Goal: Task Accomplishment & Management: Use online tool/utility

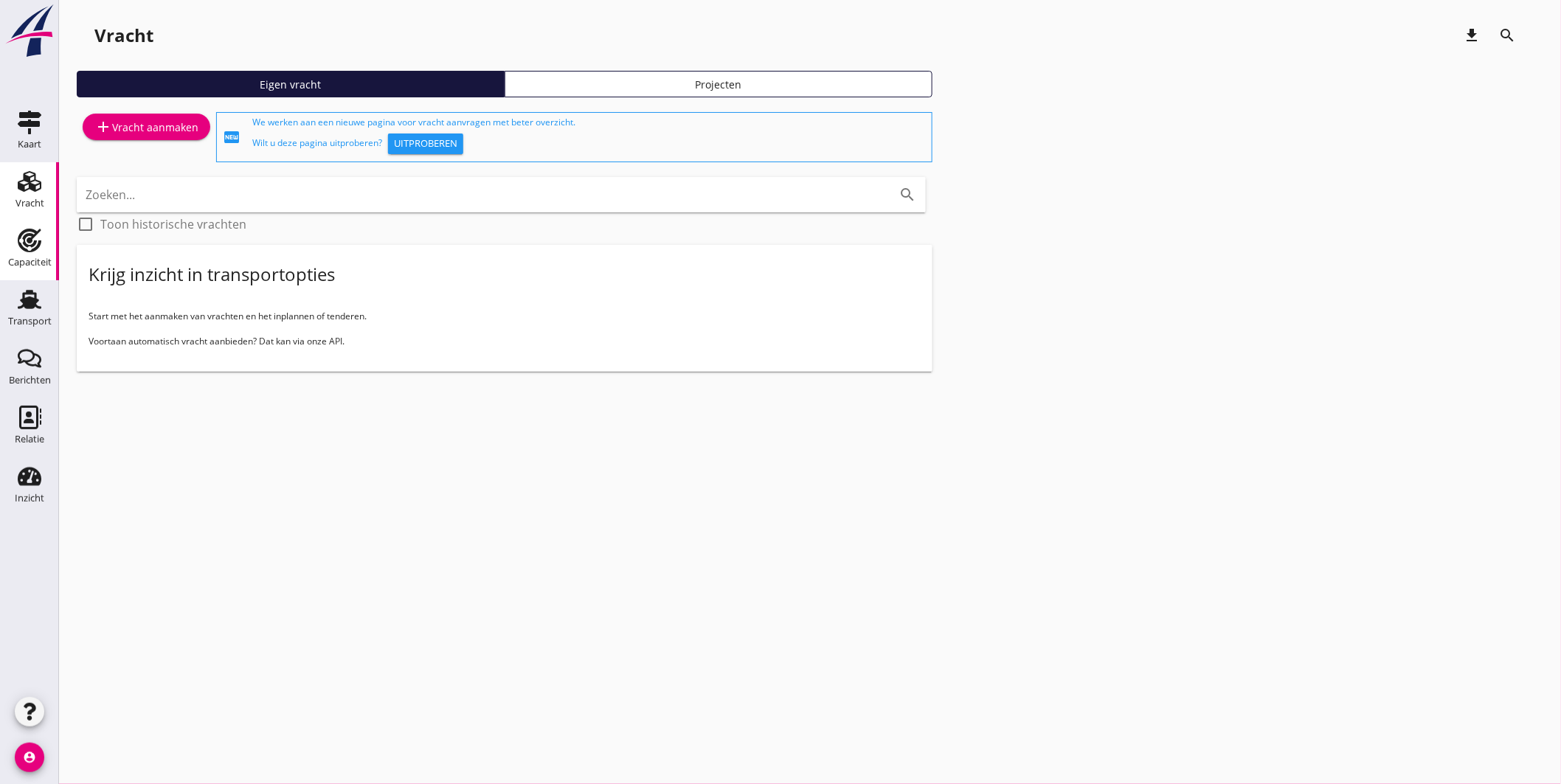
click at [36, 243] on use at bounding box center [29, 241] width 23 height 23
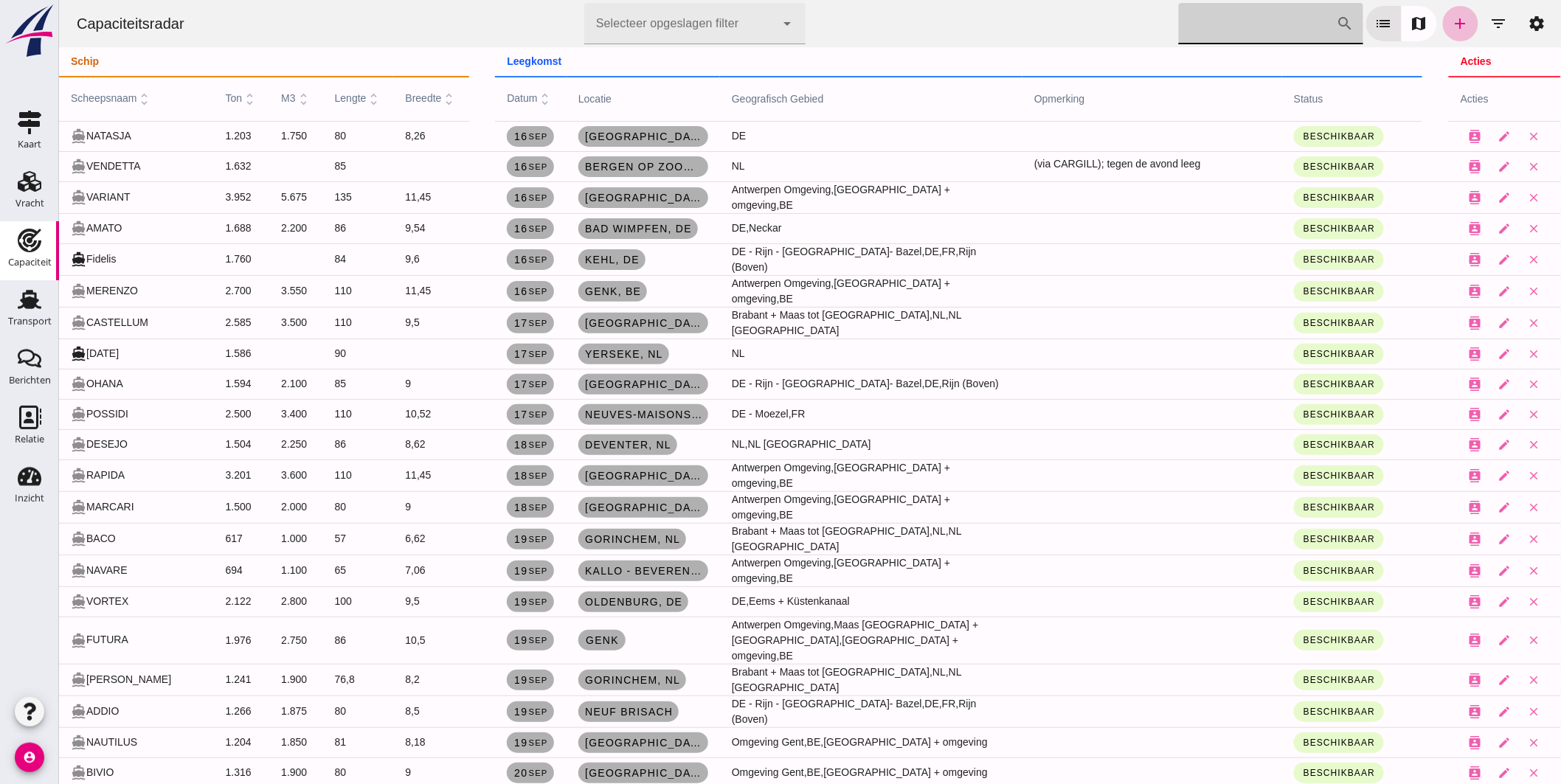
click at [1211, 21] on input "Zoek op scheepsnaam" at bounding box center [1257, 24] width 158 height 42
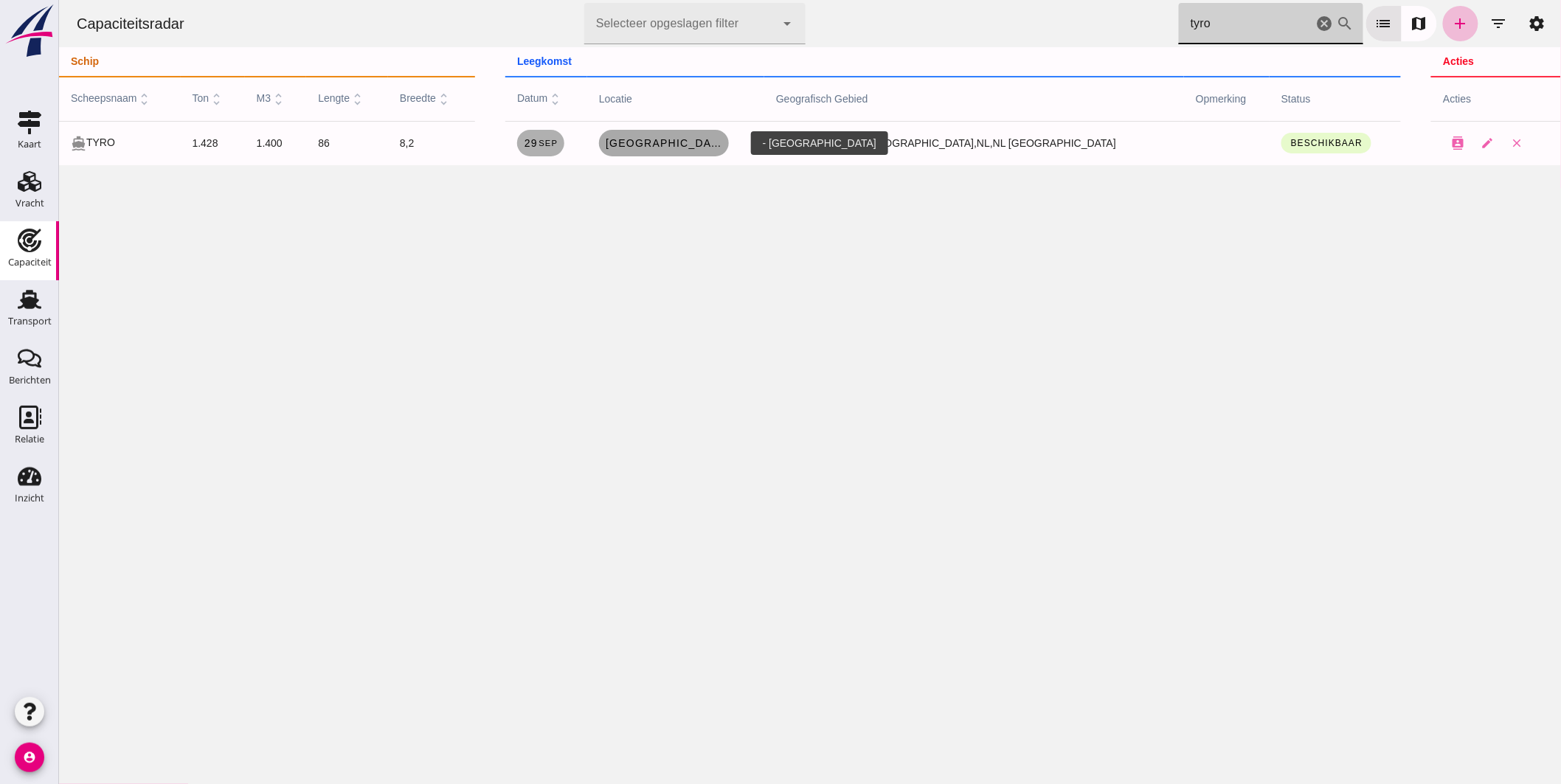
type input "tyro"
click at [698, 149] on link "Nijmegen" at bounding box center [664, 143] width 130 height 27
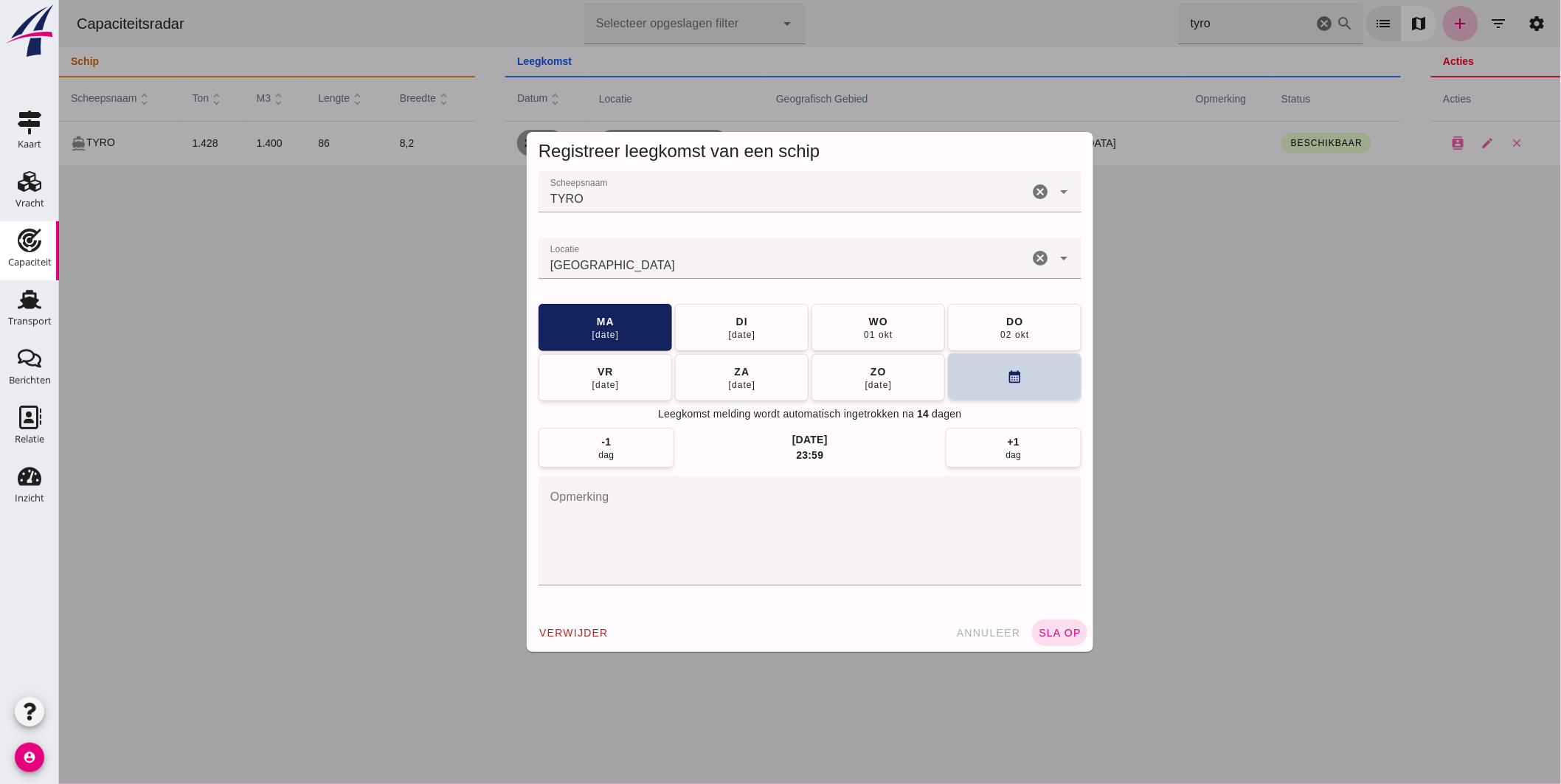
click at [1007, 379] on icon "calendar_month" at bounding box center [1014, 377] width 16 height 16
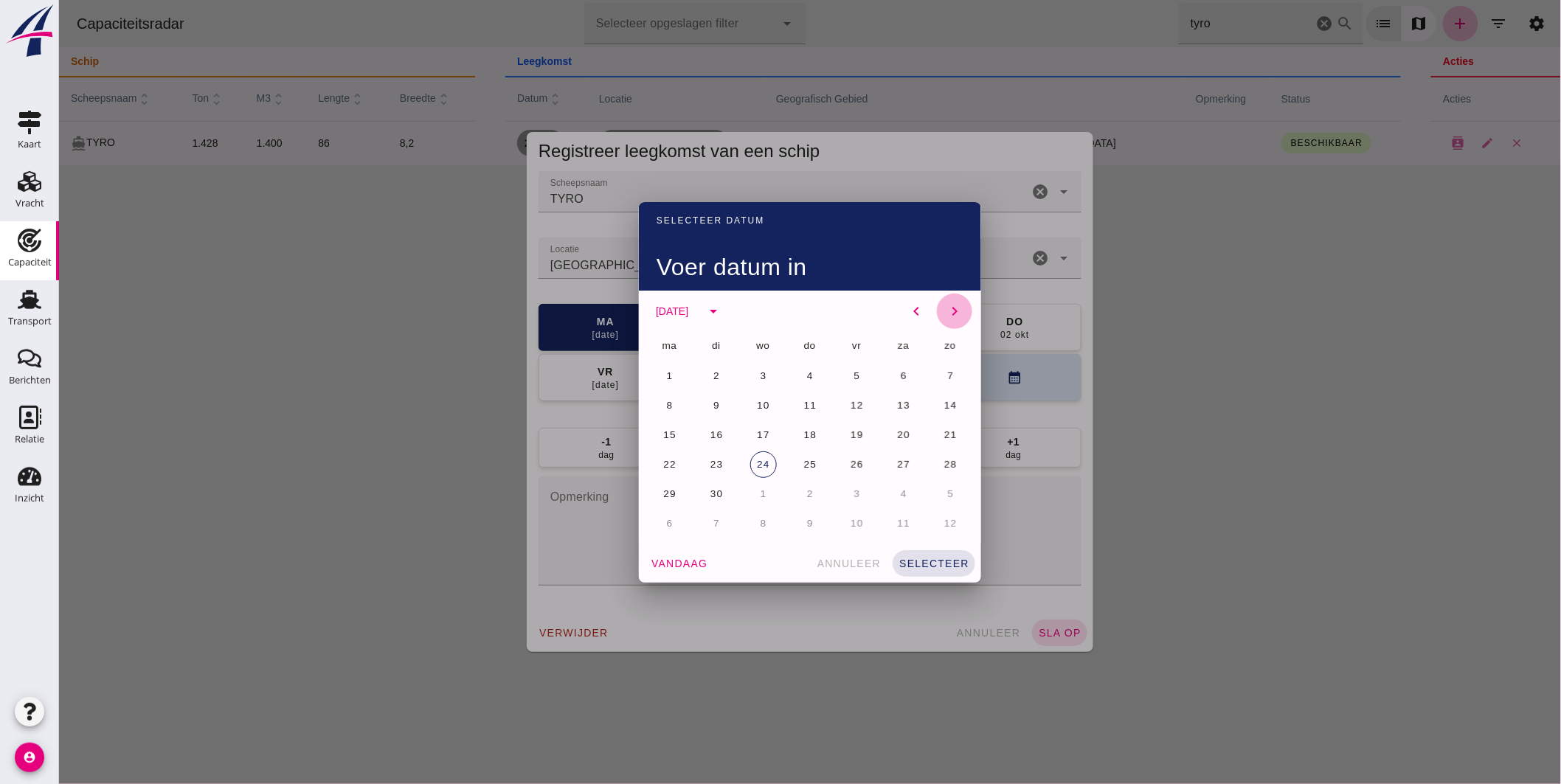
click at [948, 308] on icon "chevron_right" at bounding box center [953, 310] width 17 height 17
click at [708, 429] on button "14" at bounding box center [716, 435] width 27 height 27
click at [931, 553] on button "selecteer" at bounding box center [932, 563] width 82 height 27
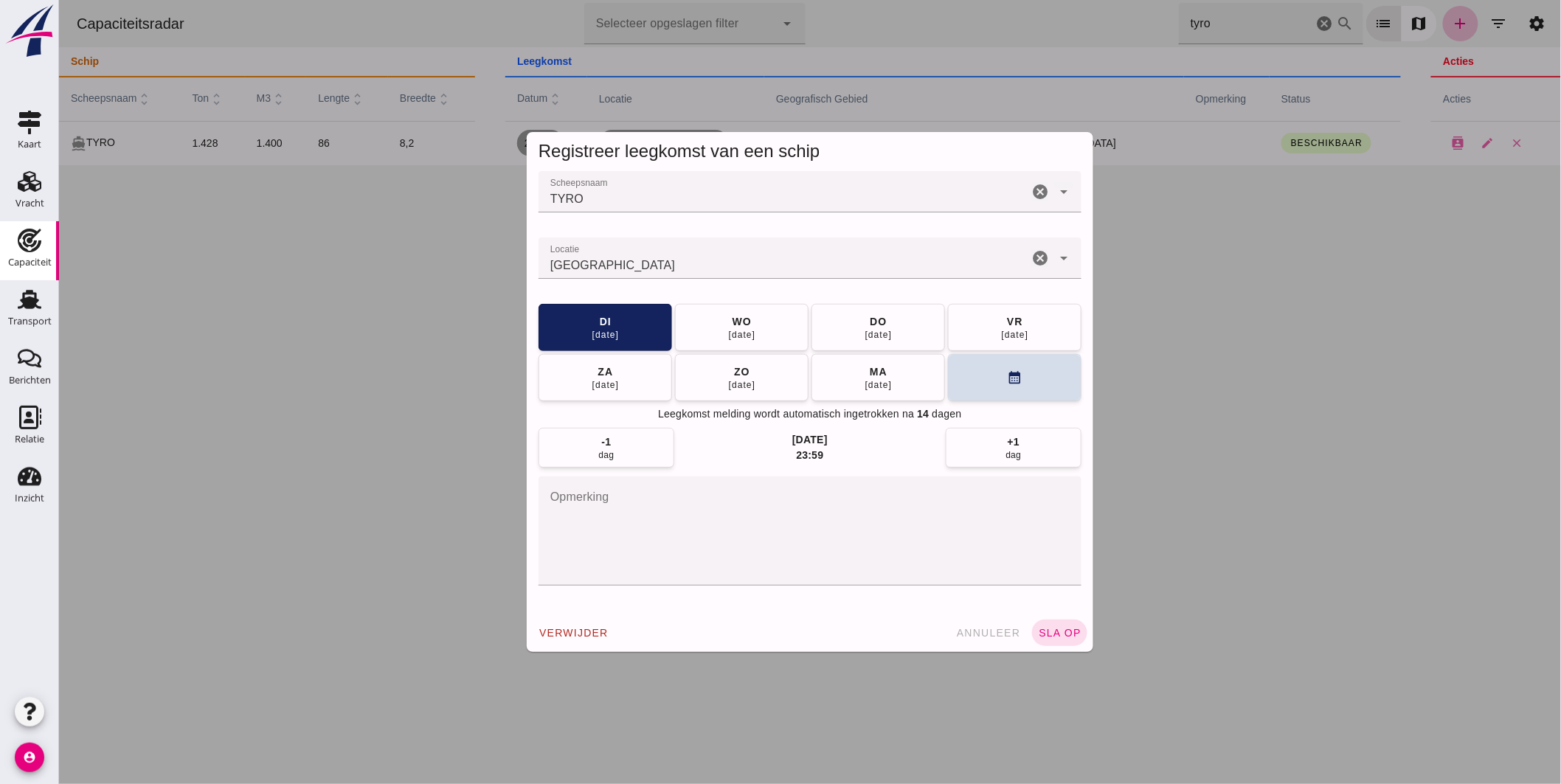
click at [717, 266] on input "Locatie" at bounding box center [783, 265] width 490 height 17
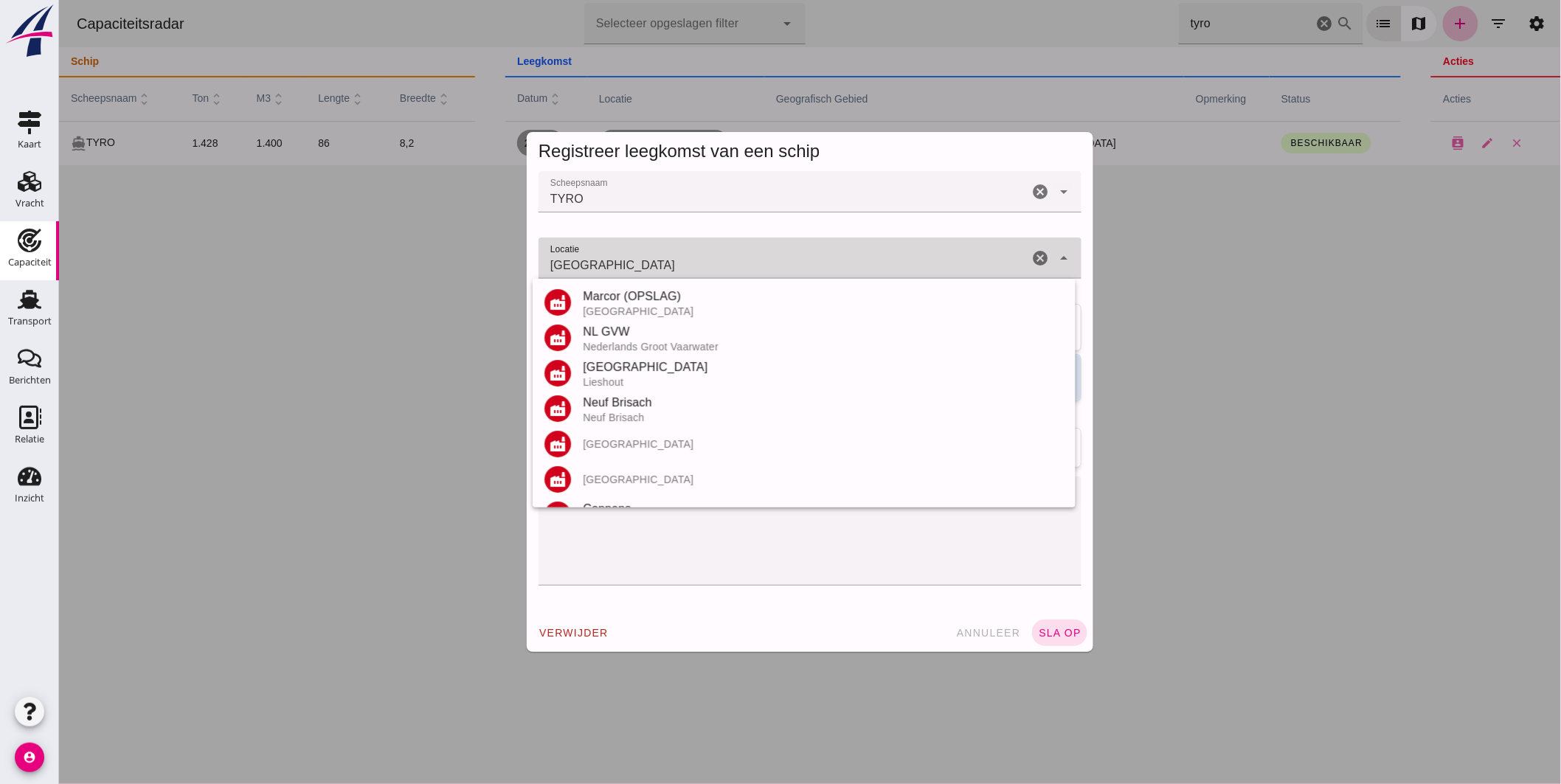
click at [717, 266] on input "Nijmegen" at bounding box center [783, 265] width 490 height 17
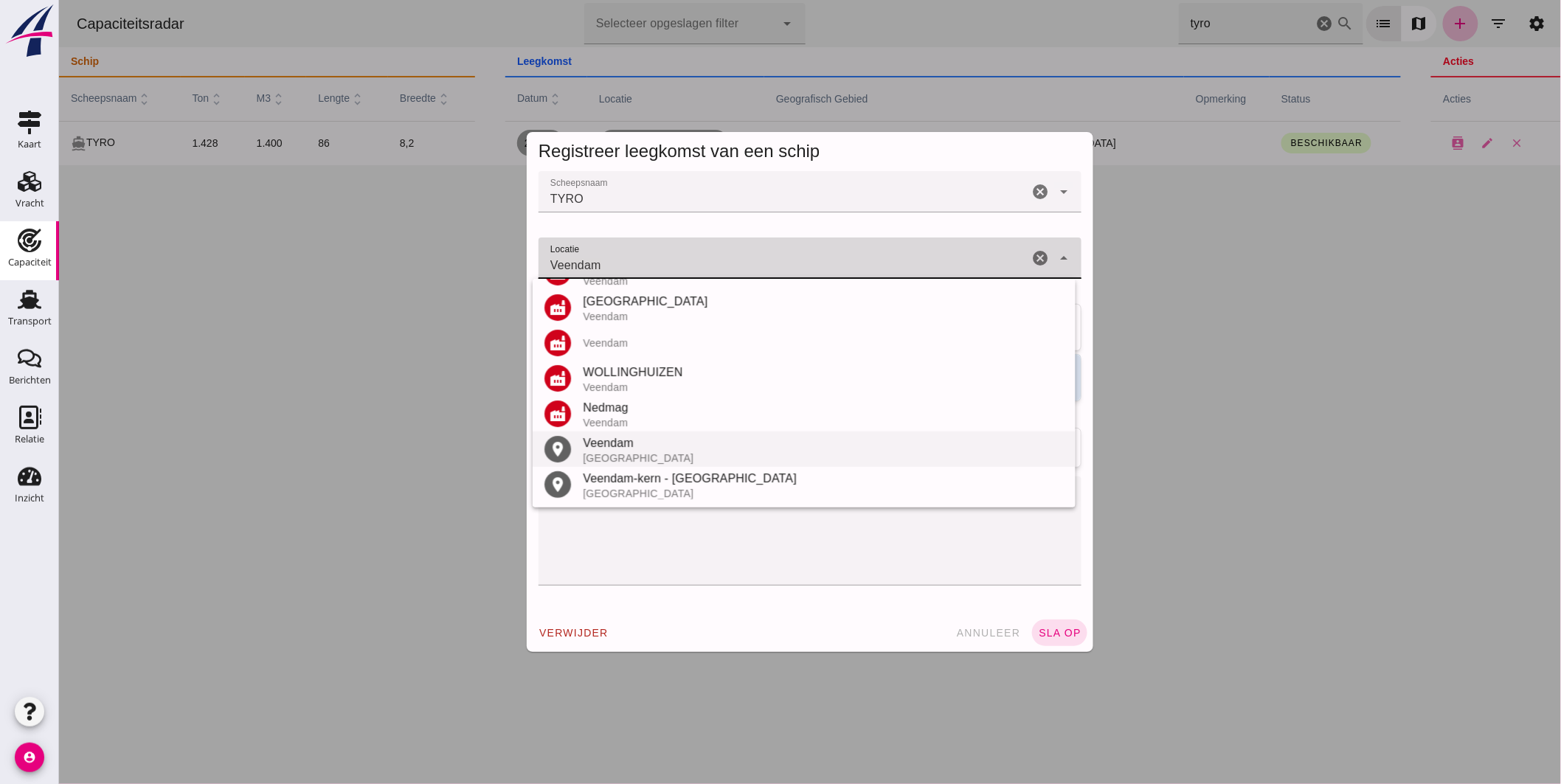
click at [624, 436] on div "Veendam" at bounding box center [823, 443] width 481 height 17
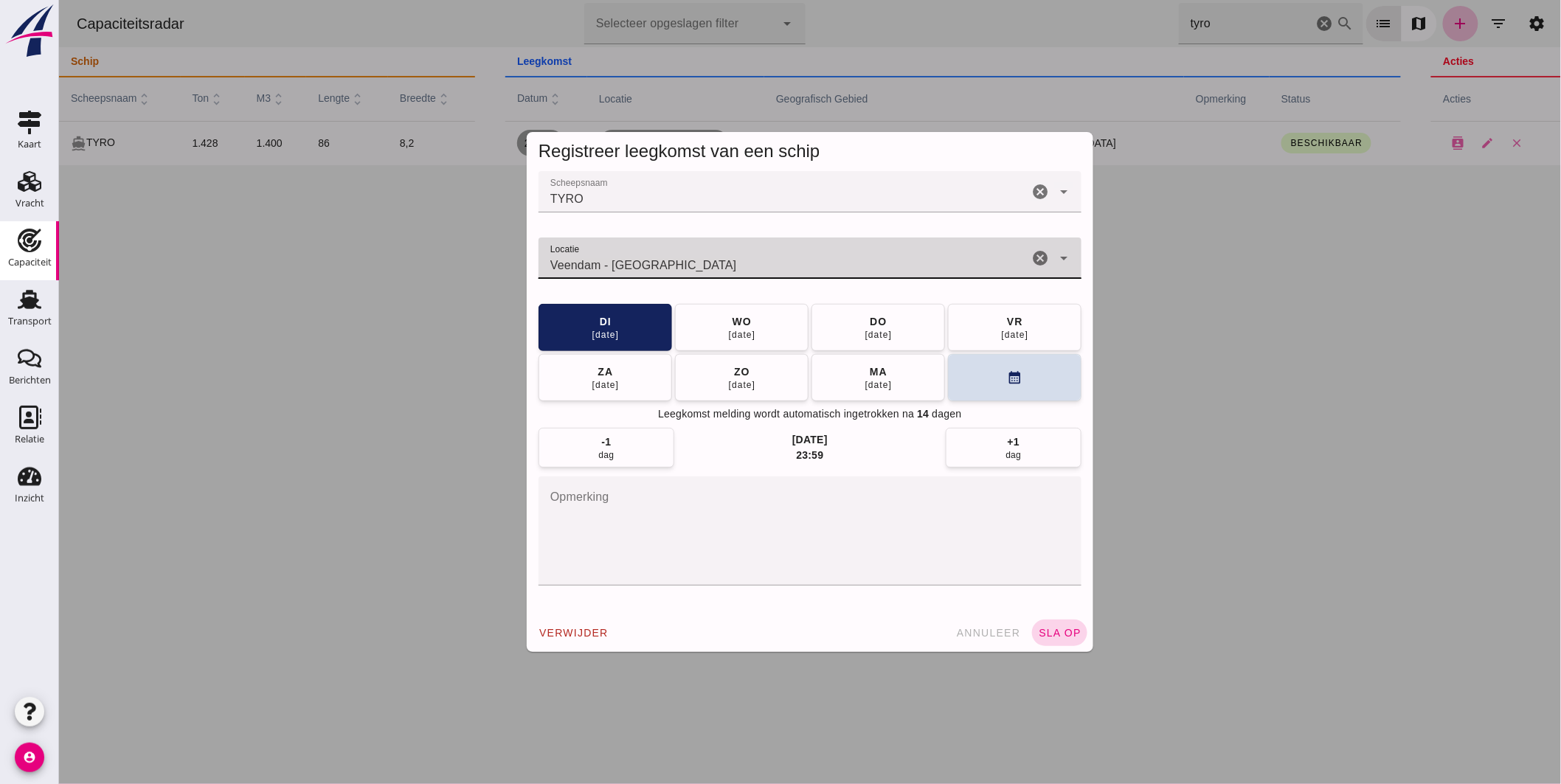
type input "Veendam - Groningen"
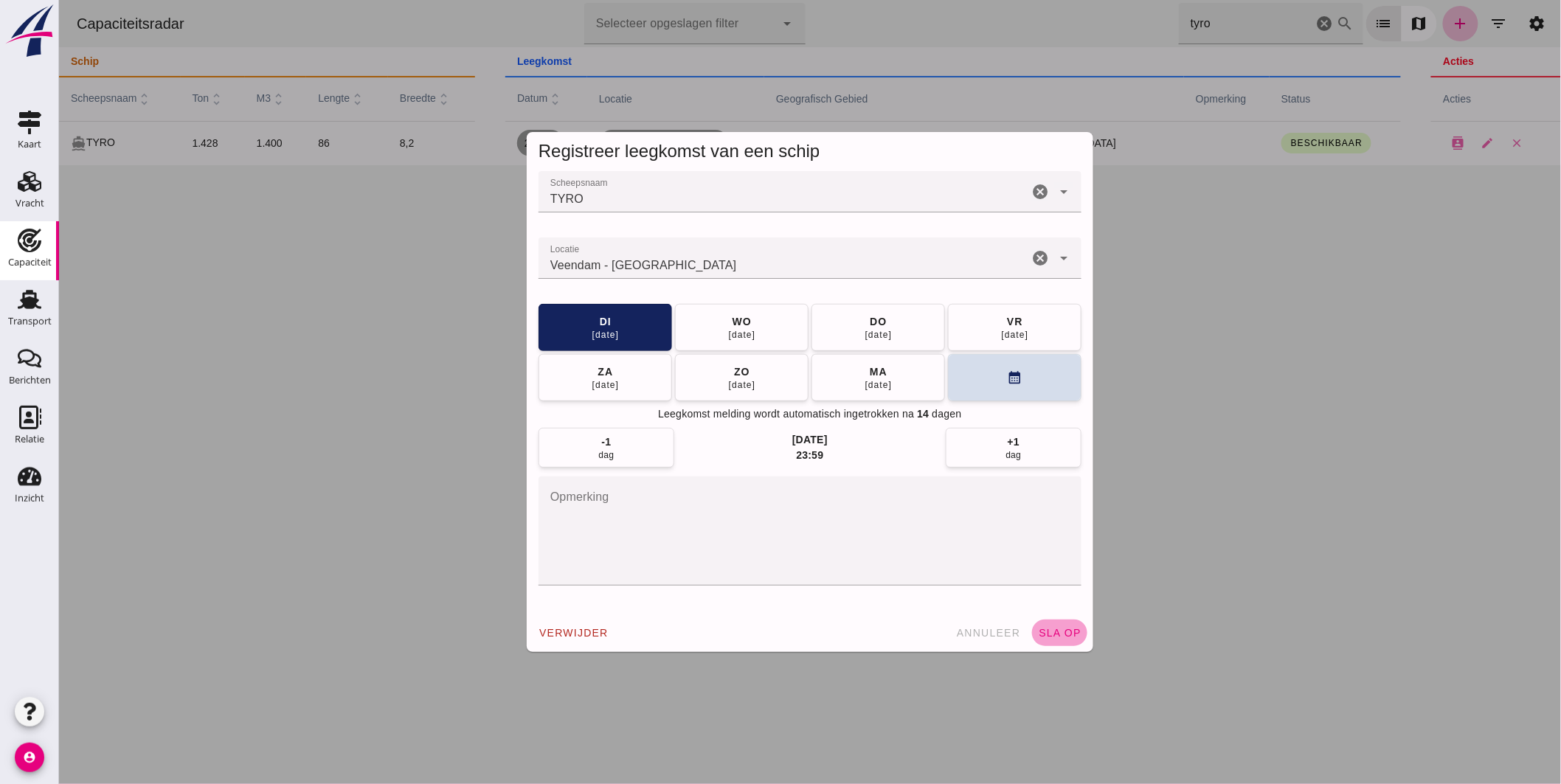
drag, startPoint x: 1046, startPoint y: 627, endPoint x: 1050, endPoint y: 616, distance: 11.7
click at [1046, 628] on span "sla op" at bounding box center [1059, 633] width 43 height 12
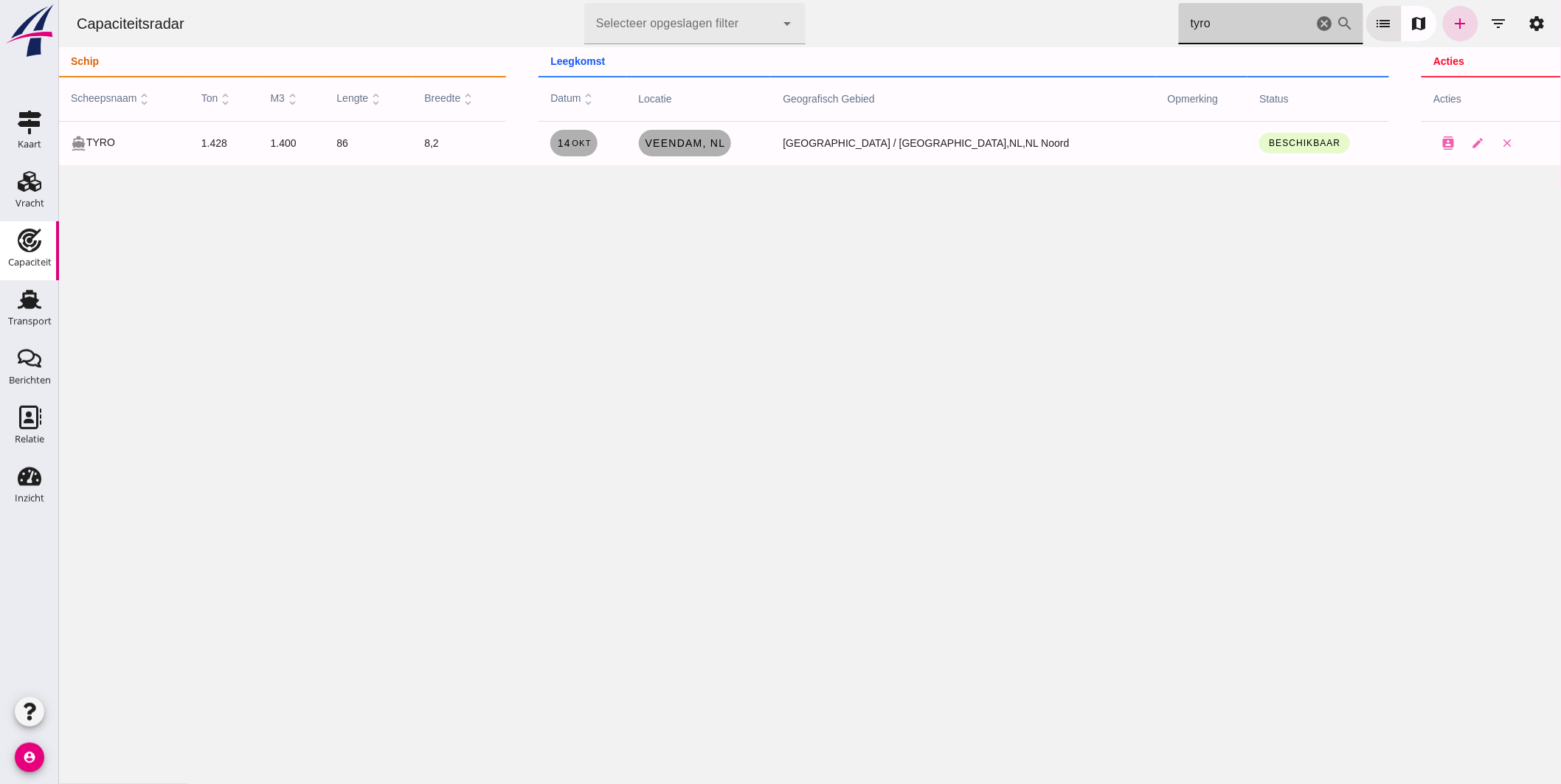
drag, startPoint x: 1186, startPoint y: 18, endPoint x: 945, endPoint y: 12, distance: 241.1
click at [970, 15] on div "Capaciteitsradar Selecteer opgeslagen filter Selecteer opgeslagen filter cancel…" at bounding box center [809, 23] width 1490 height 47
type input "mutatio"
click at [1315, 23] on icon "cancel" at bounding box center [1324, 23] width 17 height 17
click at [1489, 21] on icon "filter_list" at bounding box center [1498, 23] width 17 height 17
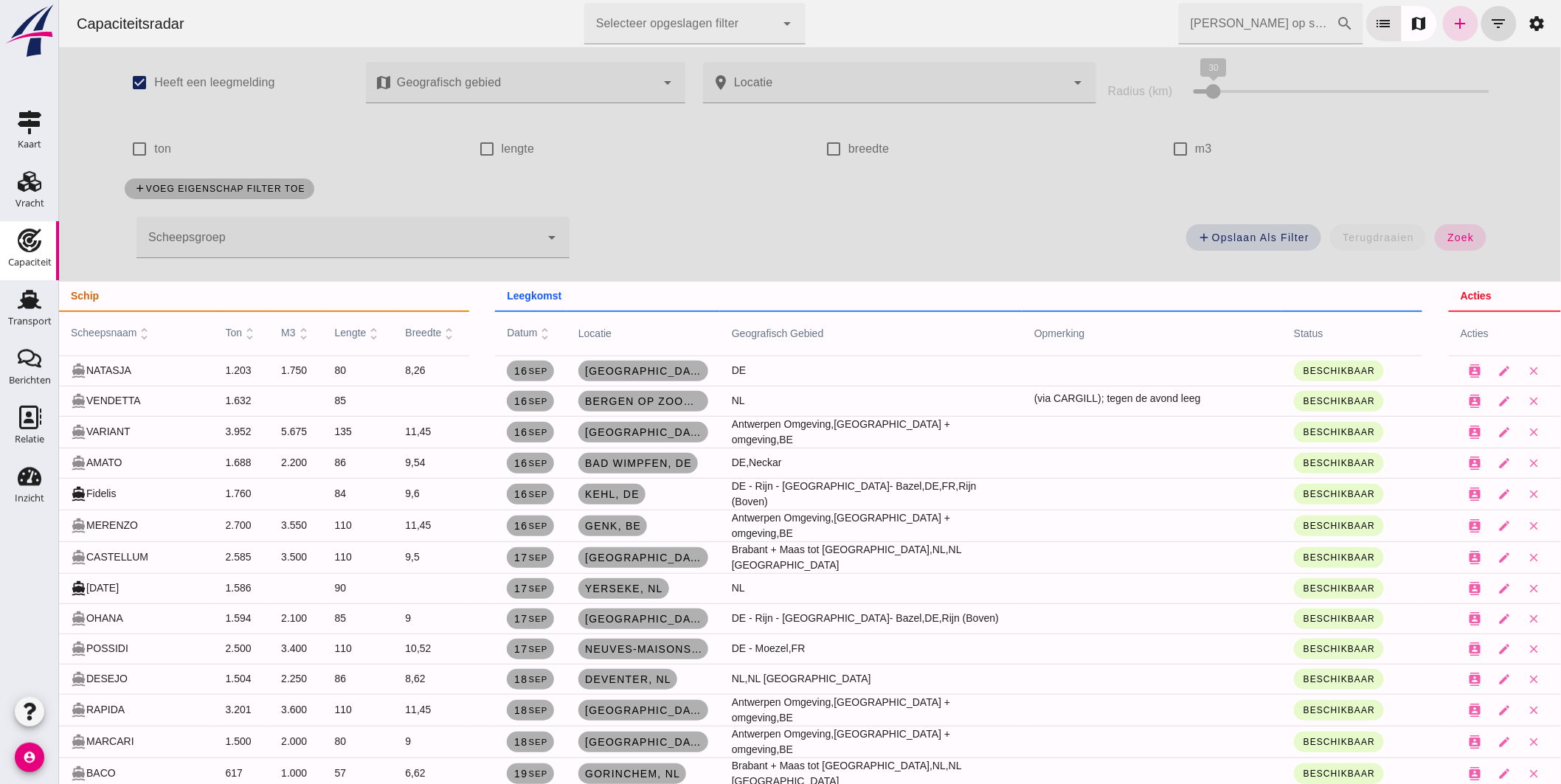
click at [295, 234] on div at bounding box center [337, 238] width 404 height 42
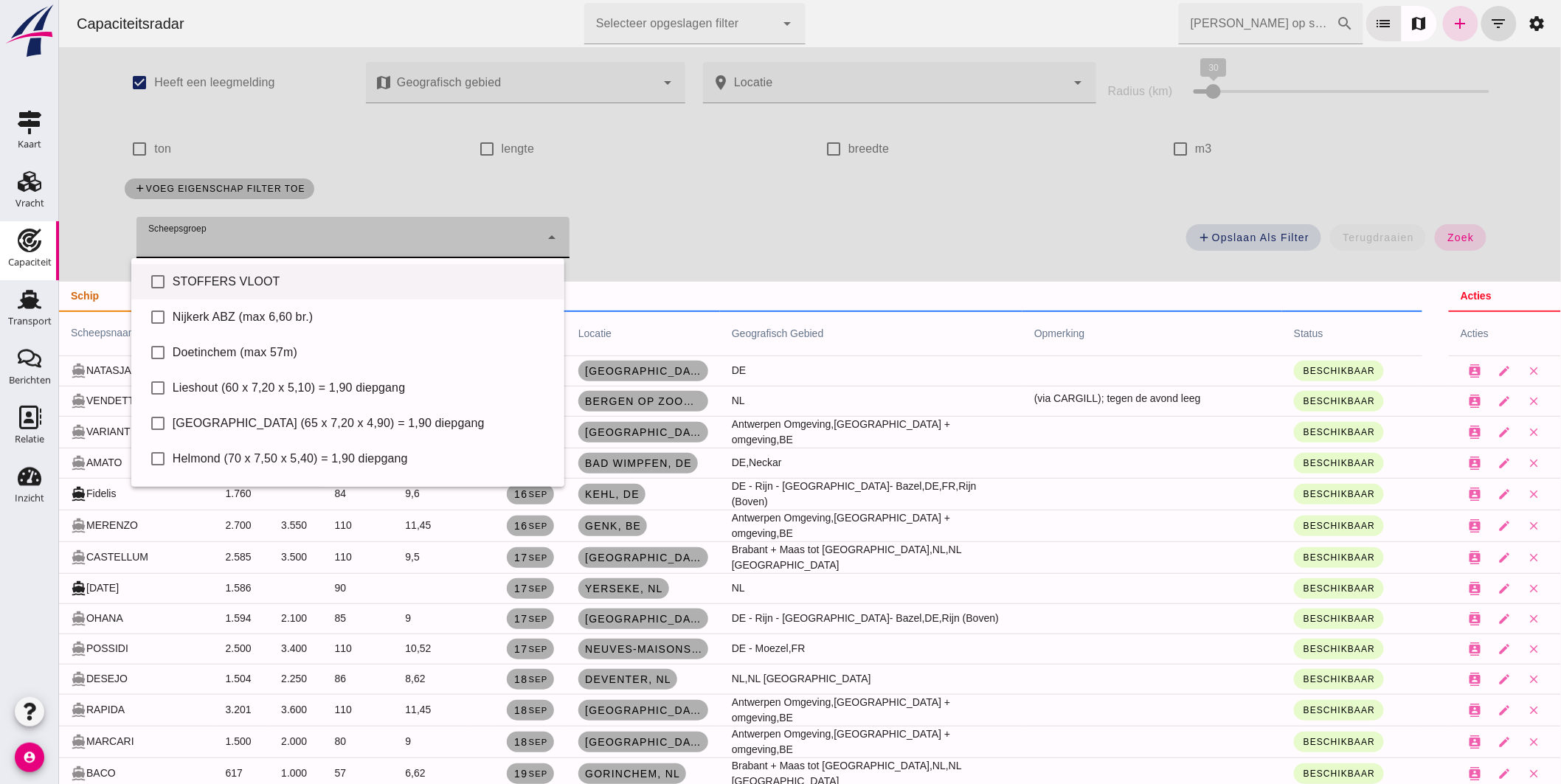
click at [284, 270] on div "check_box_outline_blank STOFFERS VLOOT" at bounding box center [347, 281] width 433 height 36
type input "STOFFERS VLOOT"
checkbox input "true"
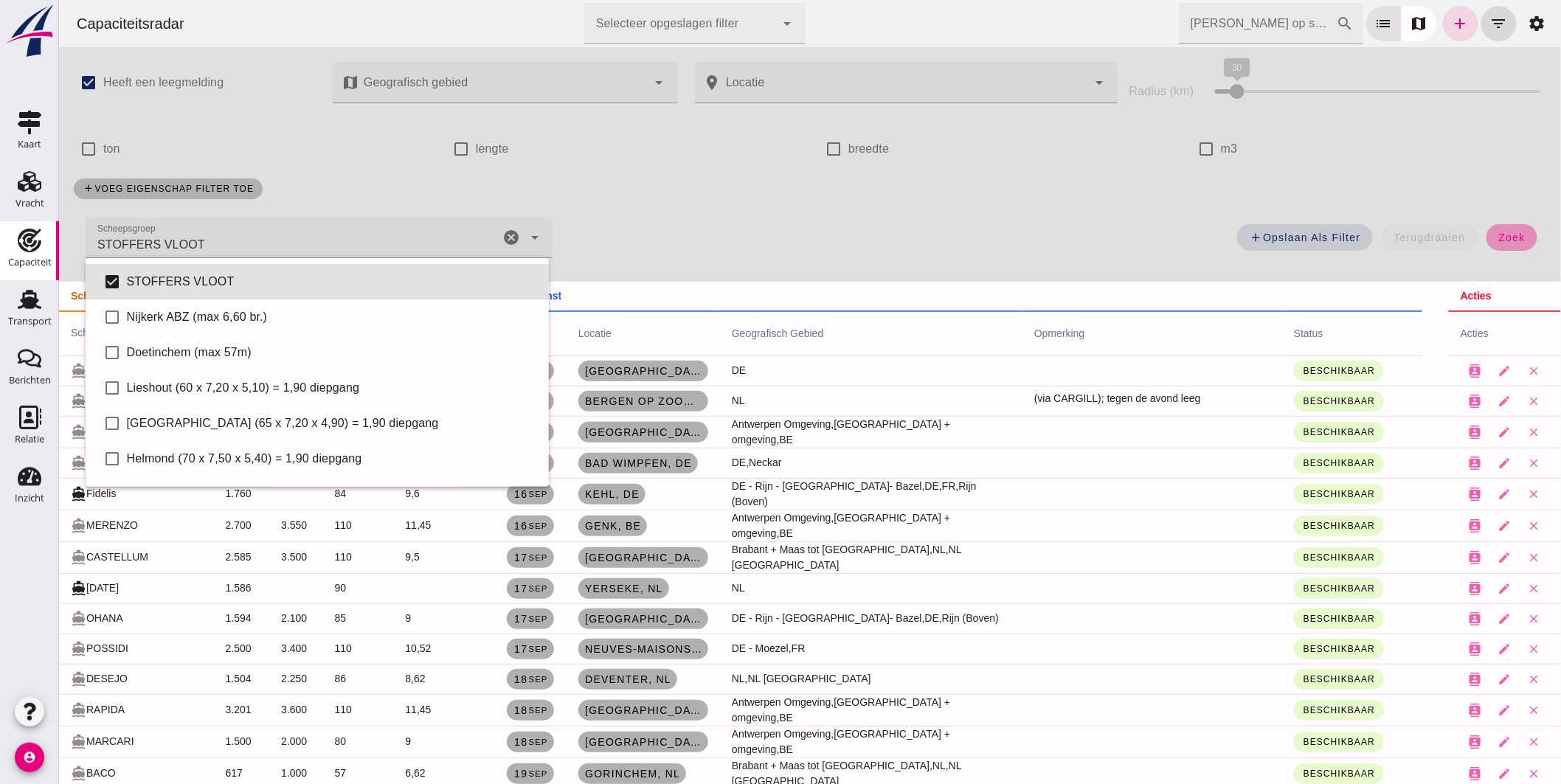
click at [1486, 237] on button "zoek" at bounding box center [1511, 237] width 51 height 27
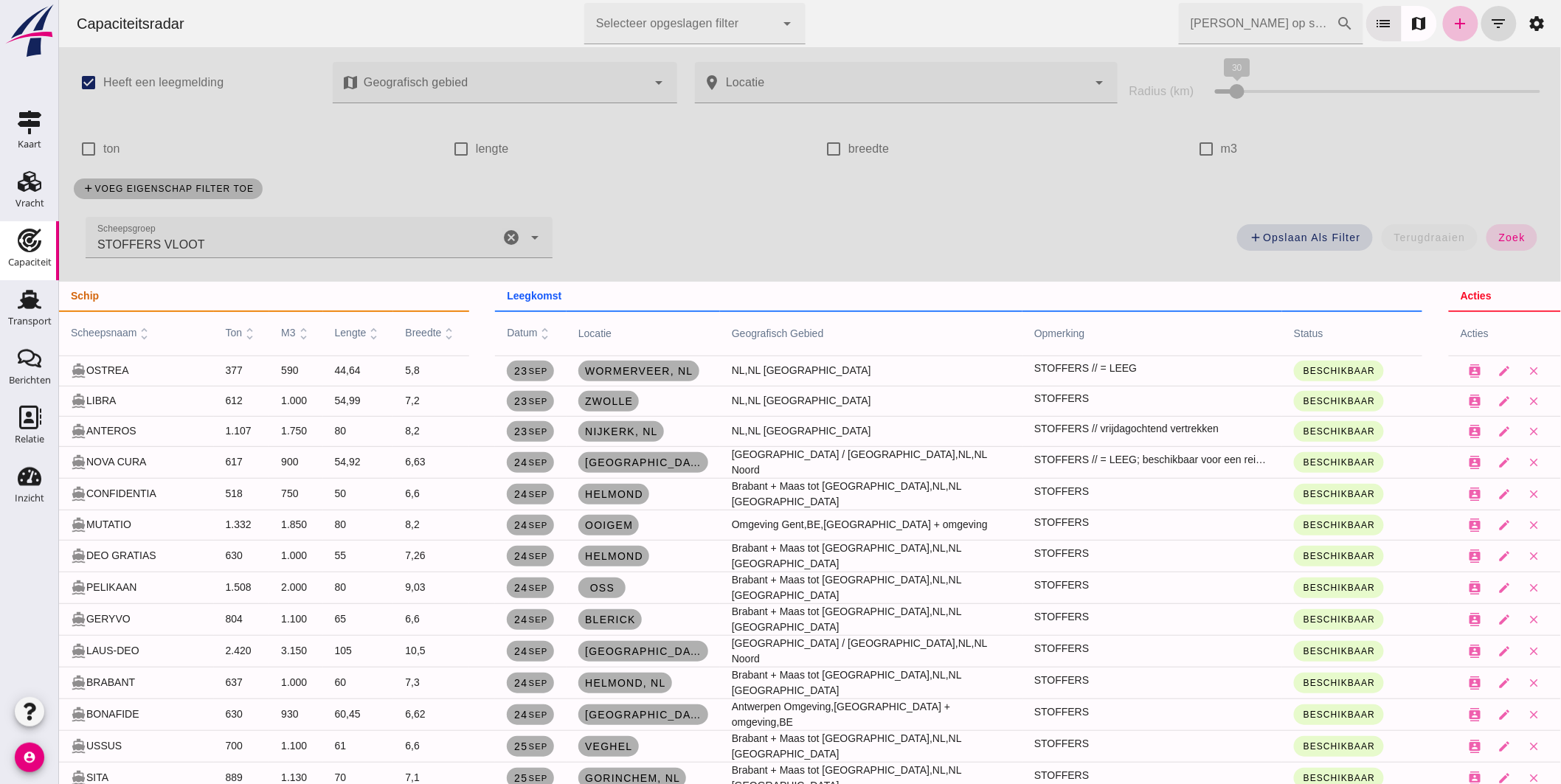
scroll to position [82, 0]
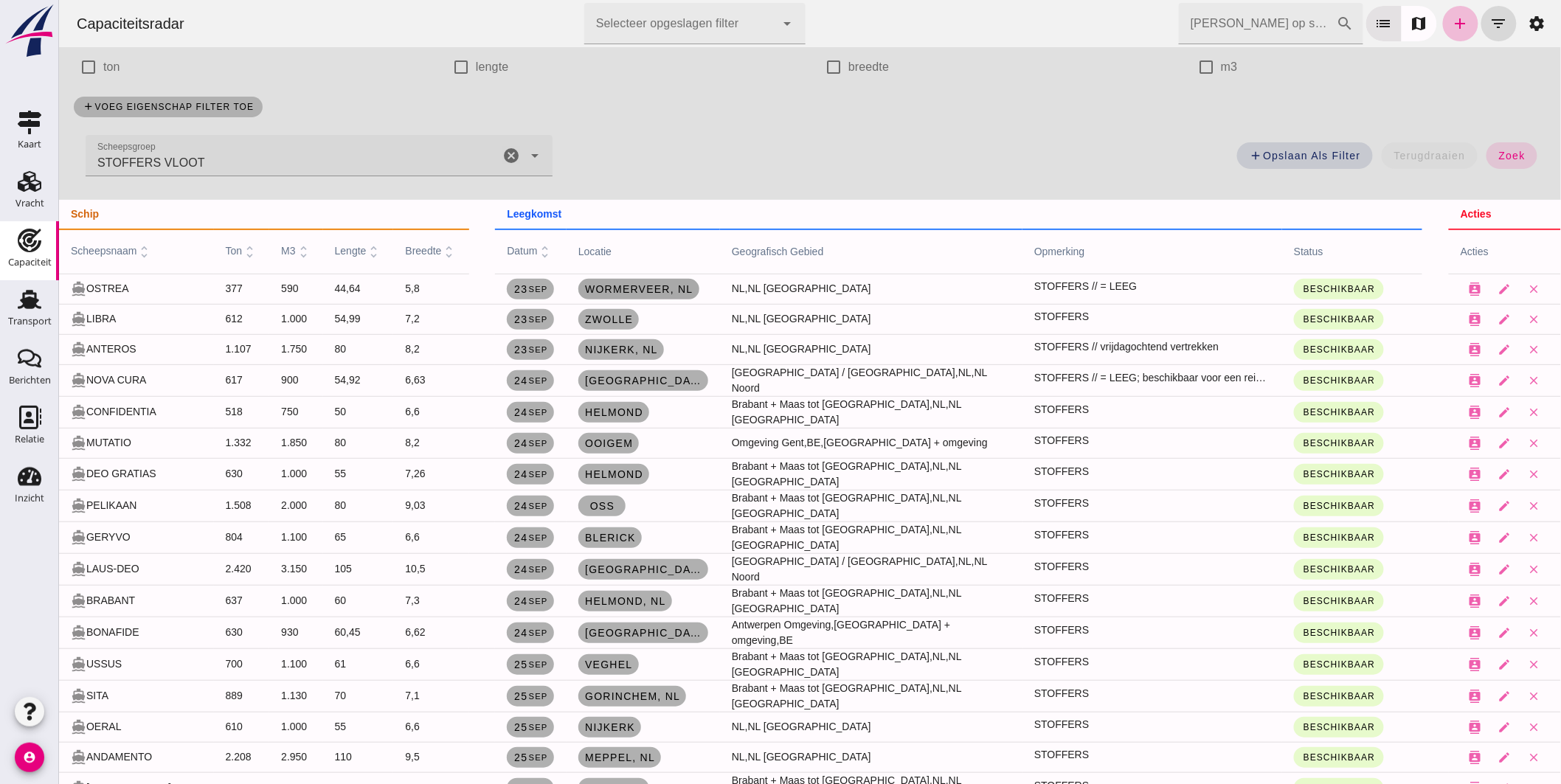
click at [622, 286] on span "Wormerveer, nl" at bounding box center [638, 289] width 109 height 12
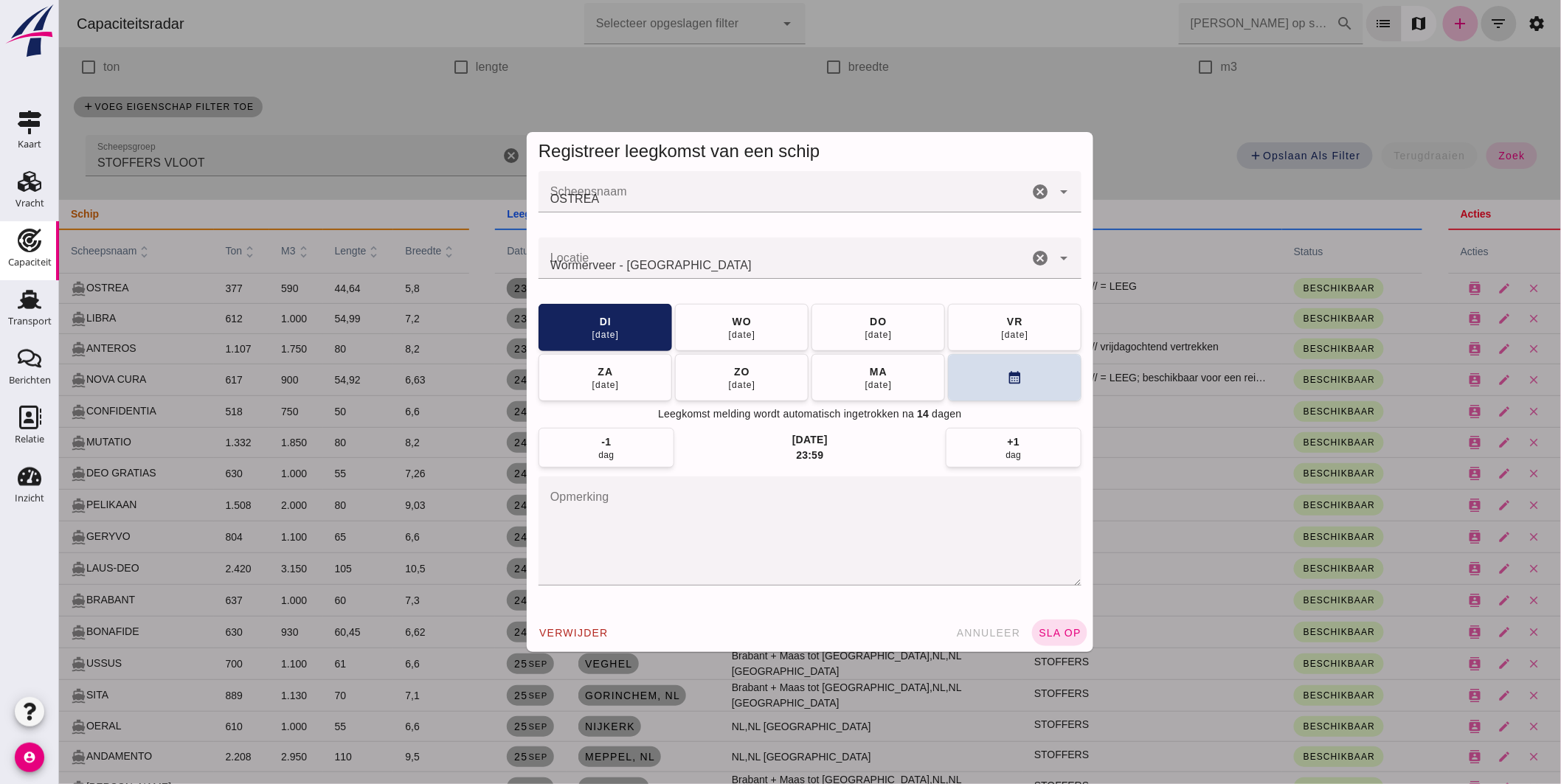
scroll to position [0, 0]
click at [684, 258] on input "Locatie" at bounding box center [783, 265] width 490 height 17
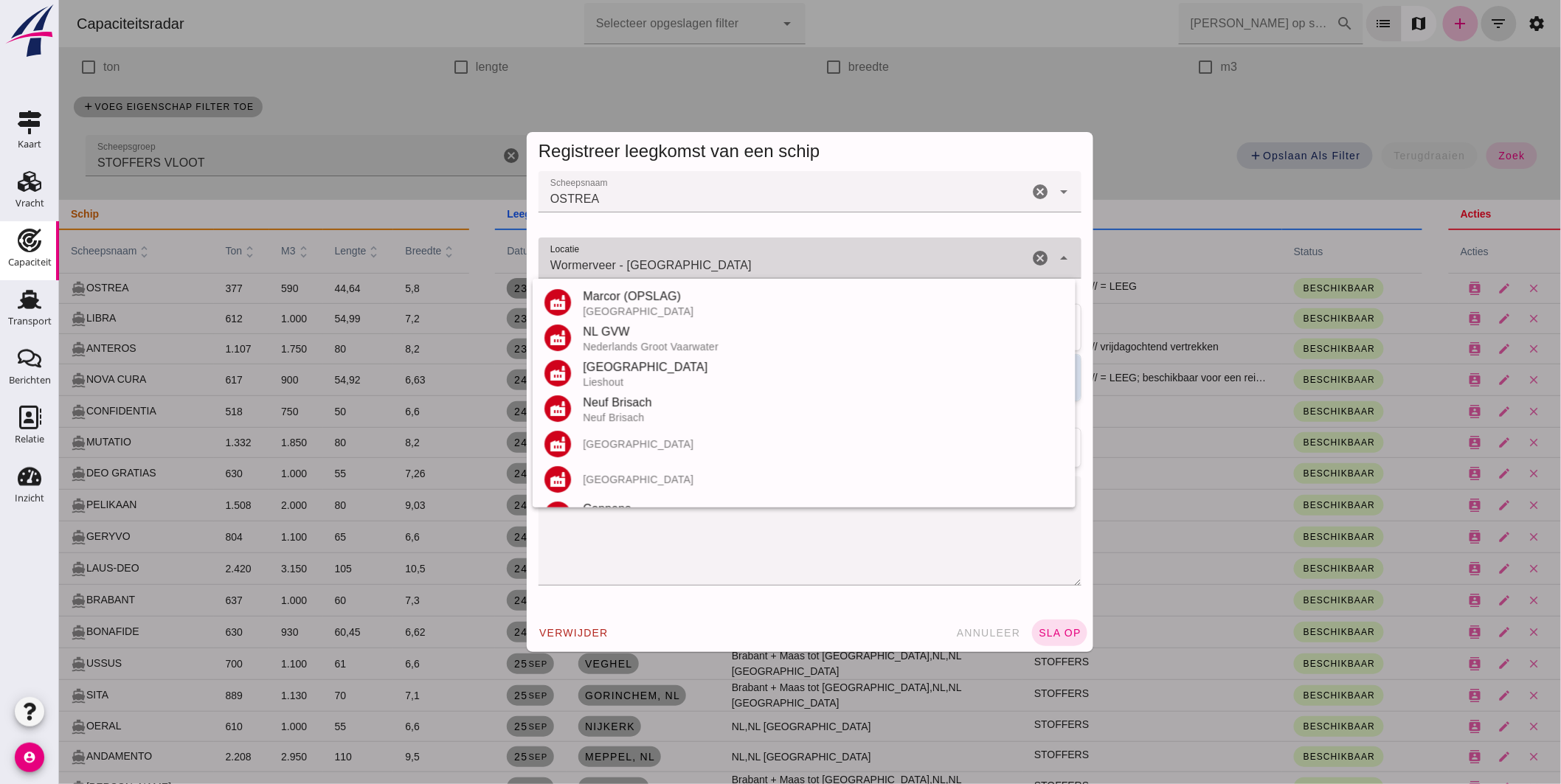
click at [684, 258] on input "Wormerveer - Noord-Holland" at bounding box center [783, 265] width 490 height 17
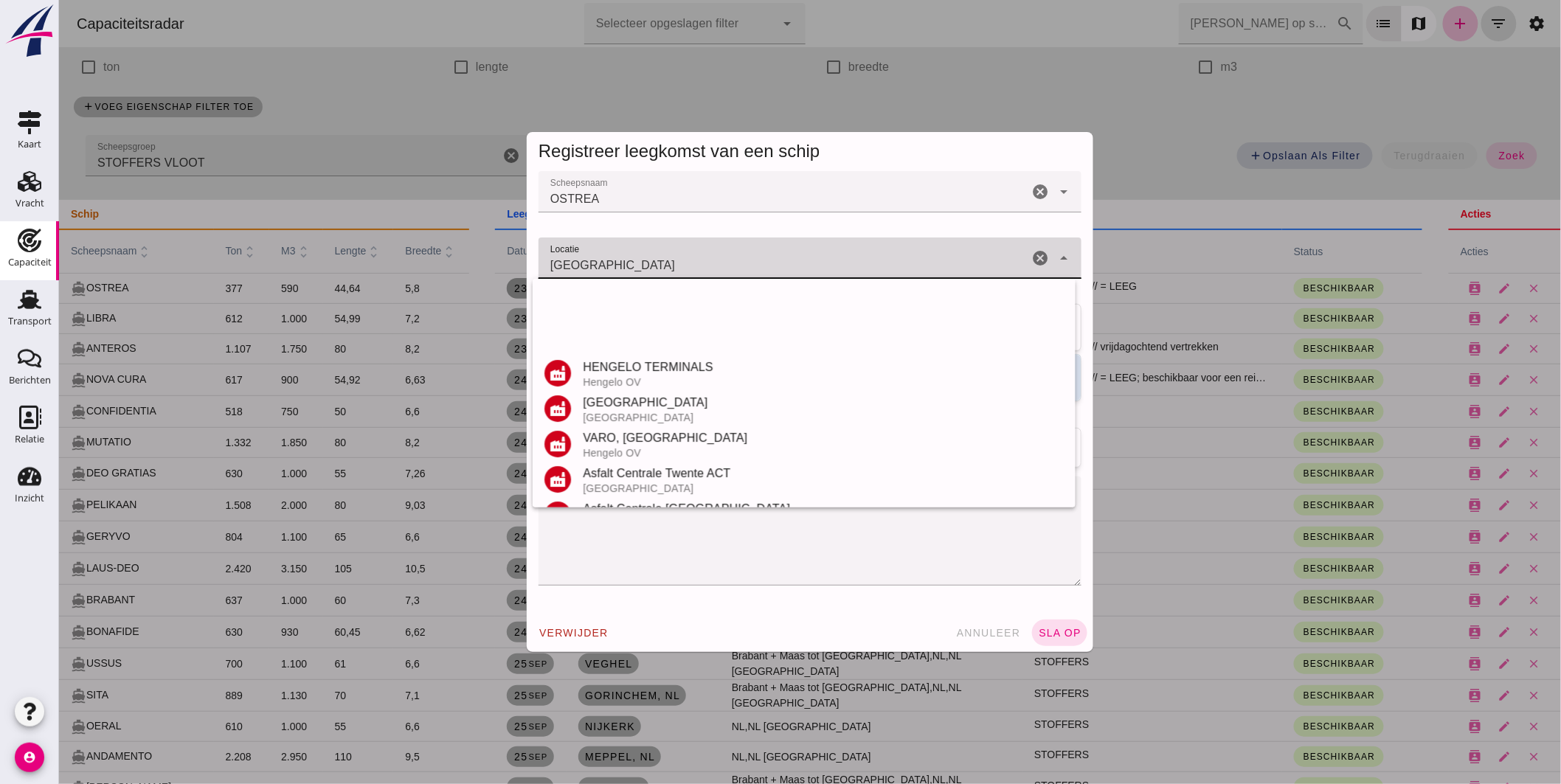
scroll to position [243, 0]
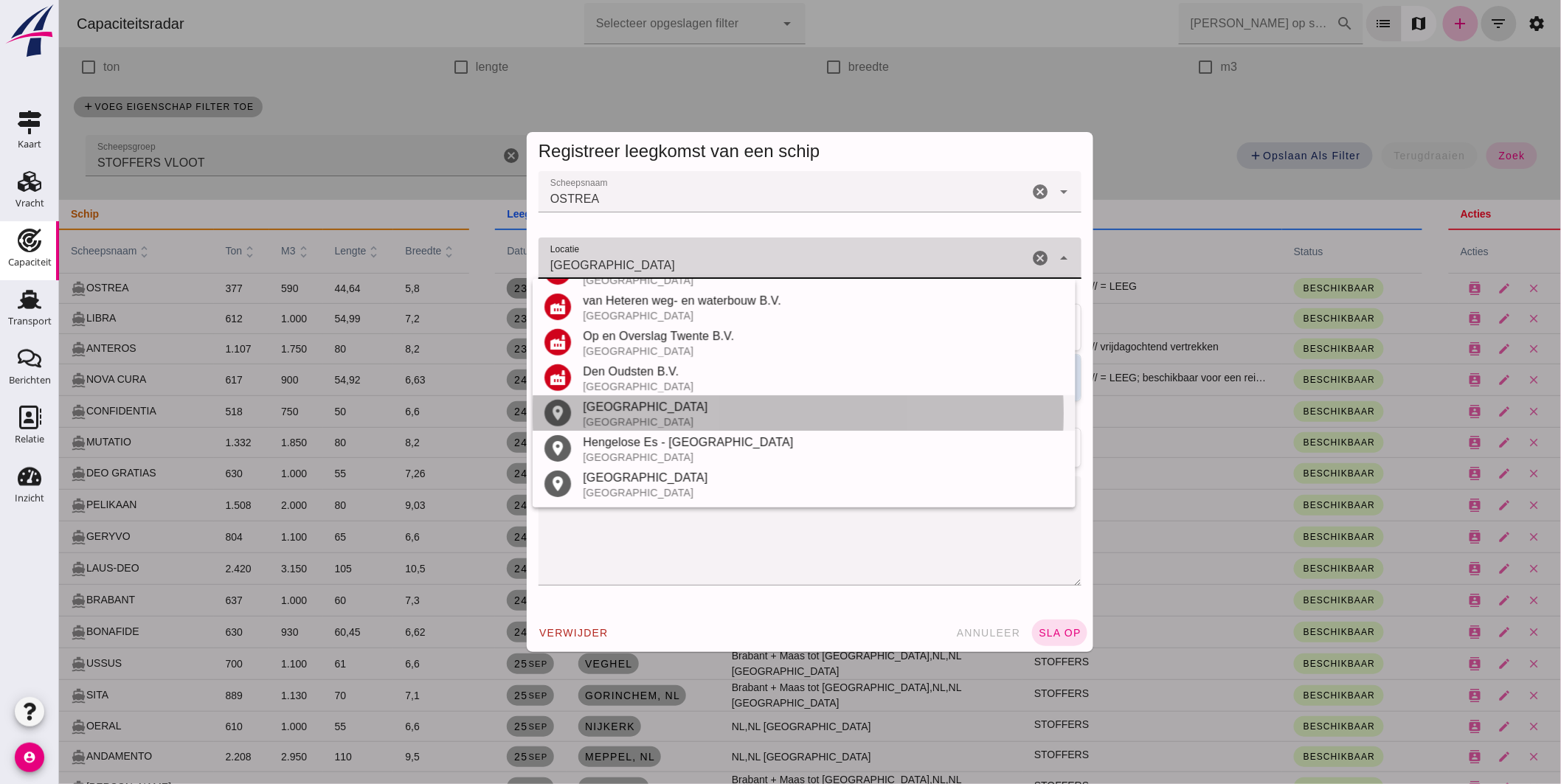
click at [641, 422] on div "Nederland" at bounding box center [823, 422] width 481 height 12
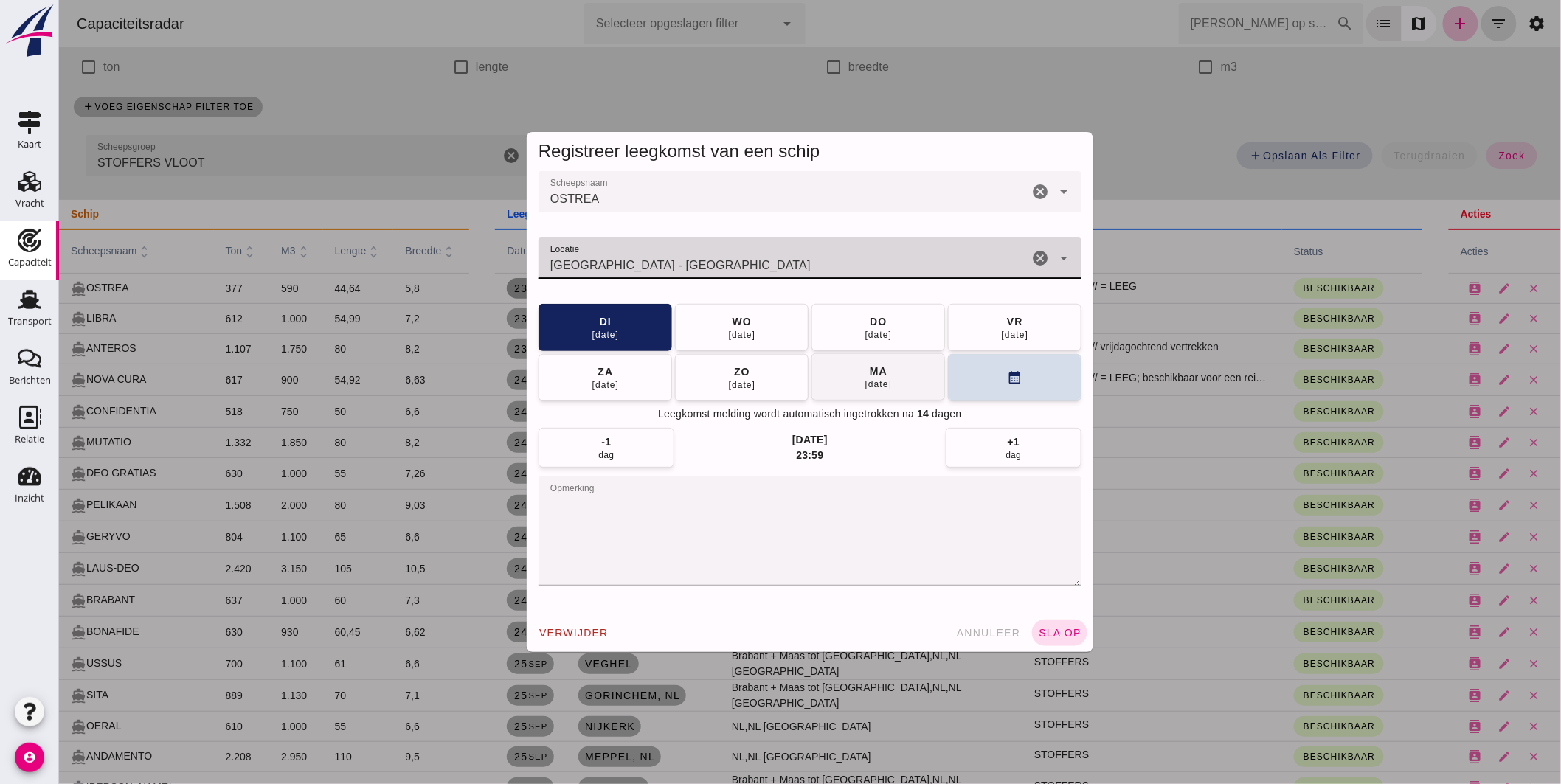
type input "Hengelo - Overijssel"
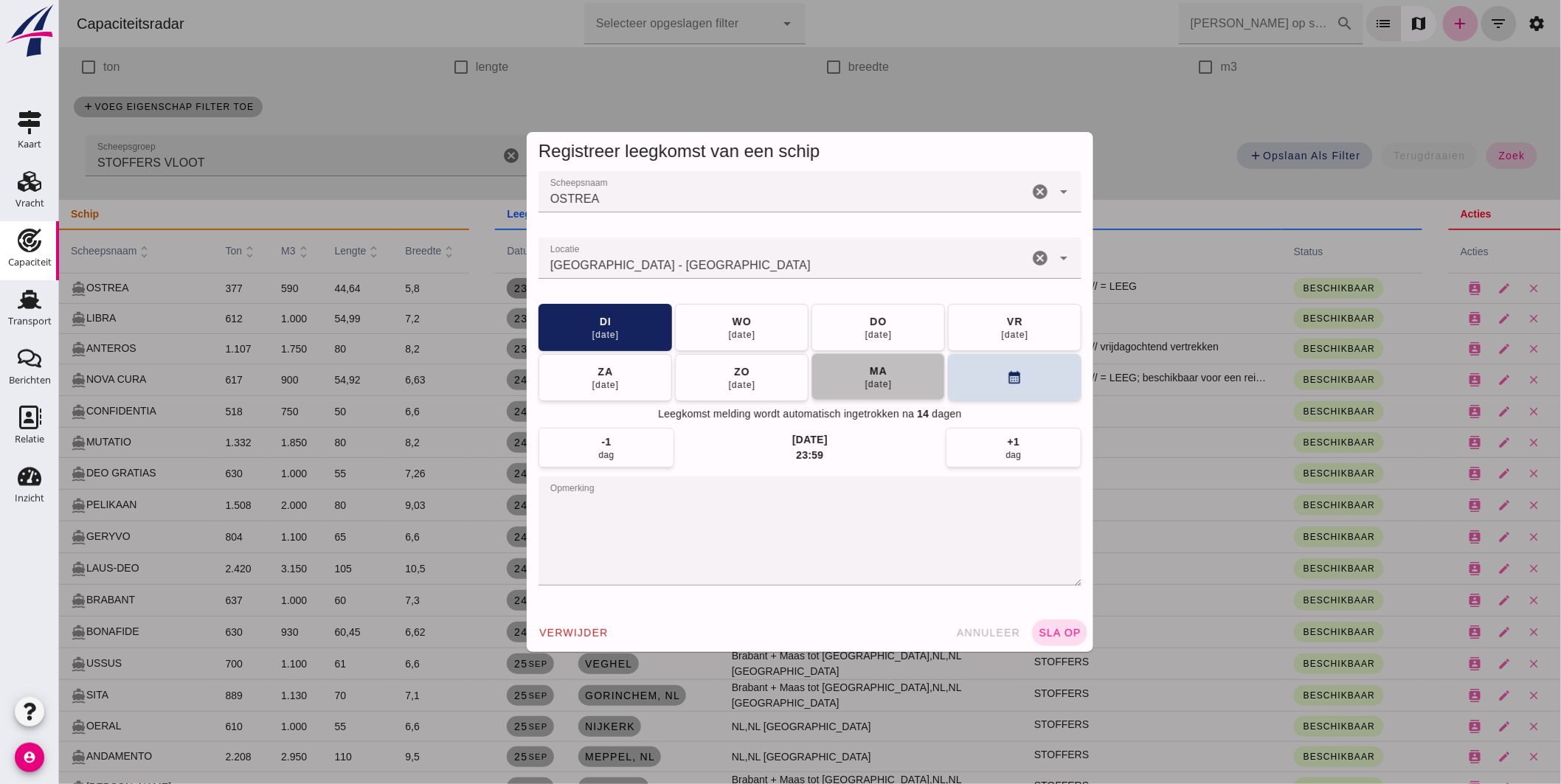
click at [889, 379] on button "ma 29 sep" at bounding box center [877, 376] width 133 height 47
click at [742, 512] on textarea "opmerking" at bounding box center [809, 530] width 543 height 109
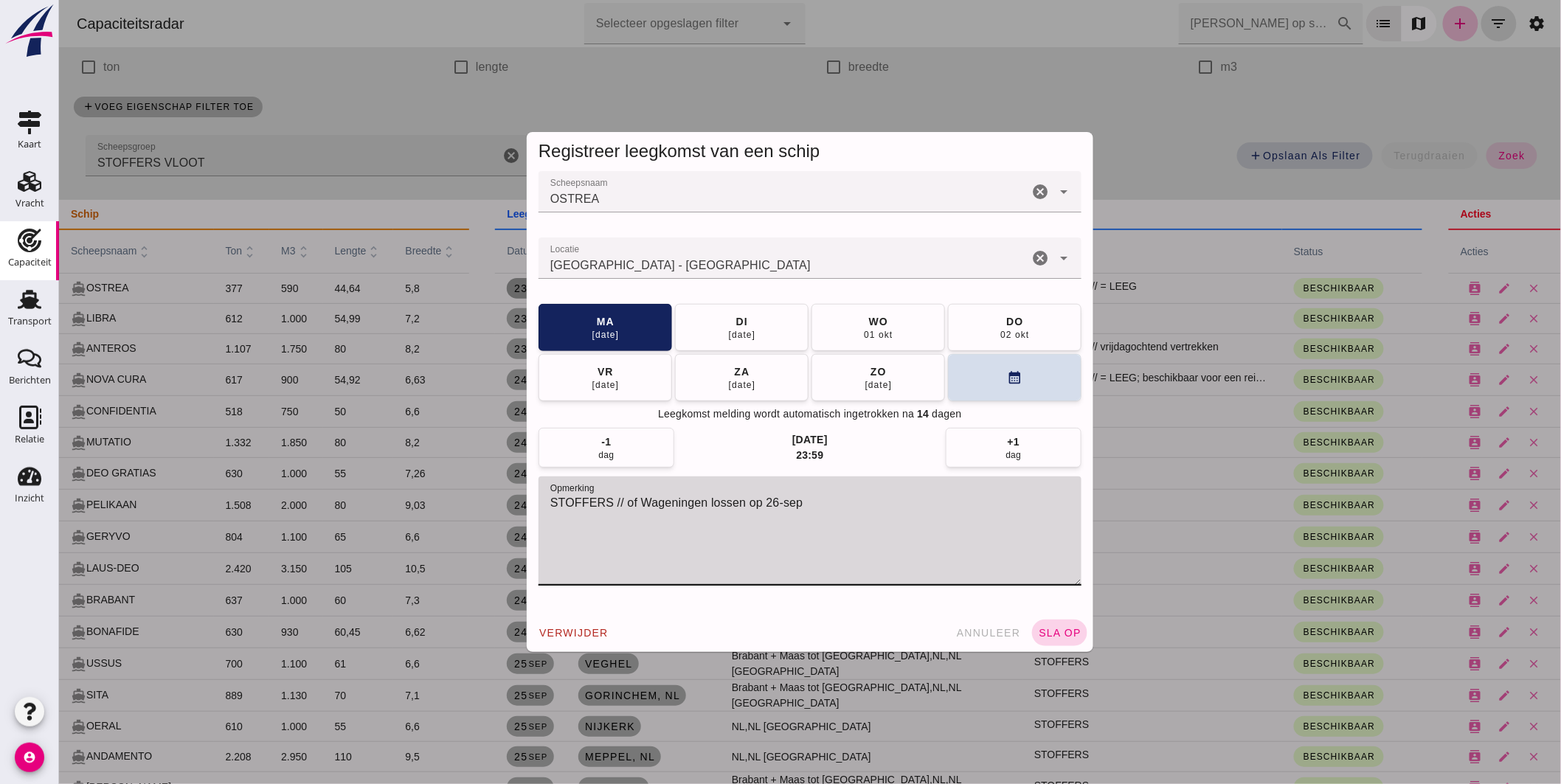
type textarea "STOFFERS // of Wageningen lossen op 26-sep"
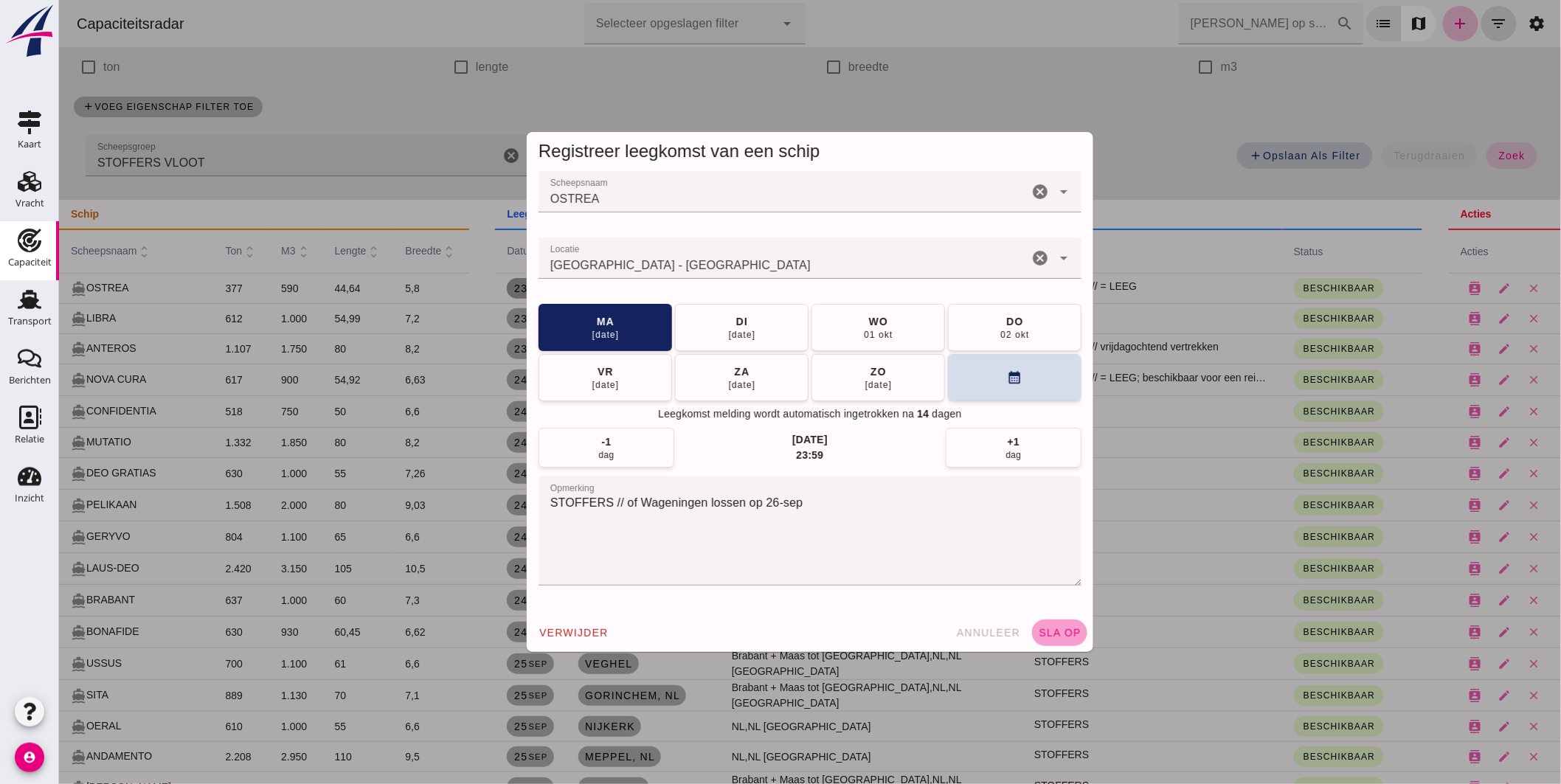
click at [1056, 637] on span "sla op" at bounding box center [1059, 633] width 43 height 12
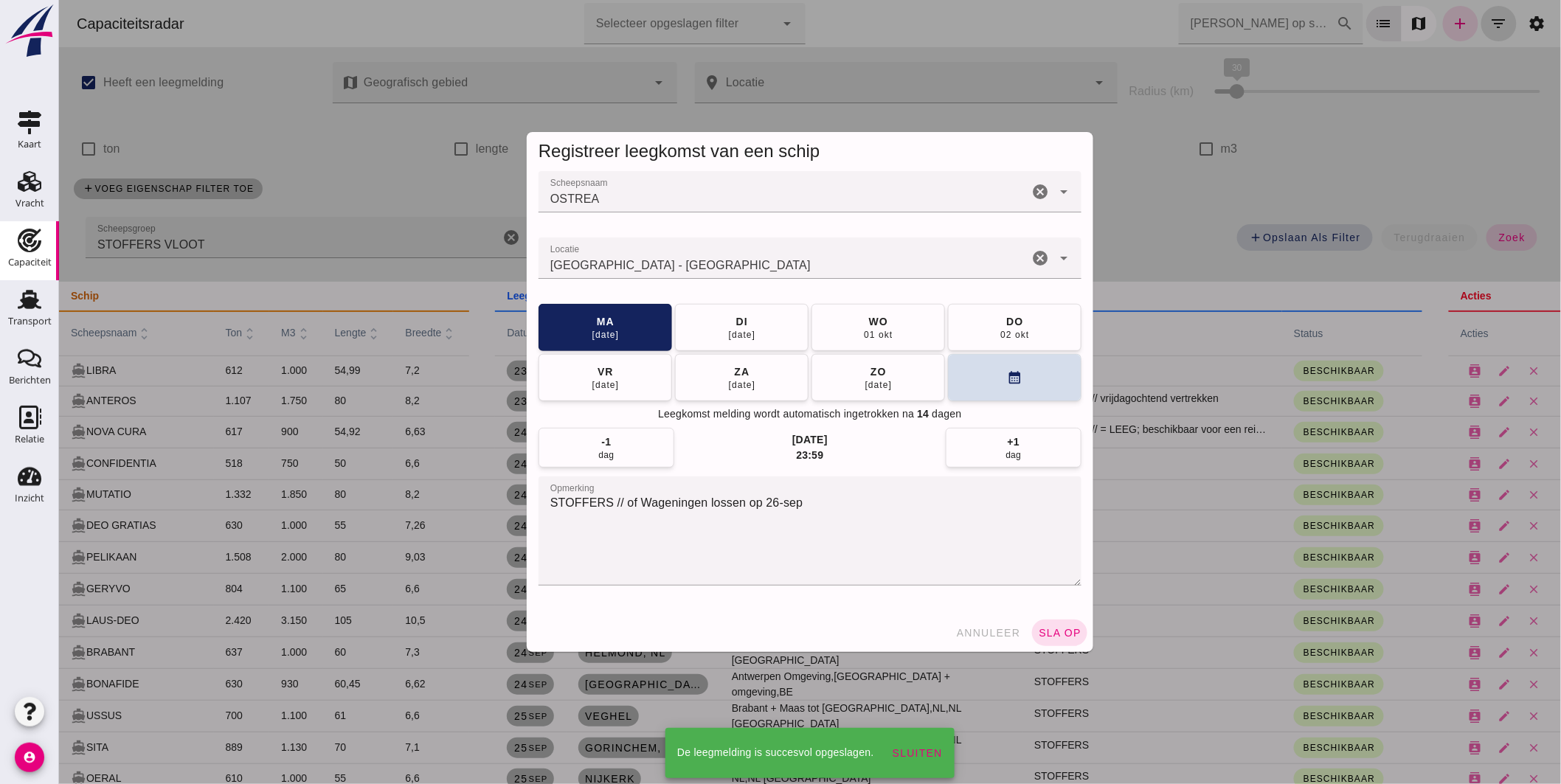
scroll to position [82, 0]
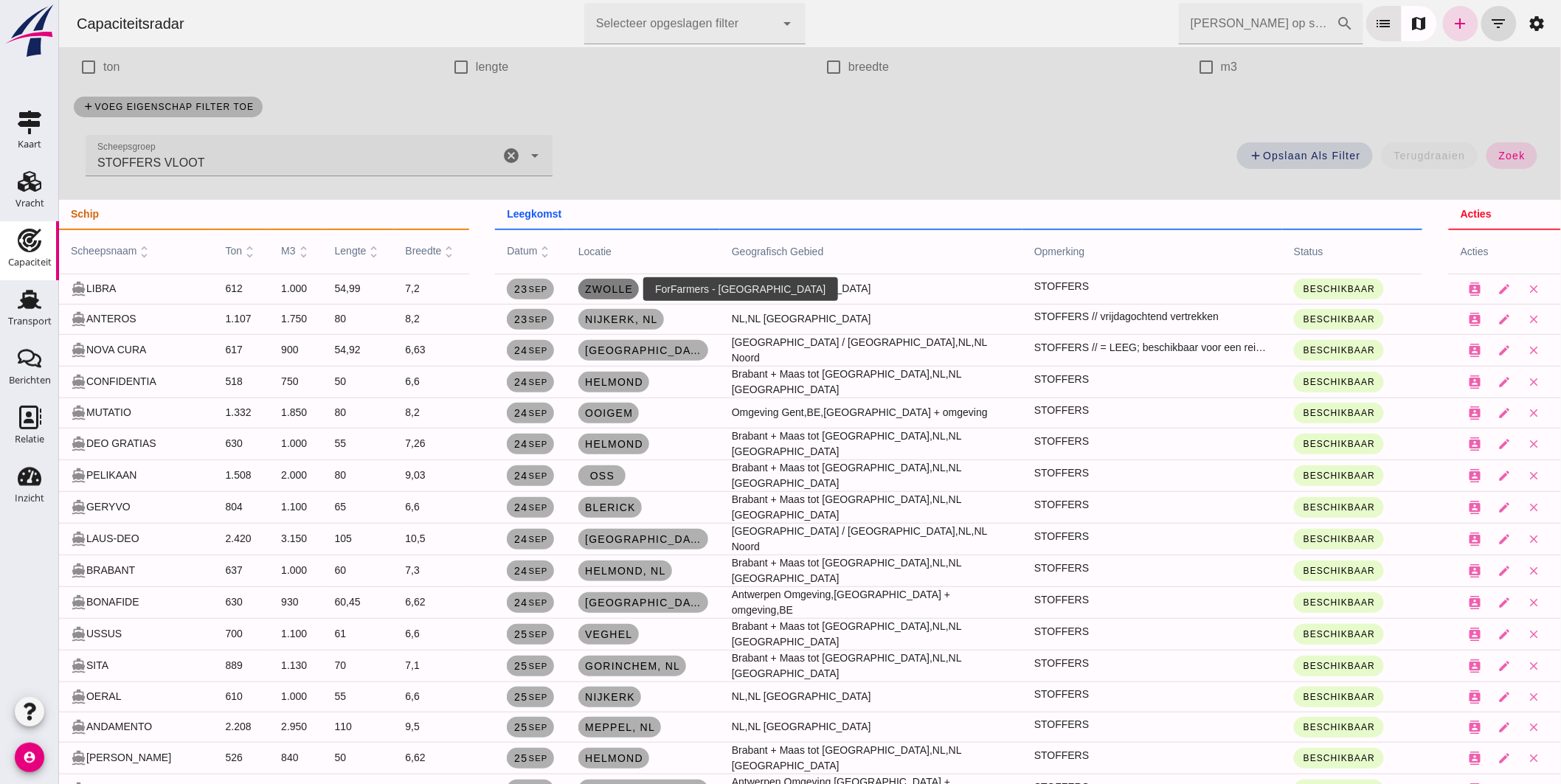
click at [604, 286] on span "Zwolle" at bounding box center [608, 289] width 48 height 12
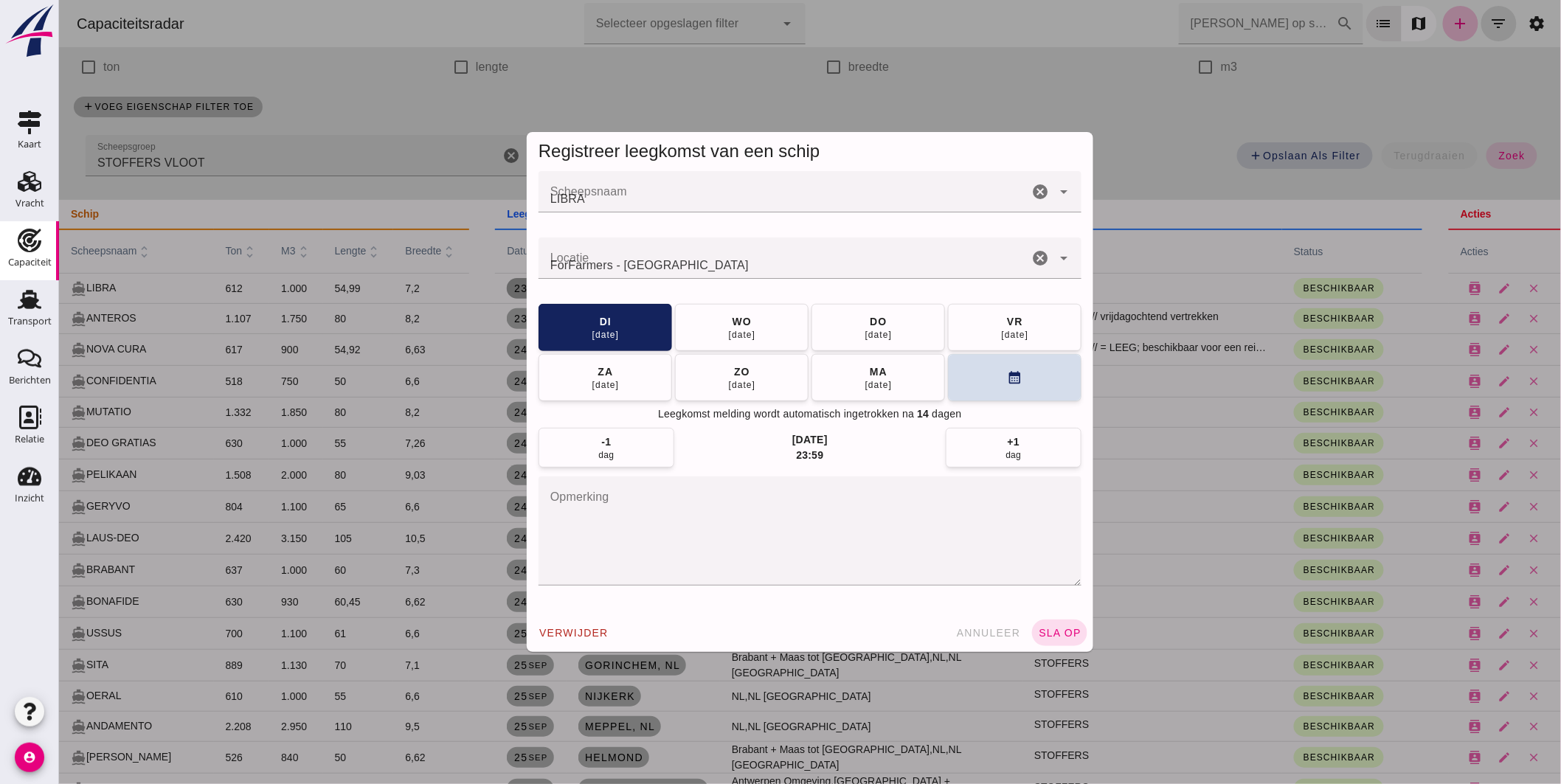
scroll to position [0, 0]
click at [706, 335] on button "wo 24 sep" at bounding box center [741, 326] width 133 height 47
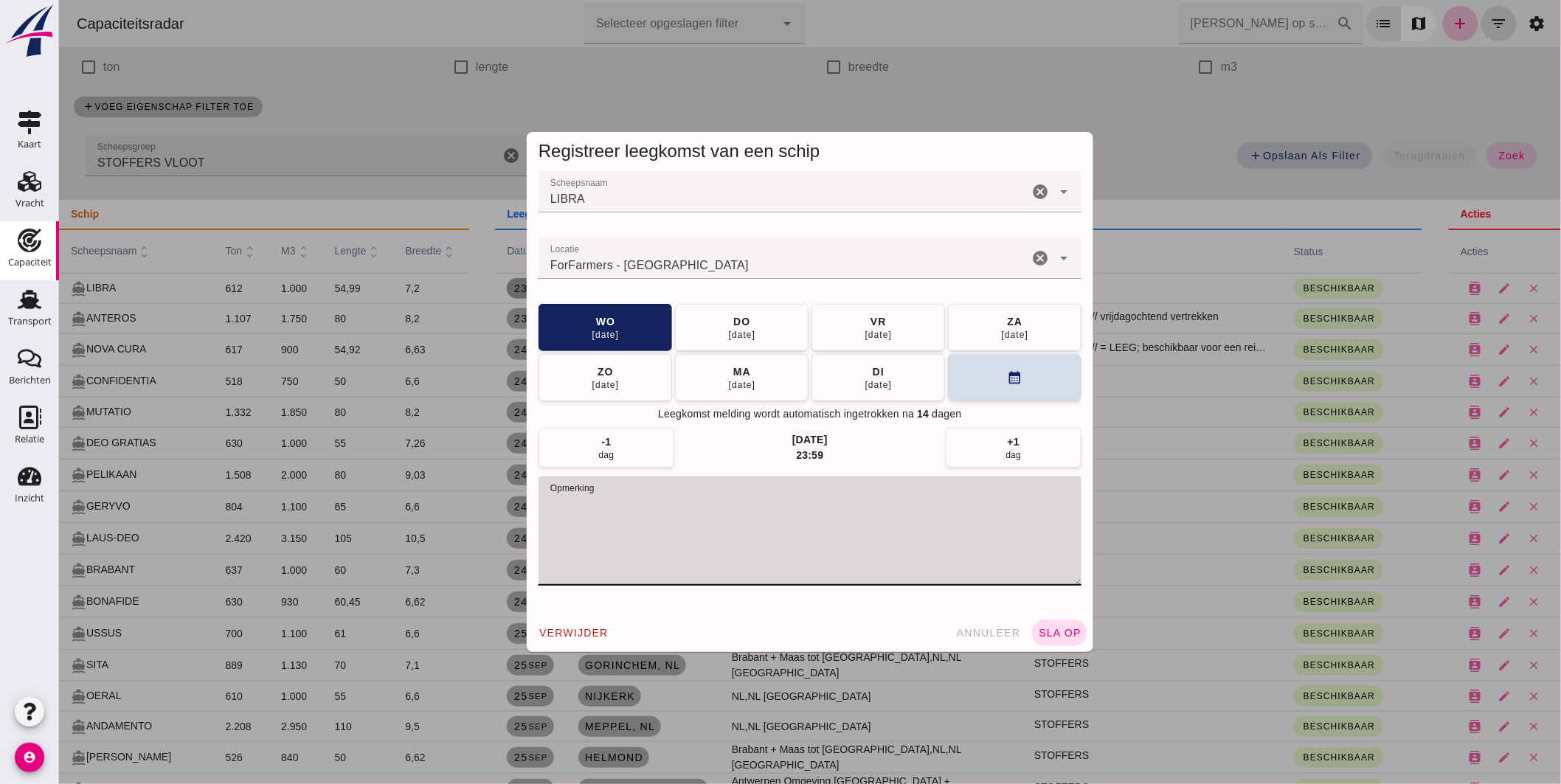
click at [722, 502] on textarea "opmerking" at bounding box center [809, 530] width 543 height 109
type textarea "STOFFERS // = LEEG"
click at [1035, 625] on button "sla op" at bounding box center [1059, 633] width 55 height 27
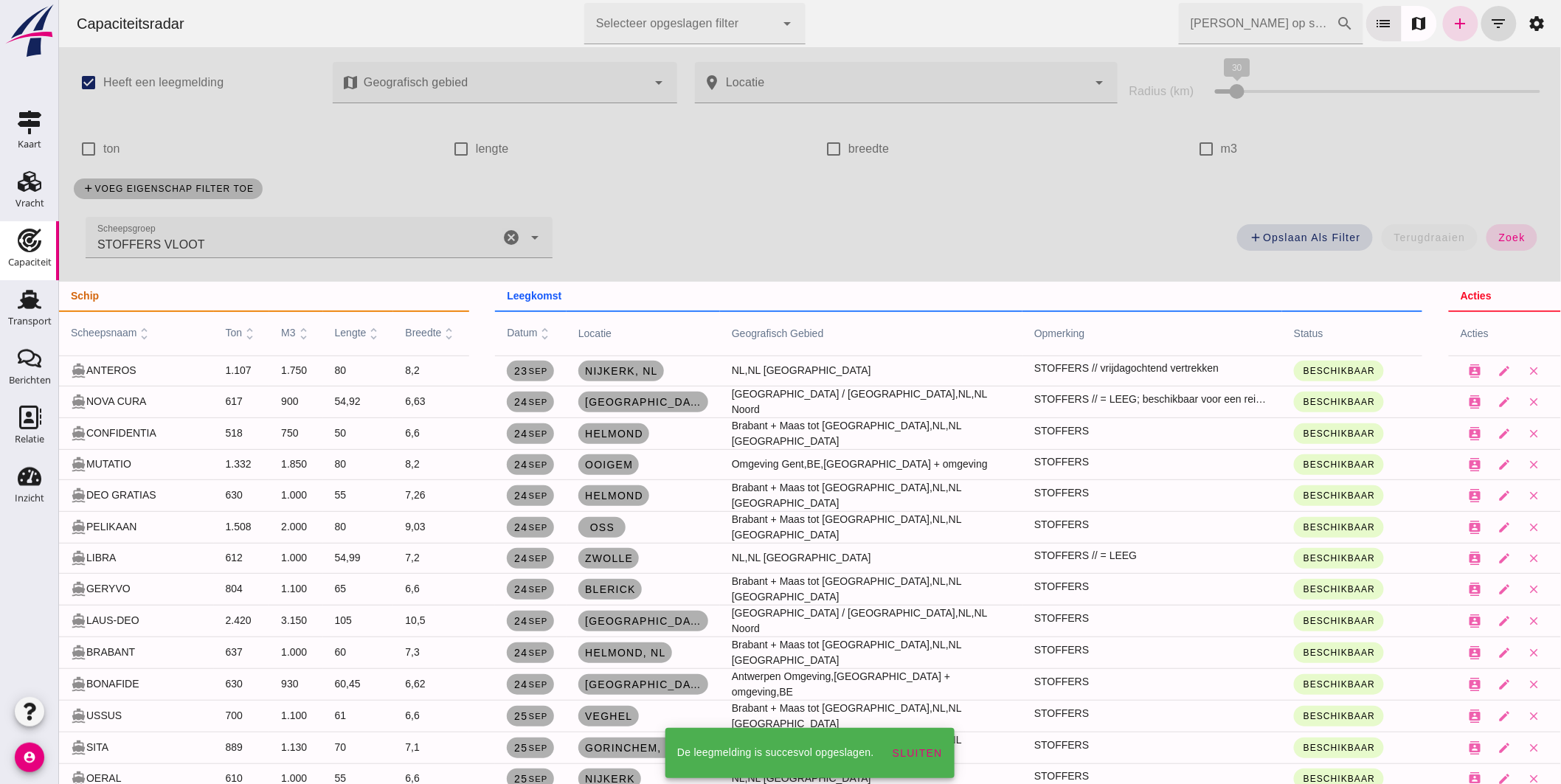
scroll to position [82, 0]
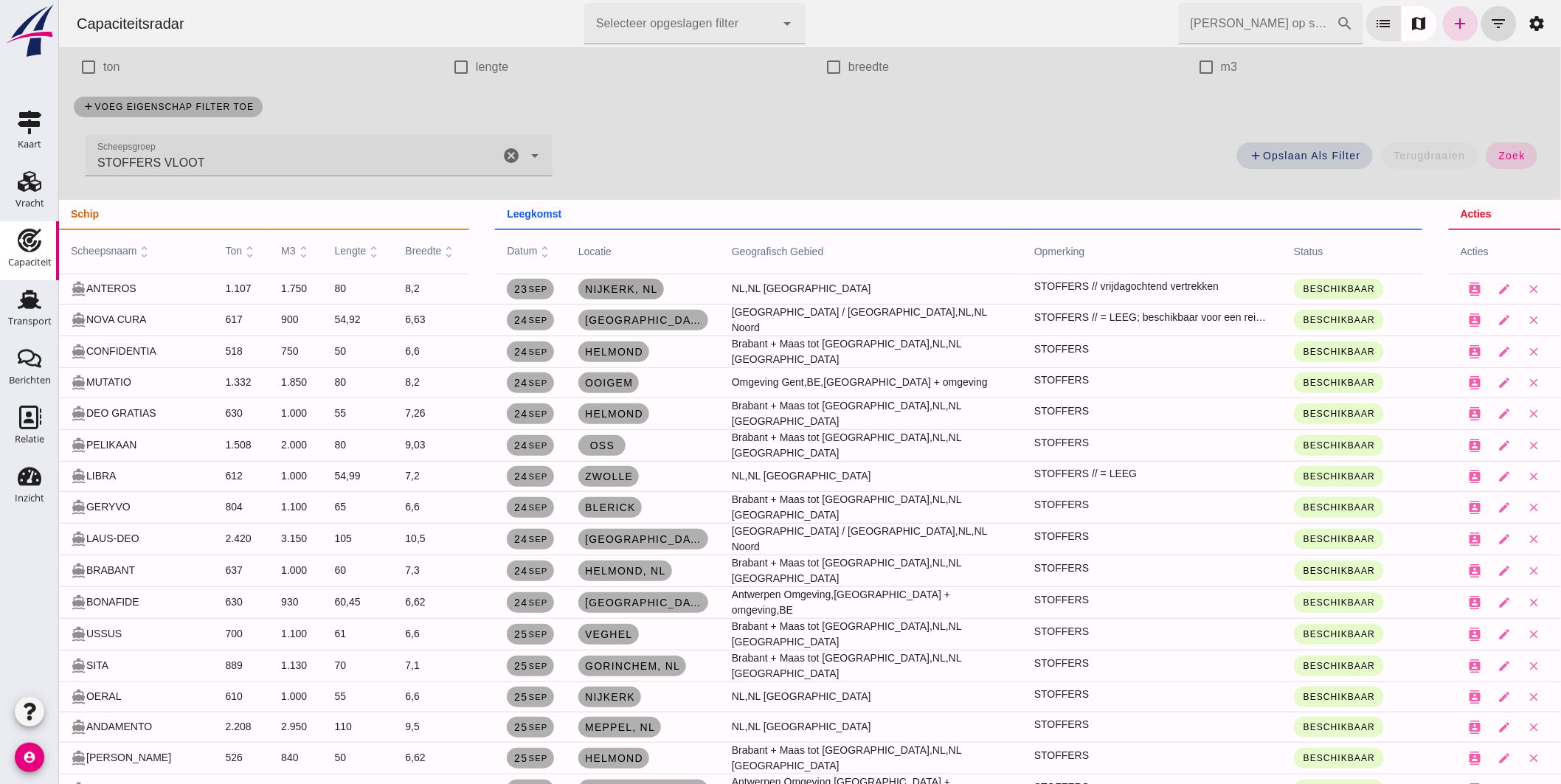
click at [620, 280] on link "Nijkerk, nl" at bounding box center [620, 289] width 86 height 21
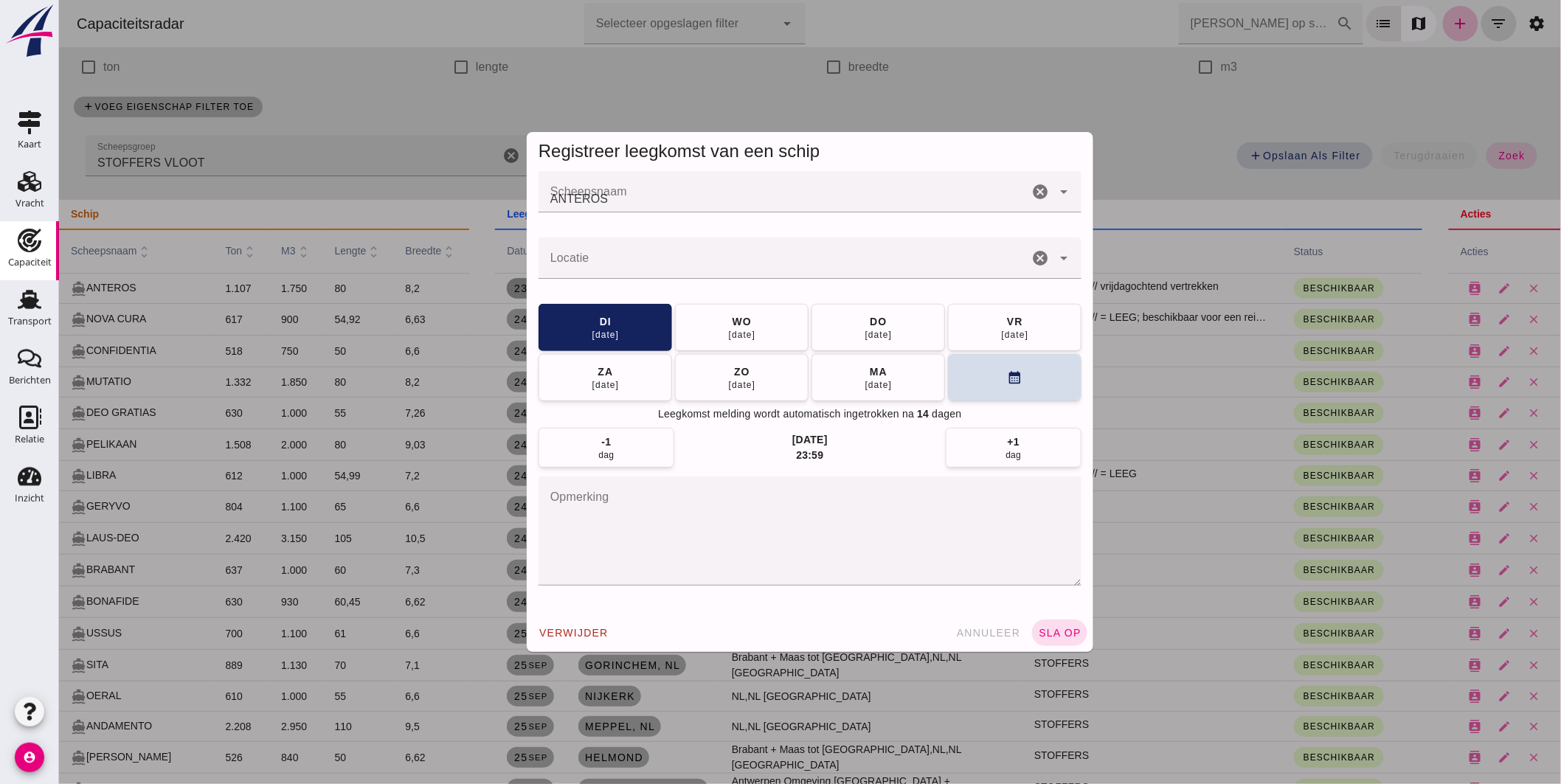
scroll to position [0, 0]
click at [718, 322] on button "wo 24 sep" at bounding box center [741, 326] width 133 height 47
click at [1054, 629] on span "sla op" at bounding box center [1059, 633] width 43 height 12
click at [1054, 628] on span "sla op" at bounding box center [1059, 633] width 43 height 12
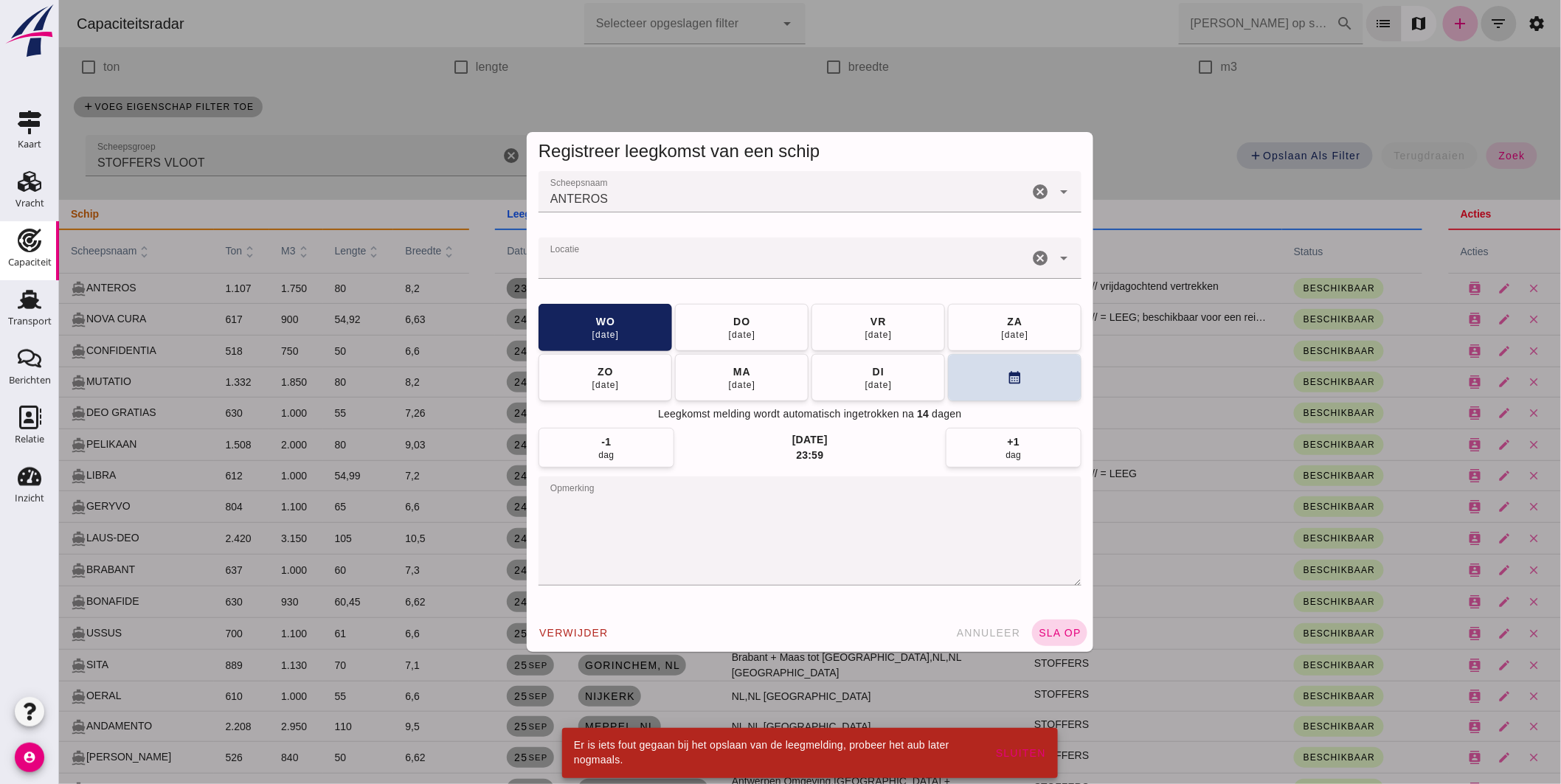
click at [1054, 628] on span "sla op" at bounding box center [1059, 633] width 43 height 12
click at [988, 636] on span "annuleer" at bounding box center [988, 633] width 65 height 12
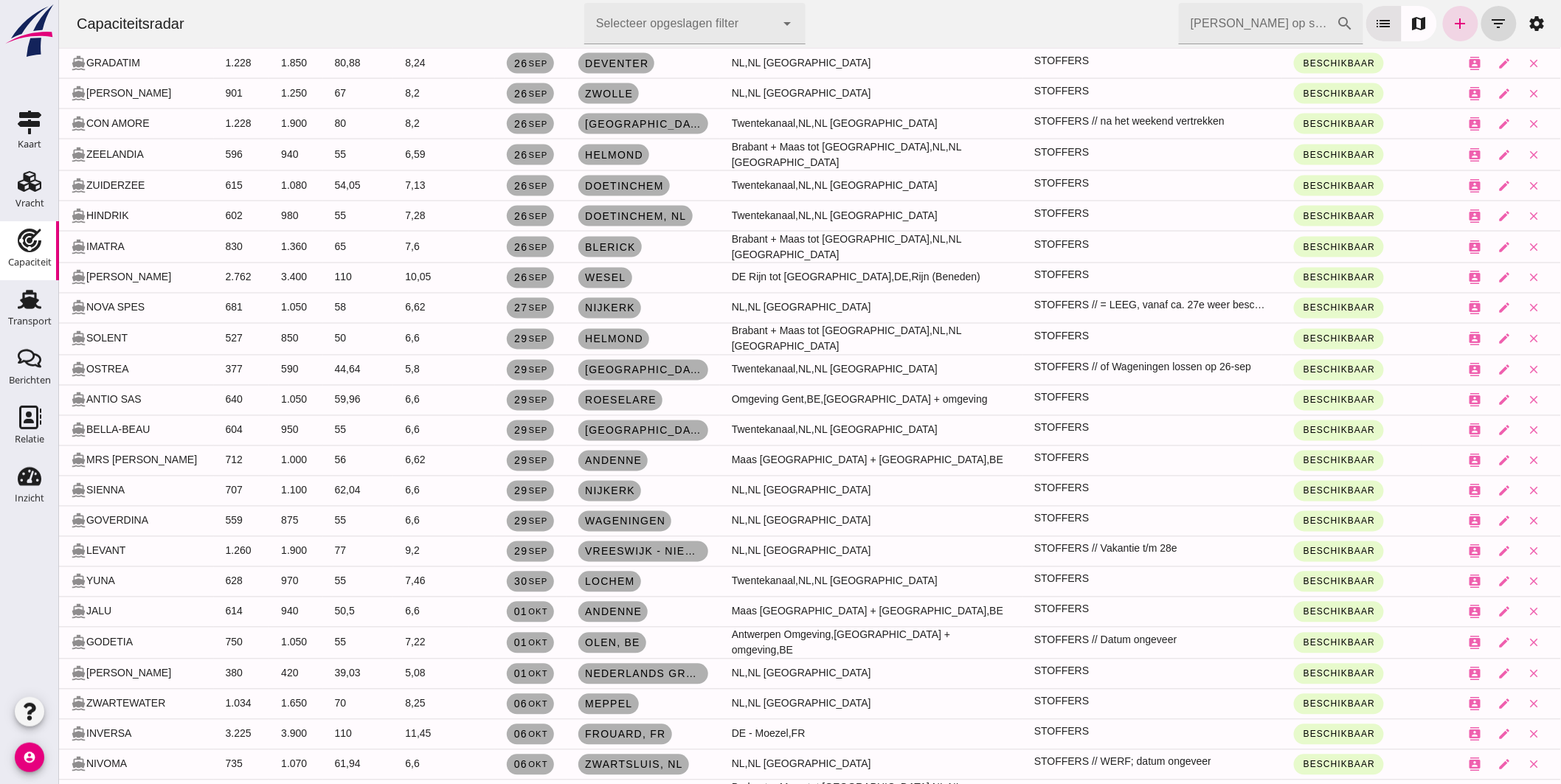
scroll to position [965, 0]
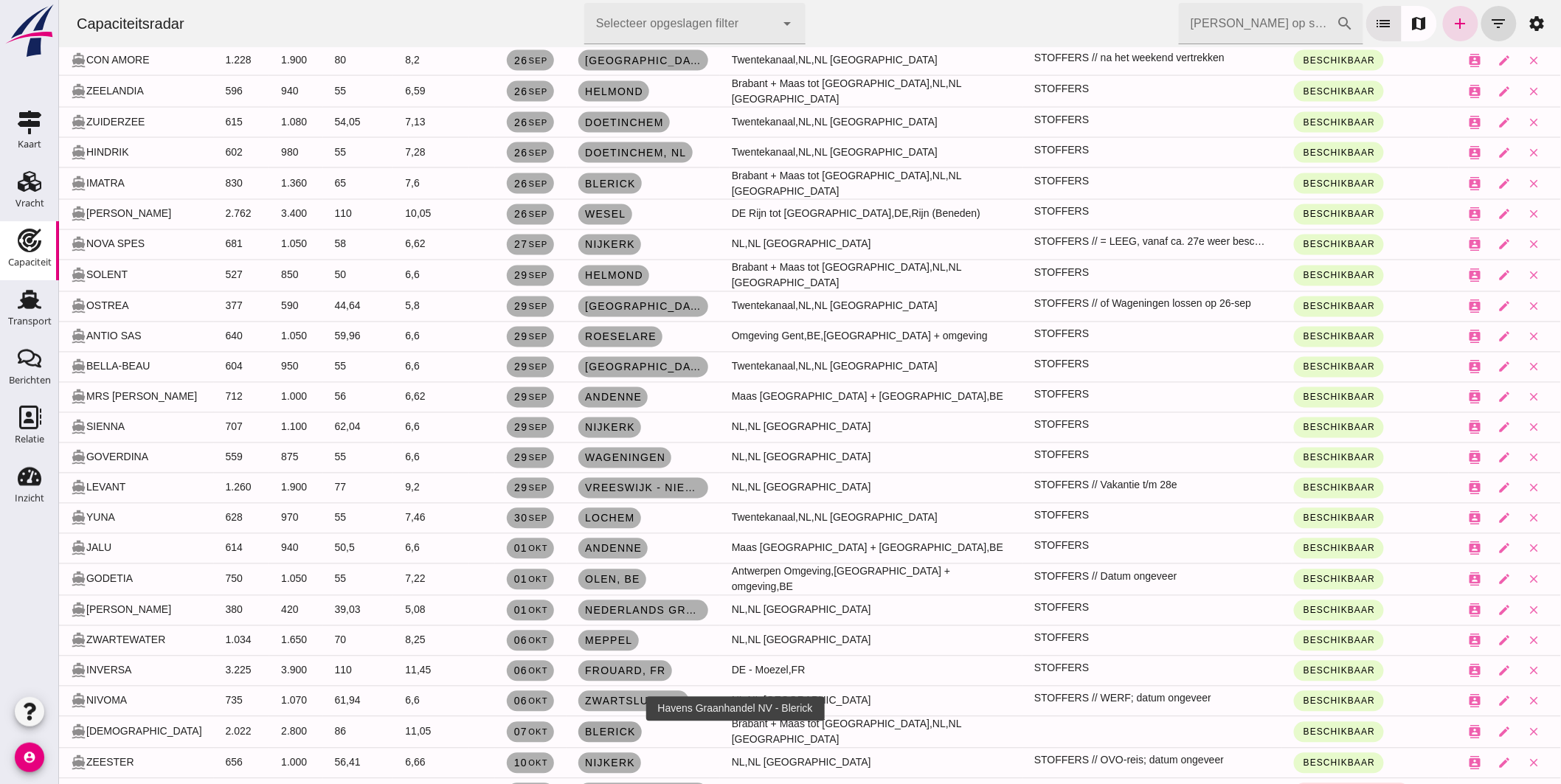
click at [623, 727] on span "Blerick" at bounding box center [609, 732] width 52 height 12
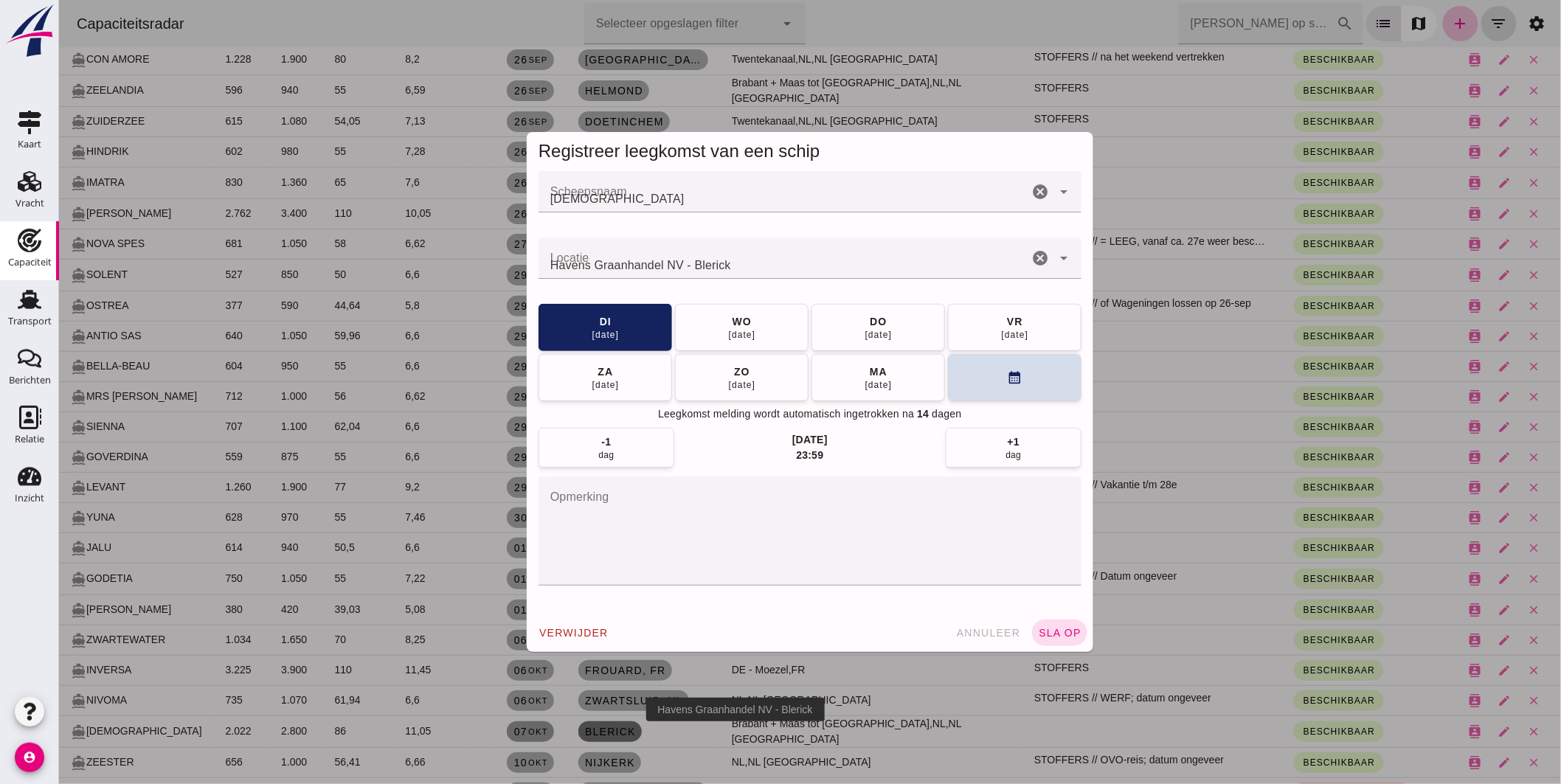
scroll to position [0, 0]
click at [651, 521] on textarea "opmerking" at bounding box center [809, 530] width 543 height 109
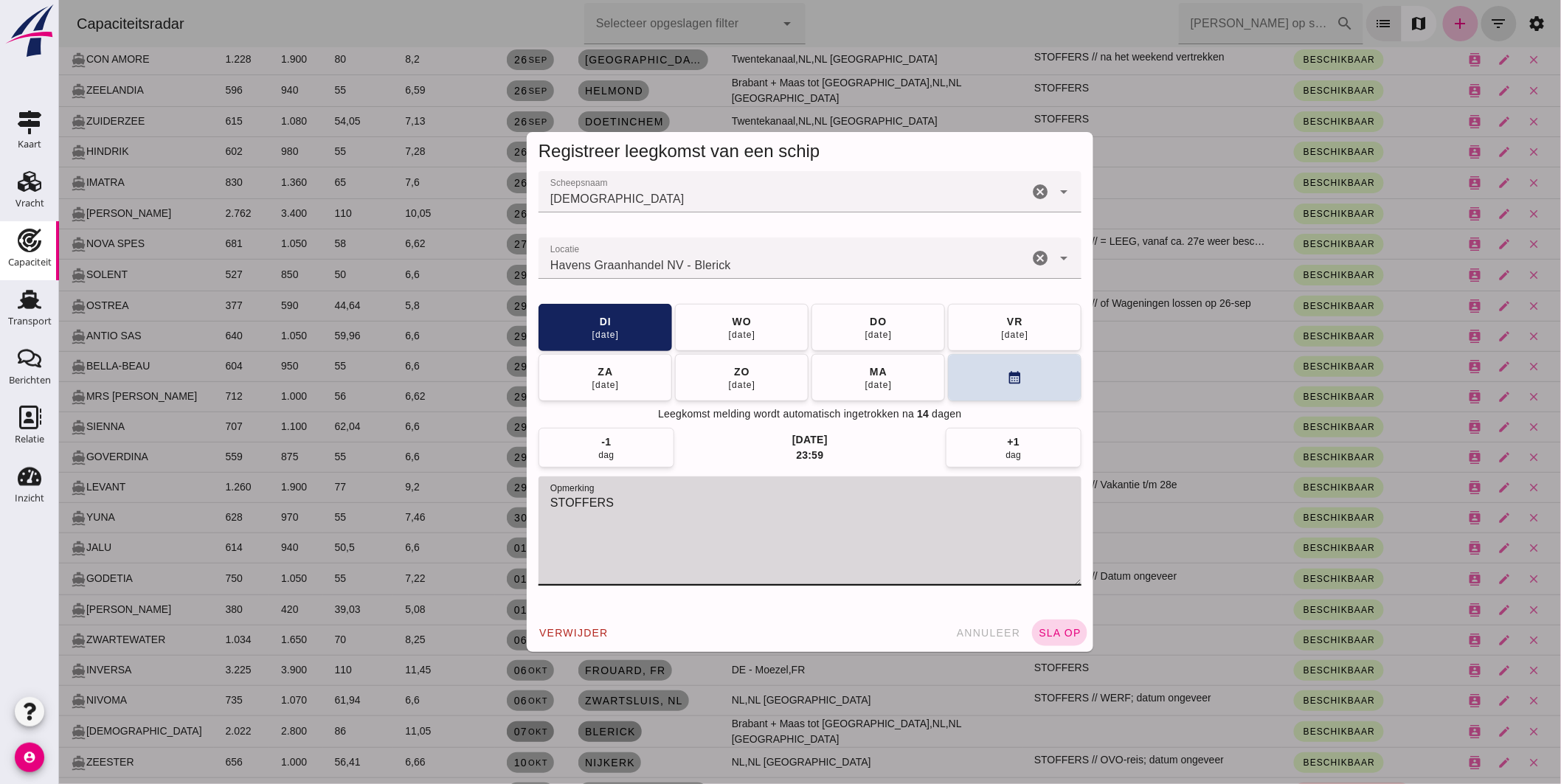
type textarea "STOFFERS"
click at [1060, 628] on span "sla op" at bounding box center [1059, 633] width 43 height 12
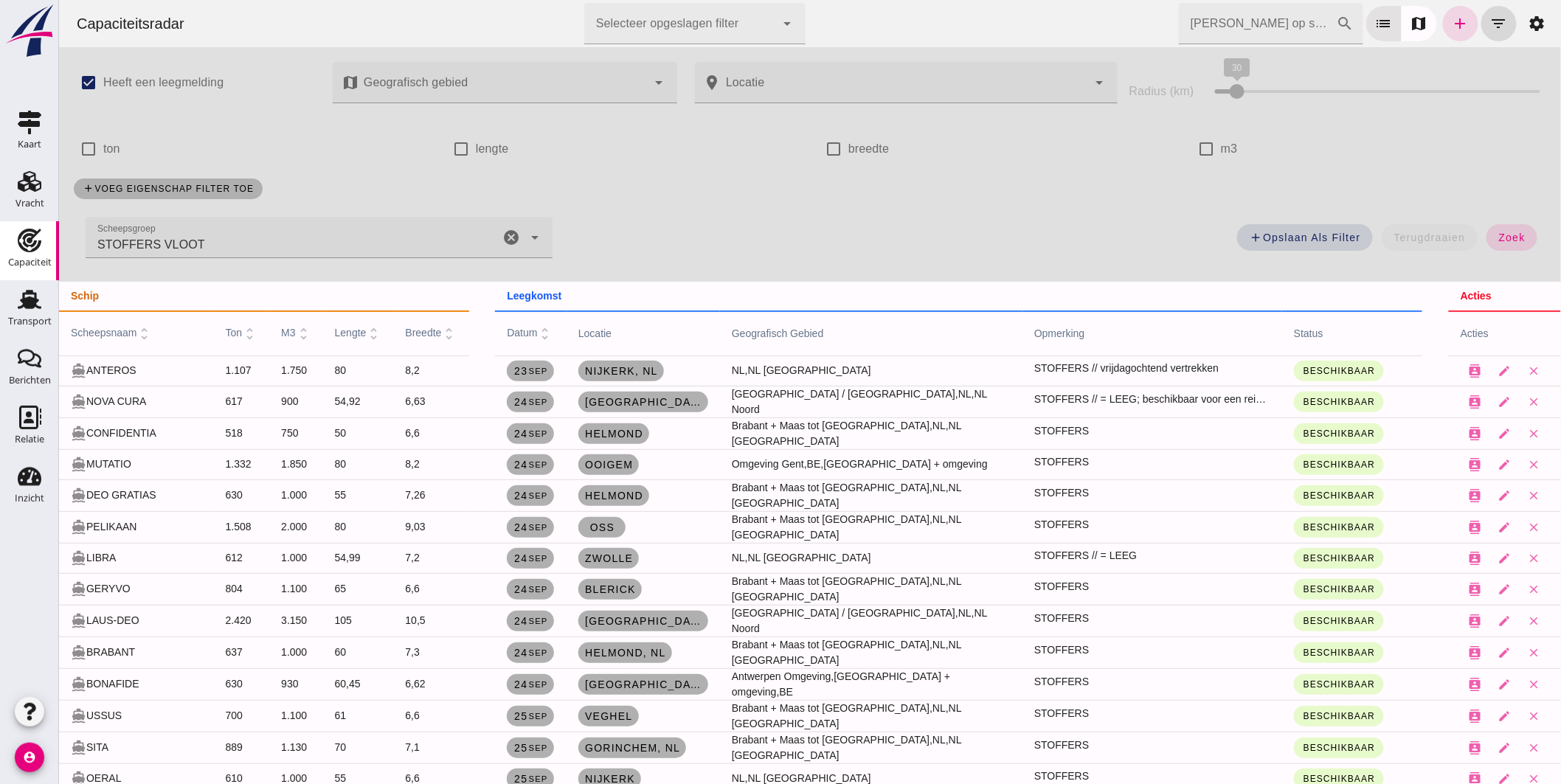
scroll to position [965, 0]
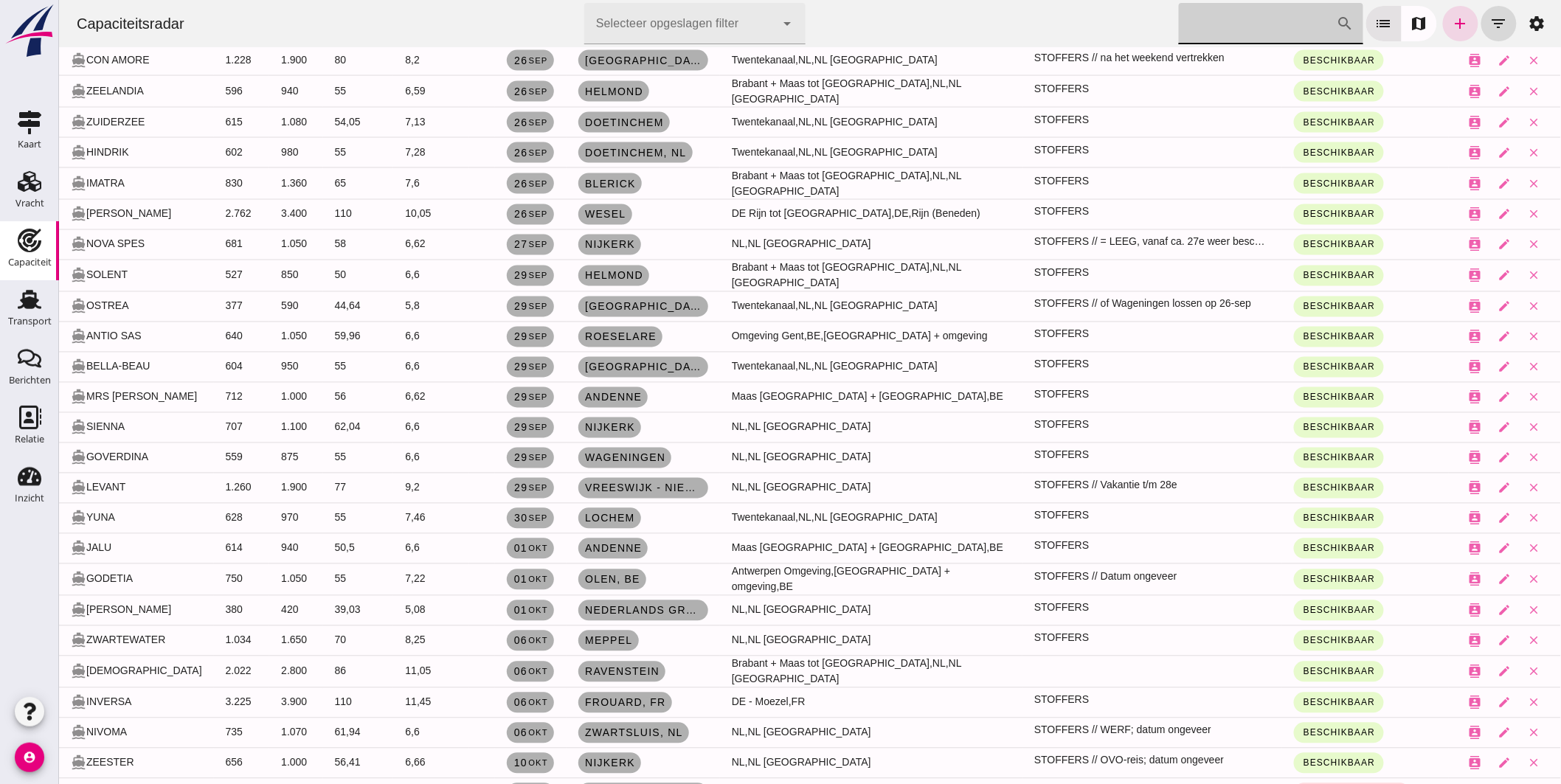
click at [1260, 30] on input "Zoek op scheepsnaam" at bounding box center [1257, 24] width 158 height 42
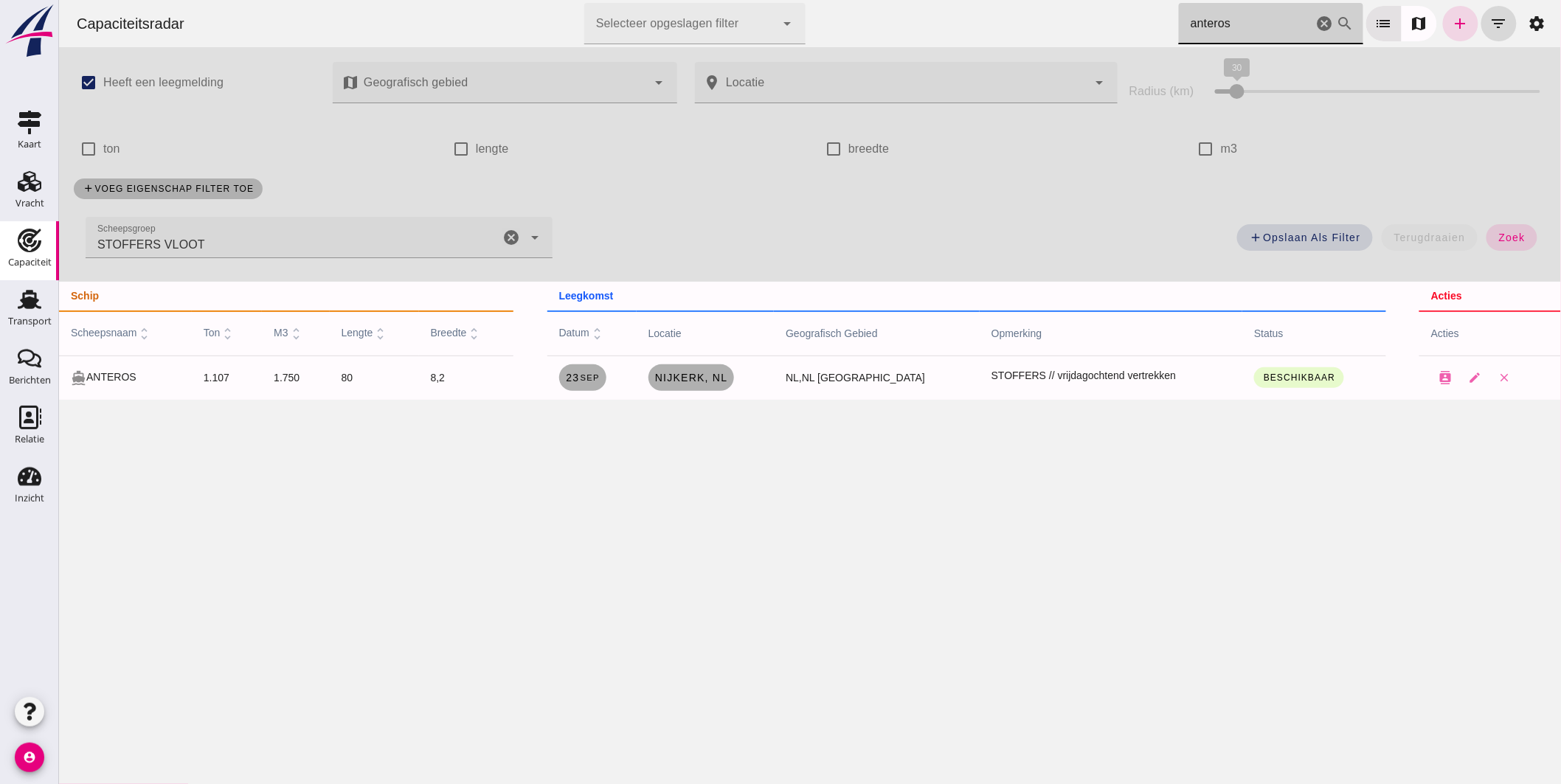
scroll to position [0, 0]
type input "anteros"
click at [605, 384] on link "23 sep" at bounding box center [582, 378] width 47 height 27
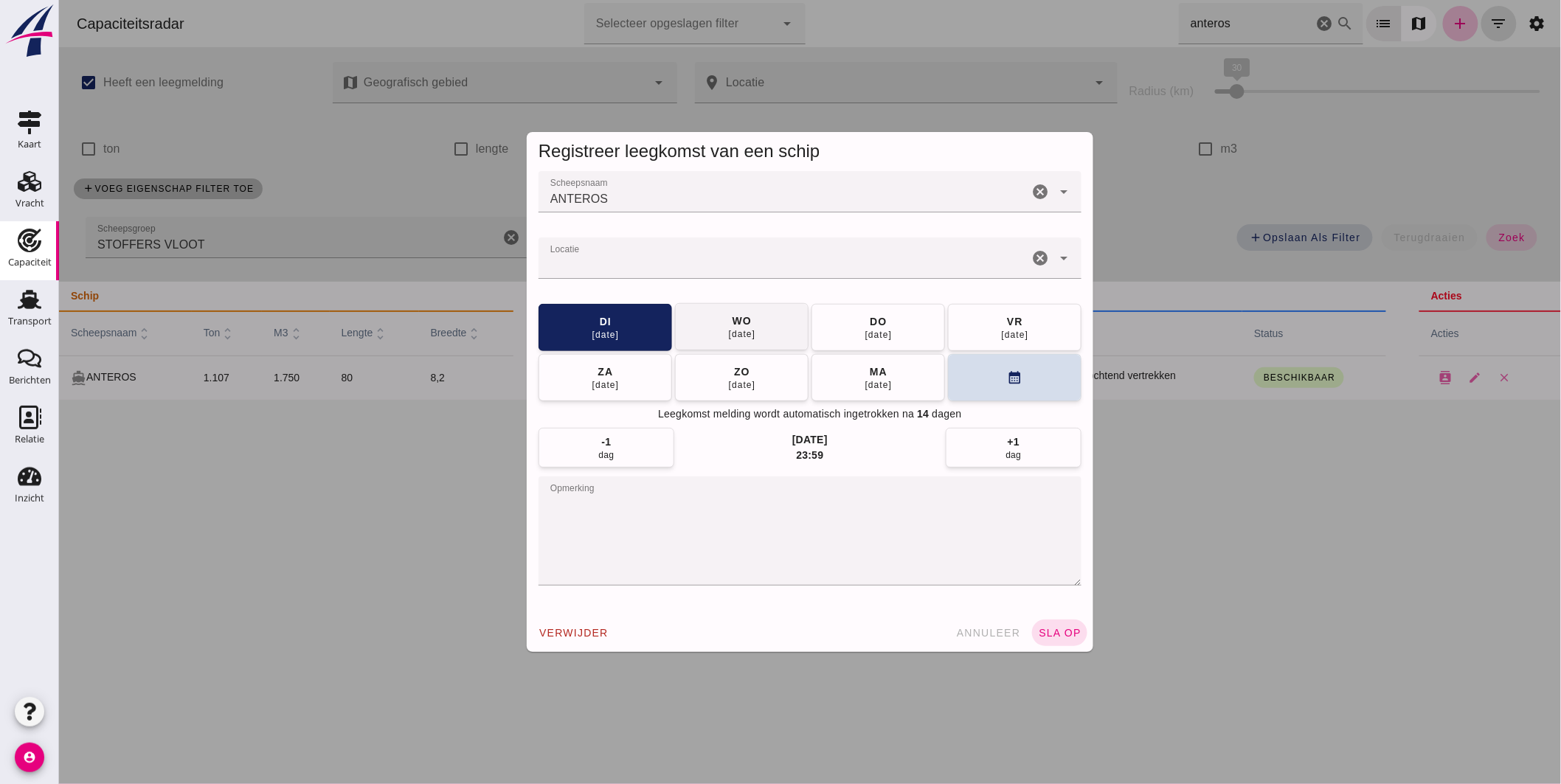
click at [728, 334] on div "24 sep" at bounding box center [742, 334] width 28 height 12
click at [1055, 635] on span "sla op" at bounding box center [1059, 633] width 43 height 12
click at [1066, 629] on span "sla op" at bounding box center [1059, 633] width 43 height 12
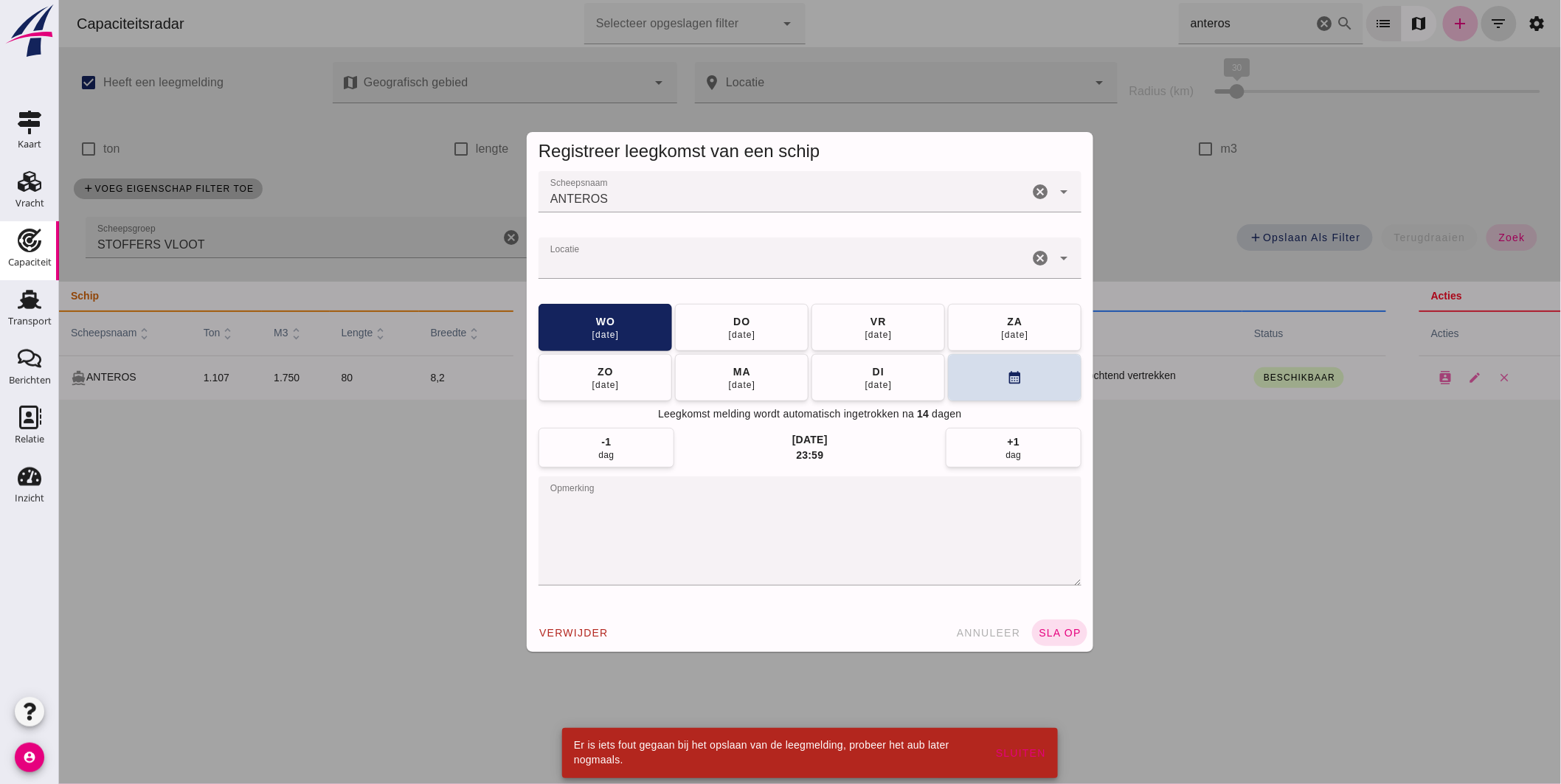
click at [619, 262] on input "Locatie" at bounding box center [783, 265] width 490 height 17
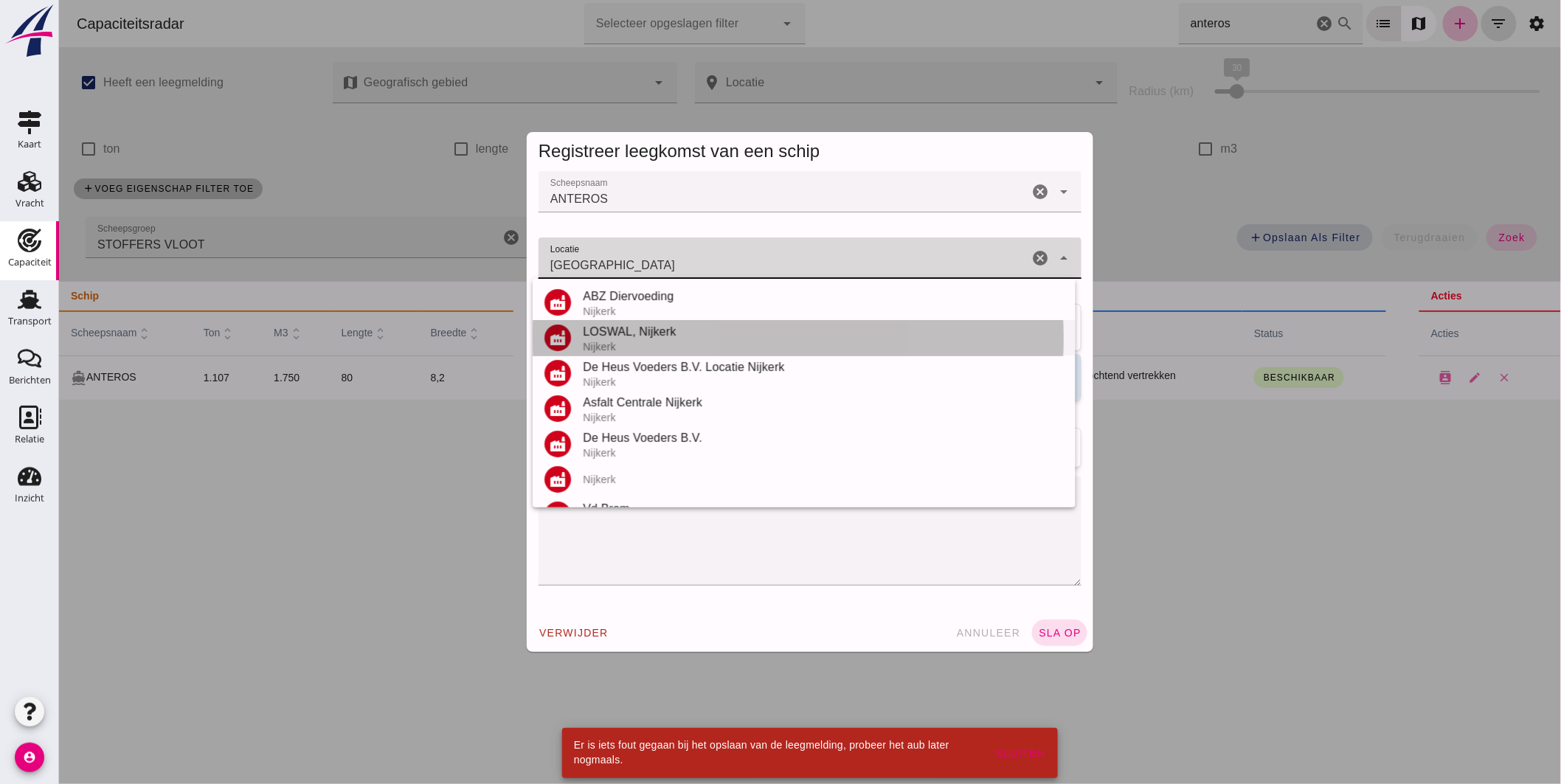
click at [629, 344] on div "Nijkerk" at bounding box center [823, 346] width 481 height 12
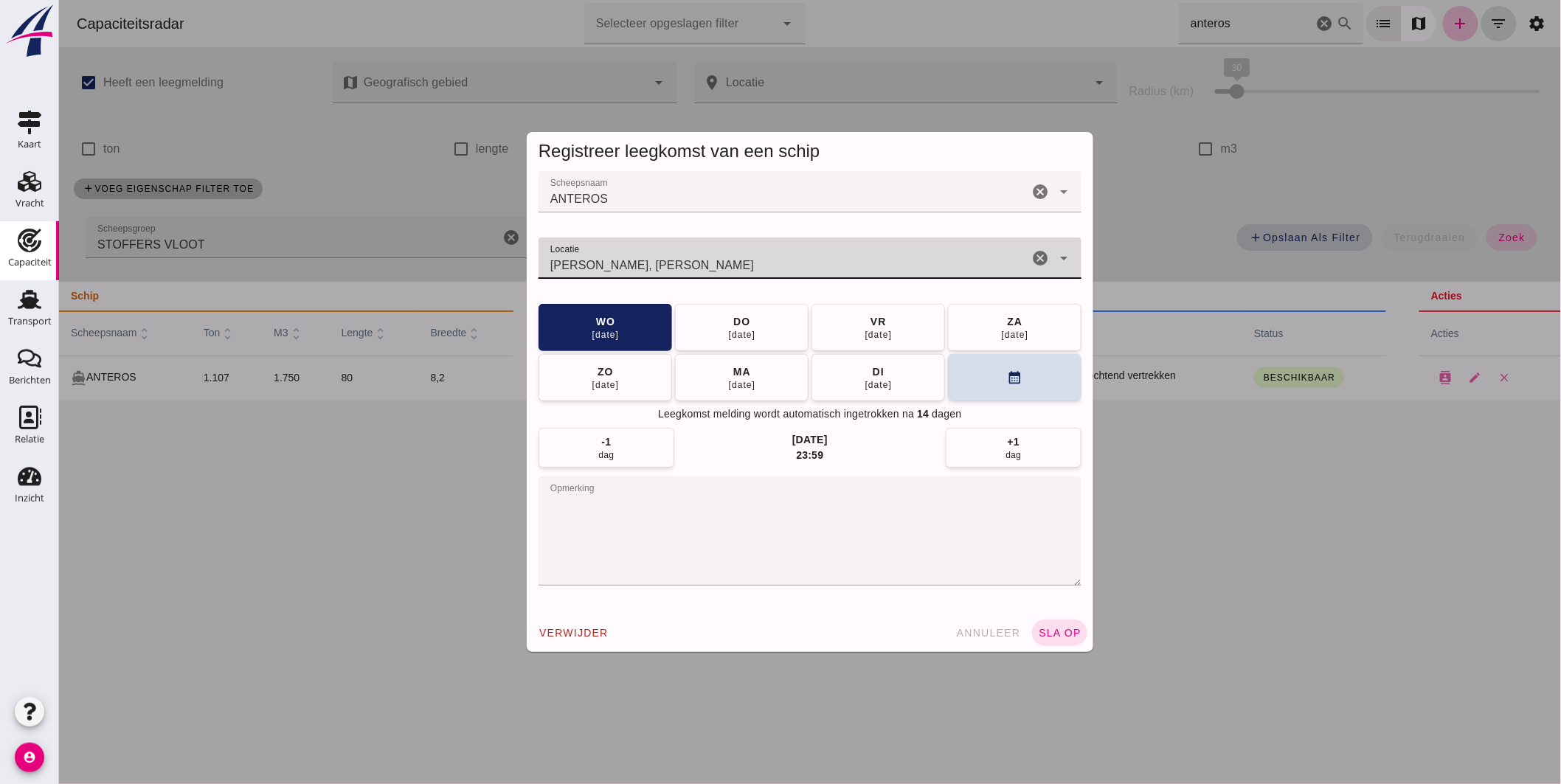
drag, startPoint x: 538, startPoint y: 263, endPoint x: 523, endPoint y: 261, distance: 15.1
click at [526, 261] on div "Scheepsnaam Scheepsnaam ANTEROS cancel arrow_drop_down Locatie Locatie LOSWAL, …" at bounding box center [809, 393] width 567 height 443
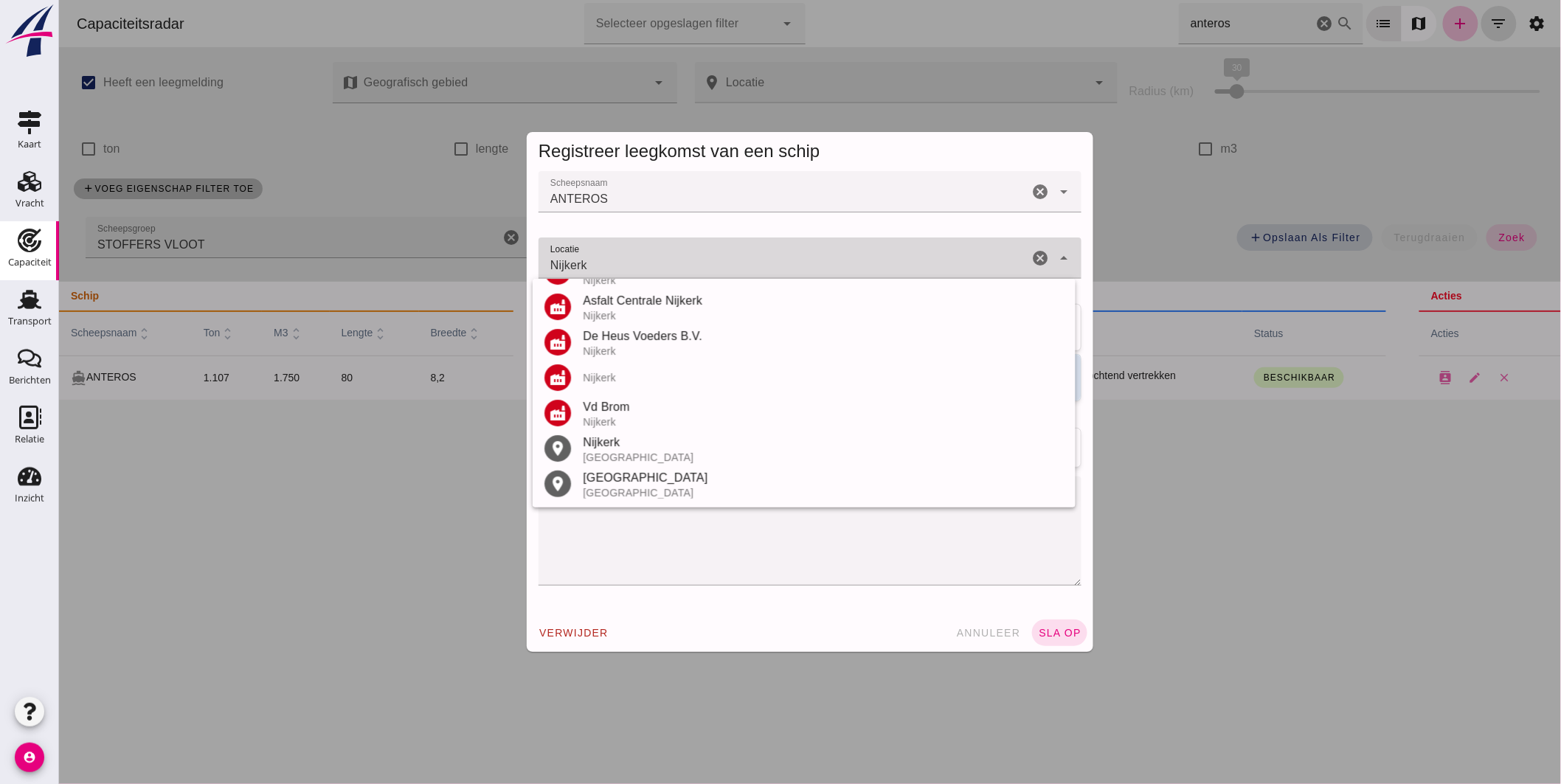
scroll to position [101, 0]
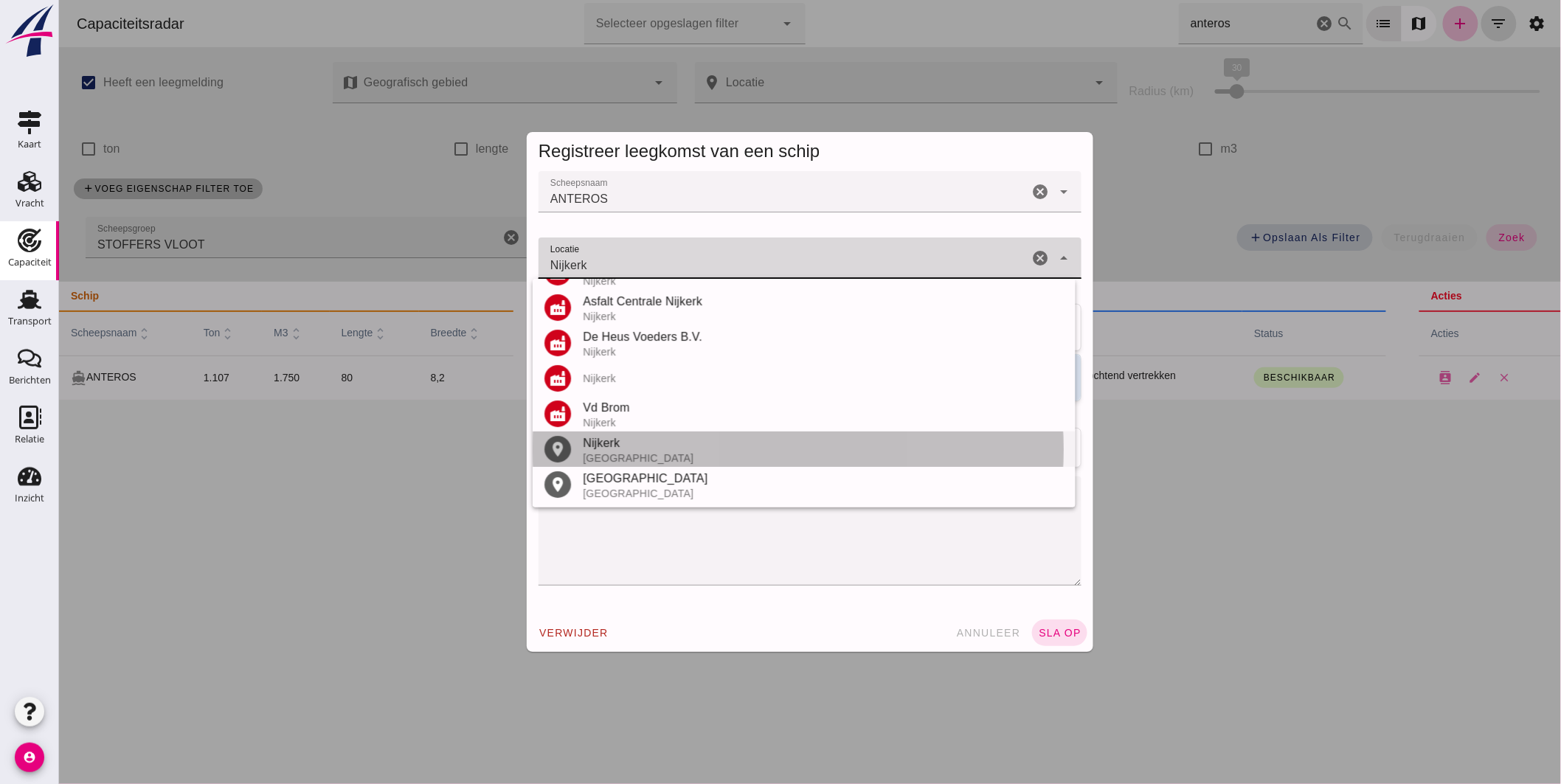
click at [659, 450] on div "Nijkerk" at bounding box center [823, 443] width 481 height 17
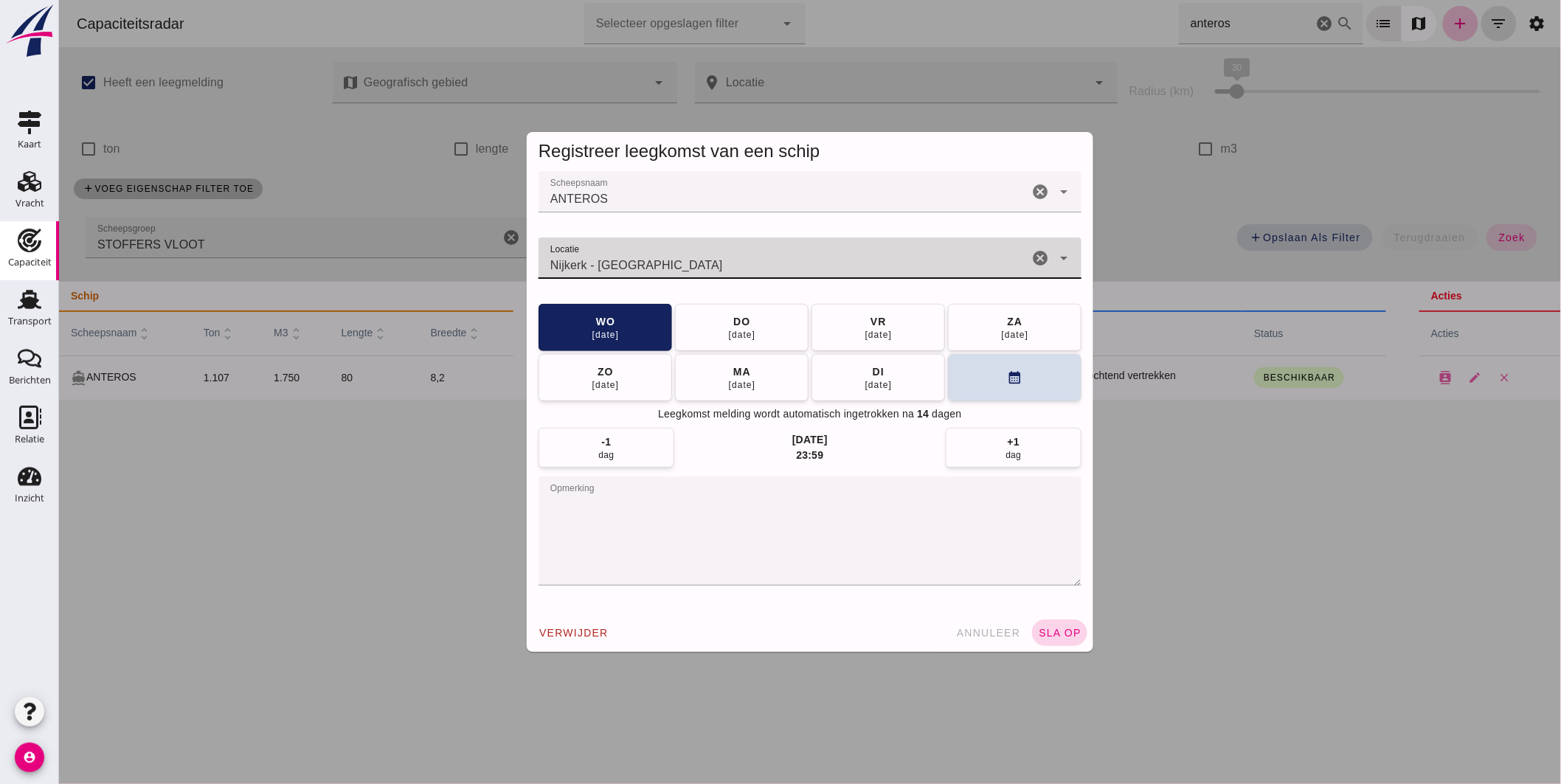
type input "Nijkerk - Gelderland"
click at [1046, 628] on span "sla op" at bounding box center [1059, 633] width 43 height 12
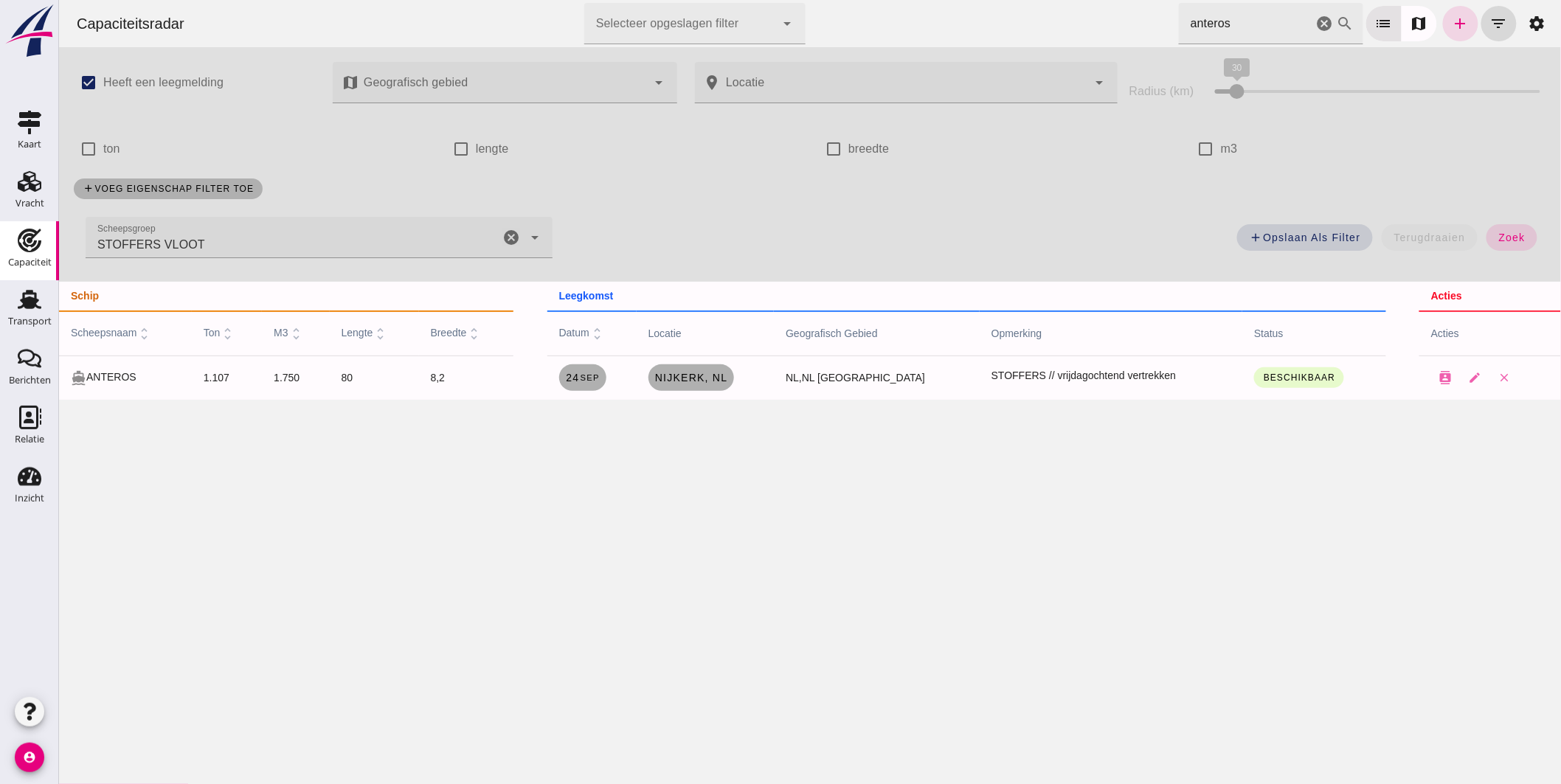
click at [1315, 22] on icon "cancel" at bounding box center [1324, 23] width 17 height 17
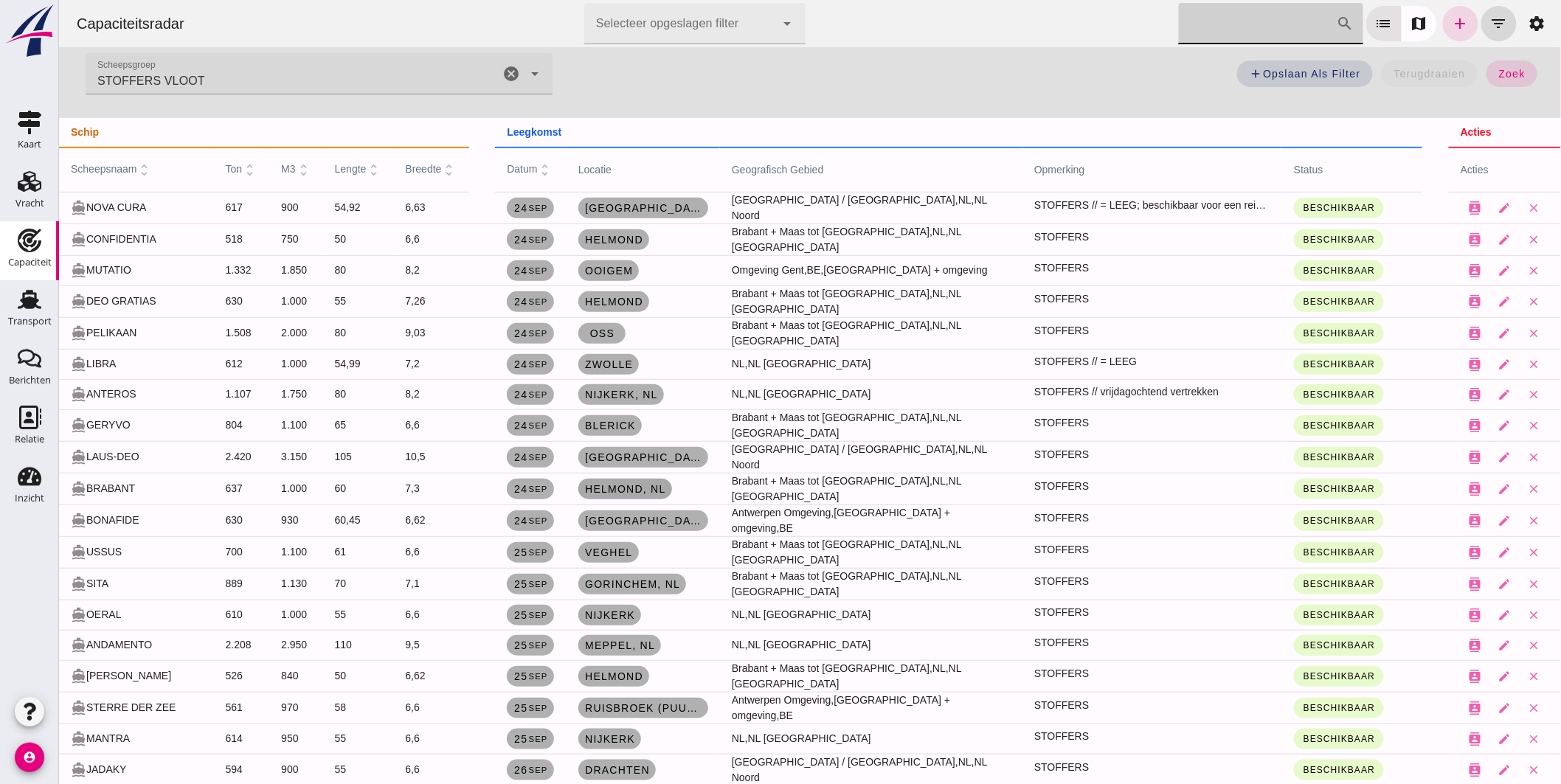
scroll to position [0, 0]
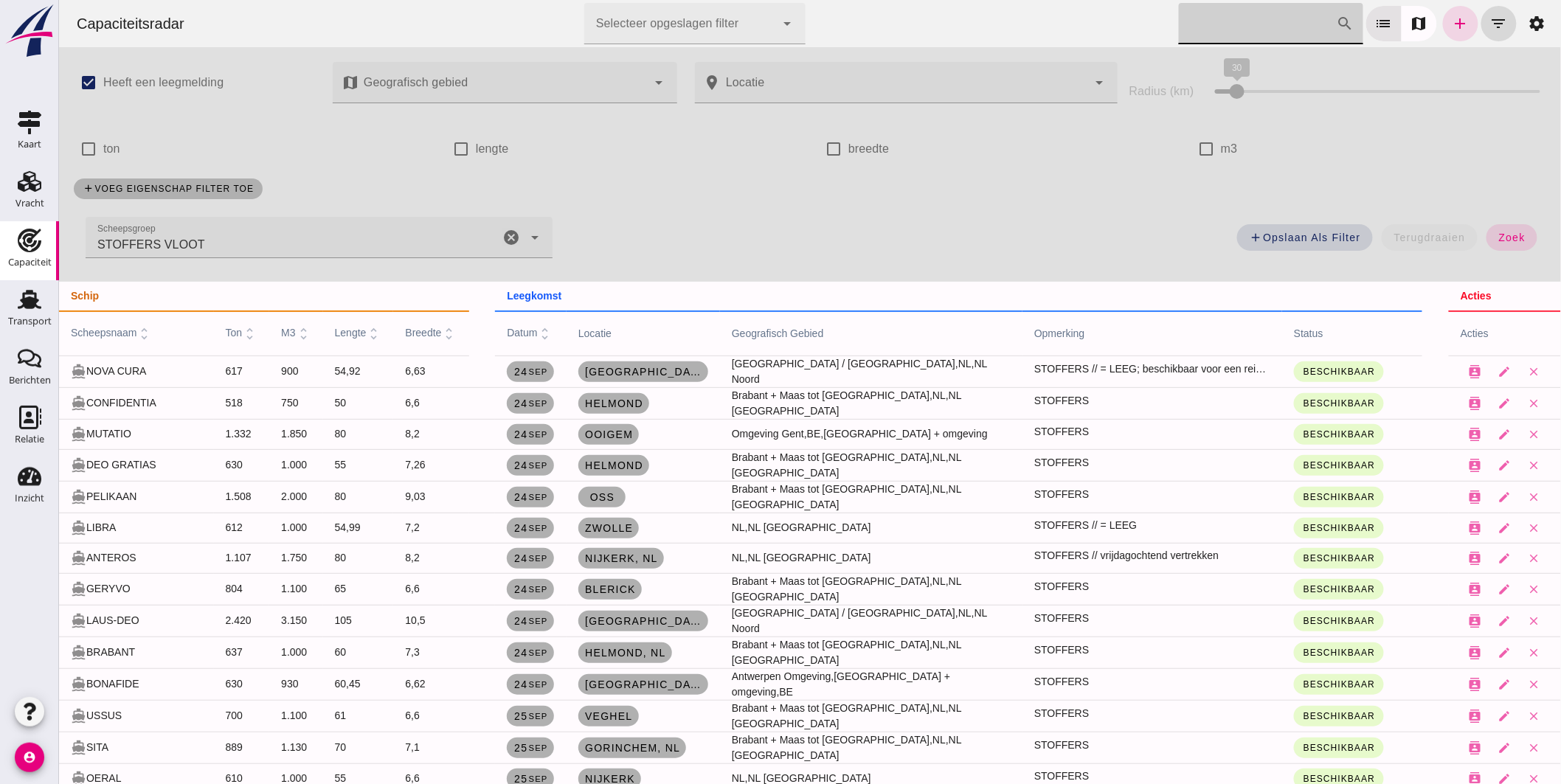
click at [502, 242] on icon "cancel" at bounding box center [510, 237] width 17 height 17
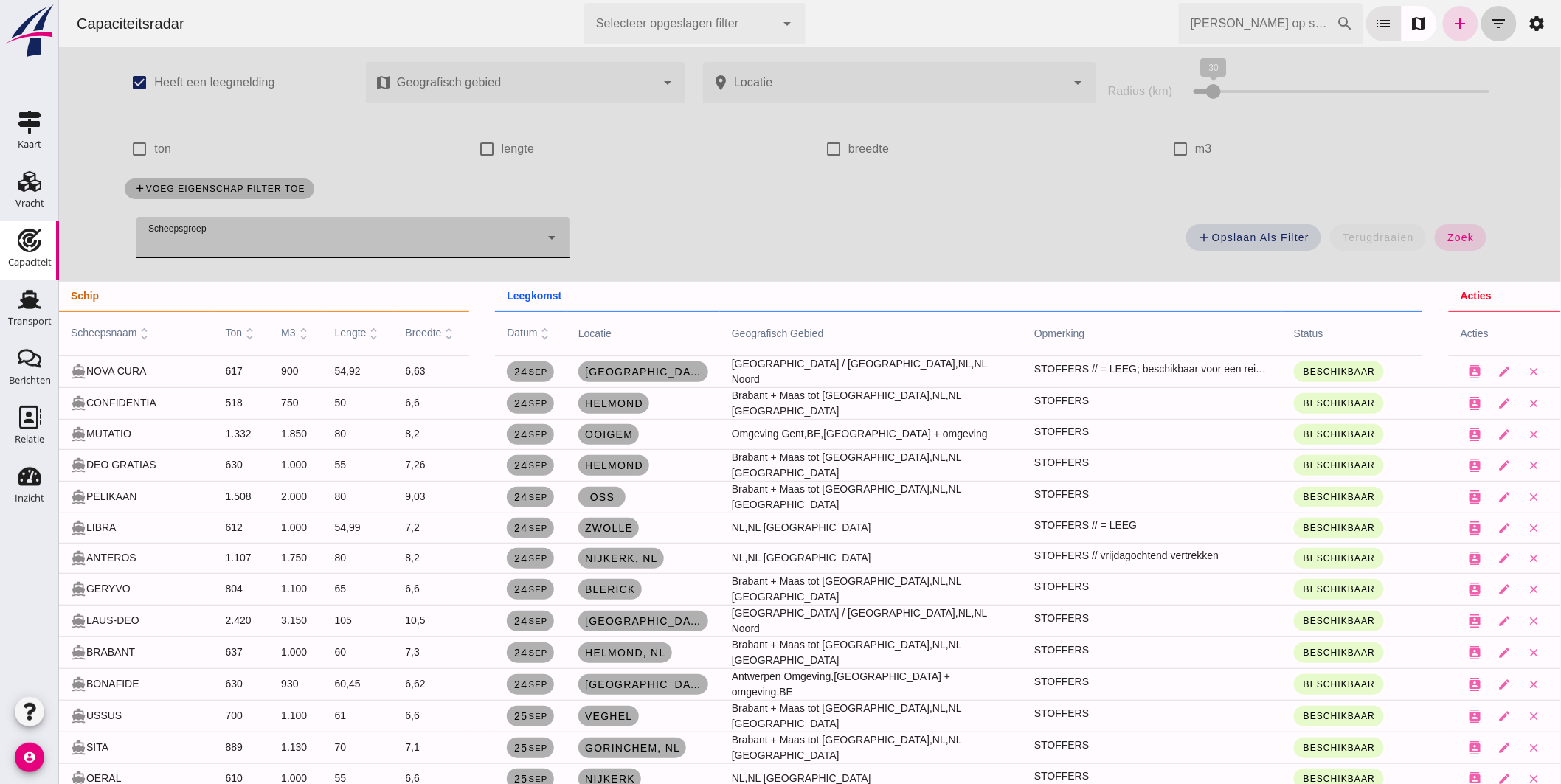
drag, startPoint x: 1442, startPoint y: 238, endPoint x: 1494, endPoint y: 15, distance: 229.0
click at [1446, 239] on span "zoek" at bounding box center [1459, 237] width 27 height 12
click at [1494, 15] on icon "filter_list" at bounding box center [1498, 23] width 17 height 17
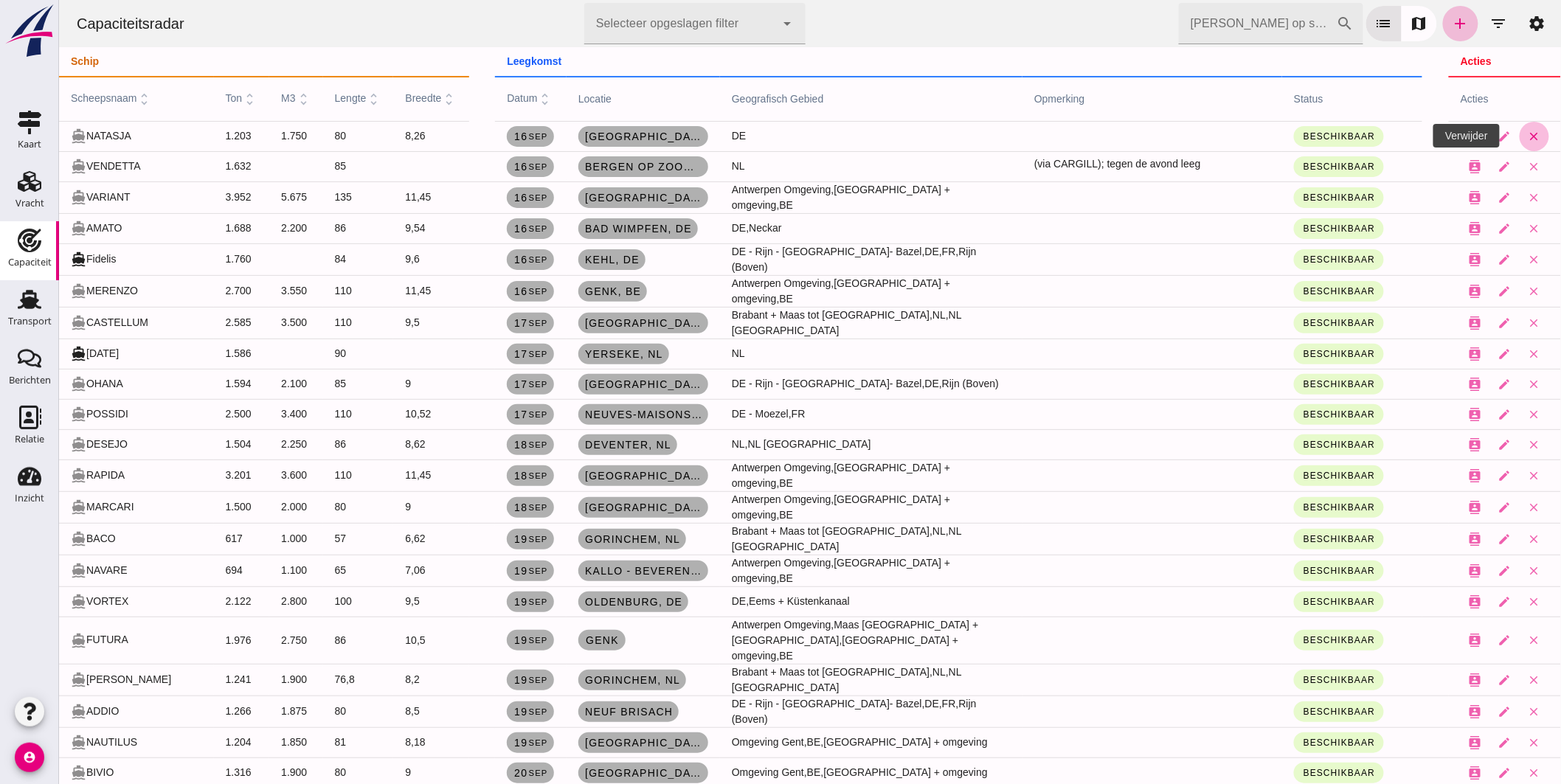
click at [1527, 132] on icon "close" at bounding box center [1534, 136] width 13 height 13
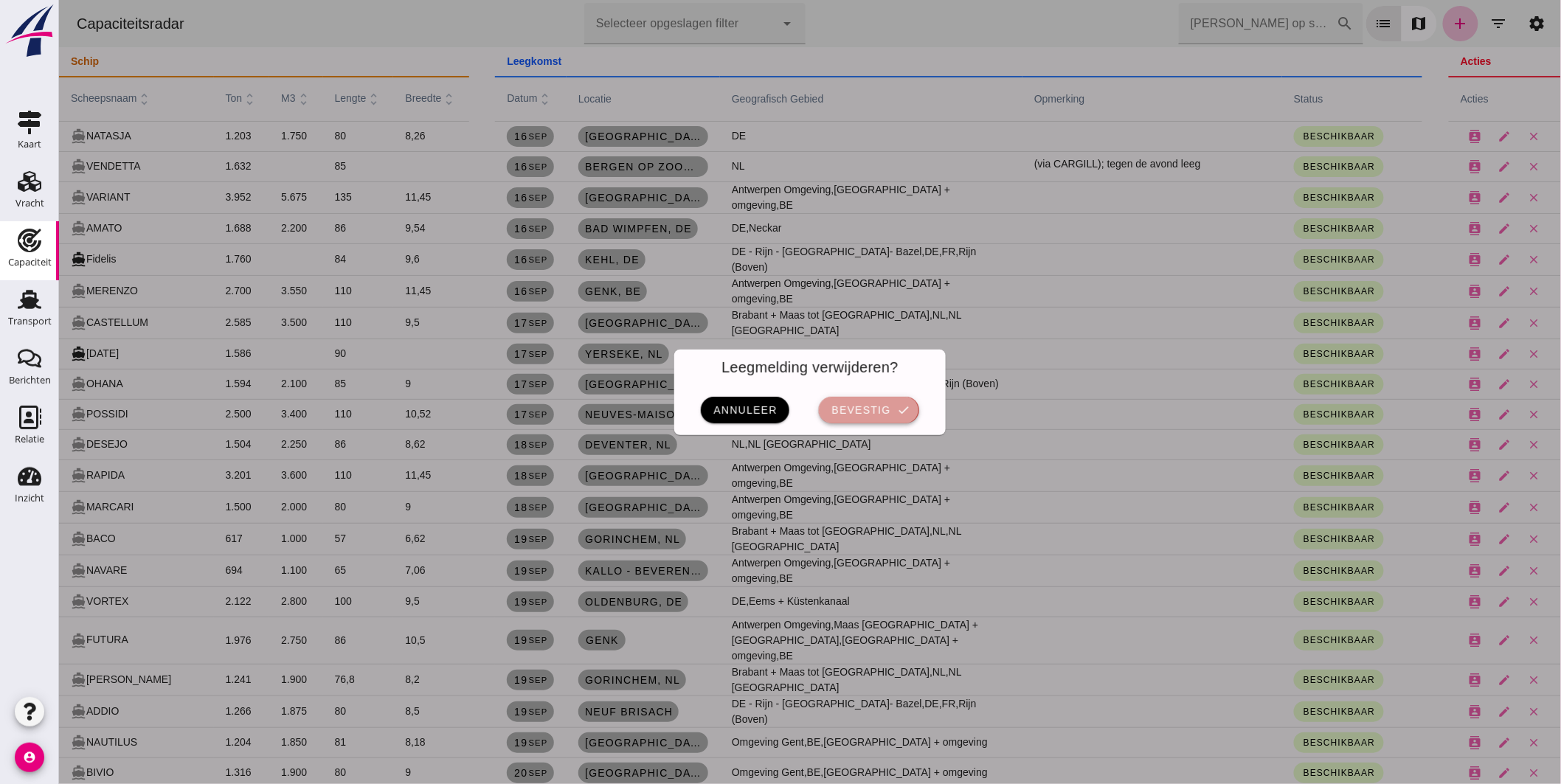
click at [866, 409] on span "bevestig" at bounding box center [860, 410] width 60 height 12
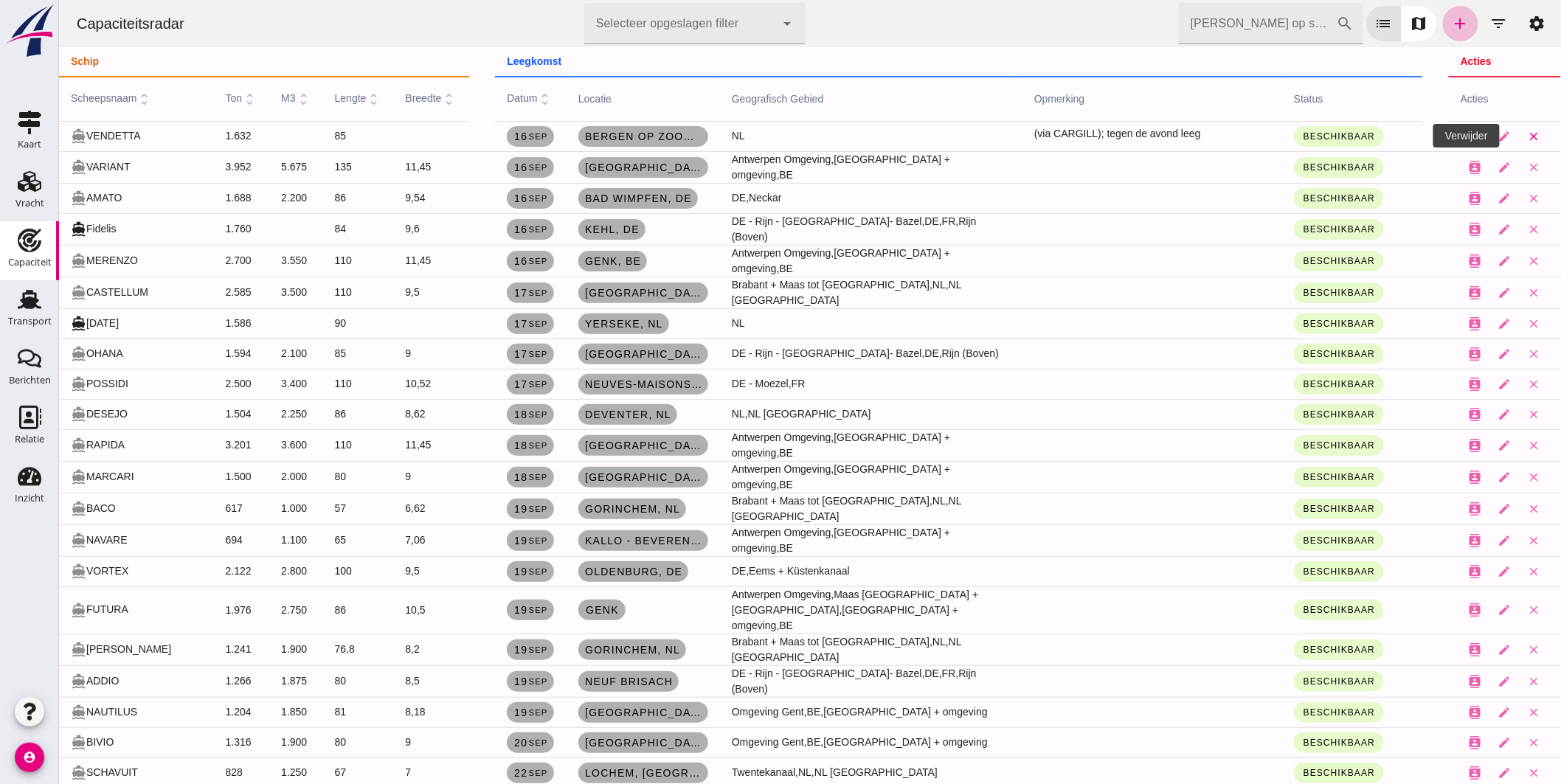
click at [1527, 136] on icon "close" at bounding box center [1534, 136] width 13 height 13
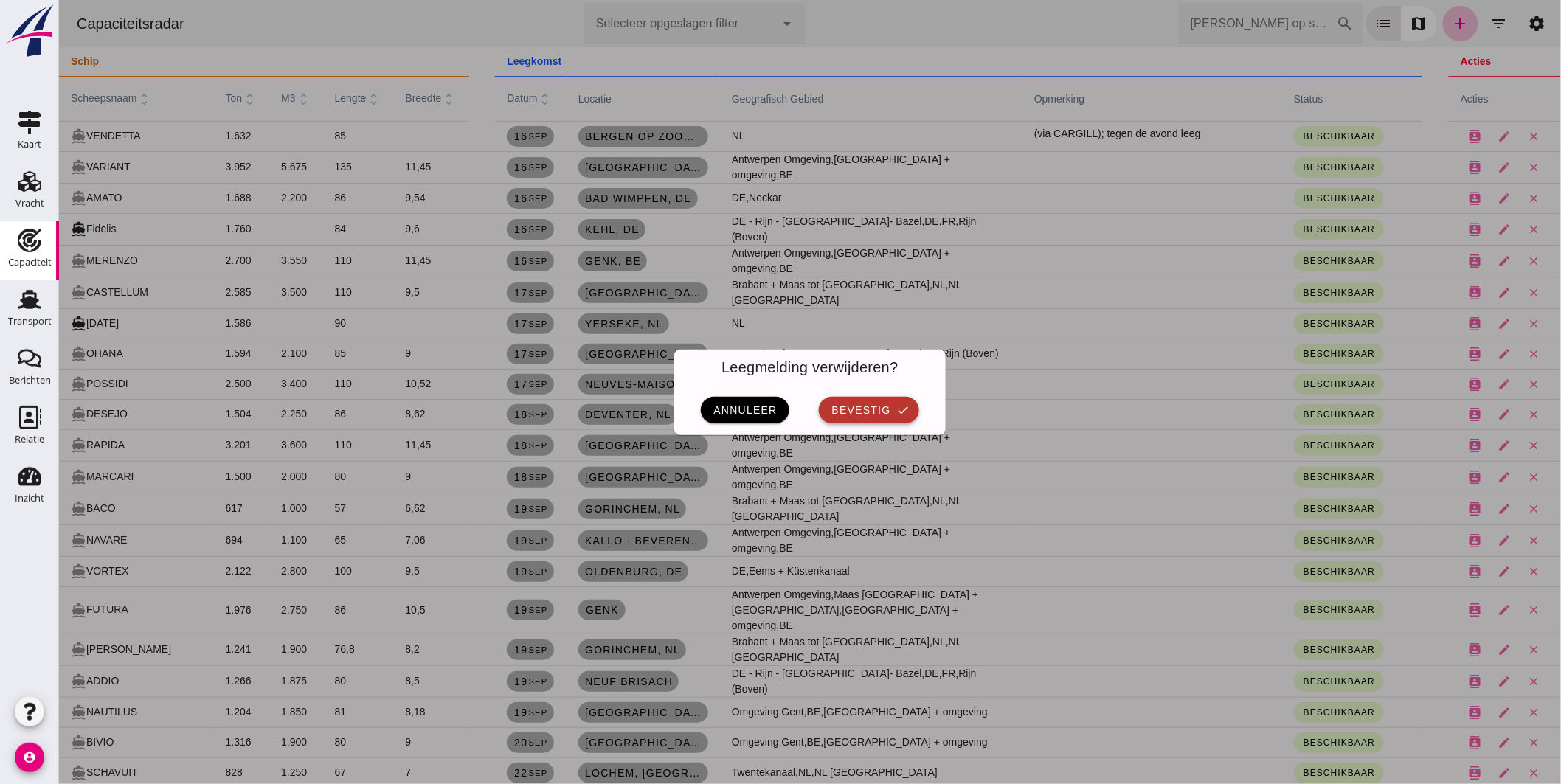
click at [887, 404] on button "bevestig check" at bounding box center [868, 410] width 100 height 27
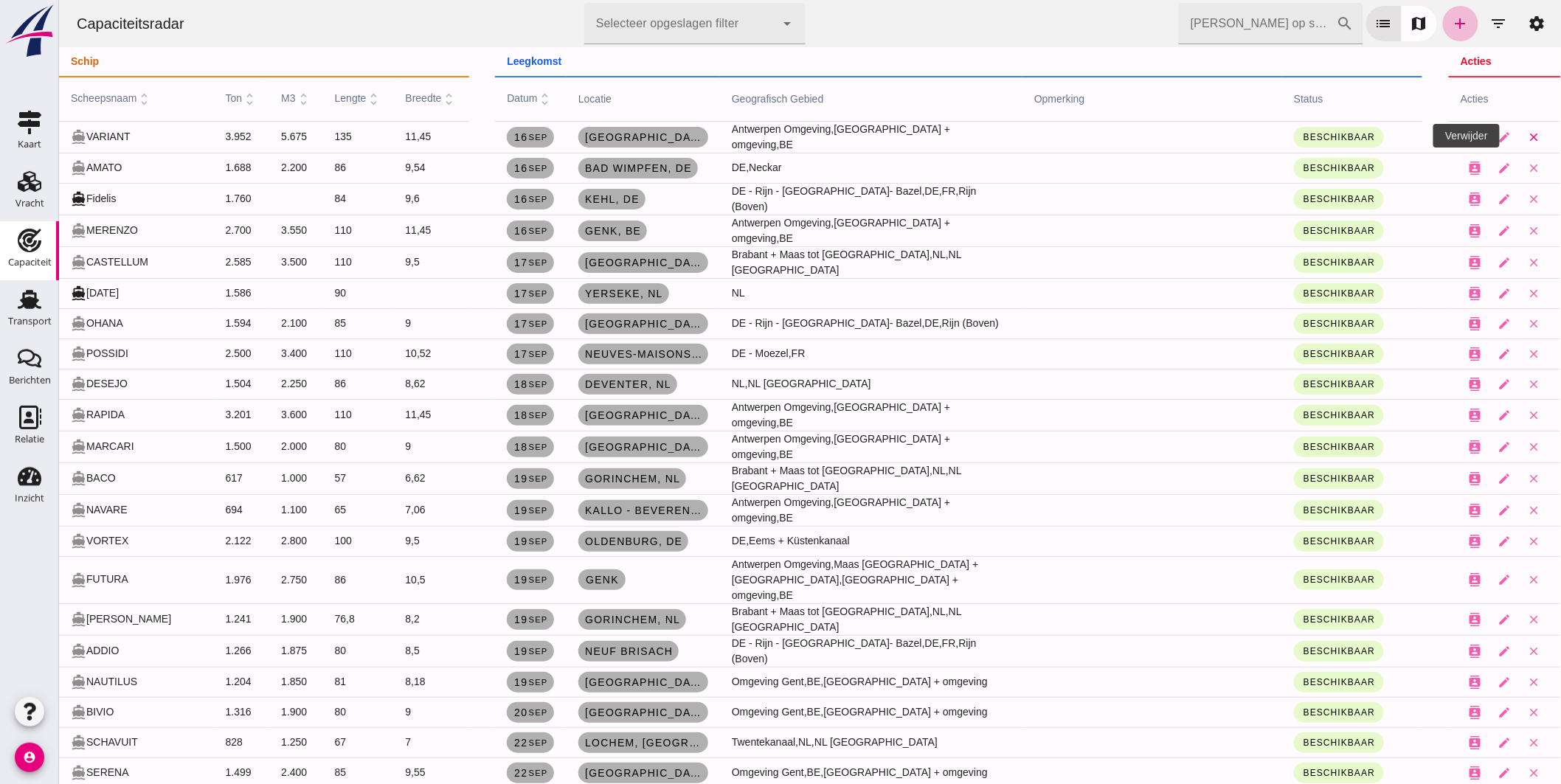
click at [1527, 133] on icon "close" at bounding box center [1534, 137] width 13 height 13
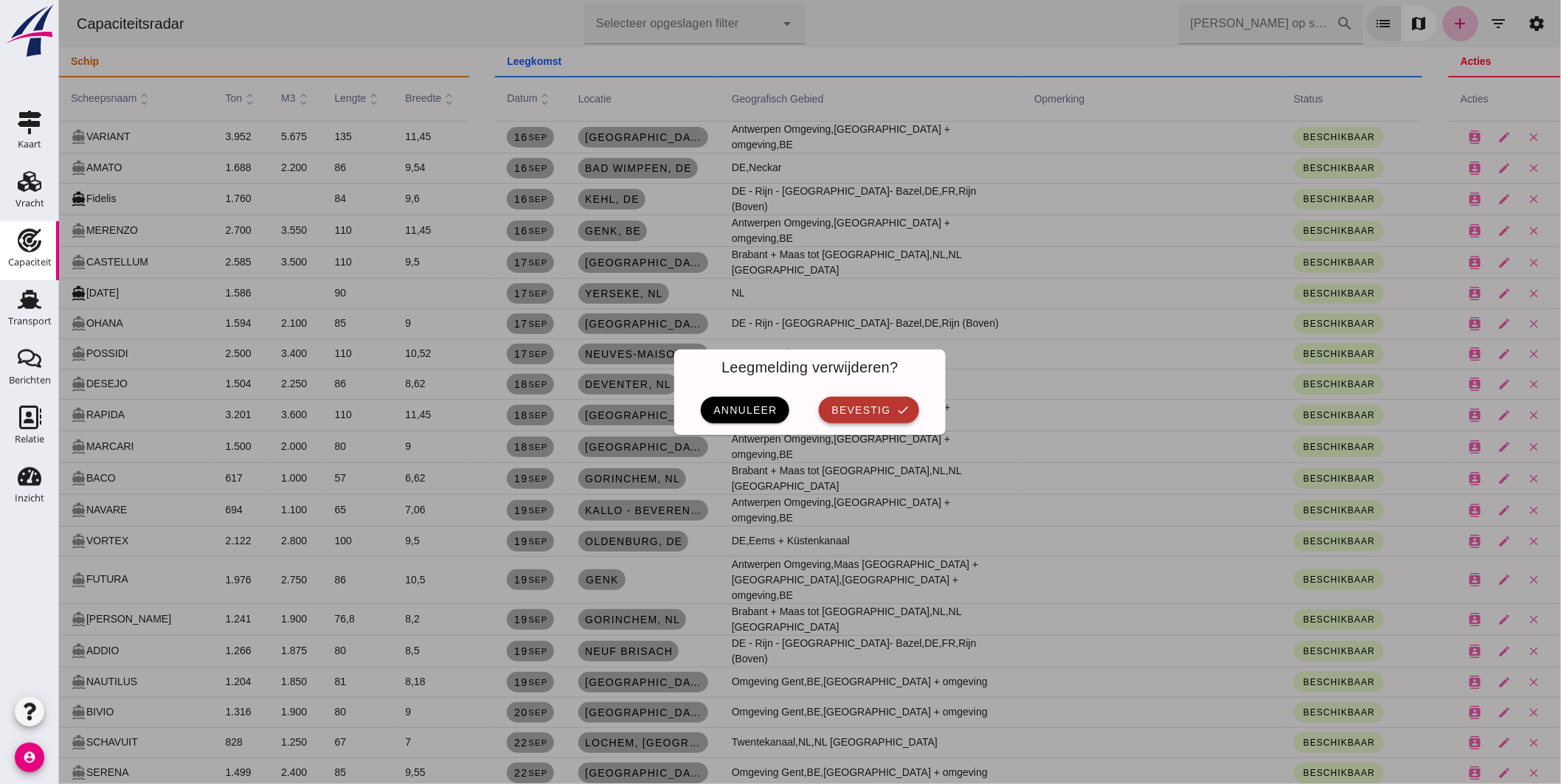
click at [845, 406] on span "bevestig" at bounding box center [860, 410] width 60 height 12
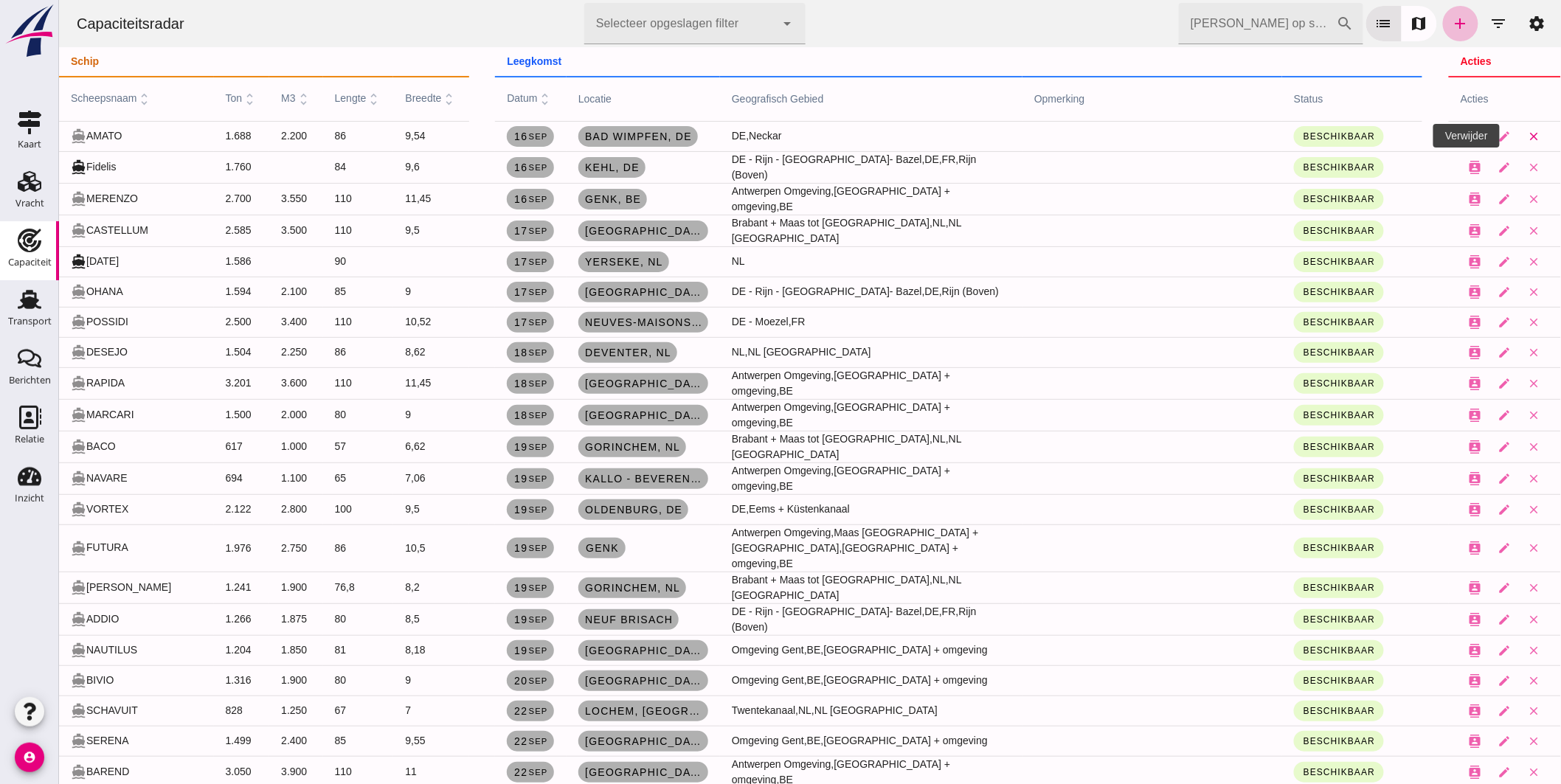
click at [1527, 131] on icon "close" at bounding box center [1534, 136] width 13 height 13
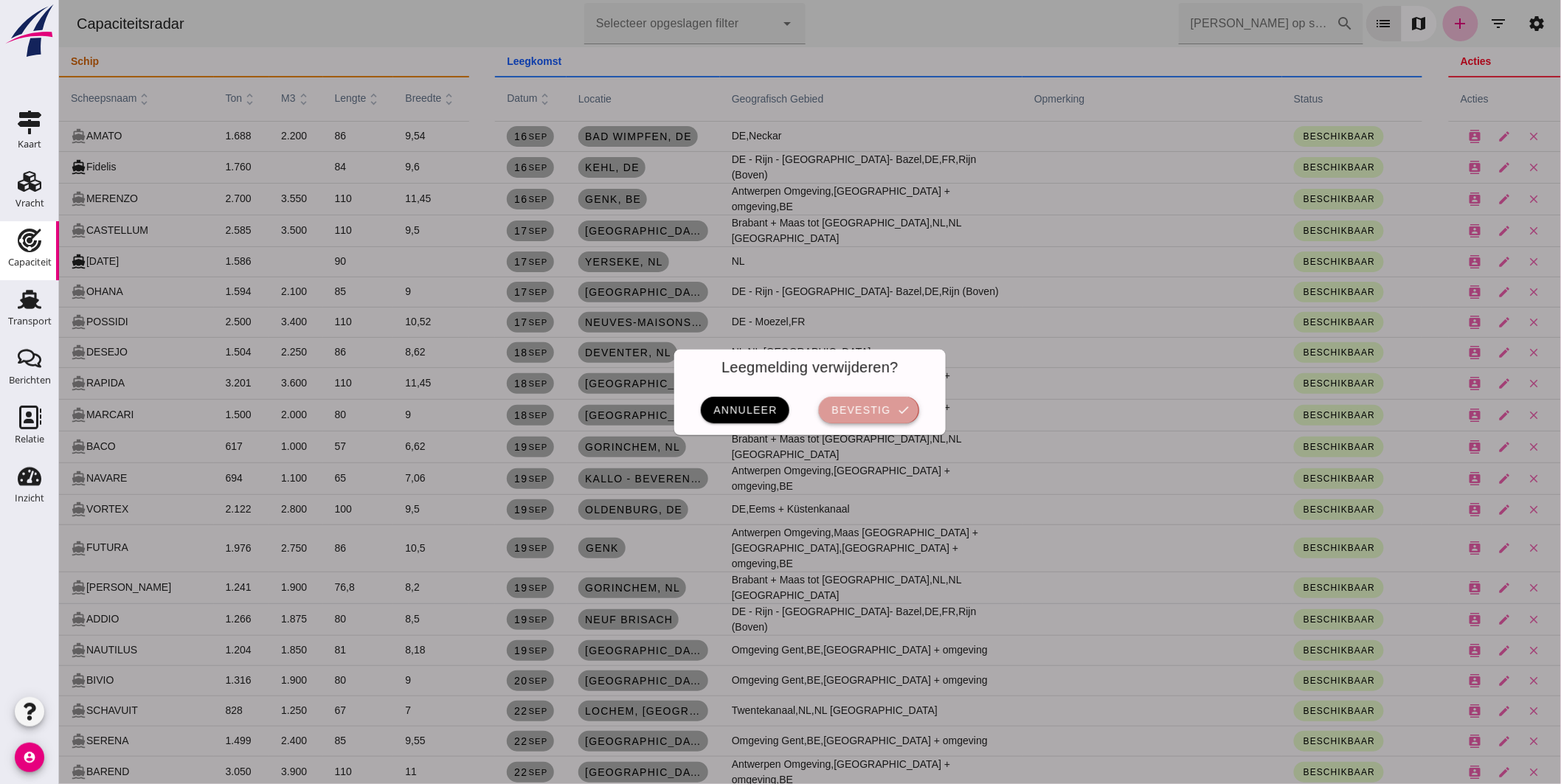
click at [849, 405] on span "bevestig" at bounding box center [860, 410] width 60 height 12
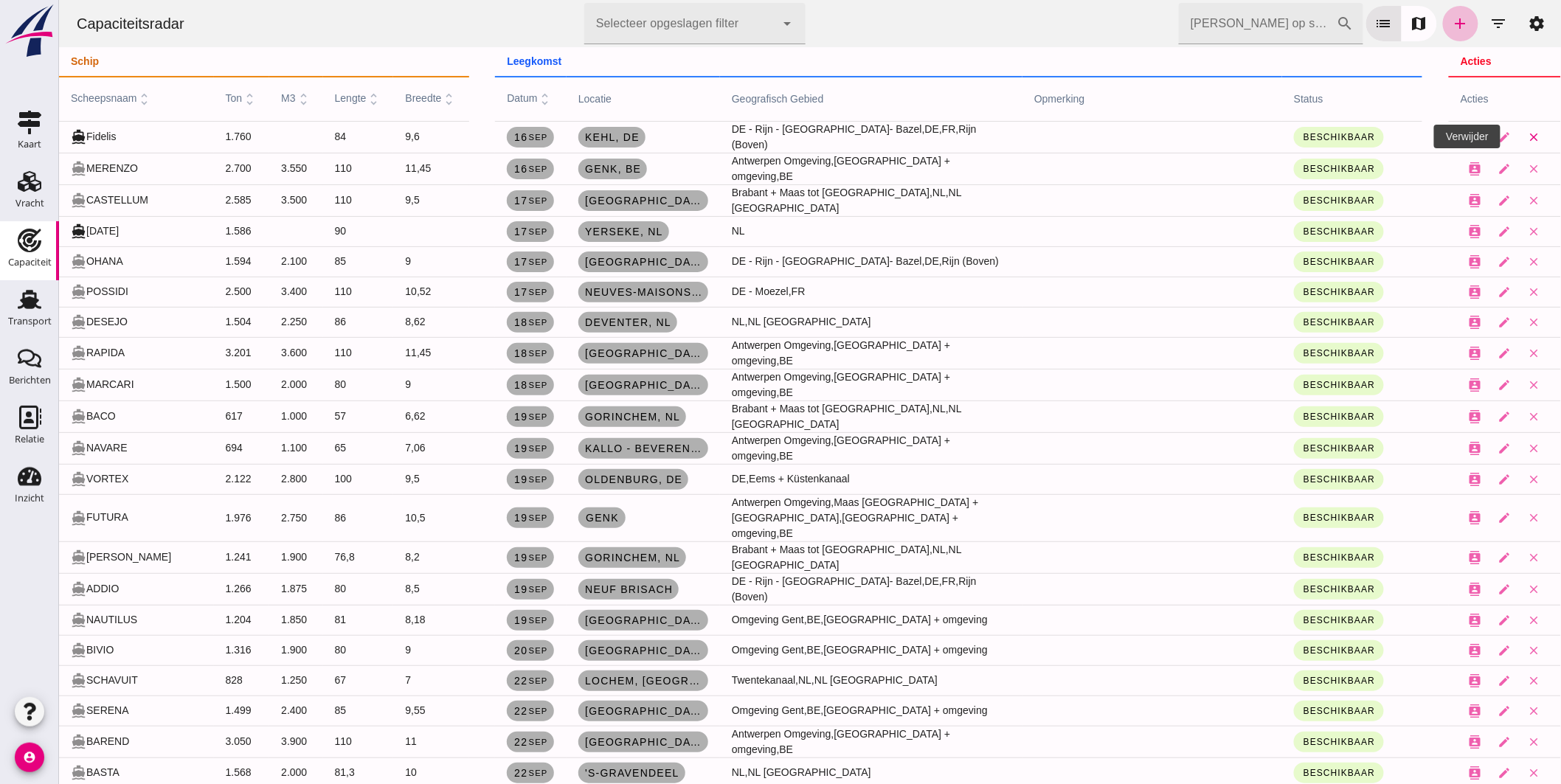
click at [1527, 136] on icon "close" at bounding box center [1534, 137] width 13 height 13
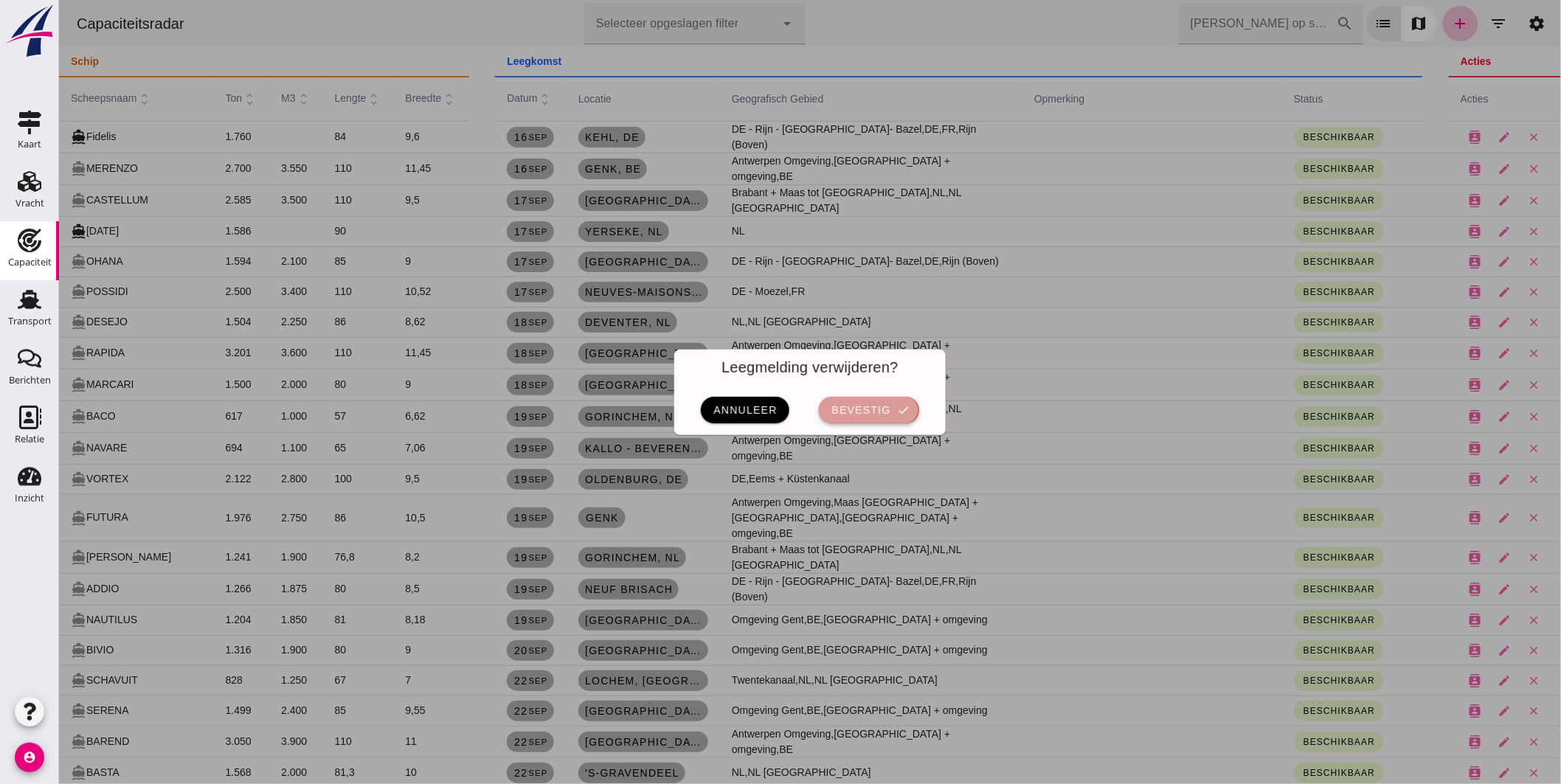
click at [879, 404] on span "bevestig" at bounding box center [860, 410] width 60 height 12
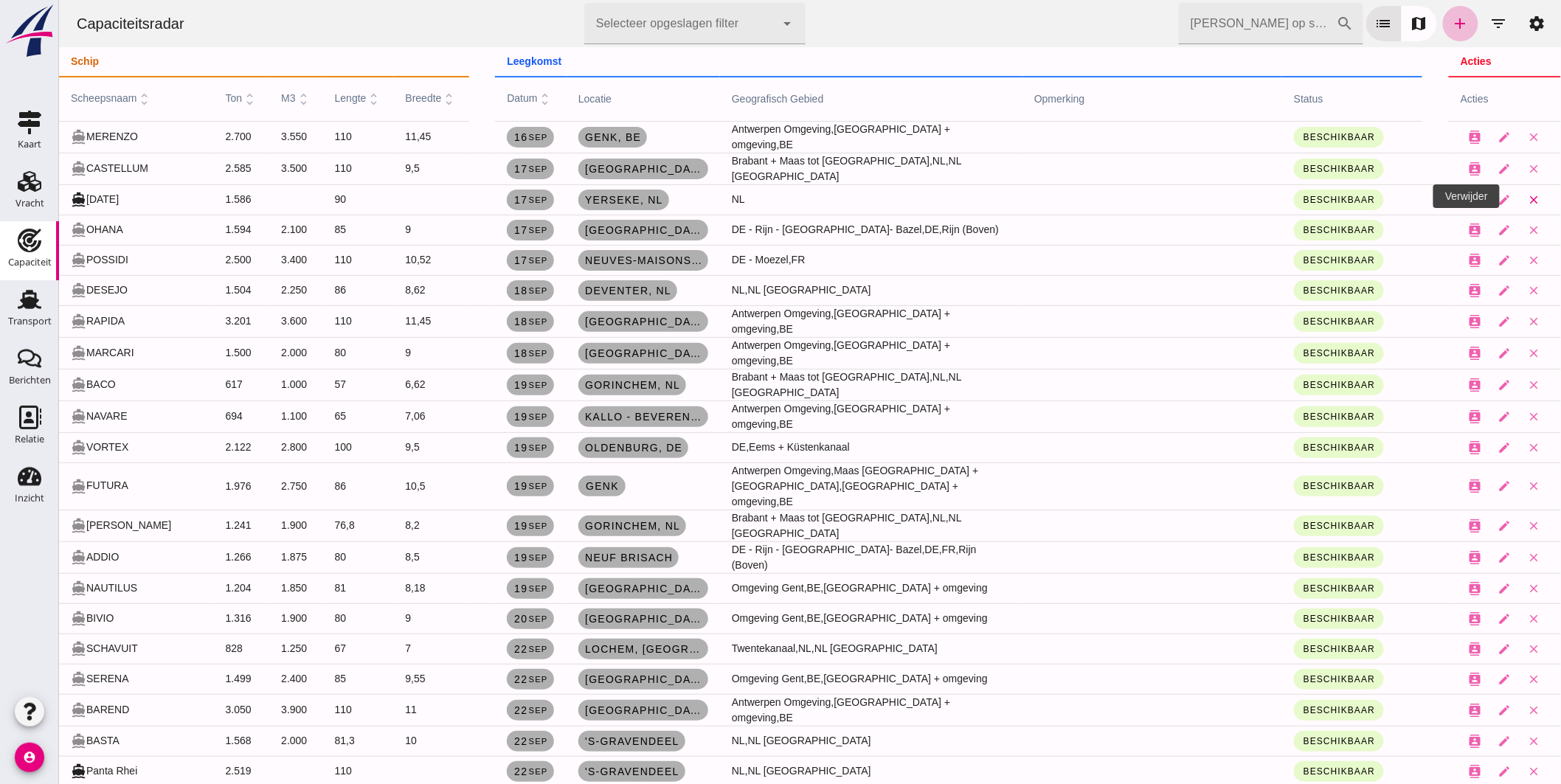
click at [1527, 194] on icon "close" at bounding box center [1534, 200] width 13 height 13
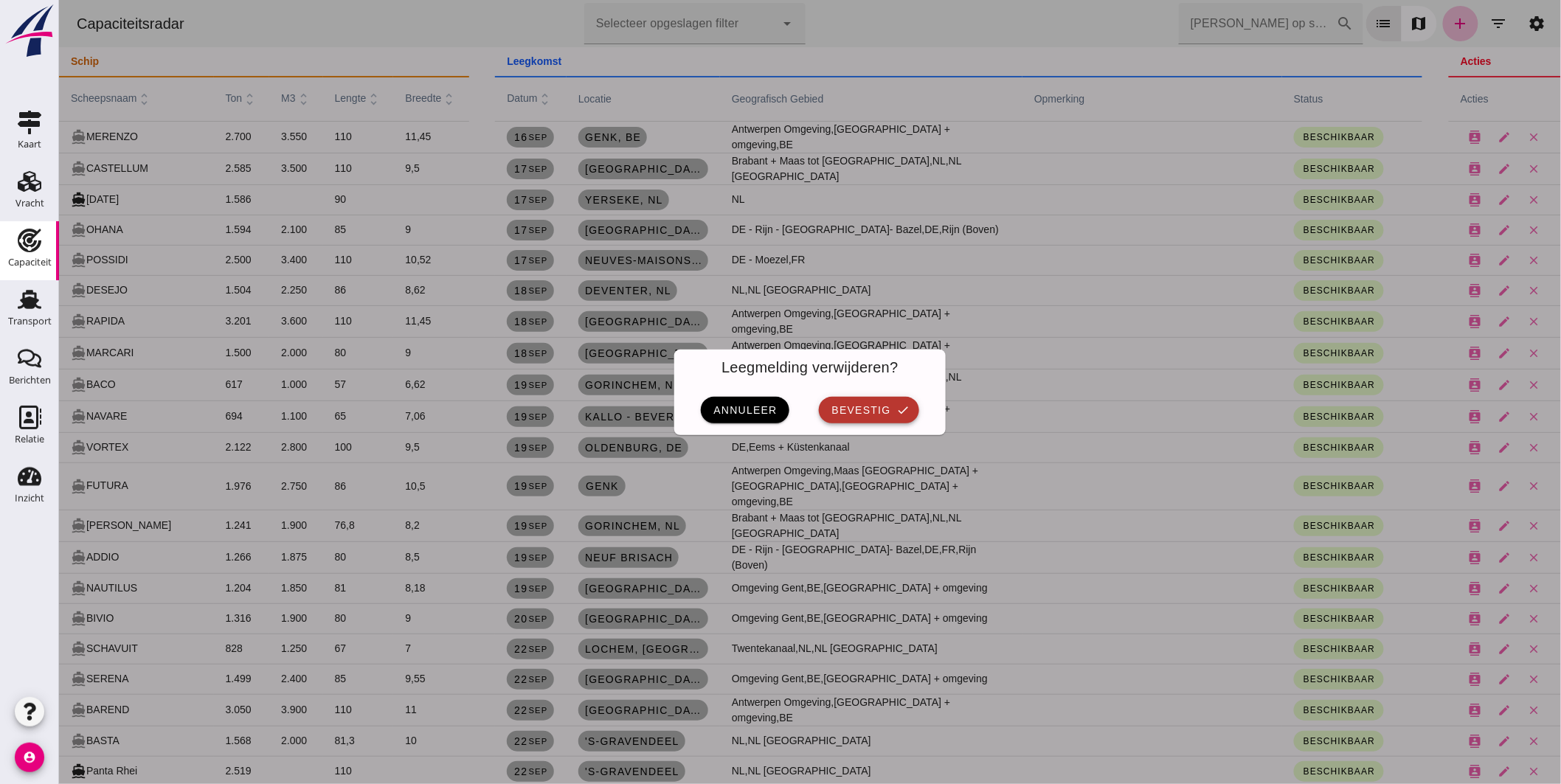
click at [887, 406] on button "bevestig check" at bounding box center [868, 410] width 100 height 27
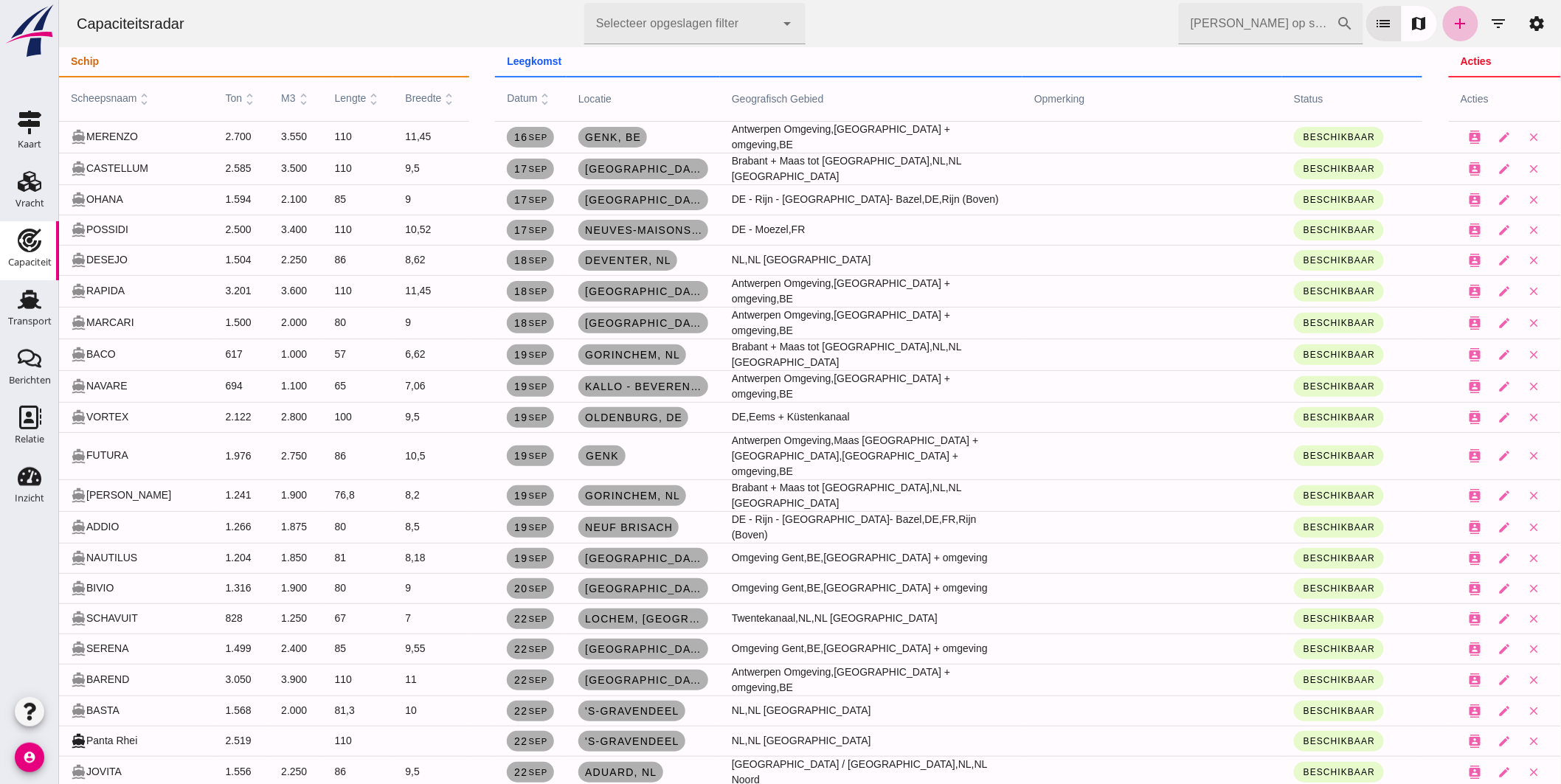
scroll to position [327, 0]
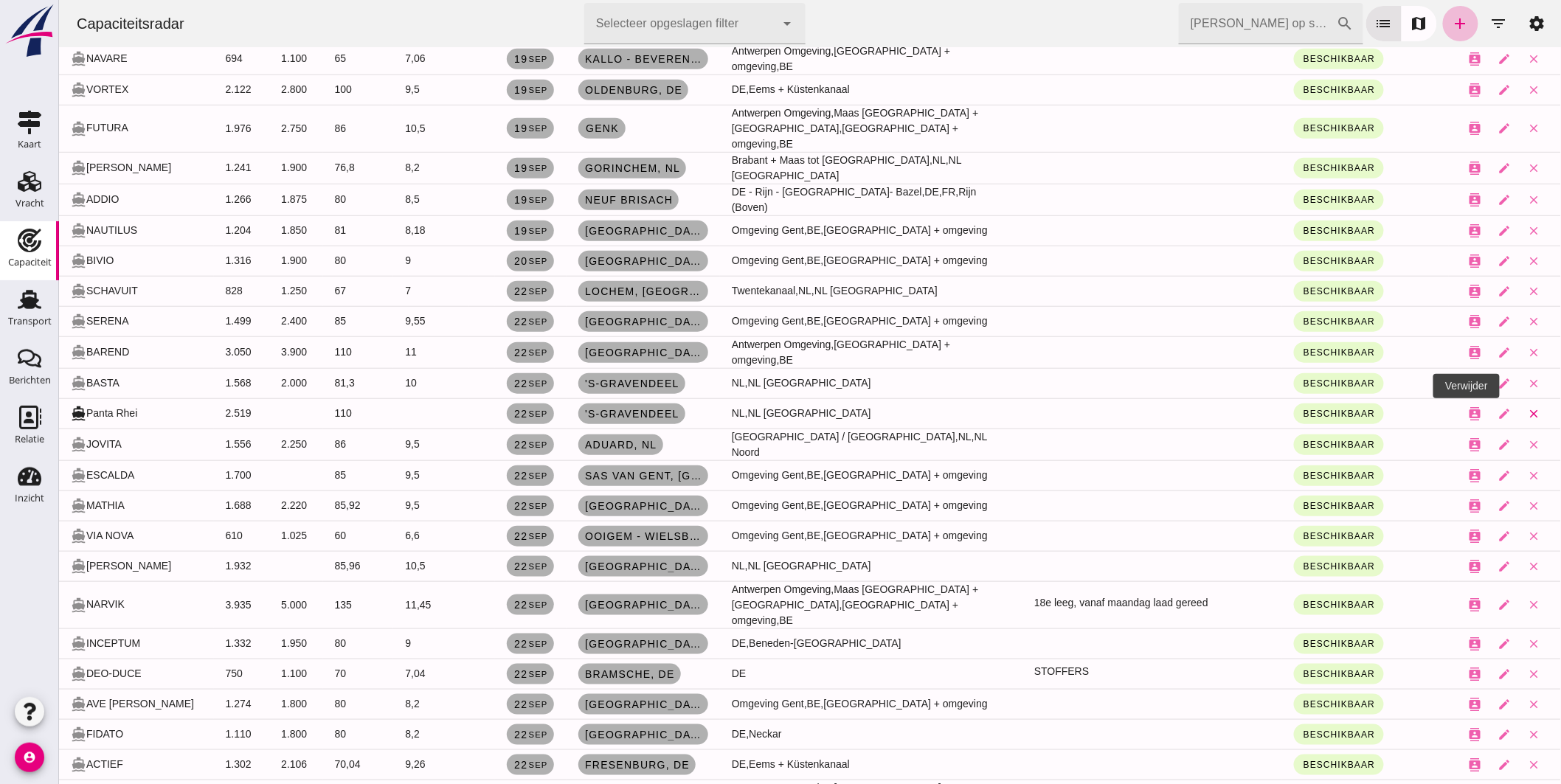
click at [1527, 407] on icon "close" at bounding box center [1534, 414] width 13 height 13
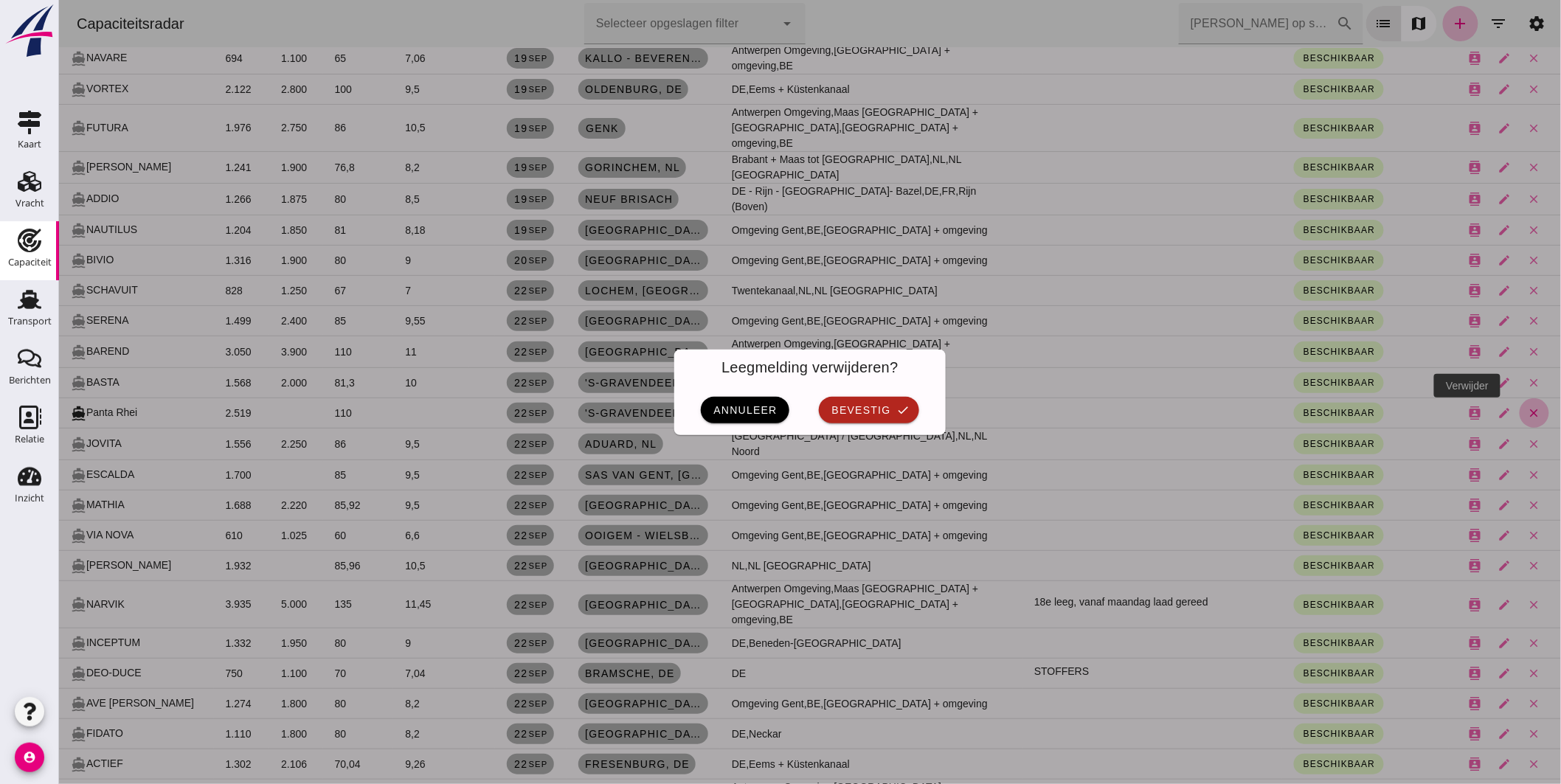
scroll to position [0, 0]
click at [897, 409] on icon "check" at bounding box center [903, 410] width 13 height 13
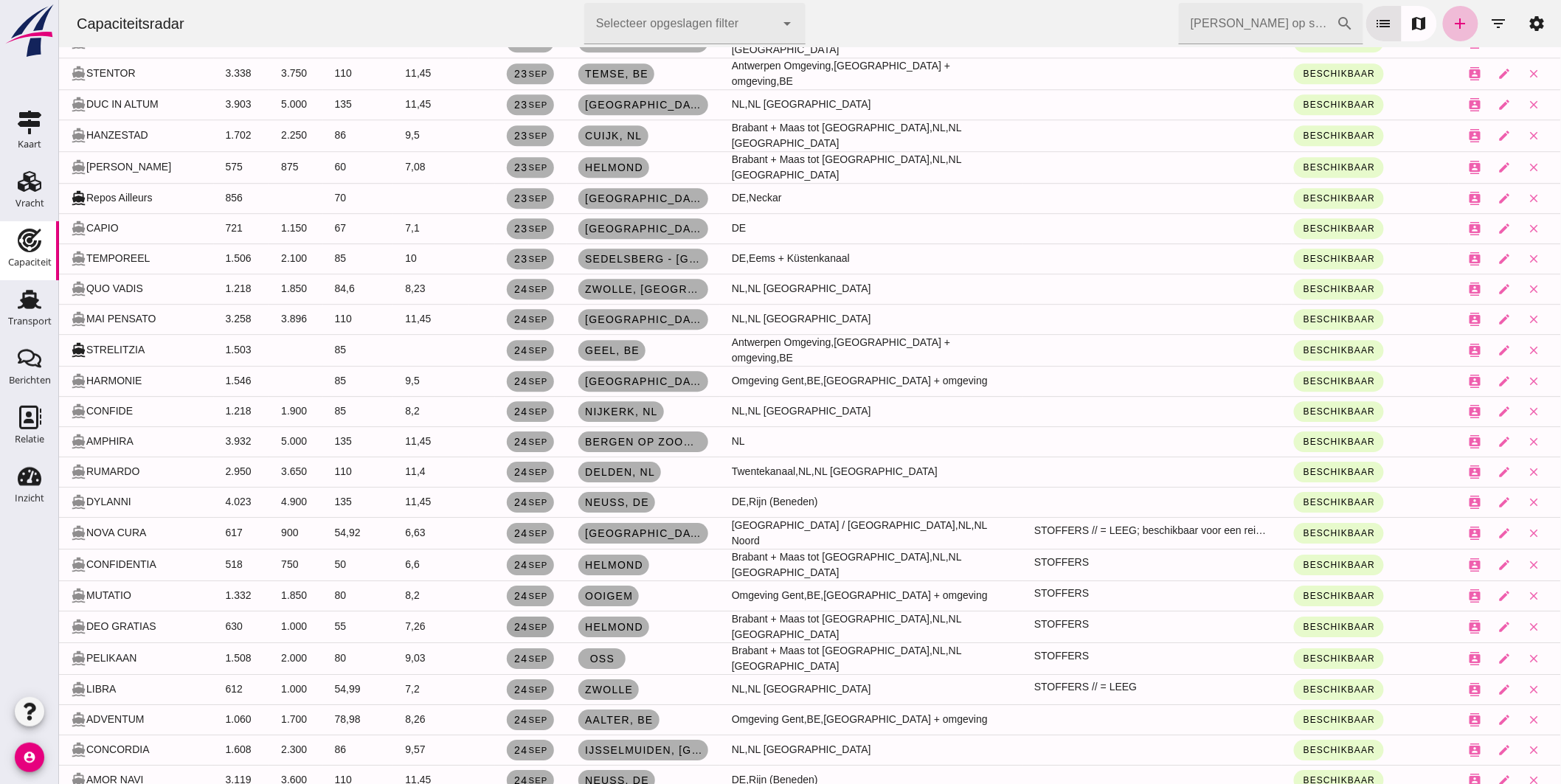
scroll to position [1557, 0]
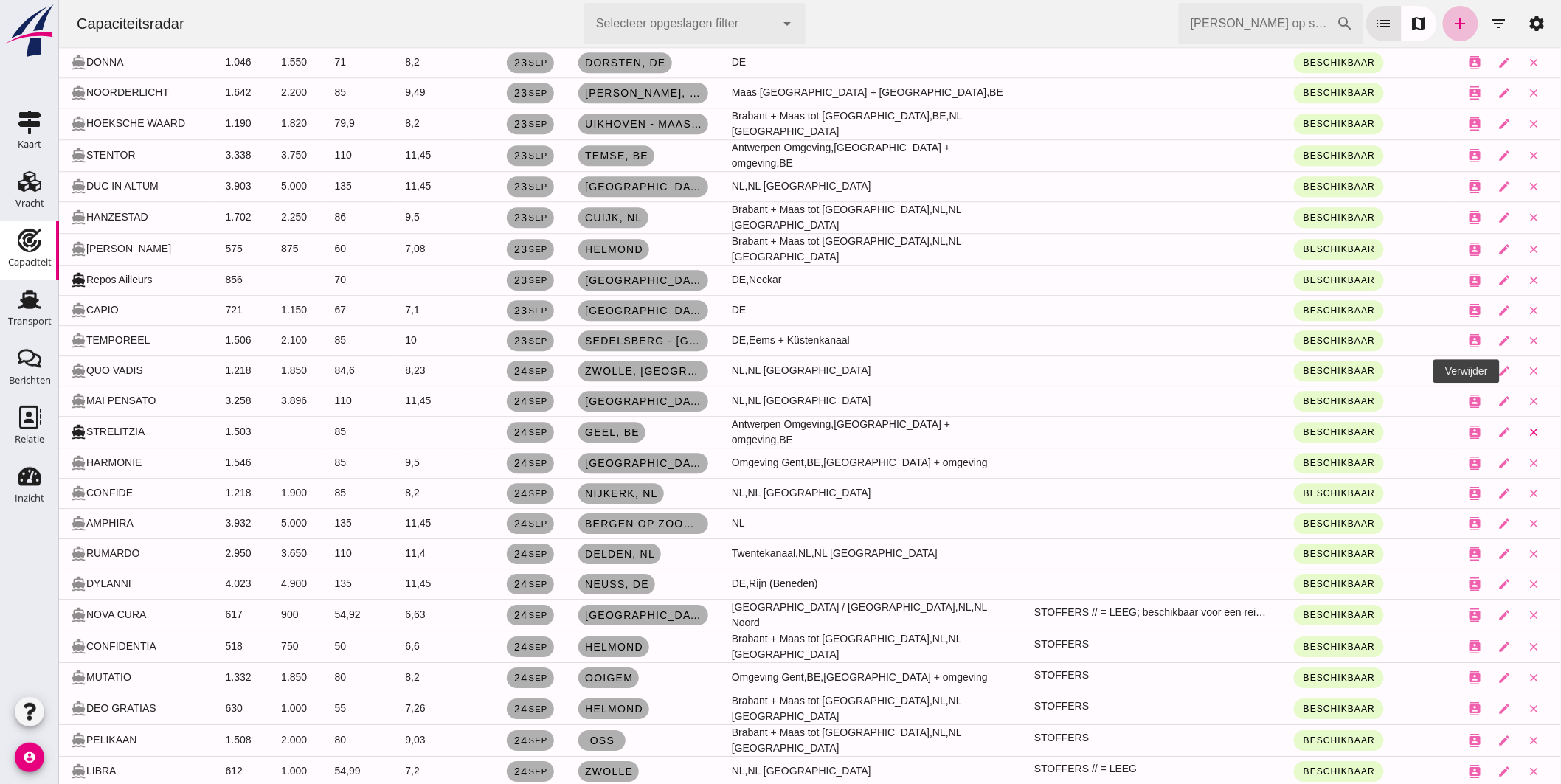
click at [1527, 425] on icon "close" at bounding box center [1534, 432] width 13 height 13
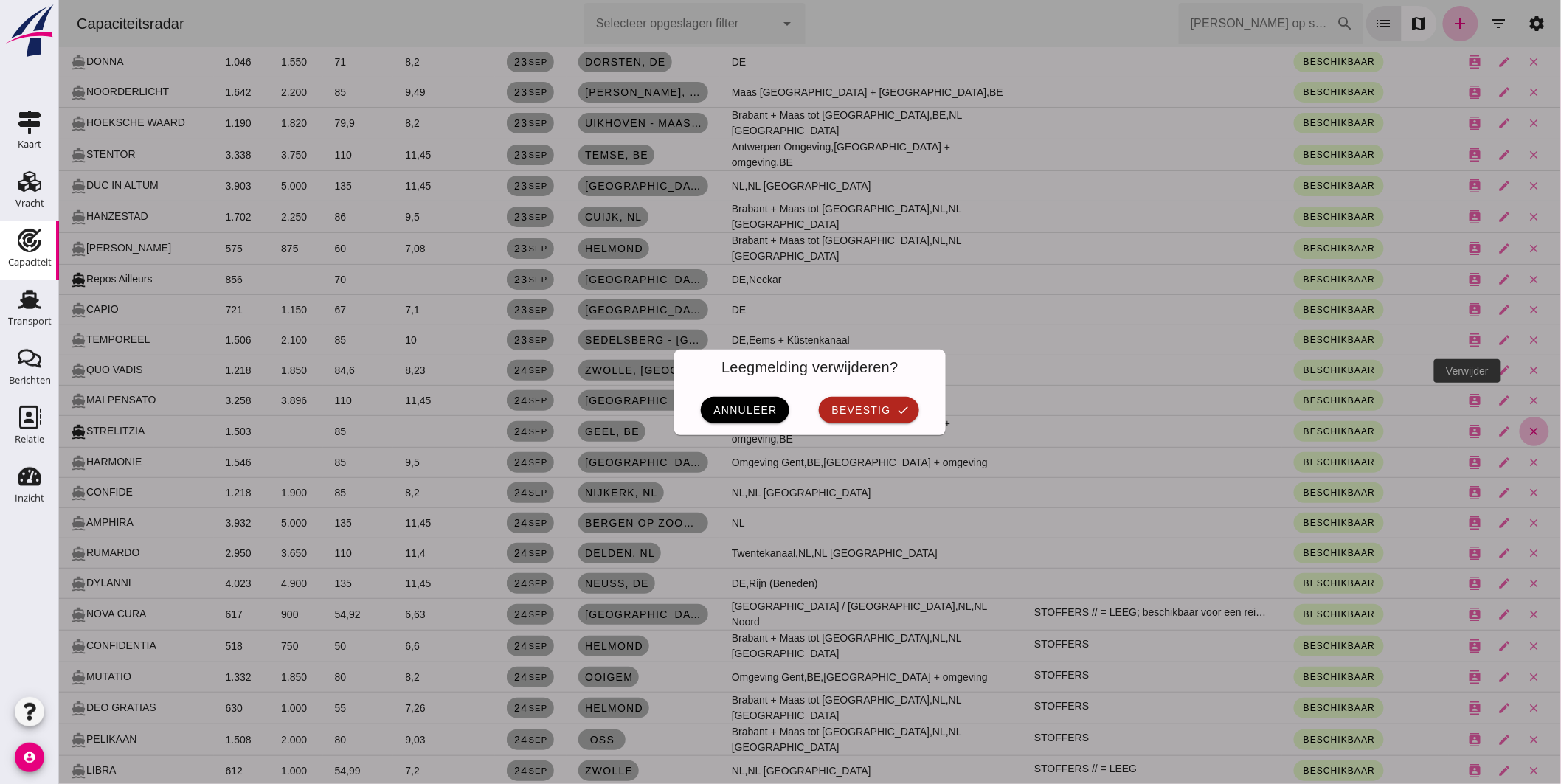
scroll to position [0, 0]
click at [874, 406] on span "bevestig" at bounding box center [860, 410] width 60 height 12
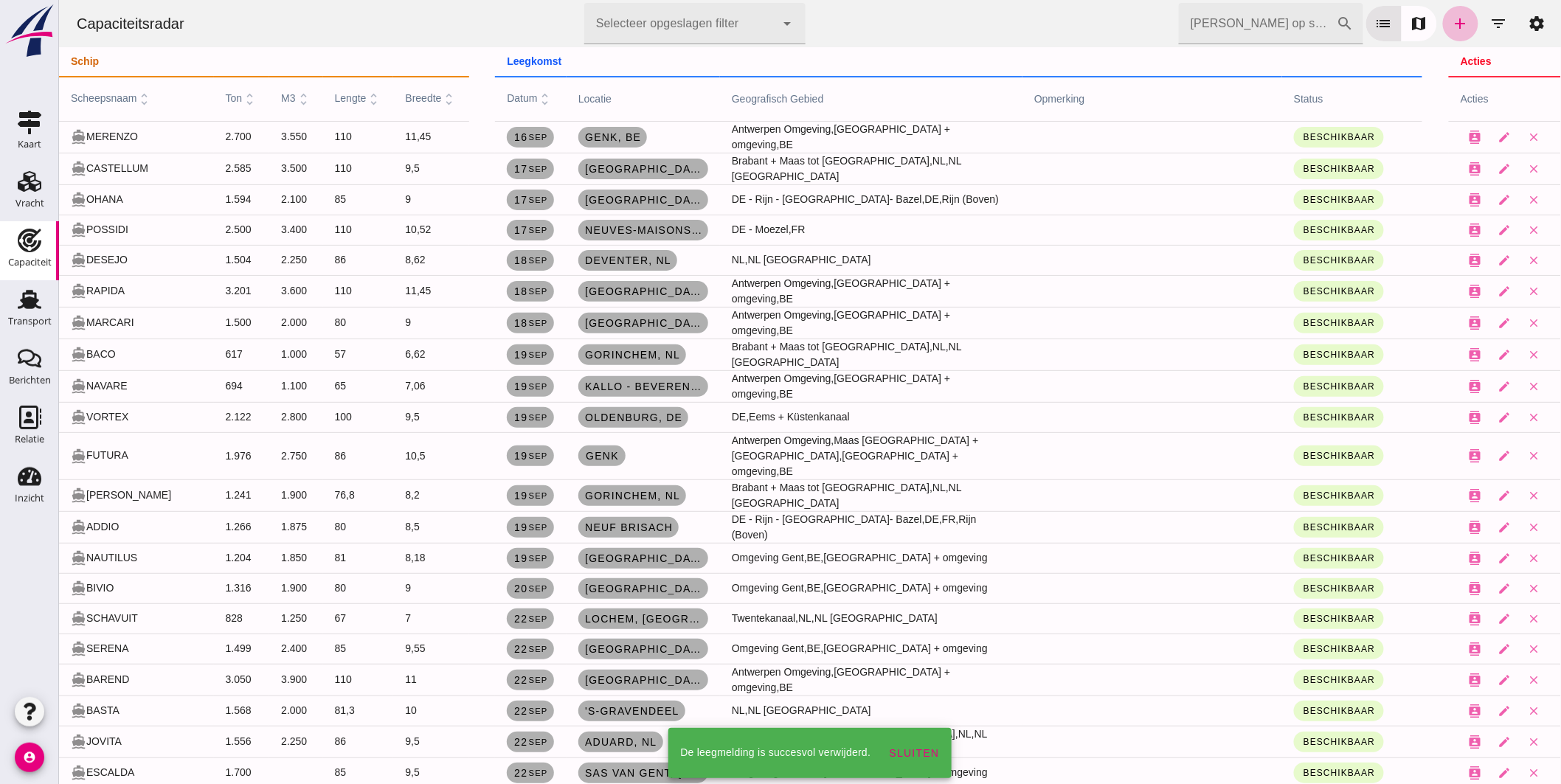
scroll to position [1557, 0]
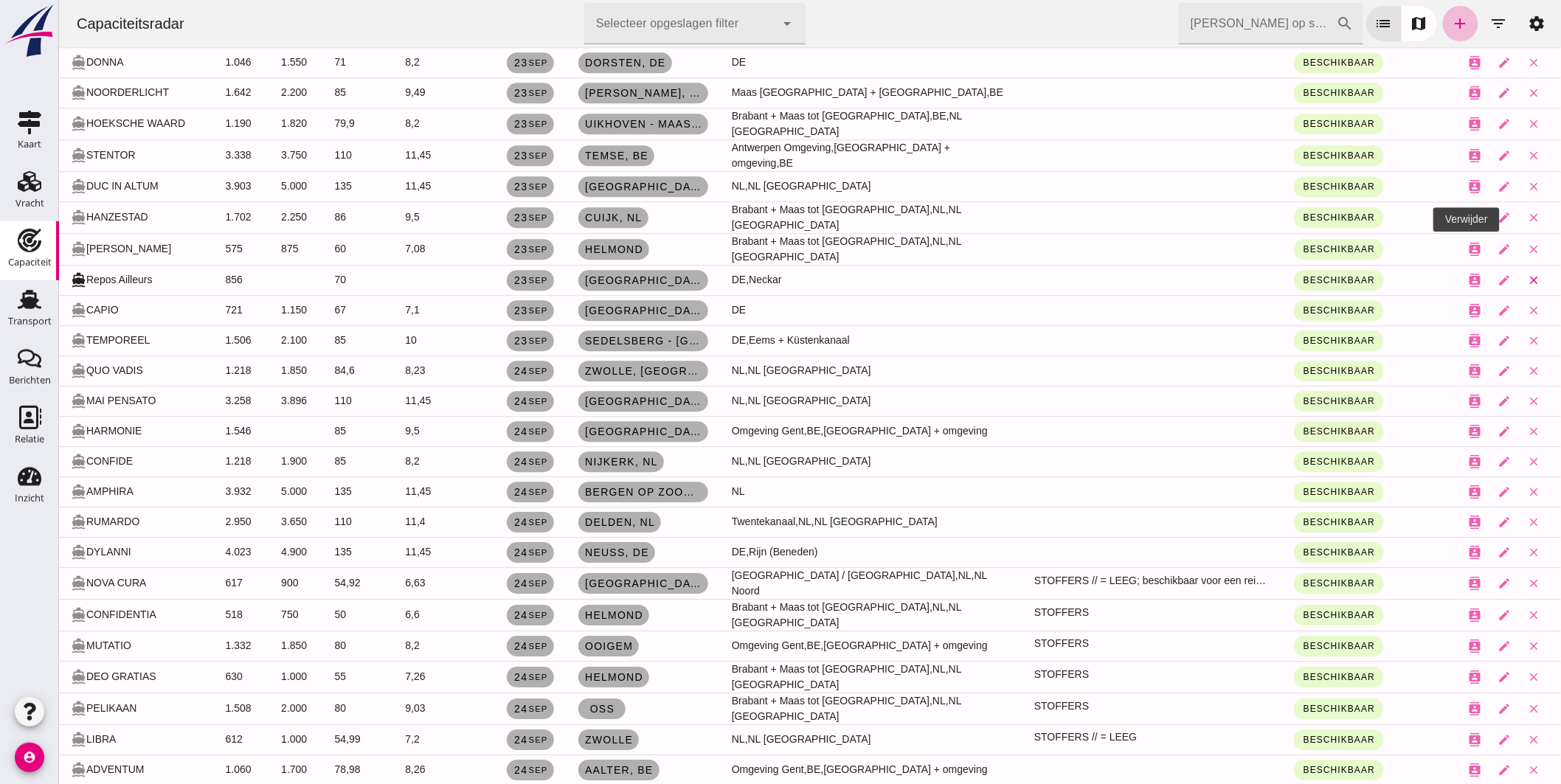
click at [1519, 265] on button "close" at bounding box center [1533, 280] width 29 height 29
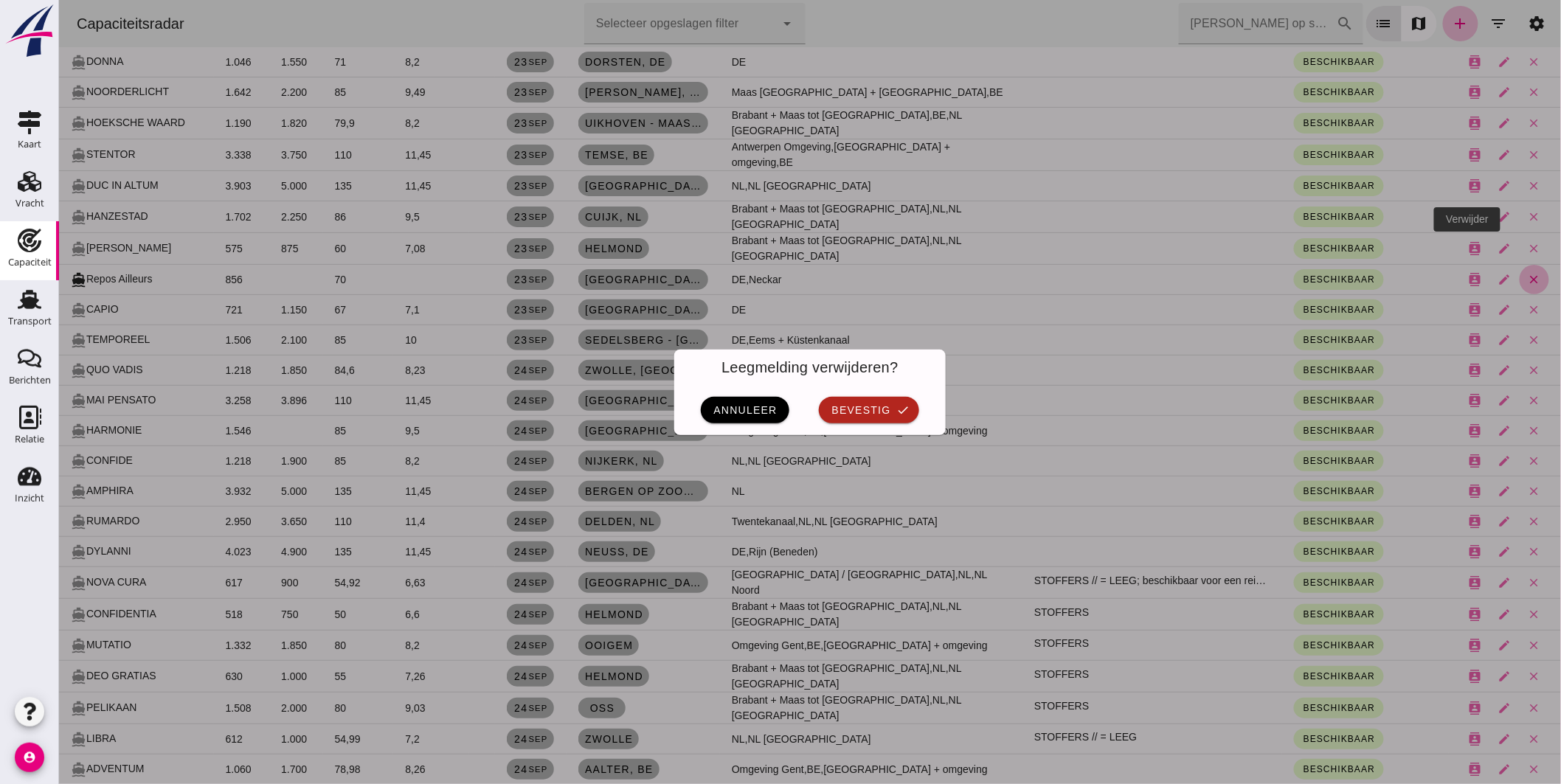
scroll to position [0, 0]
click at [879, 406] on span "bevestig" at bounding box center [860, 410] width 60 height 12
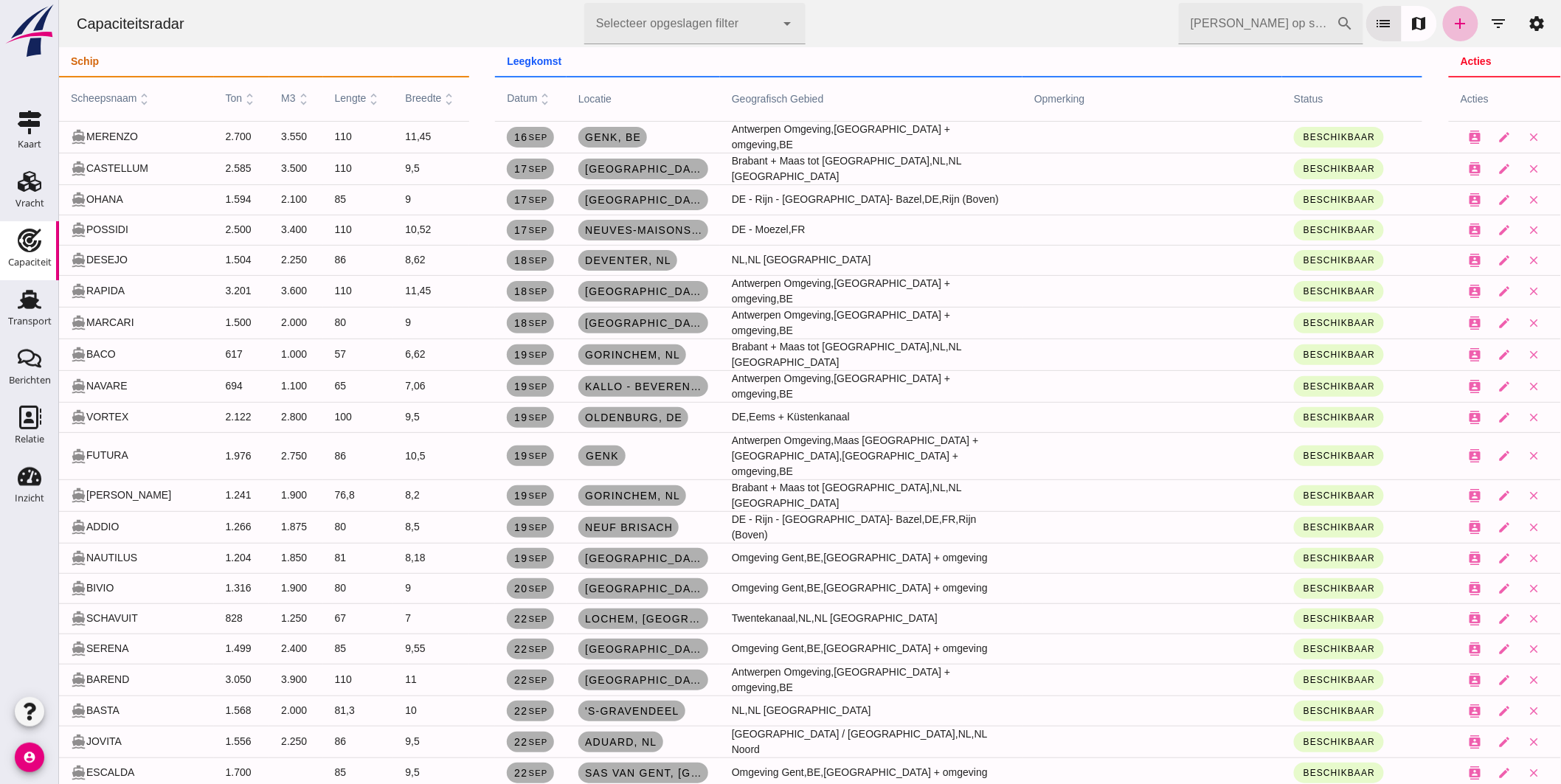
drag, startPoint x: 1197, startPoint y: 12, endPoint x: 1225, endPoint y: 22, distance: 29.7
click at [1198, 12] on input "Zoek op scheepsnaam" at bounding box center [1257, 24] width 158 height 42
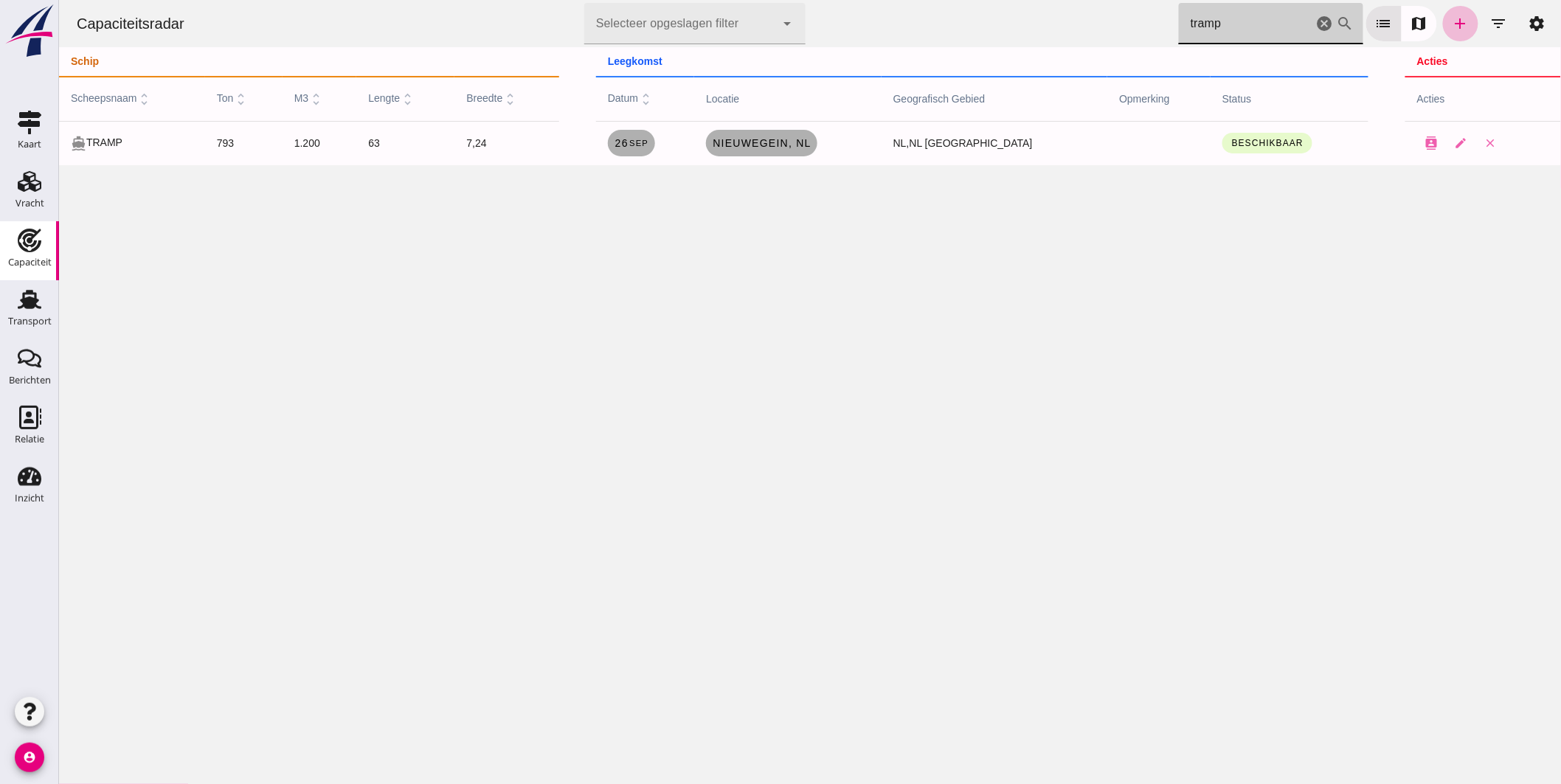
drag, startPoint x: 1261, startPoint y: 34, endPoint x: 704, endPoint y: 22, distance: 557.1
click at [738, 22] on div "Capaciteitsradar Selecteer opgeslagen filter Selecteer opgeslagen filter cancel…" at bounding box center [809, 23] width 1490 height 47
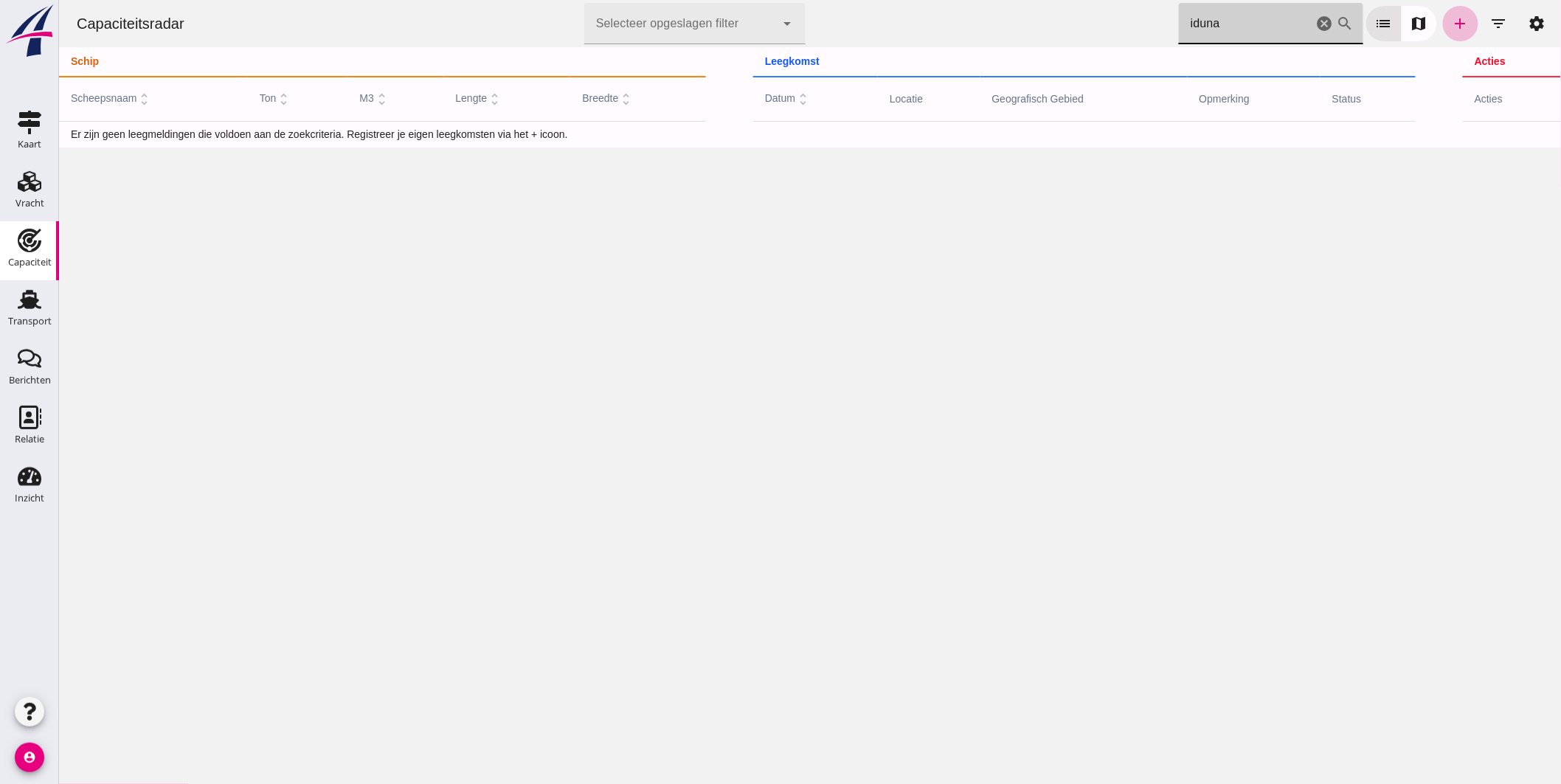
drag, startPoint x: 1219, startPoint y: 15, endPoint x: 649, endPoint y: -57, distance: 574.5
click at [649, 0] on html "Capaciteitsradar Selecteer opgeslagen filter Selecteer opgeslagen filter cancel…" at bounding box center [809, 392] width 1502 height 784
type input "banzai"
click at [1453, 30] on icon "add" at bounding box center [1459, 23] width 17 height 17
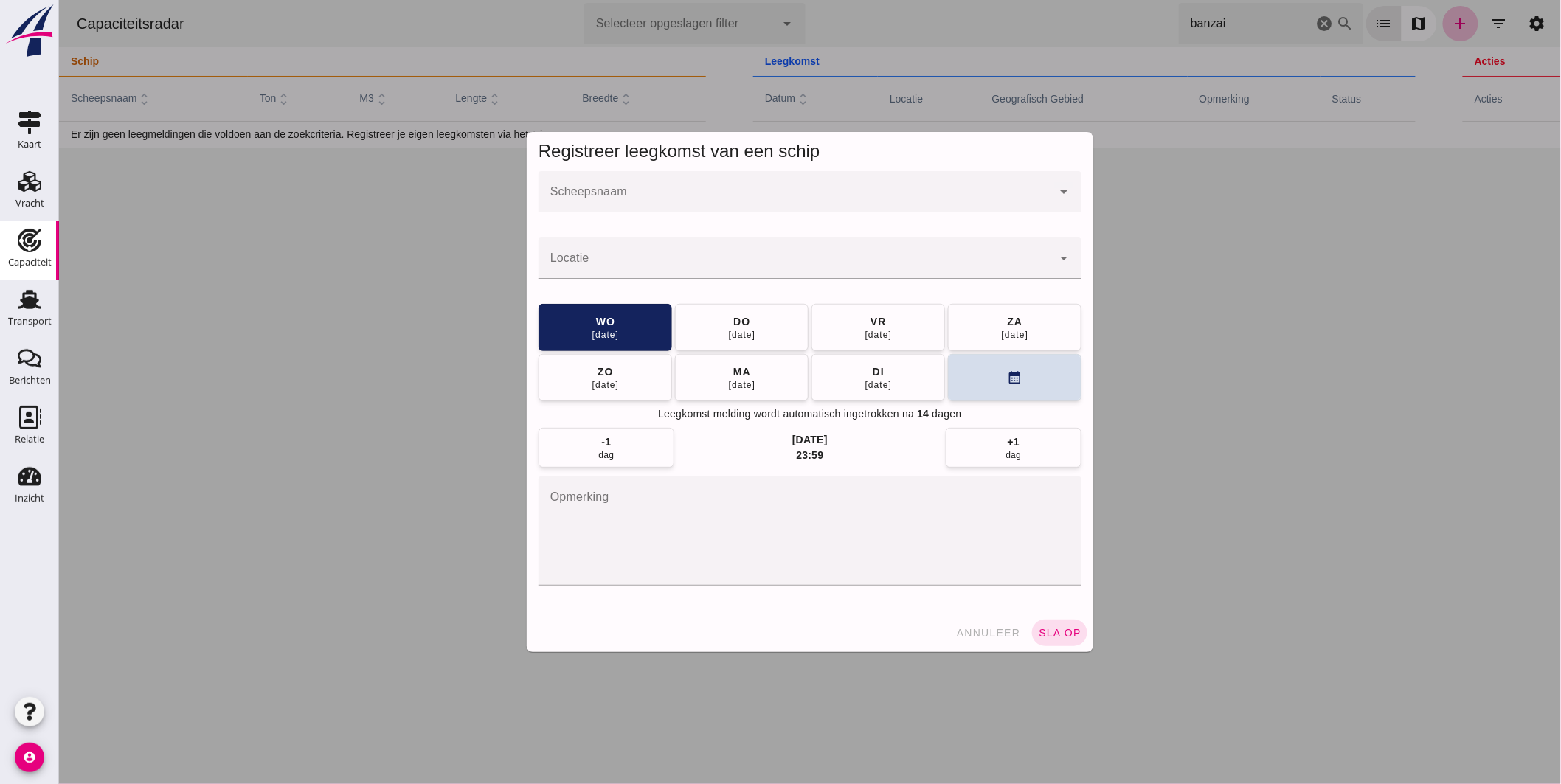
click at [774, 191] on input "Scheepsnaam" at bounding box center [794, 199] width 514 height 17
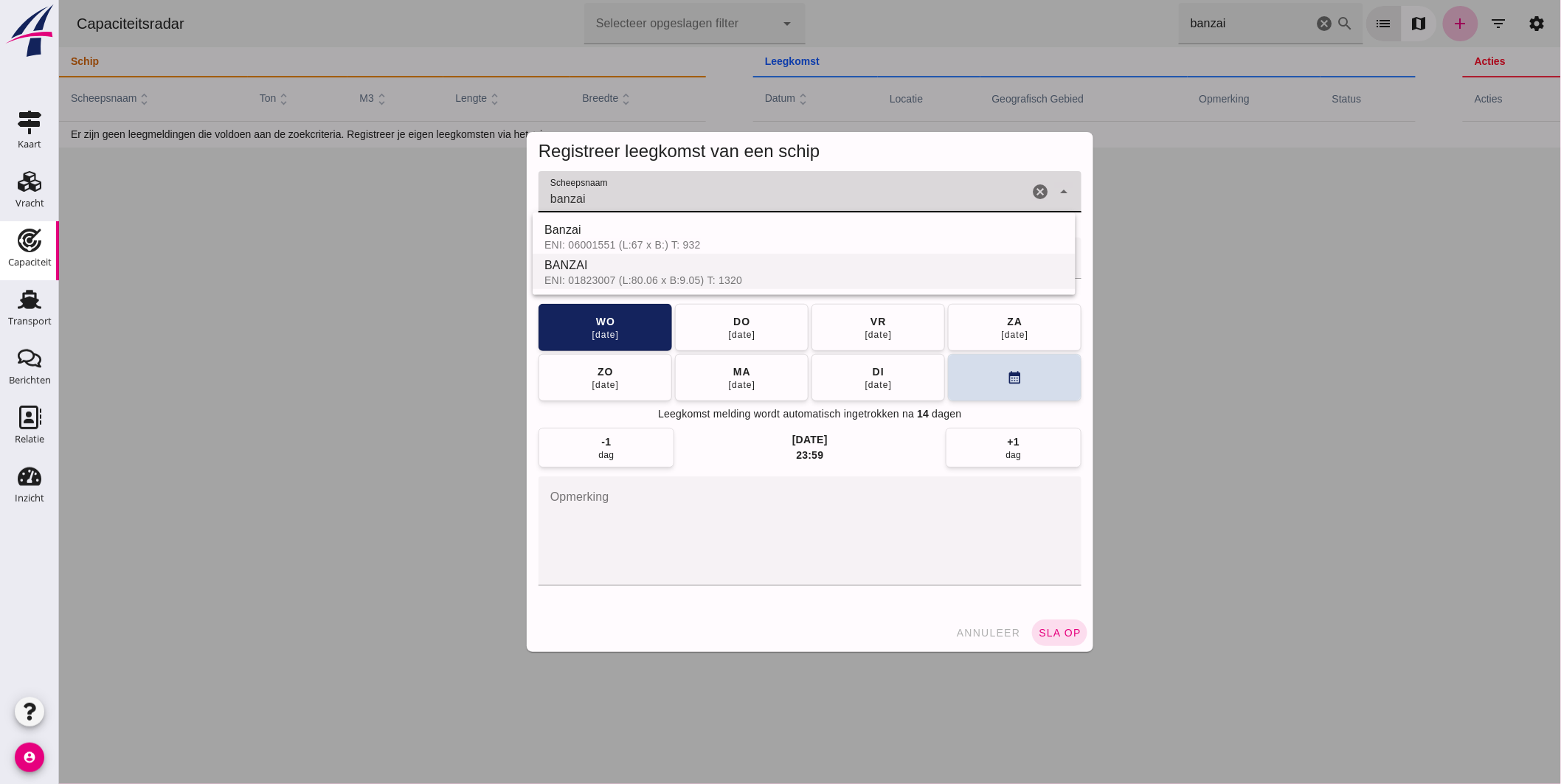
drag, startPoint x: 739, startPoint y: 269, endPoint x: 697, endPoint y: 269, distance: 42.0
click at [694, 267] on div "BANZAI" at bounding box center [803, 265] width 520 height 17
click at [669, 208] on input "BANZAI" at bounding box center [783, 199] width 490 height 17
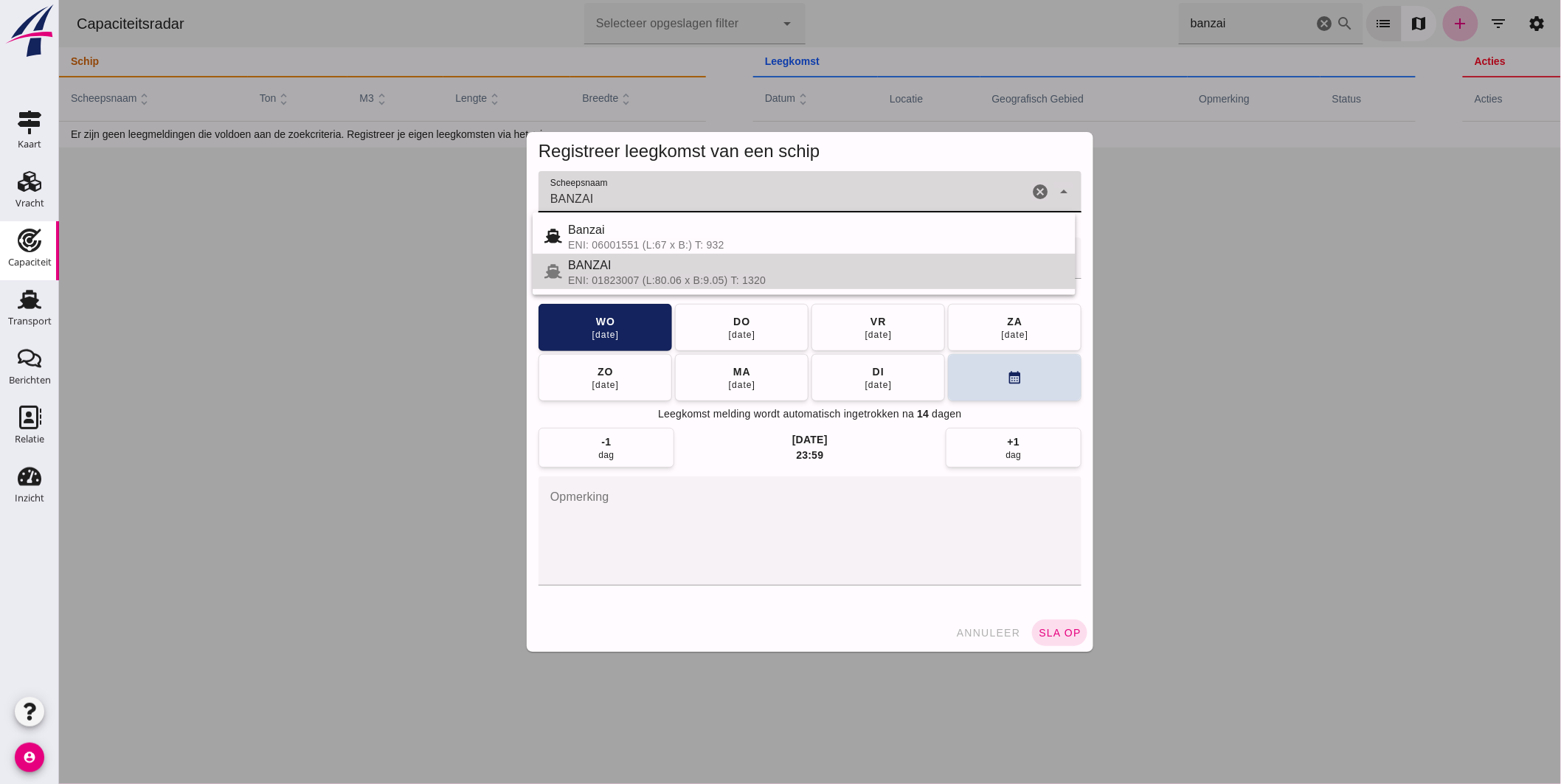
click at [644, 280] on div "ENI: 01823007 (L:80.06 x B:9.05) T: 1320" at bounding box center [814, 280] width 495 height 12
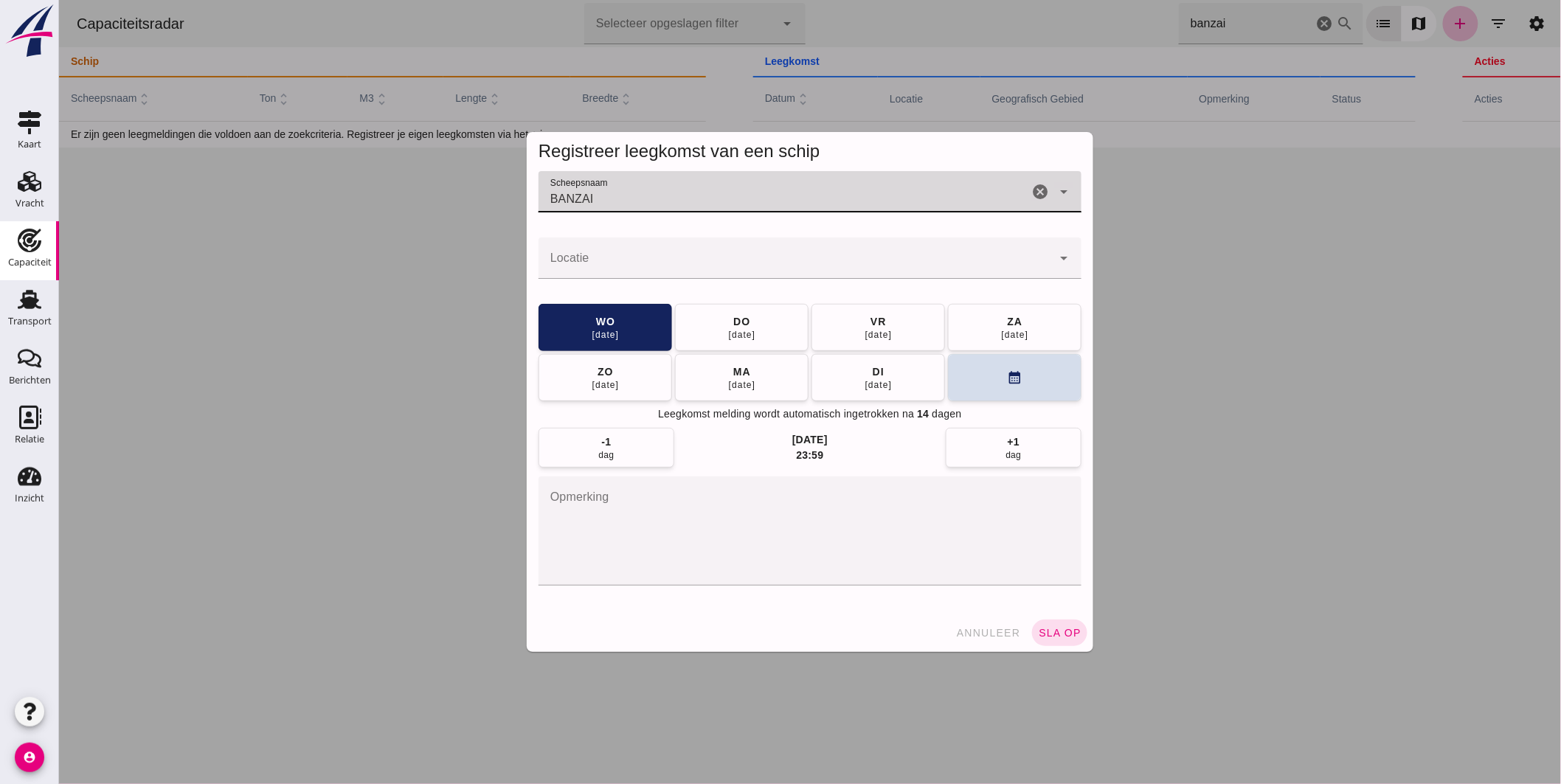
type input "BANZAI"
click at [639, 264] on input "Locatie" at bounding box center [794, 265] width 514 height 17
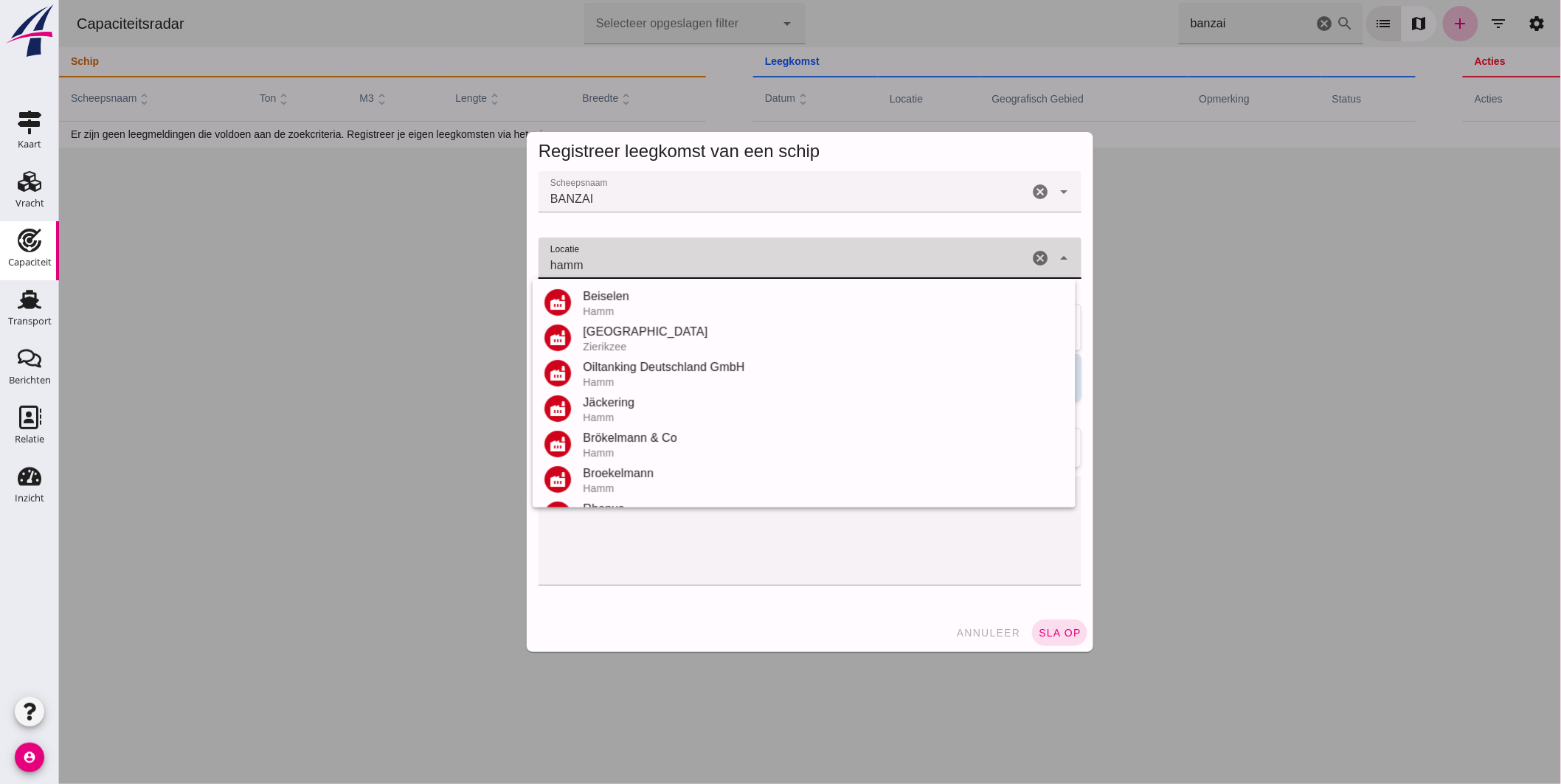
scroll to position [314, 0]
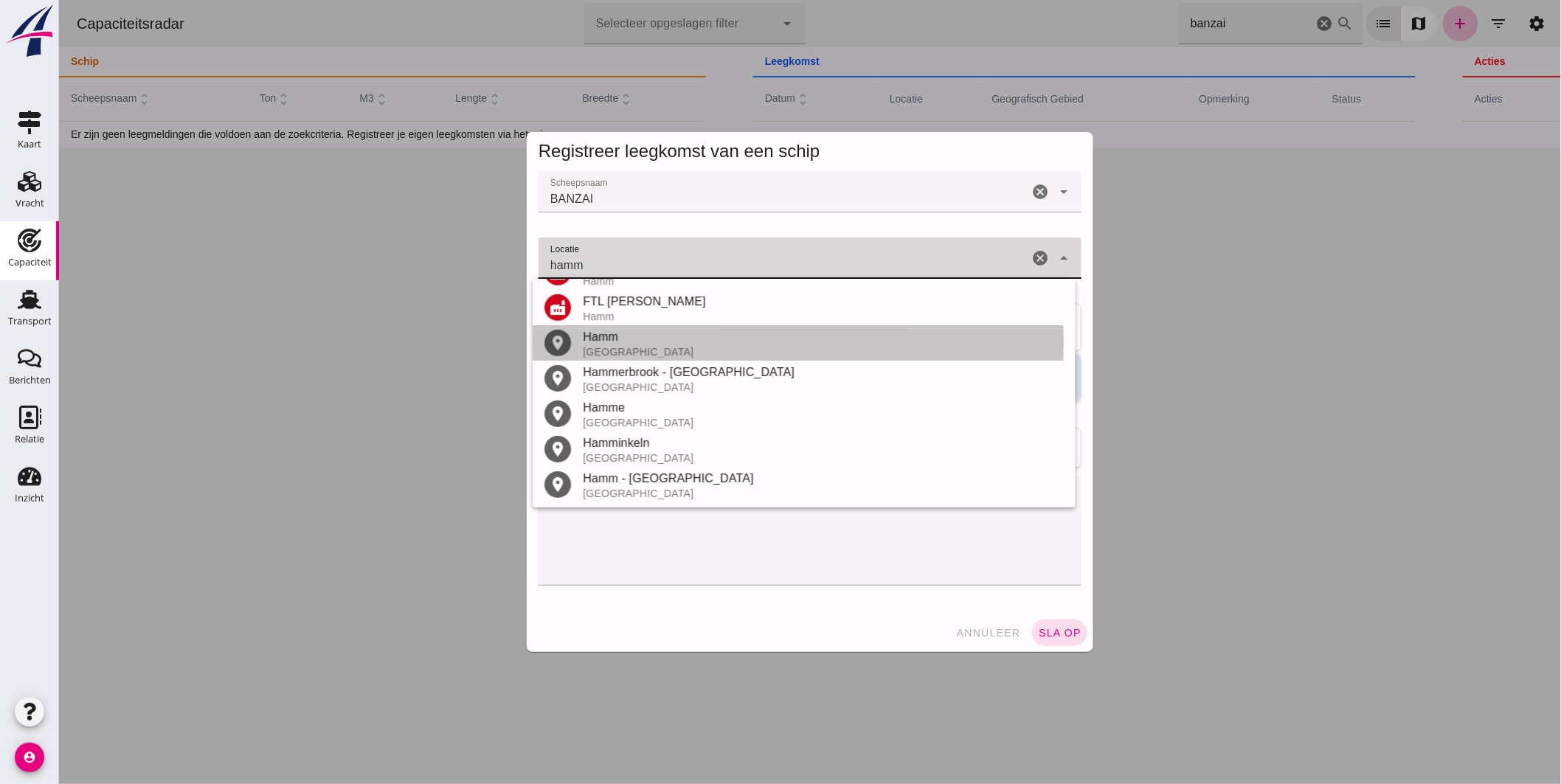
click at [622, 342] on div "Hamm" at bounding box center [823, 336] width 481 height 17
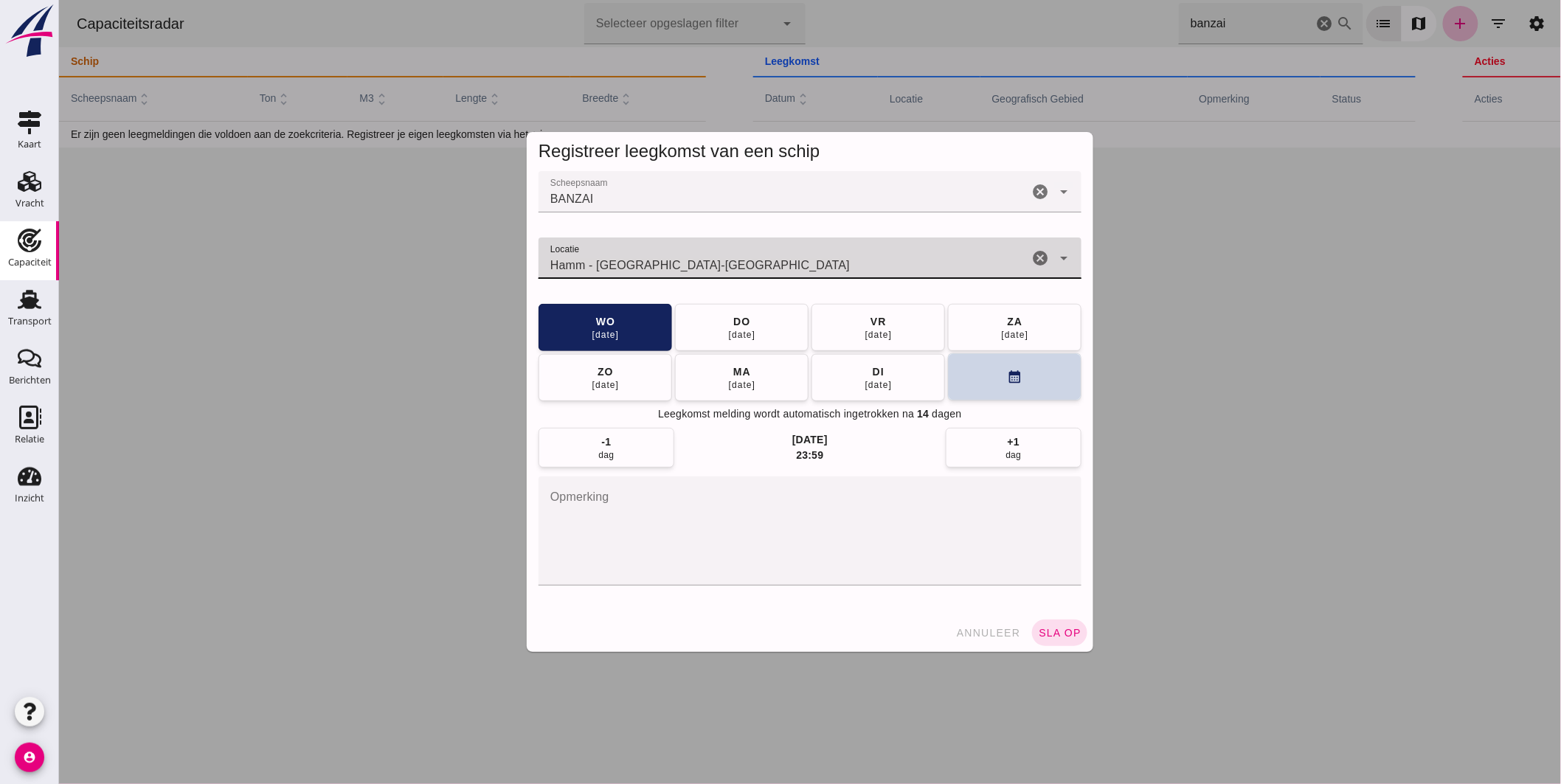
type input "Hamm - Noordrijn-Westfalen"
click at [1043, 380] on button "calendar_month" at bounding box center [1014, 376] width 133 height 47
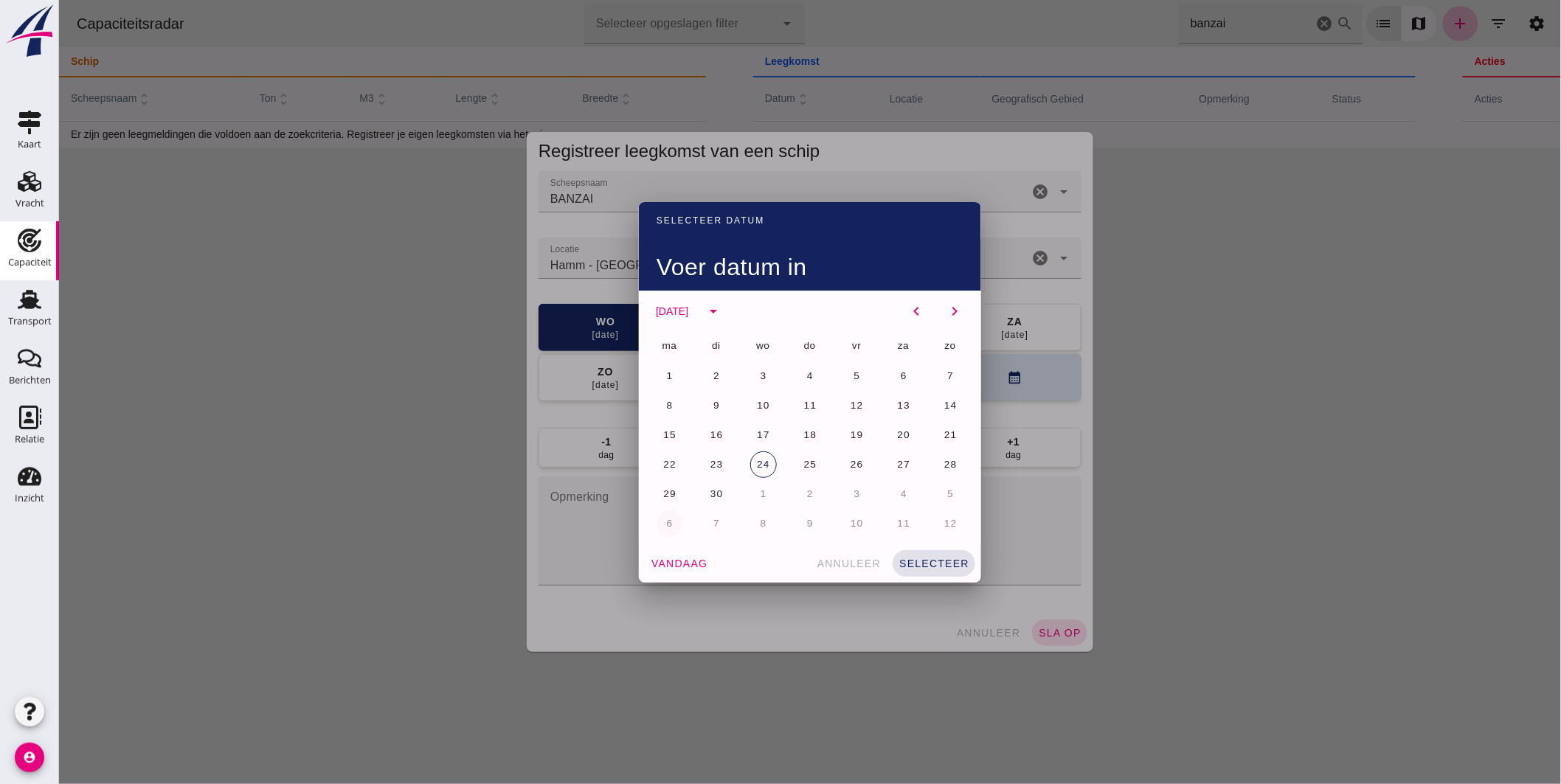
drag, startPoint x: 708, startPoint y: 525, endPoint x: 716, endPoint y: 524, distance: 8.1
click at [712, 525] on span "7" at bounding box center [715, 523] width 7 height 11
click at [945, 550] on button "selecteer" at bounding box center [932, 563] width 82 height 27
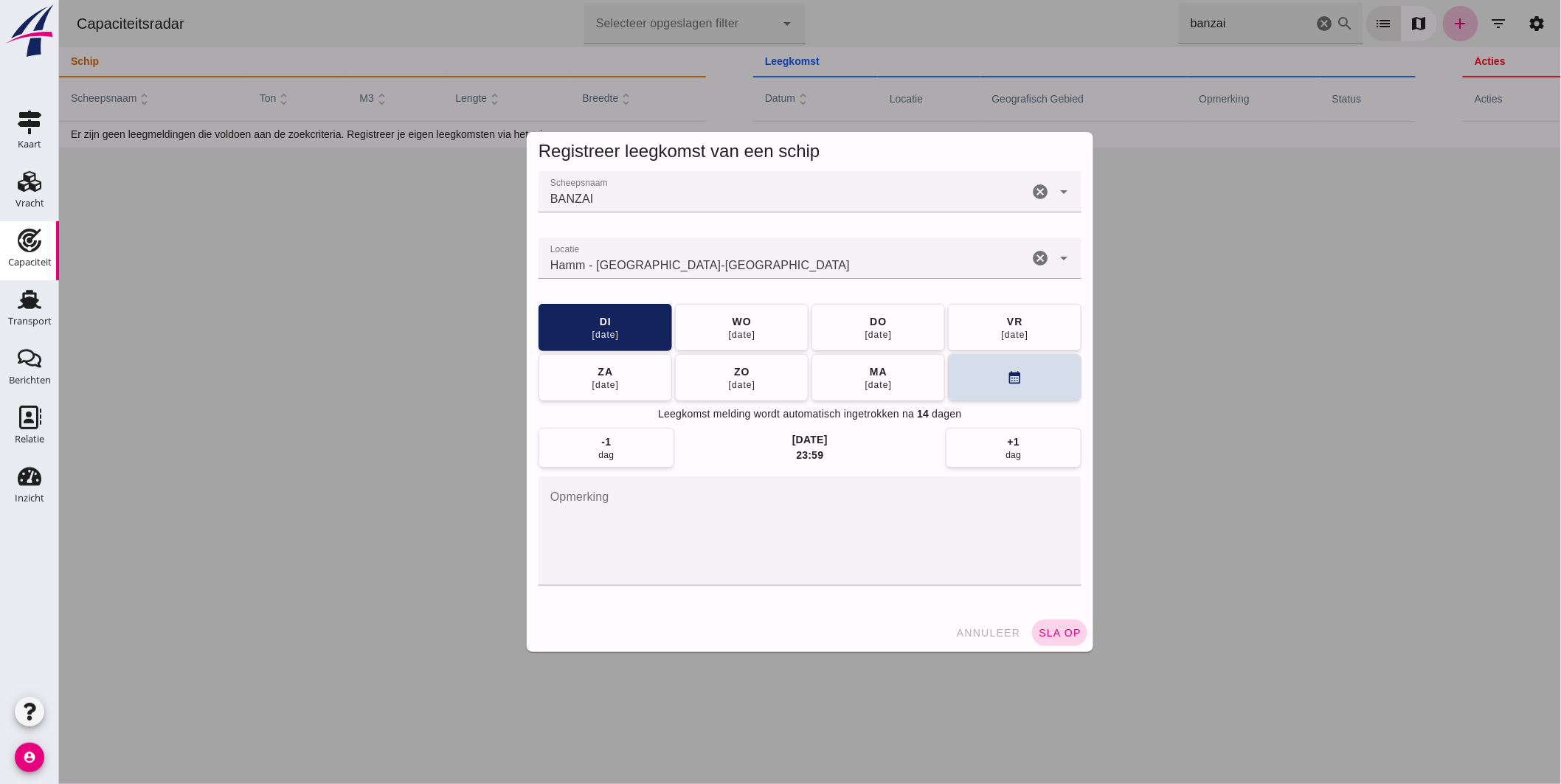
click at [1048, 623] on button "sla op" at bounding box center [1059, 633] width 55 height 27
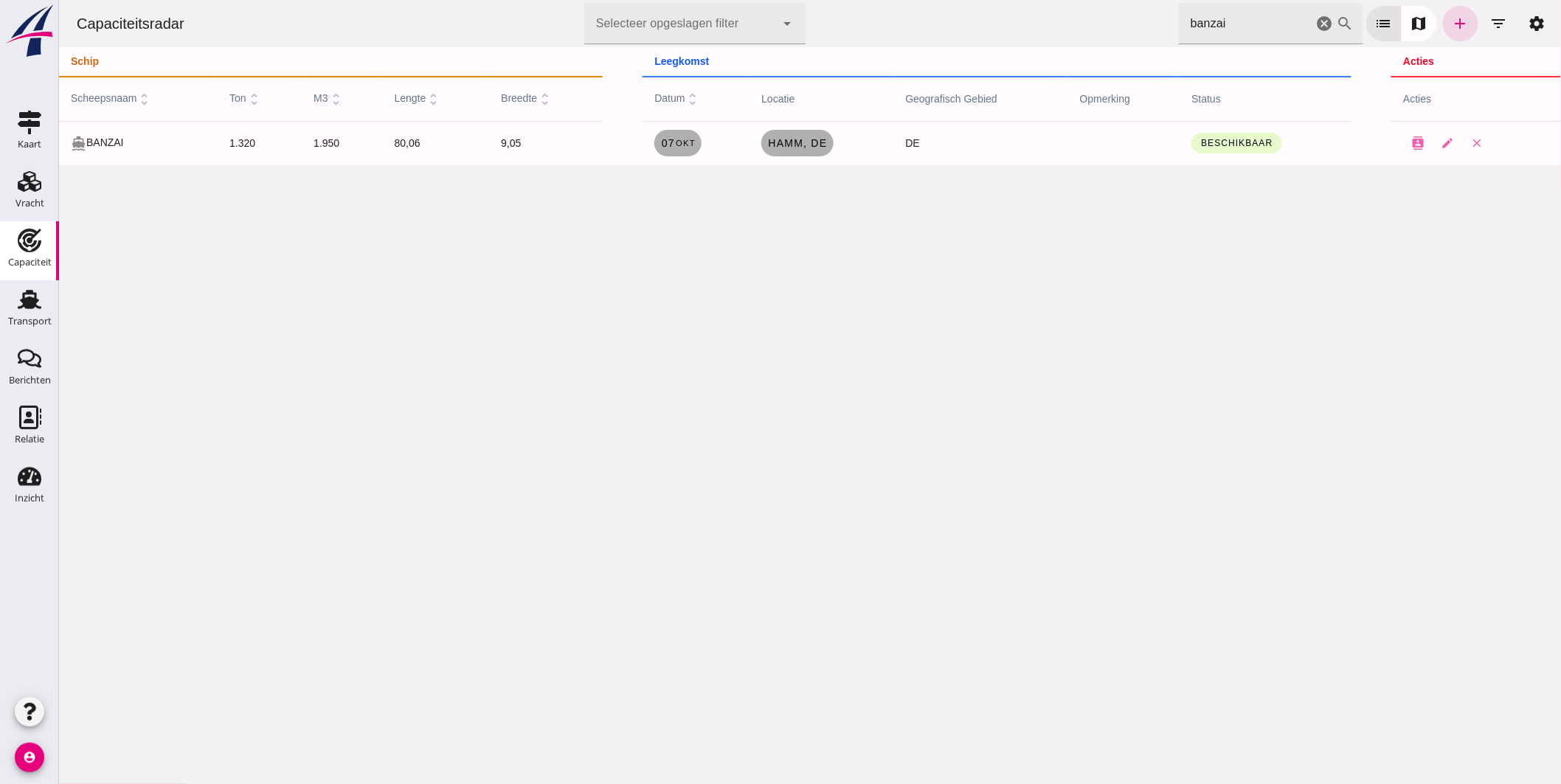
click at [1315, 21] on icon "cancel" at bounding box center [1324, 23] width 17 height 17
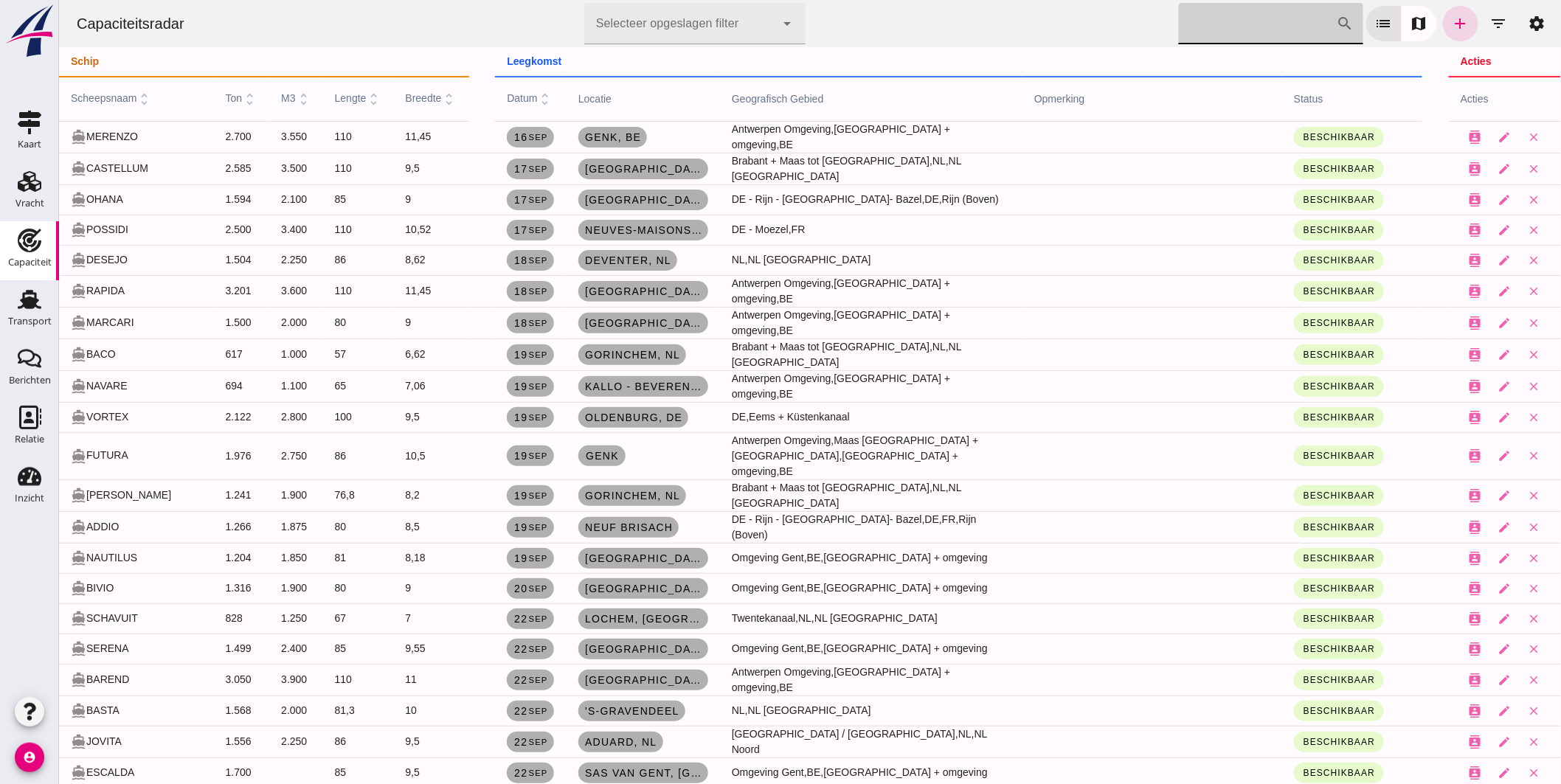
click at [1201, 24] on input "Zoek op scheepsnaam" at bounding box center [1257, 24] width 158 height 42
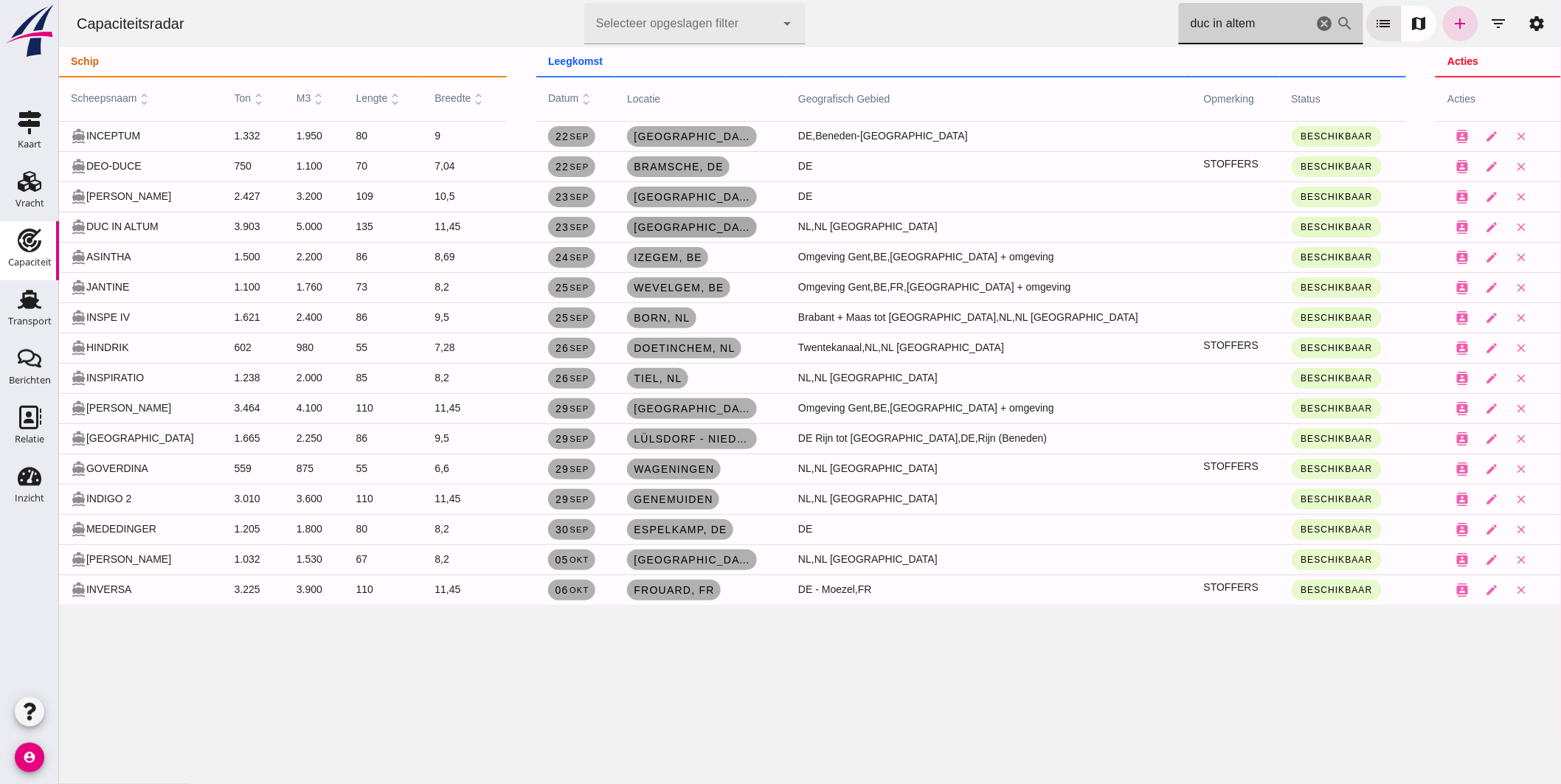
type input "duc in altem"
click at [756, 220] on link "Rotterdam, nl" at bounding box center [691, 227] width 130 height 21
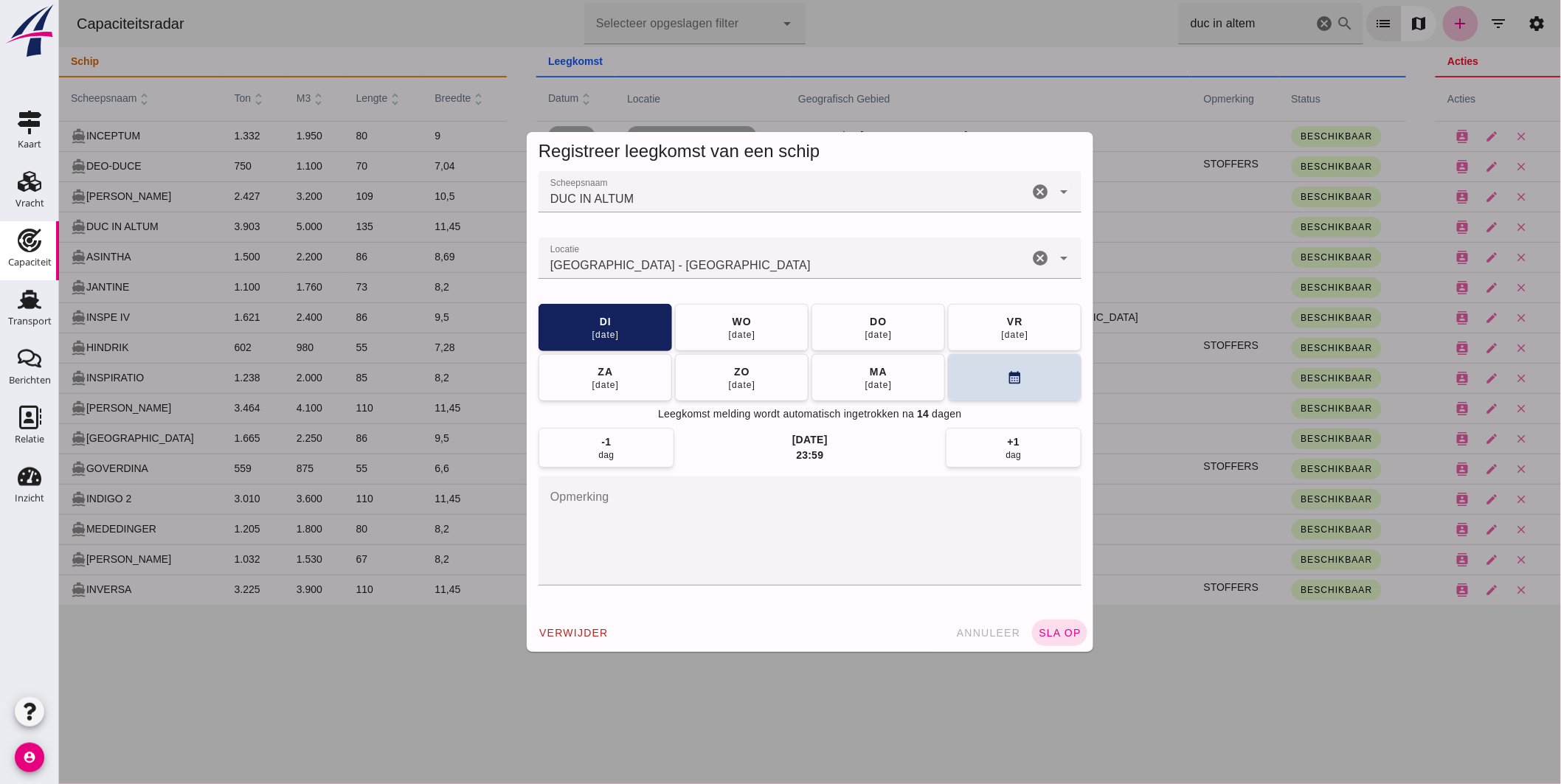
click at [720, 270] on input "Locatie" at bounding box center [783, 265] width 490 height 17
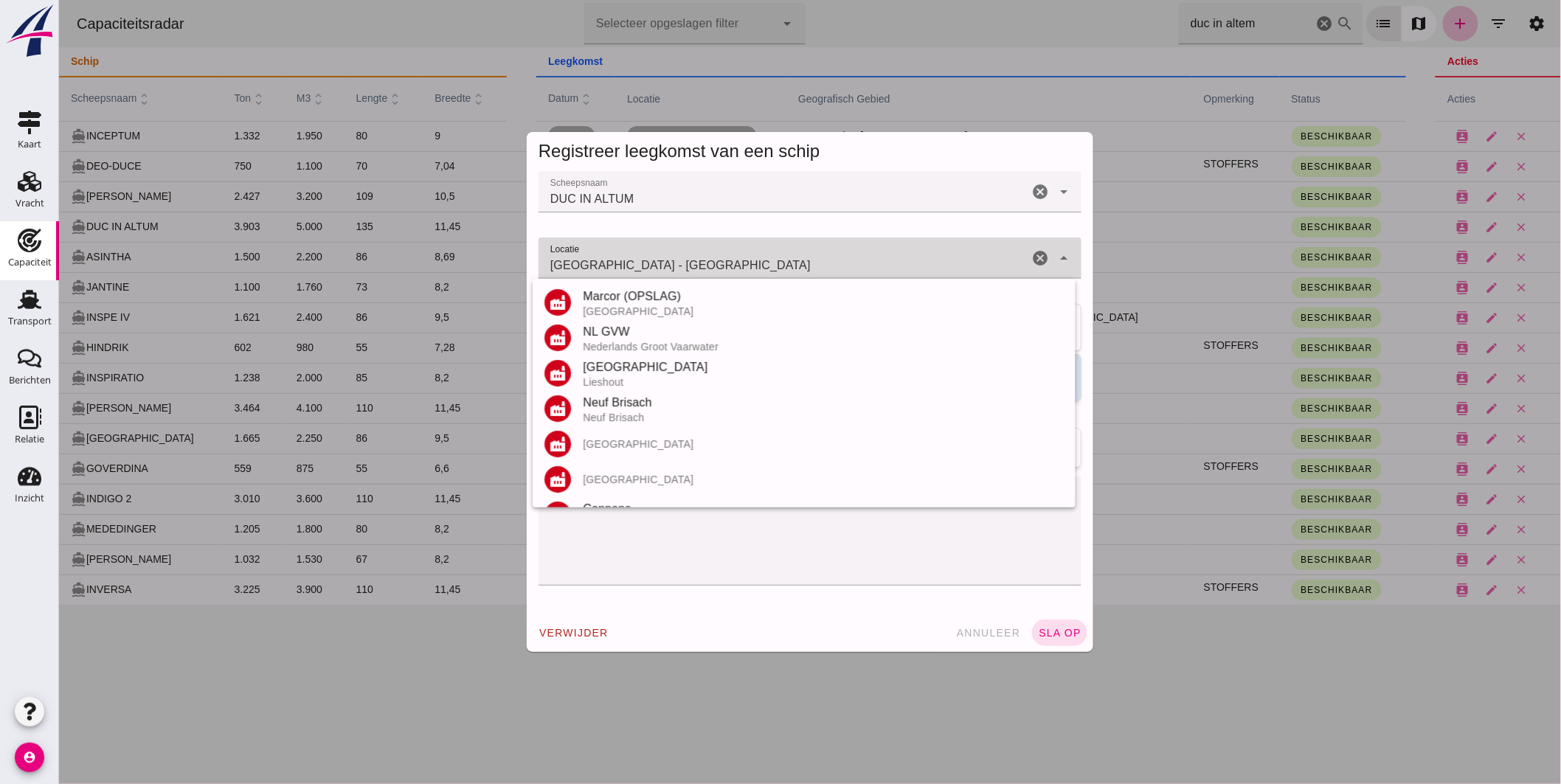
click at [720, 270] on input "Rotterdam - Zuid-Holland" at bounding box center [783, 265] width 490 height 17
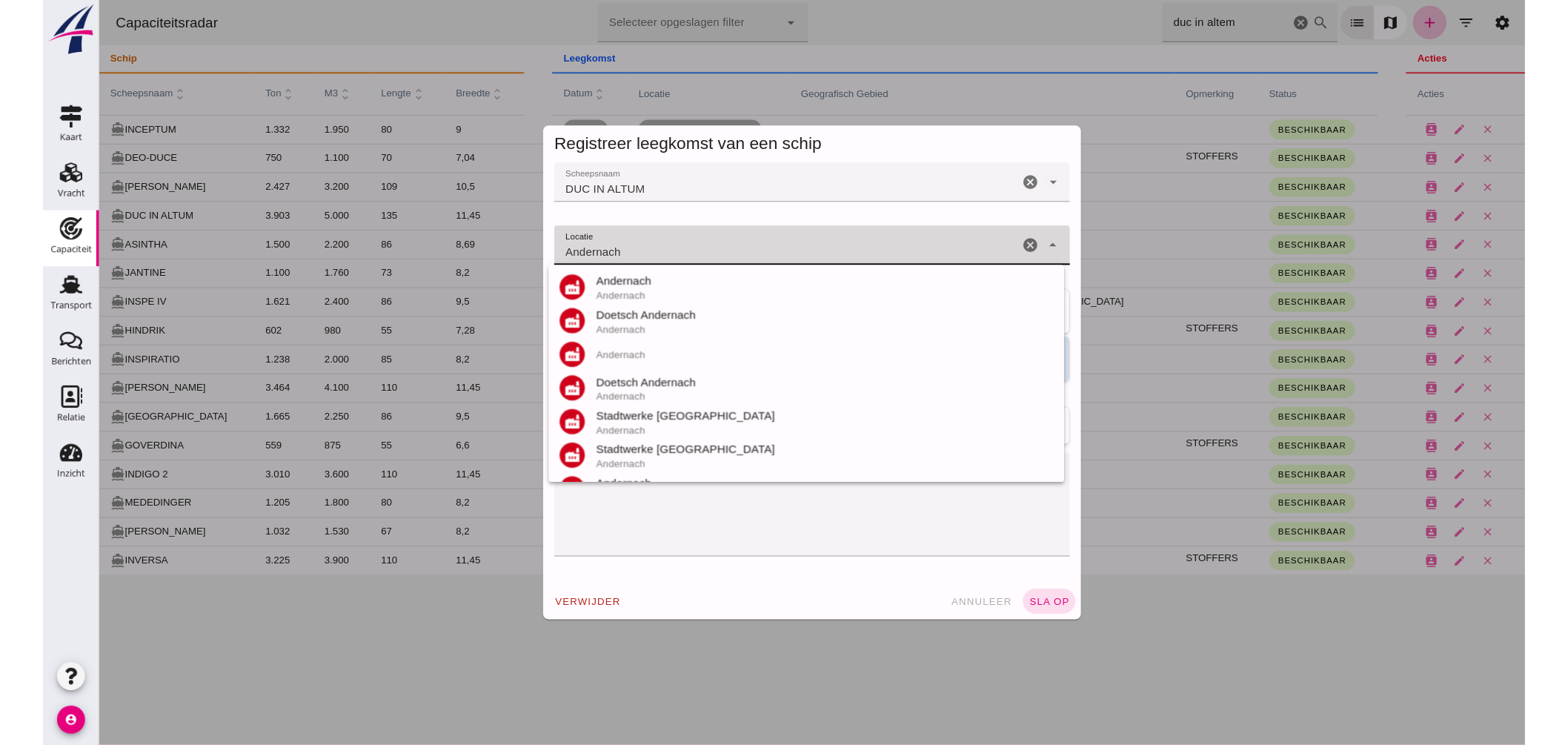
scroll to position [67, 0]
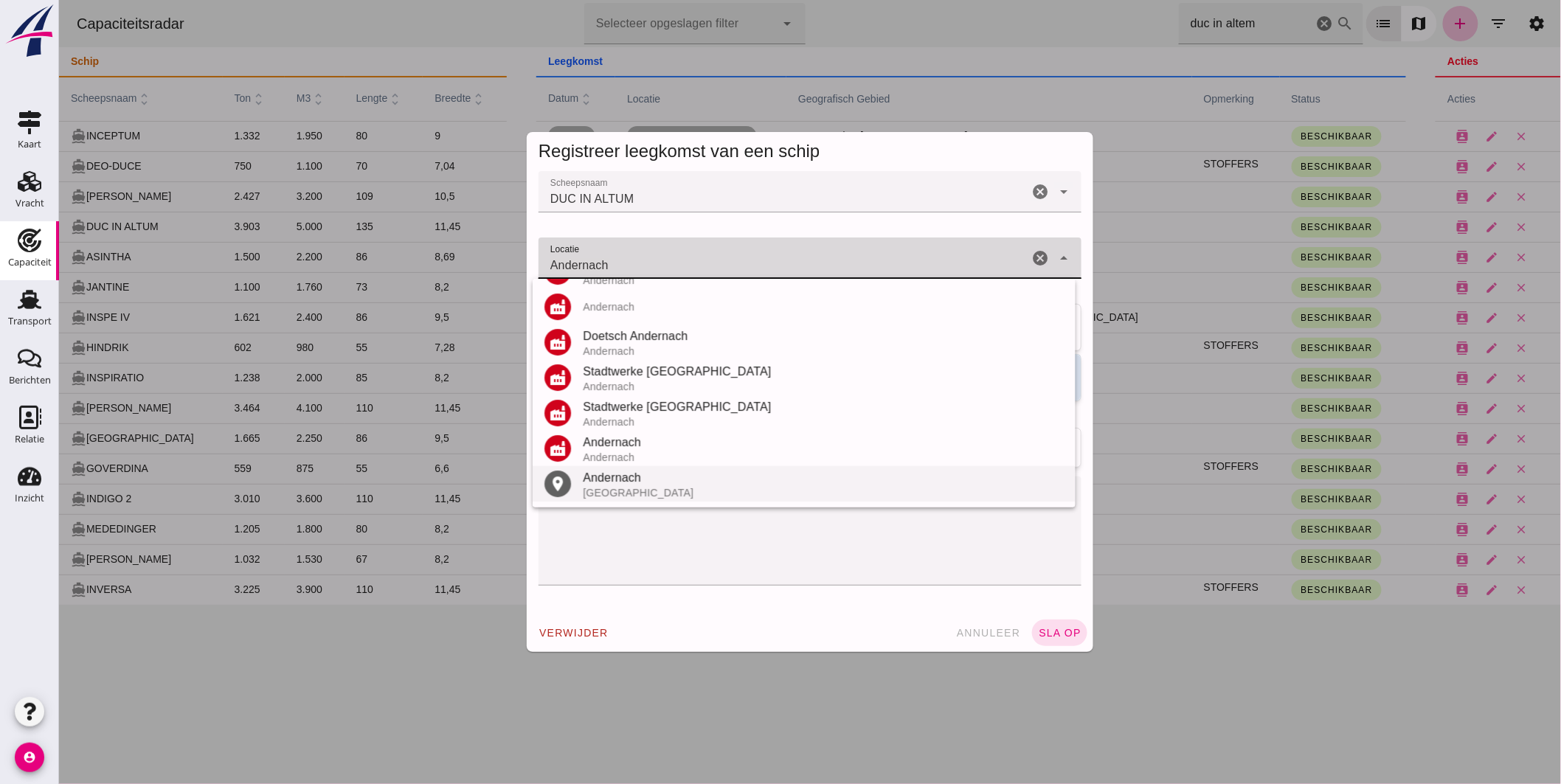
click at [632, 469] on div "Andernach" at bounding box center [823, 478] width 481 height 17
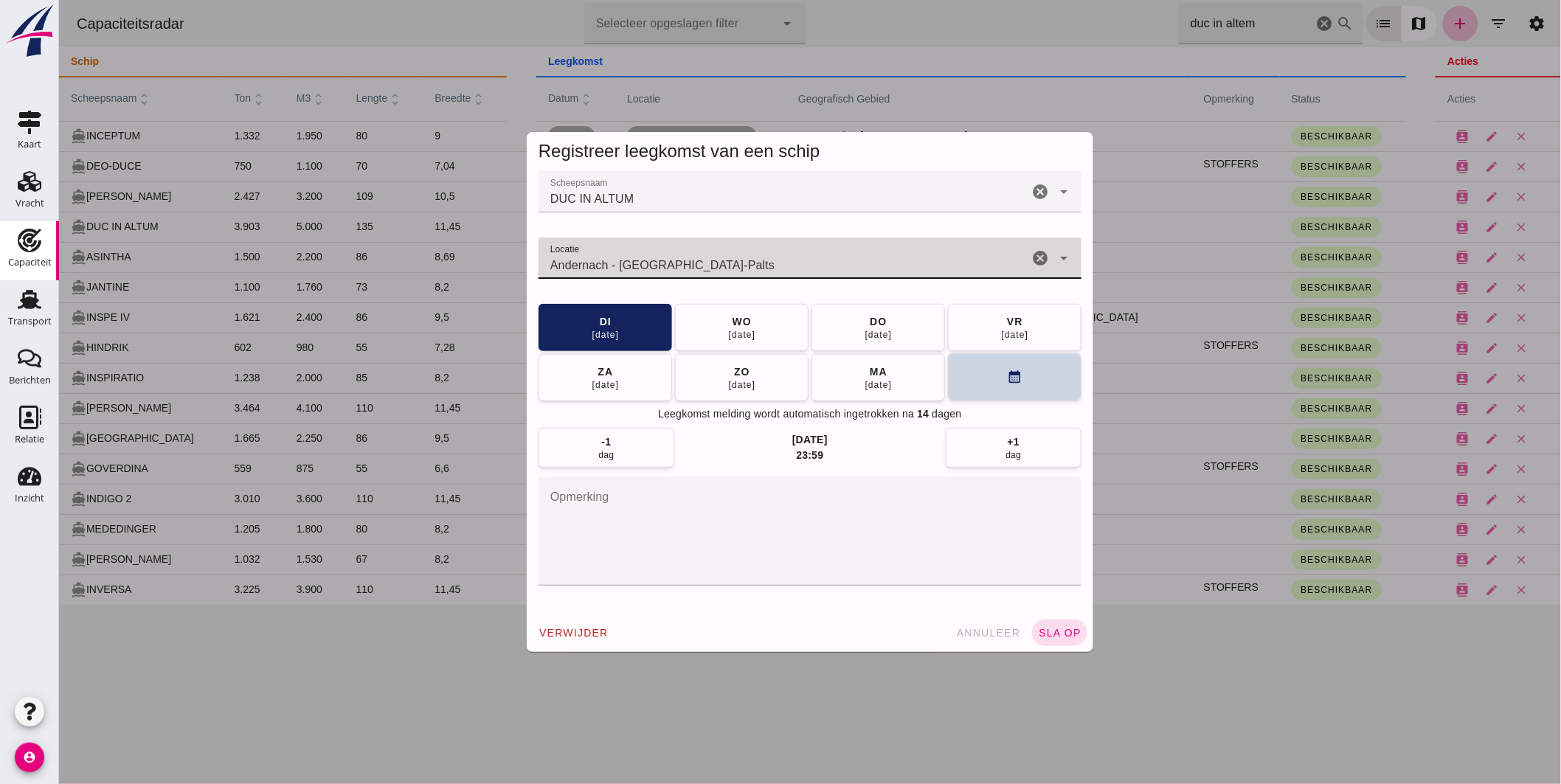
type input "Andernach - Rijnland-Palts"
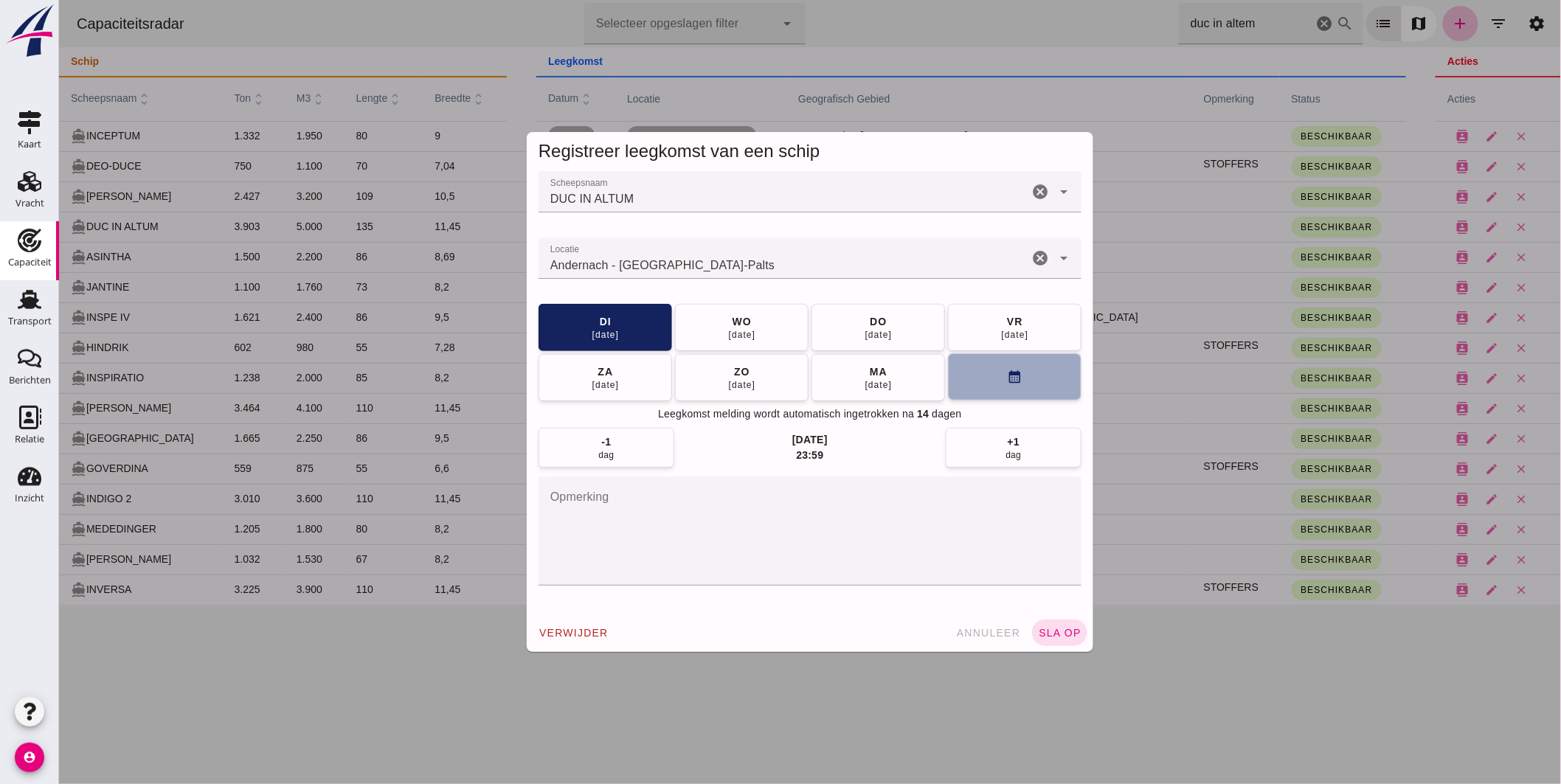
click at [958, 386] on button "calendar_month" at bounding box center [1014, 376] width 133 height 47
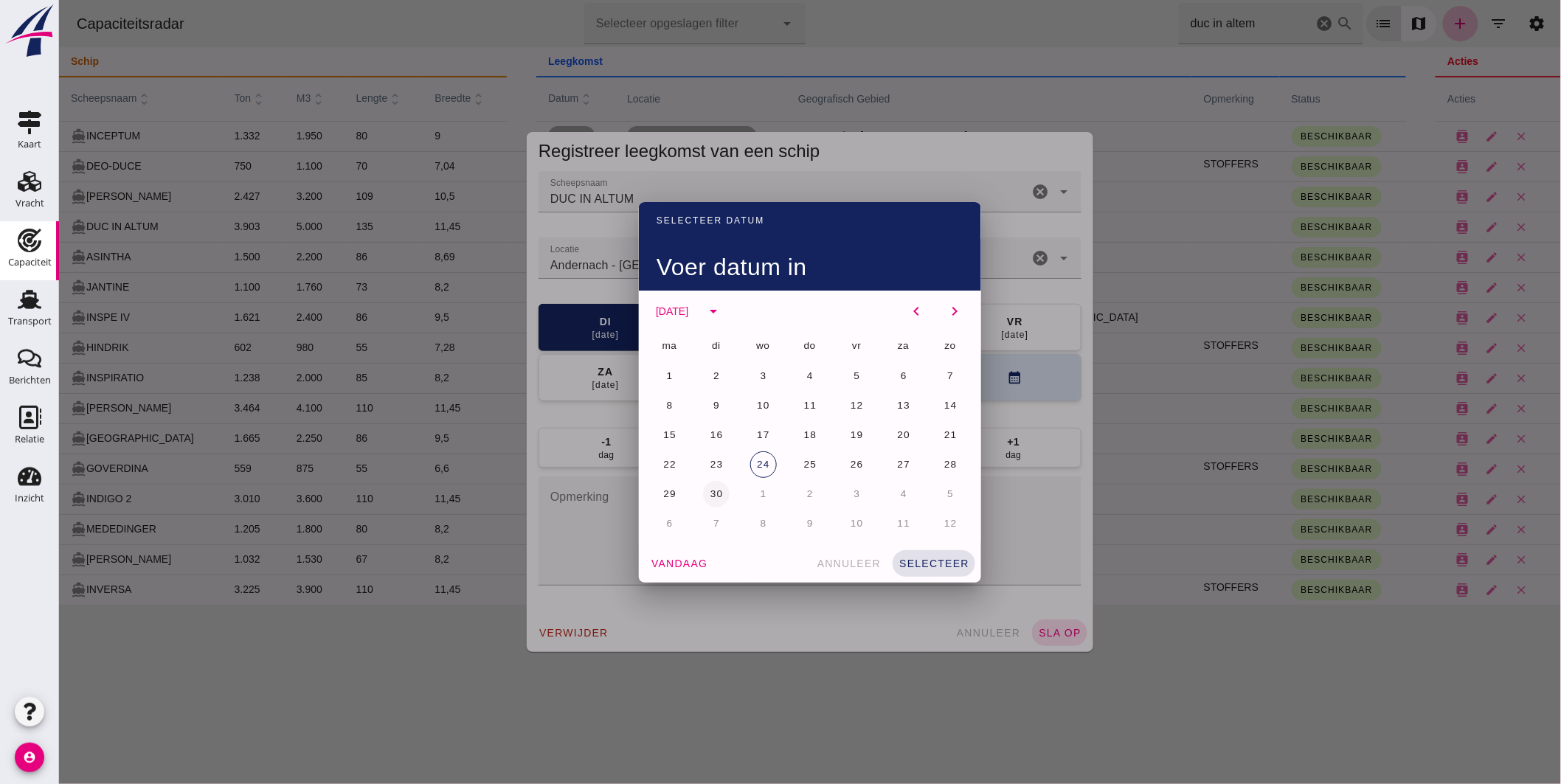
click at [713, 491] on span "30" at bounding box center [716, 494] width 14 height 11
click at [912, 555] on button "selecteer" at bounding box center [932, 563] width 82 height 27
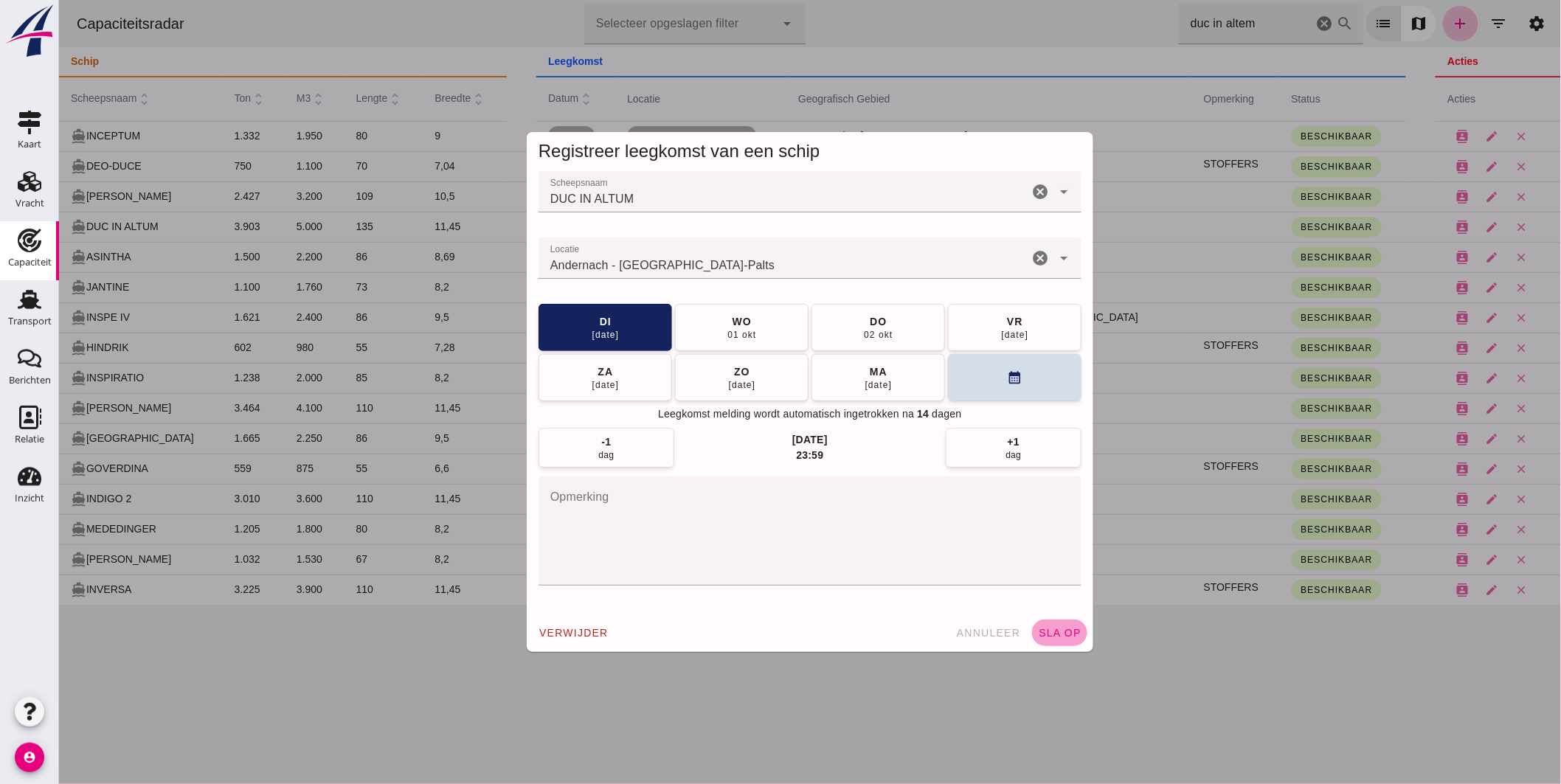
click at [1056, 628] on span "sla op" at bounding box center [1059, 633] width 43 height 12
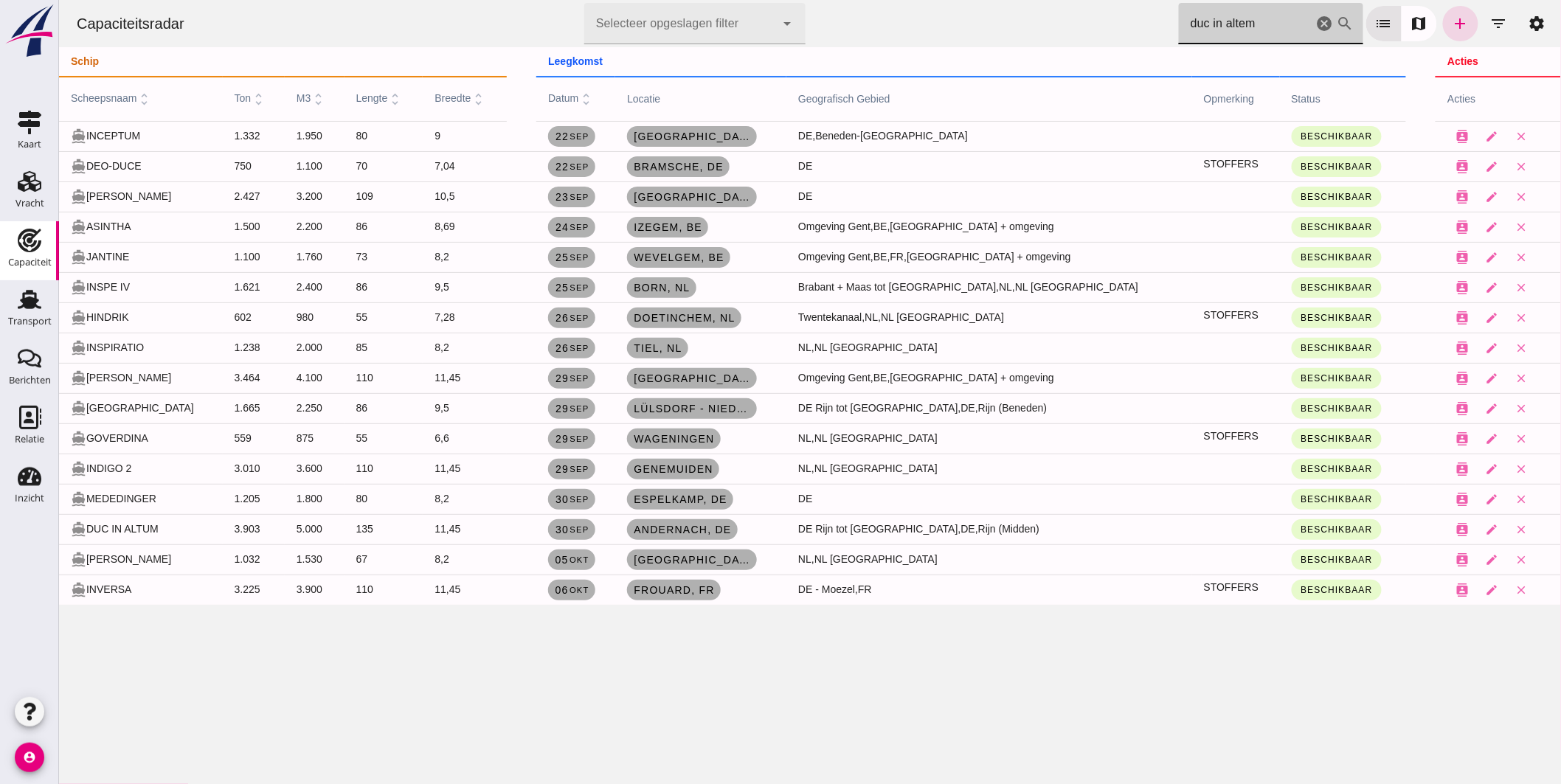
drag, startPoint x: 1250, startPoint y: 23, endPoint x: 873, endPoint y: 27, distance: 377.0
click at [882, 27] on div "Capaciteitsradar Selecteer opgeslagen filter Selecteer opgeslagen filter cancel…" at bounding box center [809, 23] width 1490 height 47
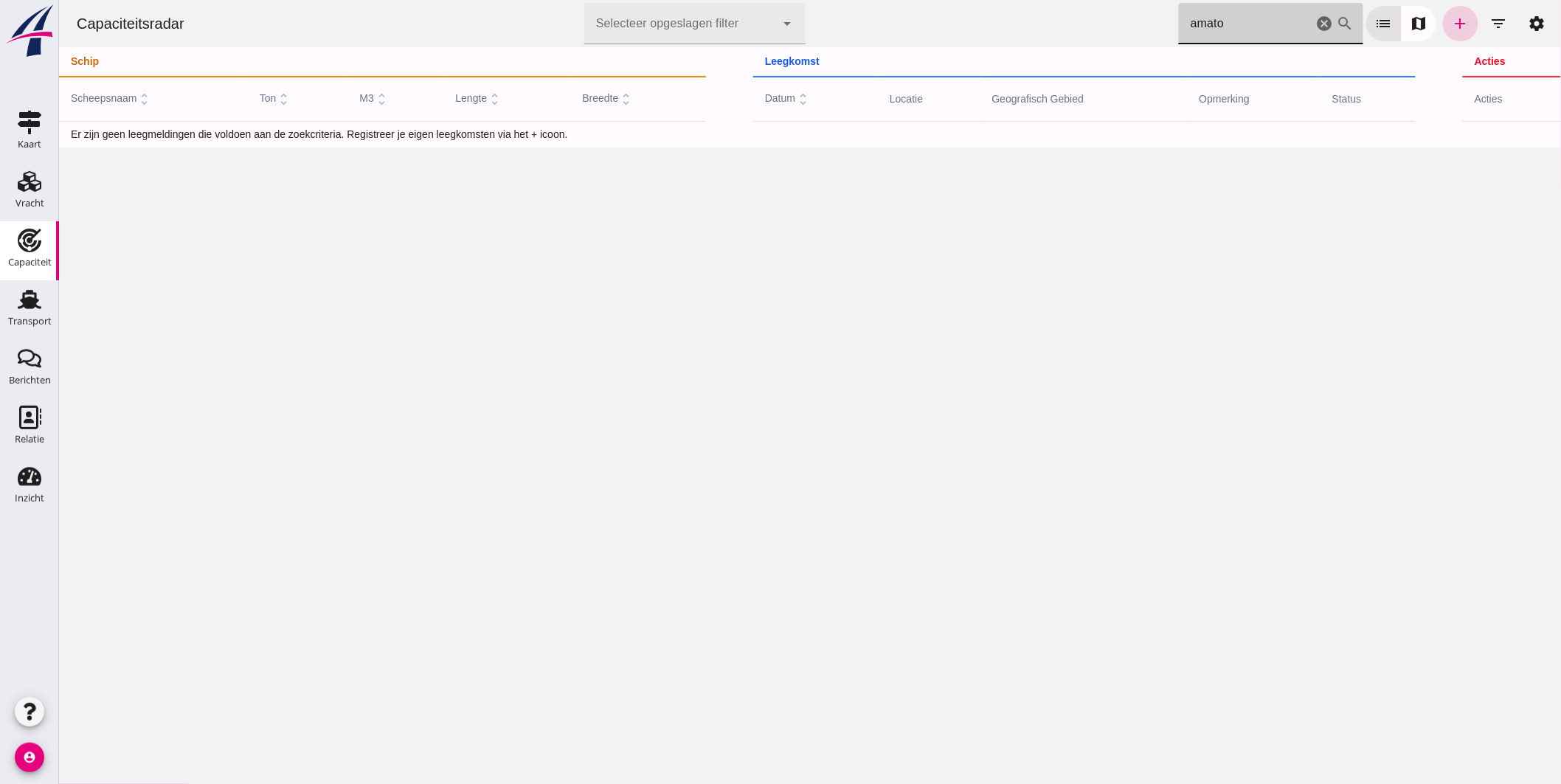
type input "amato"
click at [1451, 27] on icon "add" at bounding box center [1459, 23] width 17 height 17
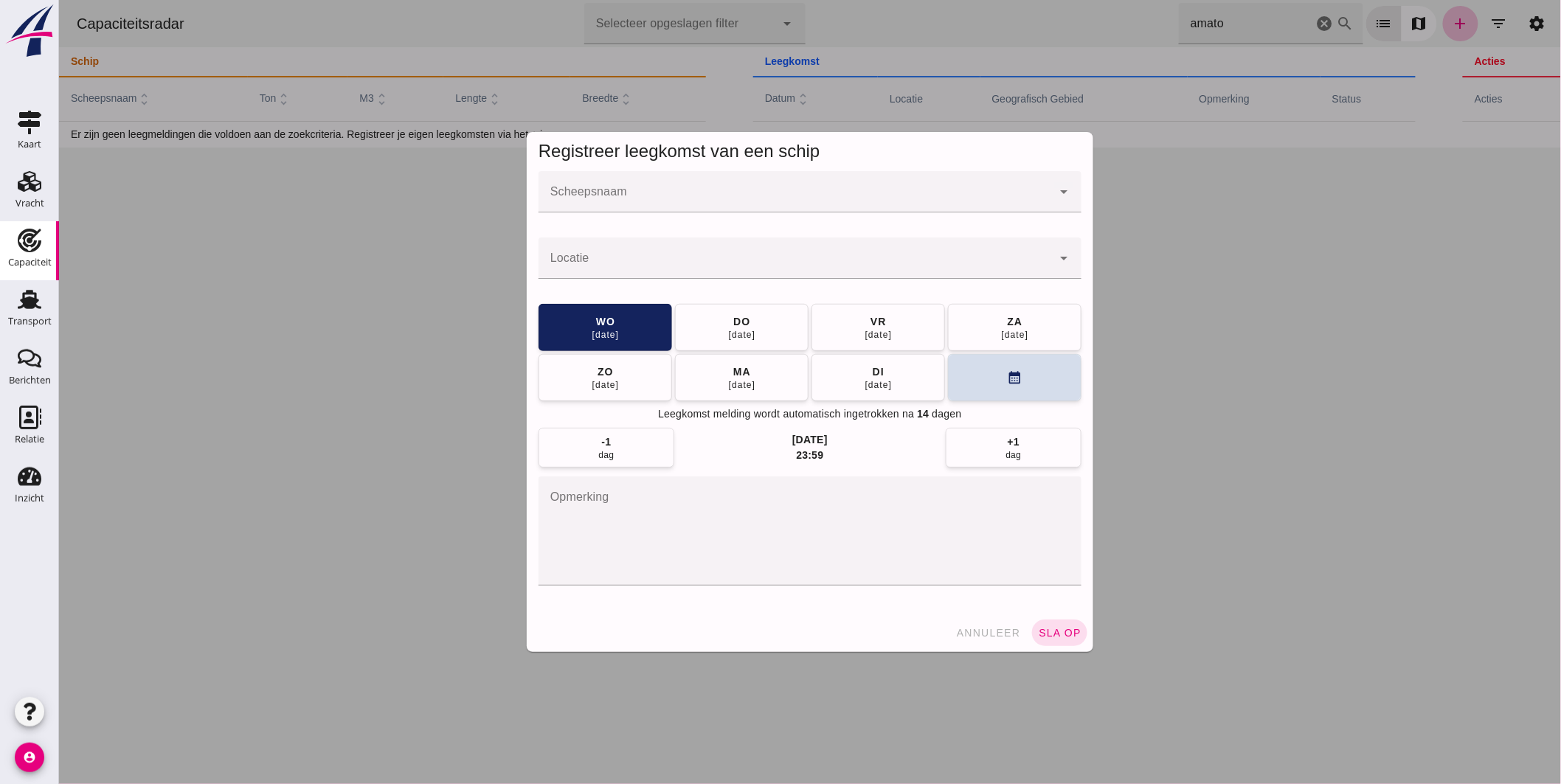
click at [775, 203] on input "Scheepsnaam" at bounding box center [794, 199] width 514 height 17
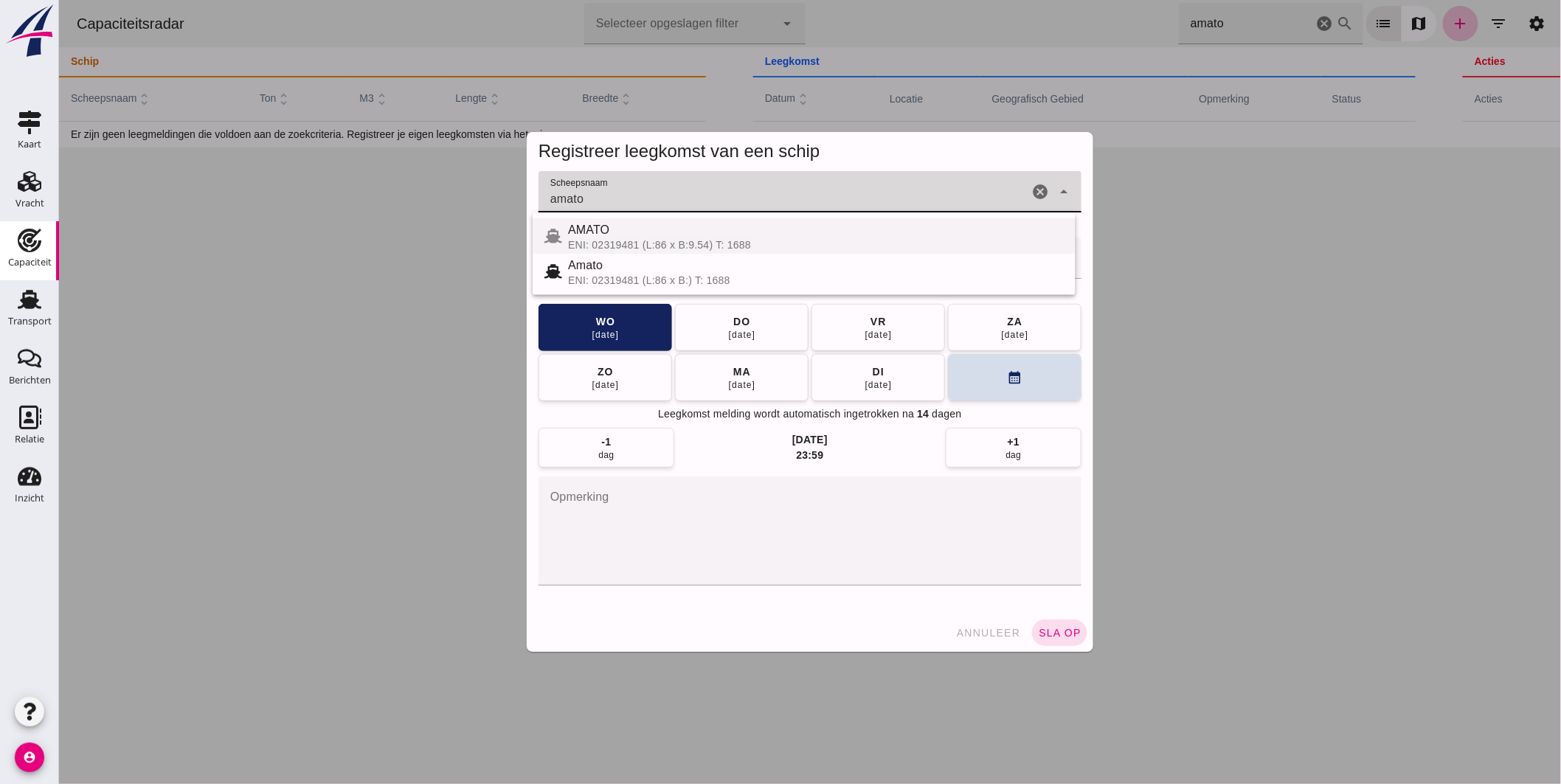
click at [644, 239] on div "ENI: 02319481 (L:86 x B:9.54) T: 1688" at bounding box center [814, 245] width 495 height 12
type input "AMATO"
click at [634, 254] on div at bounding box center [794, 258] width 514 height 42
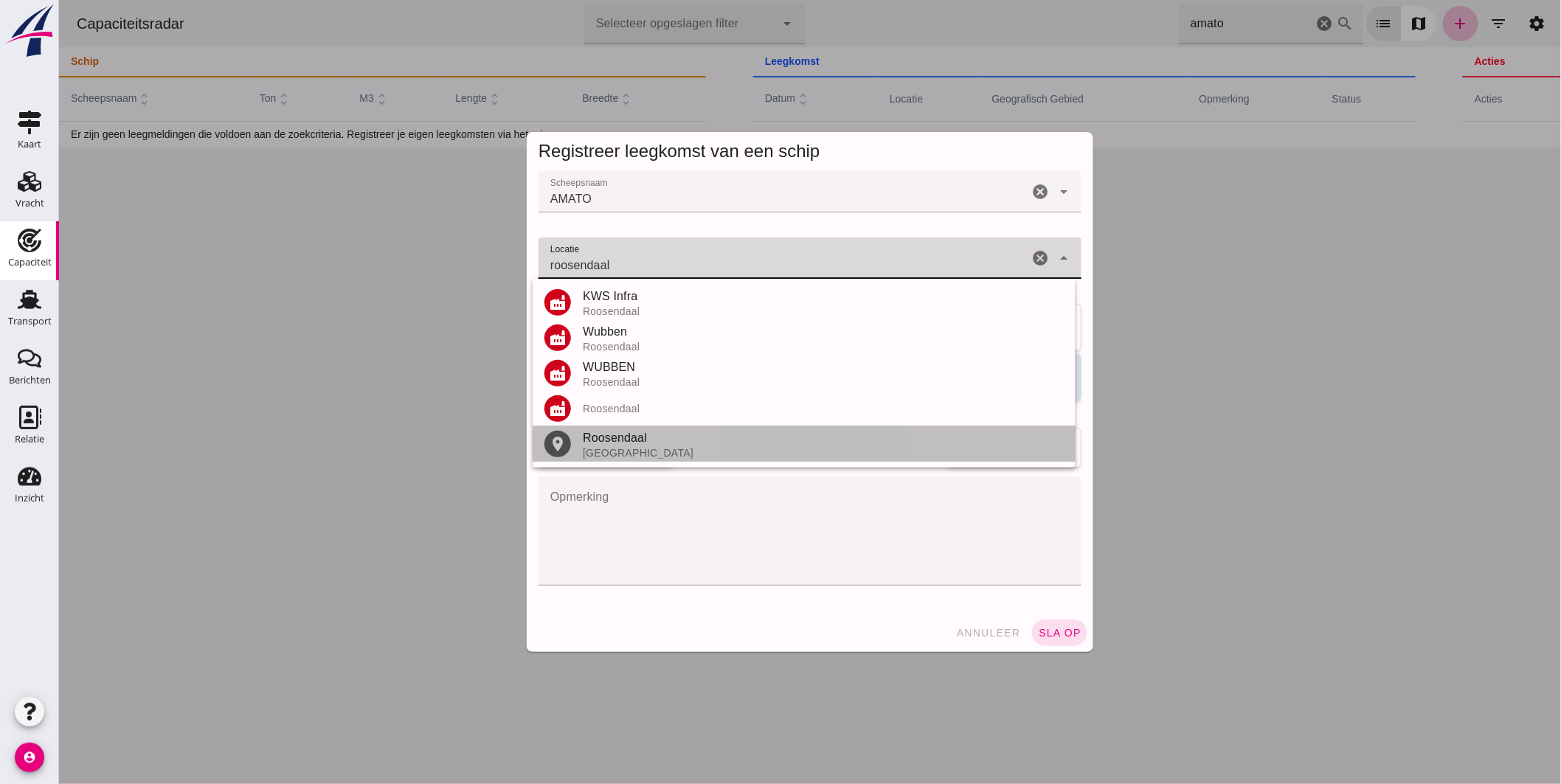
click at [627, 439] on div "Roosendaal" at bounding box center [823, 438] width 481 height 17
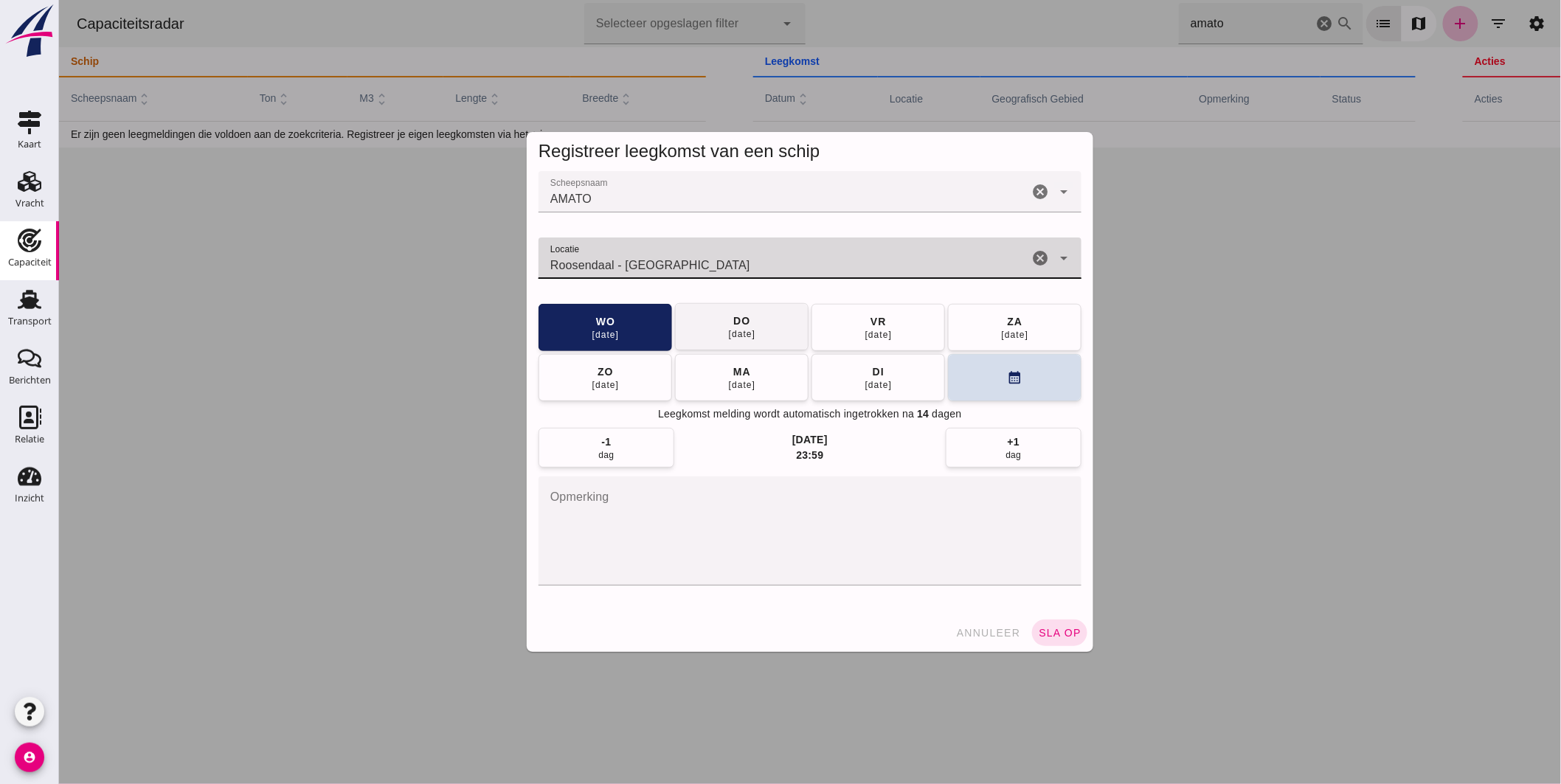
type input "Roosendaal - Noord-Brabant"
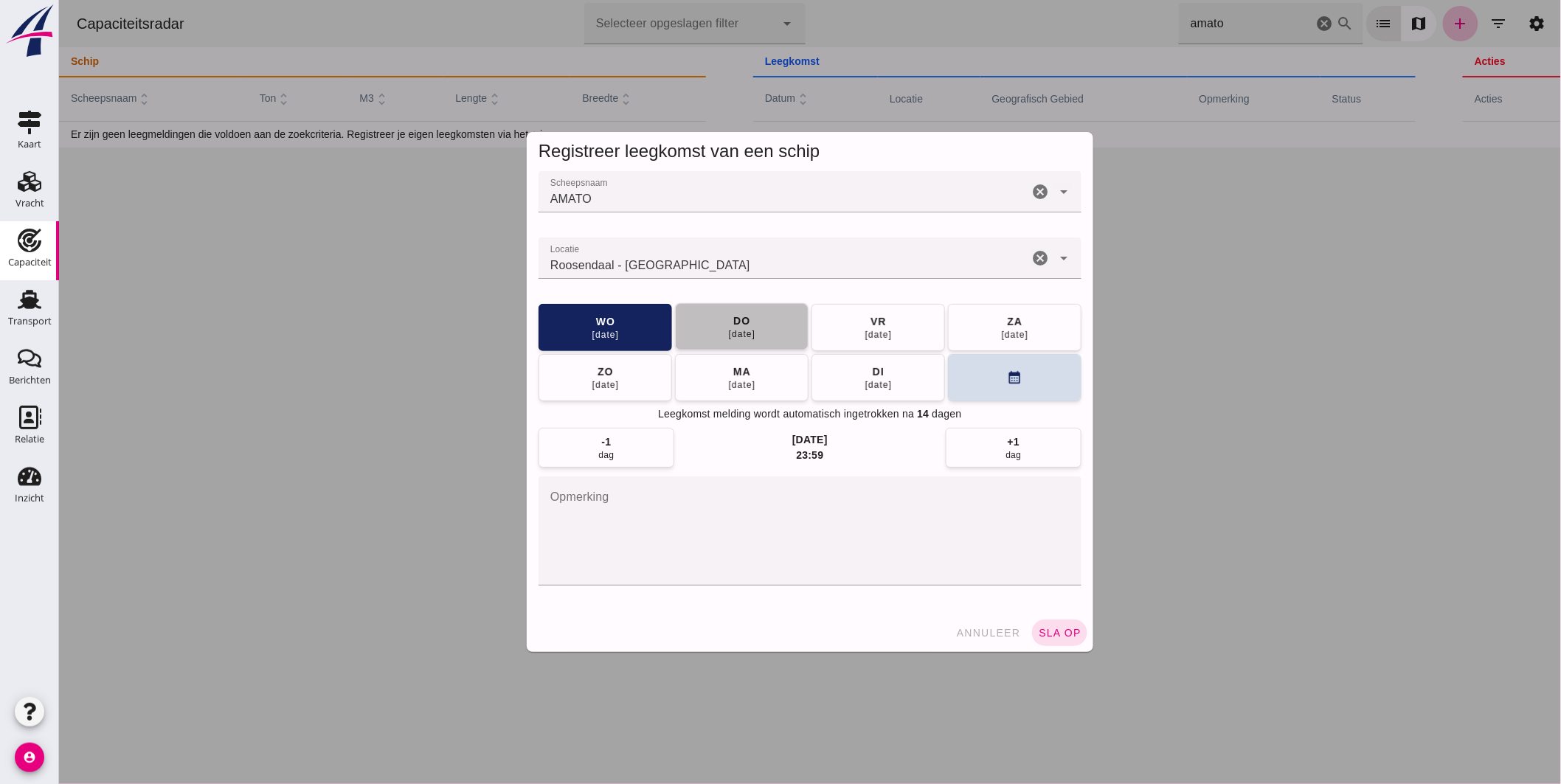
click at [765, 322] on button "do 25 sep" at bounding box center [741, 326] width 133 height 47
click at [1064, 632] on span "sla op" at bounding box center [1059, 633] width 43 height 12
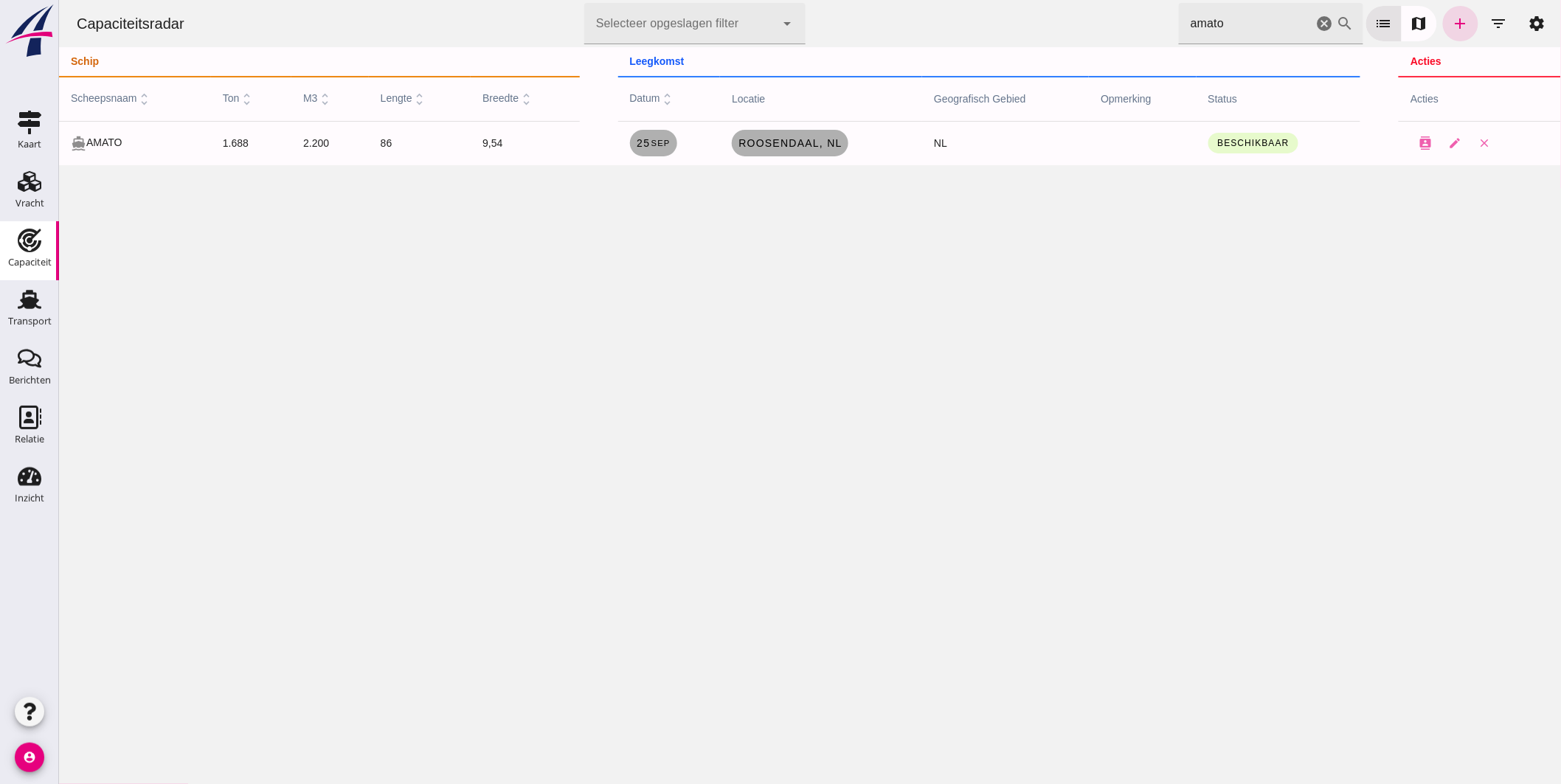
drag, startPoint x: 1244, startPoint y: 28, endPoint x: 777, endPoint y: 24, distance: 467.0
click at [821, 22] on div "Capaciteitsradar Selecteer opgeslagen filter Selecteer opgeslagen filter cancel…" at bounding box center [809, 23] width 1490 height 47
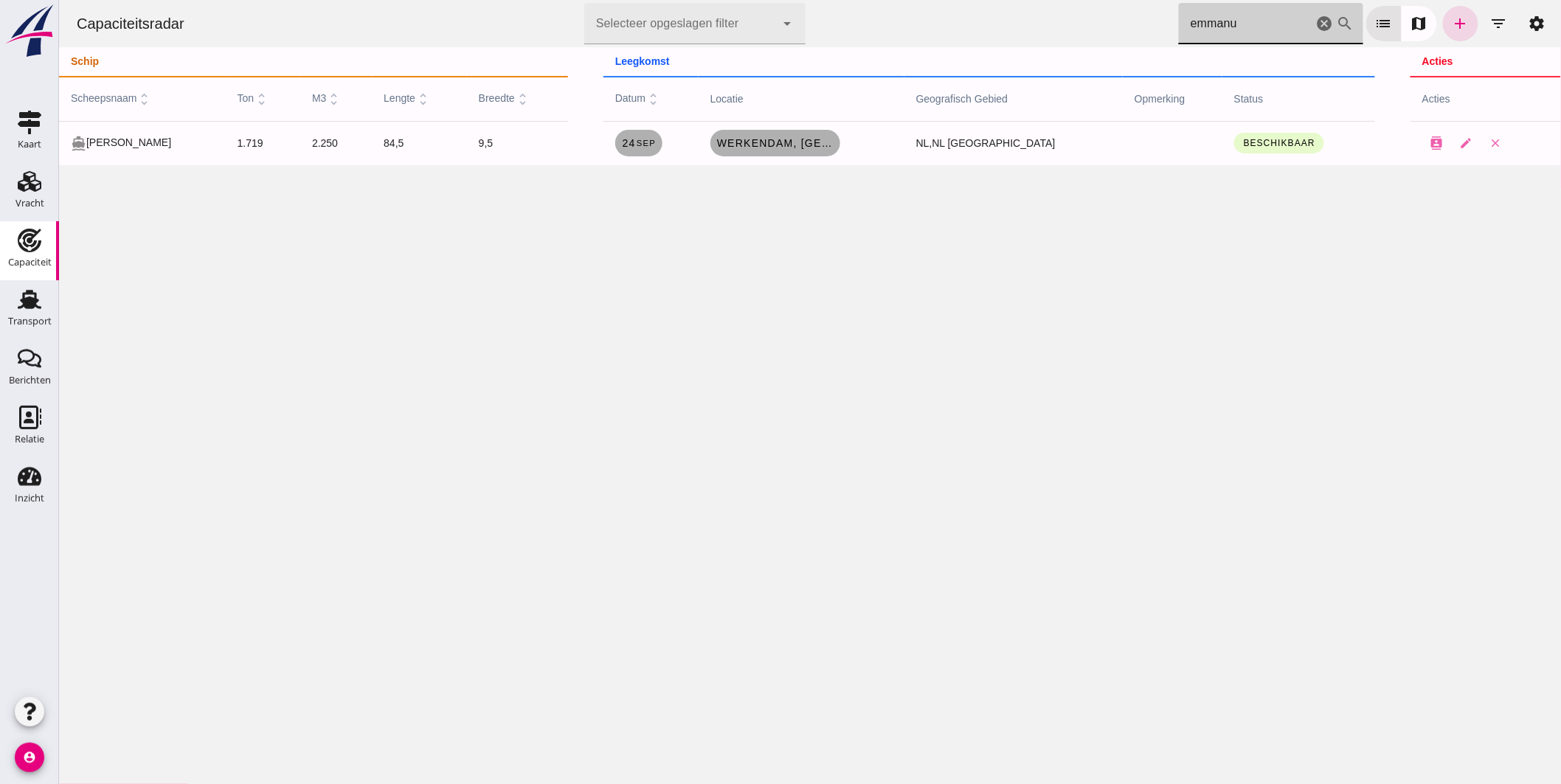
drag, startPoint x: 1266, startPoint y: 29, endPoint x: 838, endPoint y: -20, distance: 430.8
click at [838, 0] on html "Capaciteitsradar Selecteer opgeslagen filter Selecteer opgeslagen filter cancel…" at bounding box center [809, 392] width 1502 height 784
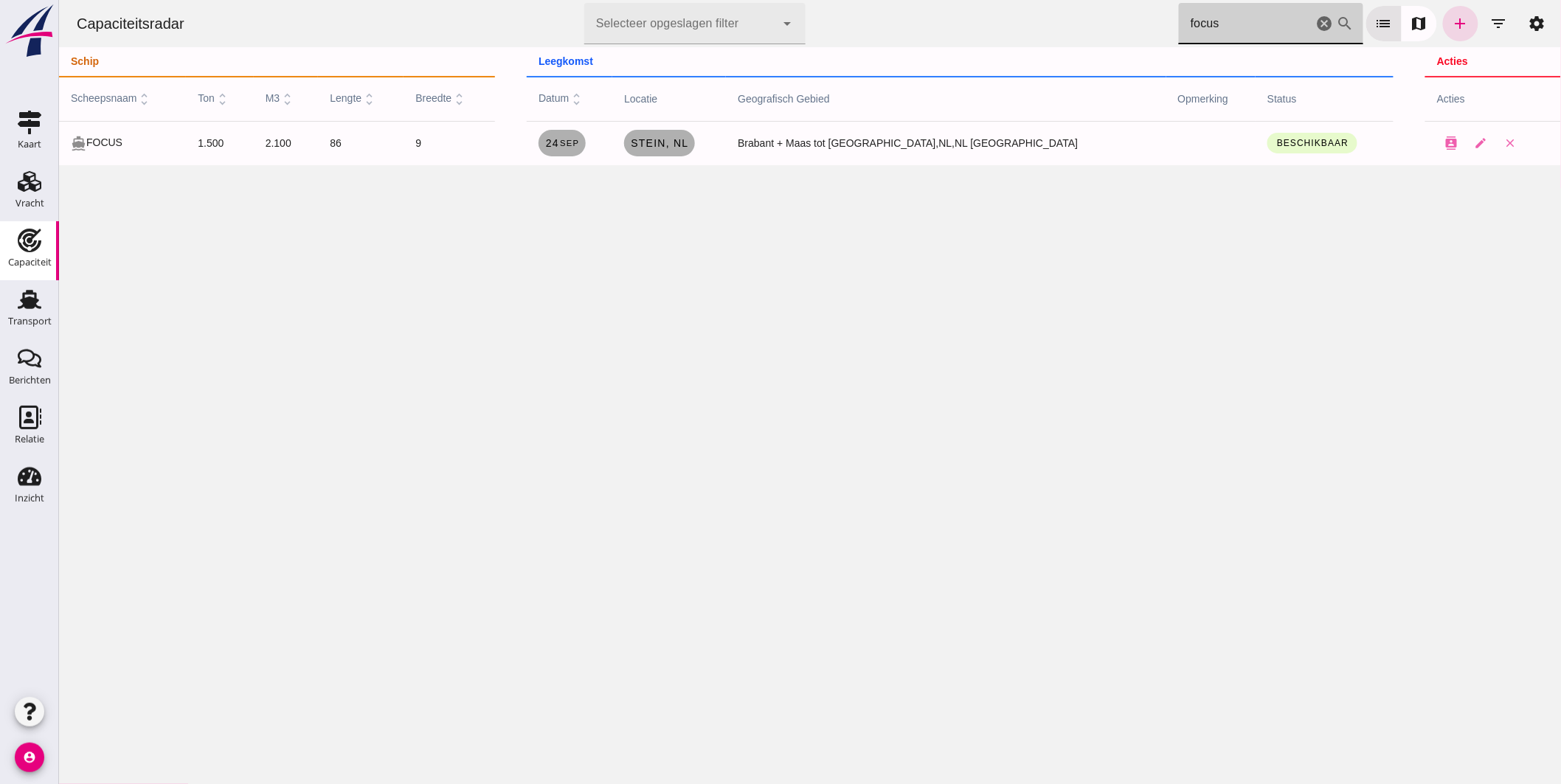
drag, startPoint x: 1206, startPoint y: 22, endPoint x: 738, endPoint y: 16, distance: 468.0
click at [863, 0] on html "Capaciteitsradar Selecteer opgeslagen filter Selecteer opgeslagen filter cancel…" at bounding box center [809, 392] width 1502 height 784
drag, startPoint x: 1227, startPoint y: 26, endPoint x: 922, endPoint y: -7, distance: 306.8
click at [922, 0] on html "Capaciteitsradar Selecteer opgeslagen filter Selecteer opgeslagen filter cancel…" at bounding box center [809, 392] width 1502 height 784
drag, startPoint x: 1161, startPoint y: 22, endPoint x: 553, endPoint y: 29, distance: 608.0
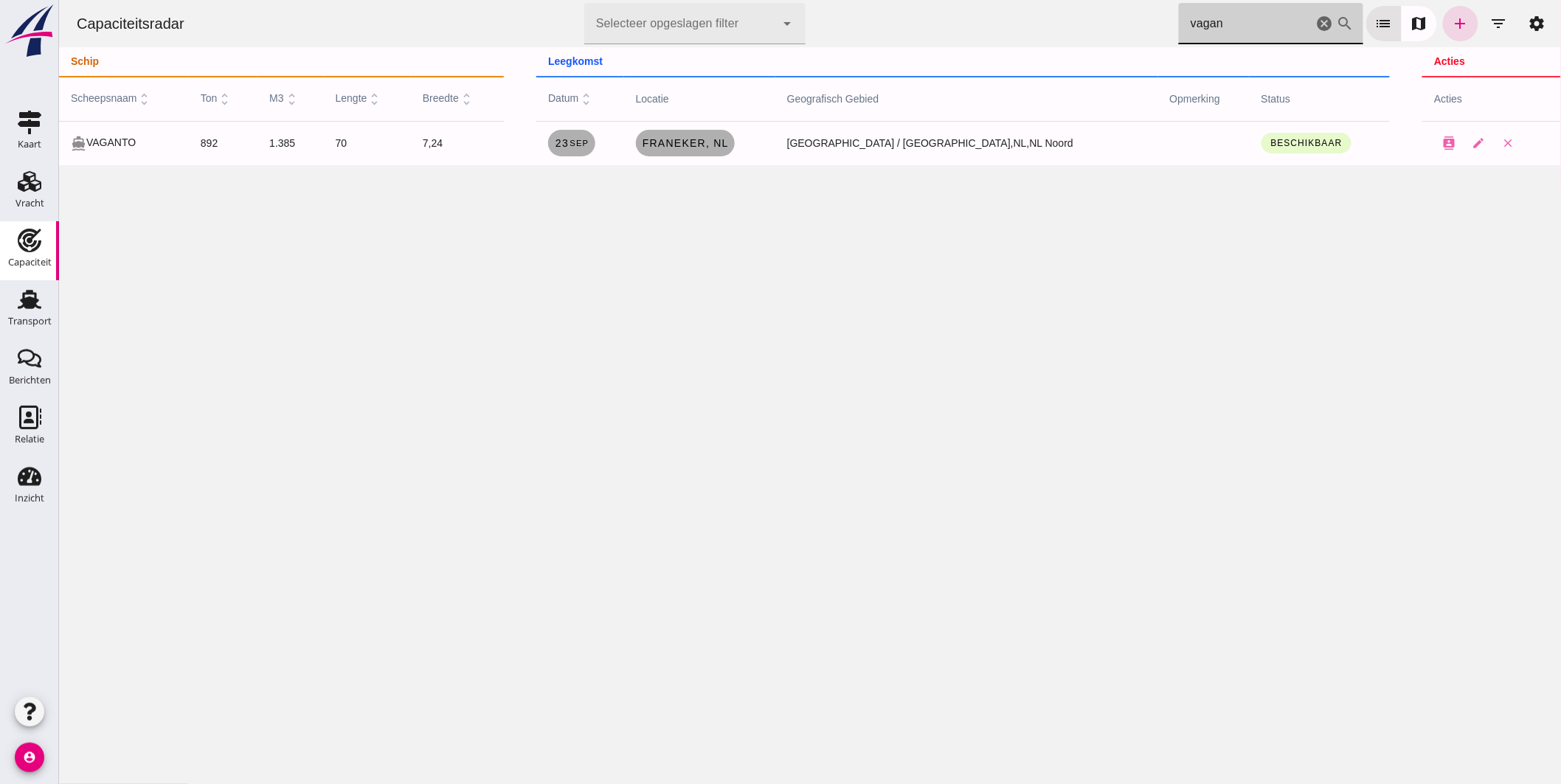
click at [585, 11] on div "Capaciteitsradar Selecteer opgeslagen filter Selecteer opgeslagen filter cancel…" at bounding box center [809, 23] width 1490 height 47
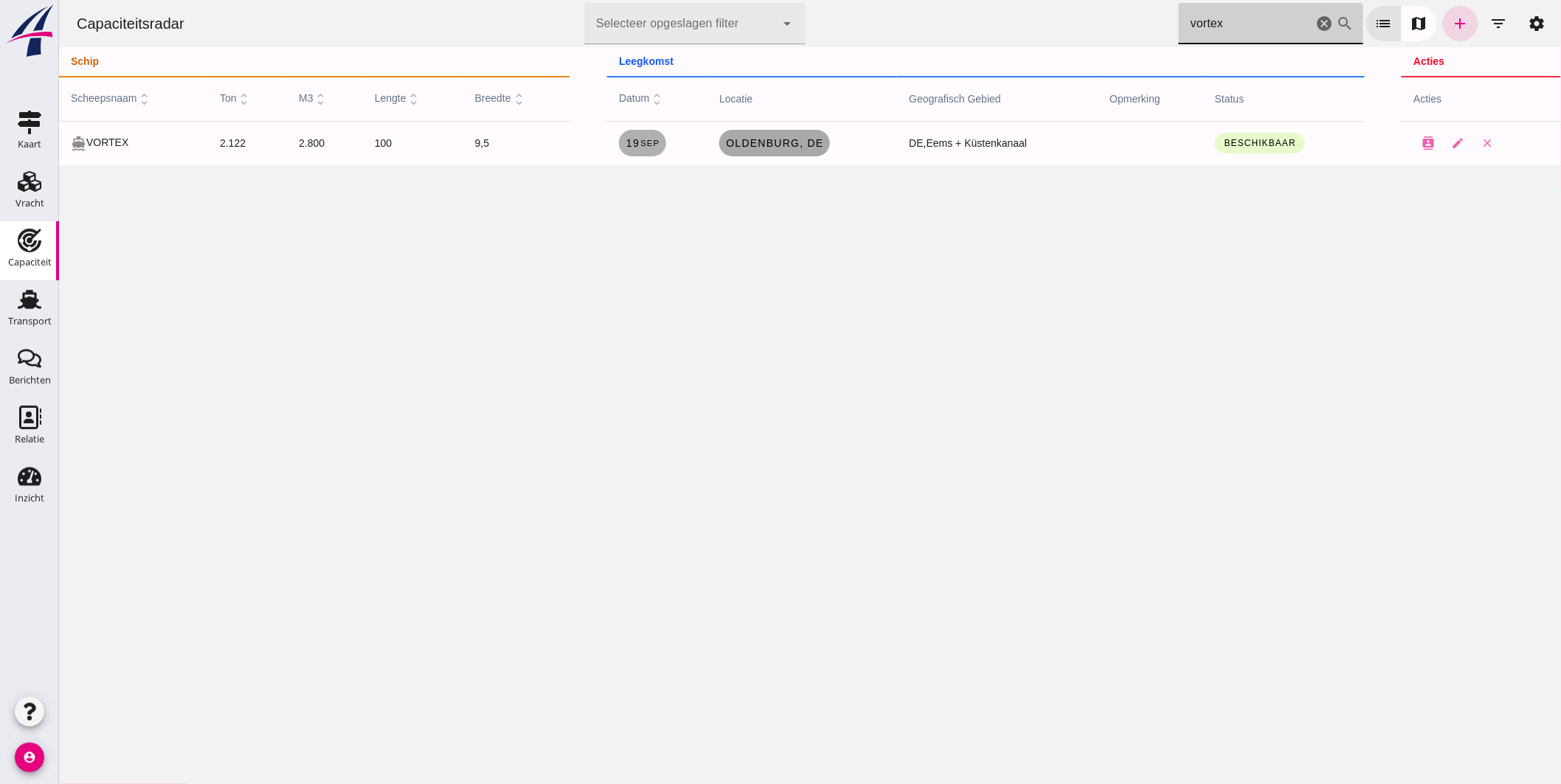
type input "vortex"
click at [748, 141] on span "Oldenburg, de" at bounding box center [773, 143] width 98 height 12
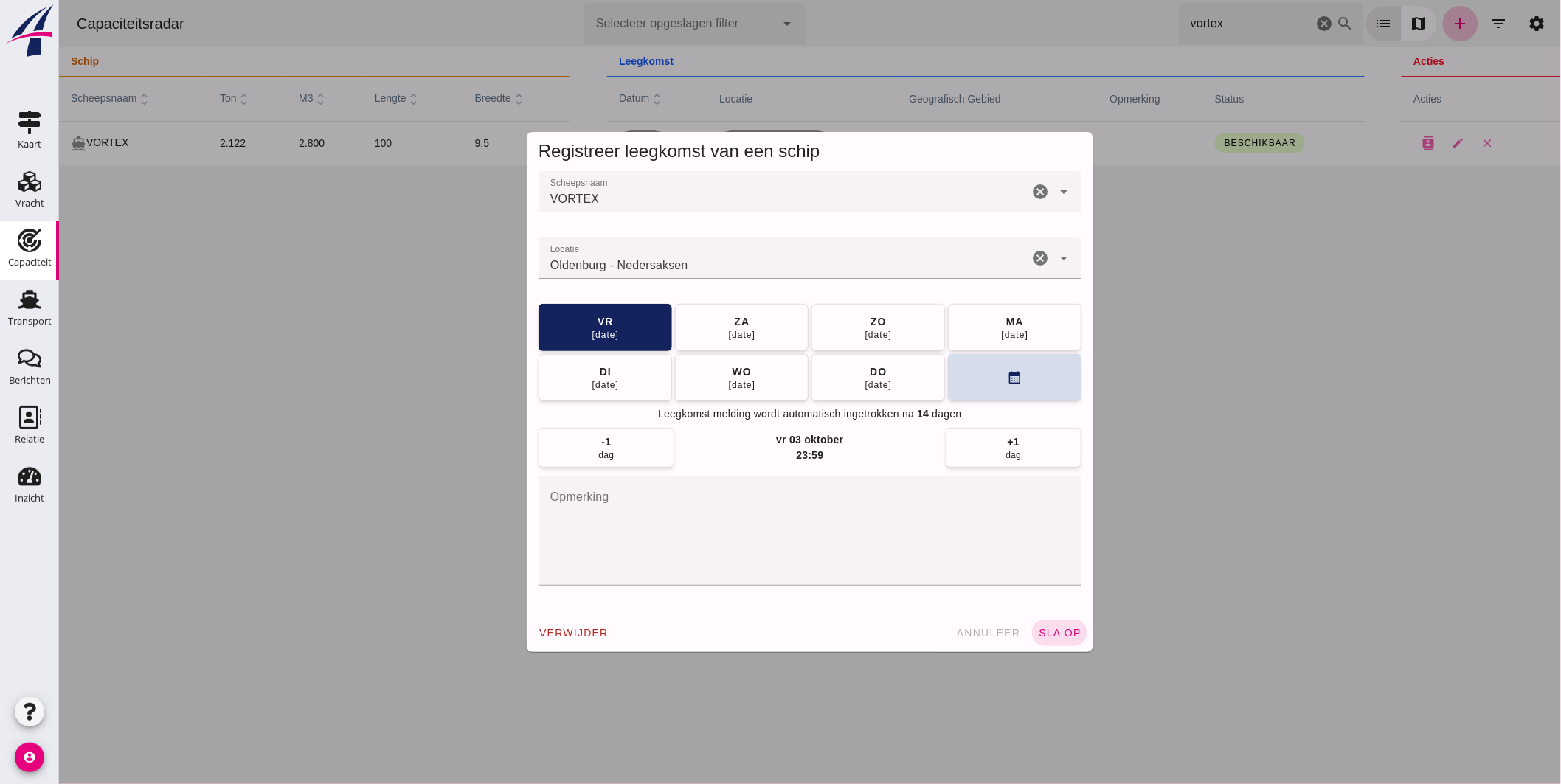
click at [768, 269] on input "Locatie" at bounding box center [783, 265] width 490 height 17
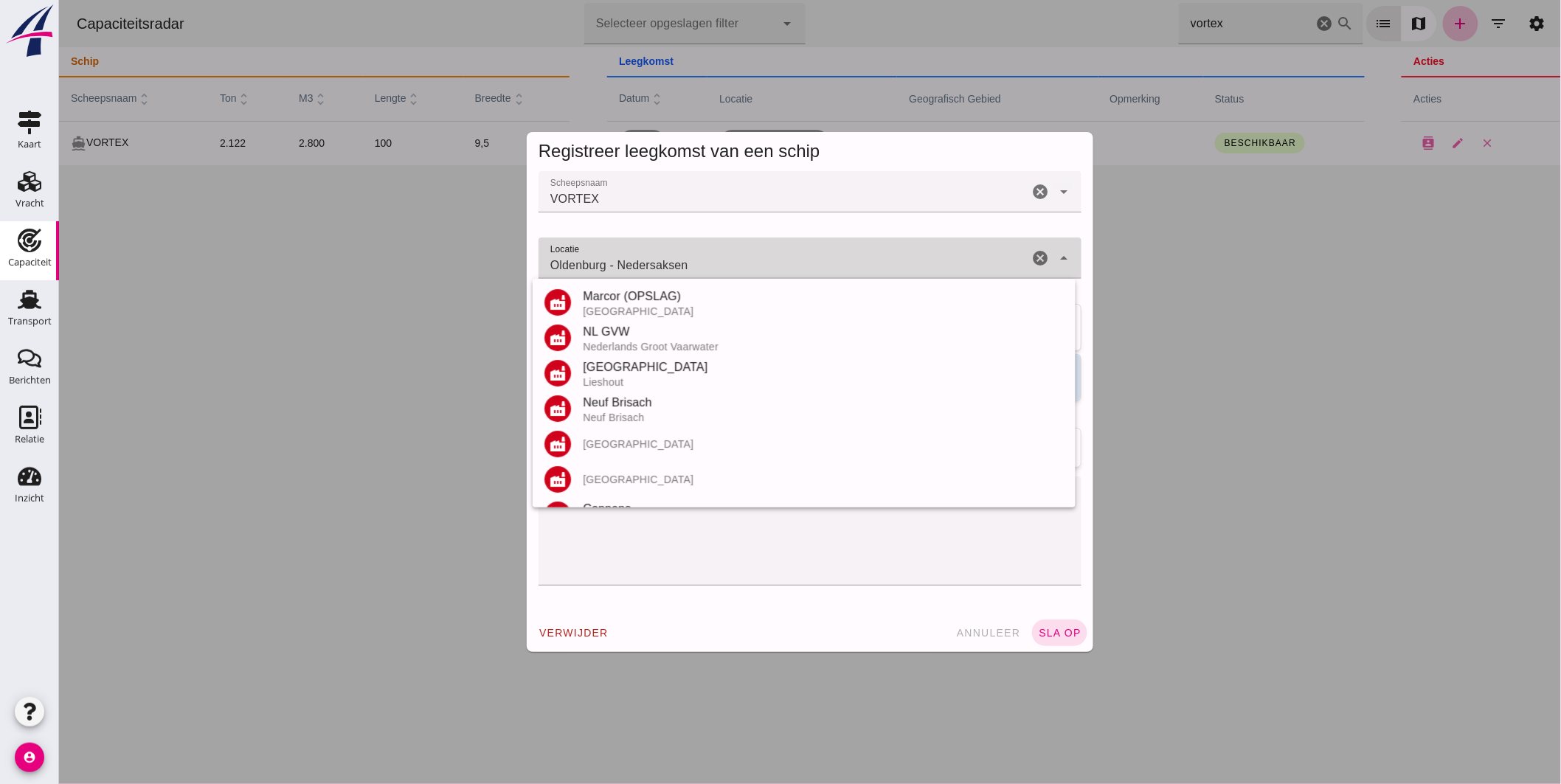
click at [768, 269] on input "Oldenburg - Nedersaksen" at bounding box center [783, 265] width 490 height 17
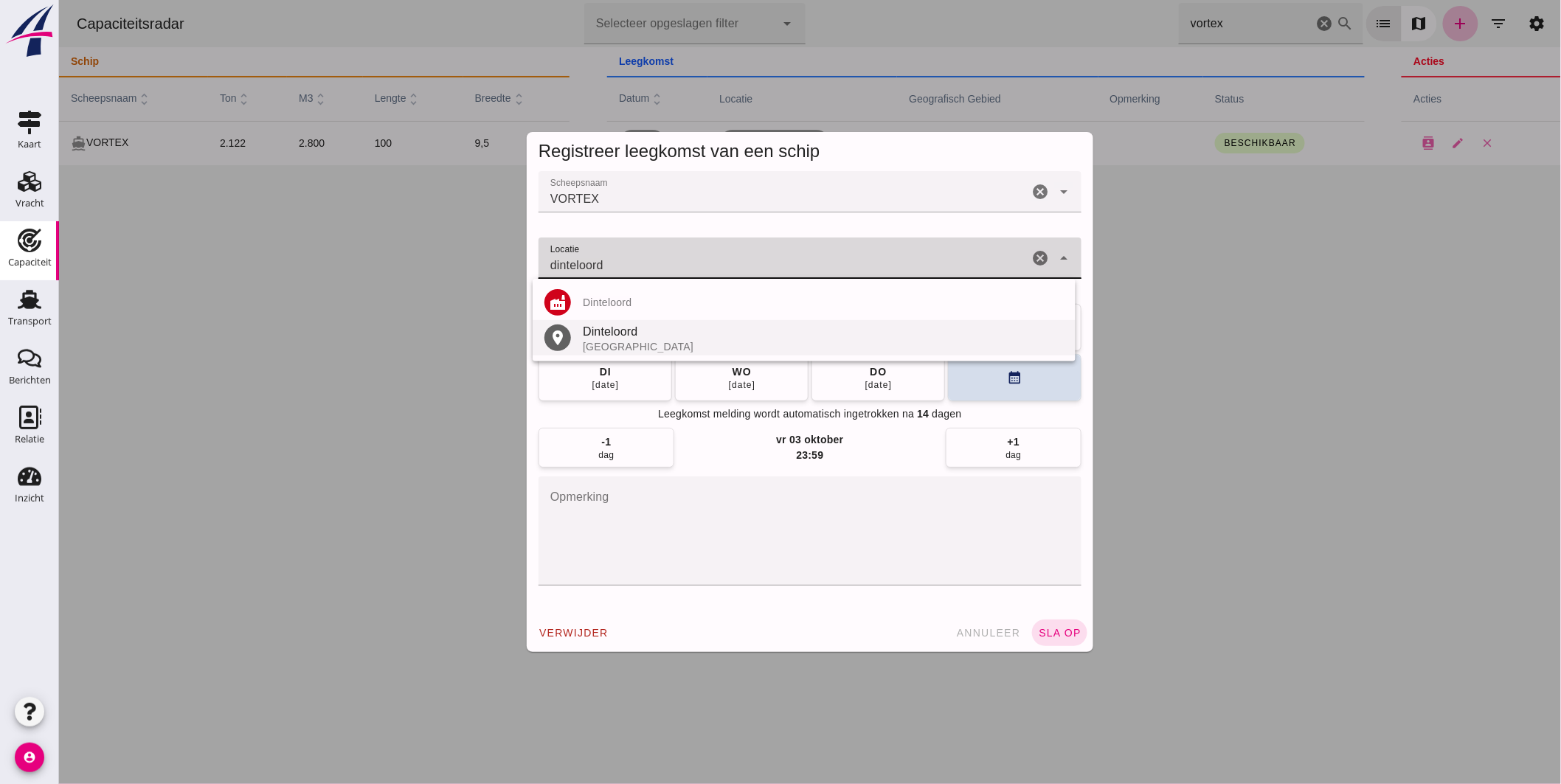
click at [639, 345] on div "Nederland" at bounding box center [823, 346] width 481 height 12
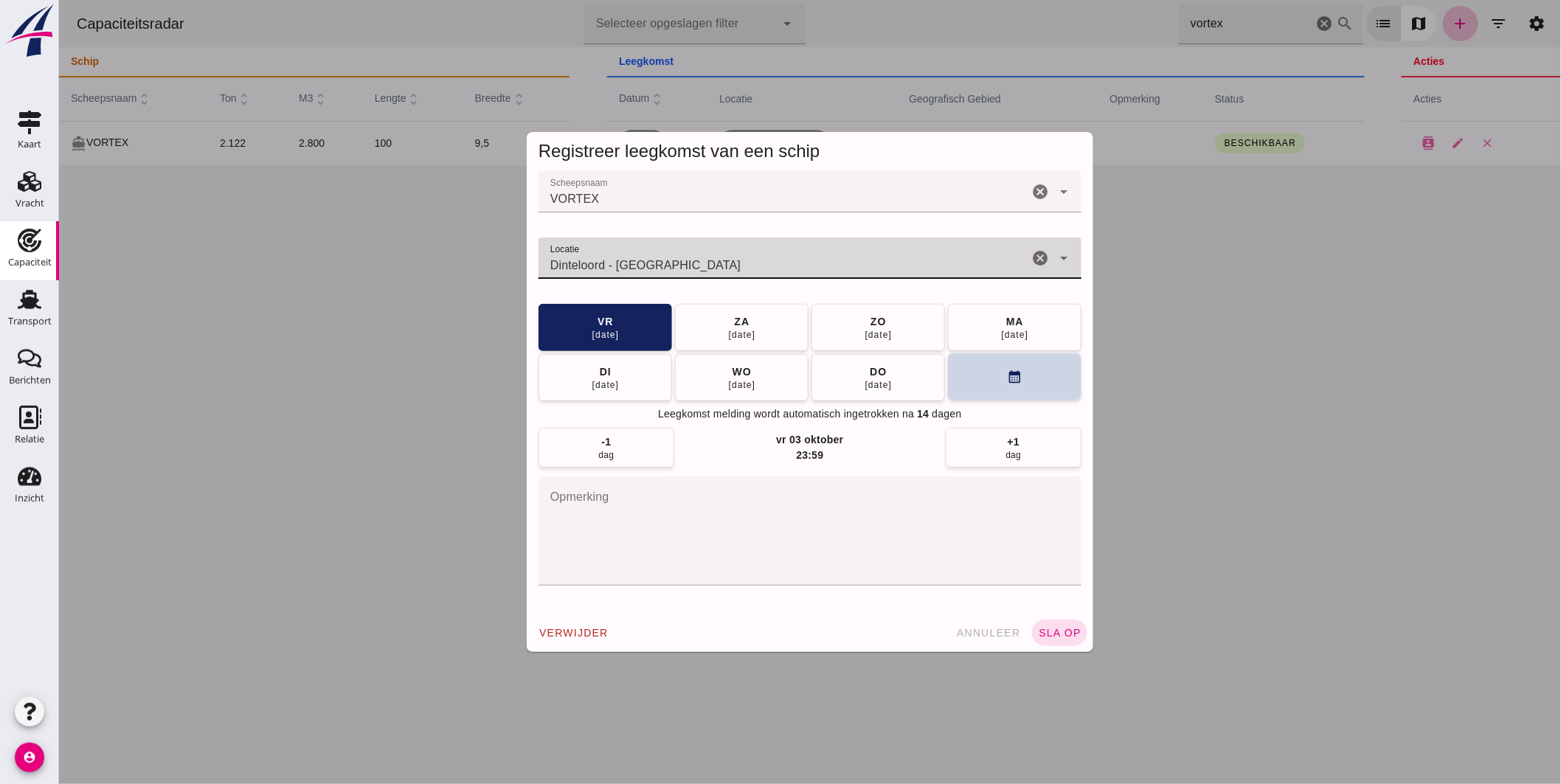
type input "Dinteloord - Noord-Brabant"
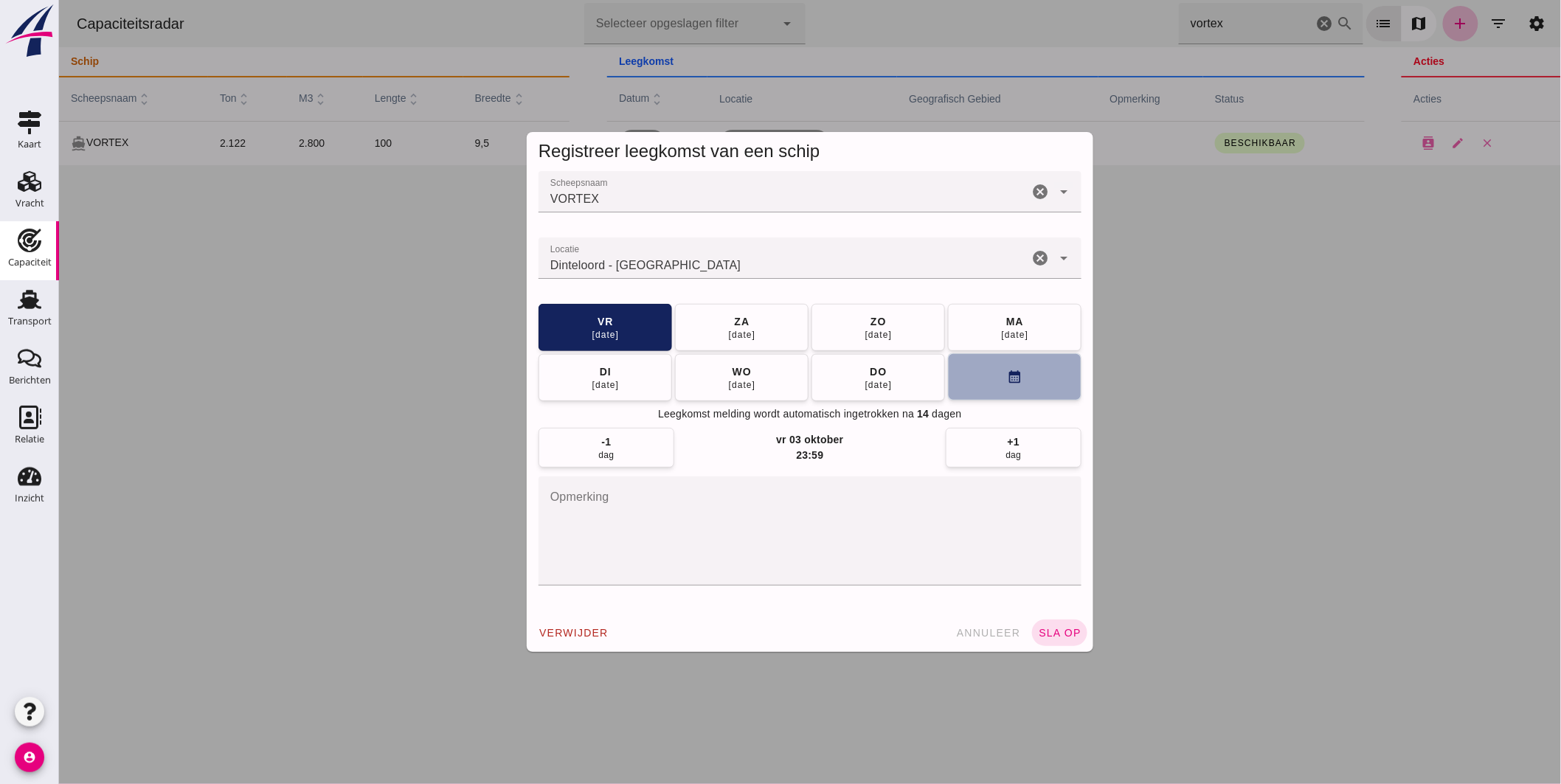
click at [982, 388] on button "calendar_month" at bounding box center [1014, 376] width 133 height 47
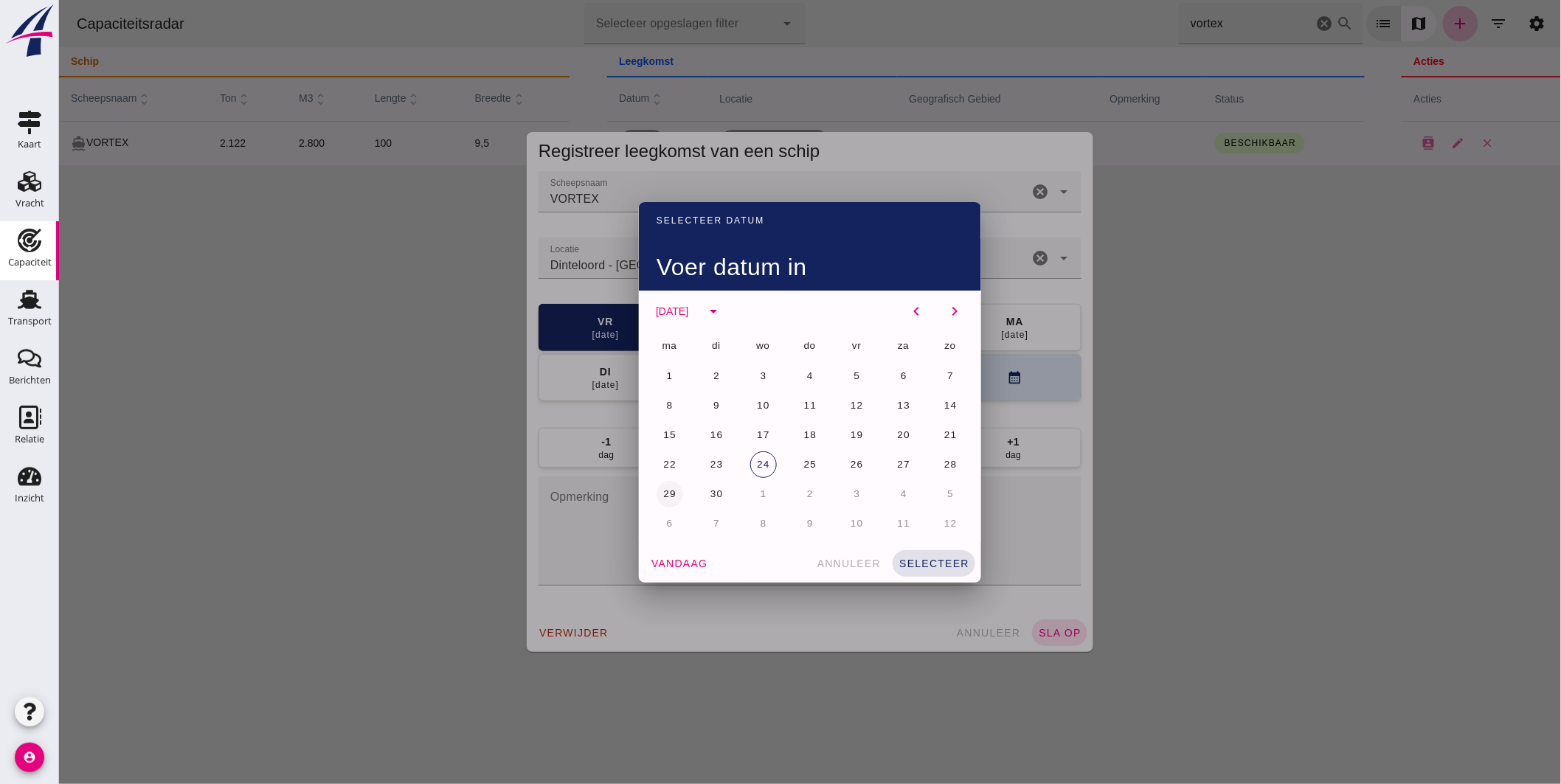
click at [675, 489] on button "29" at bounding box center [669, 494] width 27 height 27
click at [927, 552] on button "selecteer" at bounding box center [932, 563] width 82 height 27
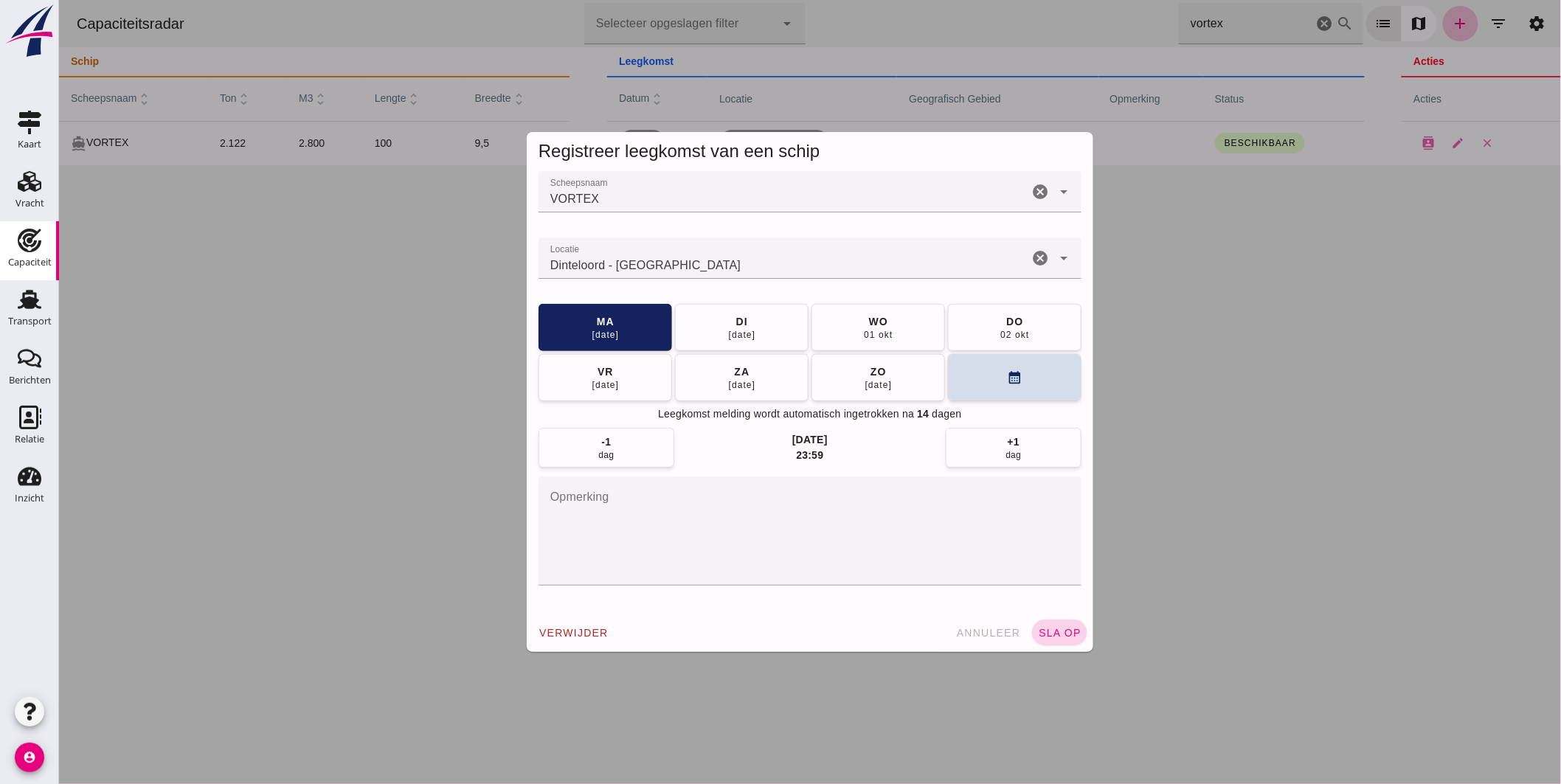
click at [1064, 631] on span "sla op" at bounding box center [1059, 633] width 43 height 12
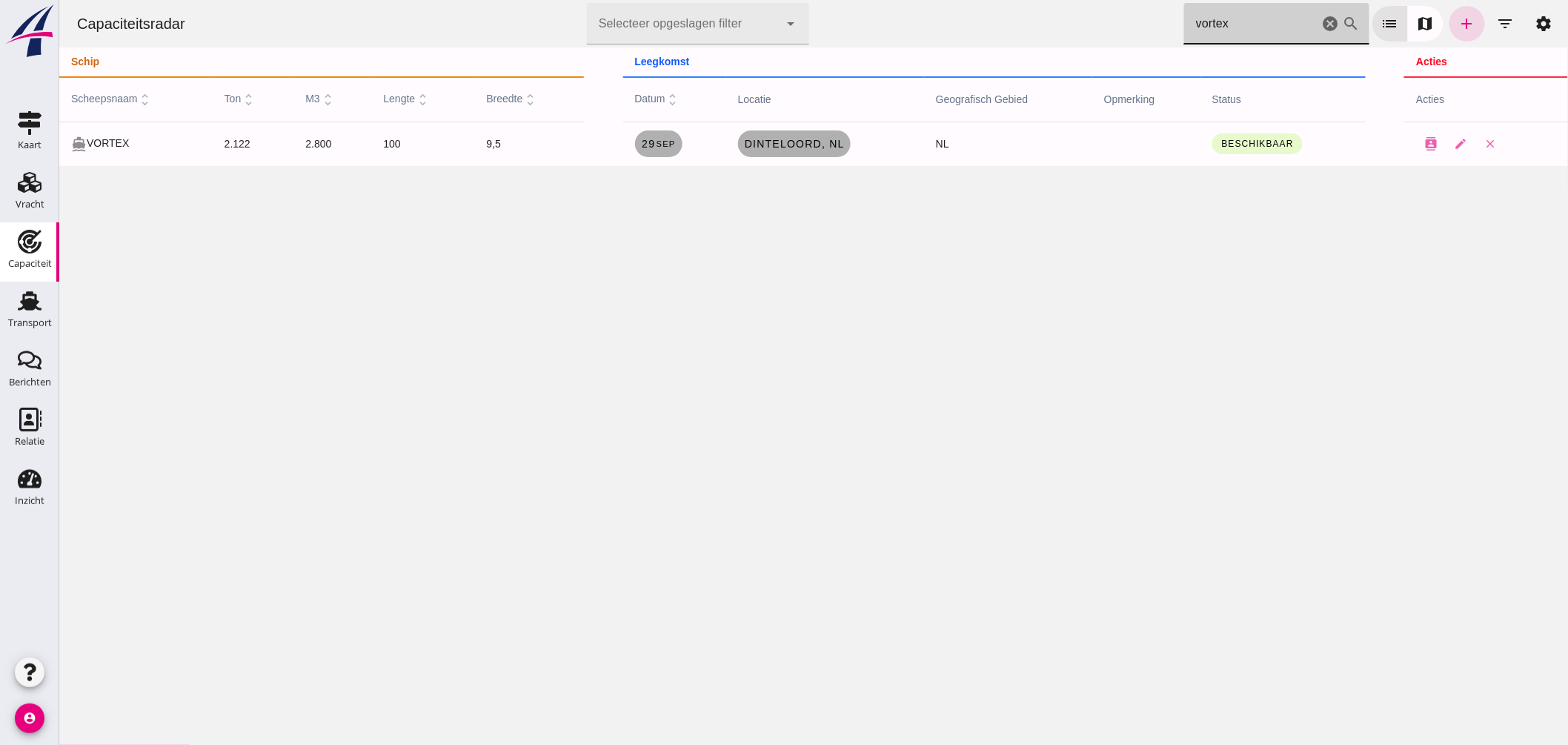
drag, startPoint x: 1239, startPoint y: 29, endPoint x: 895, endPoint y: 6, distance: 344.8
click at [936, 10] on div "Capaciteitsradar Selecteer opgeslagen filter Selecteer opgeslagen filter cancel…" at bounding box center [813, 23] width 1497 height 48
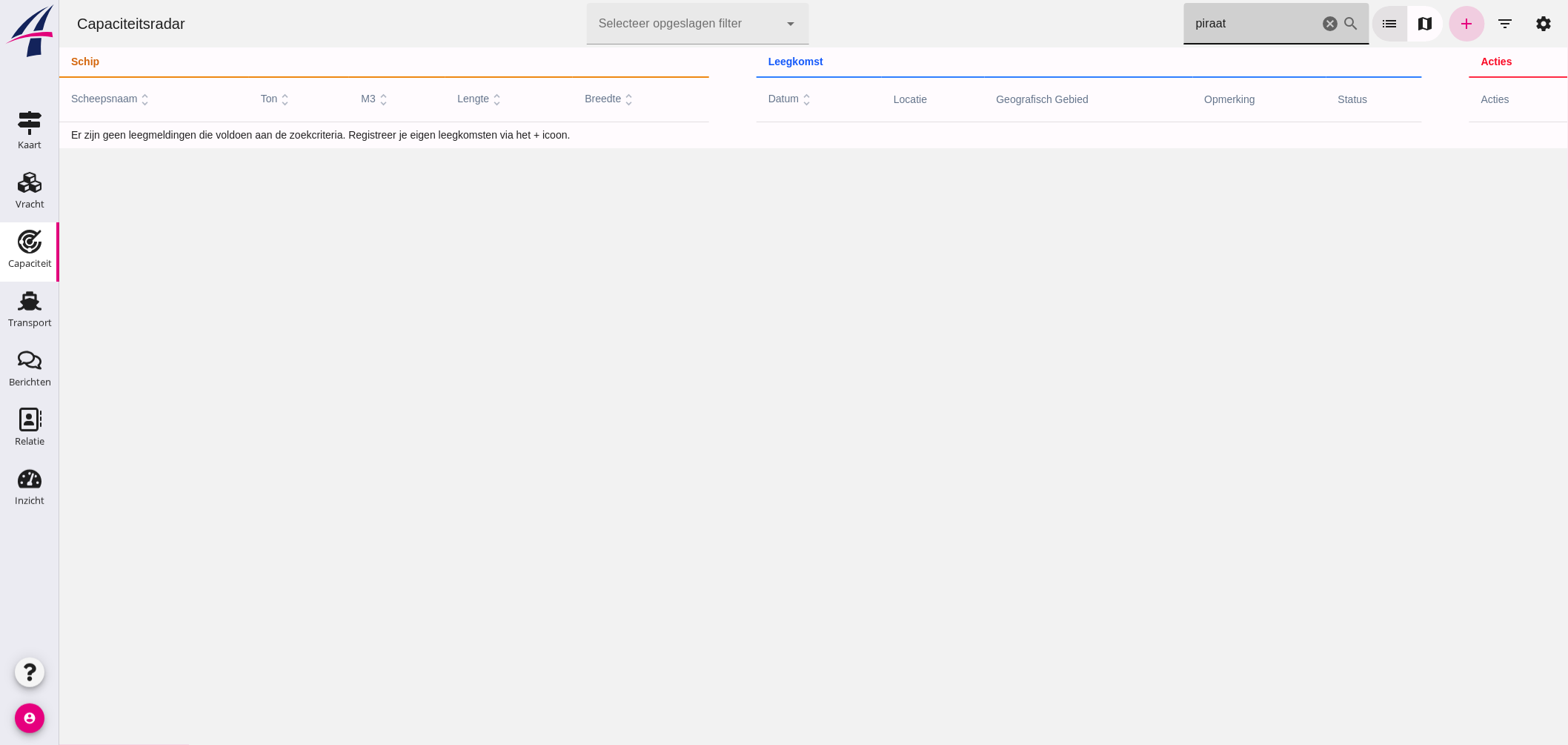
type input "piraat"
click at [1458, 20] on icon "add" at bounding box center [1466, 23] width 18 height 18
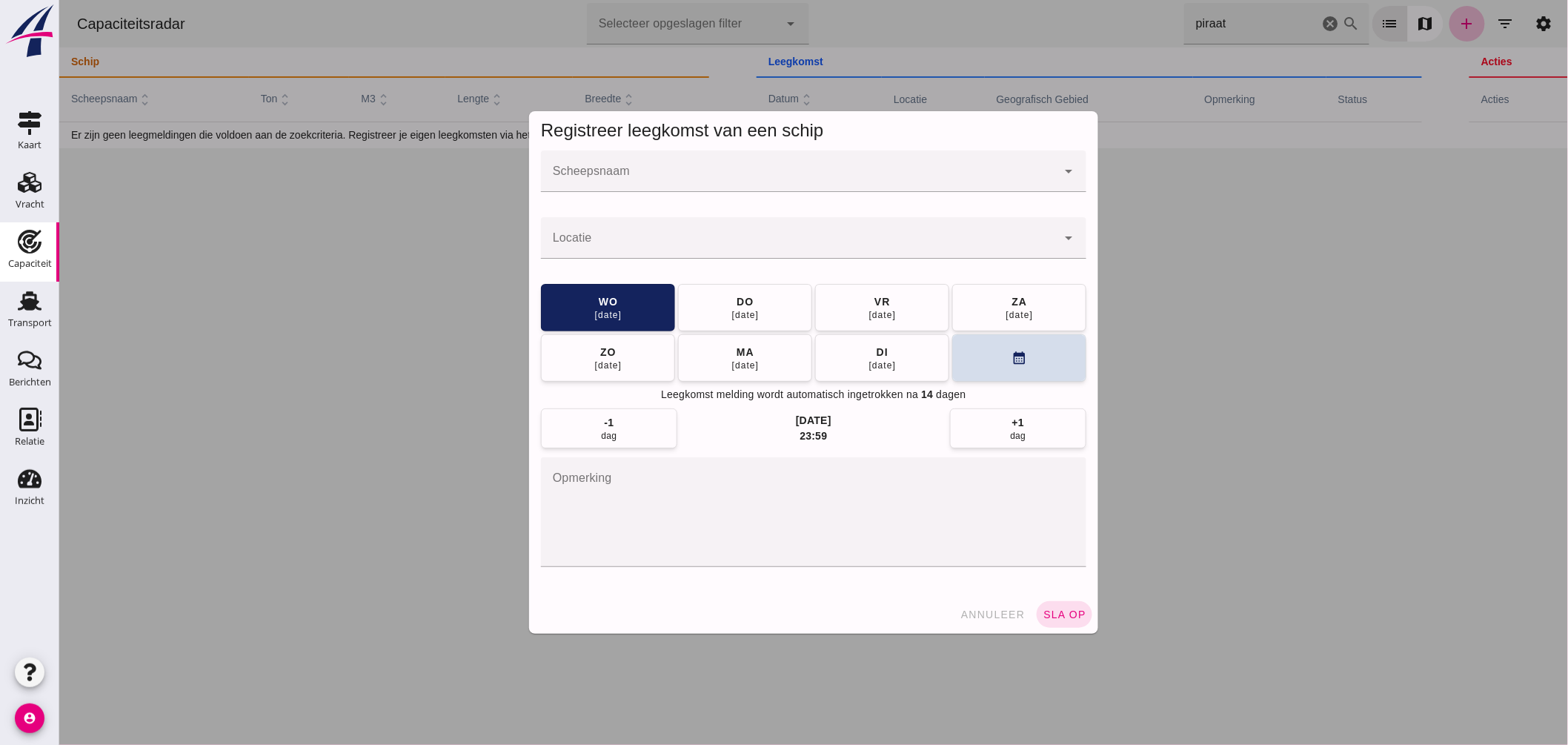
click at [774, 163] on div at bounding box center [798, 171] width 516 height 42
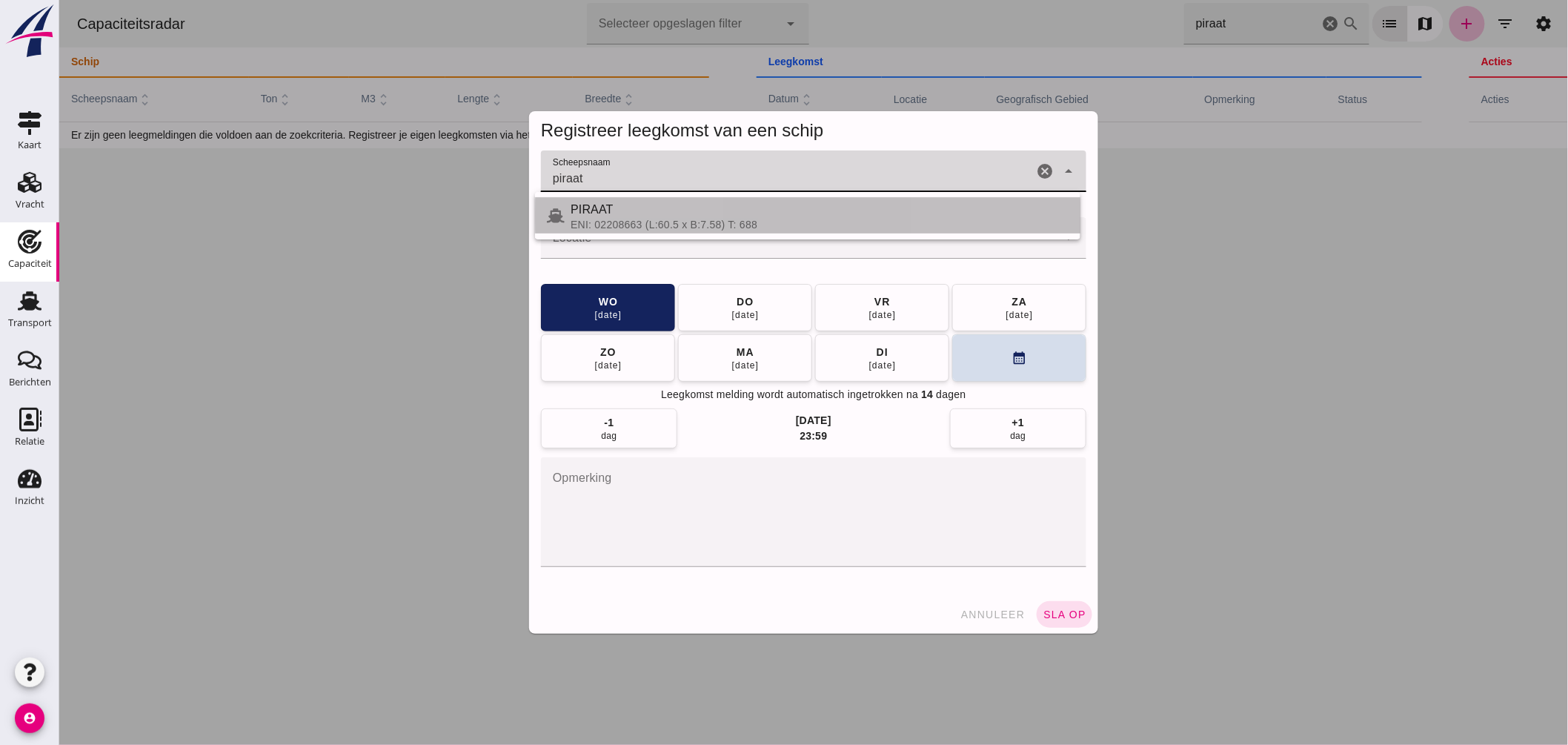
click at [633, 222] on div "ENI: 02208663 (L:60.5 x B:7.58) T: 688" at bounding box center [818, 224] width 498 height 12
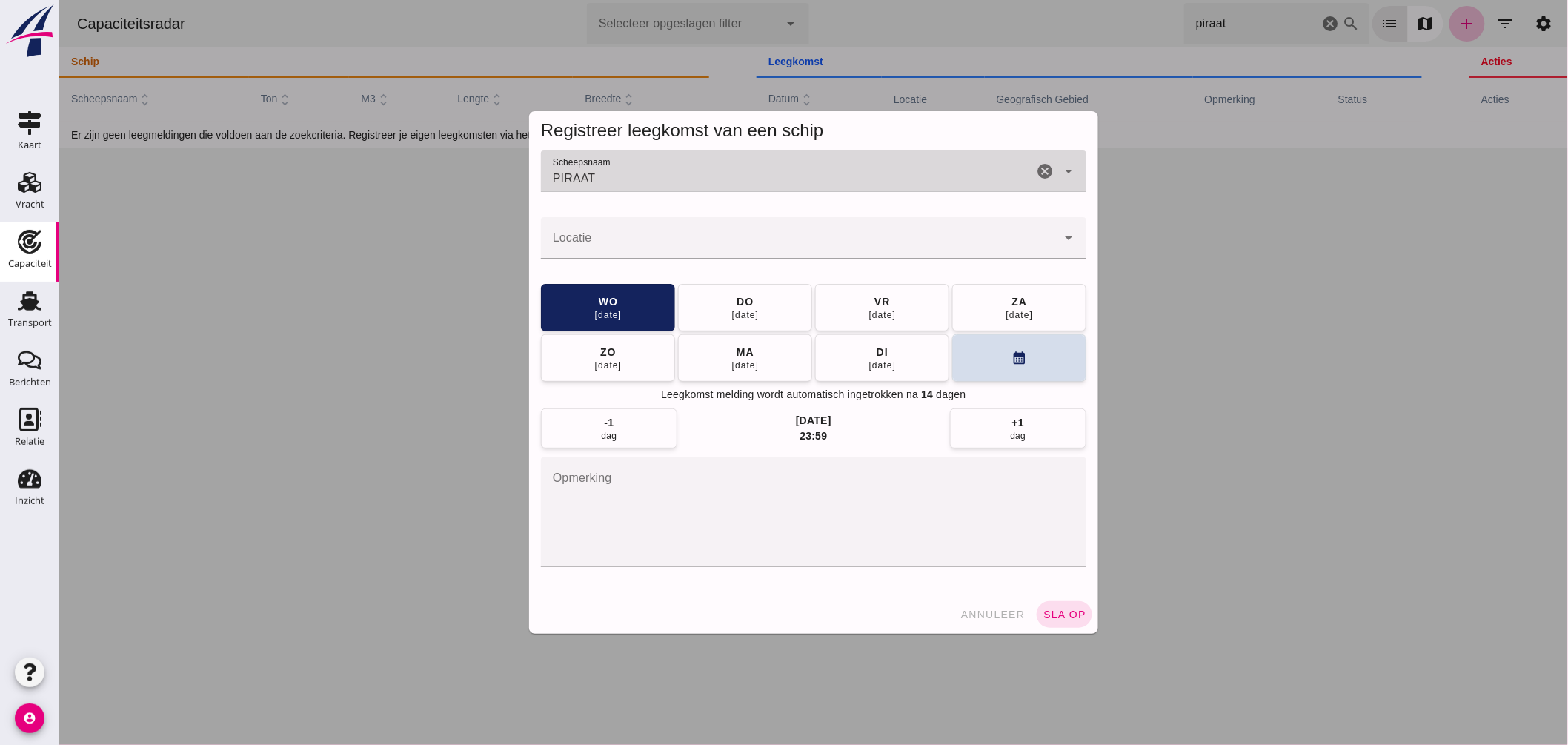
type input "PIRAAT"
click at [615, 249] on input "Locatie" at bounding box center [798, 245] width 516 height 18
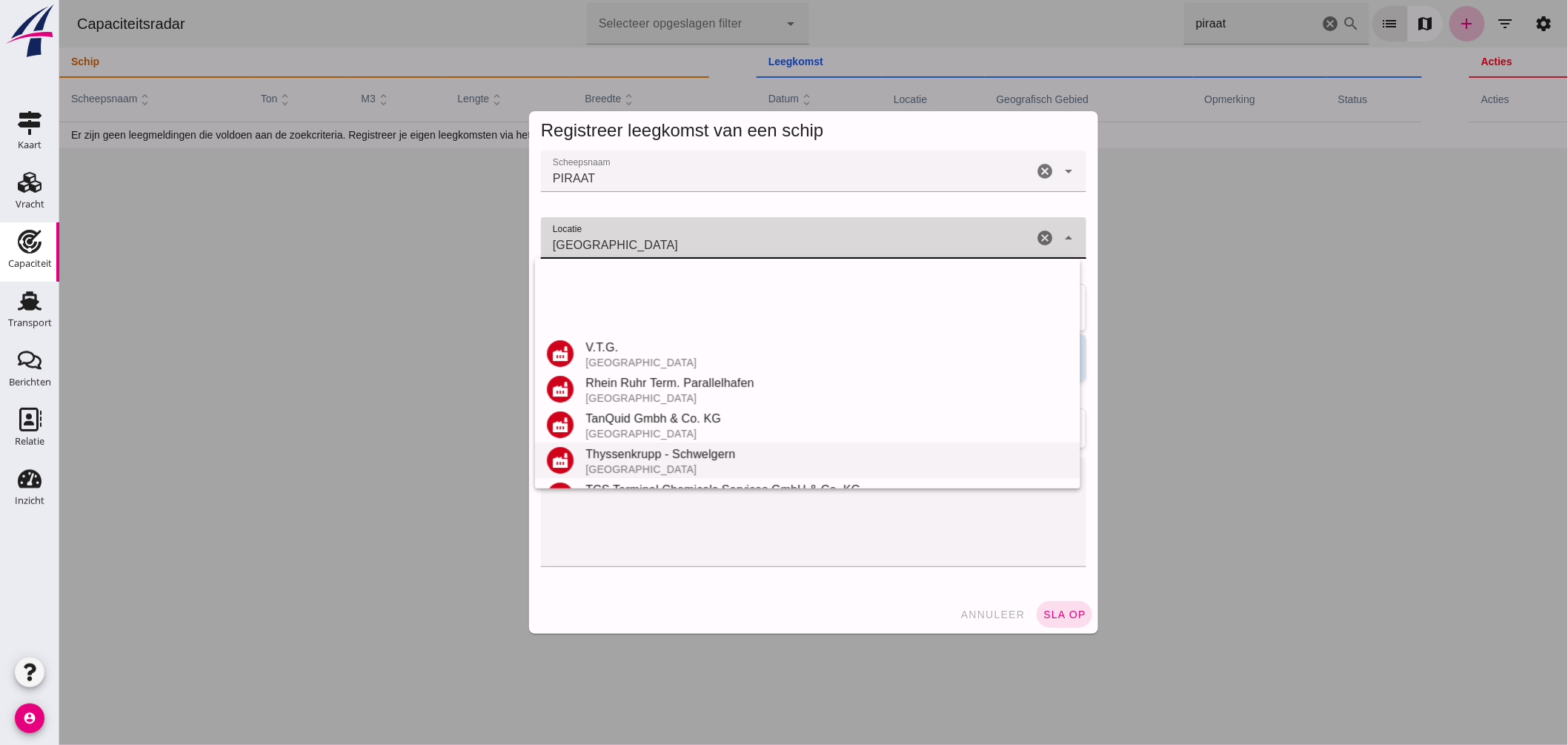
scroll to position [315, 0]
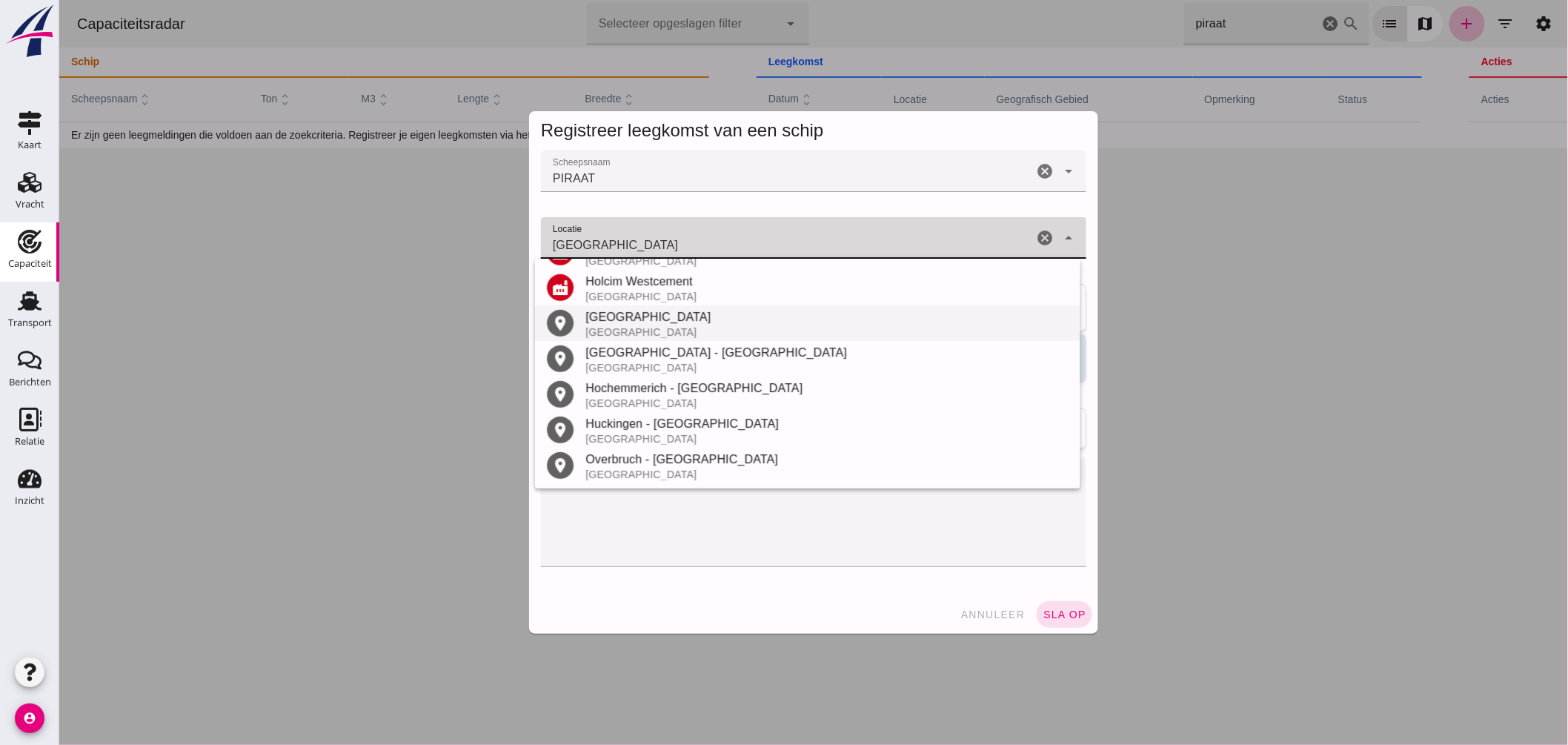
click at [624, 330] on div "Duitsland" at bounding box center [826, 332] width 483 height 12
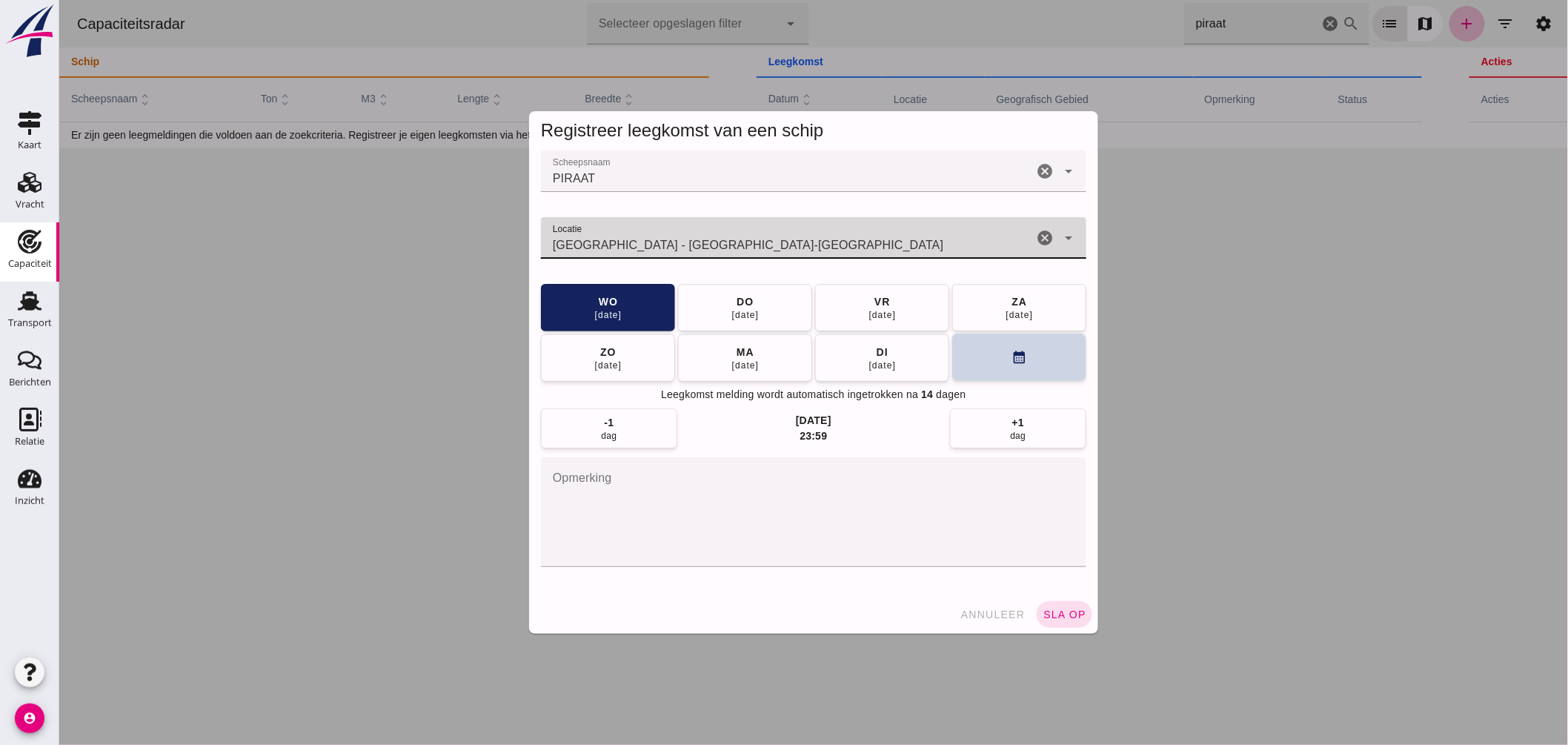
type input "Duisburg - Noordrijn-Westfalen"
click at [1026, 353] on button "calendar_month" at bounding box center [1019, 357] width 134 height 48
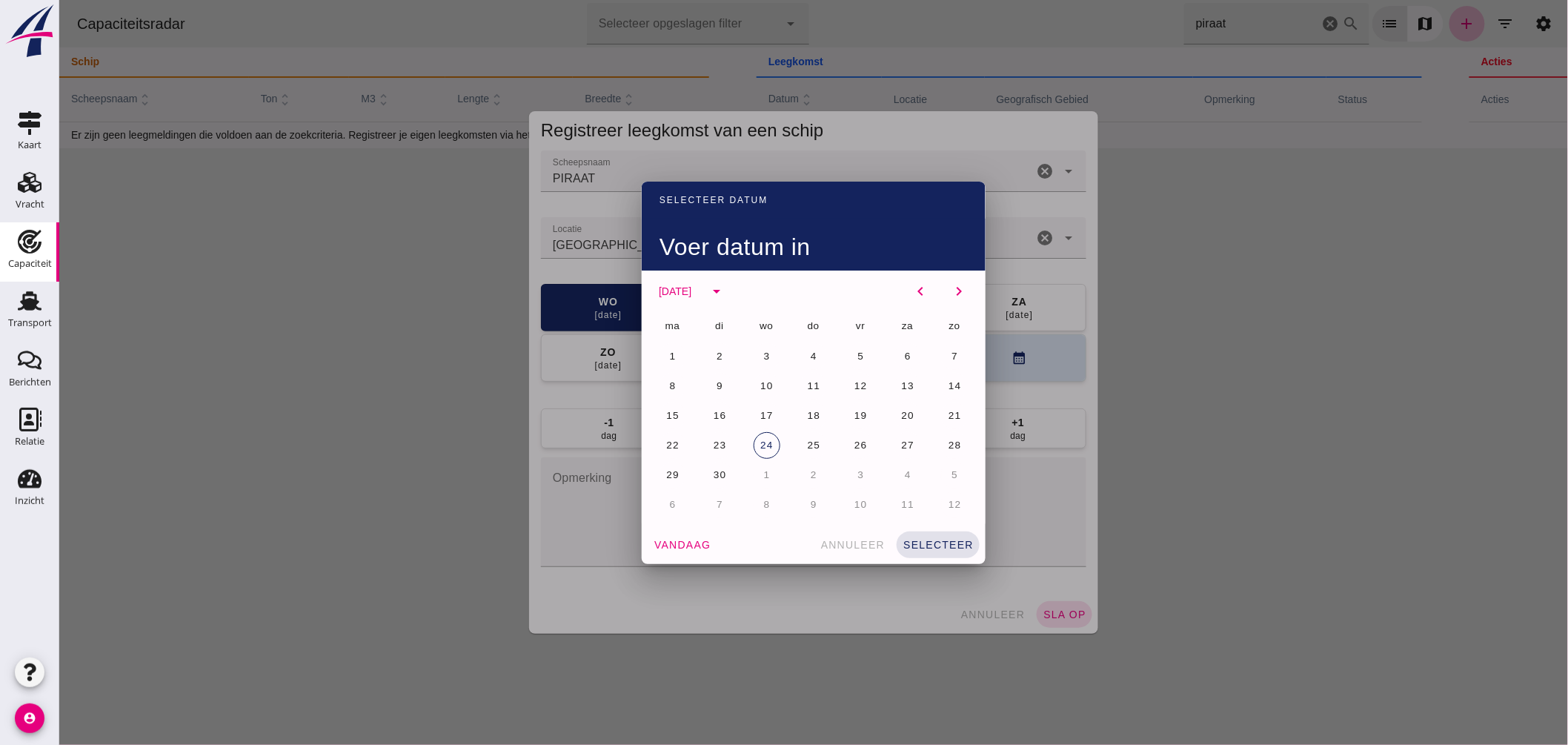
click at [668, 500] on span "6" at bounding box center [672, 503] width 8 height 11
click at [912, 538] on span "selecteer" at bounding box center [937, 544] width 71 height 12
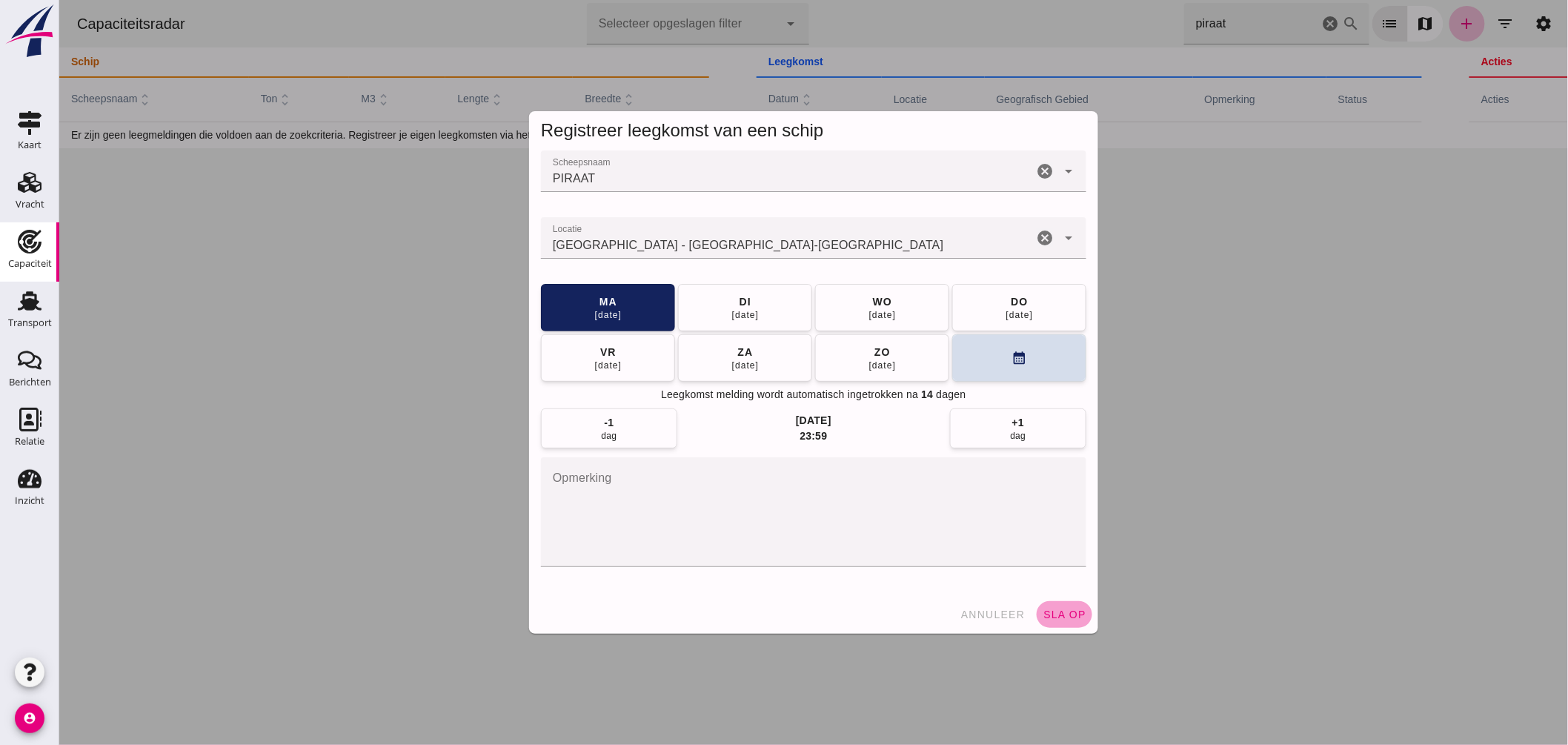
click at [1064, 613] on span "sla op" at bounding box center [1064, 614] width 43 height 12
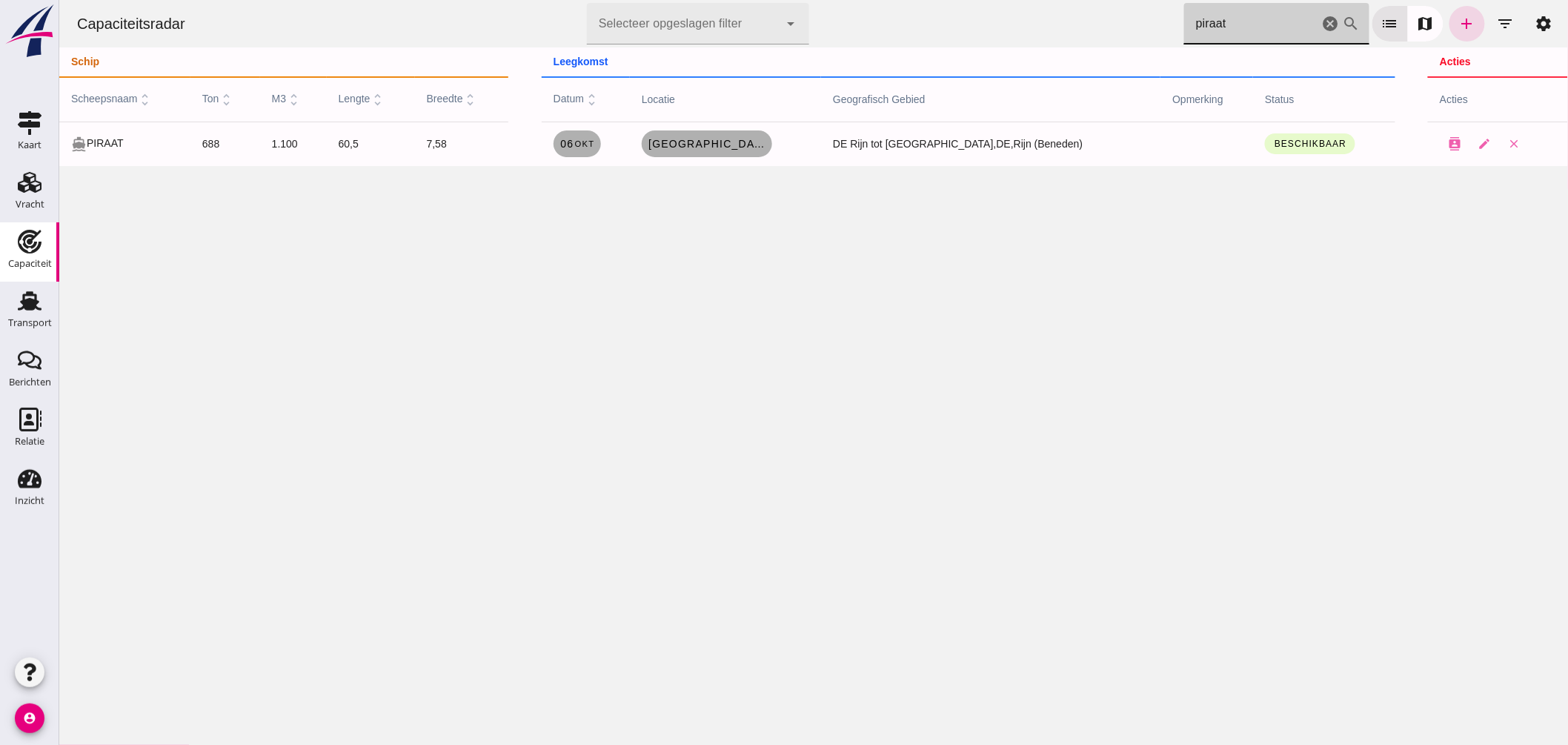
drag, startPoint x: 1213, startPoint y: 25, endPoint x: 872, endPoint y: 16, distance: 341.1
click at [885, 13] on div "Capaciteitsradar Selecteer opgeslagen filter Selecteer opgeslagen filter cancel…" at bounding box center [813, 23] width 1497 height 48
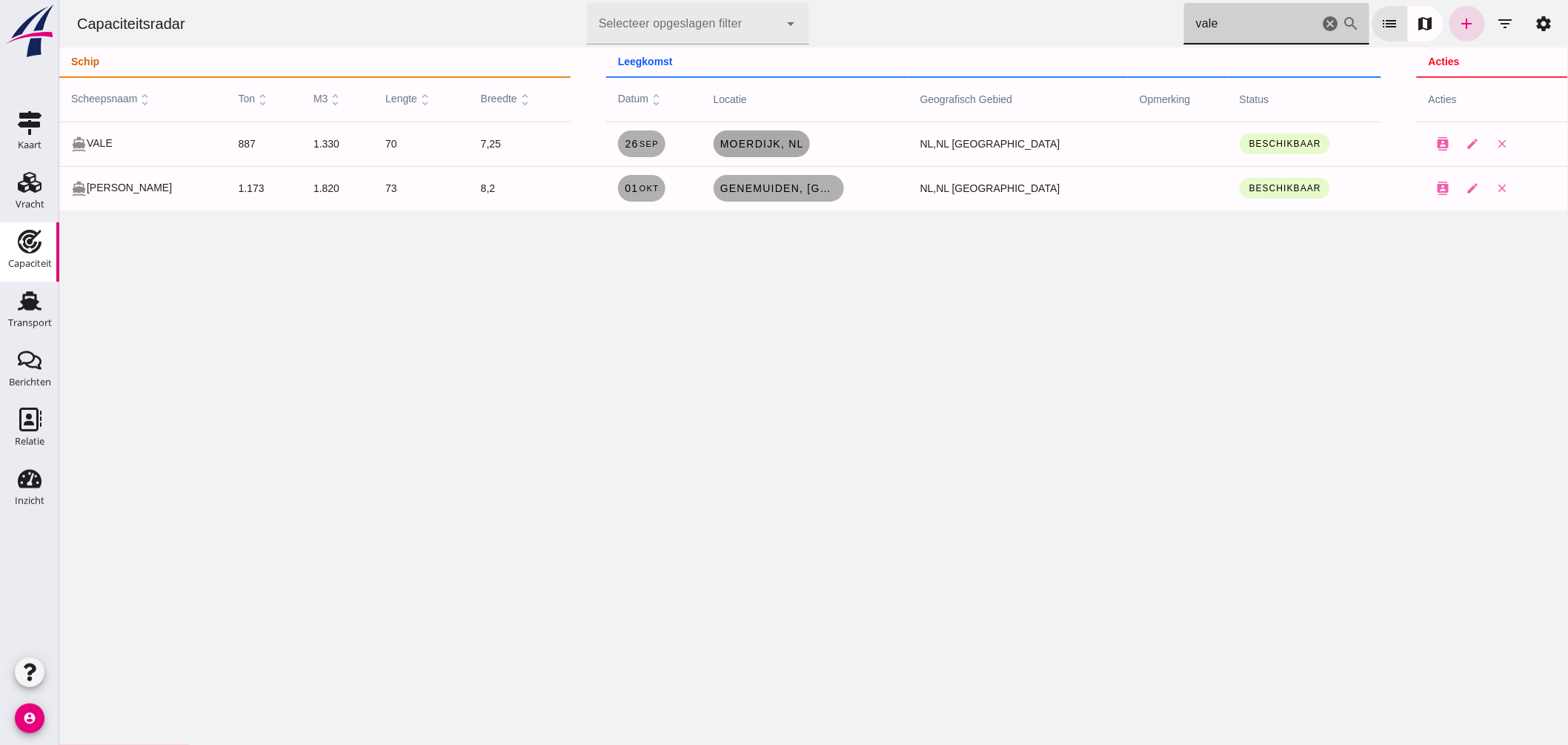
click at [783, 148] on span "Moerdijk, nl" at bounding box center [761, 144] width 84 height 12
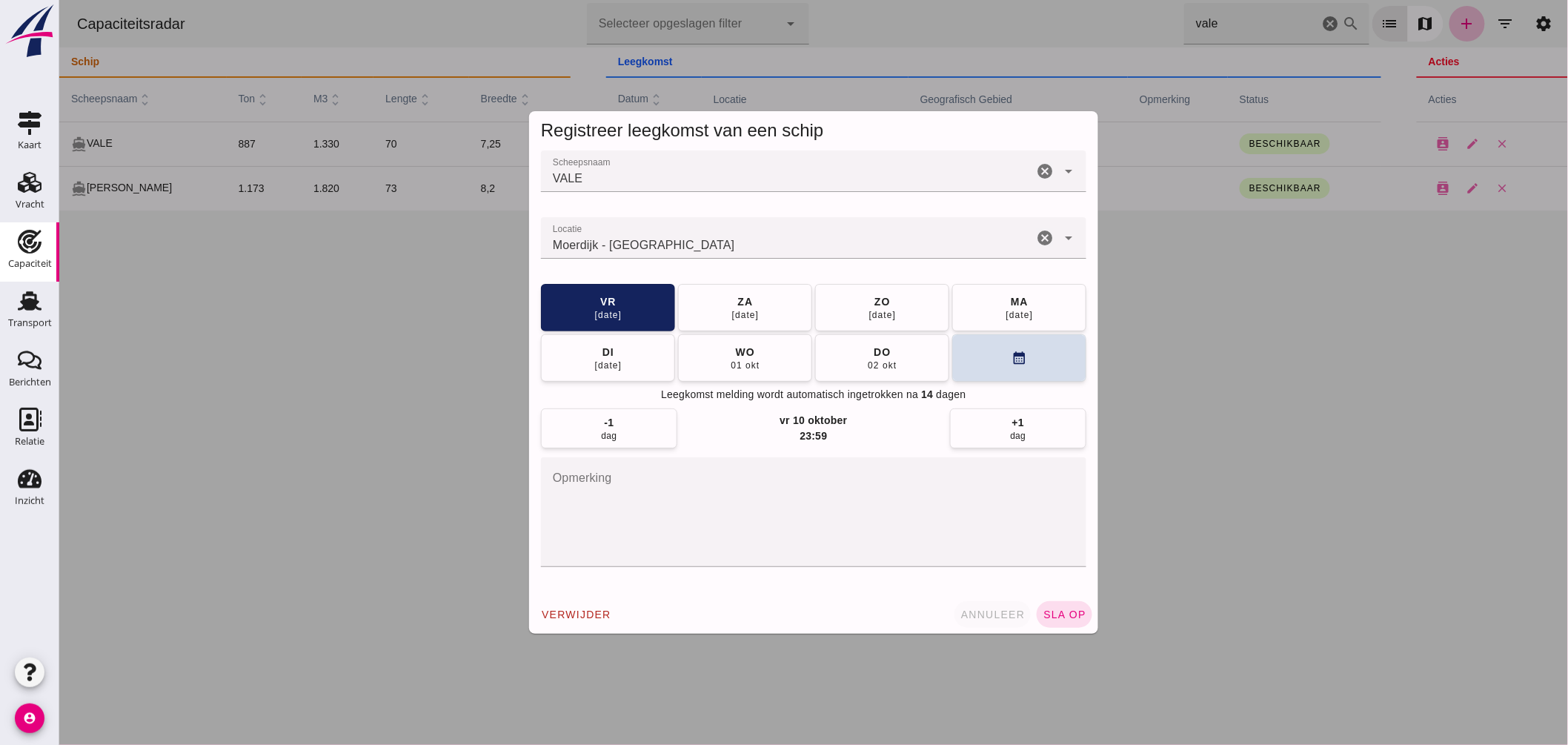
click at [993, 611] on span "annuleer" at bounding box center [993, 614] width 65 height 12
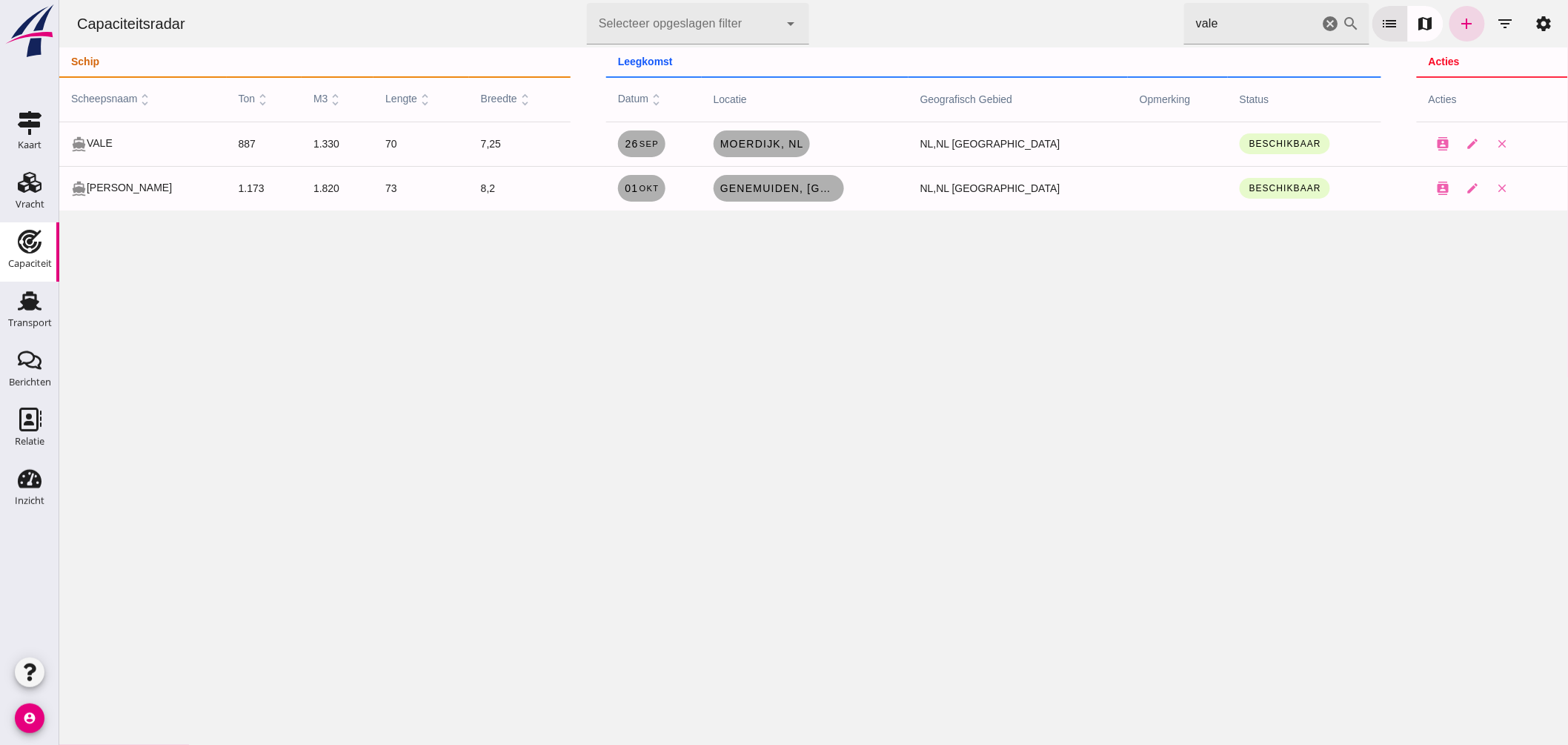
drag, startPoint x: 893, startPoint y: 33, endPoint x: 763, endPoint y: 33, distance: 130.0
click at [775, 33] on div "Capaciteitsradar Selecteer opgeslagen filter Selecteer opgeslagen filter cancel…" at bounding box center [813, 23] width 1497 height 48
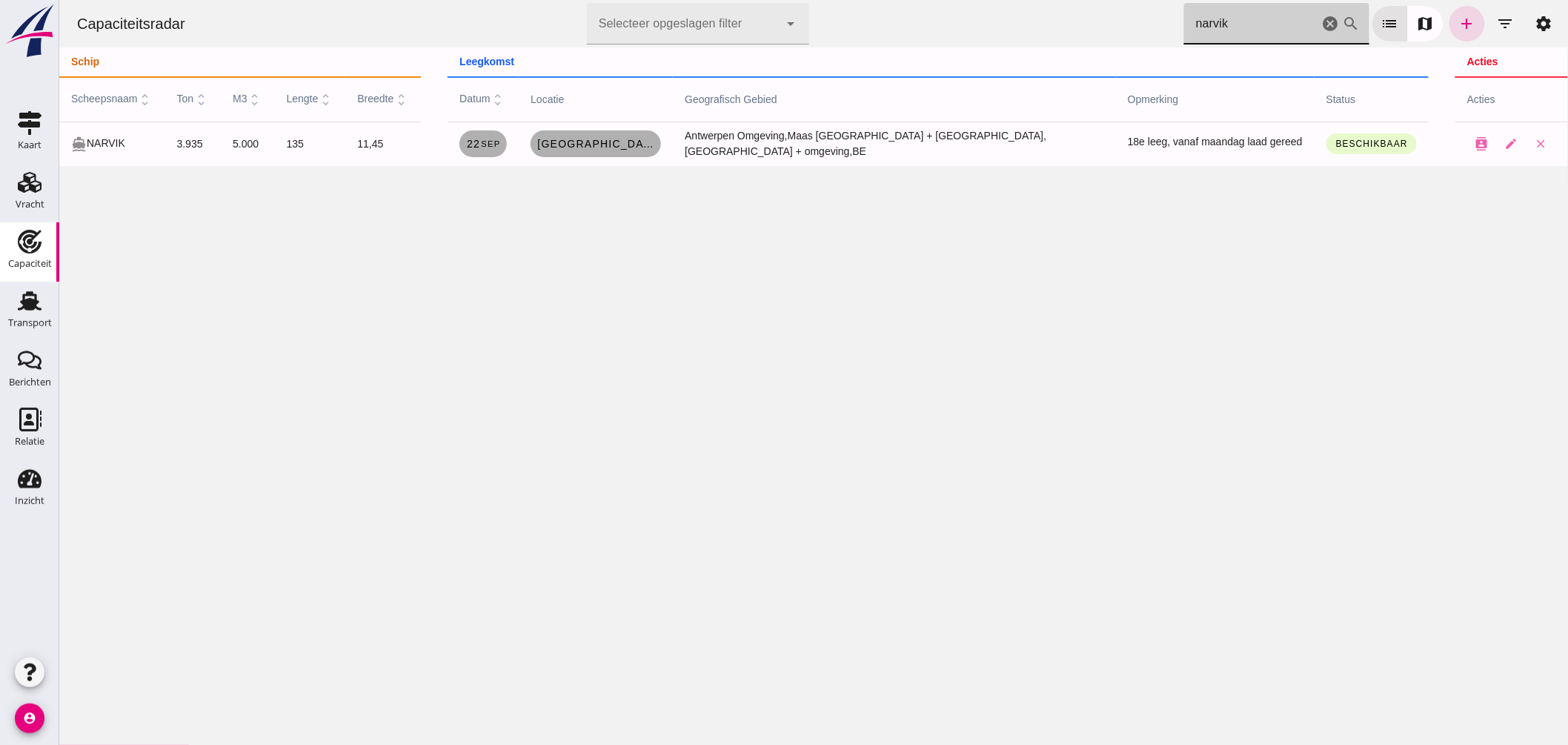
type input "narvik"
click at [615, 158] on td "Hasselt, be" at bounding box center [595, 143] width 154 height 44
click at [612, 146] on span "Hasselt, be" at bounding box center [595, 144] width 119 height 12
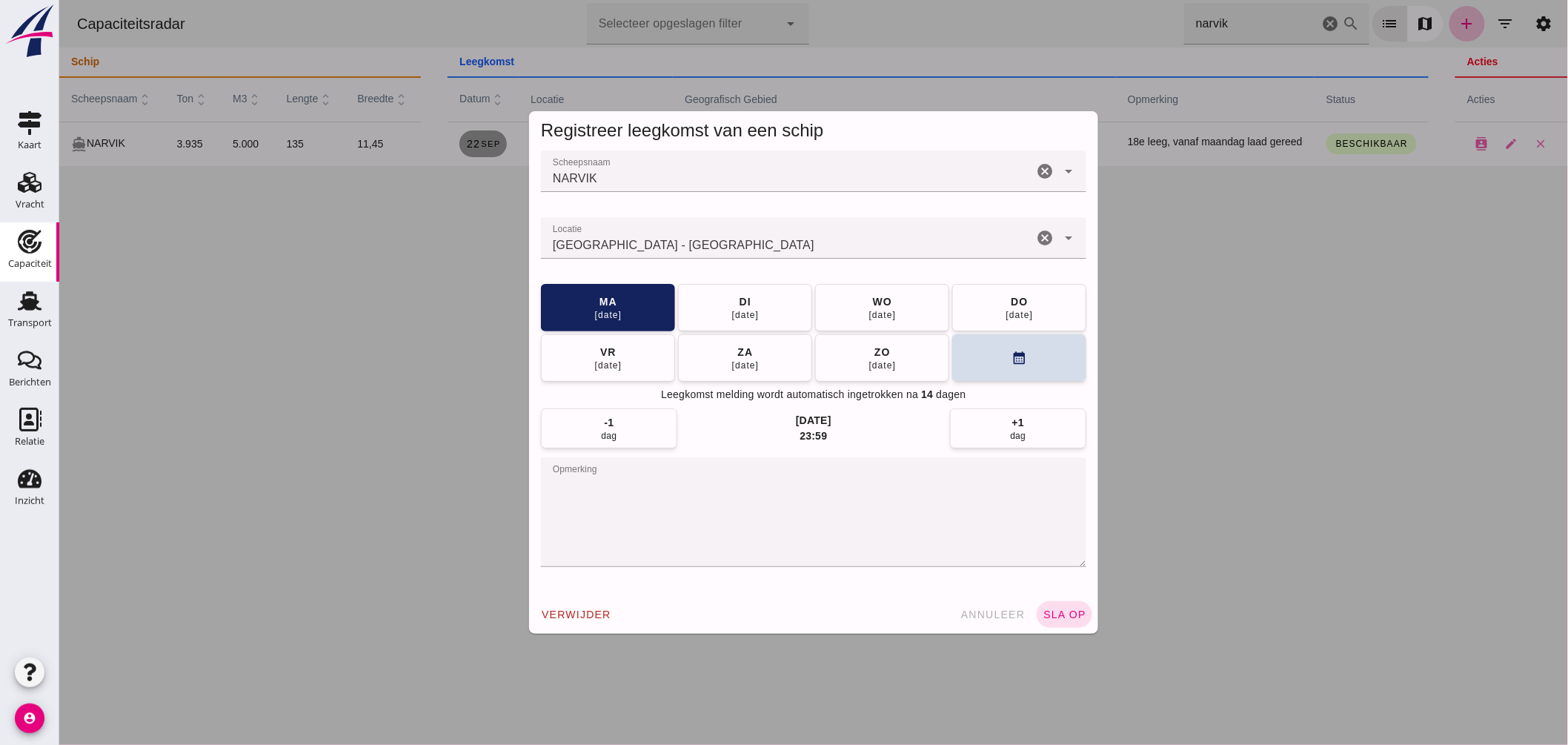
click at [692, 250] on input "Locatie" at bounding box center [786, 245] width 492 height 18
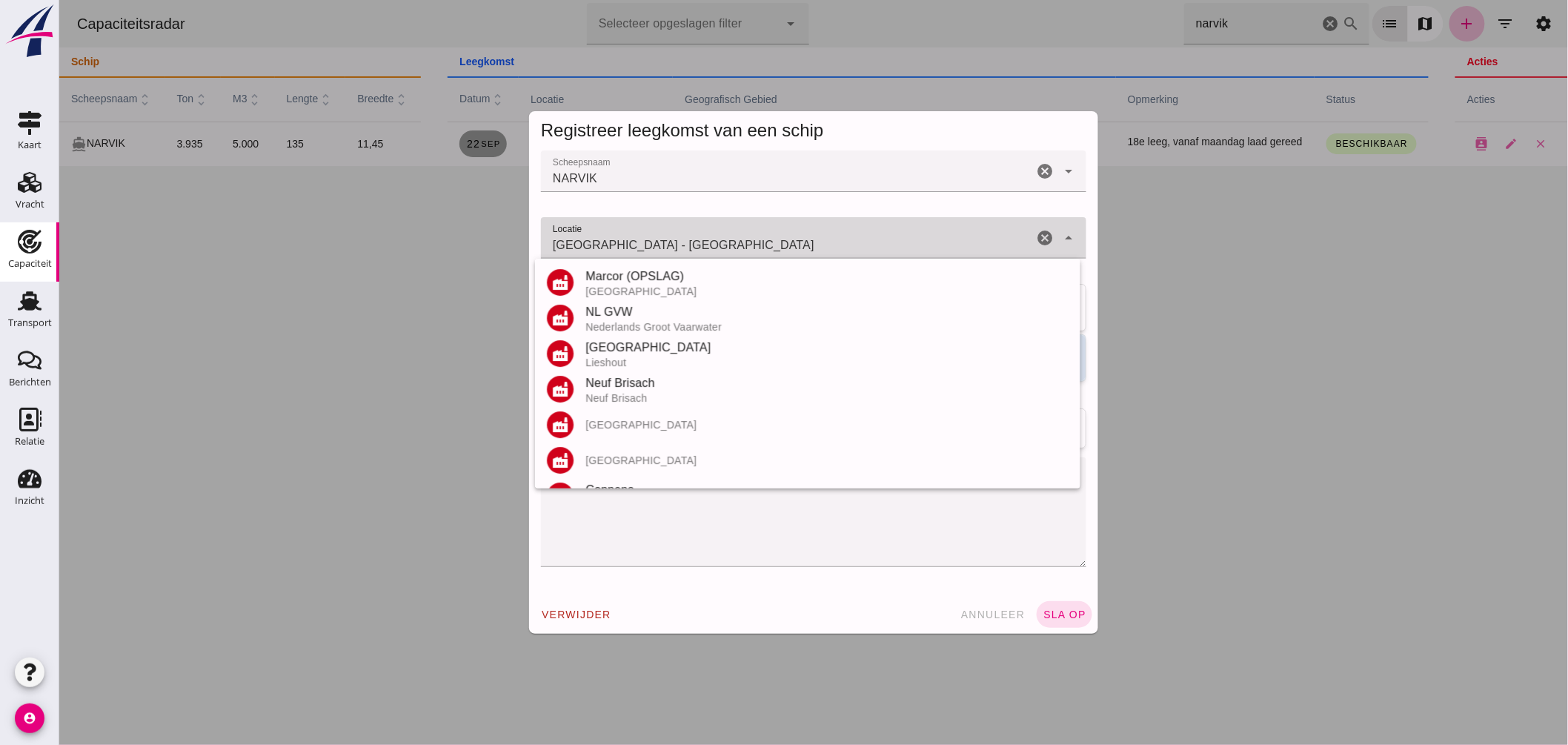
click at [692, 250] on input "Hasselt - Limburg" at bounding box center [786, 245] width 492 height 18
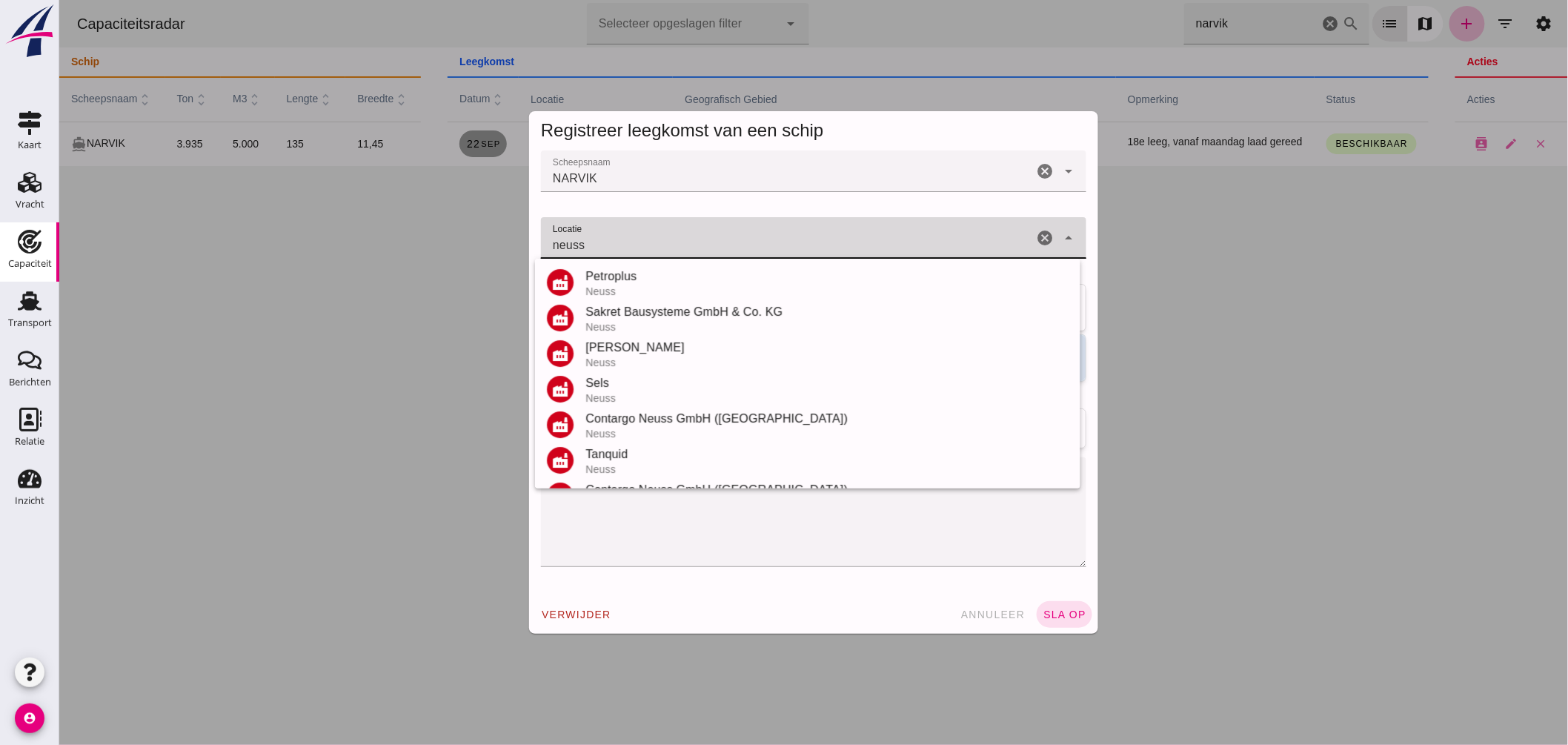
scroll to position [244, 0]
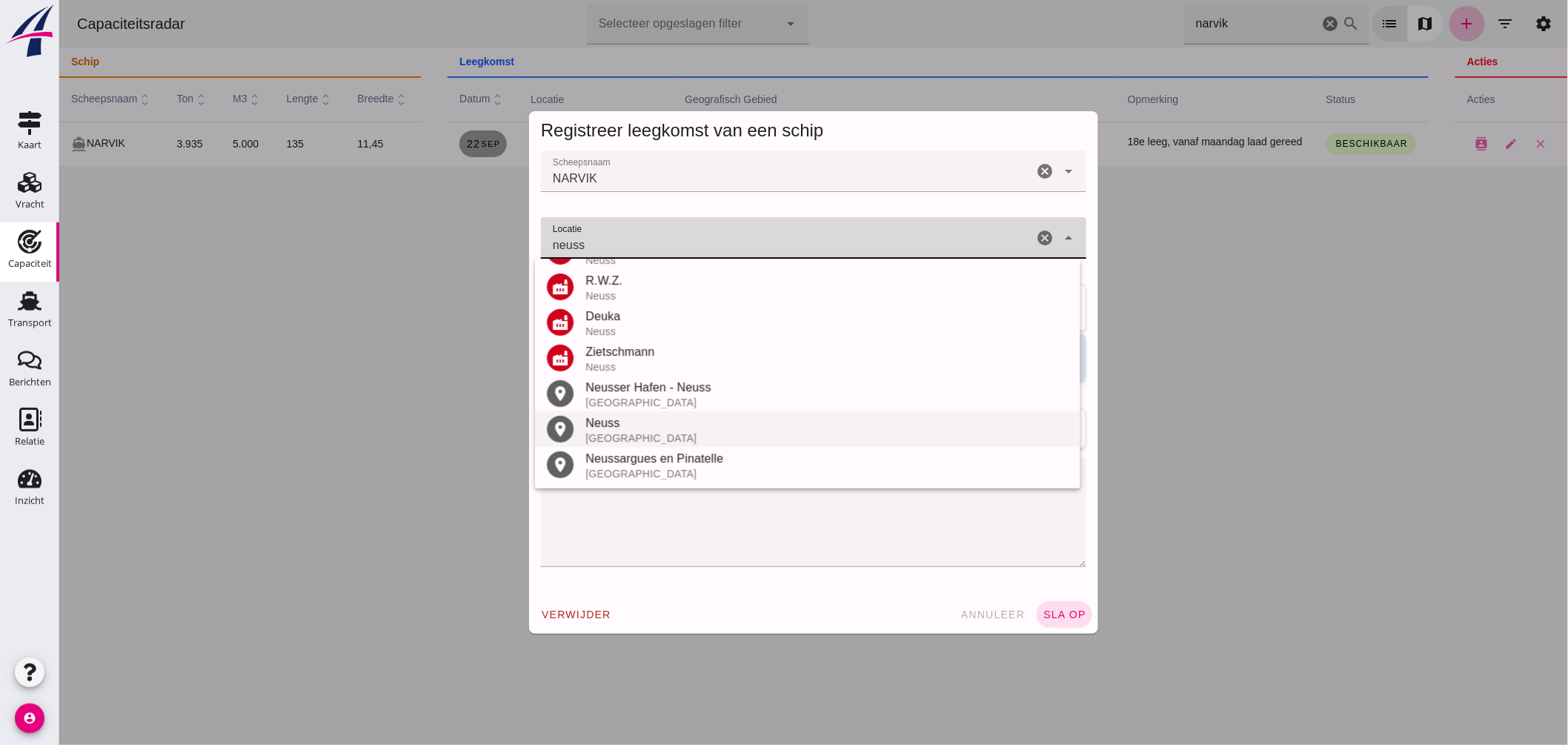
click at [616, 422] on div "Neuss" at bounding box center [826, 422] width 483 height 18
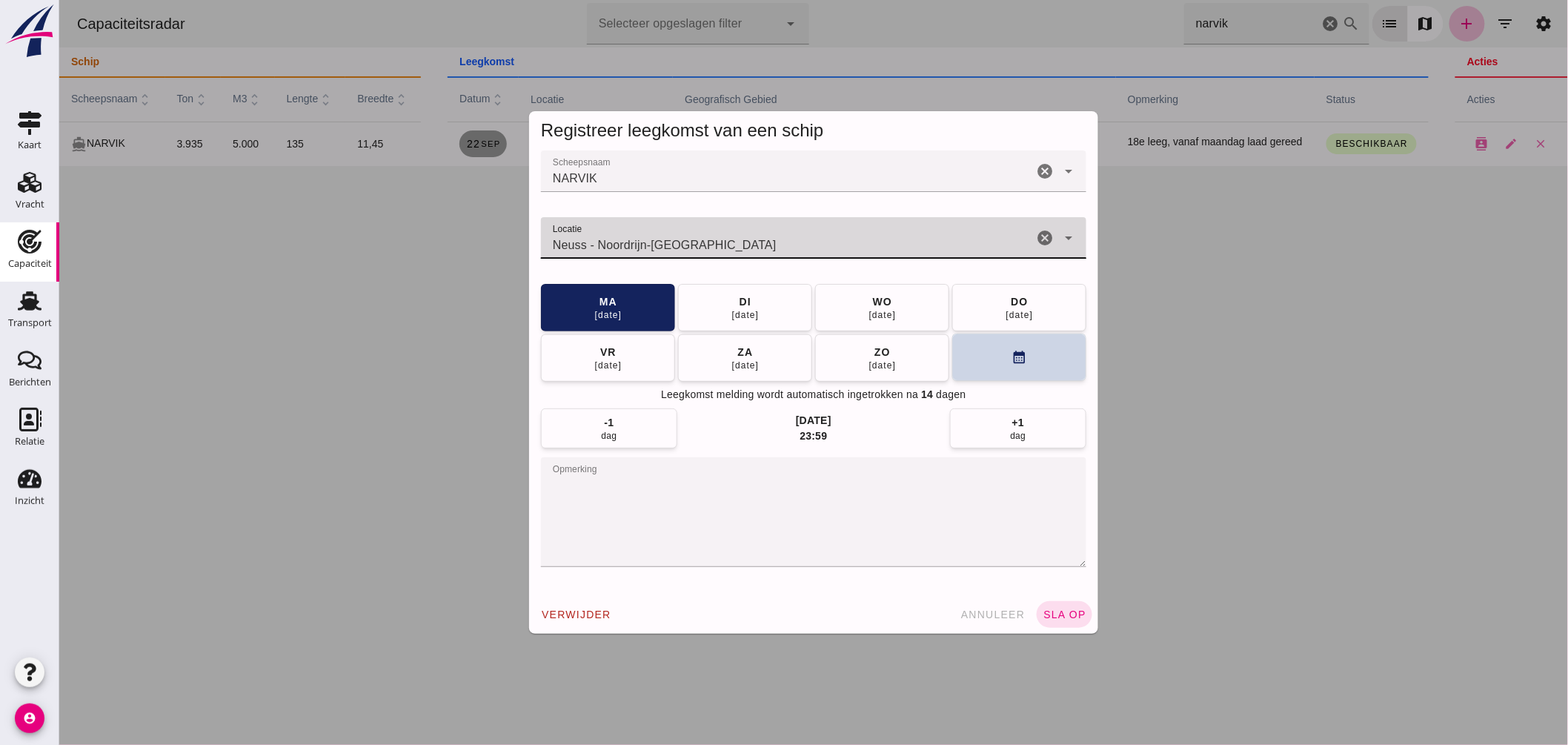
type input "Neuss - Noordrijn-Westfalen"
click at [958, 370] on button "calendar_month" at bounding box center [1019, 357] width 134 height 48
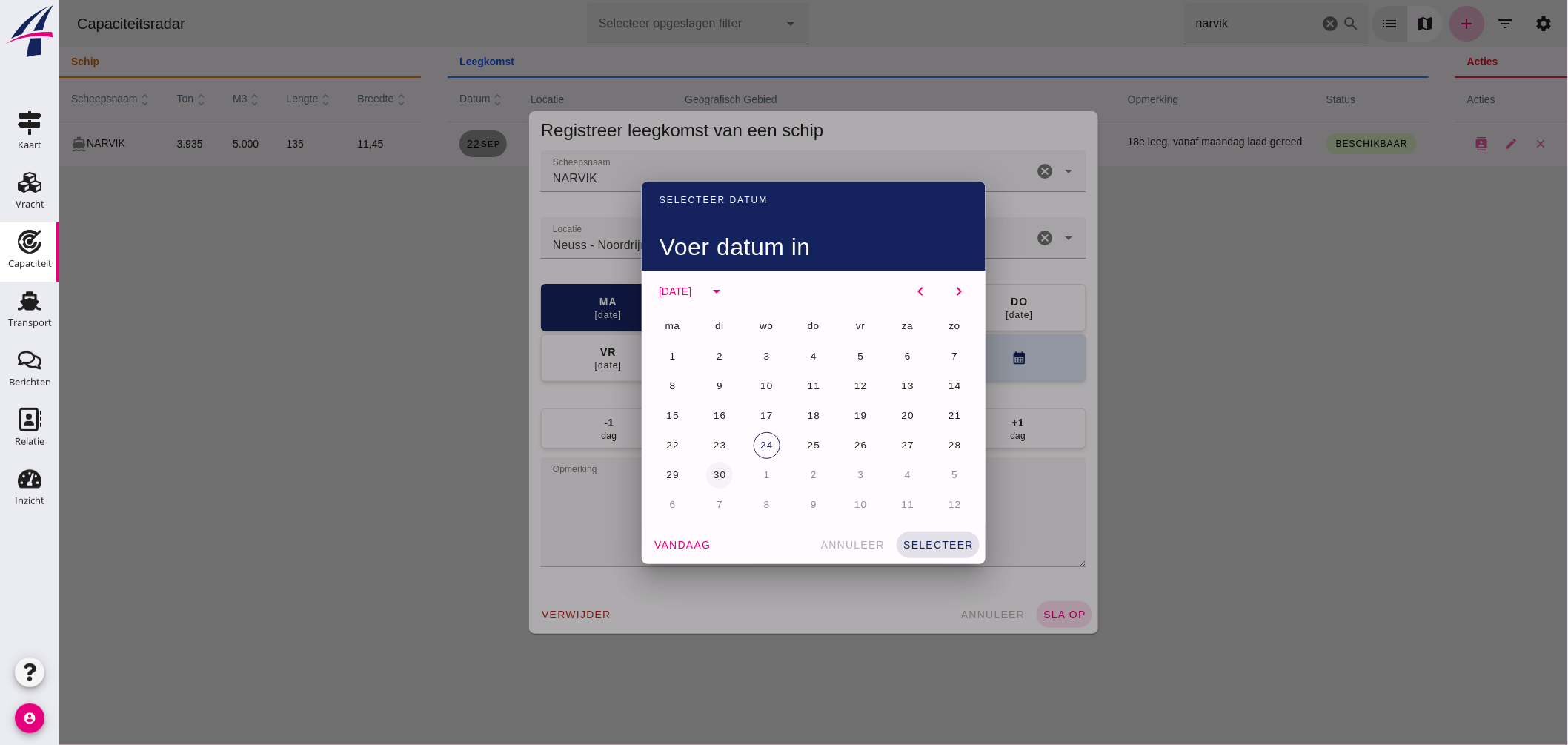
click at [712, 476] on span "30" at bounding box center [719, 474] width 14 height 11
click at [943, 538] on span "selecteer" at bounding box center [937, 544] width 71 height 12
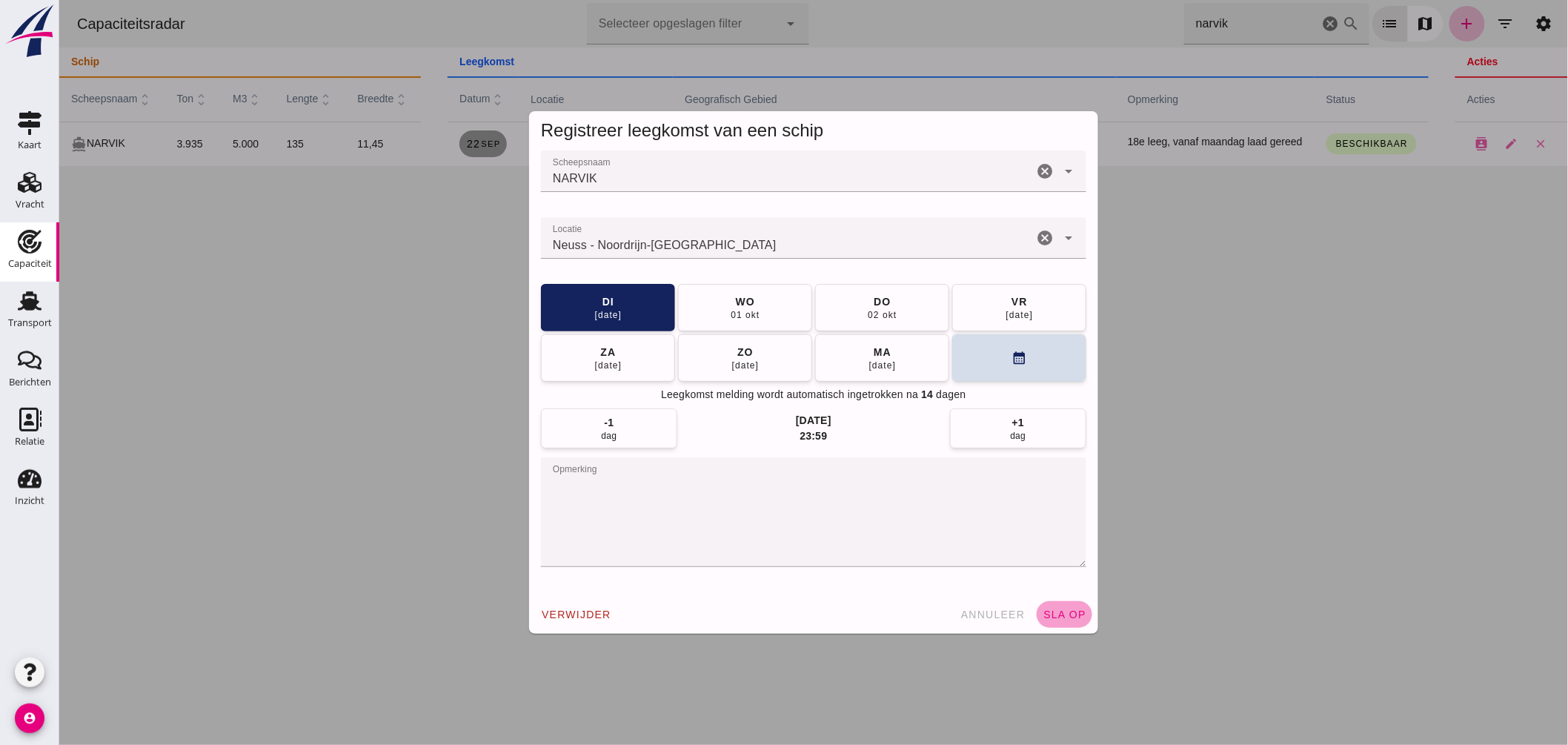
click at [1067, 610] on span "sla op" at bounding box center [1064, 614] width 43 height 12
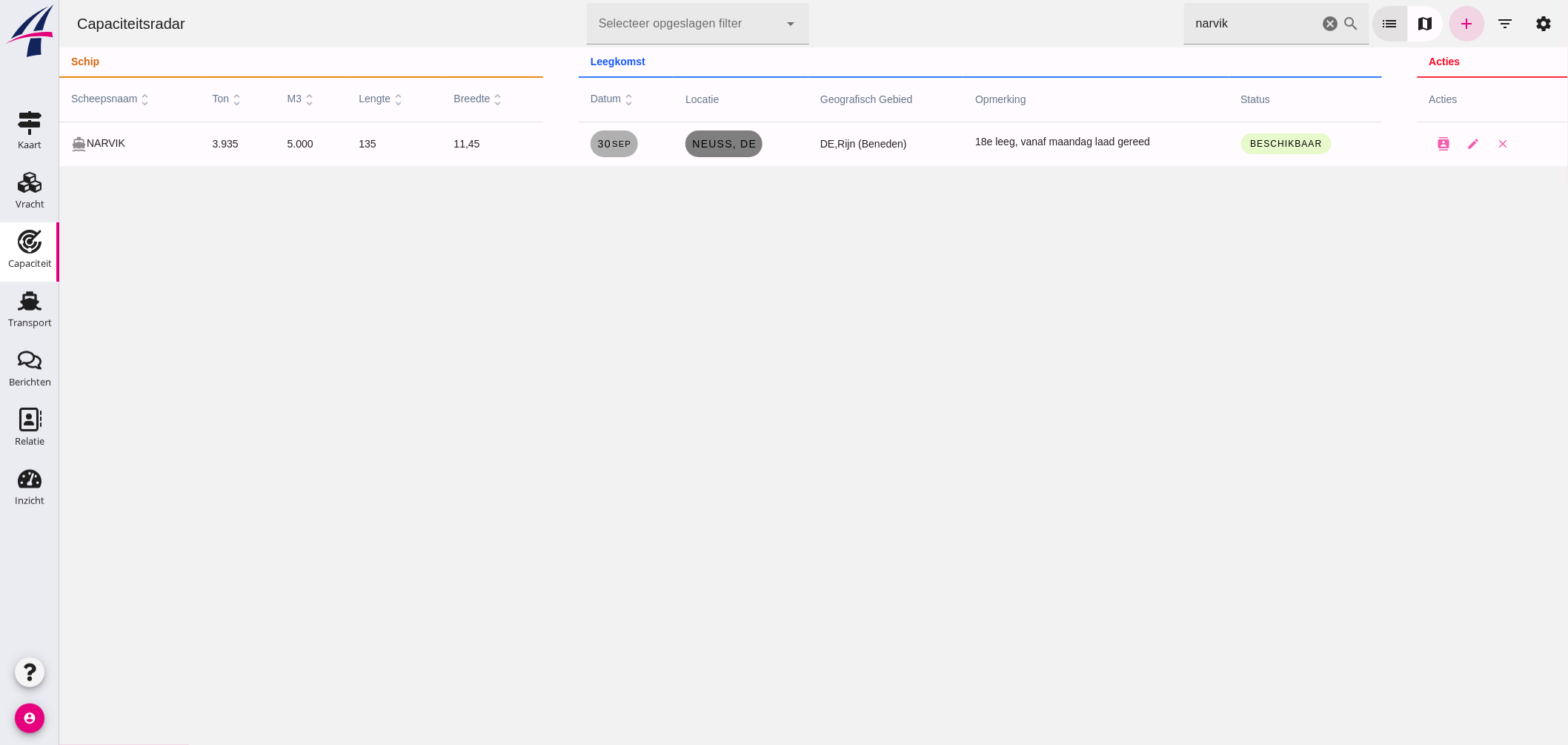
click at [728, 145] on span "Neuss, de" at bounding box center [723, 144] width 65 height 12
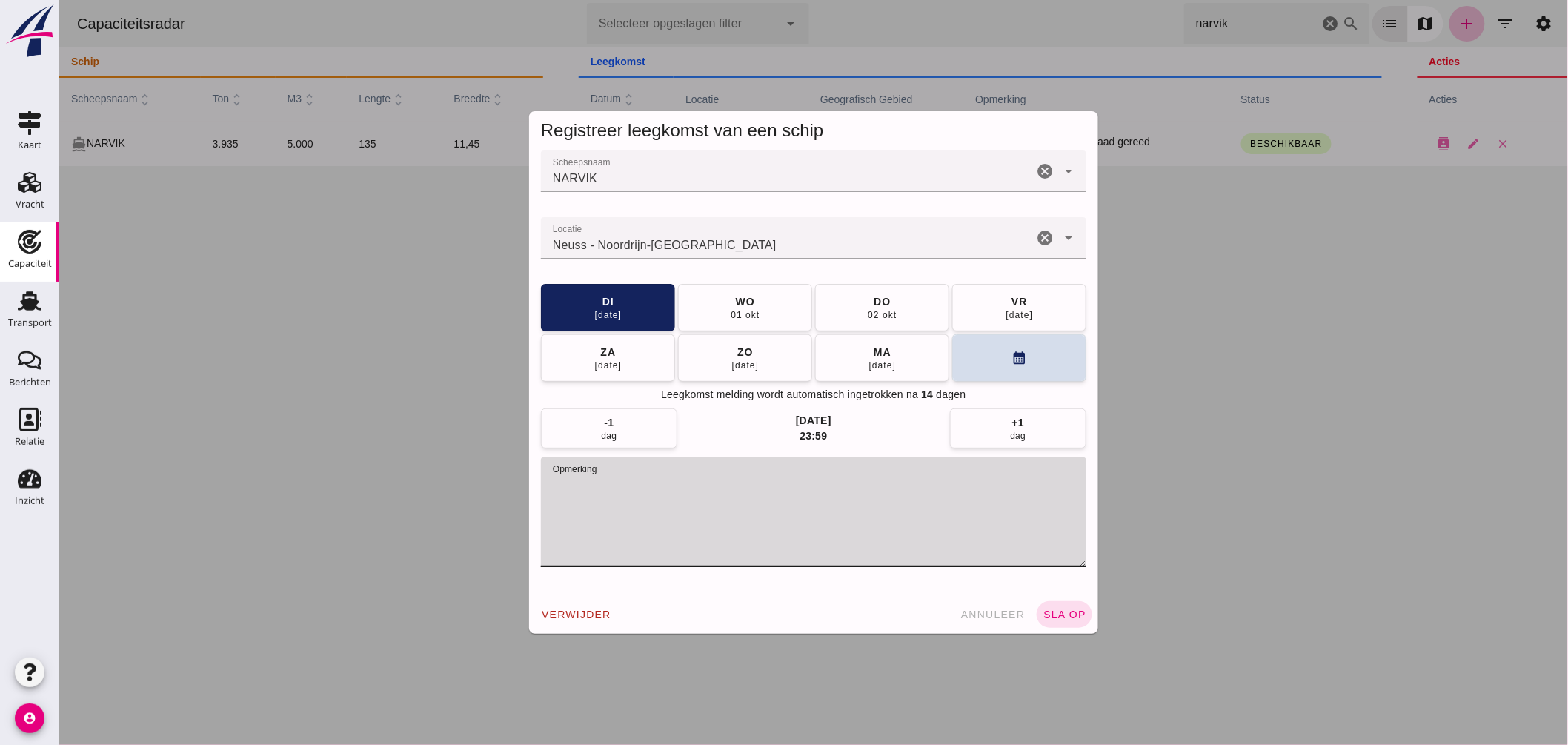
drag, startPoint x: 546, startPoint y: 482, endPoint x: 846, endPoint y: 494, distance: 300.2
click at [846, 494] on textarea "opmerking" at bounding box center [813, 512] width 545 height 110
click at [1064, 608] on button "sla op" at bounding box center [1064, 615] width 55 height 27
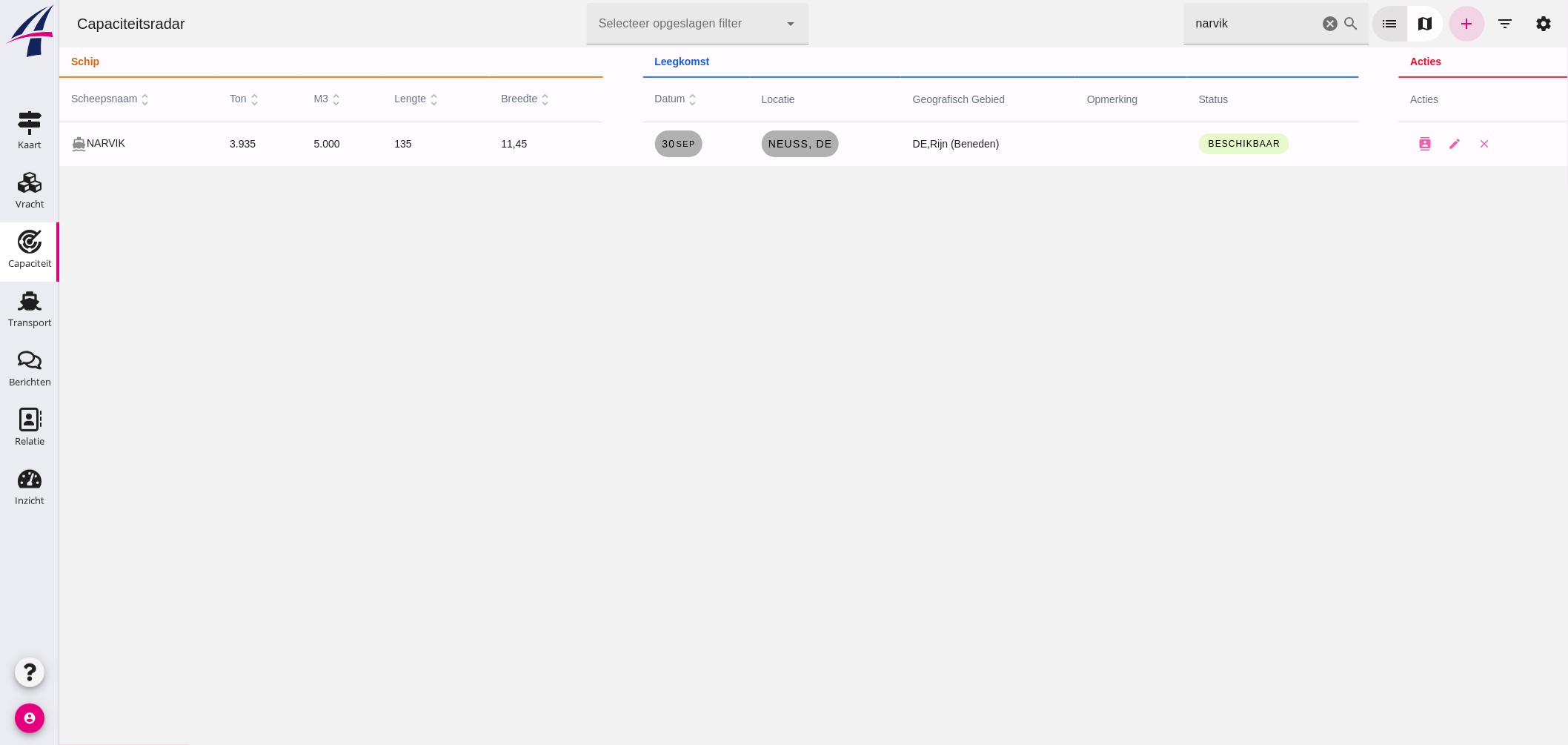
click at [1321, 26] on icon "cancel" at bounding box center [1330, 23] width 18 height 18
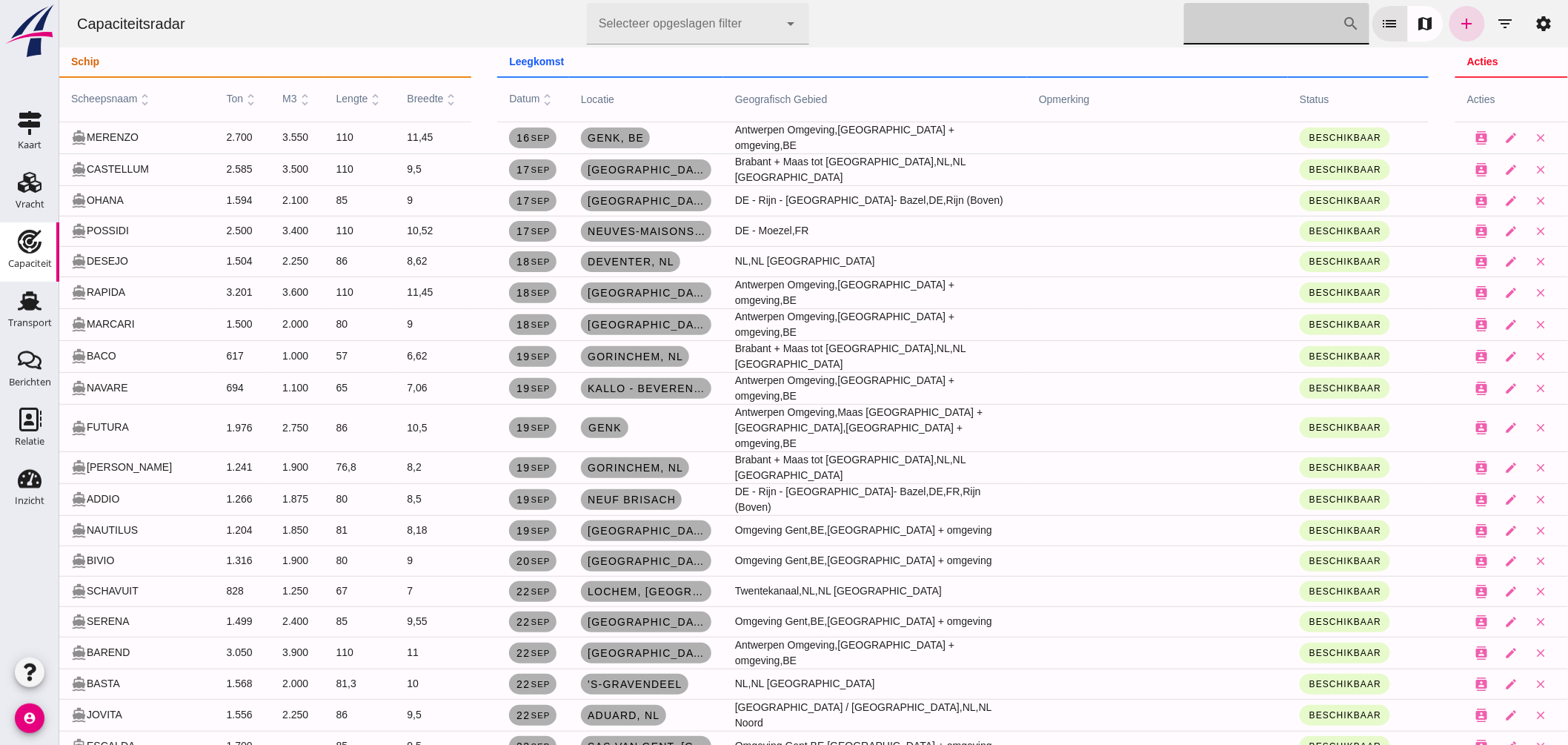
click at [1205, 33] on input "Zoek op scheepsnaam" at bounding box center [1263, 24] width 159 height 42
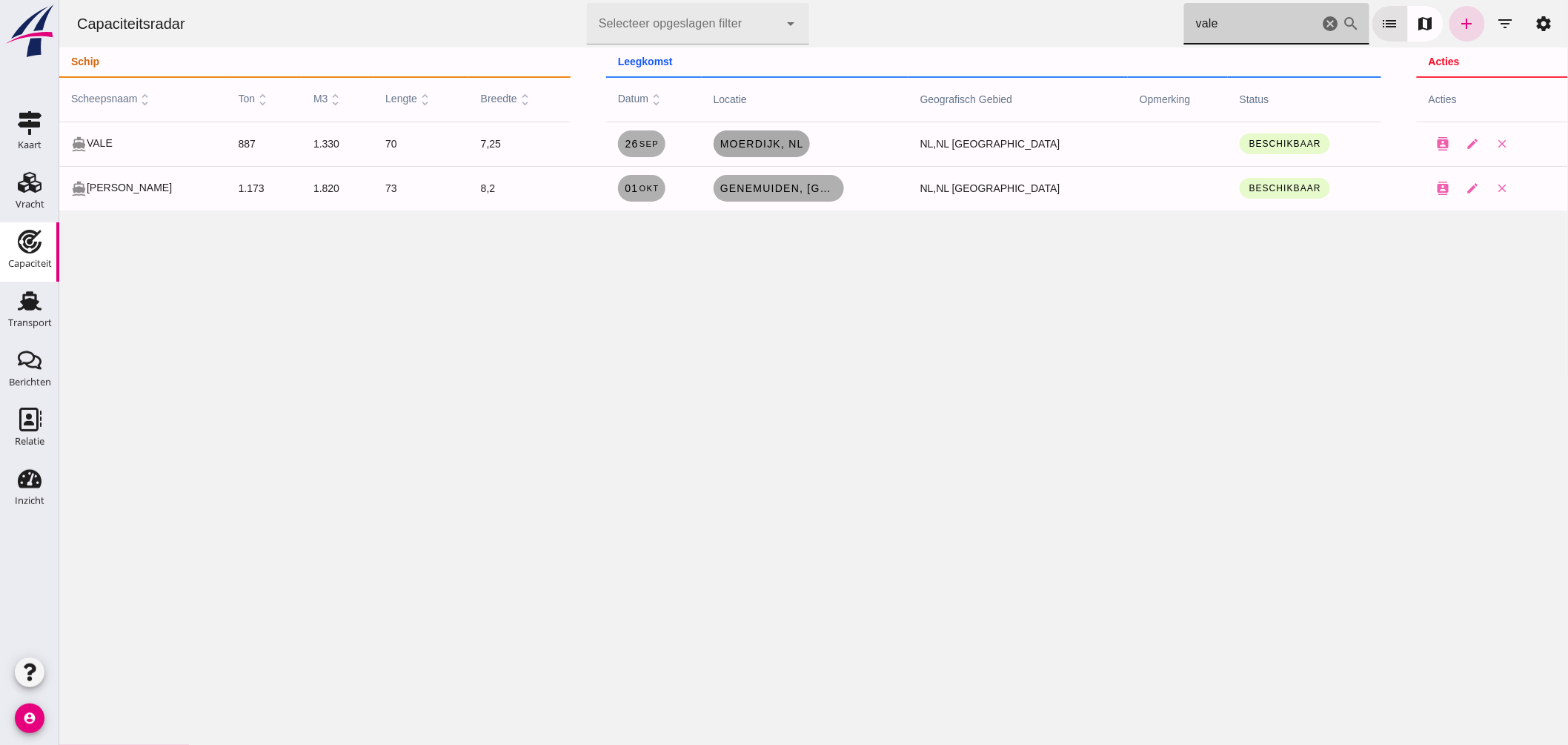
type input "vale"
click at [804, 141] on span "Moerdijk, nl" at bounding box center [761, 144] width 84 height 12
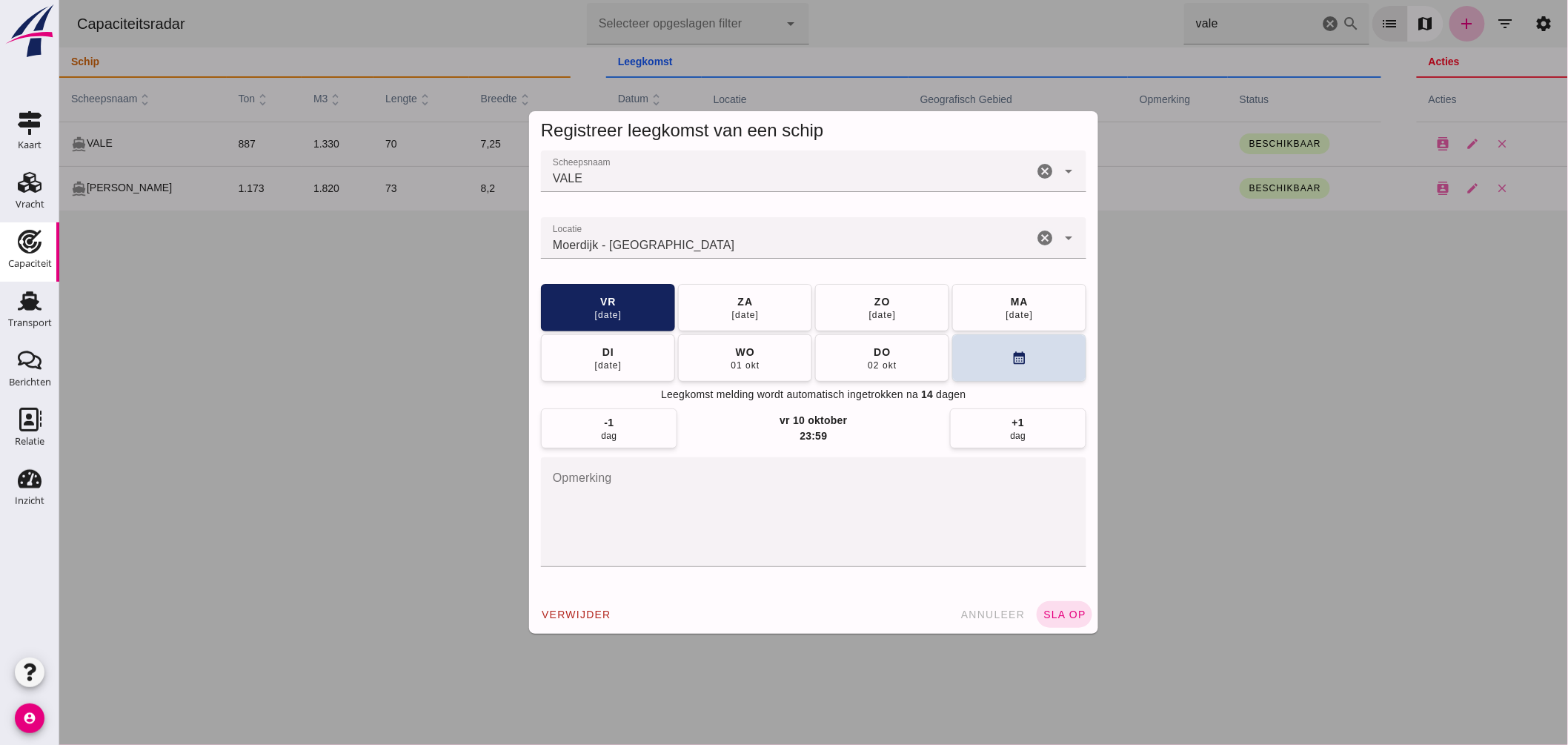
click at [743, 245] on input "Locatie" at bounding box center [786, 245] width 492 height 18
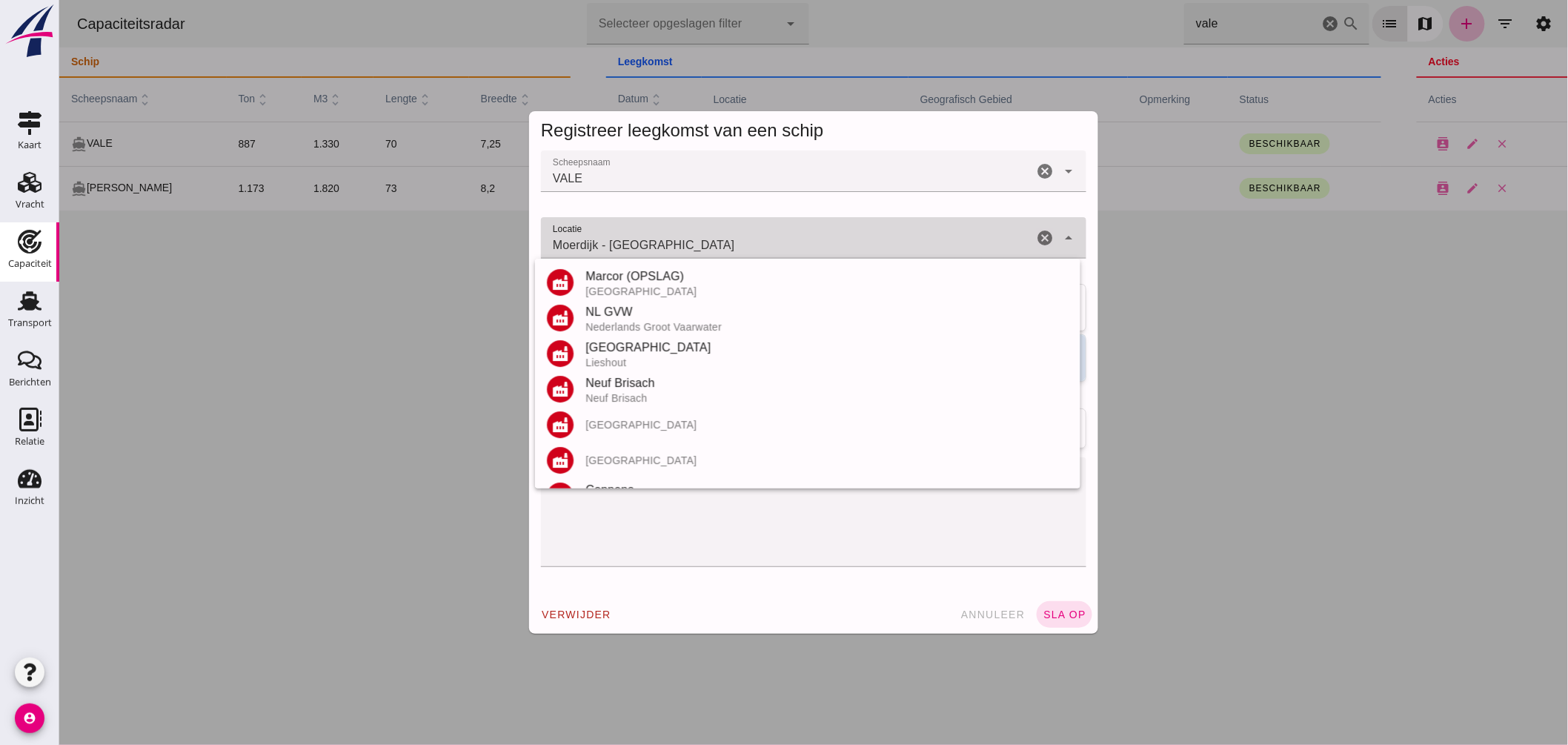
click at [743, 245] on input "Moerdijk - Noord-Brabant" at bounding box center [786, 245] width 492 height 18
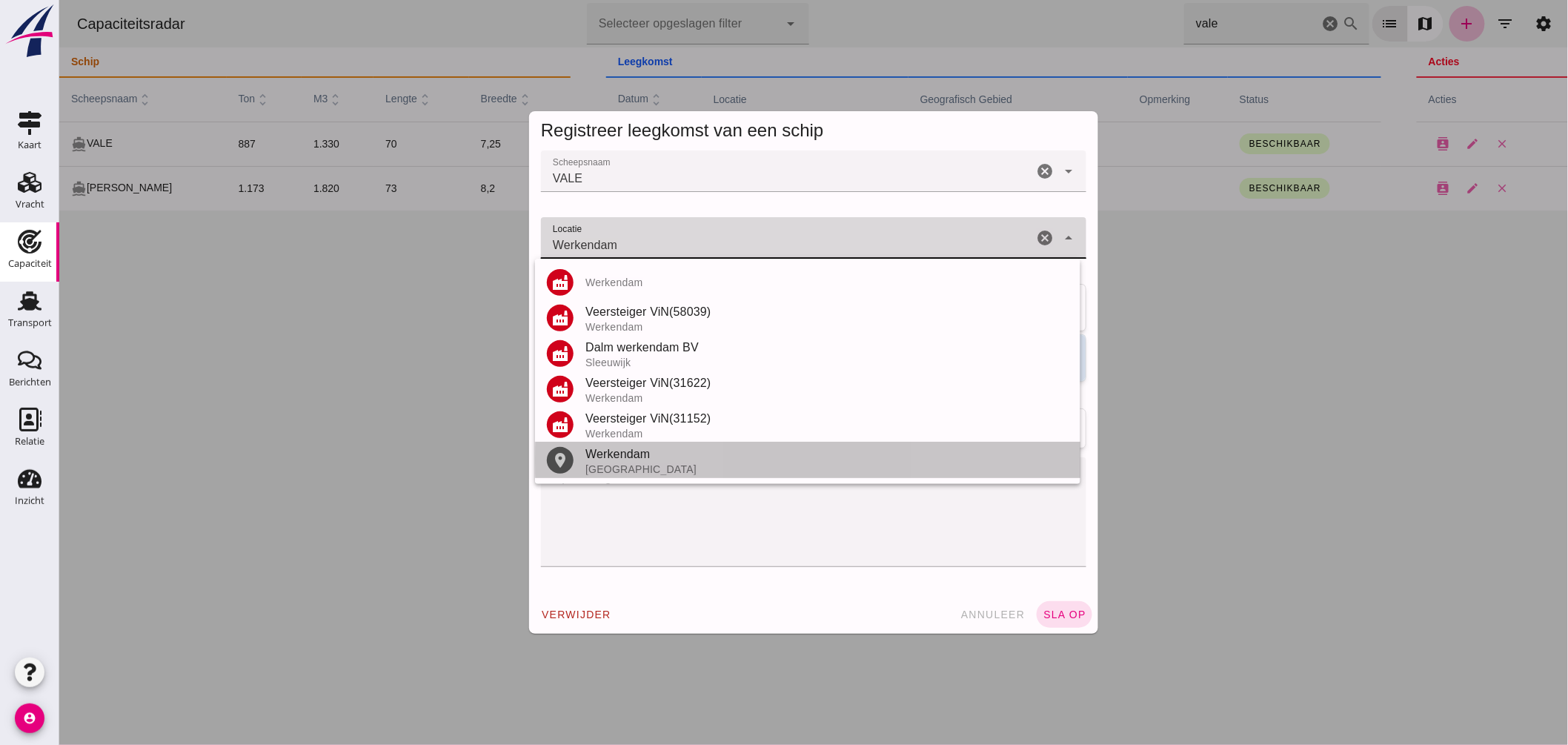
click at [631, 462] on div "Werkendam Nederland" at bounding box center [826, 460] width 483 height 29
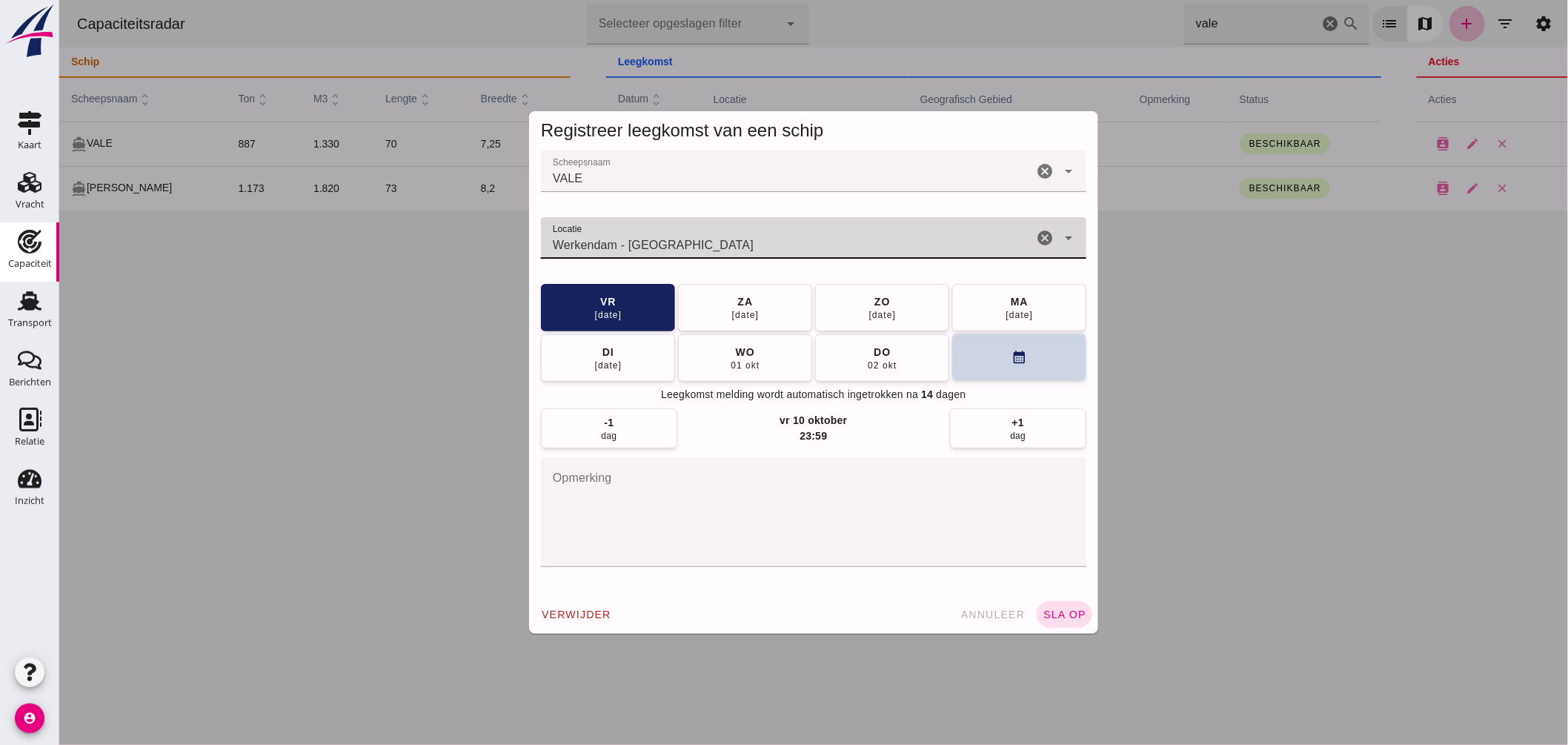
type input "Werkendam - Noord-Brabant"
click at [981, 376] on button "calendar_month" at bounding box center [1019, 357] width 134 height 48
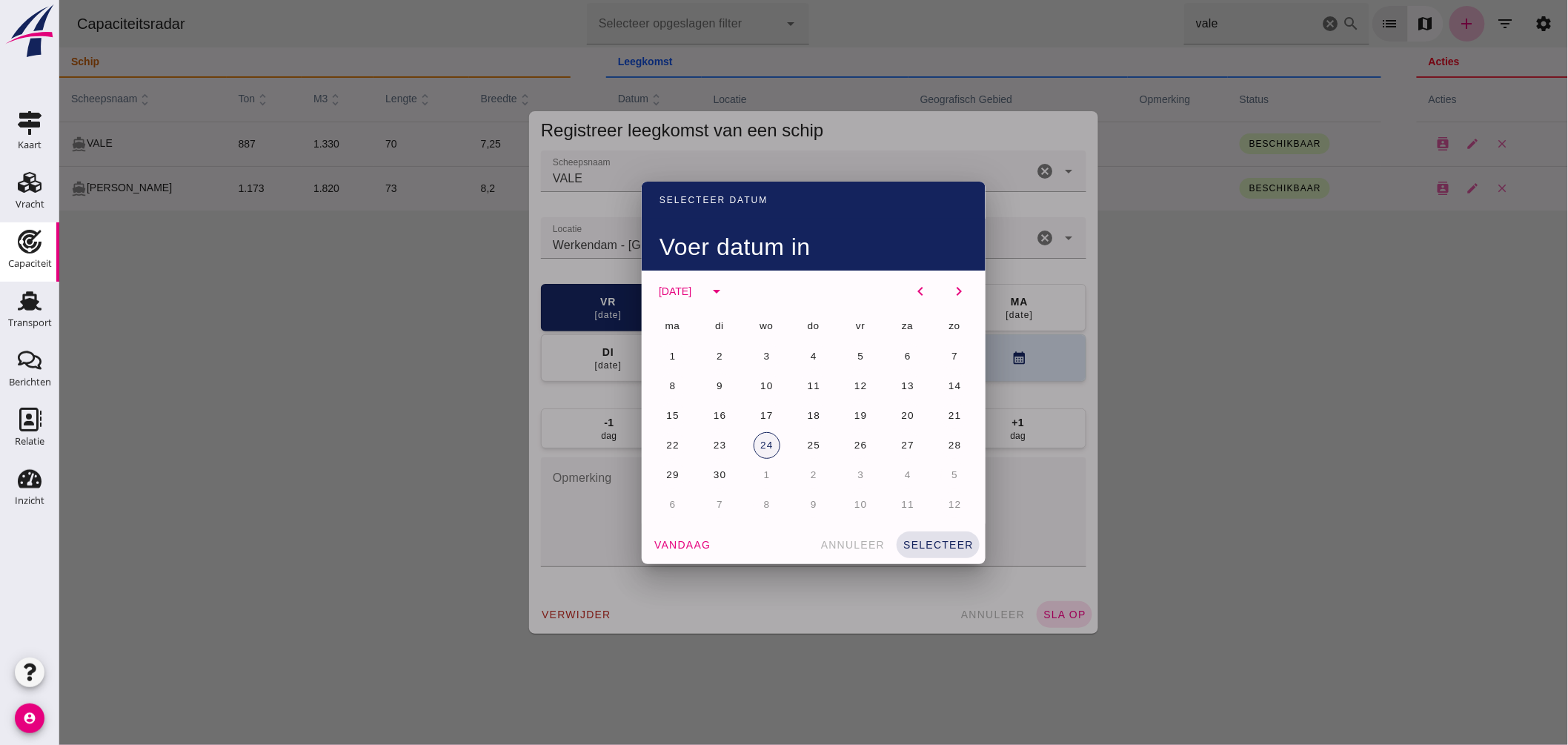
click at [753, 446] on button "24" at bounding box center [766, 446] width 27 height 27
click at [958, 532] on button "selecteer" at bounding box center [937, 544] width 83 height 27
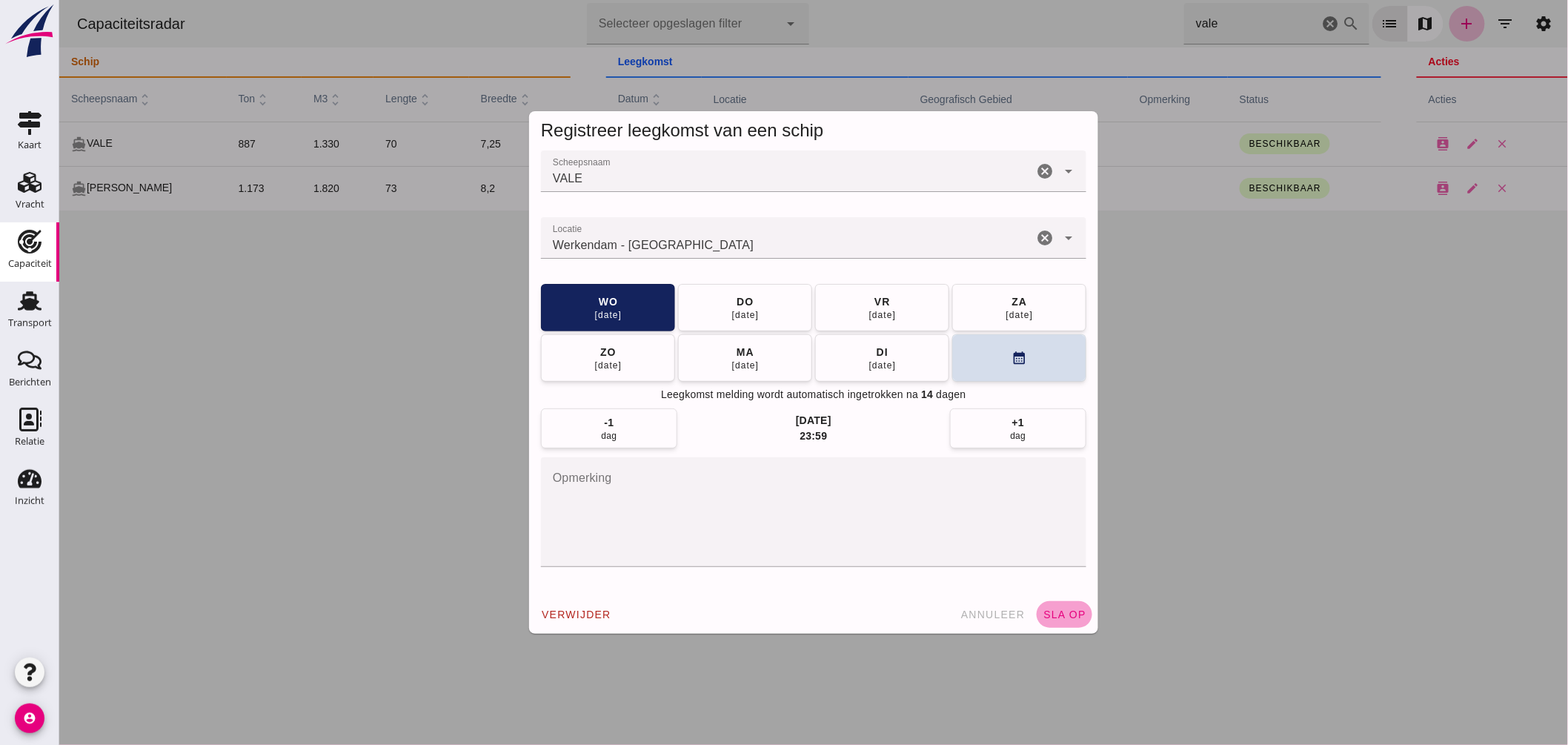
click at [1049, 605] on button "sla op" at bounding box center [1064, 615] width 55 height 27
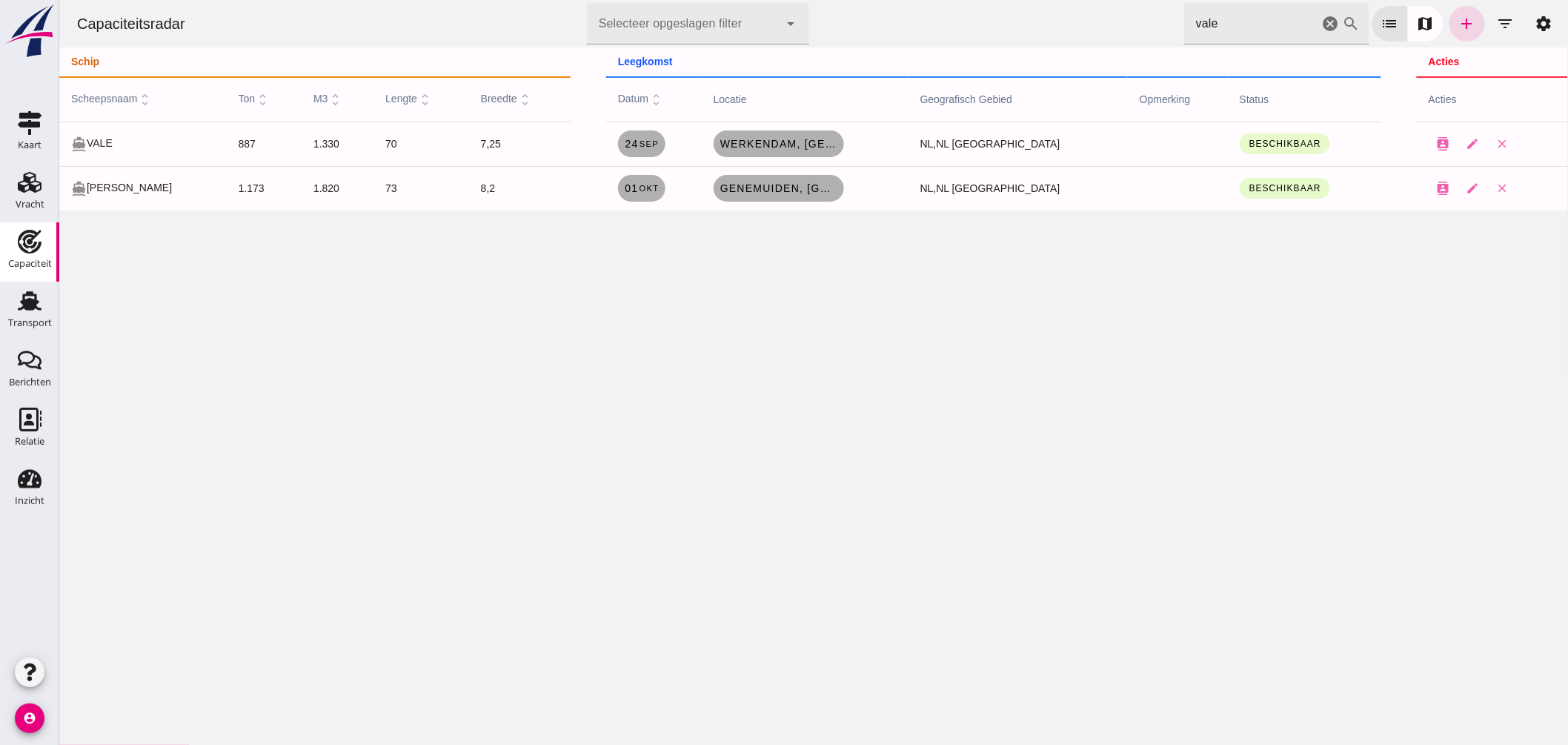
drag, startPoint x: 1257, startPoint y: 16, endPoint x: 595, endPoint y: 58, distance: 663.3
click at [595, 58] on div "Capaciteitsradar Selecteer opgeslagen filter Selecteer opgeslagen filter cancel…" at bounding box center [813, 105] width 1509 height 211
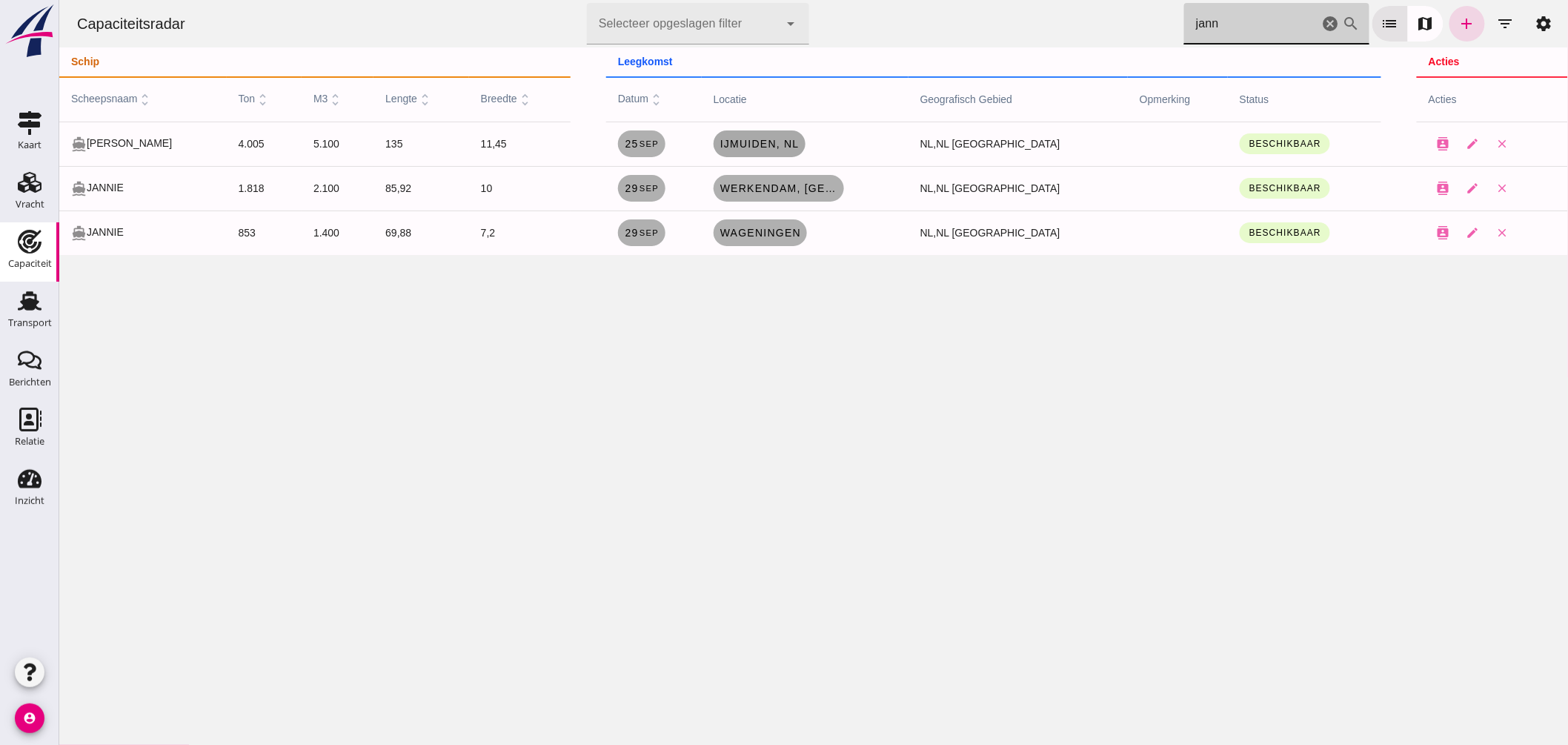
click at [803, 135] on link "IJmuiden, nl" at bounding box center [758, 144] width 92 height 27
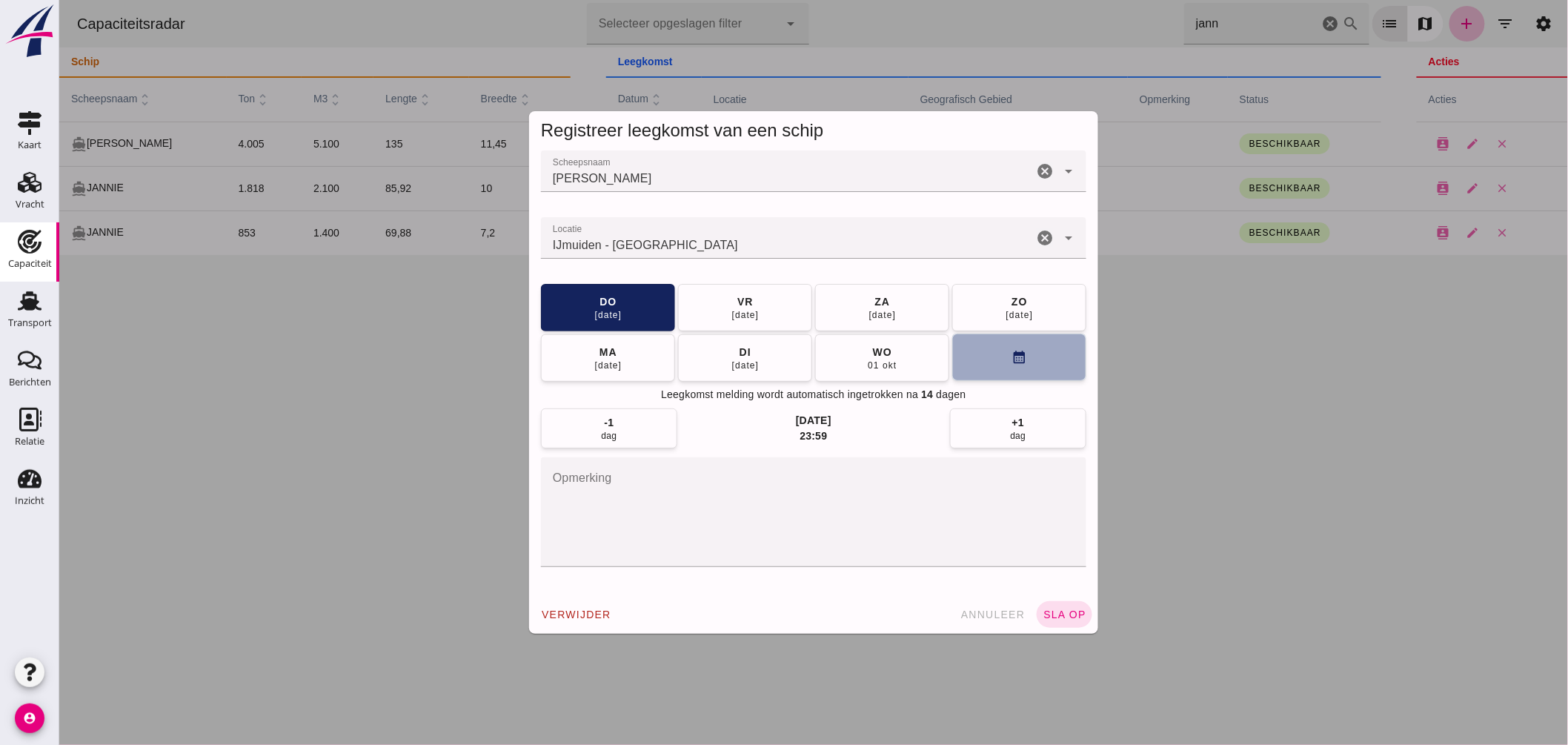
click at [1040, 372] on button "calendar_month" at bounding box center [1019, 357] width 134 height 48
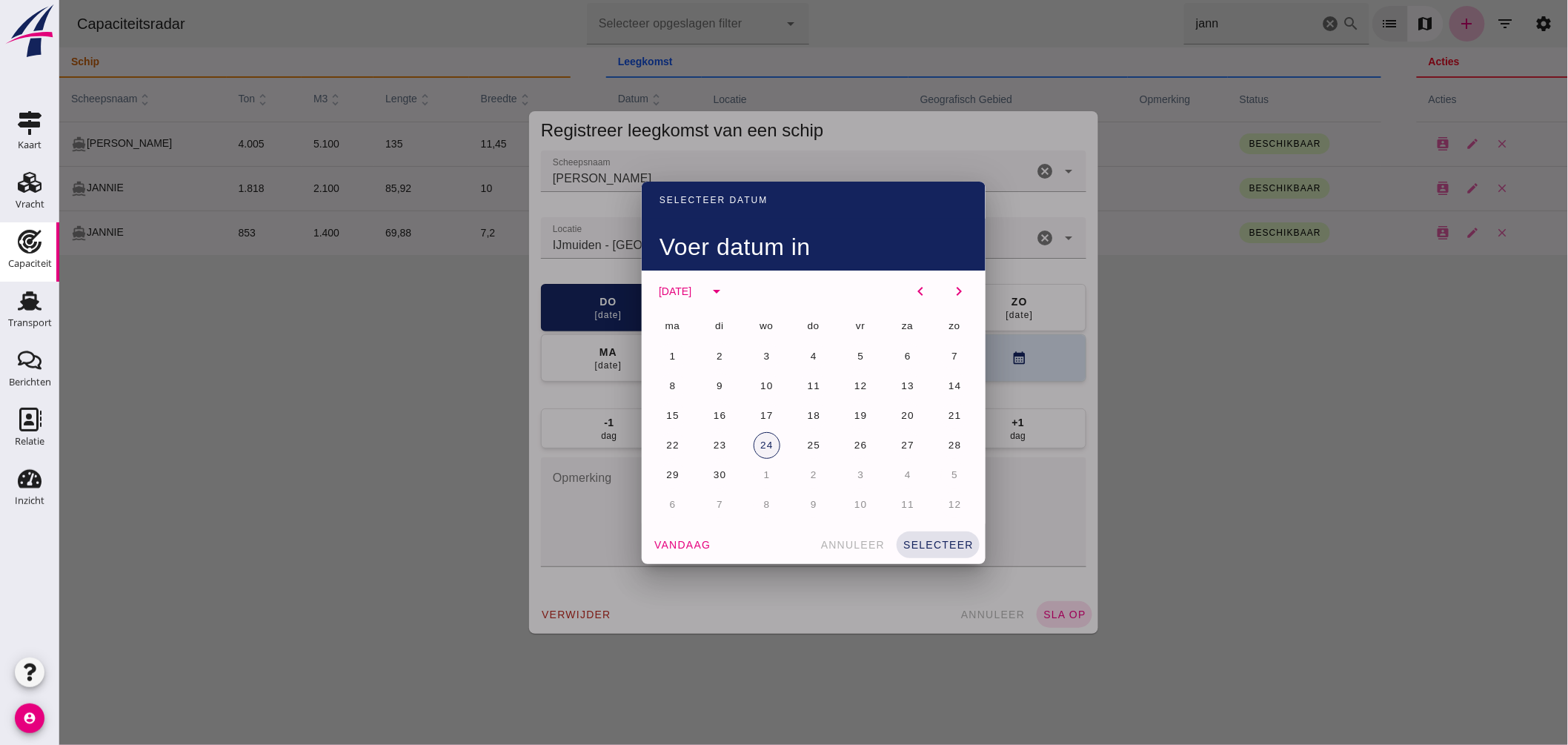
drag, startPoint x: 758, startPoint y: 446, endPoint x: 767, endPoint y: 448, distance: 9.2
click at [758, 448] on span "24" at bounding box center [765, 444] width 14 height 11
click at [922, 532] on button "selecteer" at bounding box center [937, 544] width 83 height 27
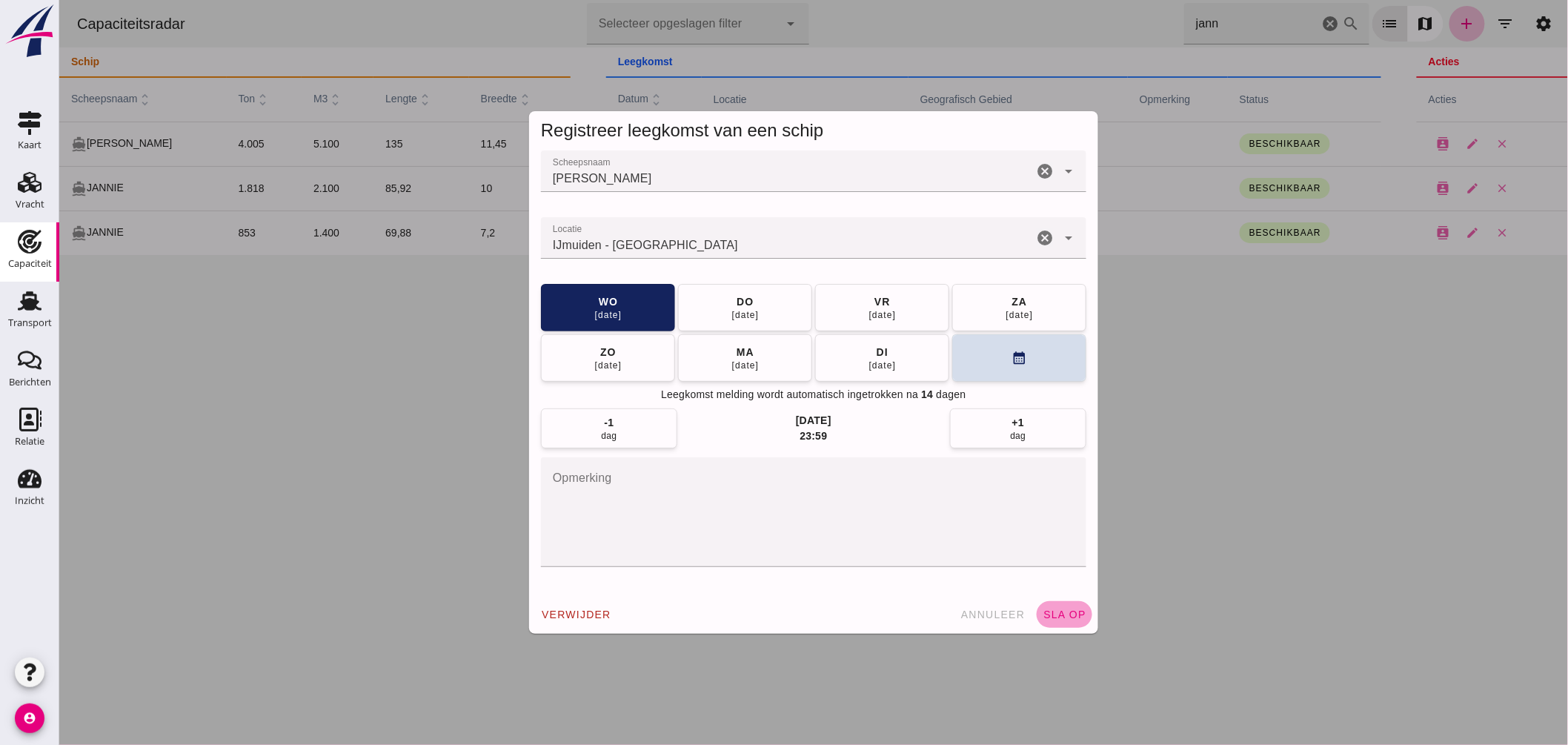
click at [1048, 608] on button "sla op" at bounding box center [1064, 615] width 55 height 27
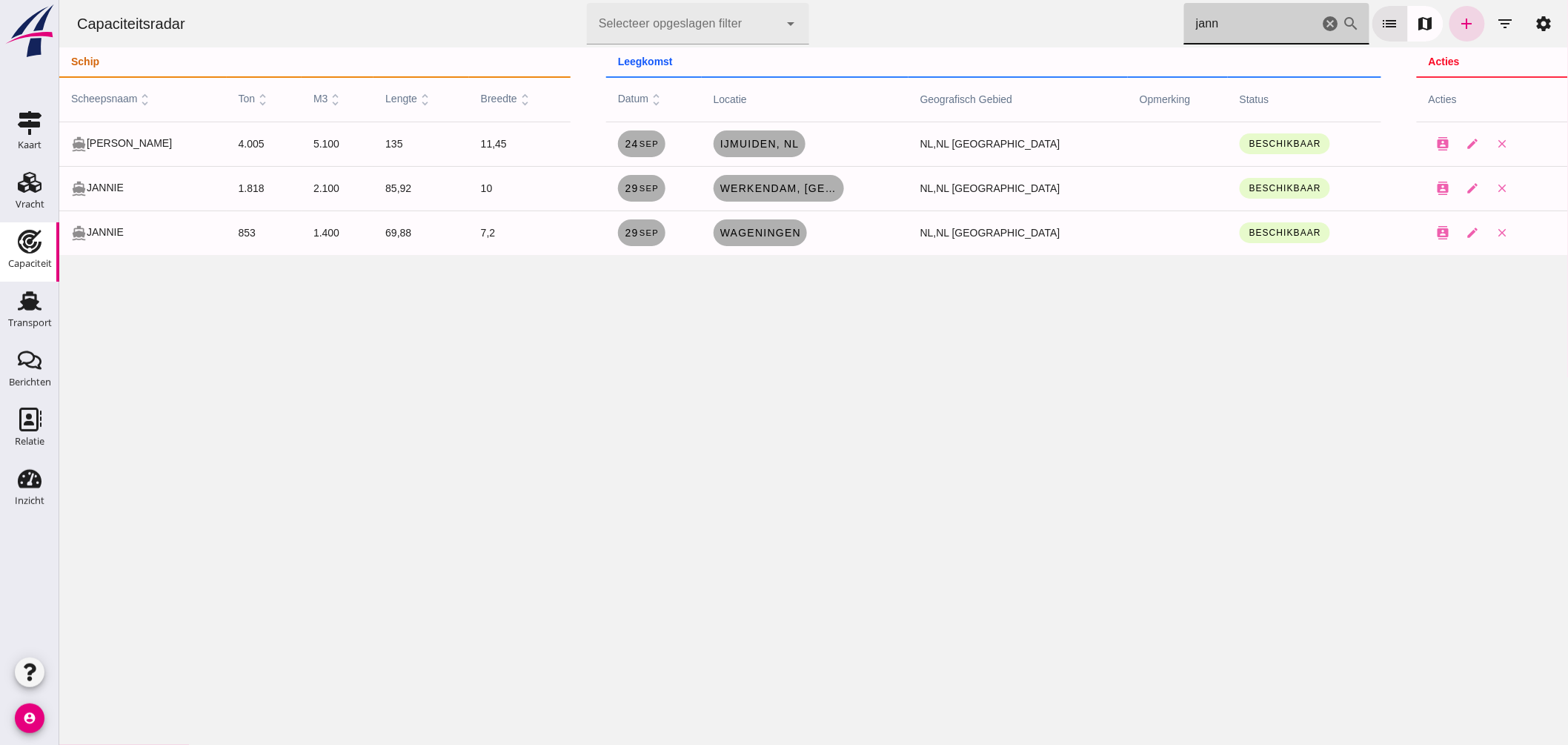
drag, startPoint x: 1153, startPoint y: 48, endPoint x: 1090, endPoint y: 48, distance: 63.0
click at [1090, 48] on div "Capaciteitsradar Selecteer opgeslagen filter Selecteer opgeslagen filter cancel…" at bounding box center [813, 127] width 1509 height 255
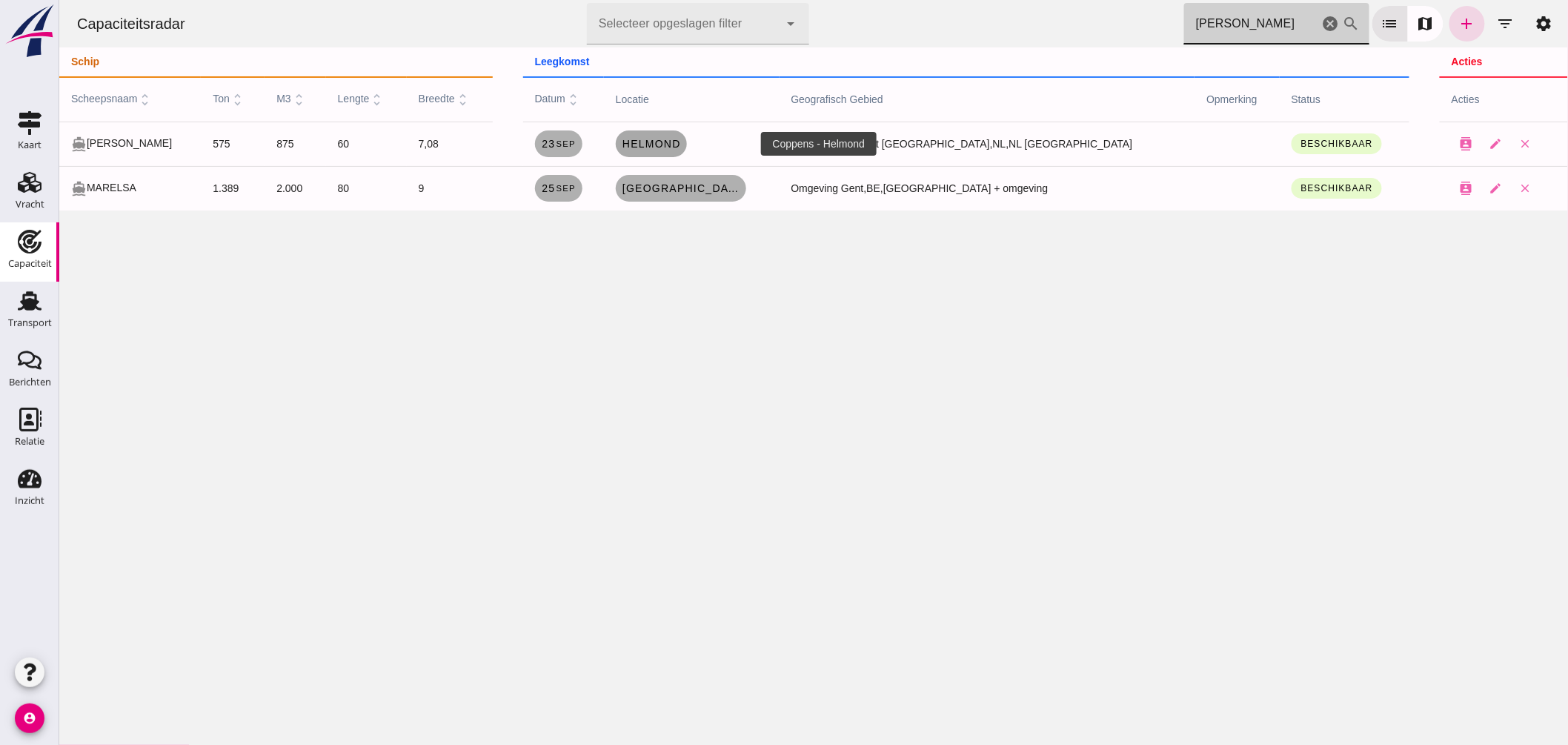
type input "elsa"
click at [680, 143] on span "Helmond" at bounding box center [651, 144] width 59 height 12
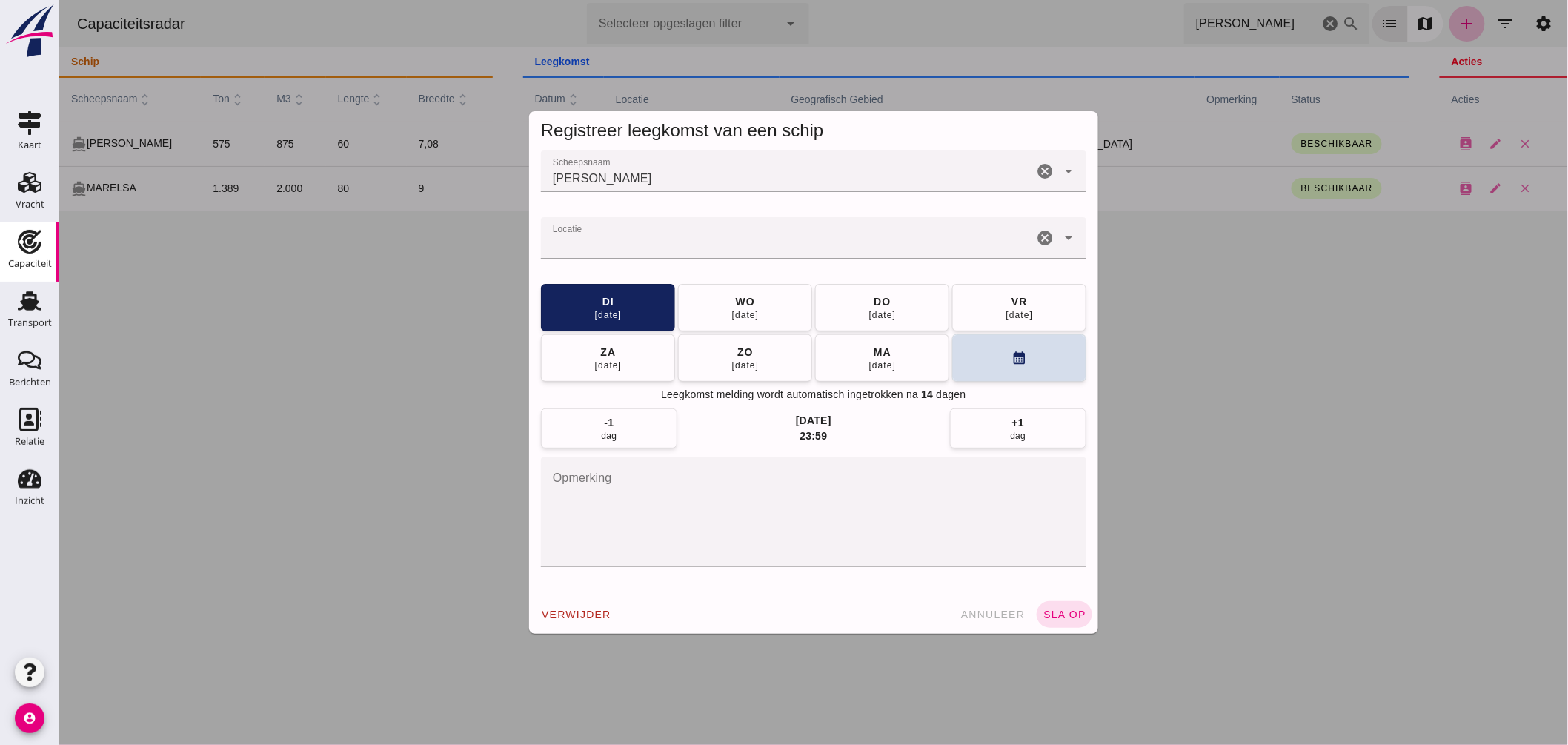
click at [616, 240] on input "Locatie" at bounding box center [786, 245] width 492 height 18
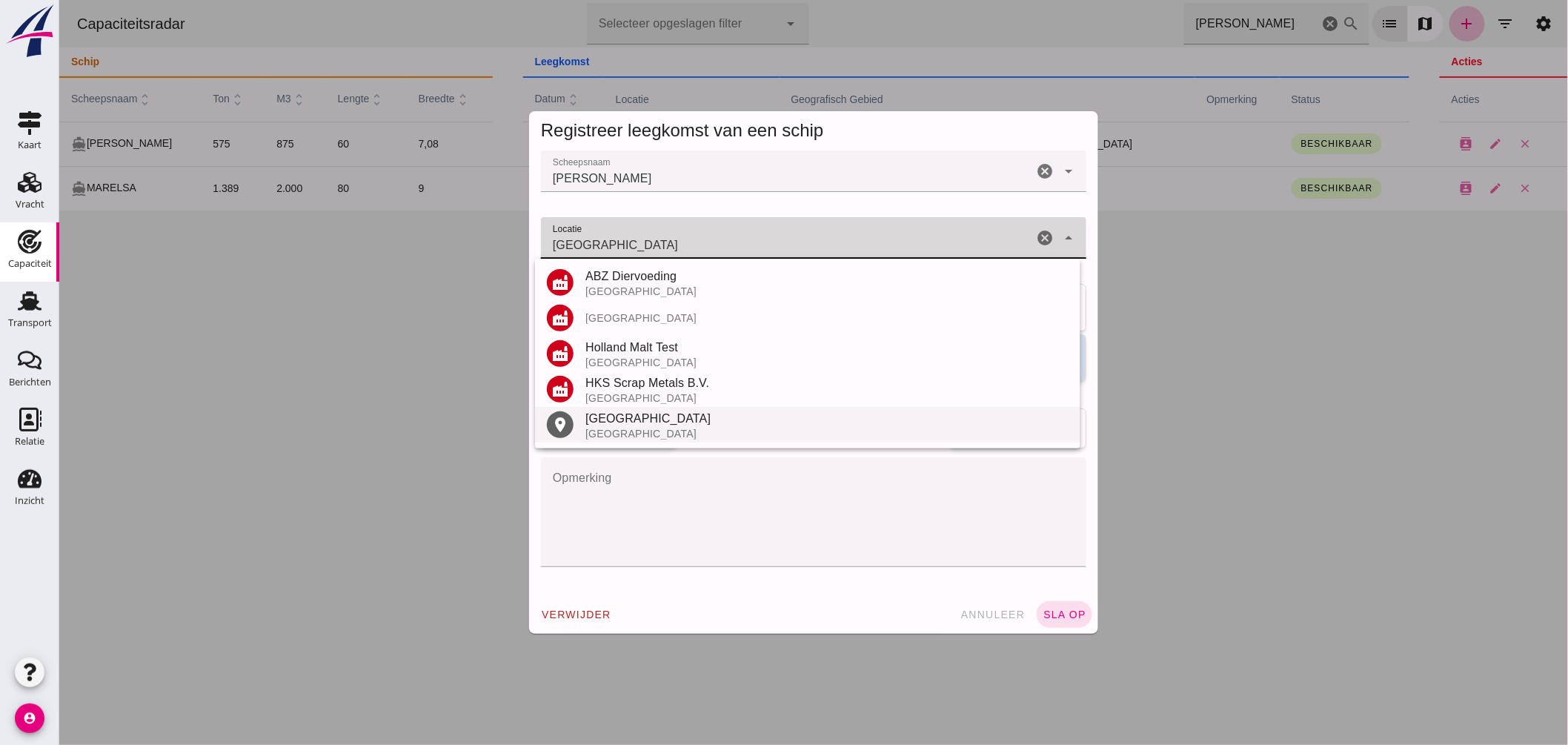
click at [622, 419] on div "Eindhoven" at bounding box center [826, 418] width 483 height 18
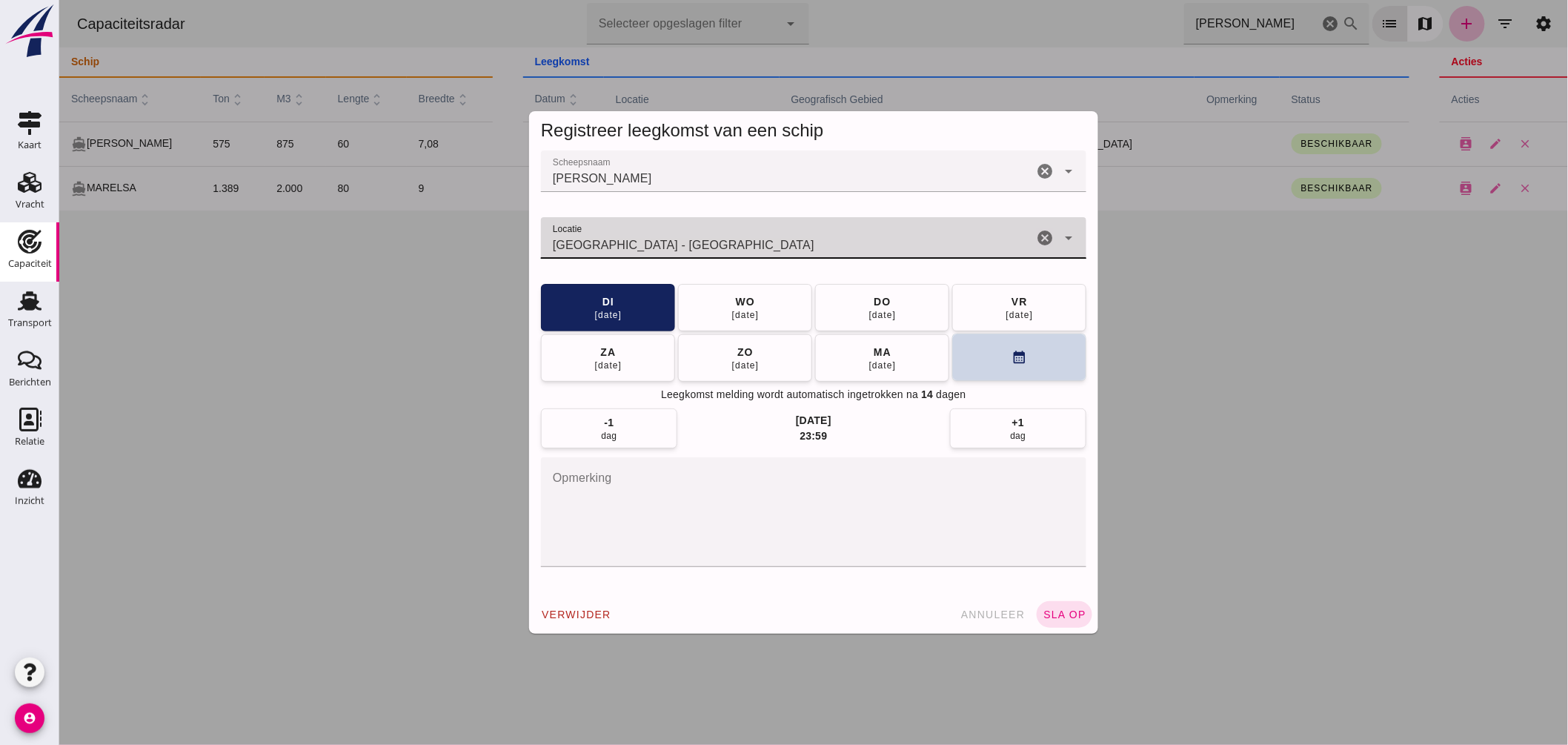
type input "Eindhoven - Noord-Brabant"
click at [978, 352] on button "calendar_month" at bounding box center [1019, 357] width 134 height 48
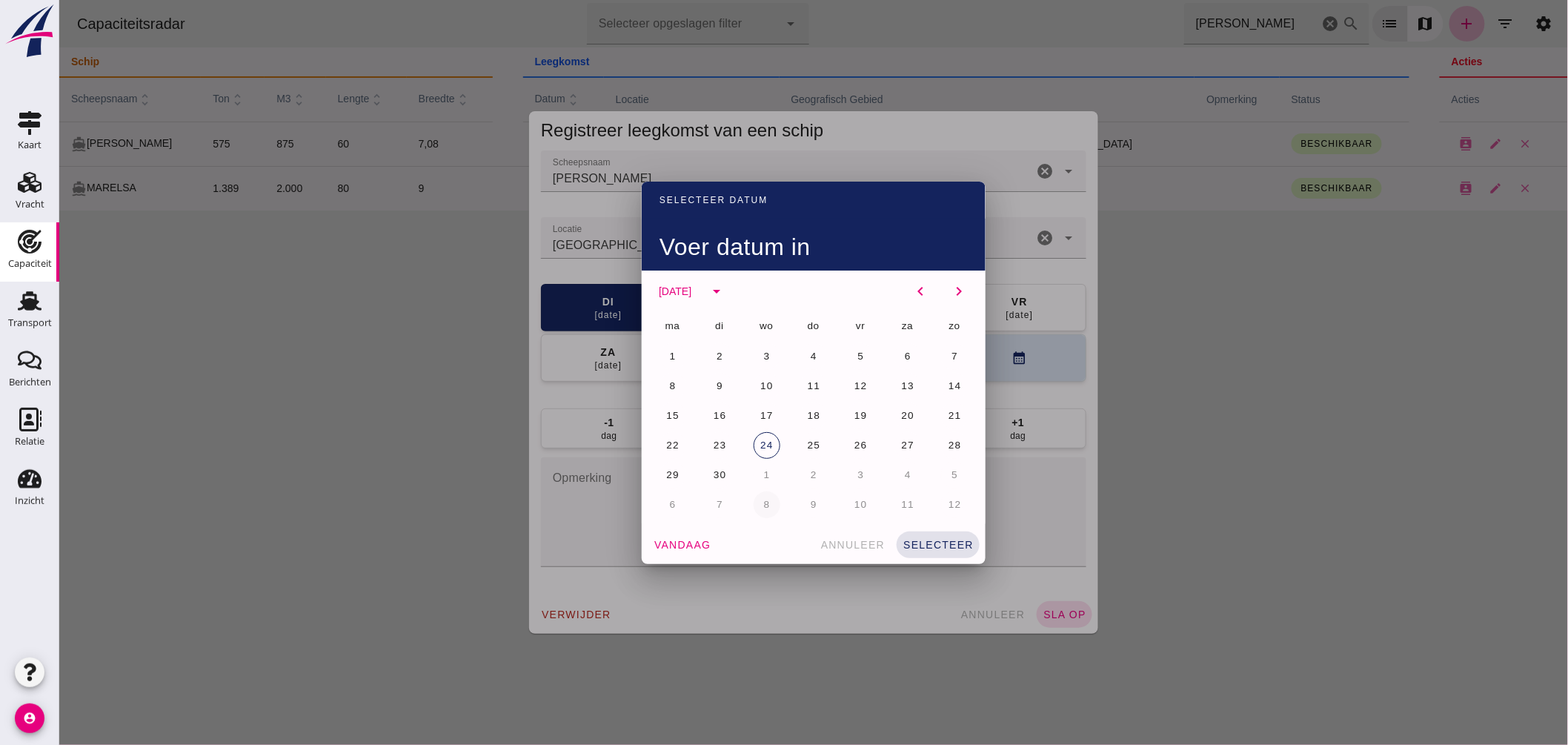
click at [763, 508] on span "8" at bounding box center [766, 503] width 8 height 11
click at [958, 549] on span "selecteer" at bounding box center [937, 544] width 71 height 12
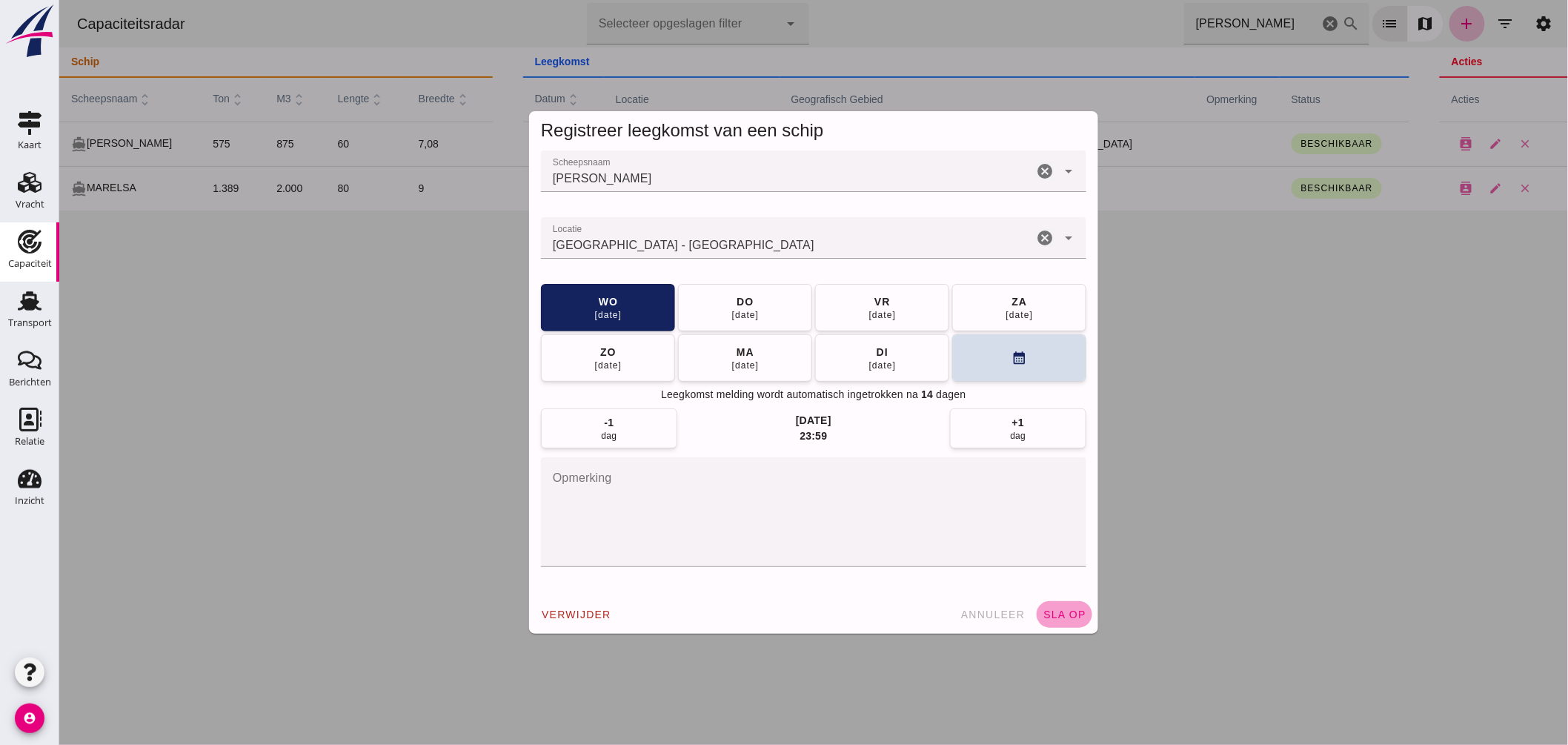
click at [1055, 611] on span "sla op" at bounding box center [1064, 614] width 43 height 12
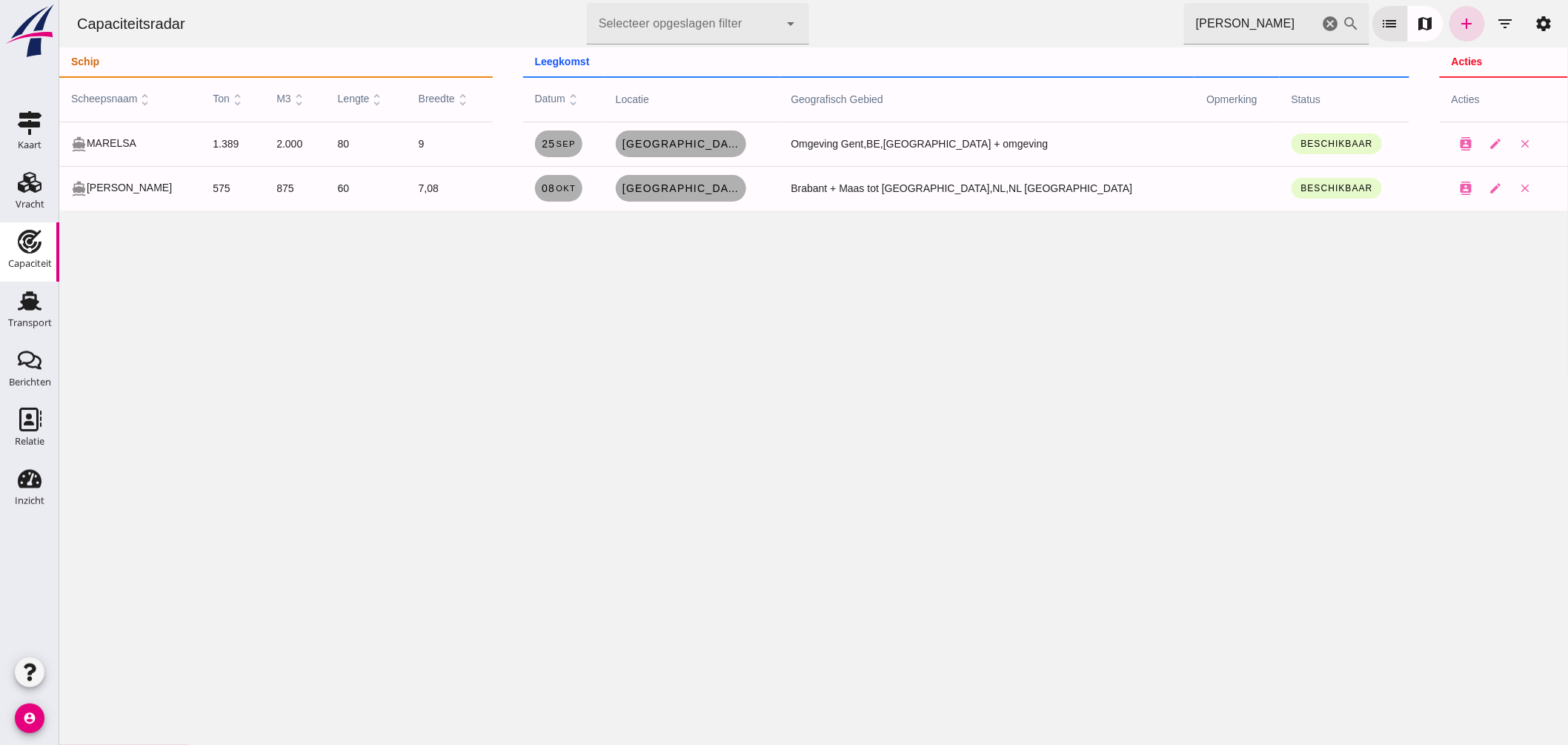
drag, startPoint x: 1224, startPoint y: 23, endPoint x: 646, endPoint y: 35, distance: 578.1
click at [668, 32] on div "Capaciteitsradar Selecteer opgeslagen filter Selecteer opgeslagen filter cancel…" at bounding box center [813, 23] width 1497 height 48
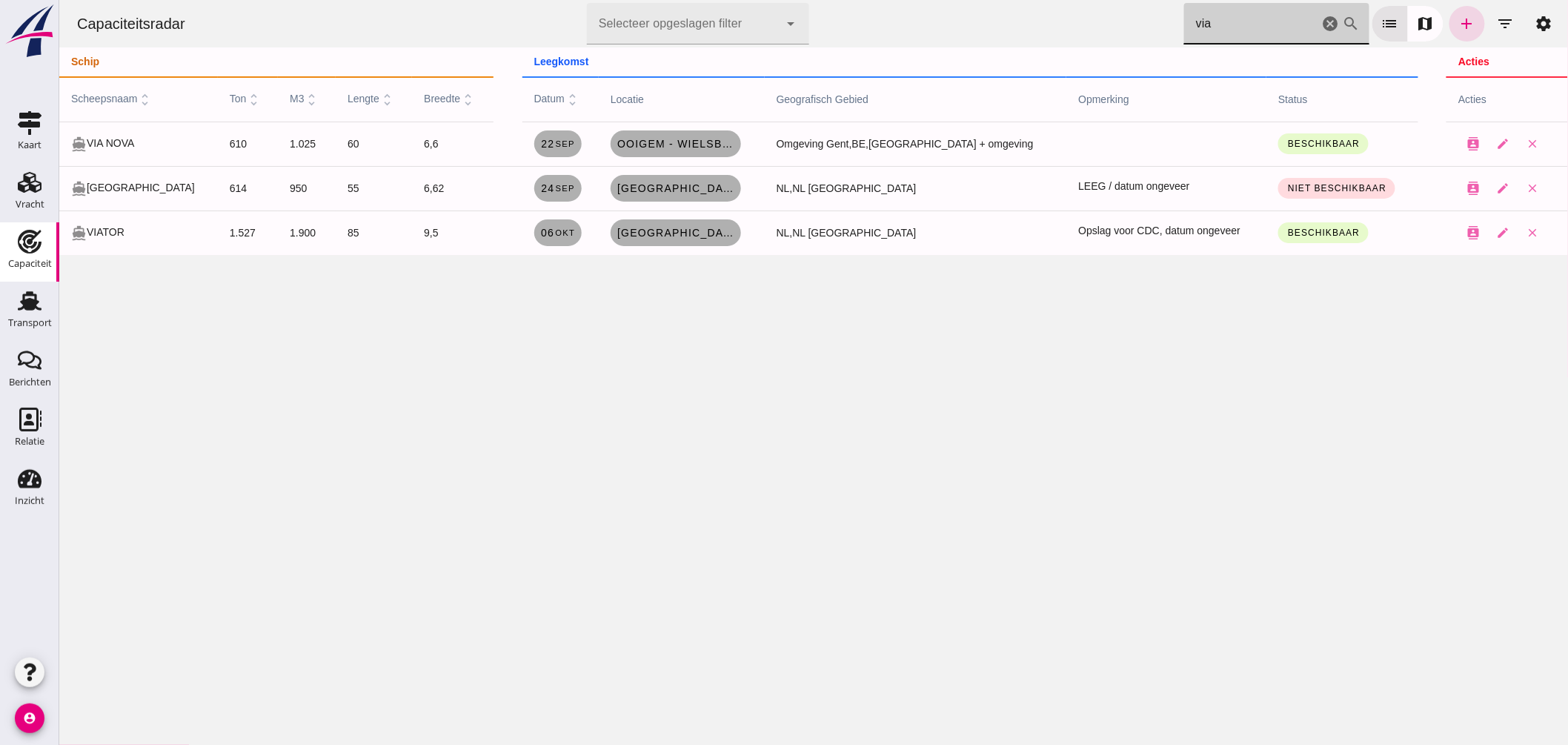
drag, startPoint x: 1096, startPoint y: 6, endPoint x: 892, endPoint y: -11, distance: 204.7
click at [892, 0] on html "Capaciteitsradar Selecteer opgeslagen filter Selecteer opgeslagen filter cancel…" at bounding box center [813, 372] width 1509 height 745
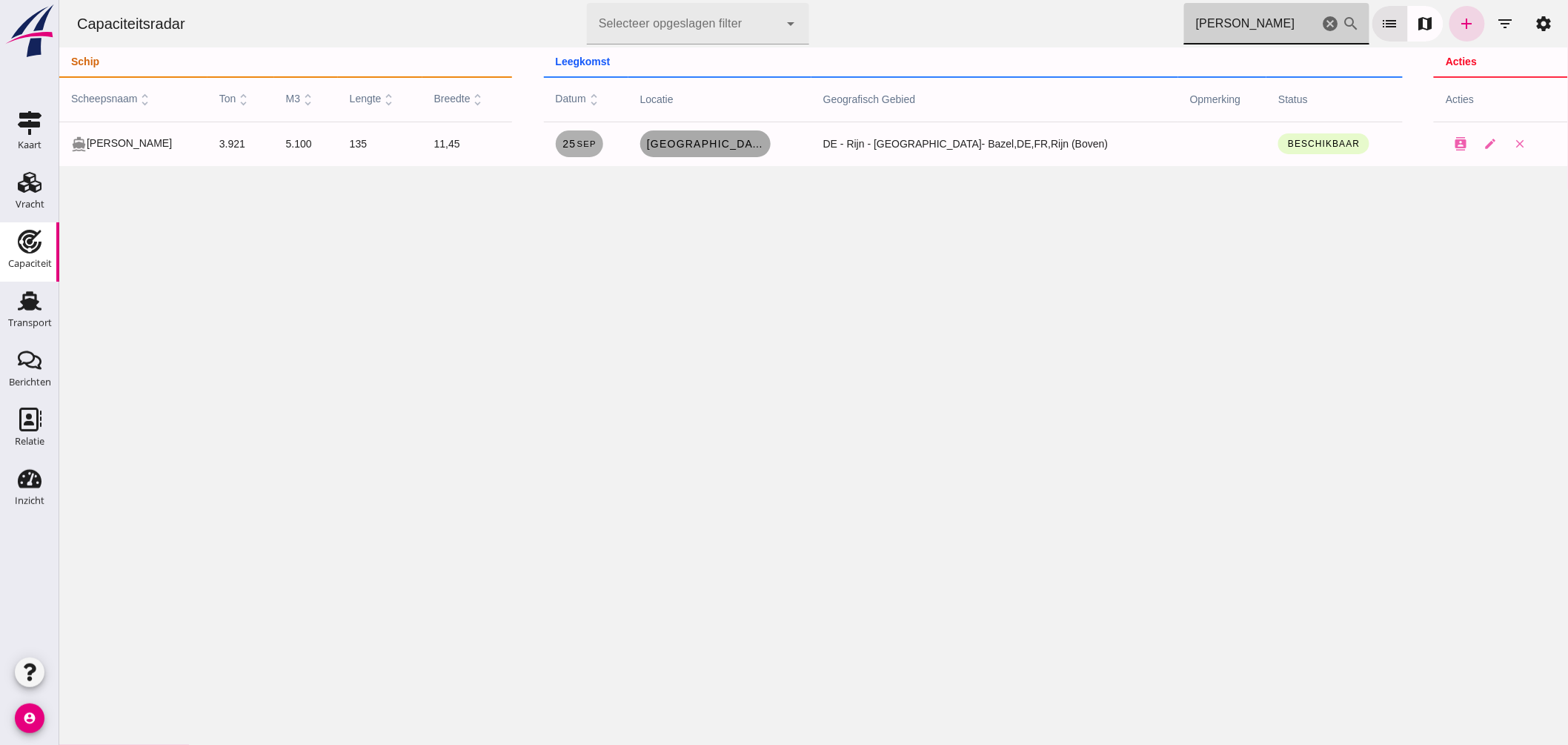
type input "michael"
click at [722, 145] on span "Rheinhausen, de" at bounding box center [705, 144] width 119 height 12
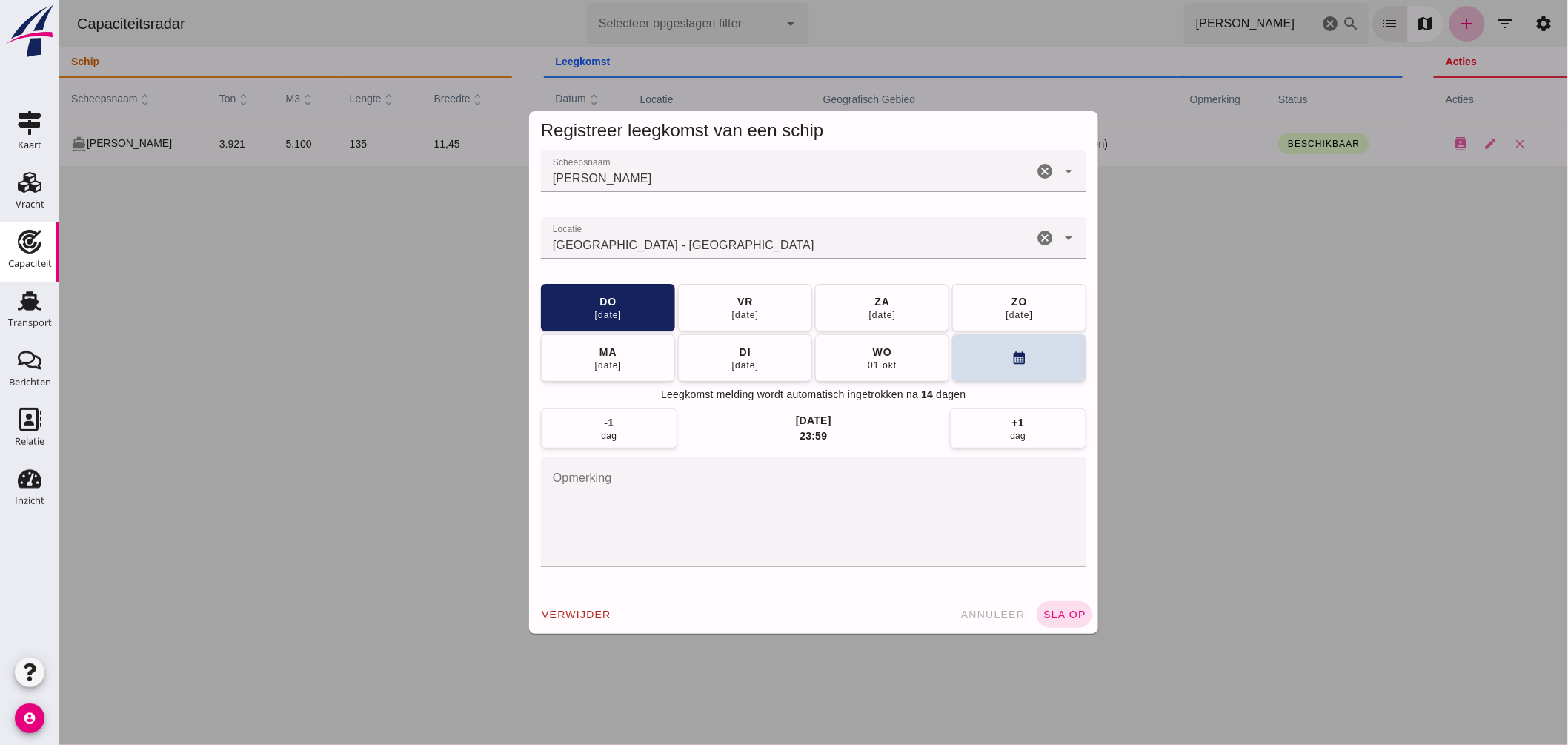
click at [741, 241] on input "Locatie" at bounding box center [786, 245] width 492 height 18
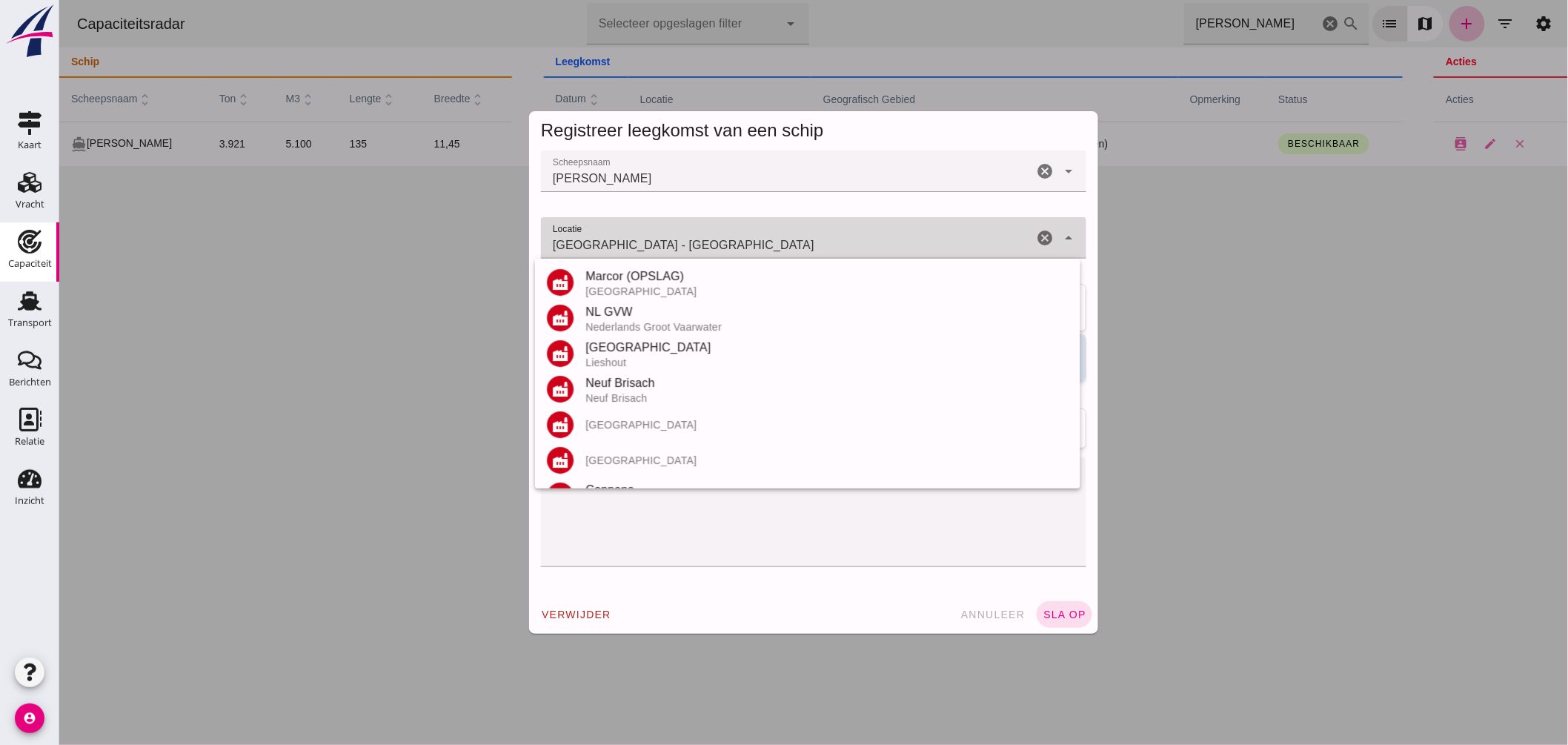
click at [741, 240] on input "Rheinhausen - Baden-Württemberg" at bounding box center [786, 245] width 492 height 18
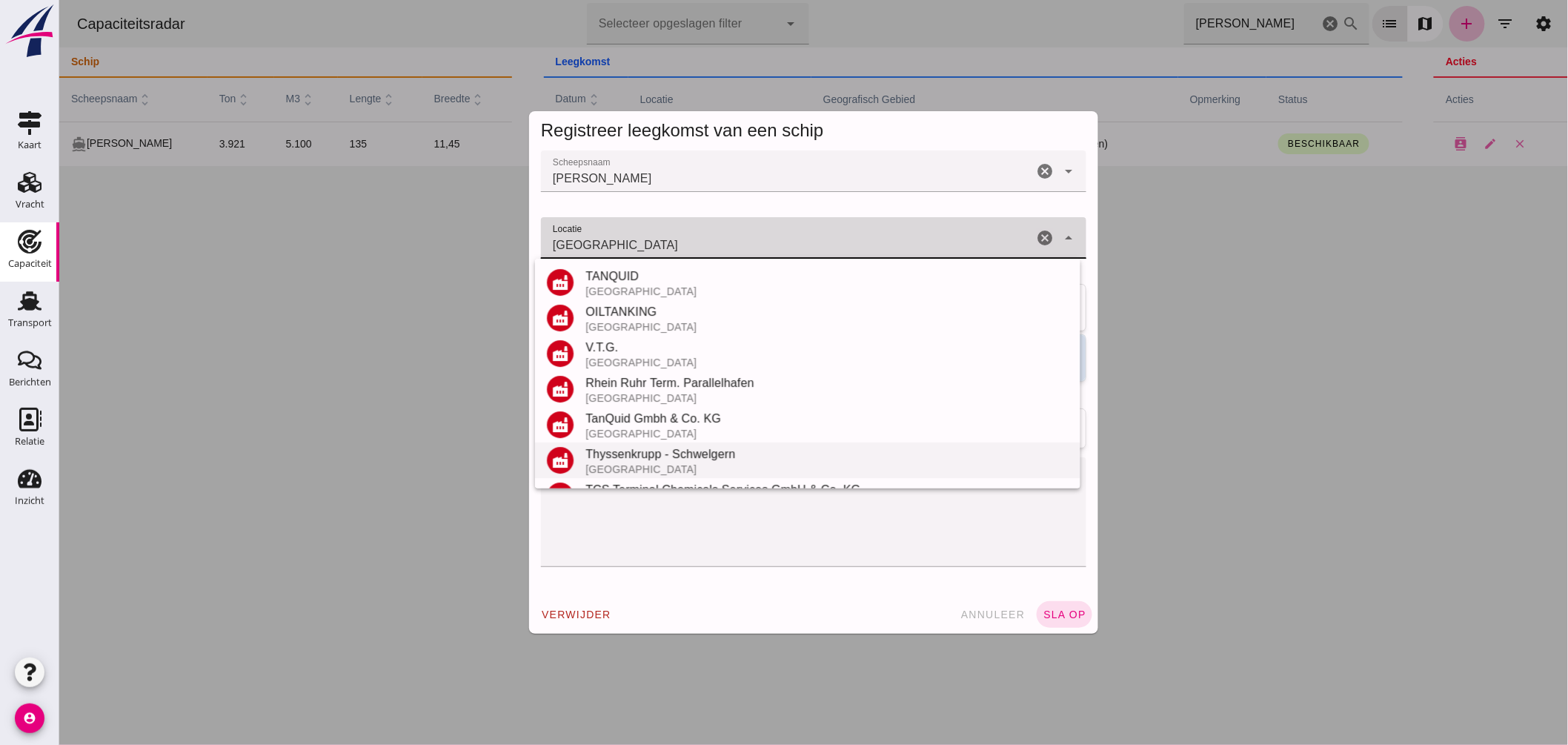
scroll to position [247, 0]
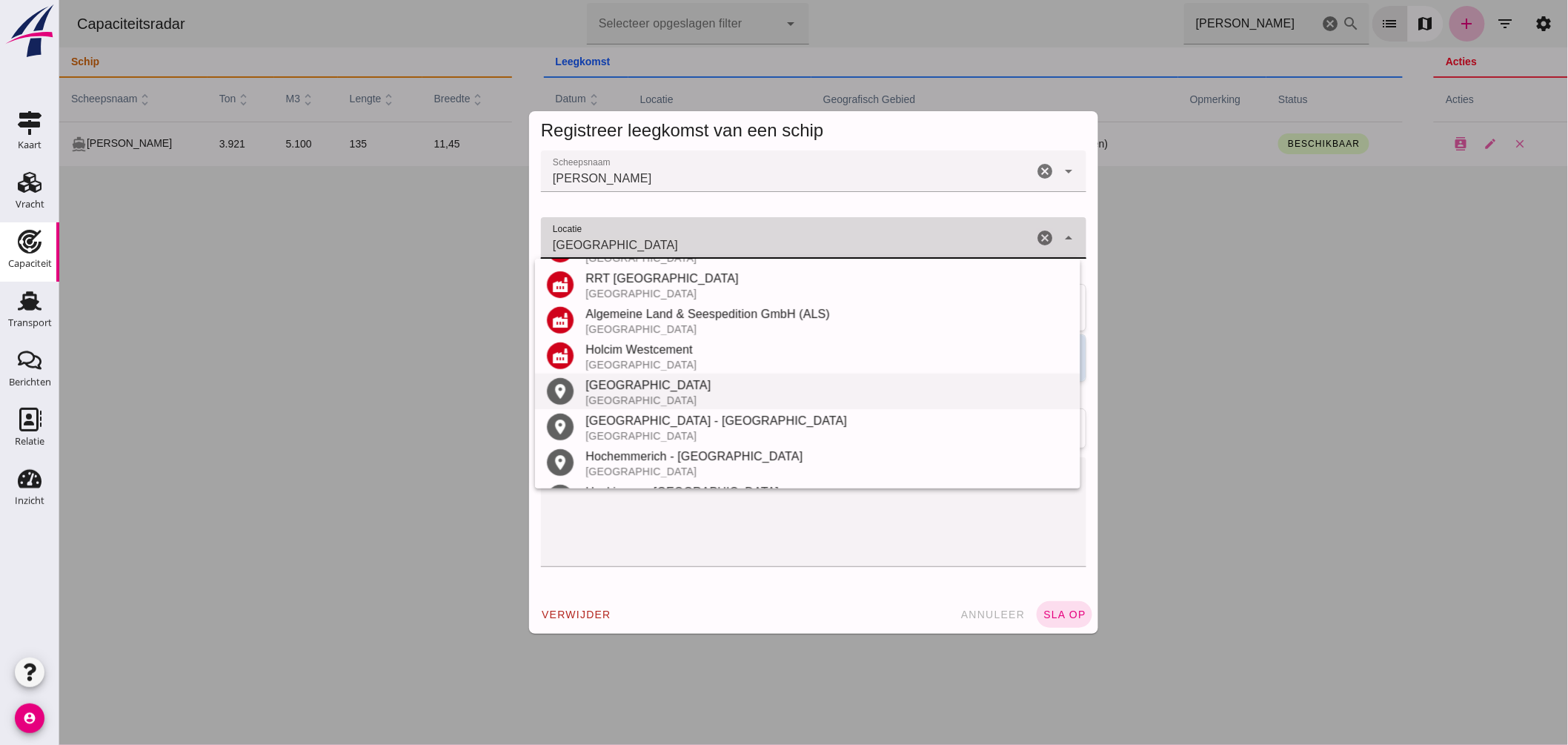
click at [644, 388] on div "Duisburg" at bounding box center [826, 385] width 483 height 18
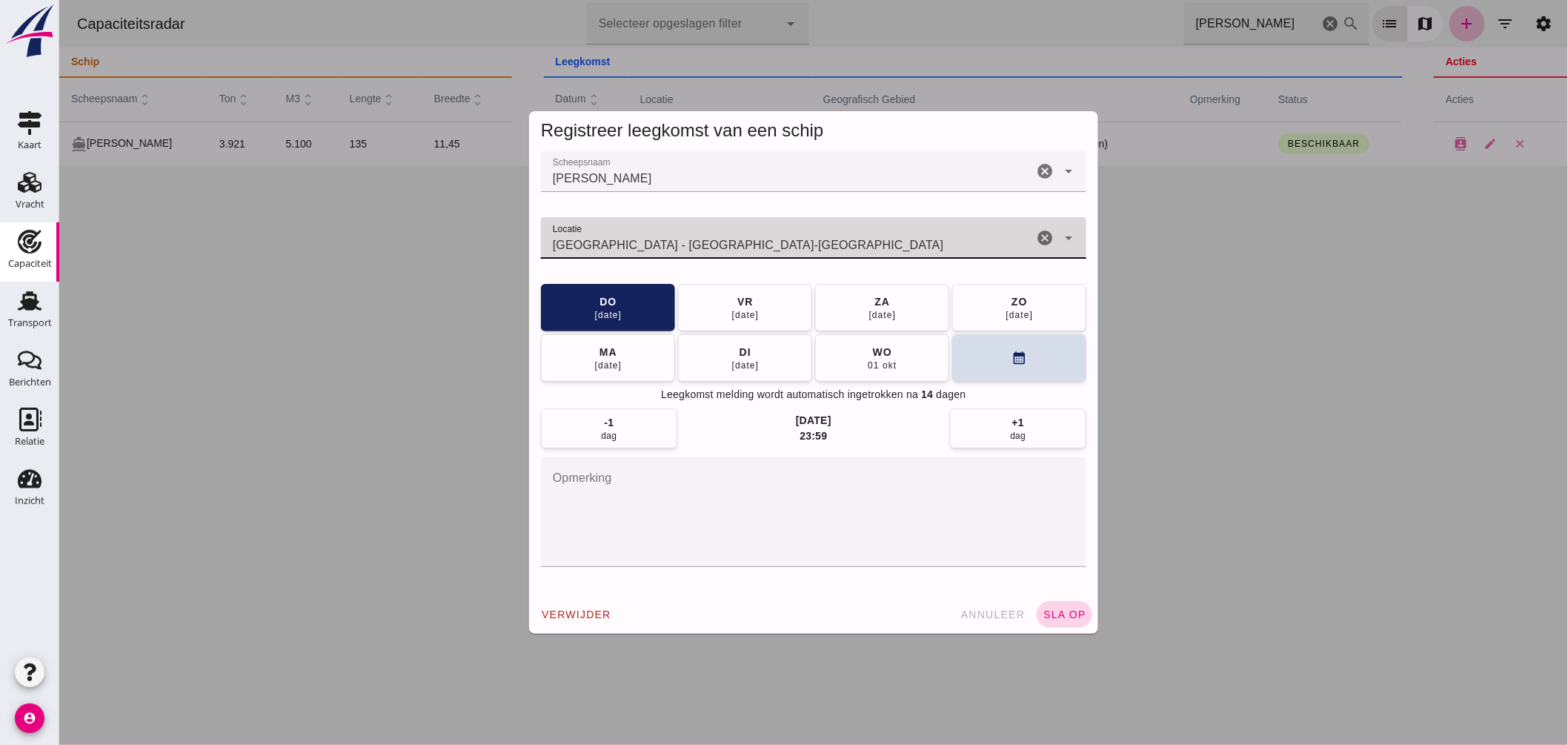
type input "Duisburg - Noordrijn-Westfalen"
click at [1050, 610] on span "sla op" at bounding box center [1064, 614] width 43 height 12
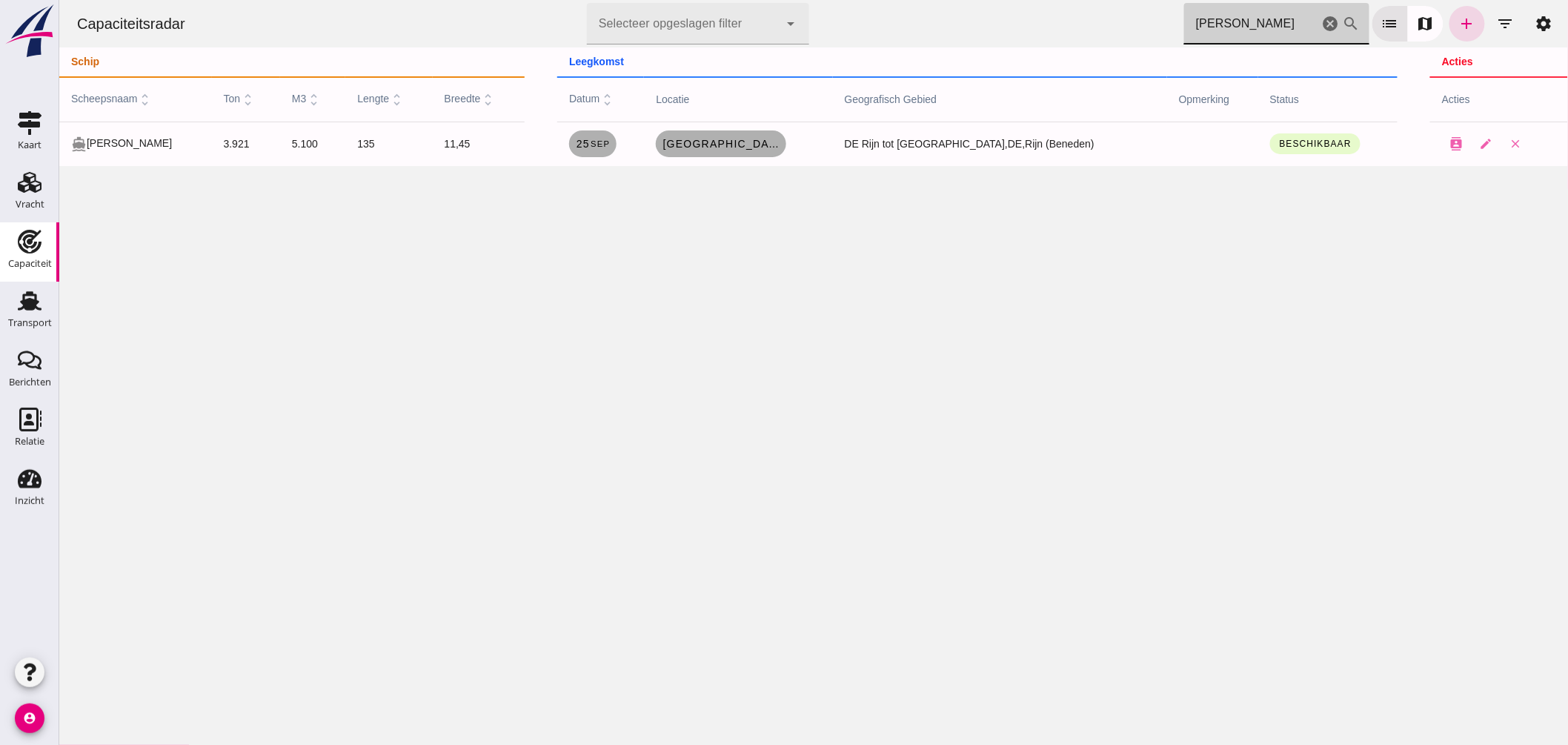
drag, startPoint x: 1129, startPoint y: 16, endPoint x: 775, endPoint y: 53, distance: 355.9
click at [863, 43] on div "Capaciteitsradar Selecteer opgeslagen filter Selecteer opgeslagen filter cancel…" at bounding box center [813, 23] width 1497 height 48
type input "advent"
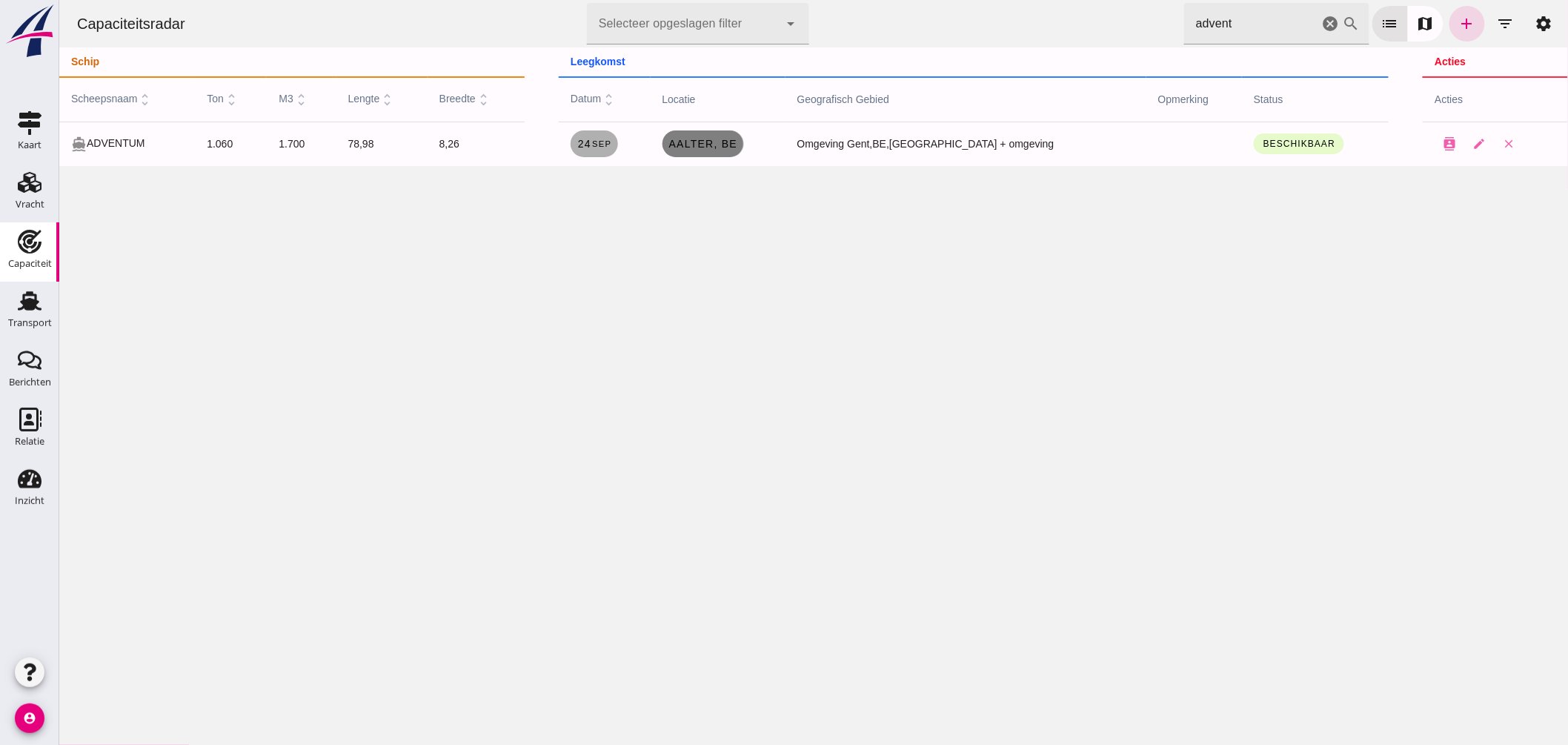
click at [731, 142] on span "Aalter, be" at bounding box center [702, 144] width 69 height 12
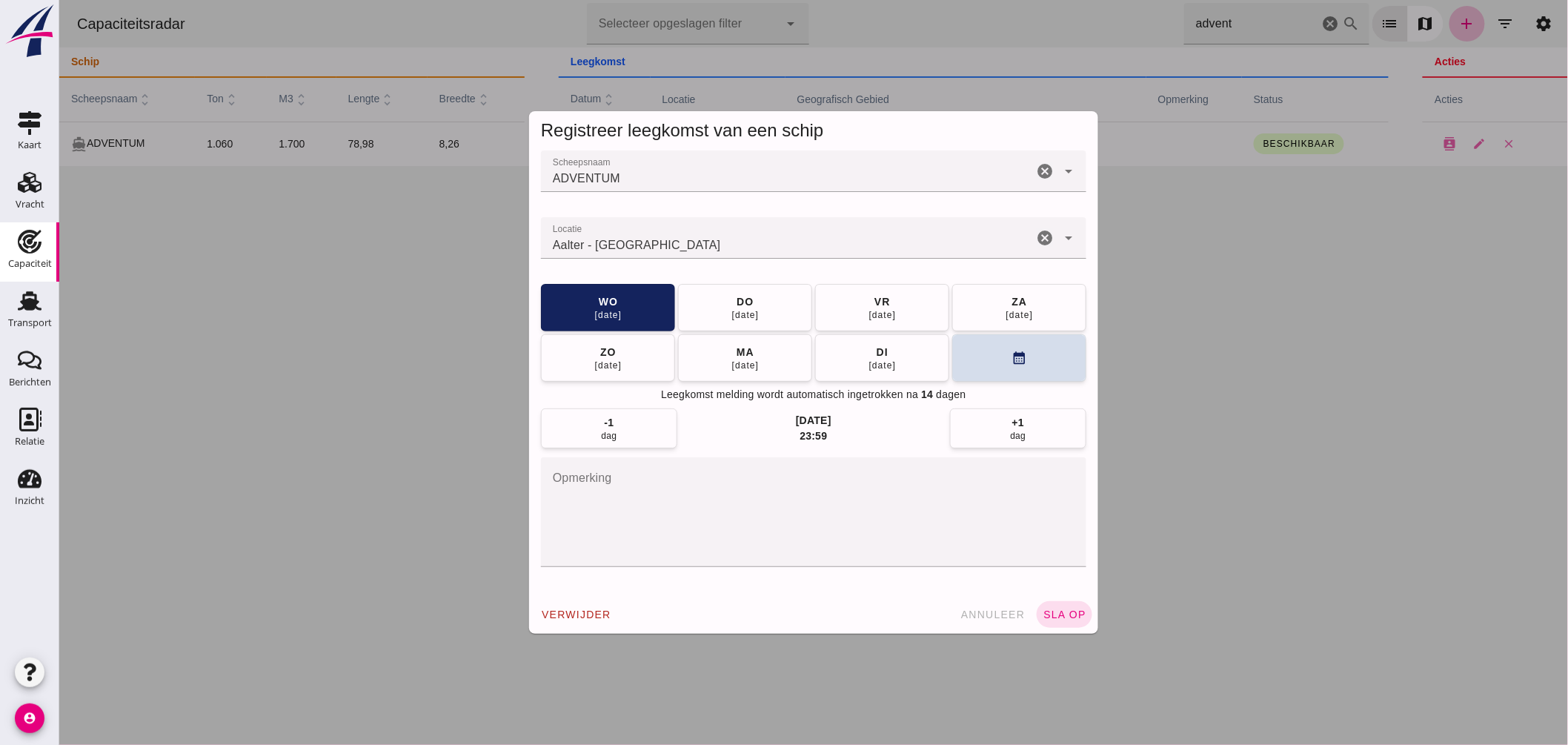
click at [711, 235] on div "Aalter - Oost-Vlaanderen" at bounding box center [786, 238] width 492 height 42
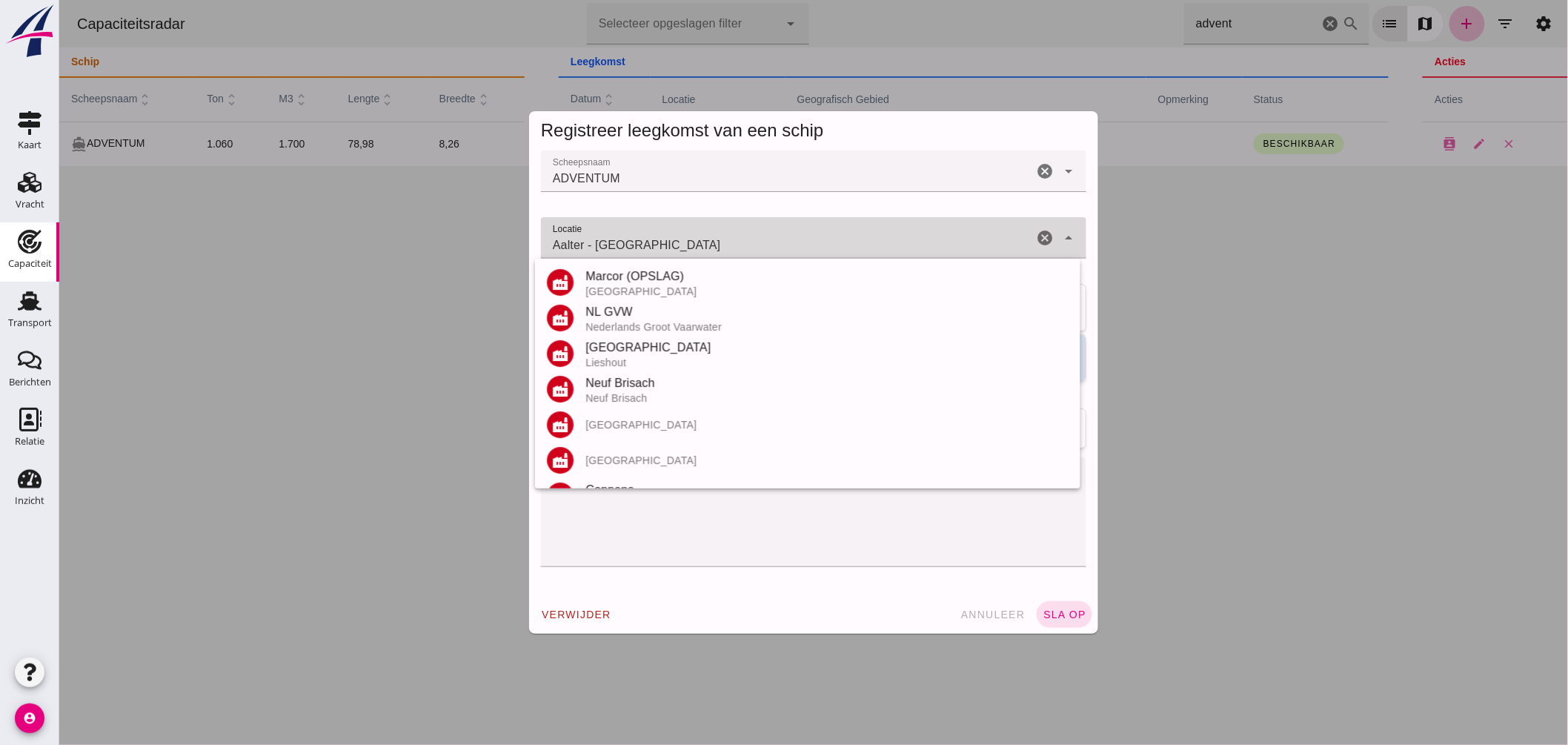
click at [712, 237] on input "Aalter - Oost-Vlaanderen" at bounding box center [786, 245] width 492 height 18
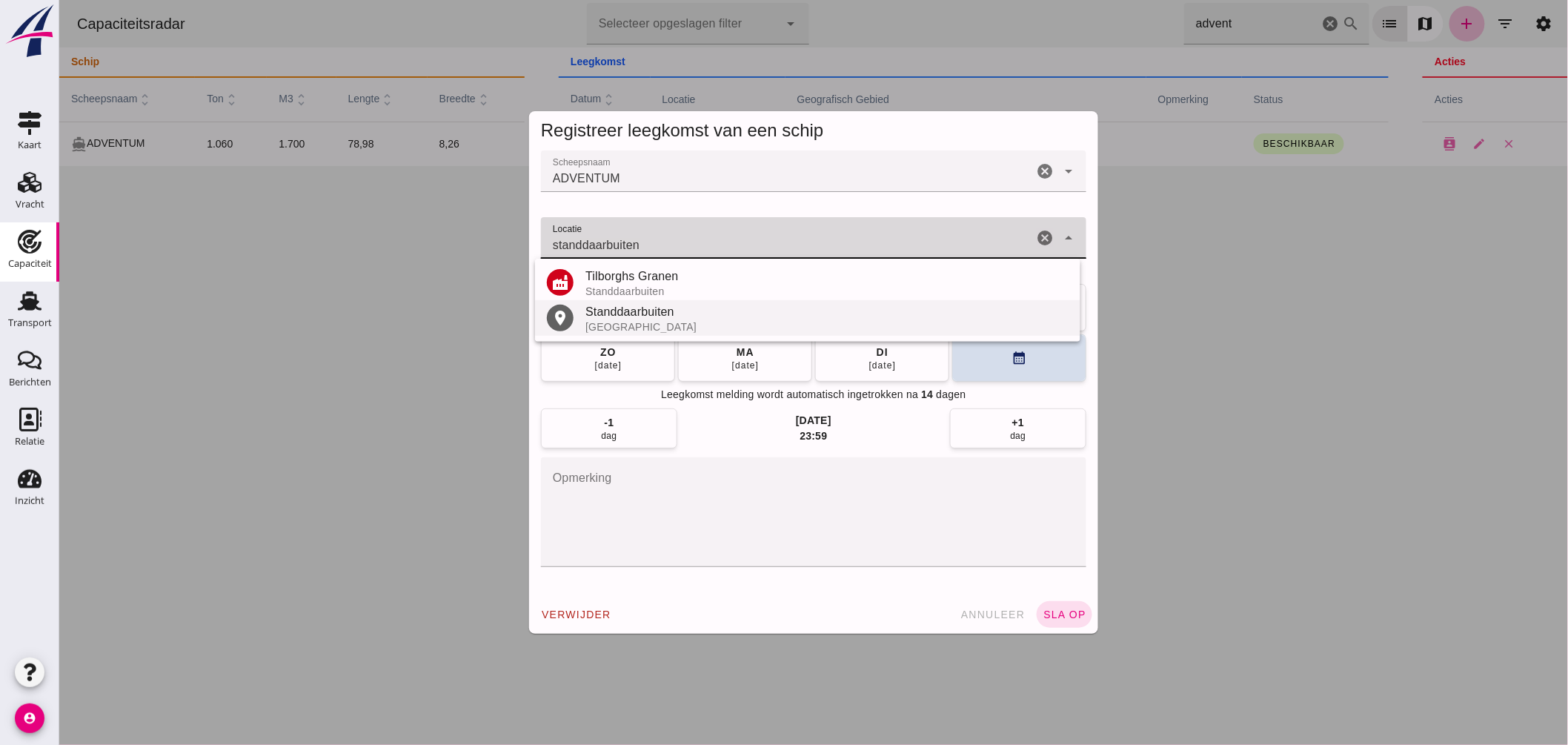
click at [642, 309] on div "Standdaarbuiten" at bounding box center [826, 311] width 483 height 18
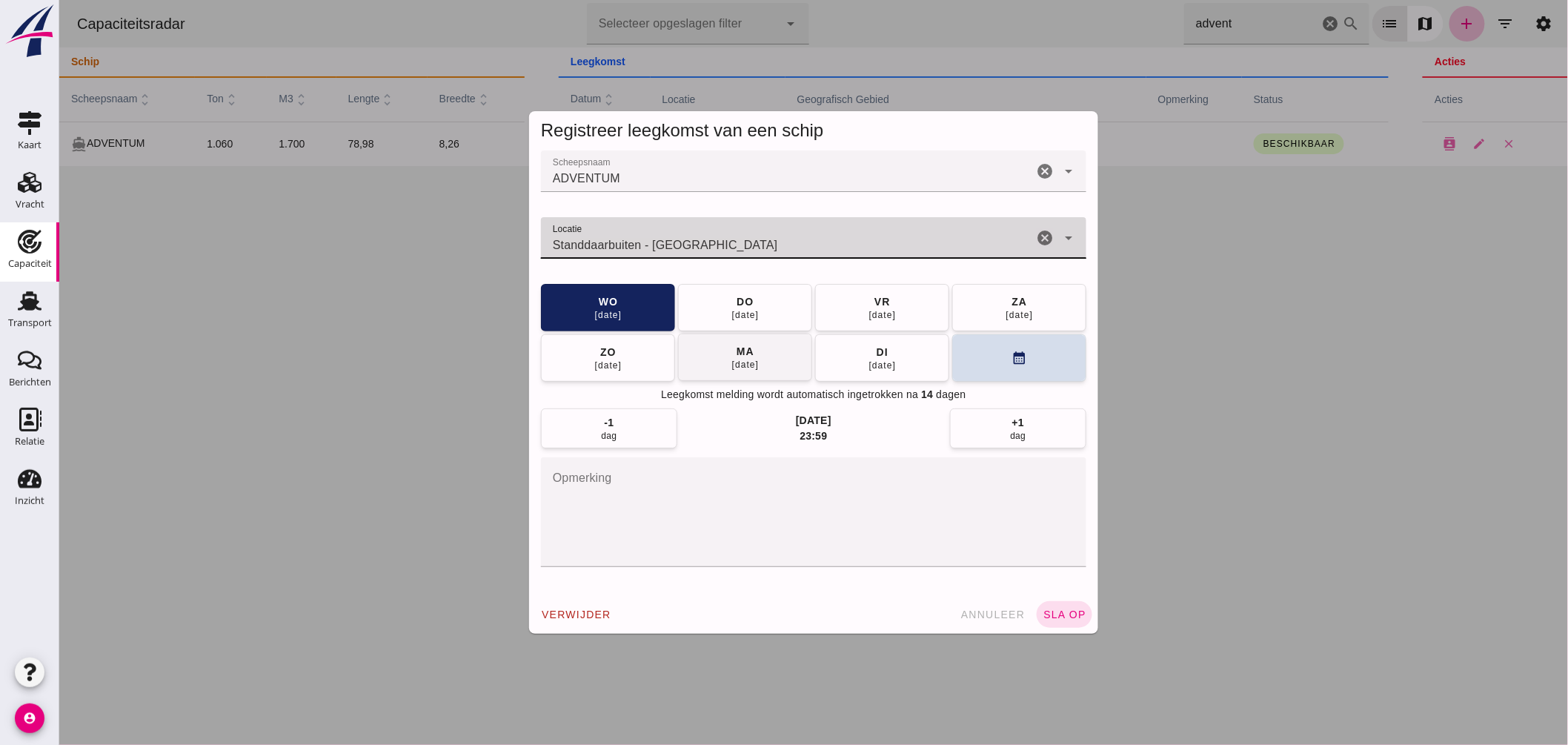
type input "Standdaarbuiten - Noord-Brabant"
click at [770, 355] on button "ma 29 sep" at bounding box center [744, 357] width 134 height 48
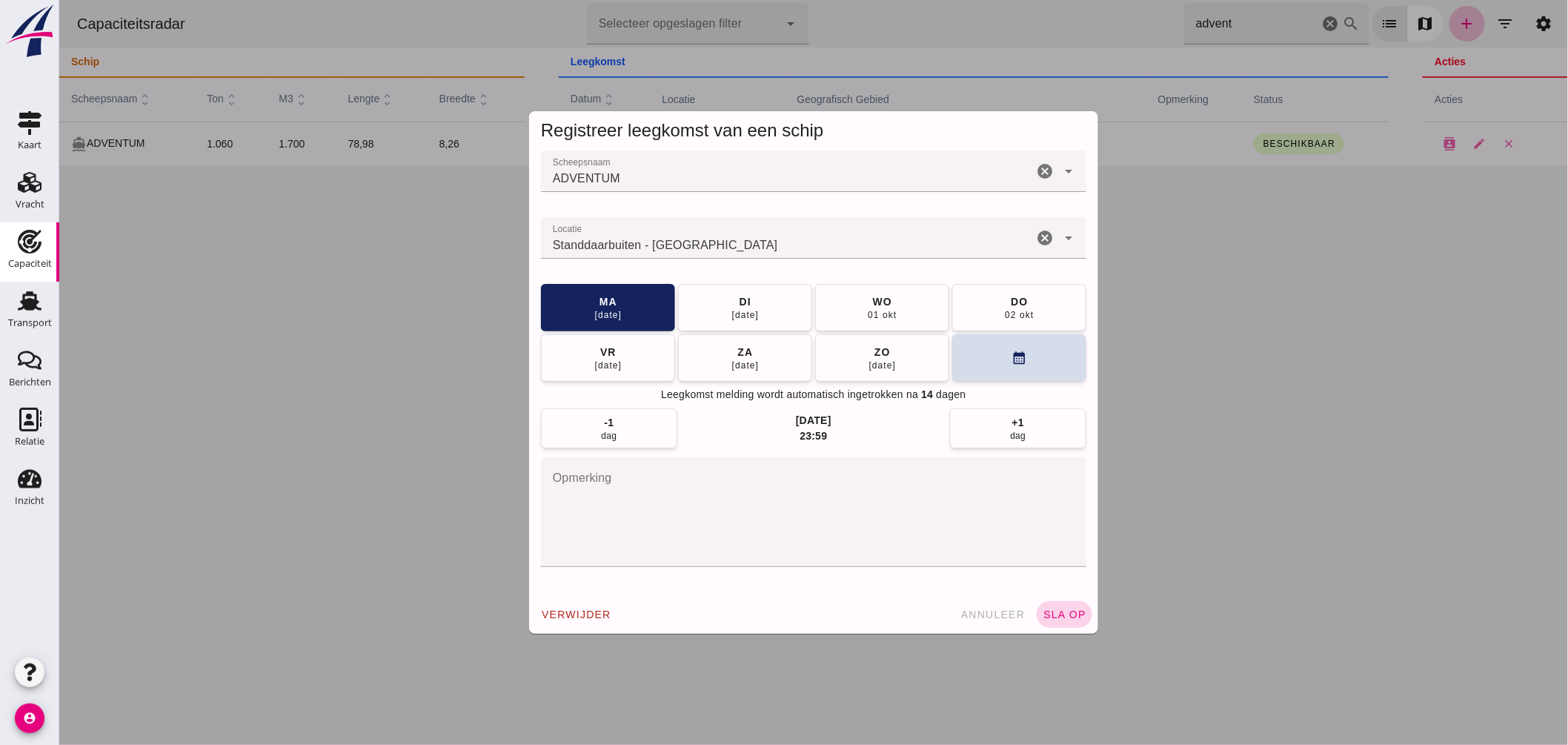
click at [1034, 603] on div "verwijder annuleer sla op" at bounding box center [813, 615] width 569 height 38
click at [1064, 609] on span "sla op" at bounding box center [1064, 614] width 43 height 12
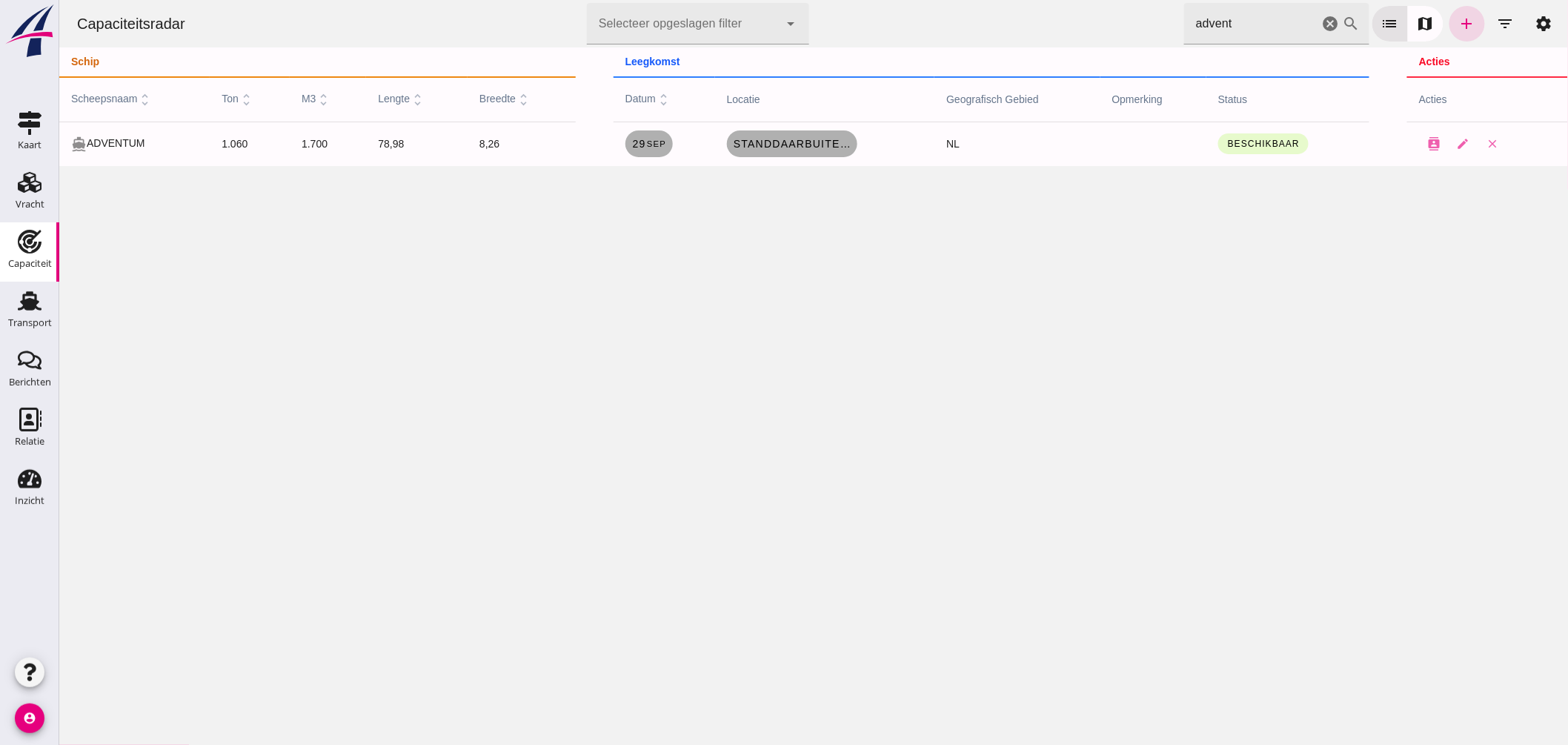
click at [1321, 24] on icon "cancel" at bounding box center [1330, 23] width 18 height 18
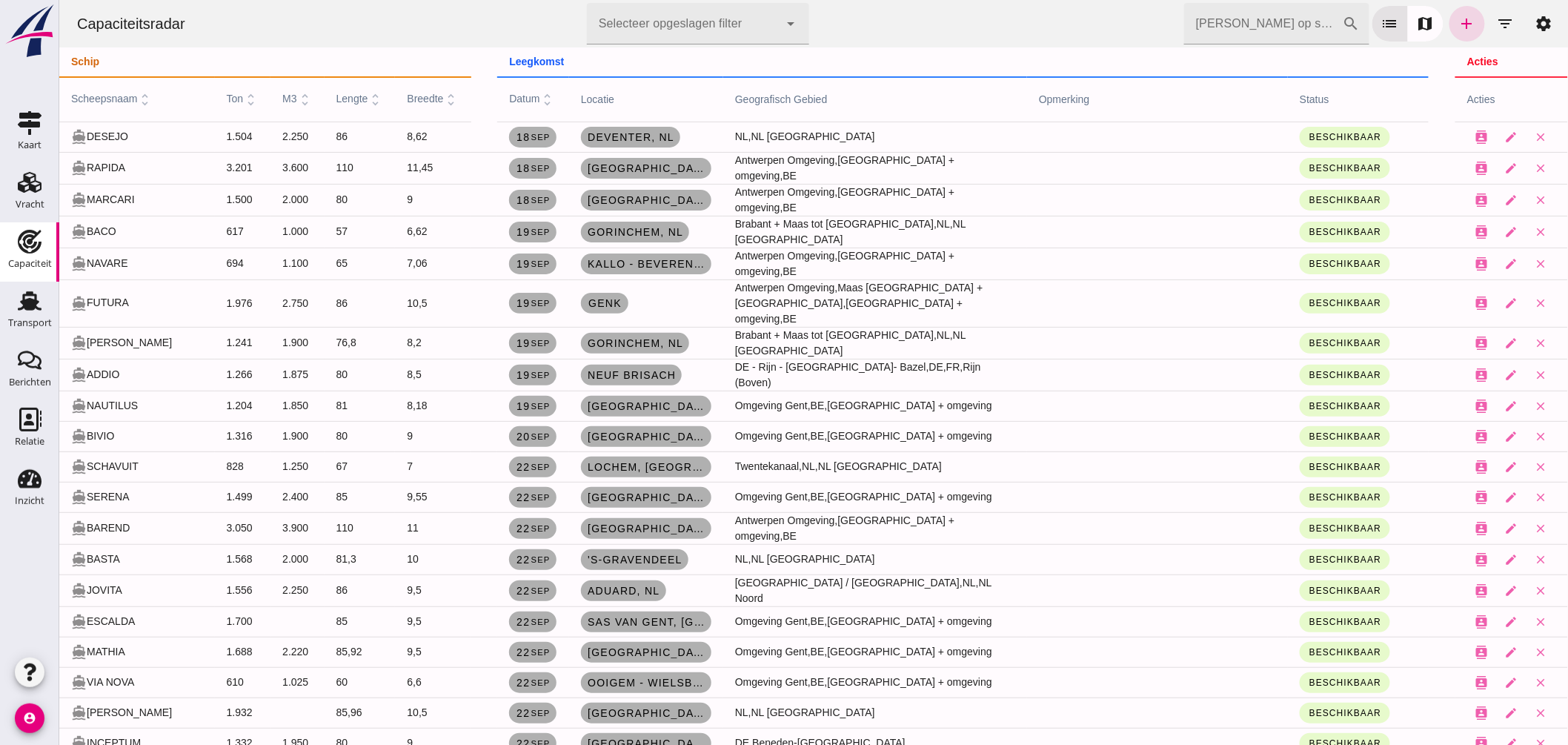
click at [1212, 21] on input "Zoek op scheepsnaam" at bounding box center [1263, 24] width 159 height 42
type input "elsa"
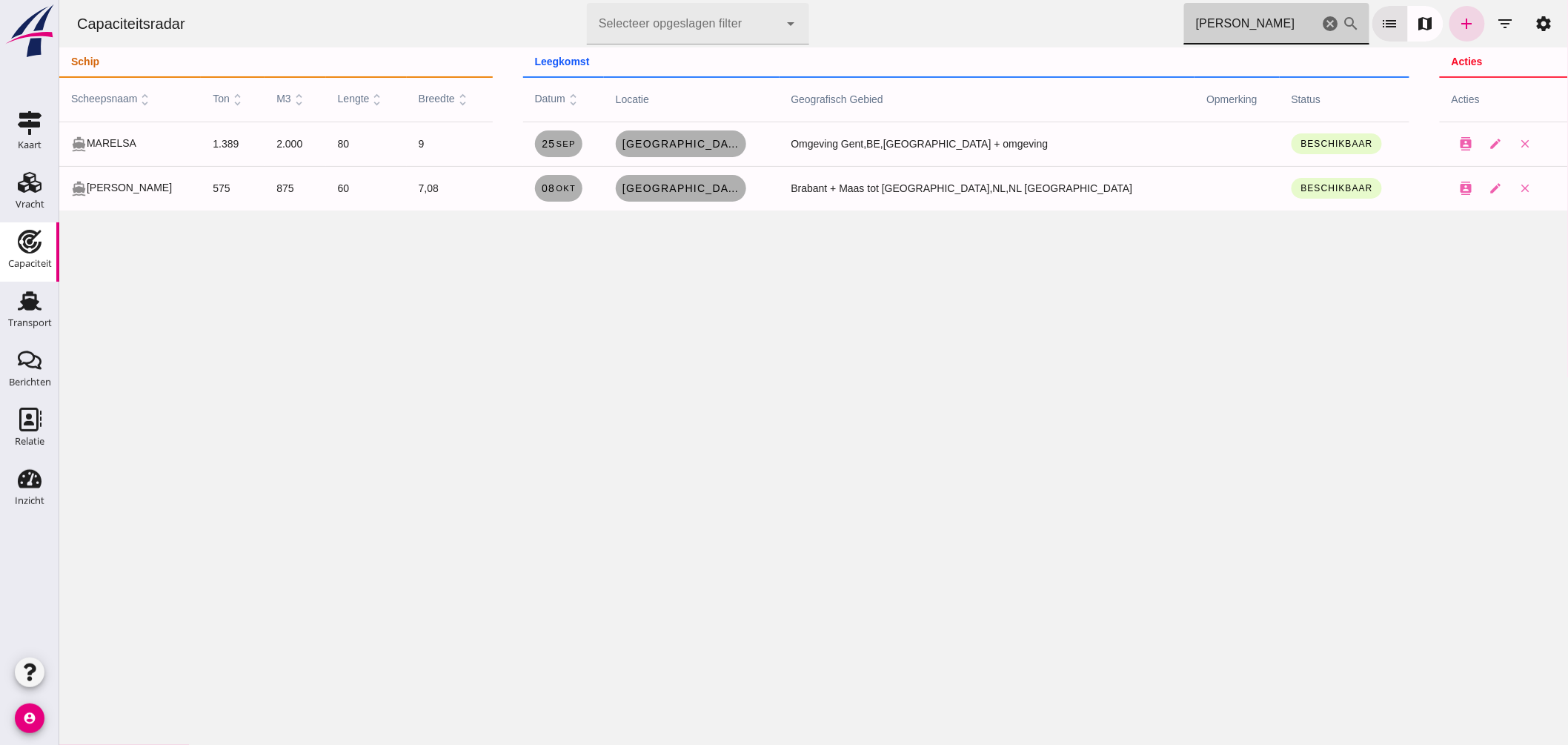
click at [1321, 20] on icon "cancel" at bounding box center [1330, 23] width 18 height 18
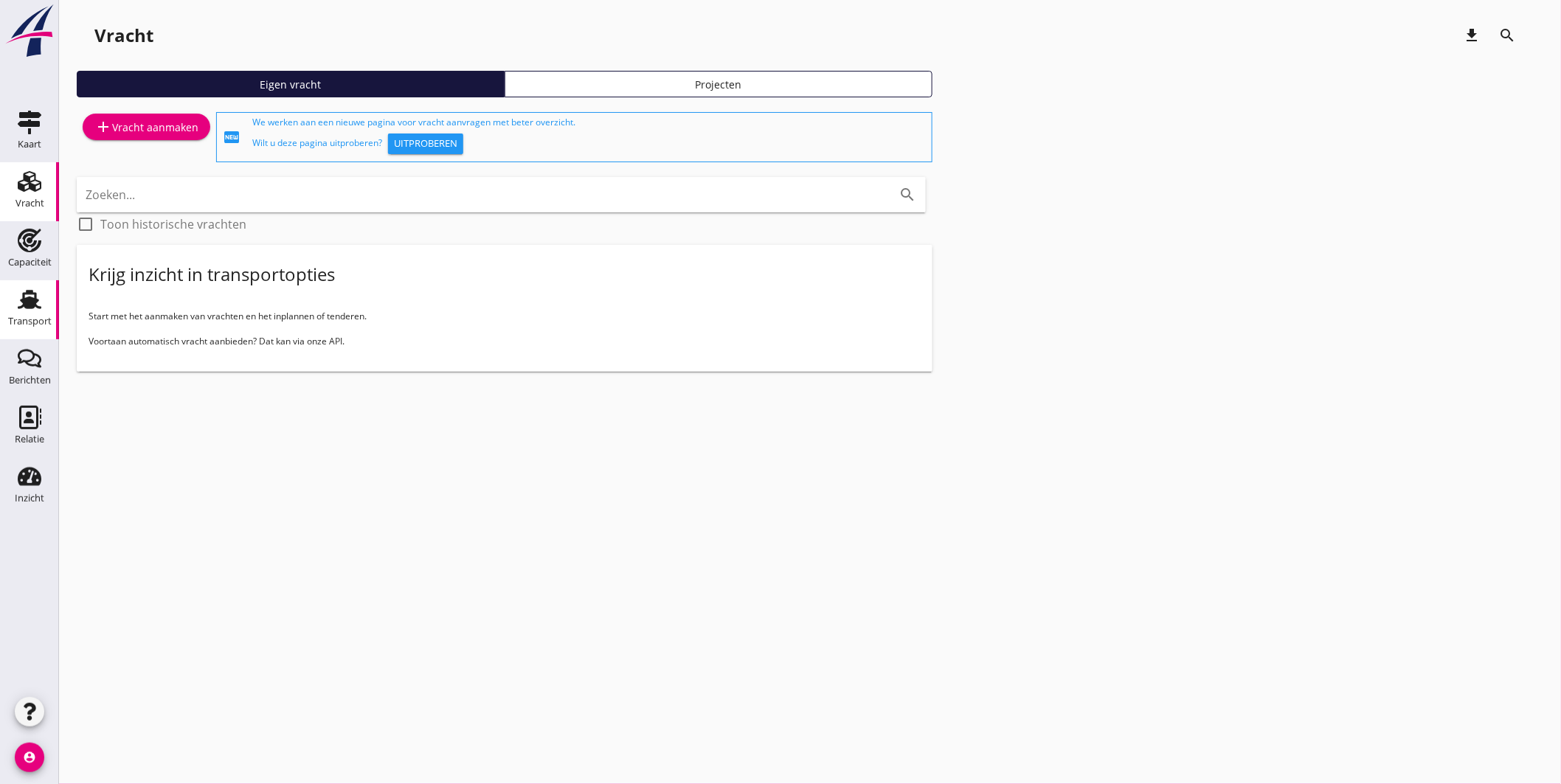
click at [22, 302] on use at bounding box center [29, 299] width 23 height 19
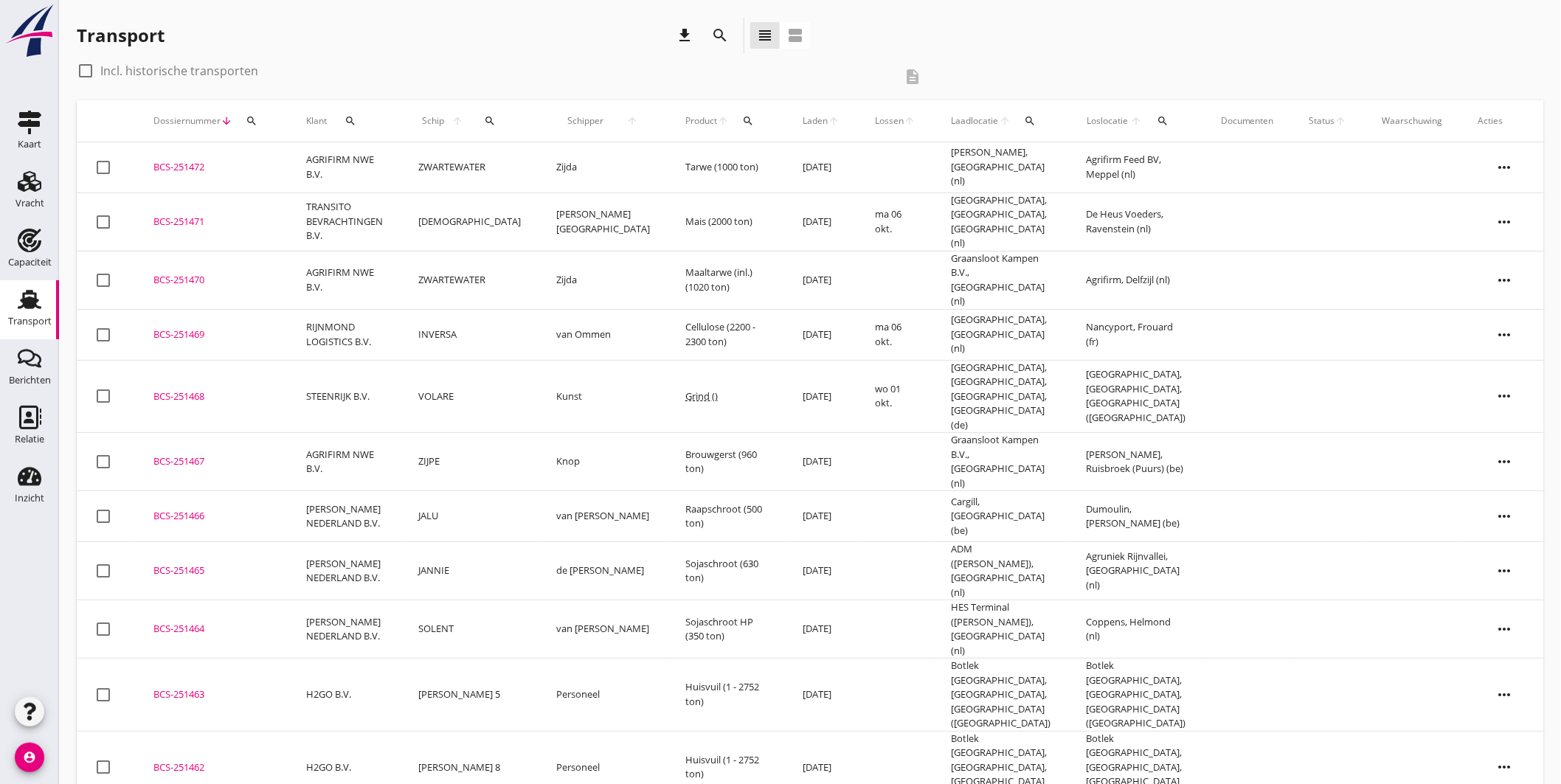
click at [1117, 212] on td "De Heus Voeders, Ravenstein (nl)" at bounding box center [1136, 221] width 135 height 58
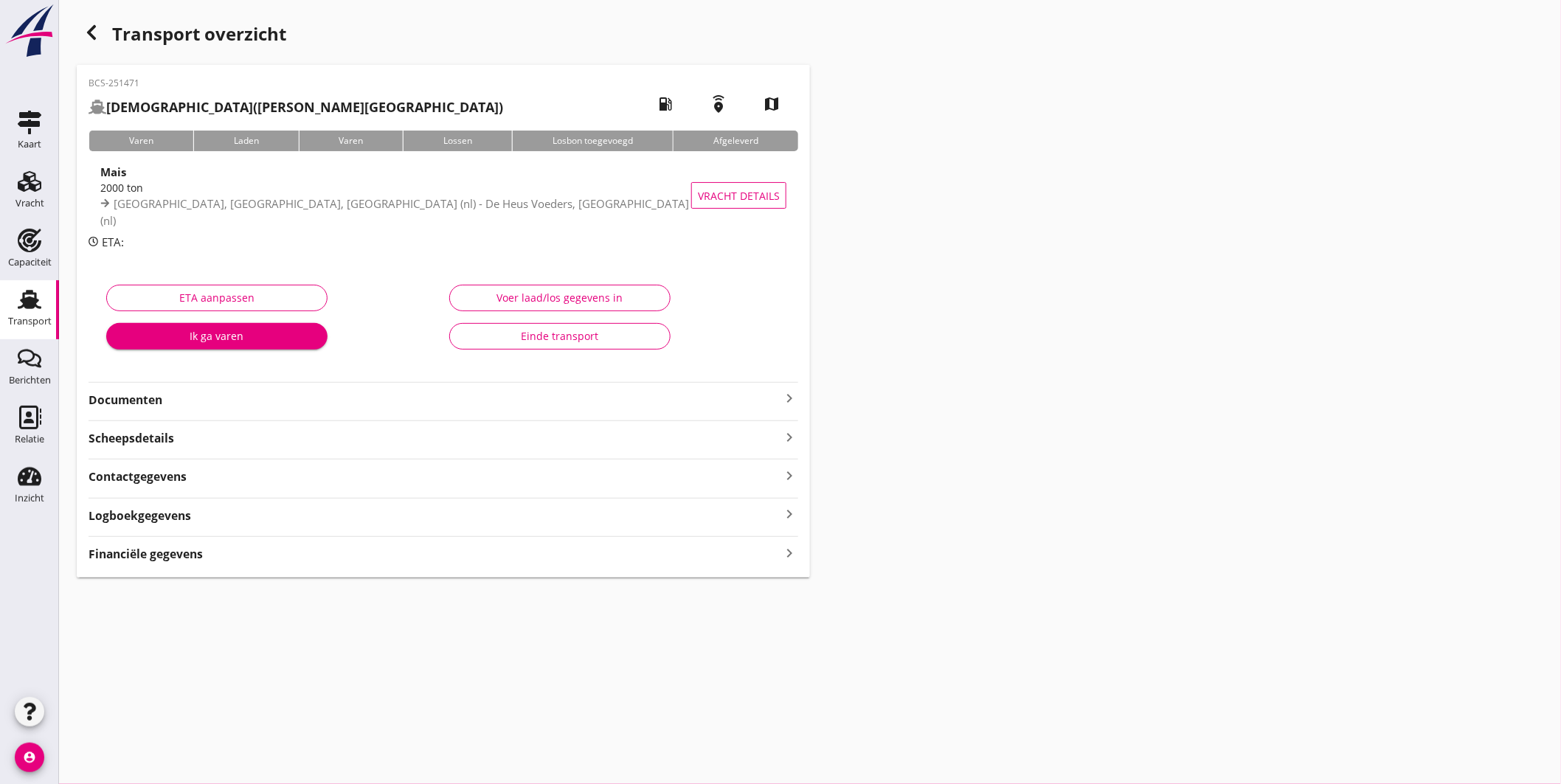
click at [788, 393] on icon "keyboard_arrow_right" at bounding box center [788, 398] width 17 height 17
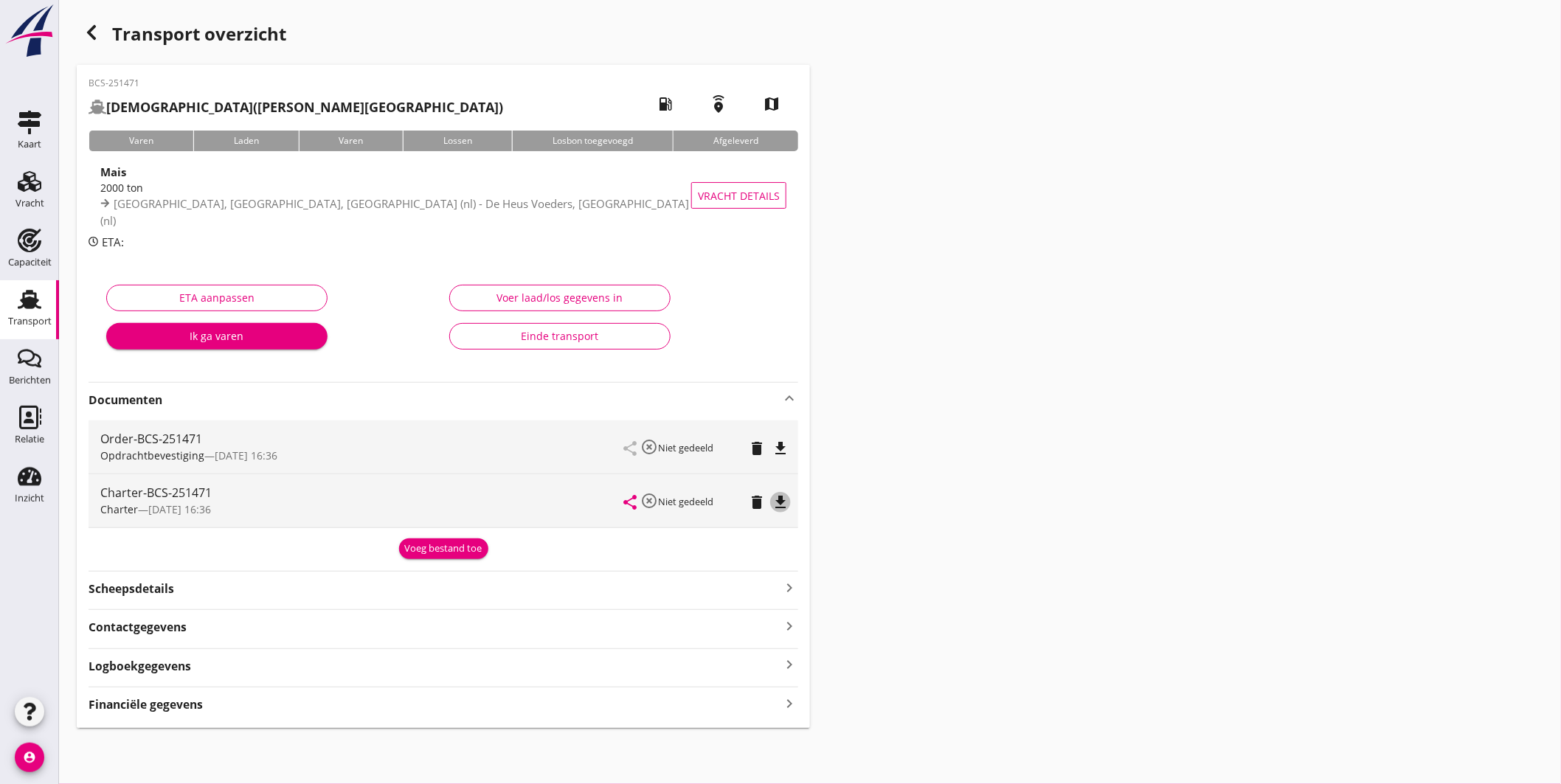
click at [780, 502] on icon "file_download" at bounding box center [780, 502] width 17 height 17
click at [13, 290] on div "Transport" at bounding box center [29, 300] width 36 height 23
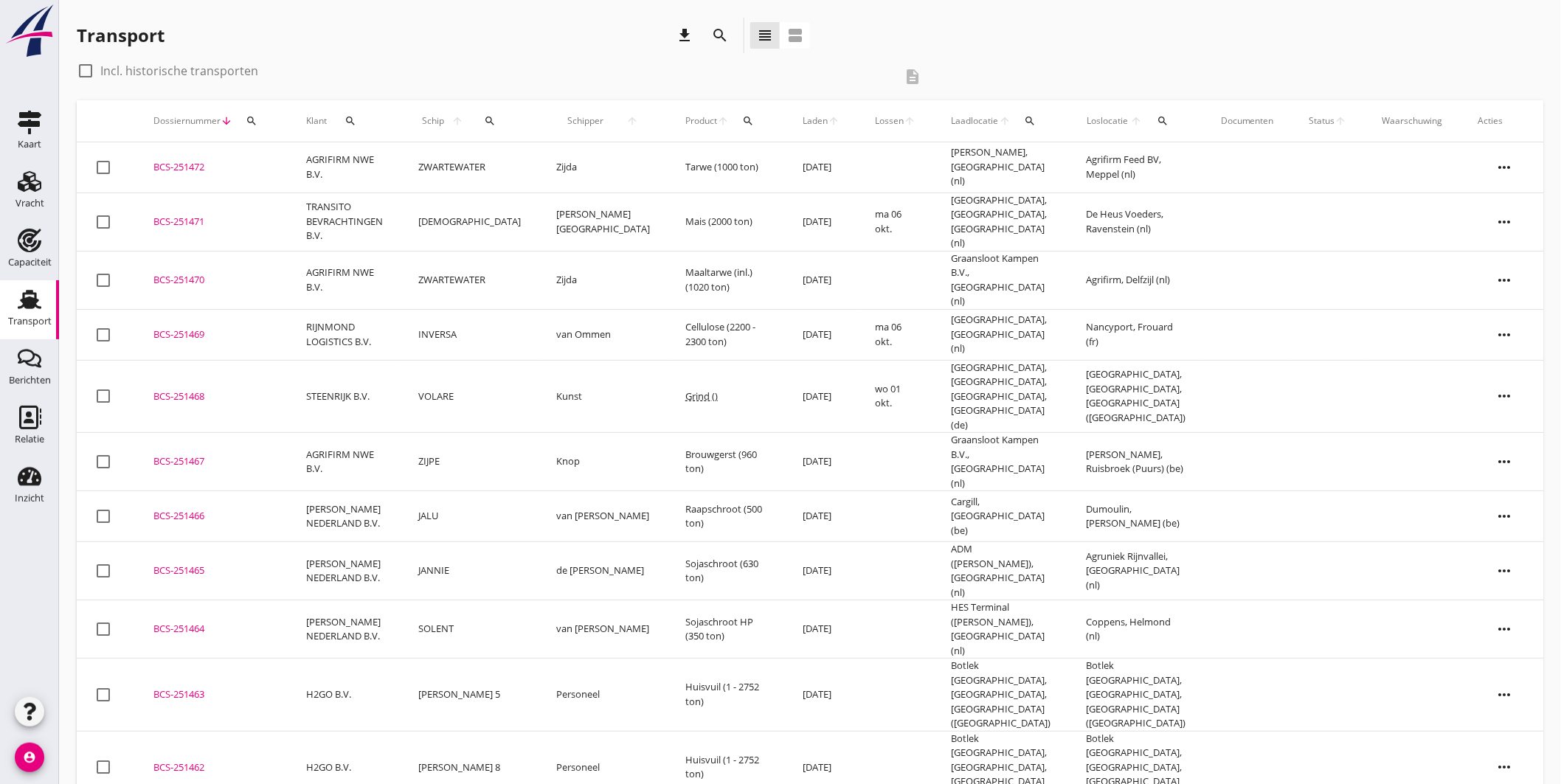
click at [485, 123] on icon "search" at bounding box center [490, 121] width 12 height 12
click at [547, 167] on input "Zoek op (scheeps)naam" at bounding box center [553, 164] width 153 height 23
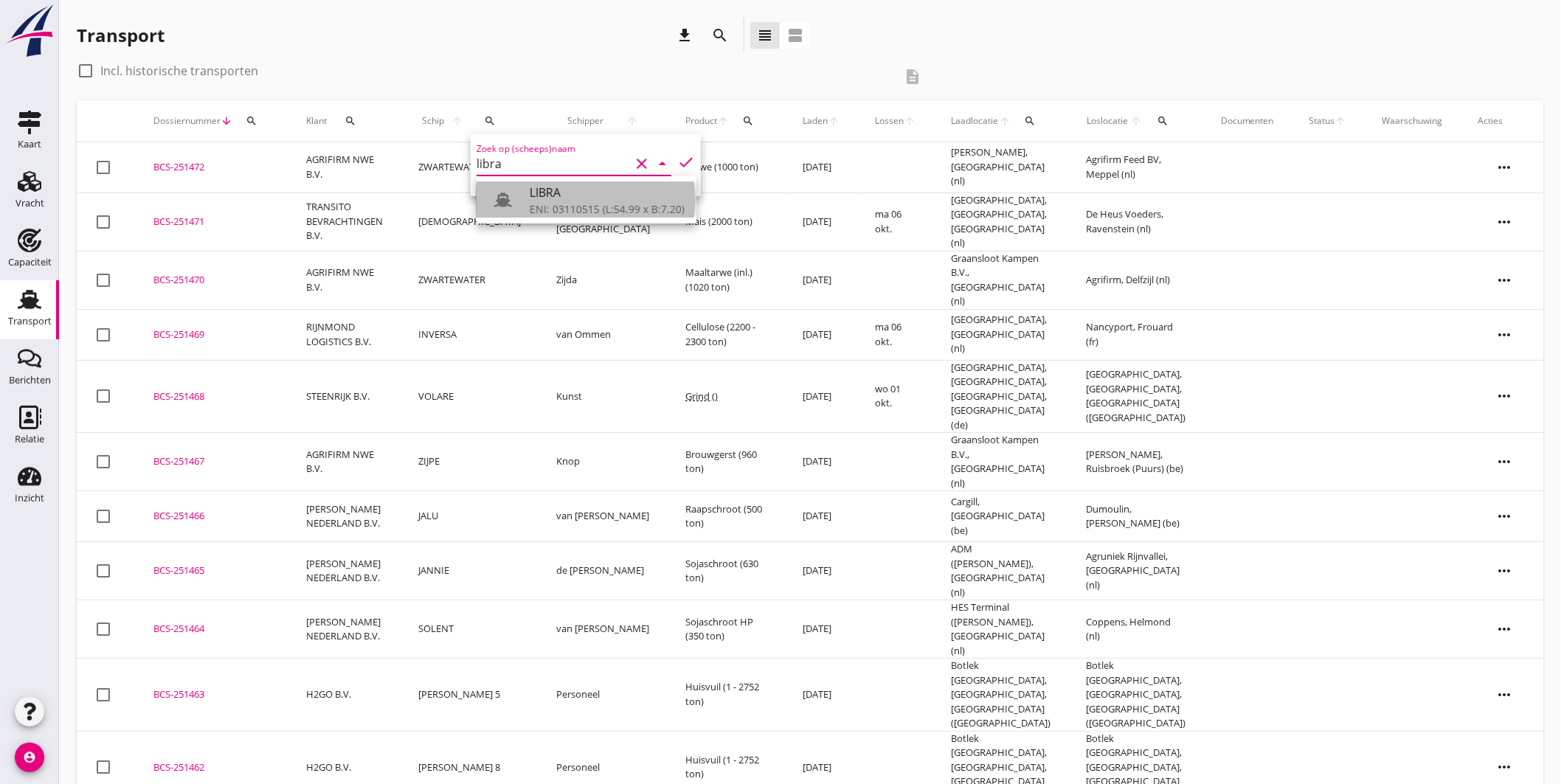
click at [554, 206] on div "ENI: 03110515 (L:54.99 x B:7.20)" at bounding box center [607, 209] width 155 height 16
click at [677, 165] on icon "check" at bounding box center [685, 161] width 17 height 17
type input "LIBRA"
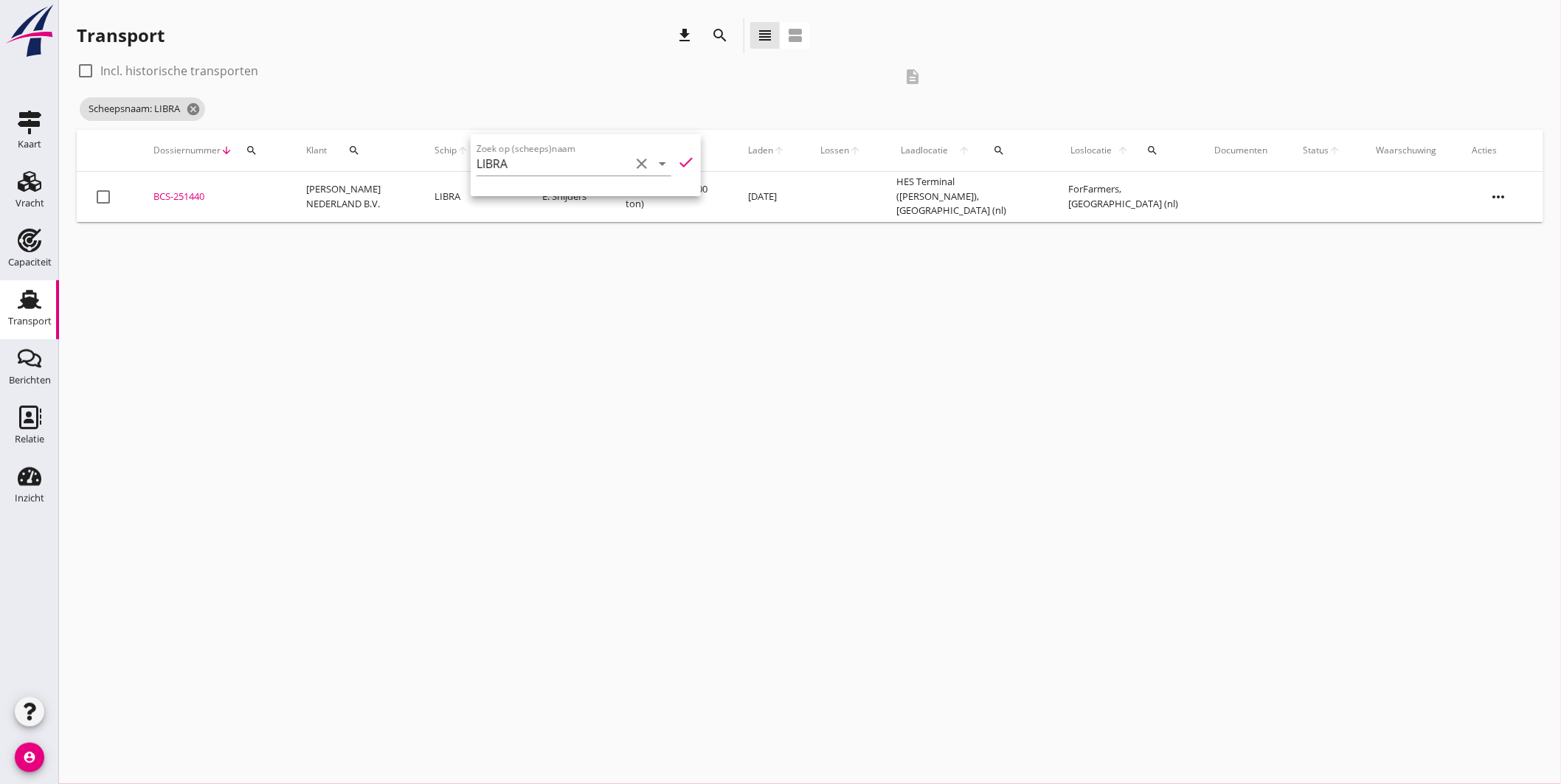
click at [189, 195] on div "BCS-251440" at bounding box center [211, 197] width 117 height 15
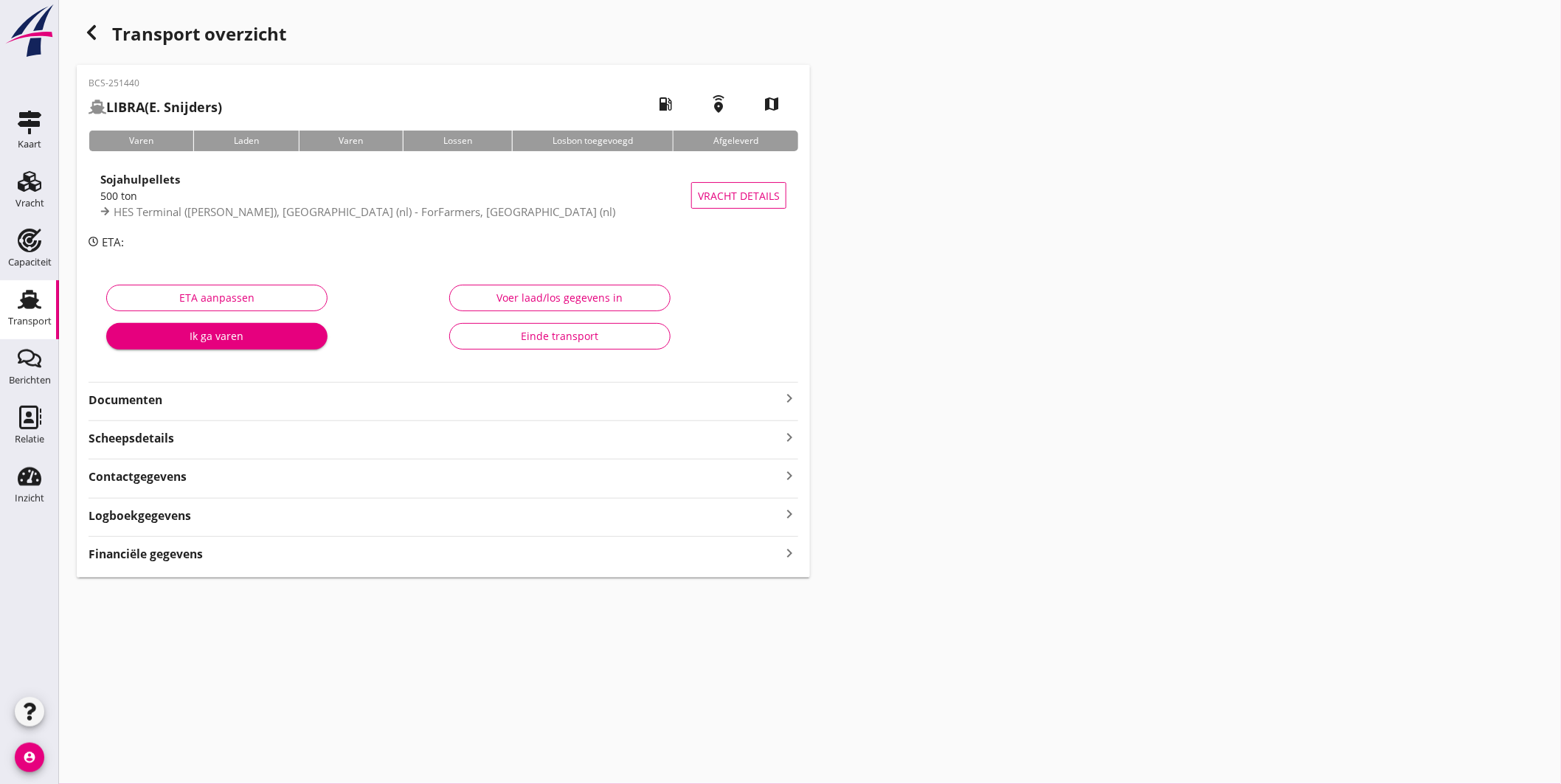
click at [785, 399] on icon "keyboard_arrow_right" at bounding box center [788, 398] width 17 height 17
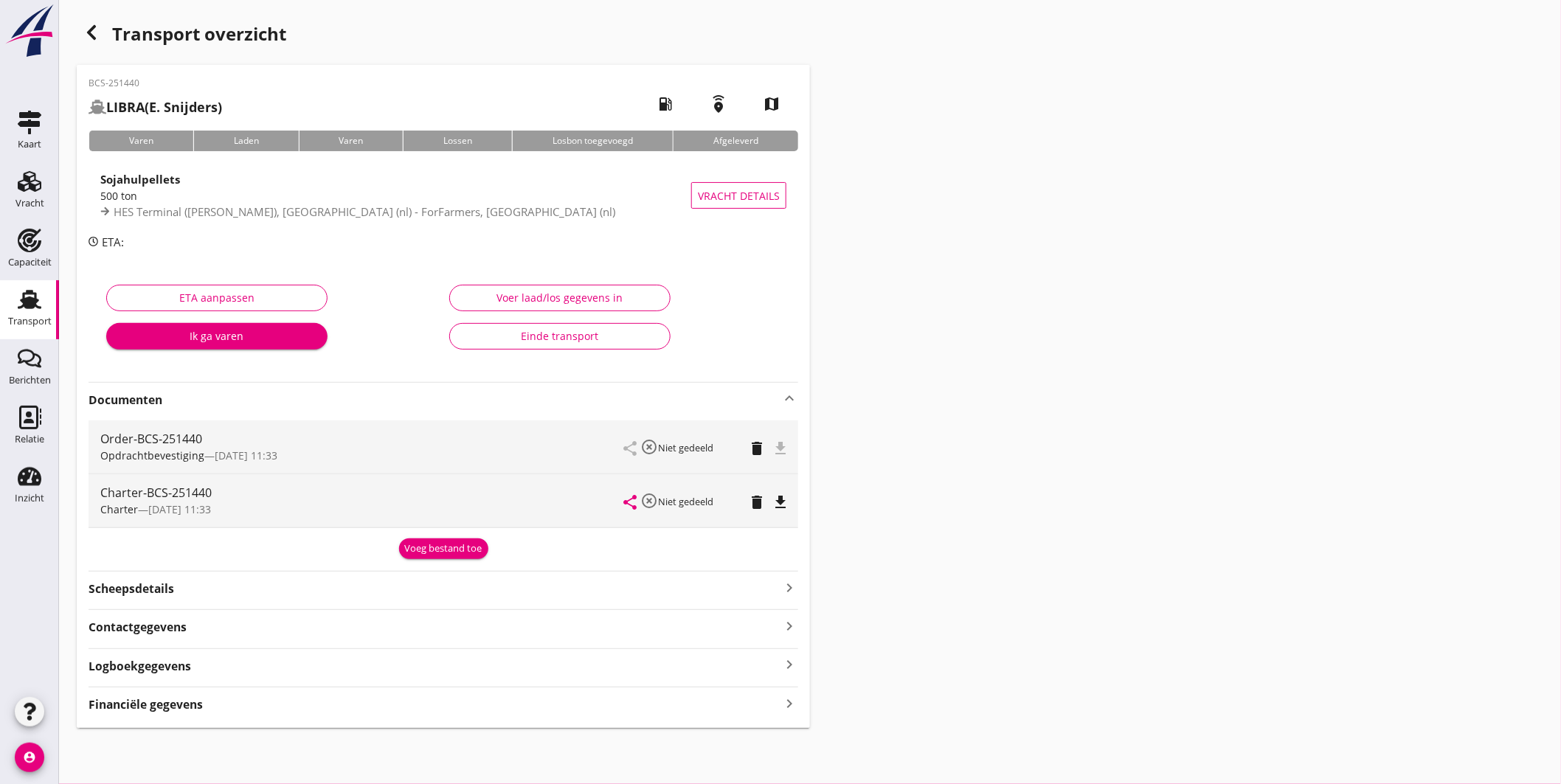
click at [783, 499] on icon "file_download" at bounding box center [780, 502] width 17 height 17
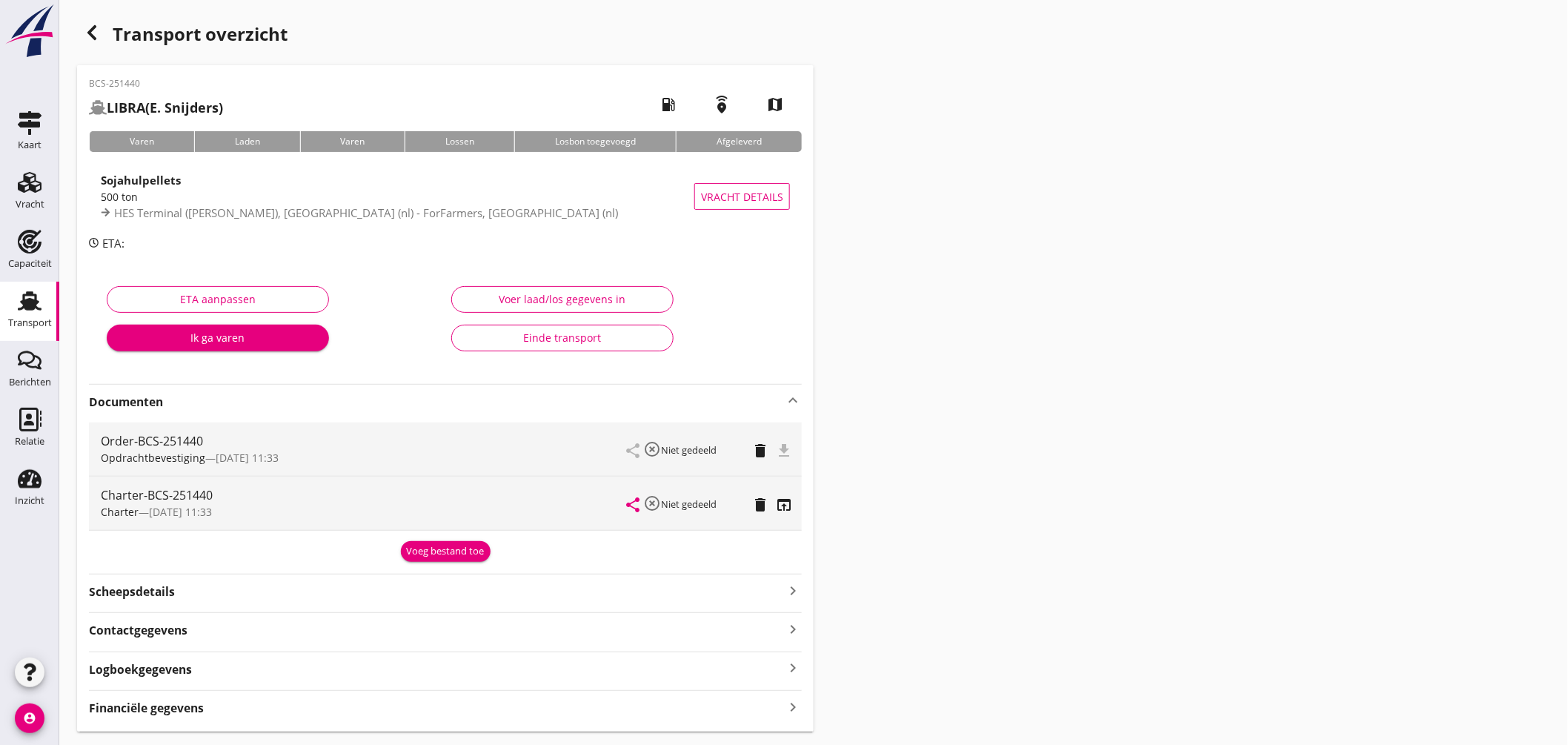
click at [29, 293] on use at bounding box center [29, 300] width 23 height 19
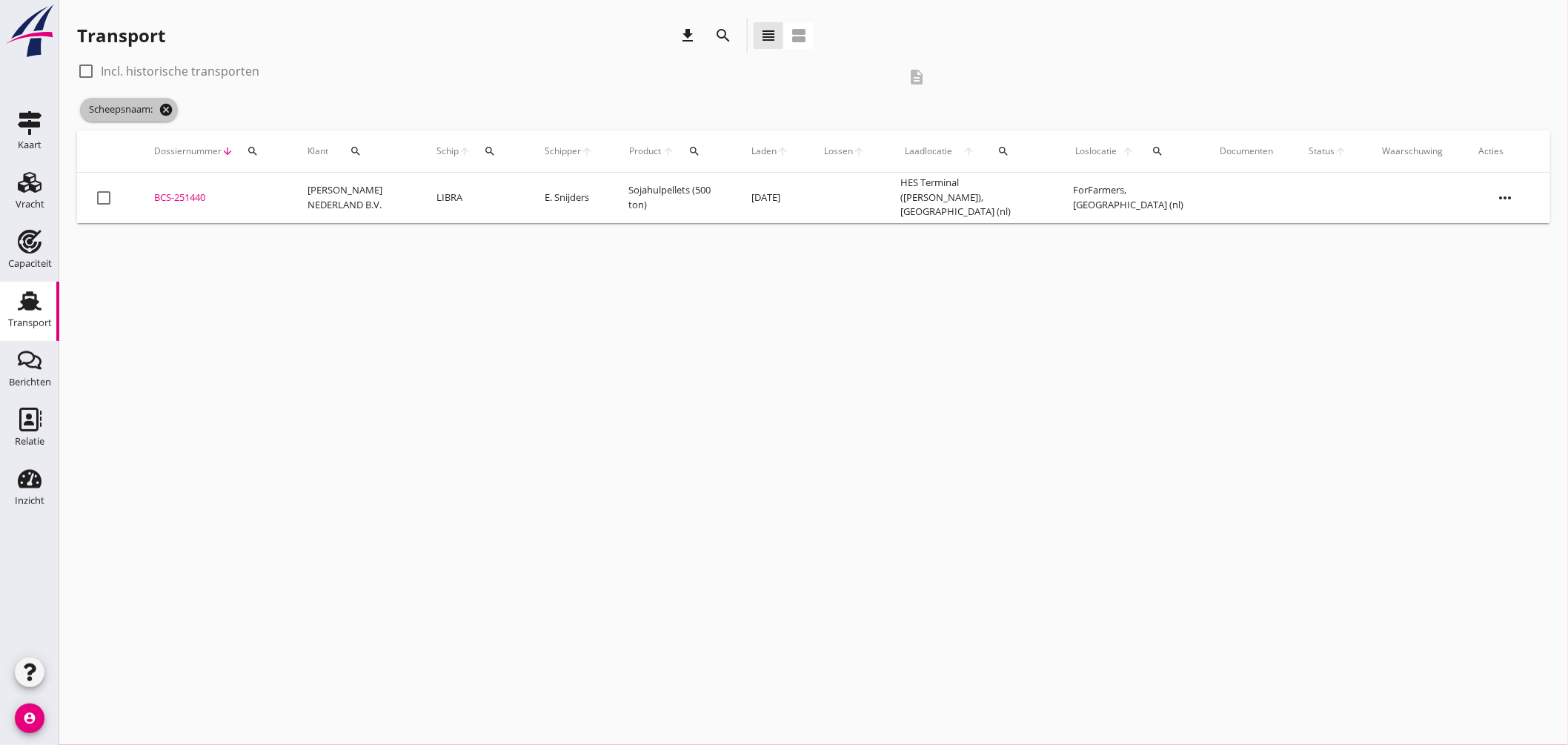
click at [171, 110] on icon "cancel" at bounding box center [166, 110] width 15 height 15
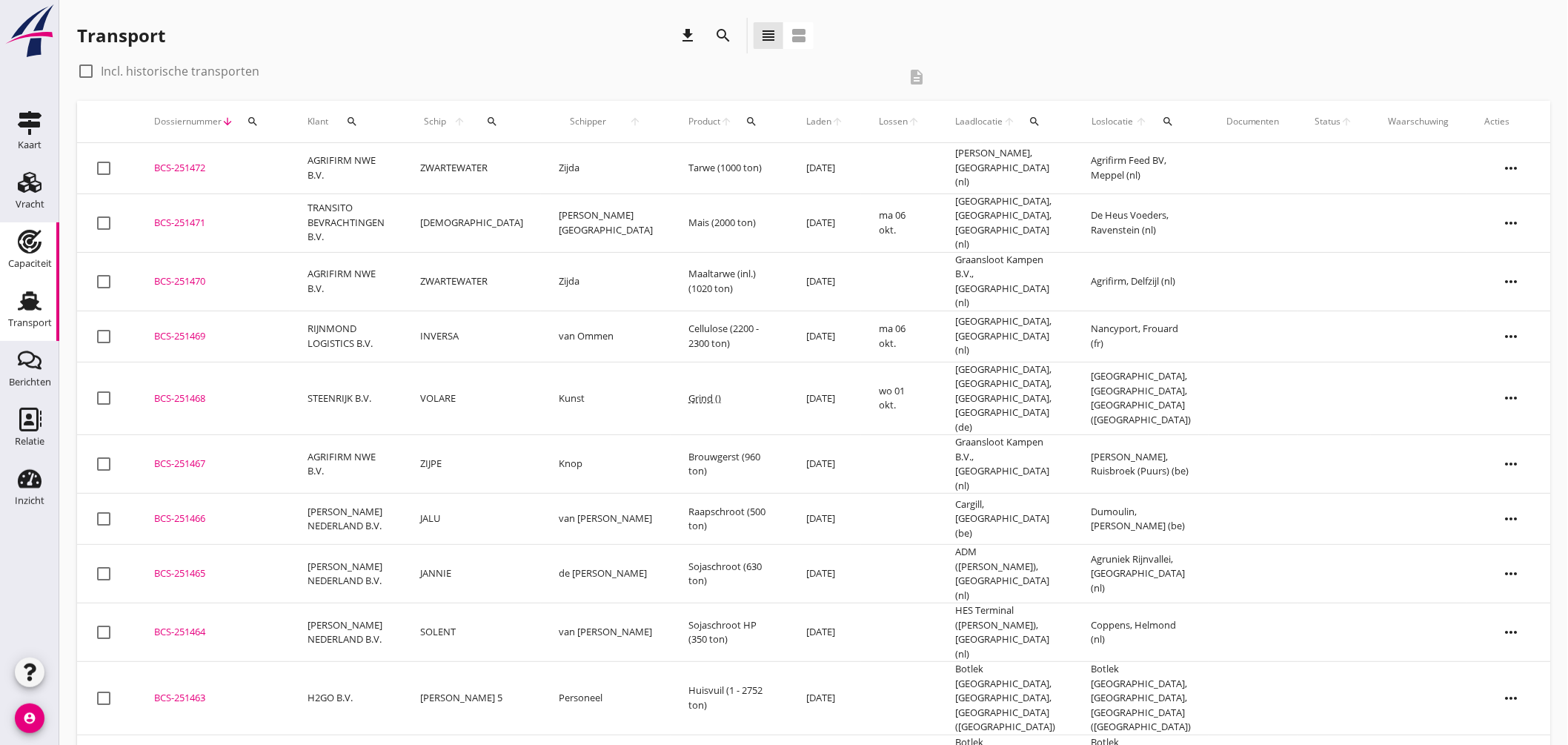
click at [31, 231] on use at bounding box center [29, 242] width 23 height 23
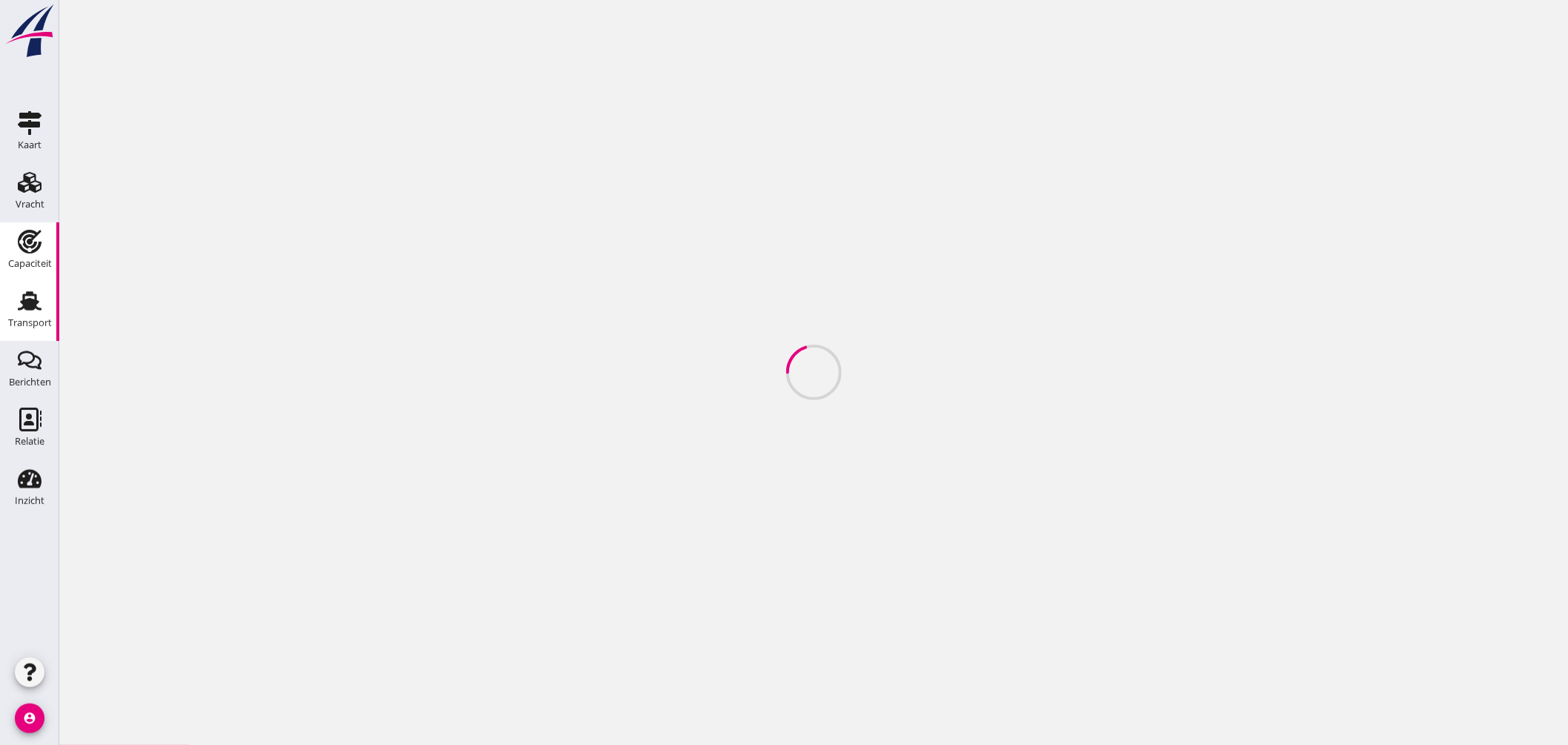
click at [28, 295] on use at bounding box center [29, 300] width 23 height 19
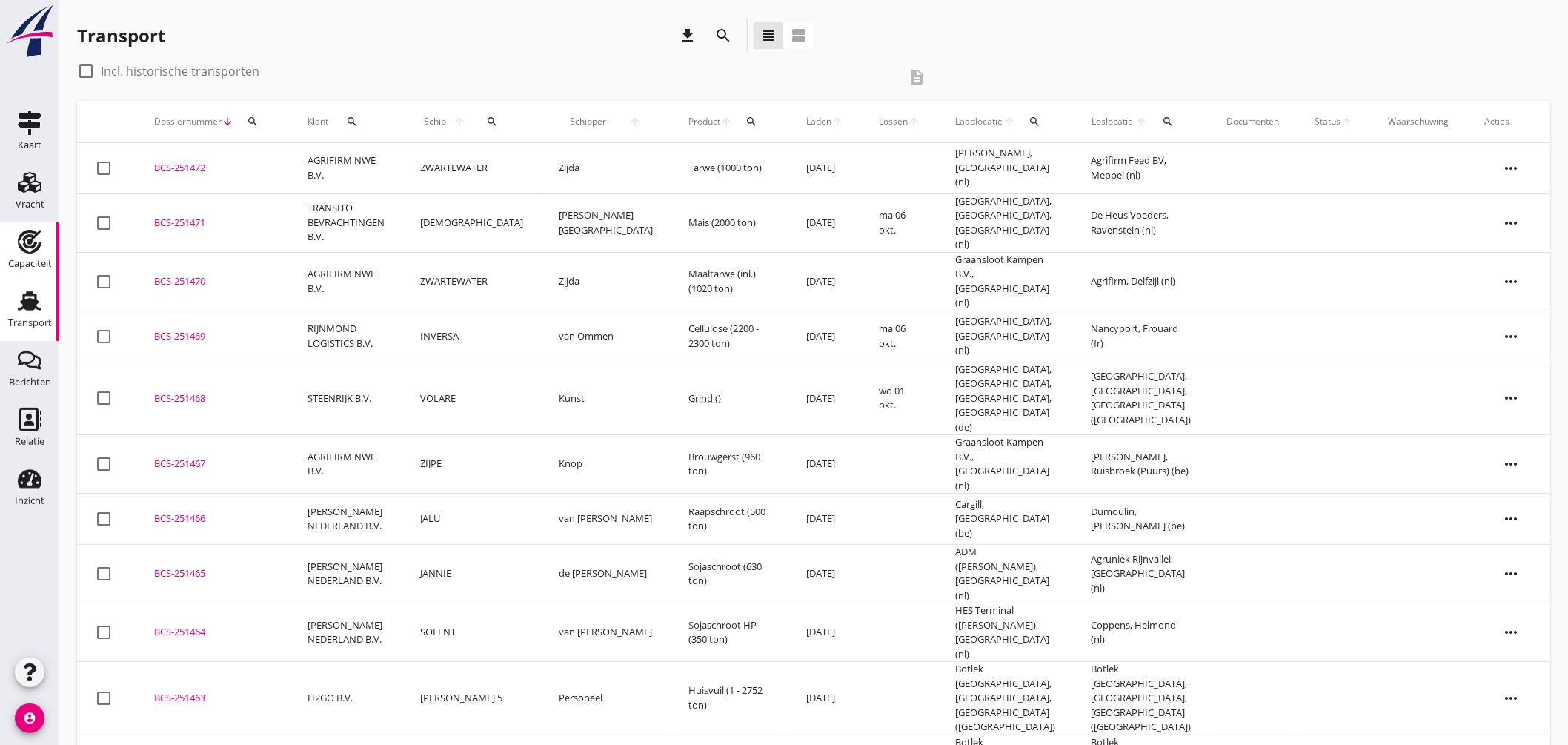
click at [43, 241] on div "Capaciteit" at bounding box center [29, 242] width 36 height 23
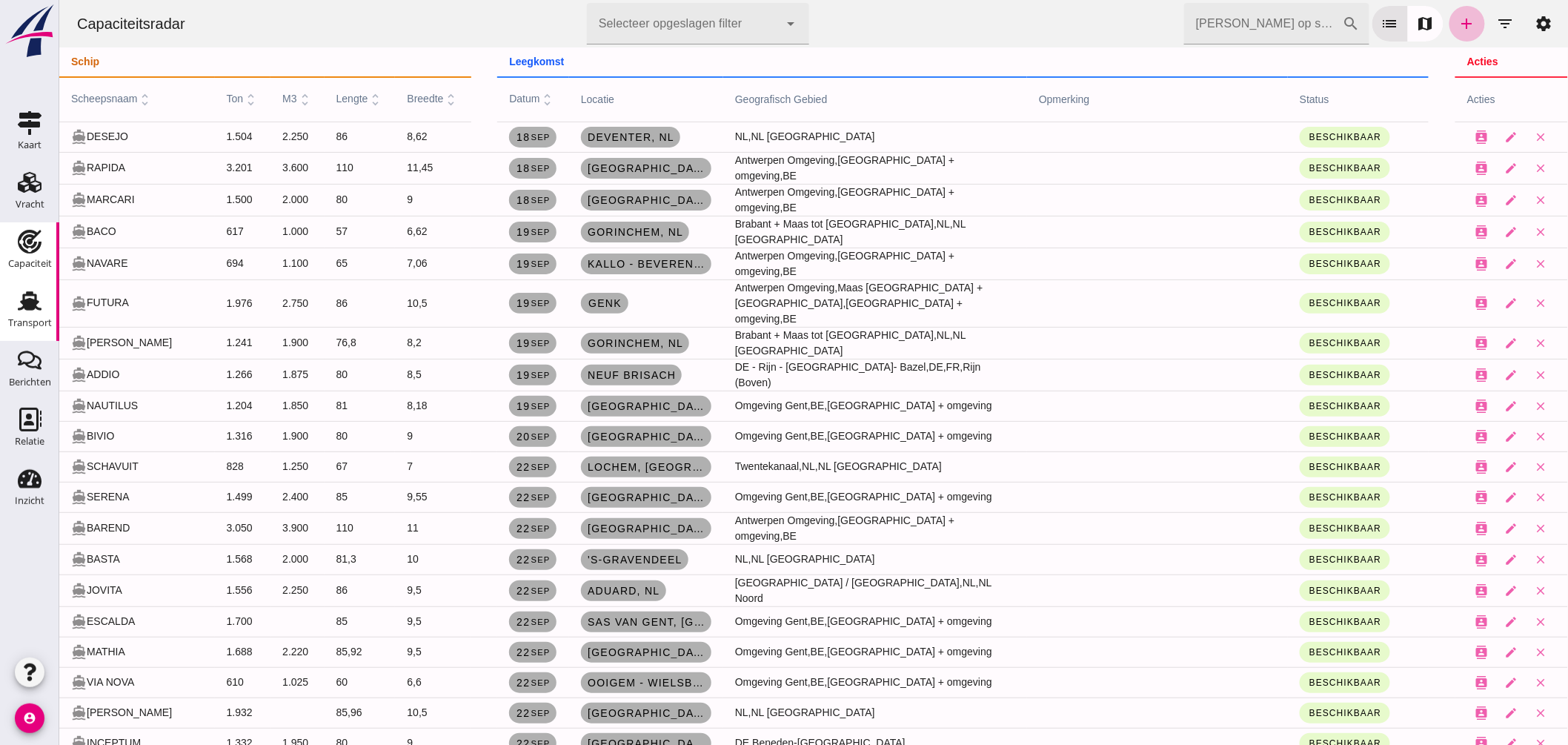
click at [35, 297] on use at bounding box center [29, 300] width 23 height 19
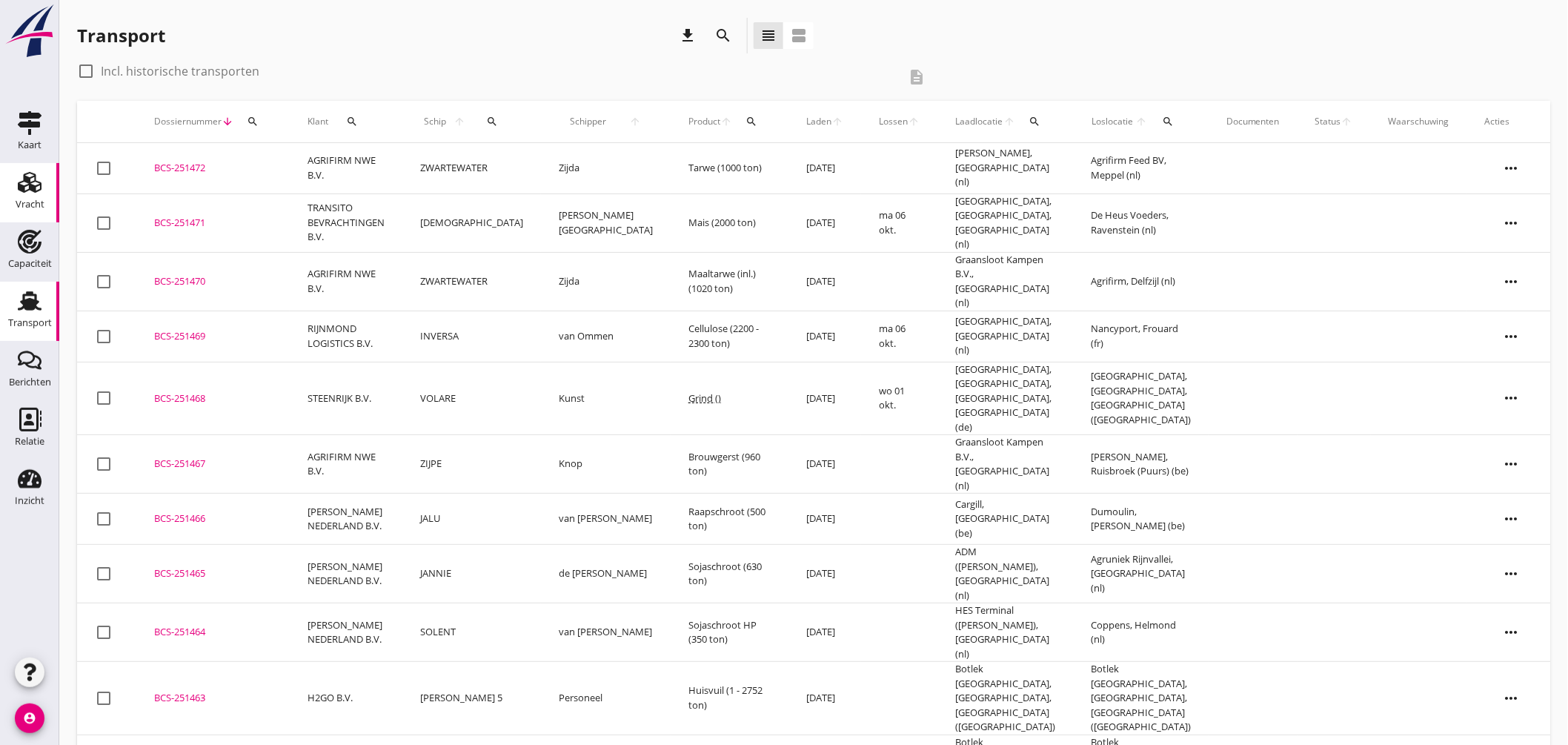
click at [39, 175] on icon "Vracht" at bounding box center [29, 182] width 23 height 23
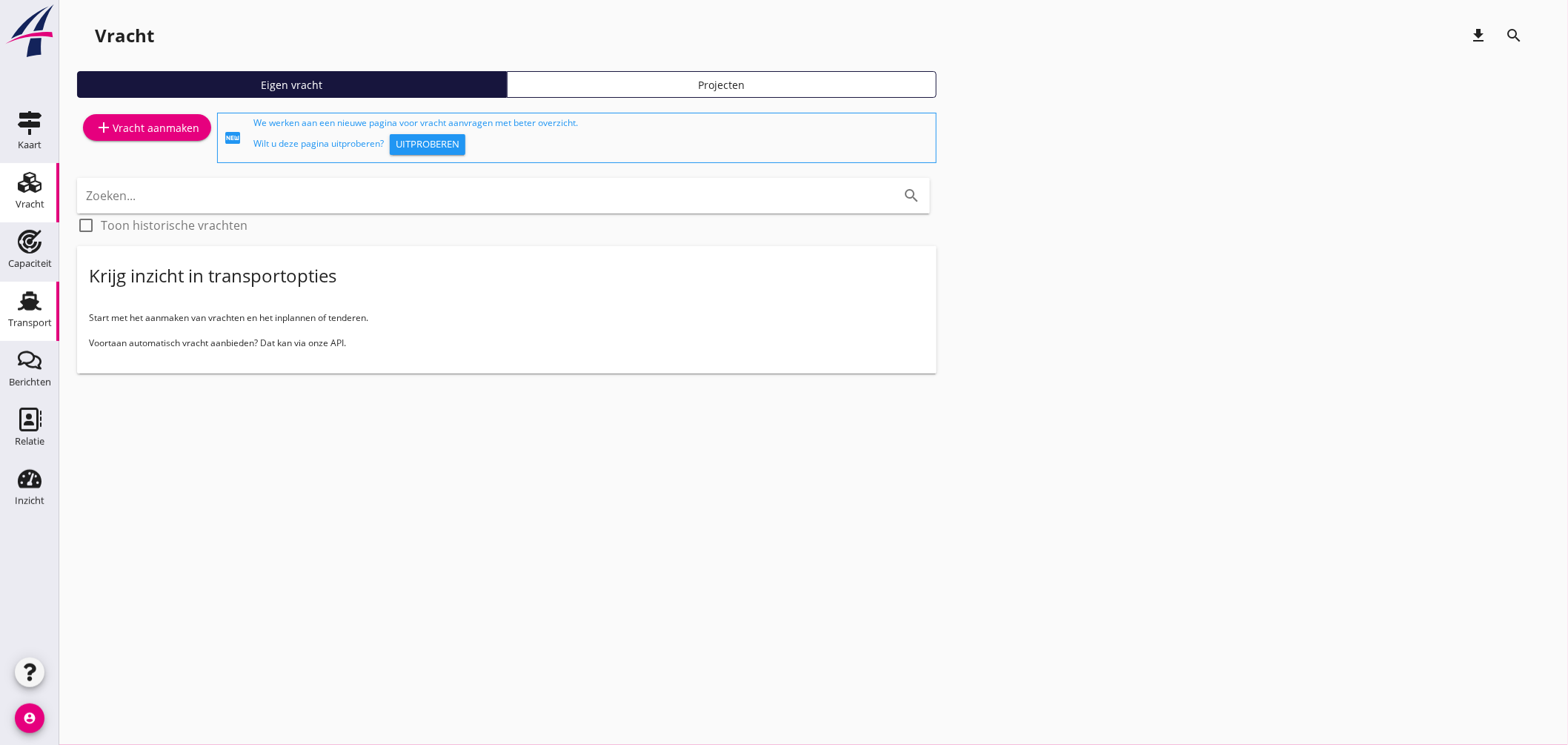
click at [35, 286] on link "Transport Transport" at bounding box center [29, 311] width 59 height 59
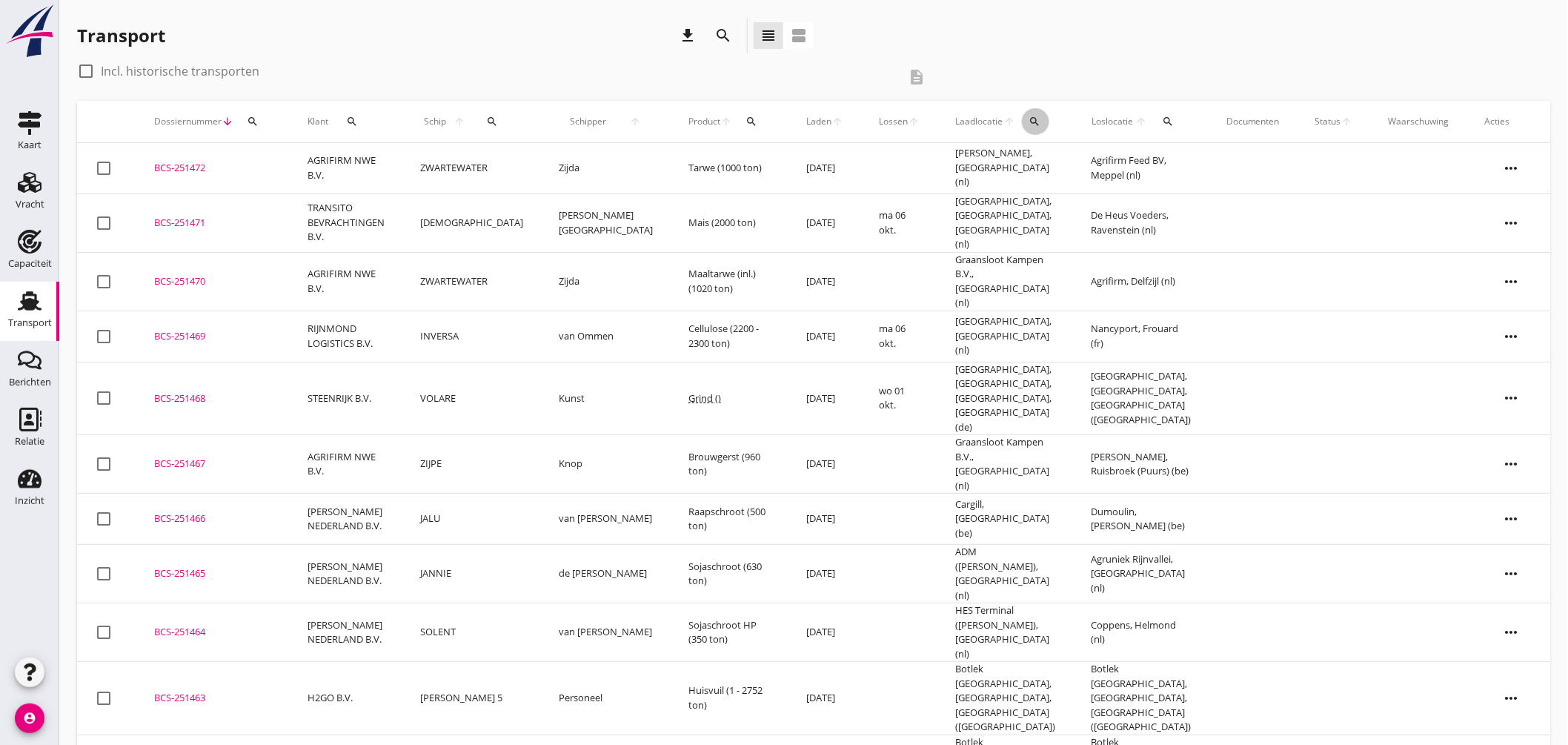
click at [1029, 116] on icon "search" at bounding box center [1035, 121] width 12 height 12
click at [1028, 166] on input "text" at bounding box center [1091, 165] width 154 height 23
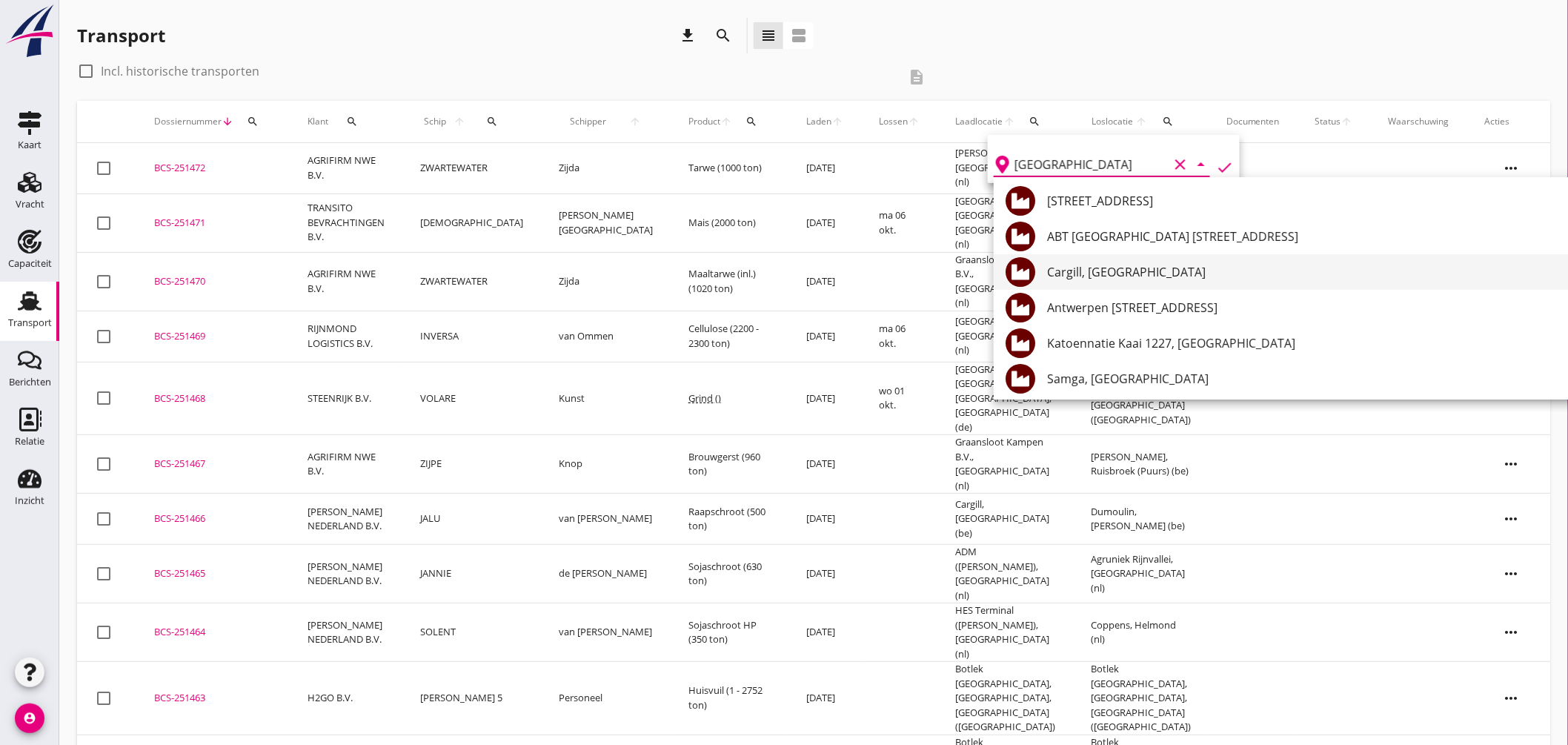
click at [1129, 271] on div "Cargill, Antwerpen" at bounding box center [1331, 272] width 568 height 18
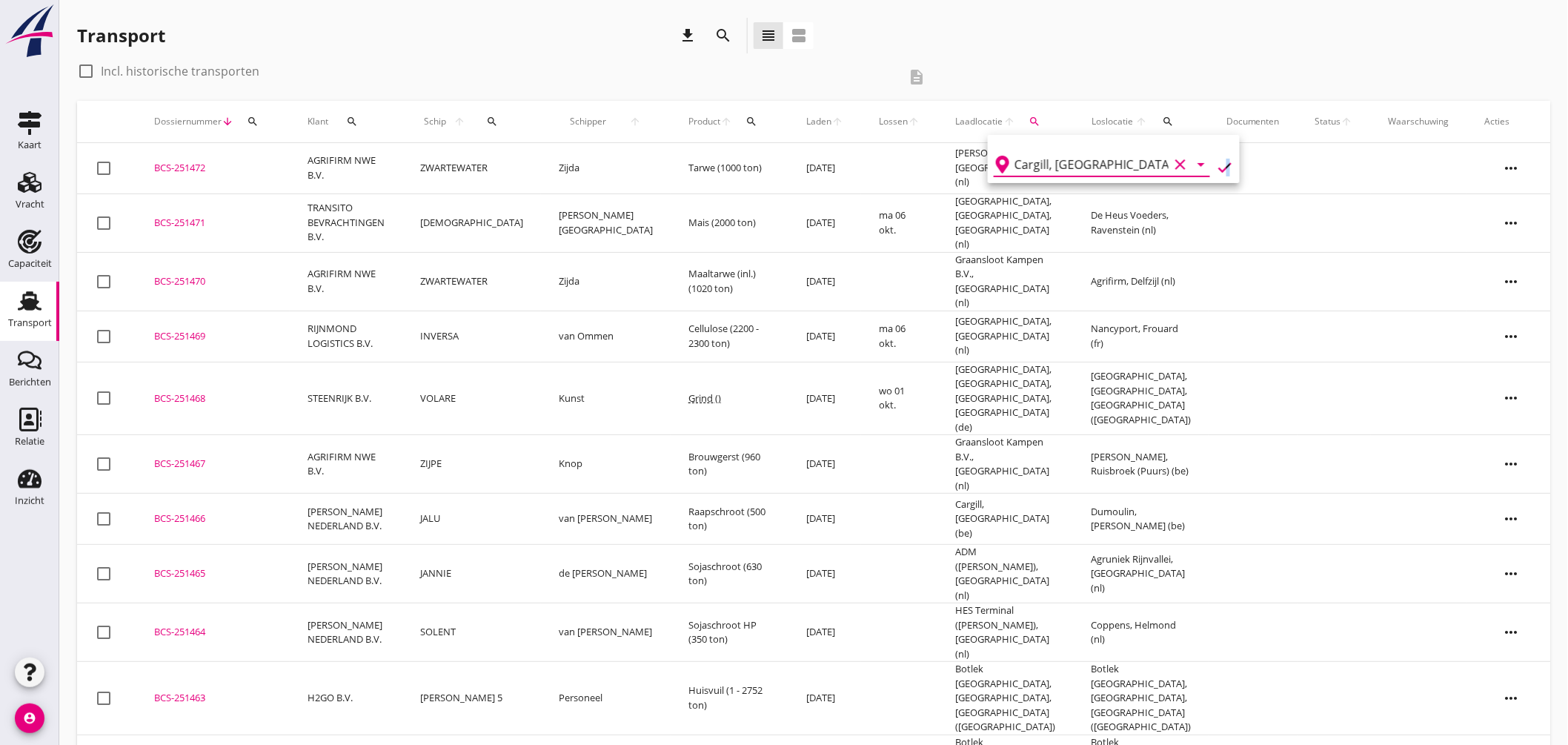
click at [1220, 164] on icon "check" at bounding box center [1224, 167] width 18 height 18
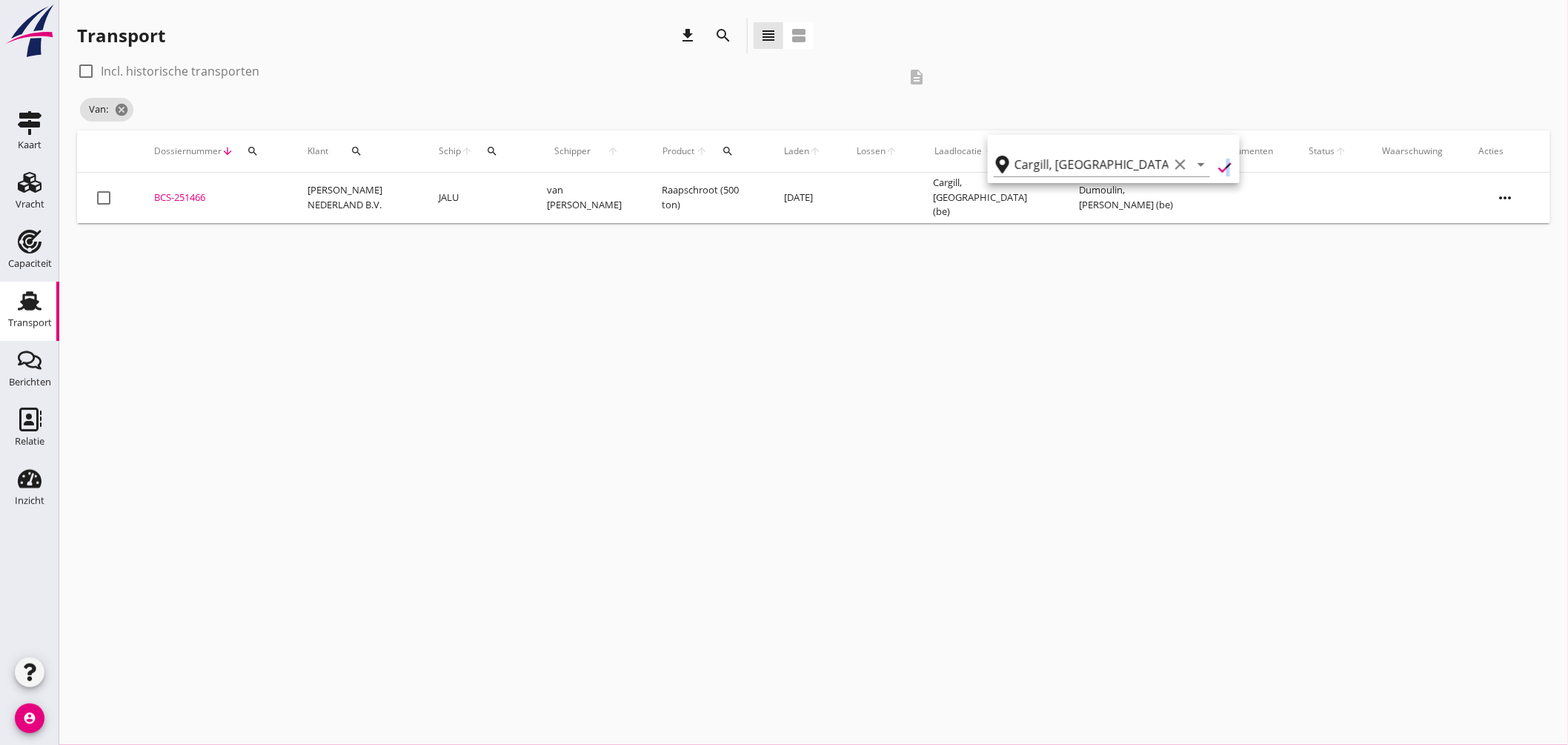
type input "Cargill"
click at [1208, 247] on div "cancel You are impersonating another user. Transport download search view_headl…" at bounding box center [814, 372] width 1509 height 745
click at [237, 64] on label "Incl. historische transporten" at bounding box center [181, 71] width 159 height 15
checkbox input "true"
click at [1158, 146] on th "Loslocatie arrow_upward search" at bounding box center [1132, 151] width 140 height 42
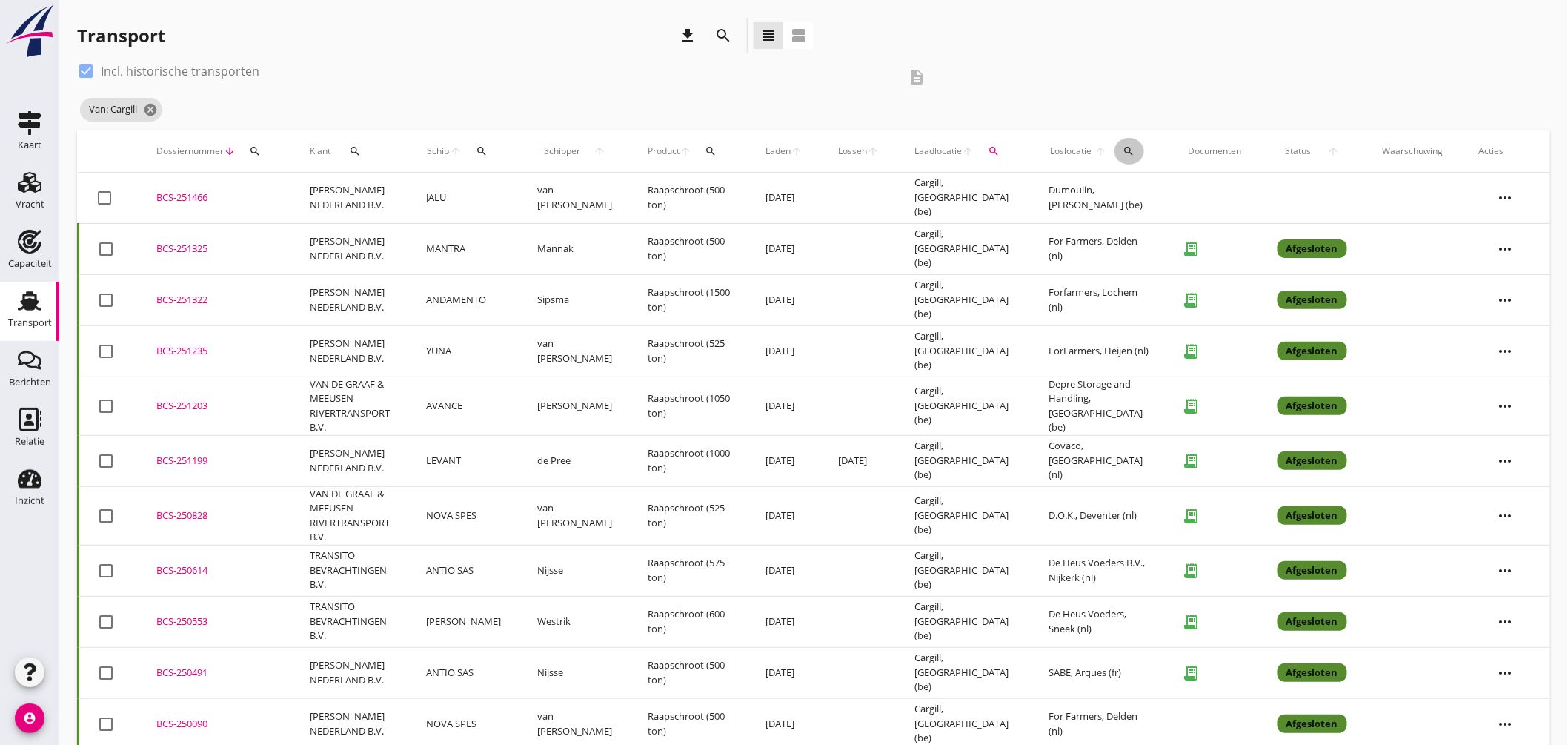
click at [1136, 153] on div "search" at bounding box center [1129, 151] width 29 height 12
click at [1156, 194] on input "text" at bounding box center [1218, 194] width 154 height 23
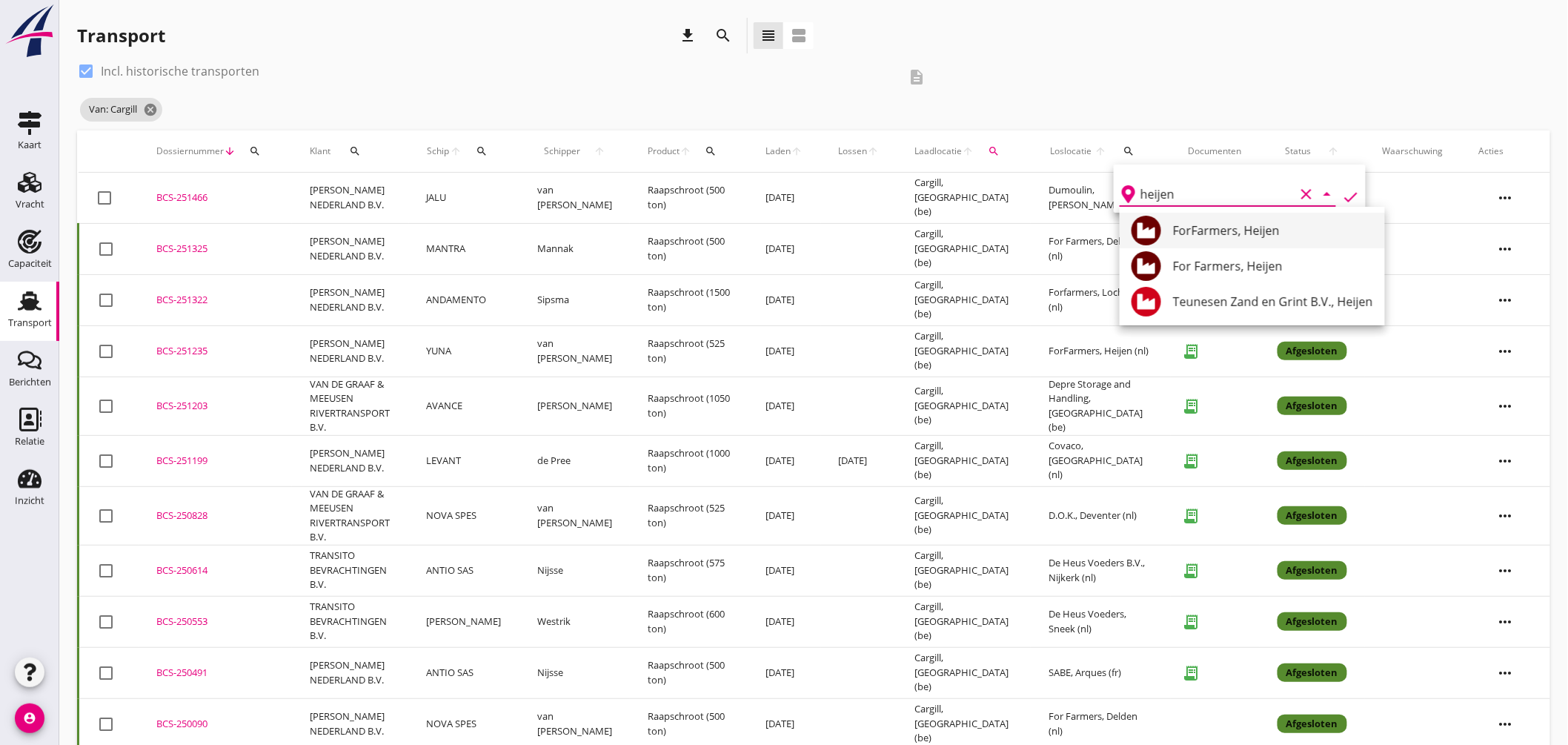
click at [1244, 233] on div "ForFarmers, Heijen" at bounding box center [1273, 230] width 200 height 18
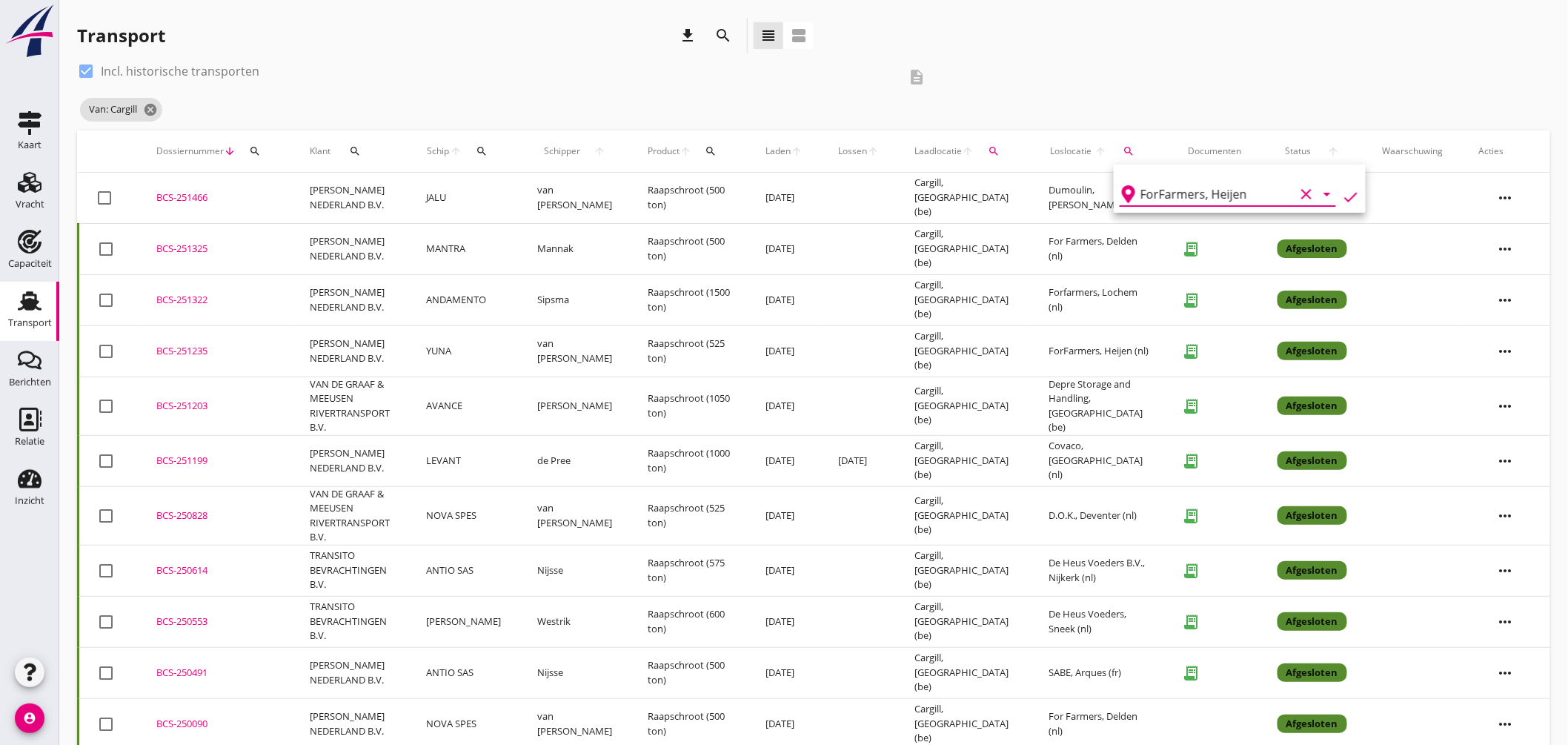
click at [1342, 195] on icon "check" at bounding box center [1351, 196] width 18 height 18
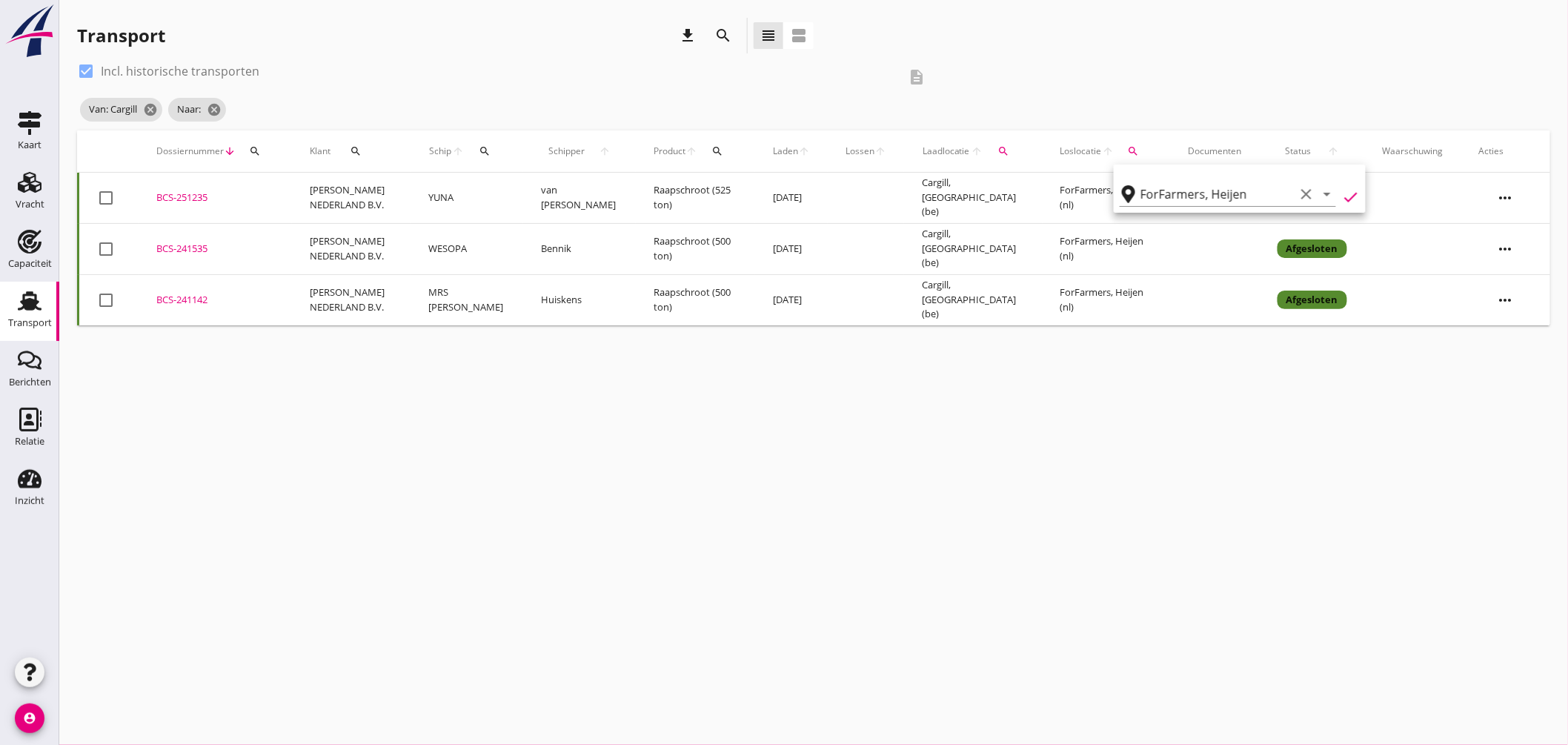
type input "ForFarmers"
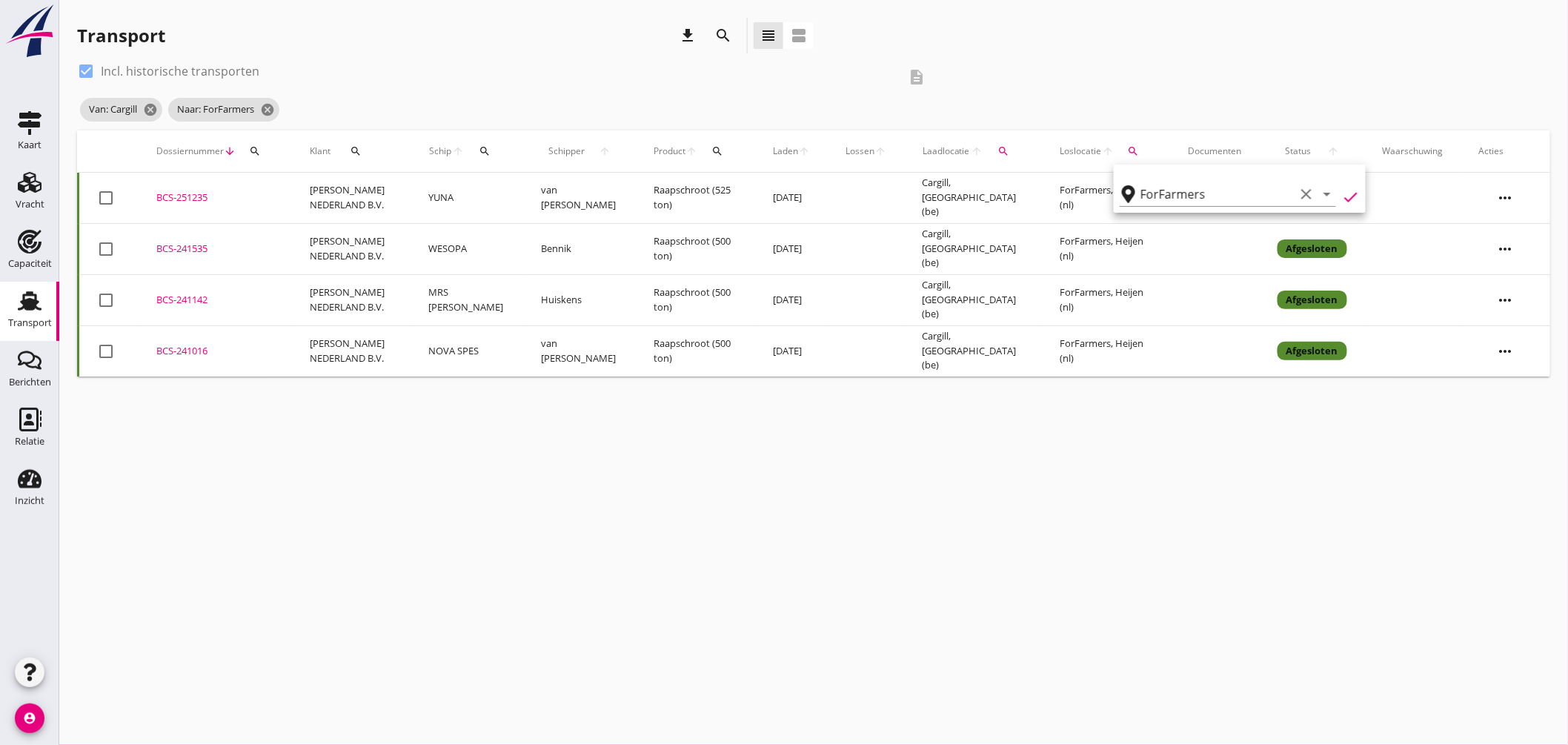
click at [186, 193] on div "BCS-251235" at bounding box center [215, 198] width 118 height 15
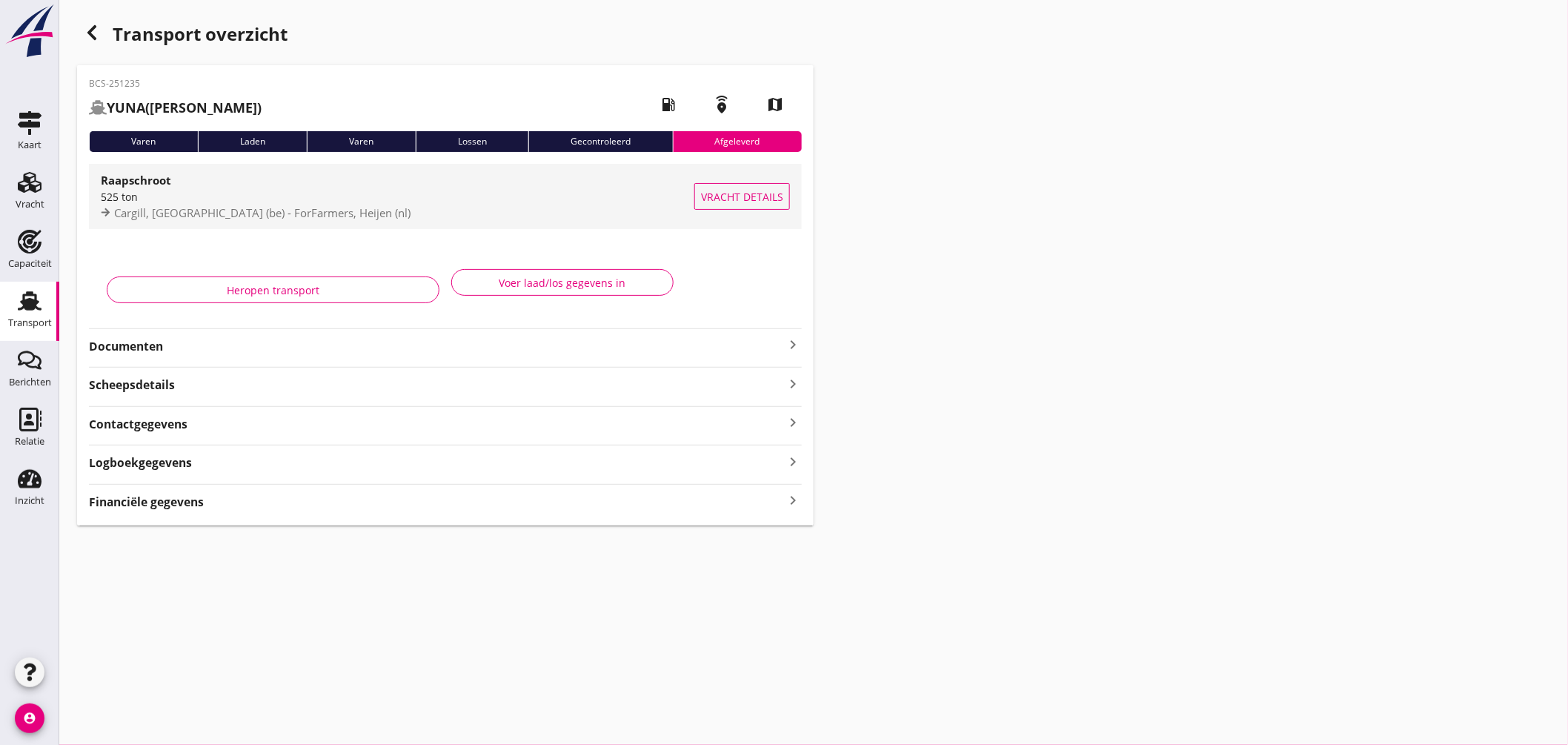
click at [575, 220] on div "Cargill, Antwerpen (be) - ForFarmers, Heijen (nl)" at bounding box center [398, 213] width 594 height 17
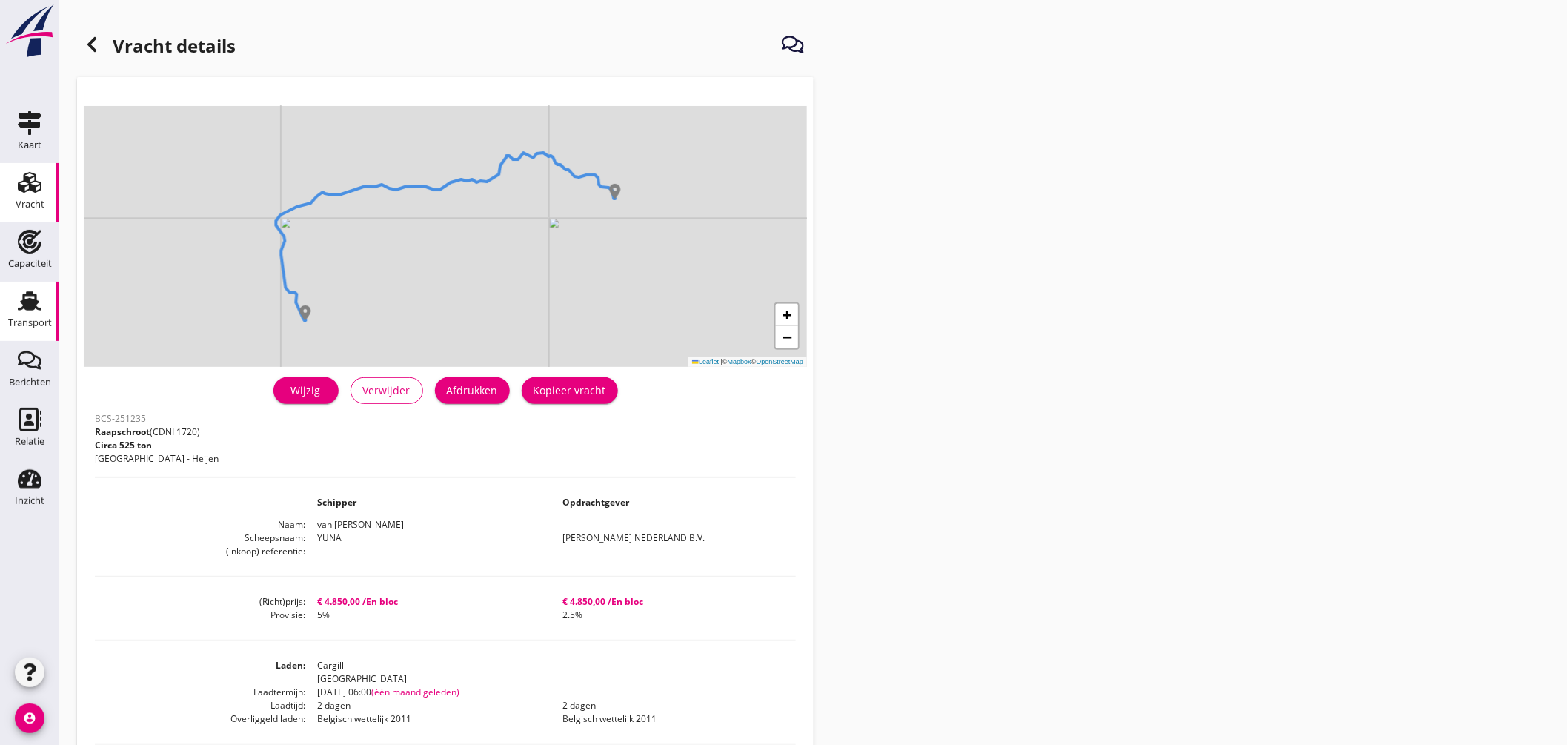
click at [31, 297] on icon "Transport" at bounding box center [29, 301] width 23 height 23
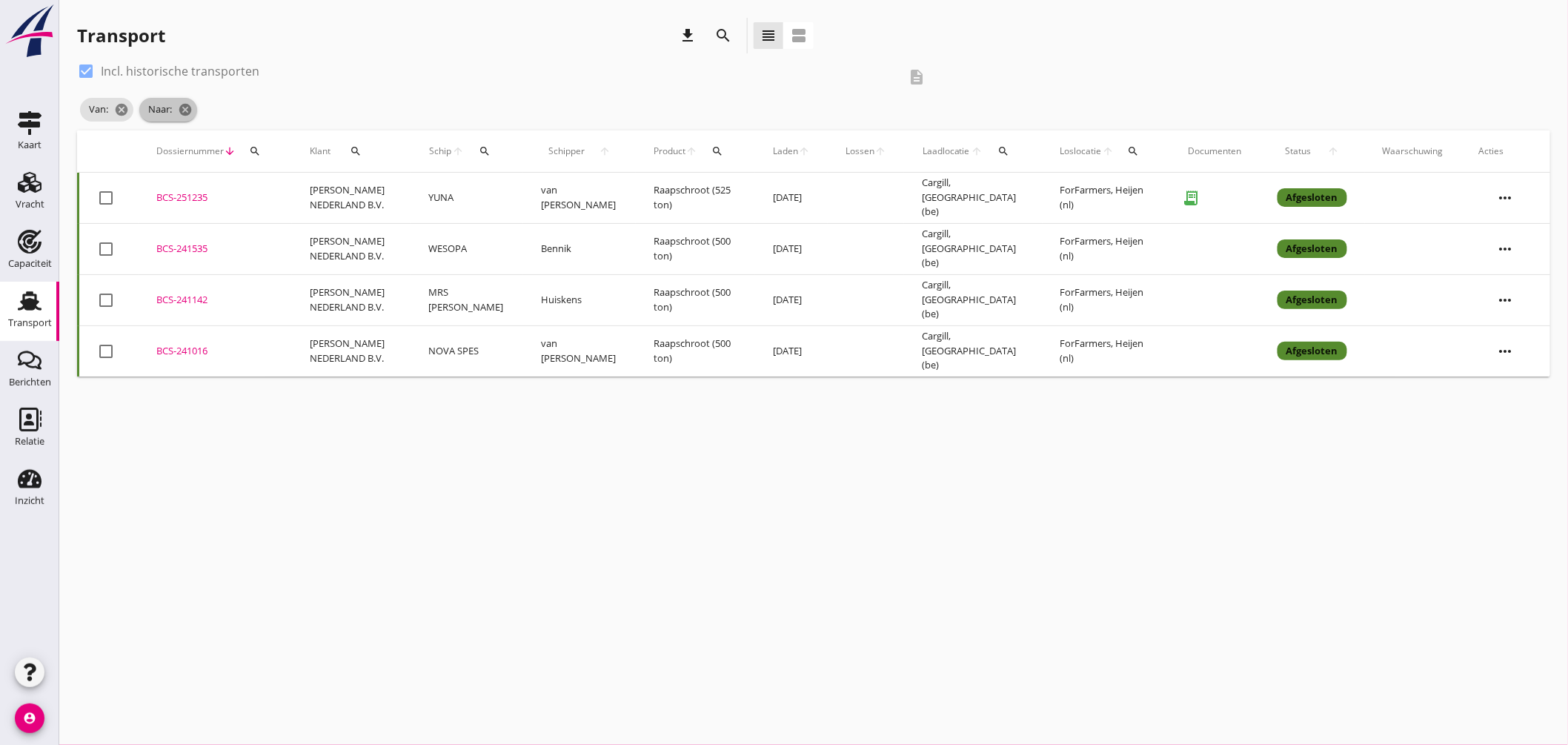
click at [179, 100] on span "Naar: cancel" at bounding box center [168, 110] width 58 height 23
click at [179, 102] on icon "cancel" at bounding box center [186, 110] width 15 height 15
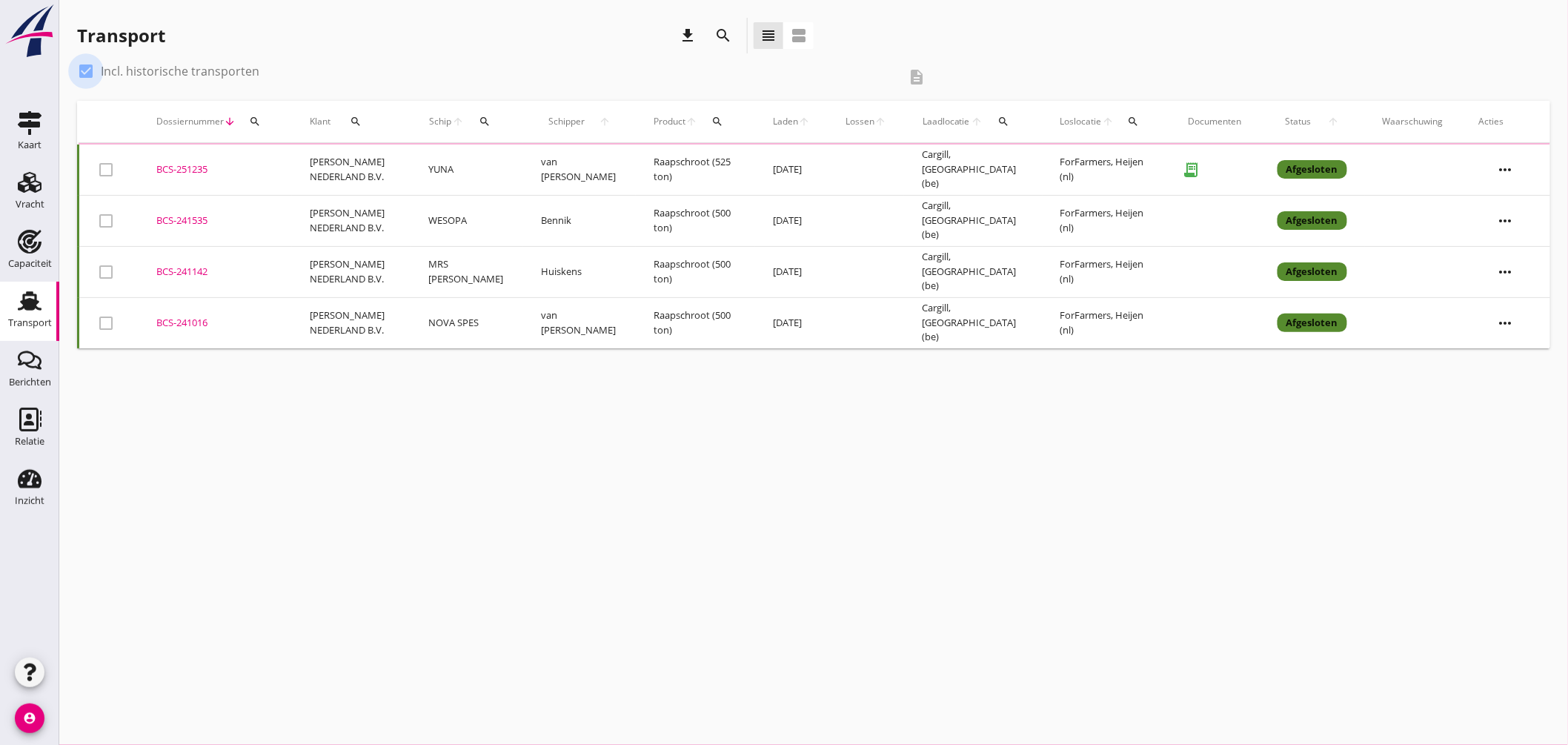
click at [87, 64] on div at bounding box center [86, 71] width 25 height 25
checkbox input "false"
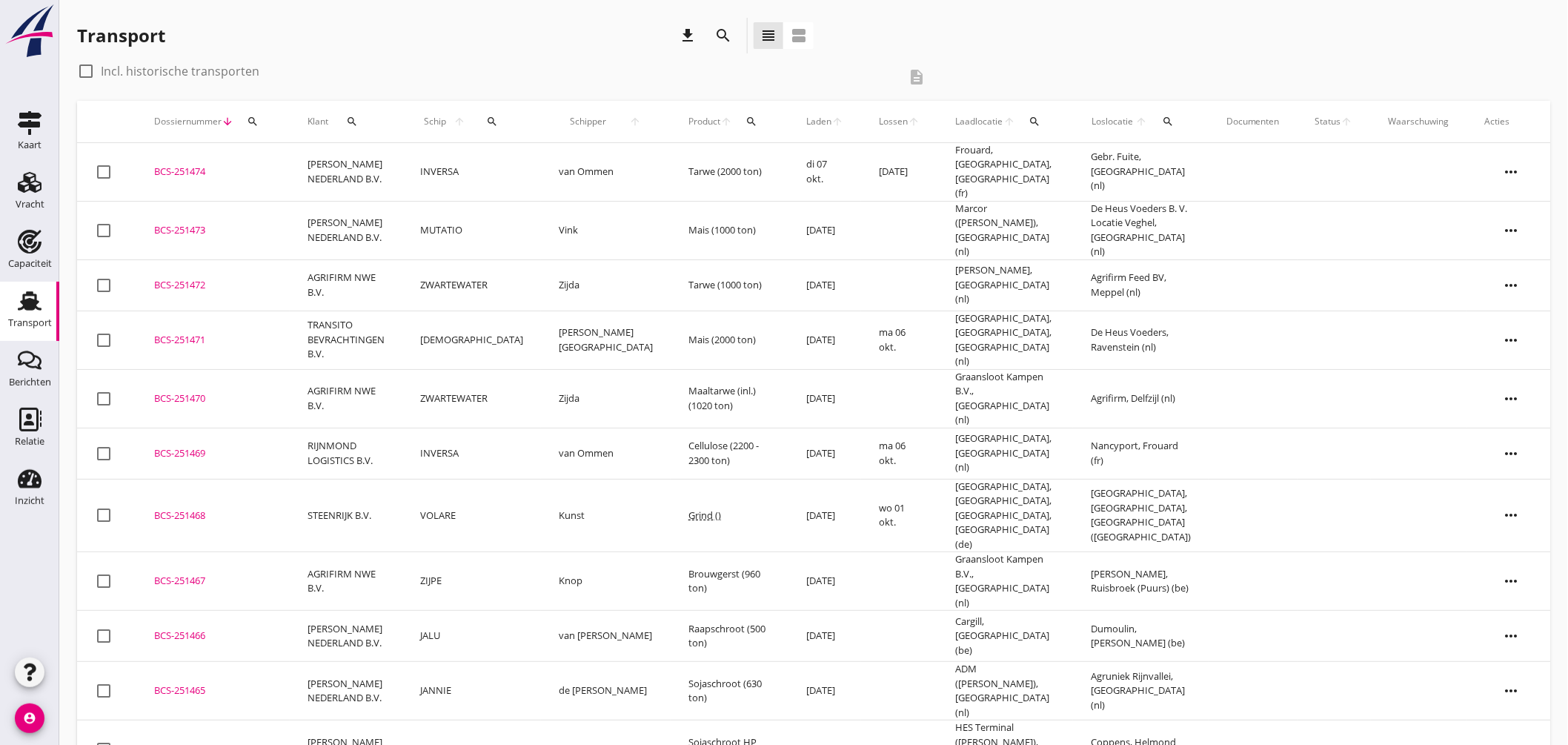
click at [189, 223] on div "BCS-251473" at bounding box center [212, 231] width 118 height 15
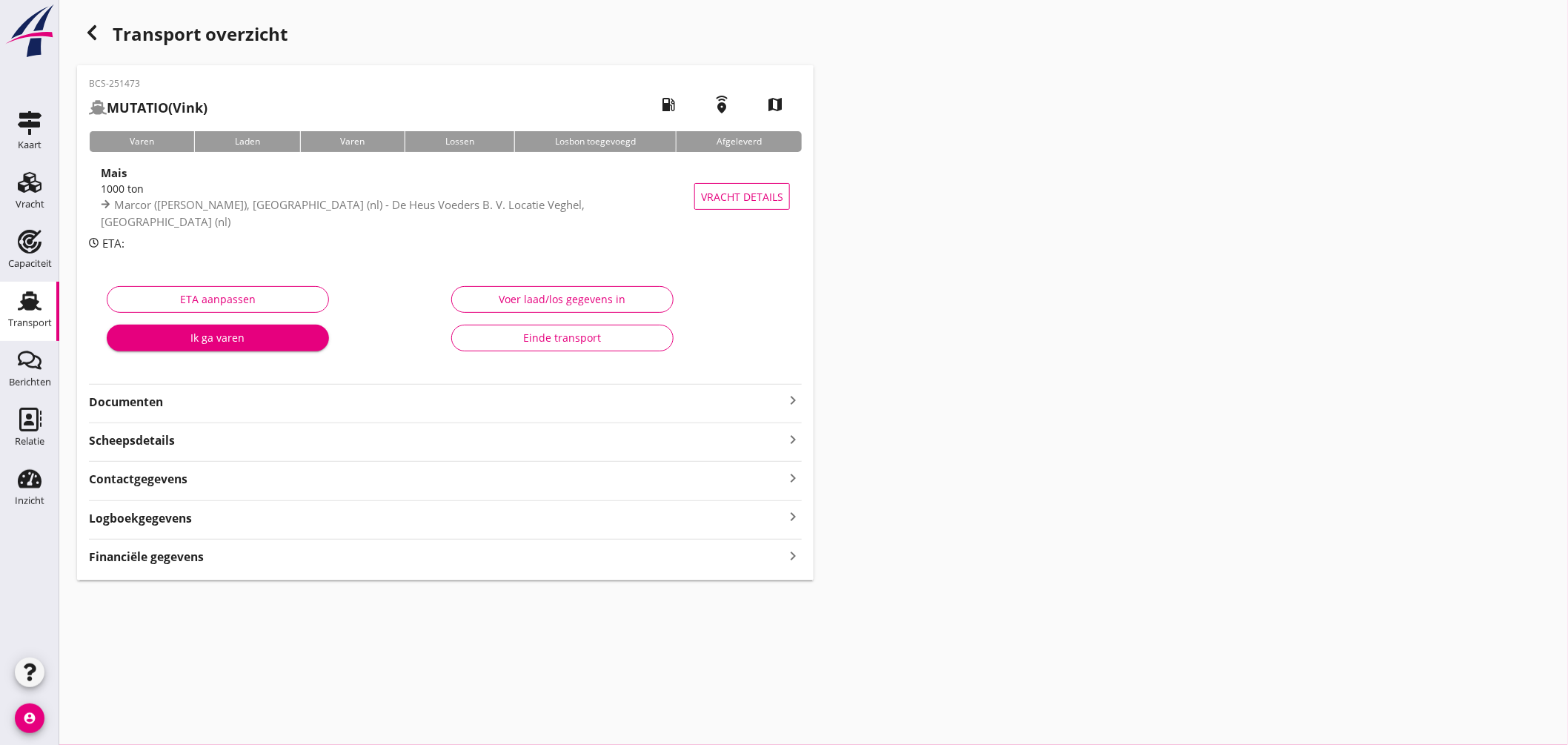
click at [791, 396] on icon "keyboard_arrow_right" at bounding box center [792, 400] width 18 height 18
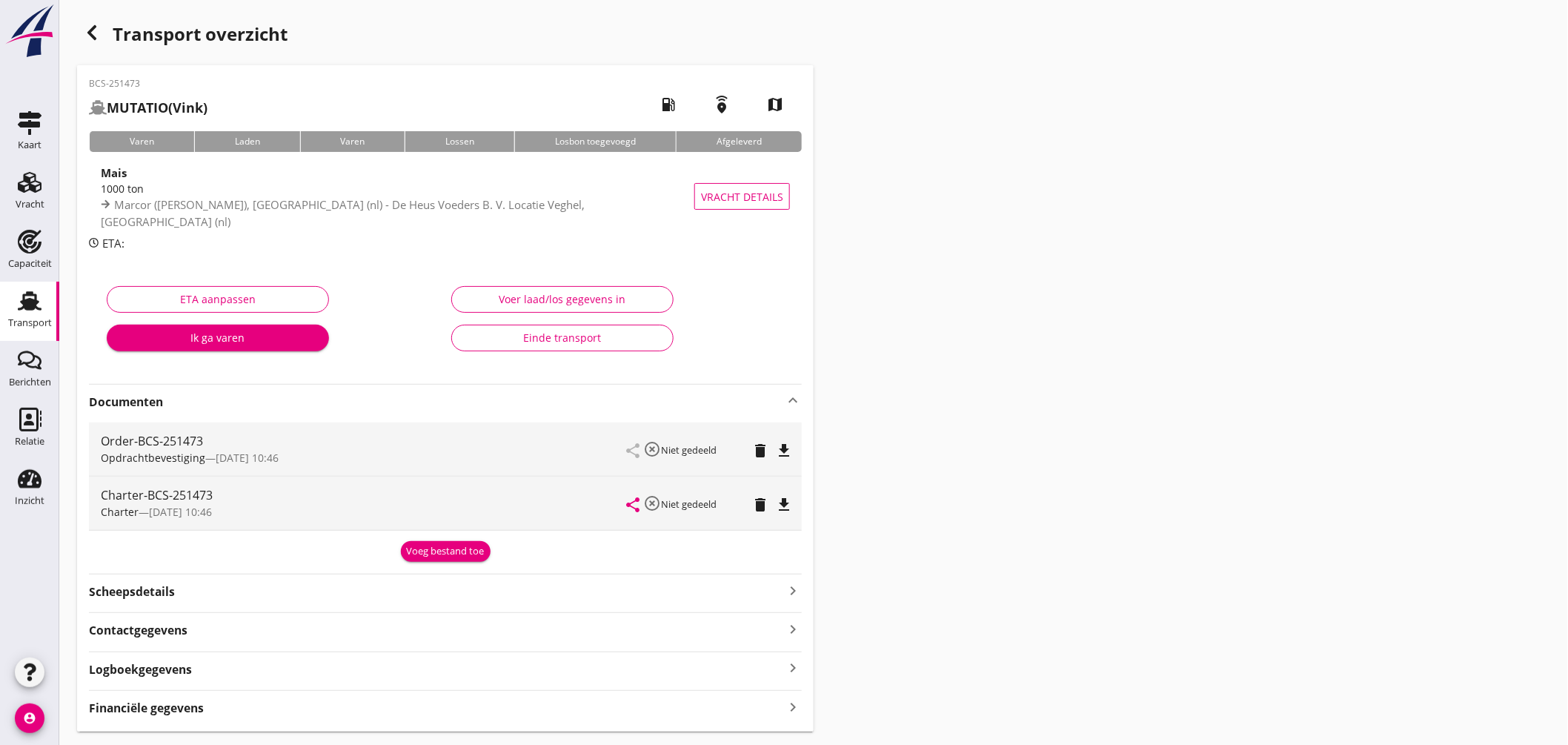
click at [787, 446] on icon "file_download" at bounding box center [784, 450] width 18 height 18
click at [11, 305] on link "Transport Transport" at bounding box center [29, 311] width 59 height 59
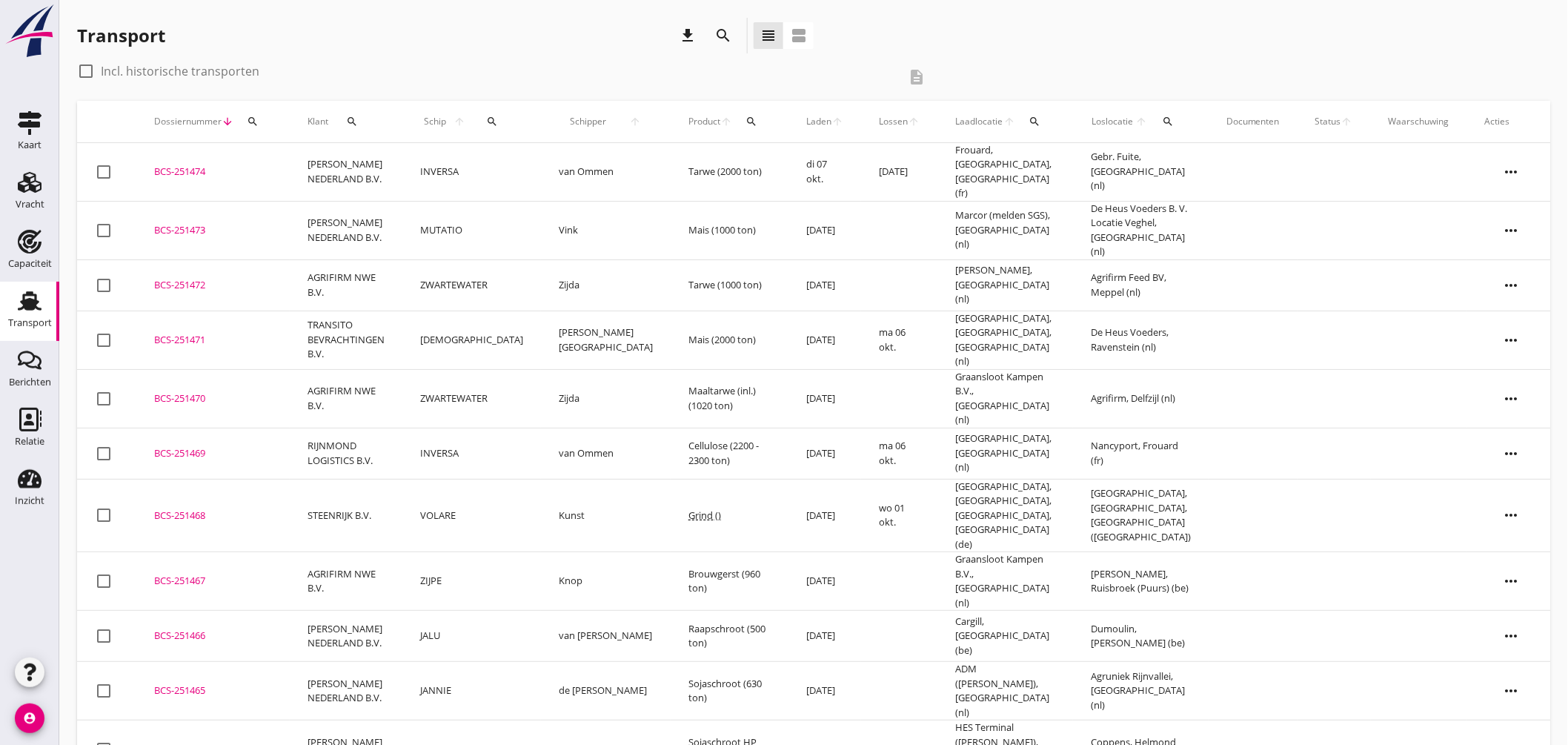
click at [193, 223] on div "BCS-251473" at bounding box center [212, 231] width 118 height 15
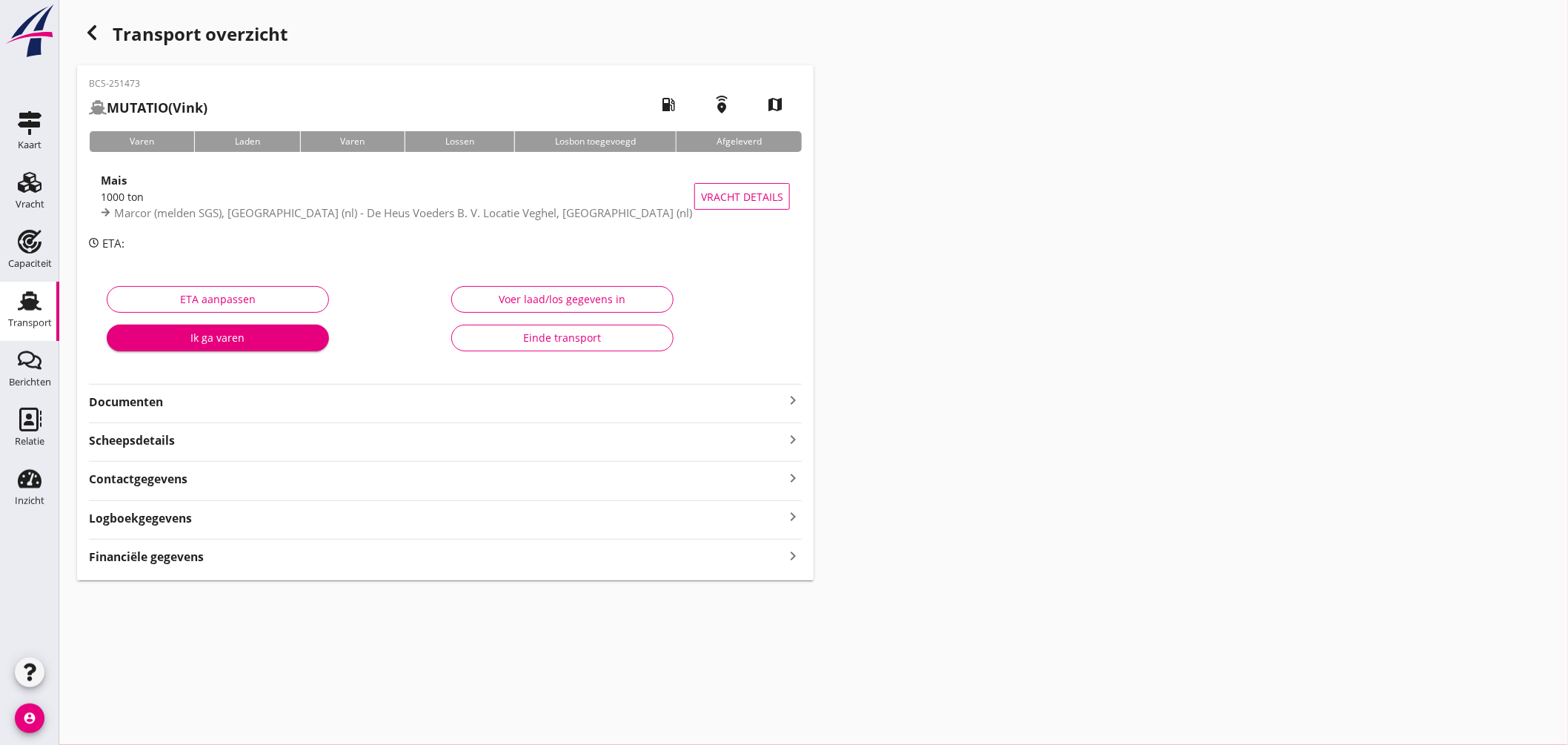
click at [794, 404] on icon "keyboard_arrow_right" at bounding box center [792, 400] width 18 height 18
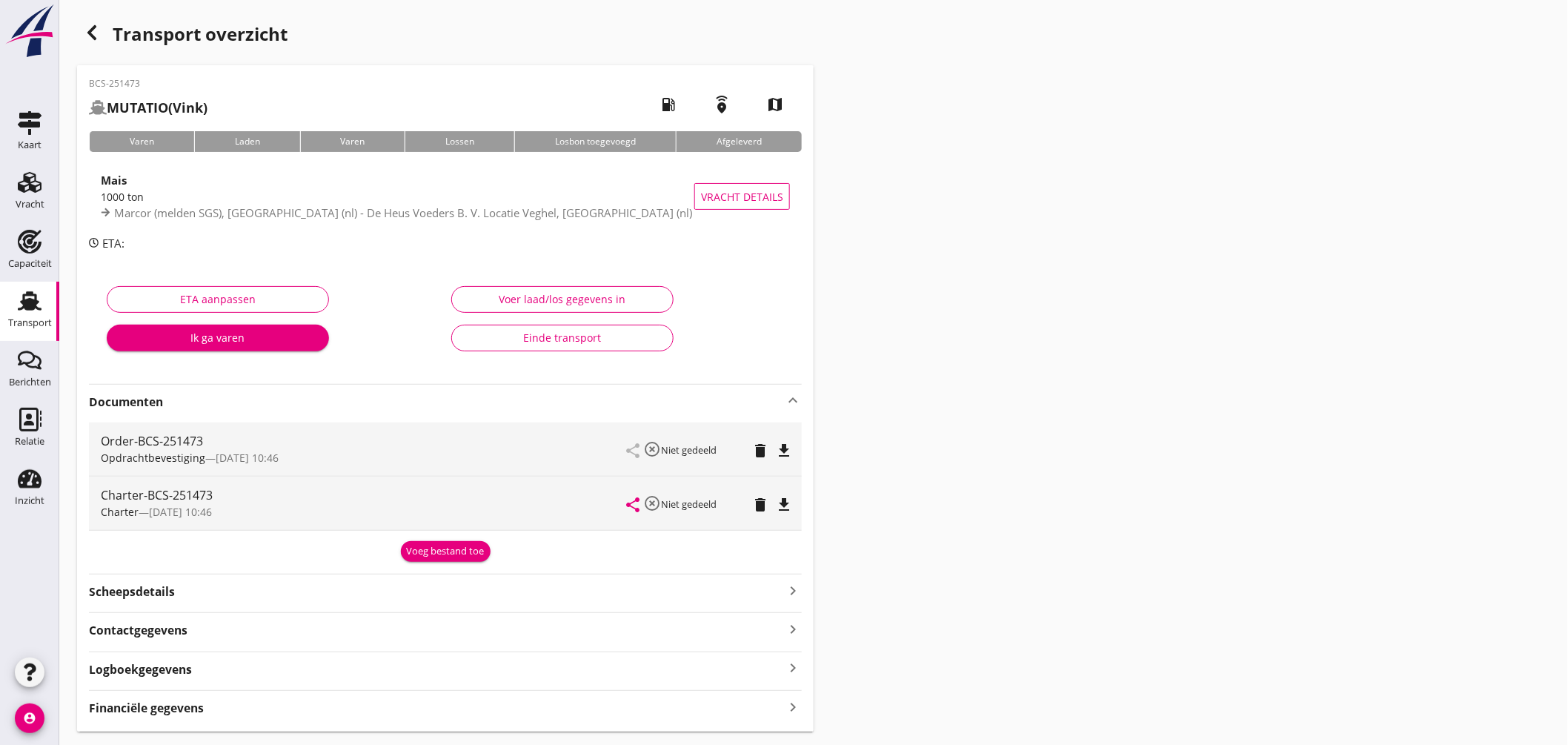
click at [779, 452] on icon "file_download" at bounding box center [784, 450] width 18 height 18
click at [780, 507] on icon "file_download" at bounding box center [784, 504] width 18 height 18
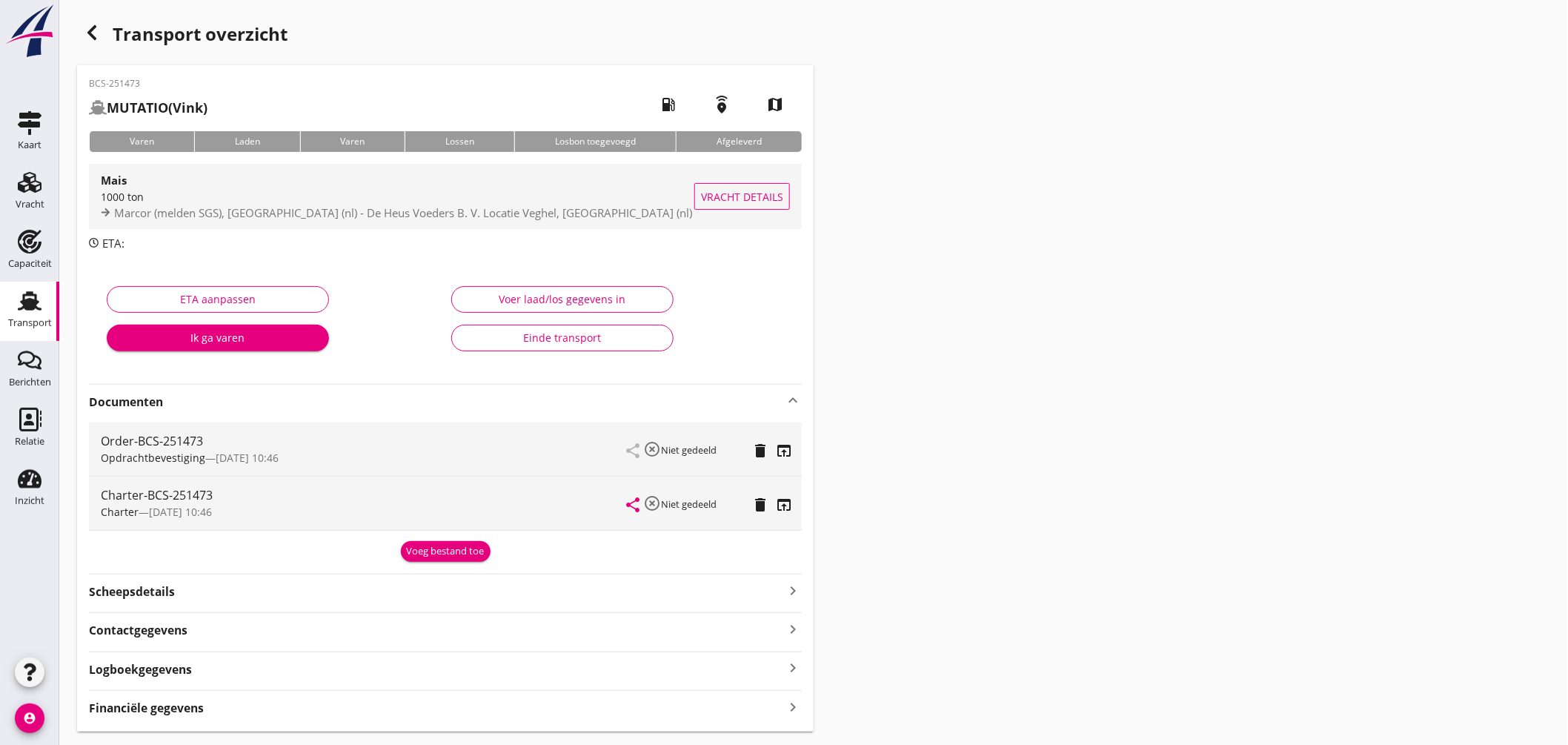
click at [387, 195] on div "1000 ton" at bounding box center [398, 196] width 594 height 16
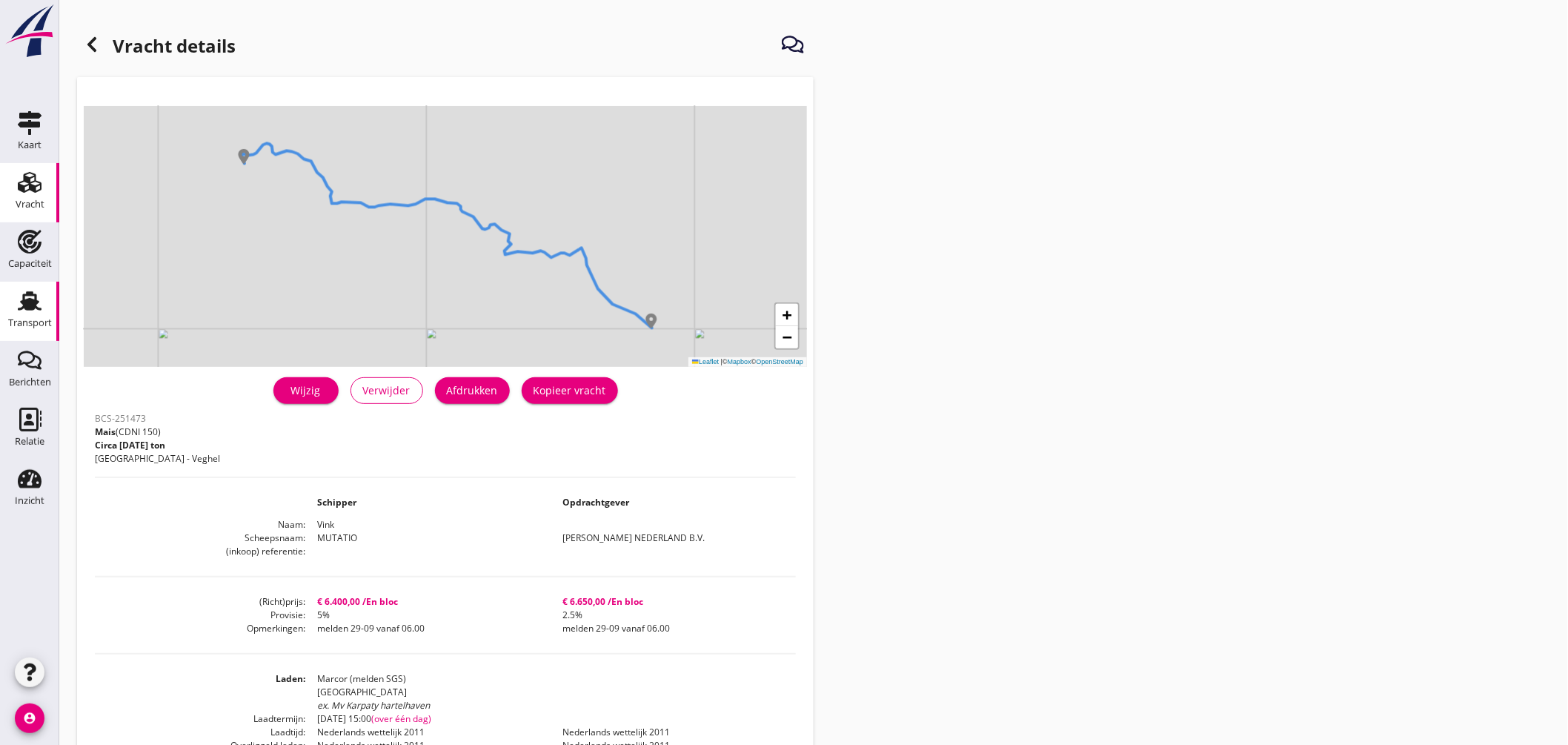
click at [34, 304] on use at bounding box center [29, 300] width 23 height 19
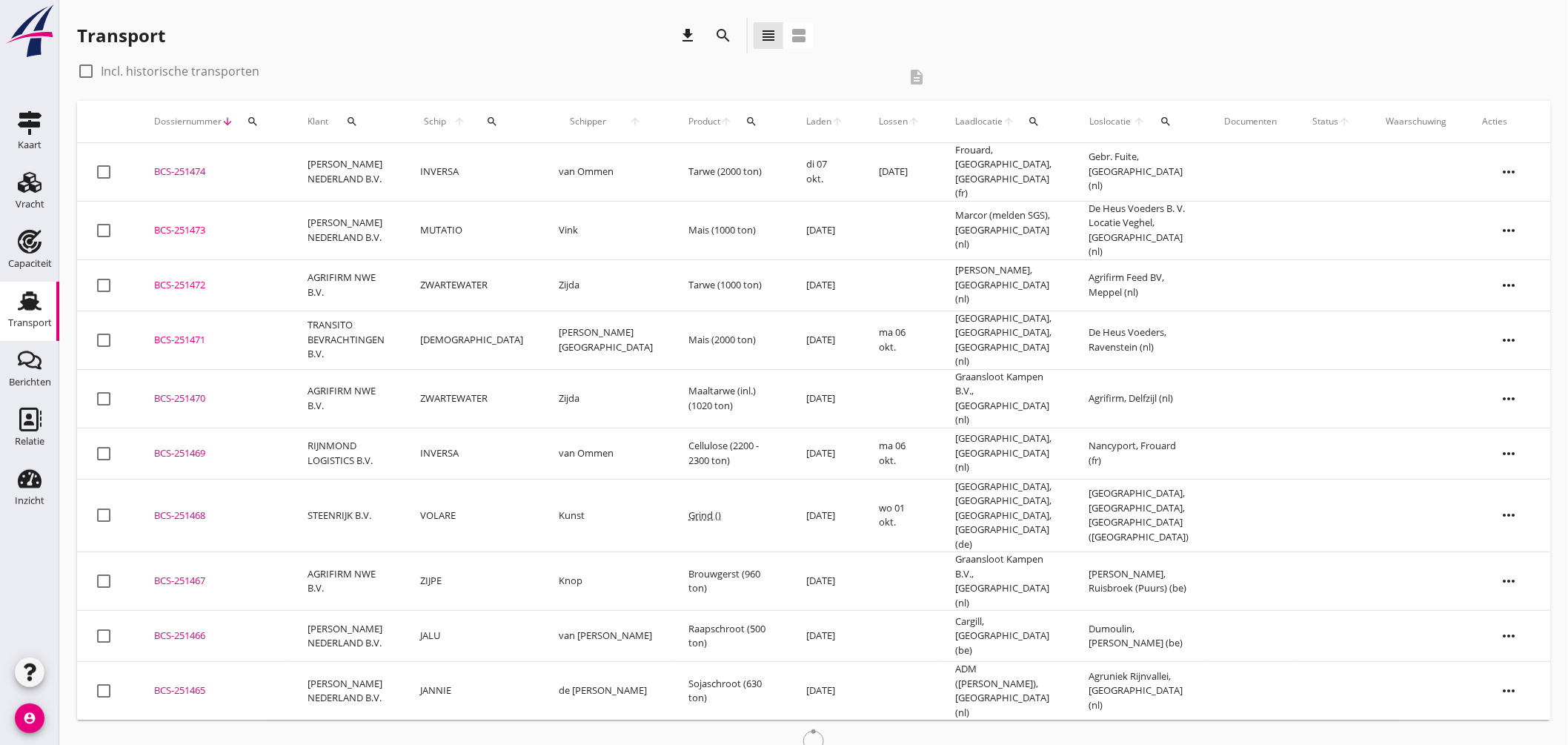
click at [195, 223] on div "BCS-251473" at bounding box center [212, 231] width 118 height 15
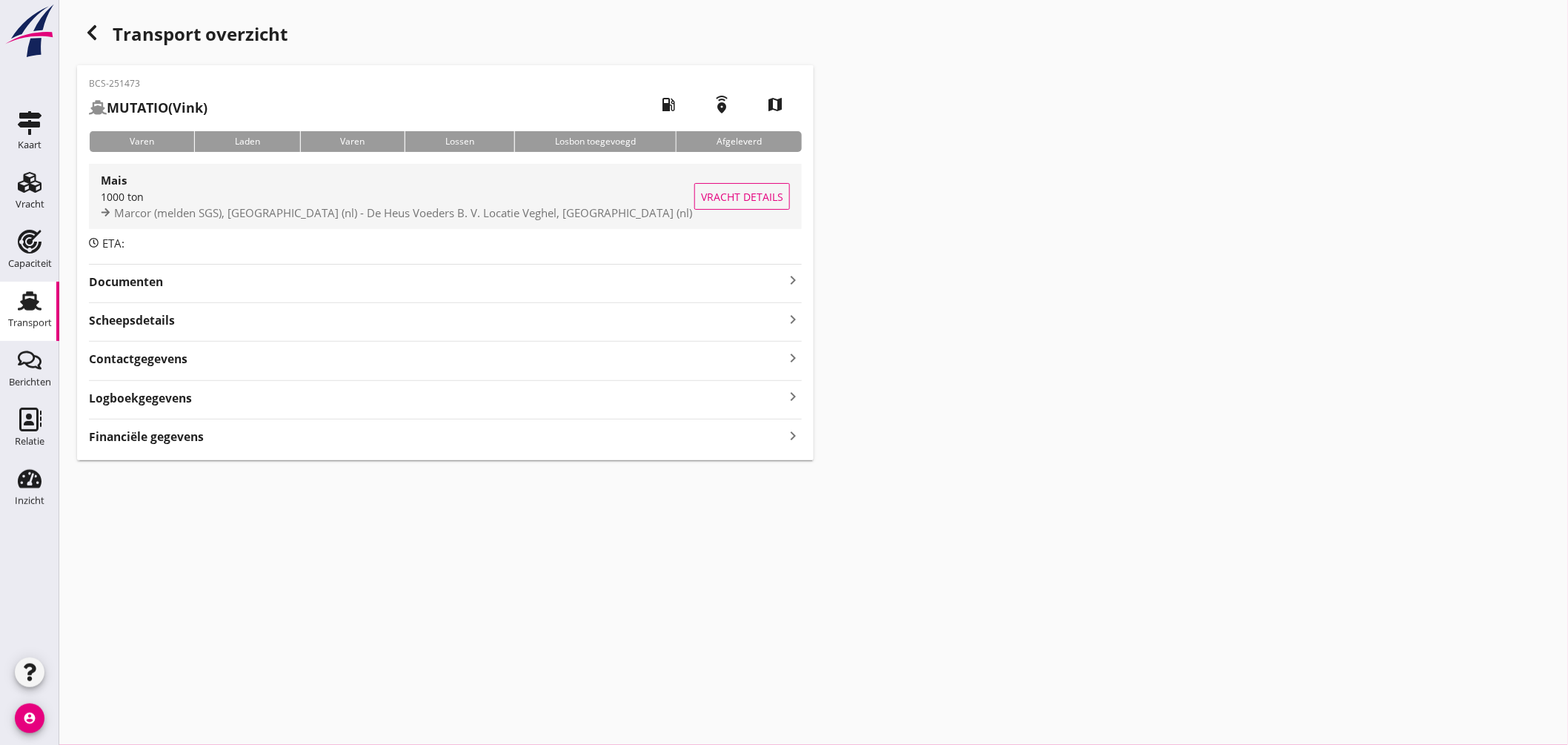
click at [407, 198] on div "1000 ton" at bounding box center [398, 196] width 594 height 16
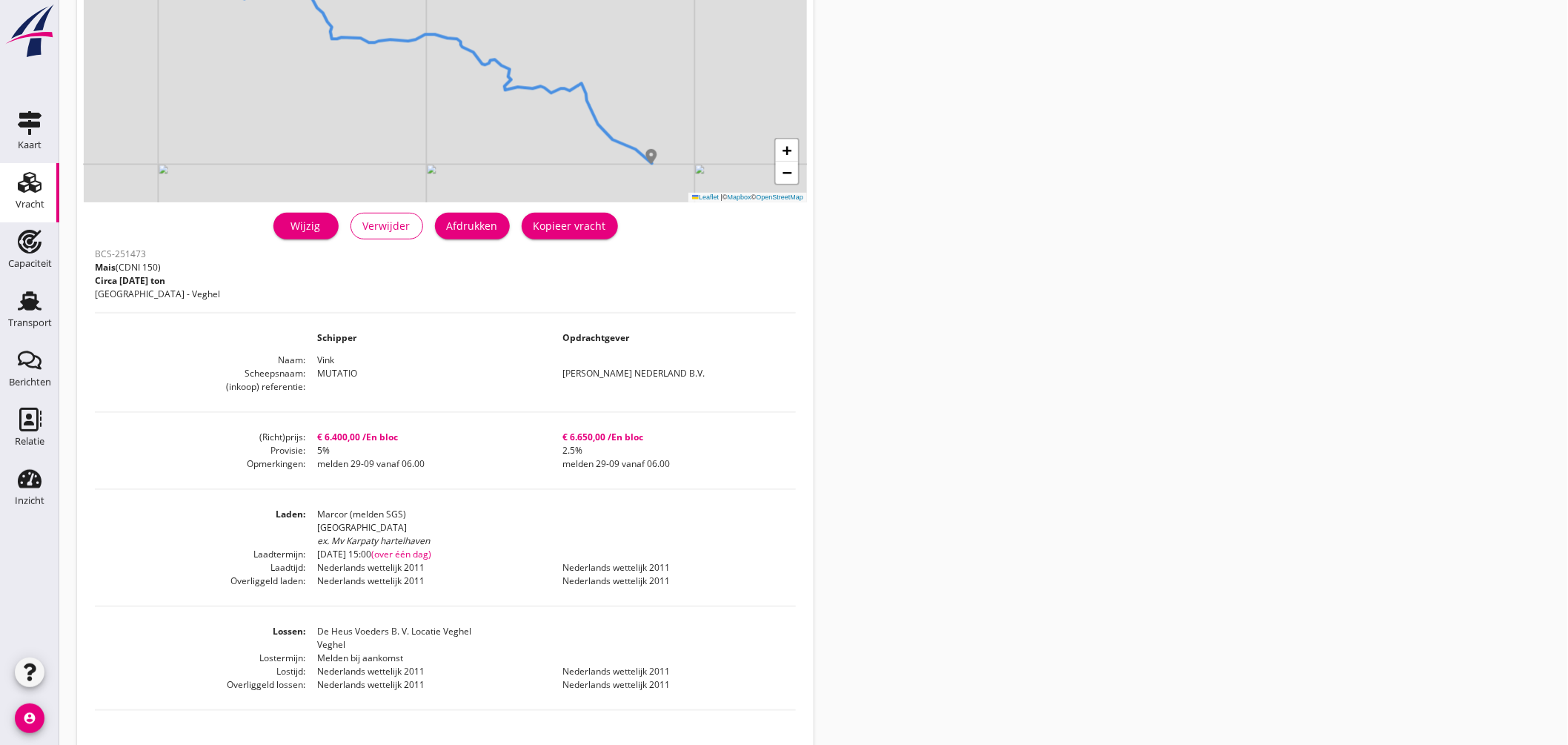
scroll to position [247, 0]
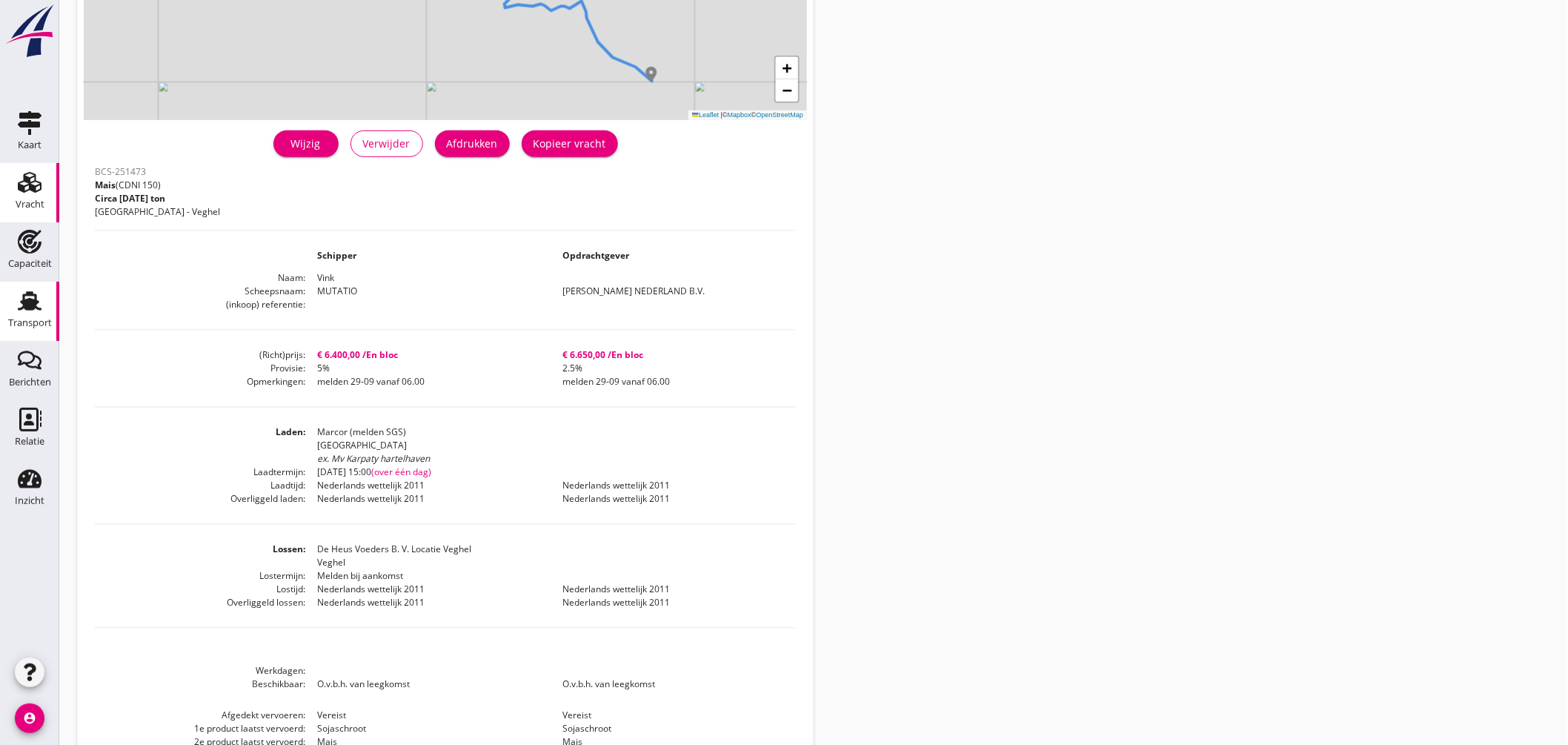
click at [41, 289] on icon "Transport" at bounding box center [29, 301] width 23 height 23
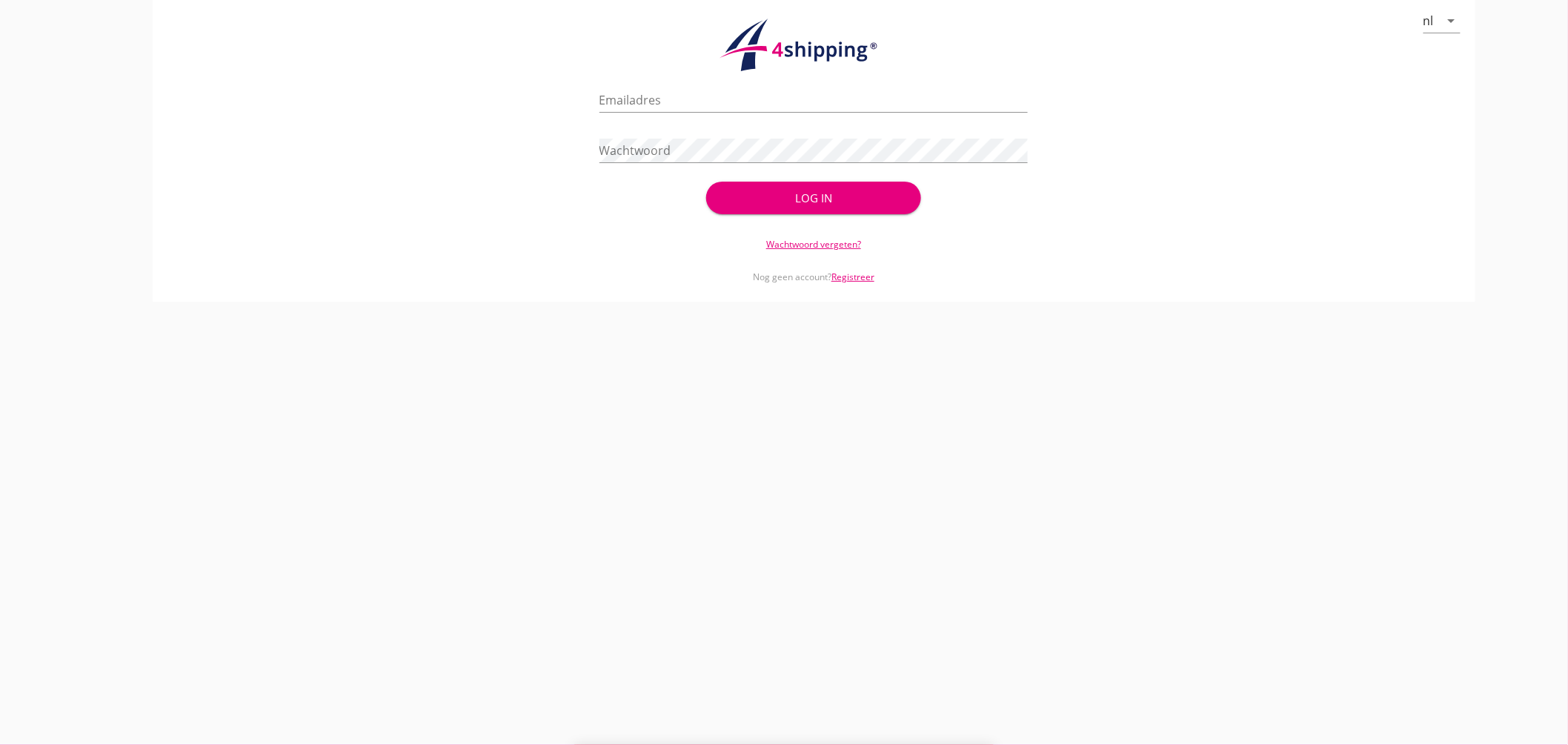
type input "jasper@stoffersbevrachtingen.nl"
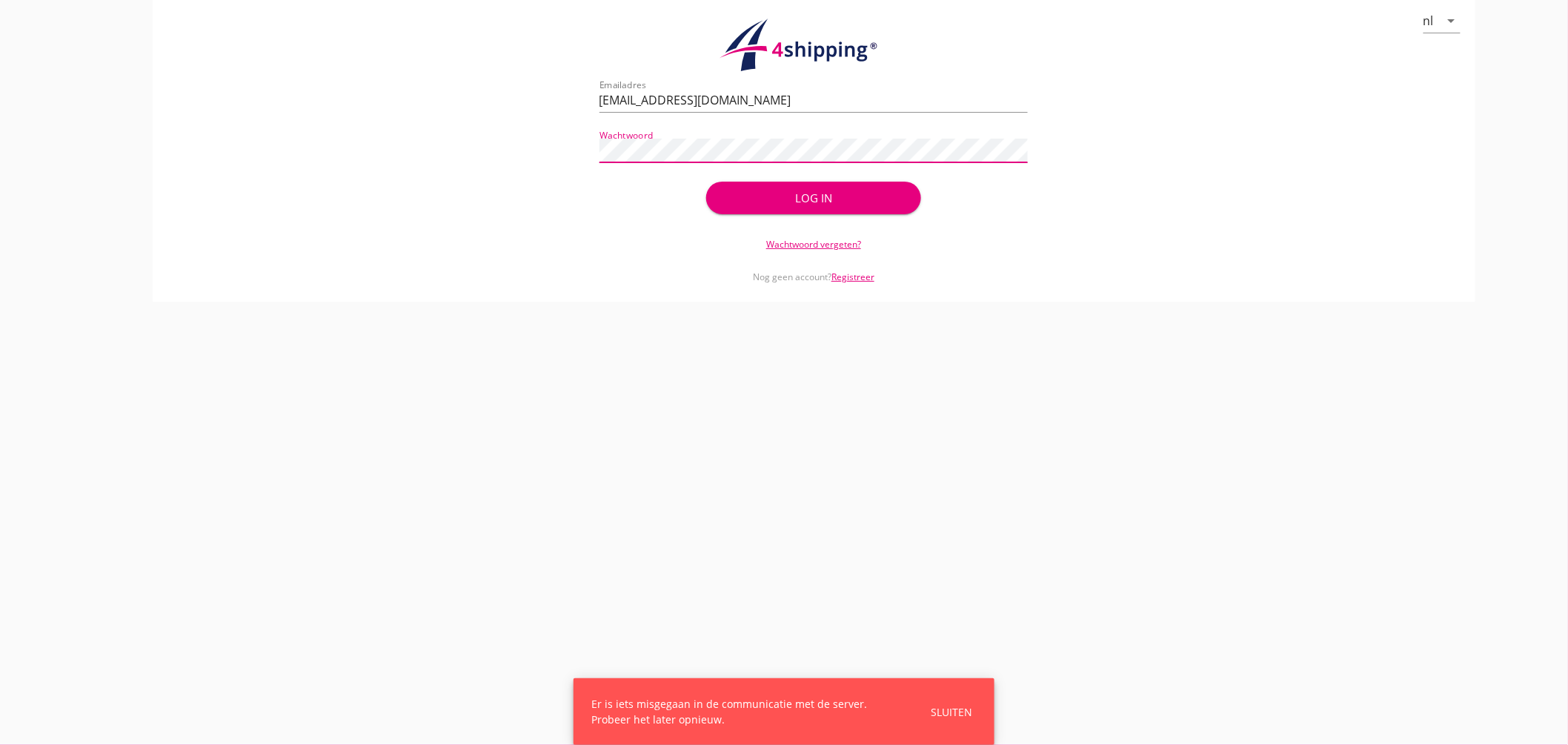
click at [823, 212] on button "Log in" at bounding box center [813, 197] width 214 height 33
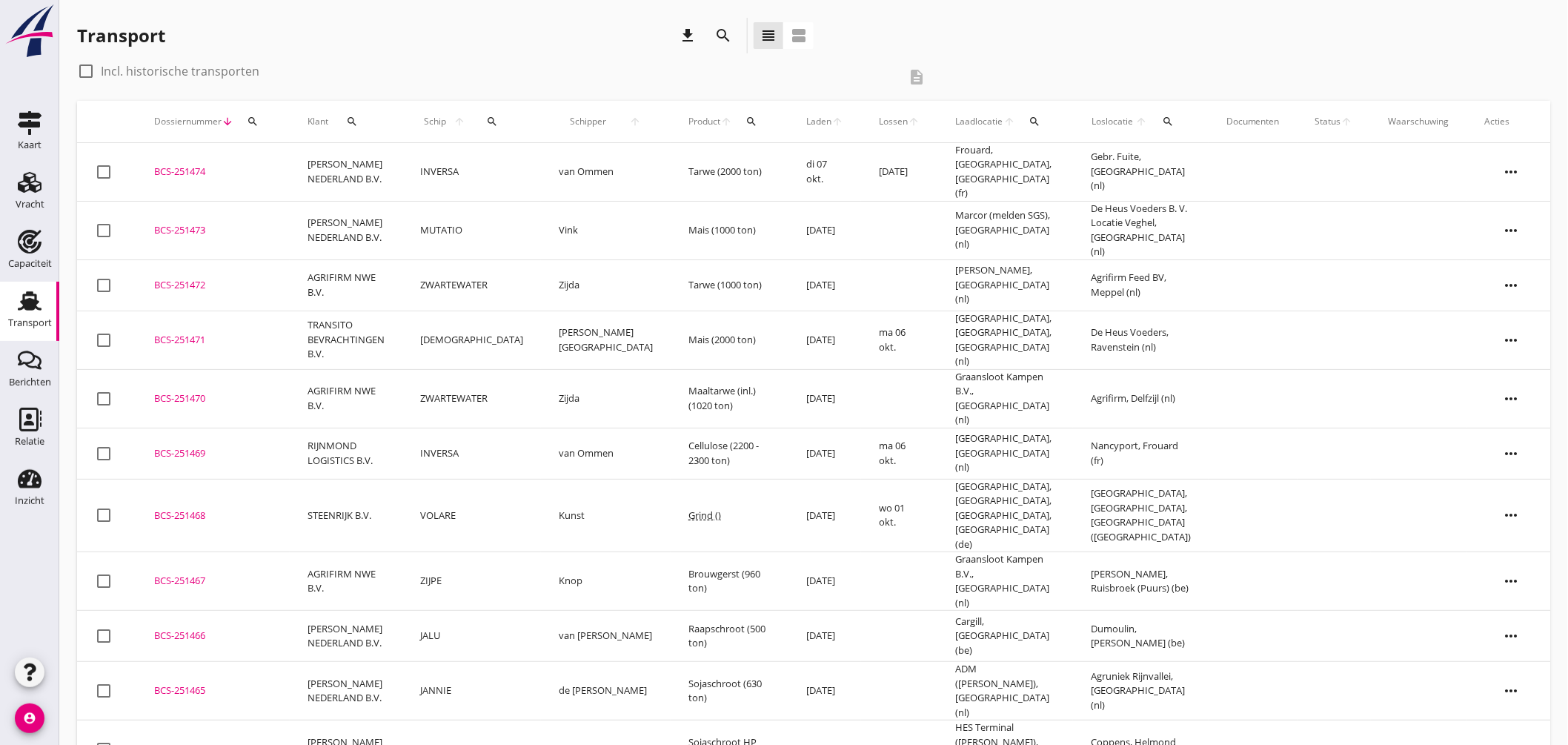
click at [191, 223] on div "BCS-251473" at bounding box center [212, 231] width 118 height 15
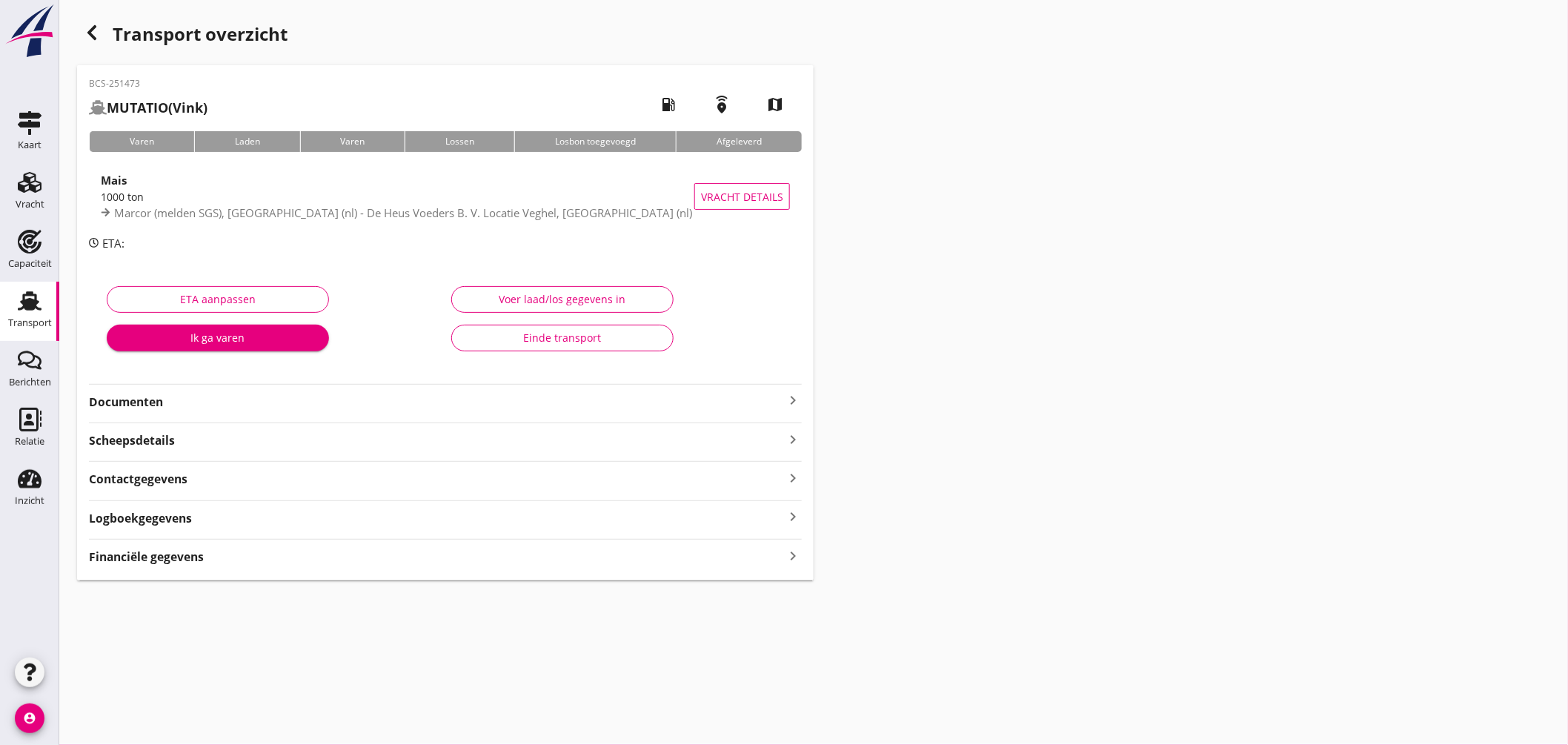
click at [785, 395] on icon "keyboard_arrow_right" at bounding box center [792, 400] width 18 height 18
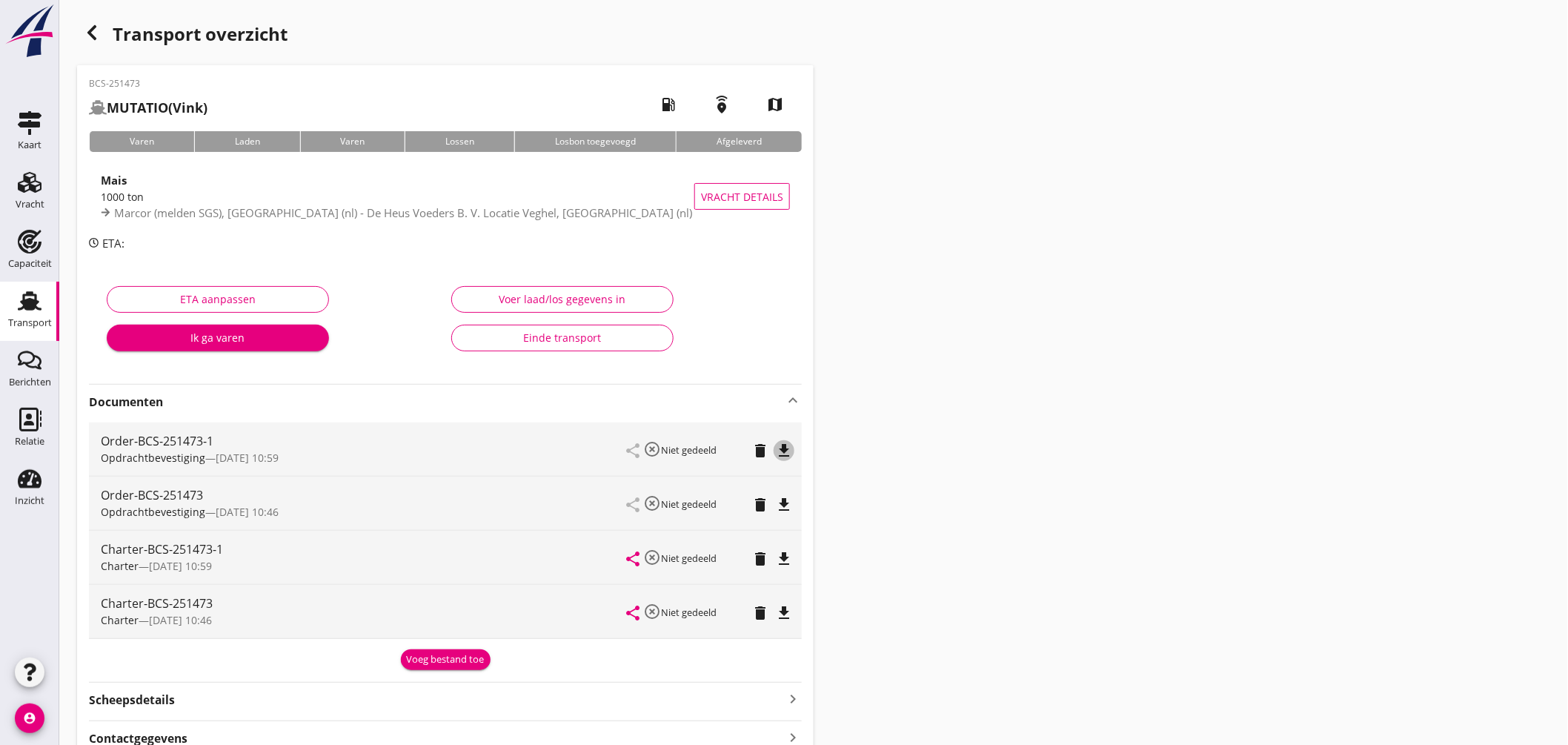
click at [787, 443] on icon "file_download" at bounding box center [784, 450] width 18 height 18
click at [790, 554] on icon "file_download" at bounding box center [784, 558] width 18 height 18
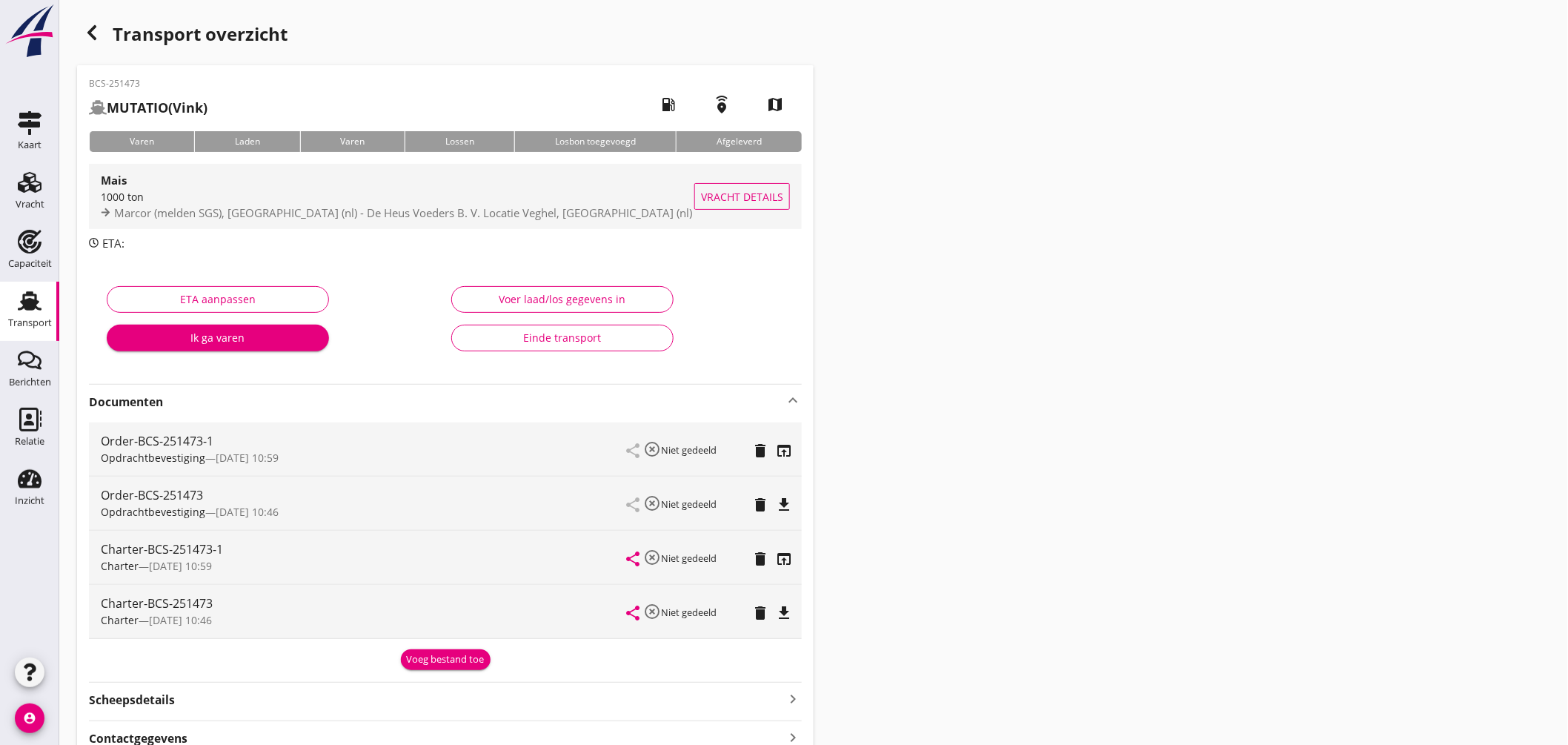
click at [516, 200] on div "1000 ton" at bounding box center [398, 196] width 594 height 16
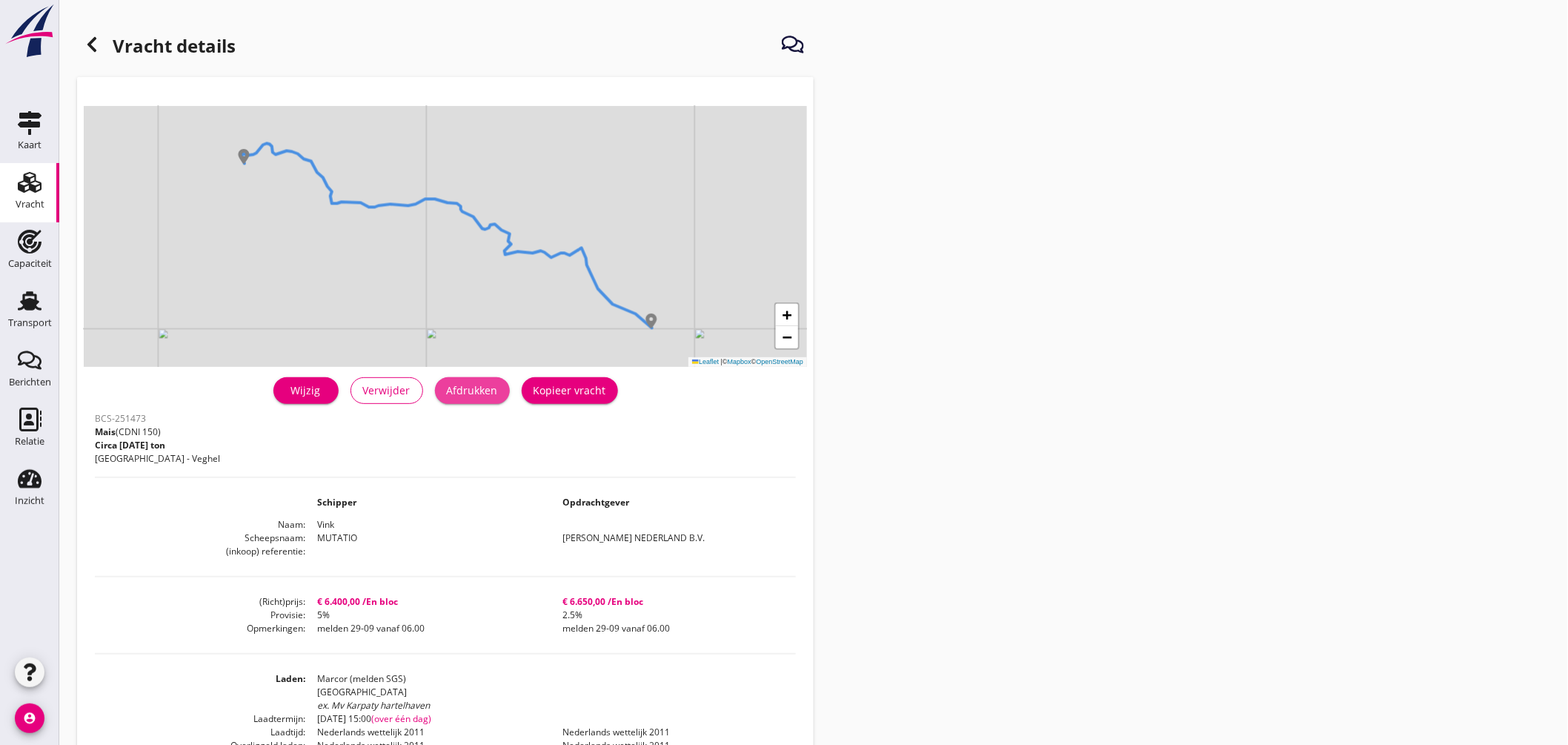
click at [497, 400] on button "Afdrukken" at bounding box center [472, 390] width 74 height 27
click at [100, 40] on icon at bounding box center [91, 44] width 18 height 18
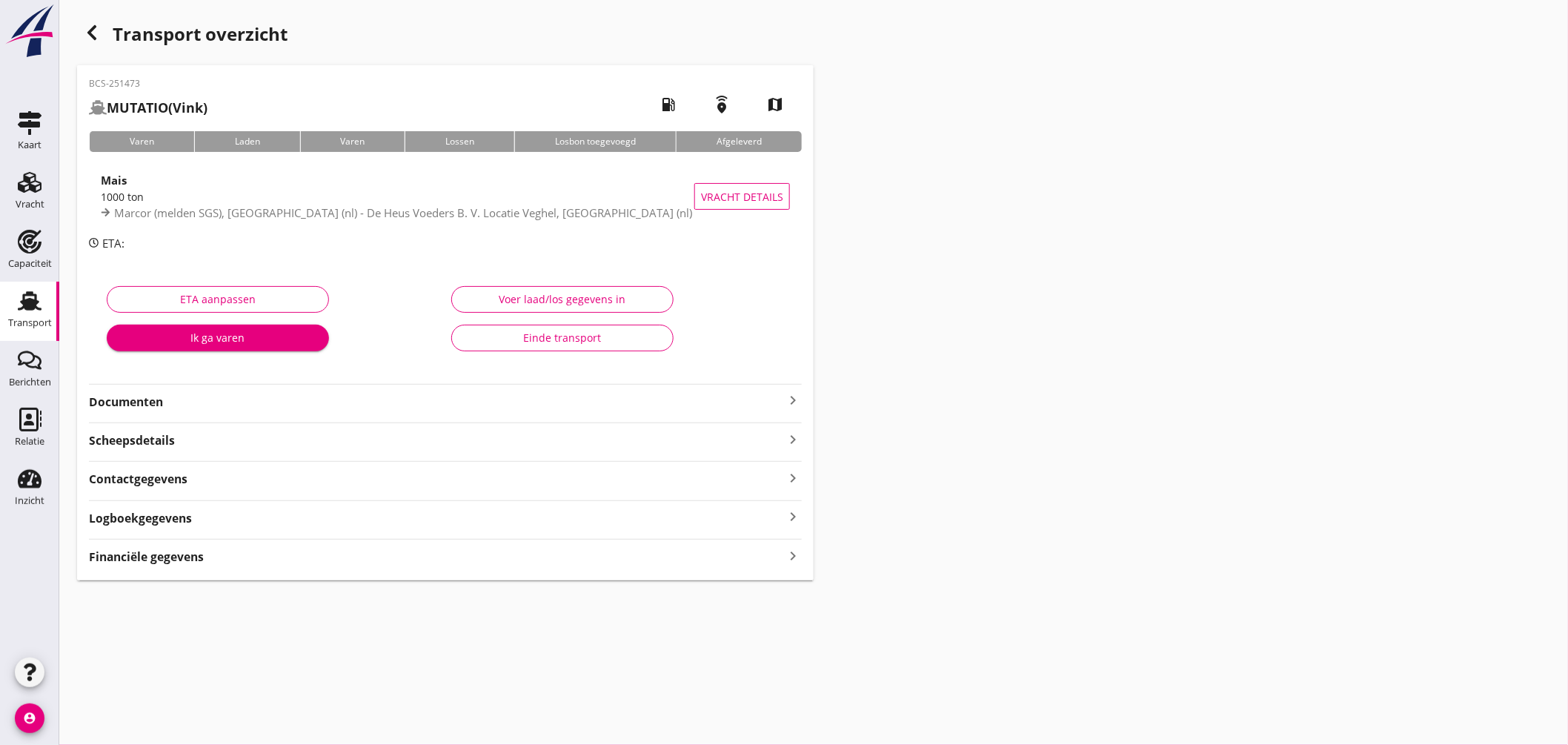
click at [793, 394] on icon "keyboard_arrow_right" at bounding box center [792, 400] width 18 height 18
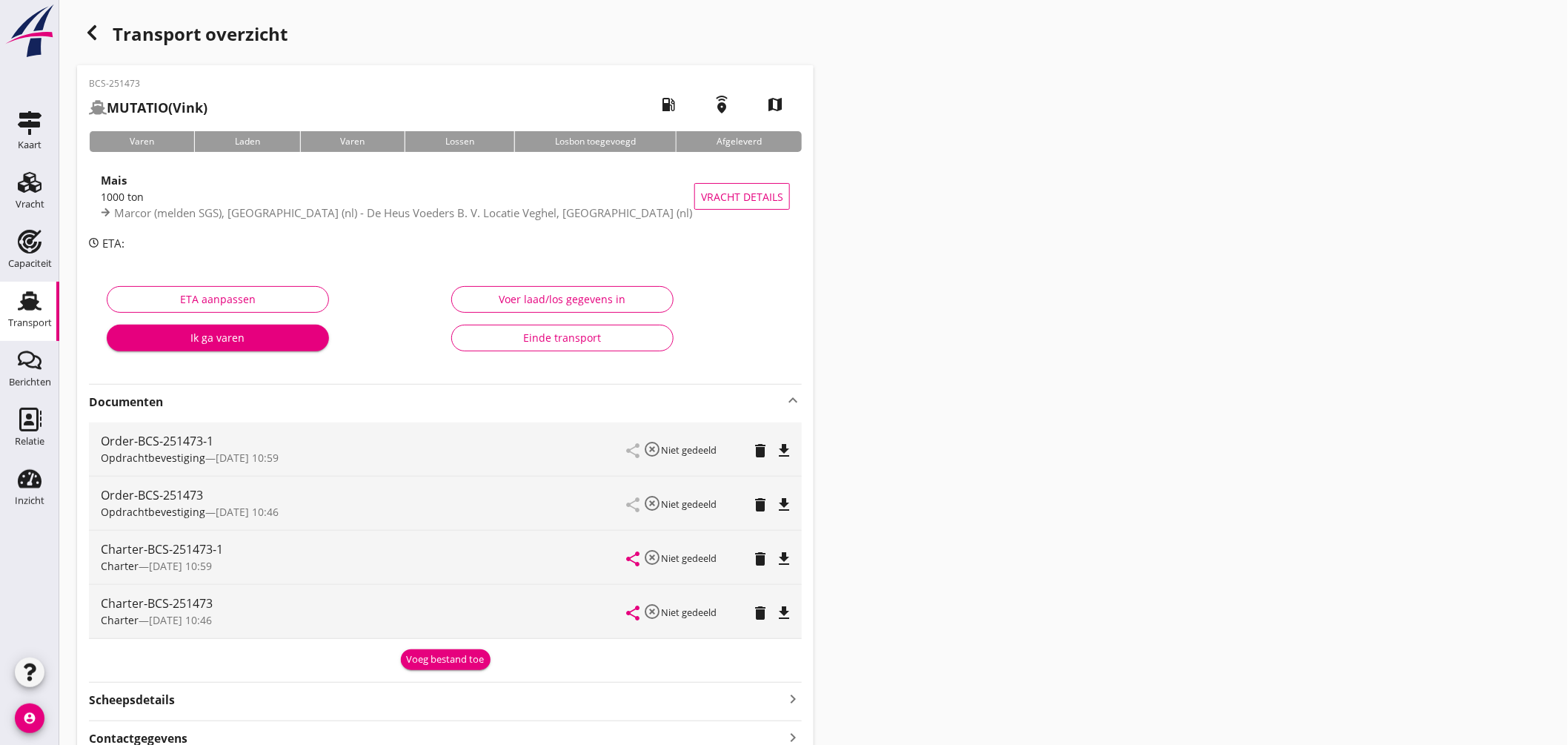
click at [782, 441] on icon "file_download" at bounding box center [784, 450] width 18 height 18
click at [3, 299] on link "Transport Transport" at bounding box center [29, 311] width 59 height 59
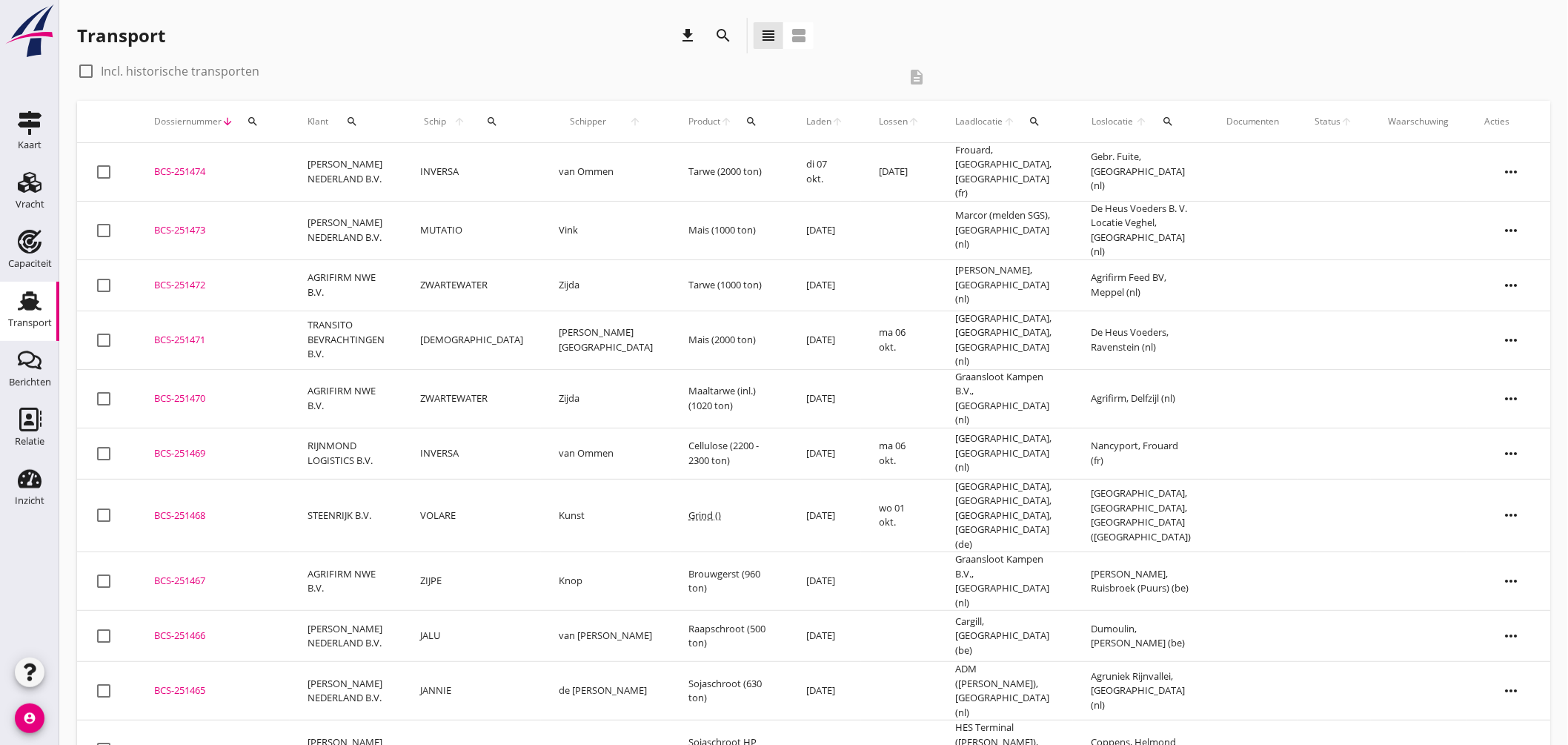
click at [202, 165] on div "BCS-251474" at bounding box center [212, 172] width 118 height 15
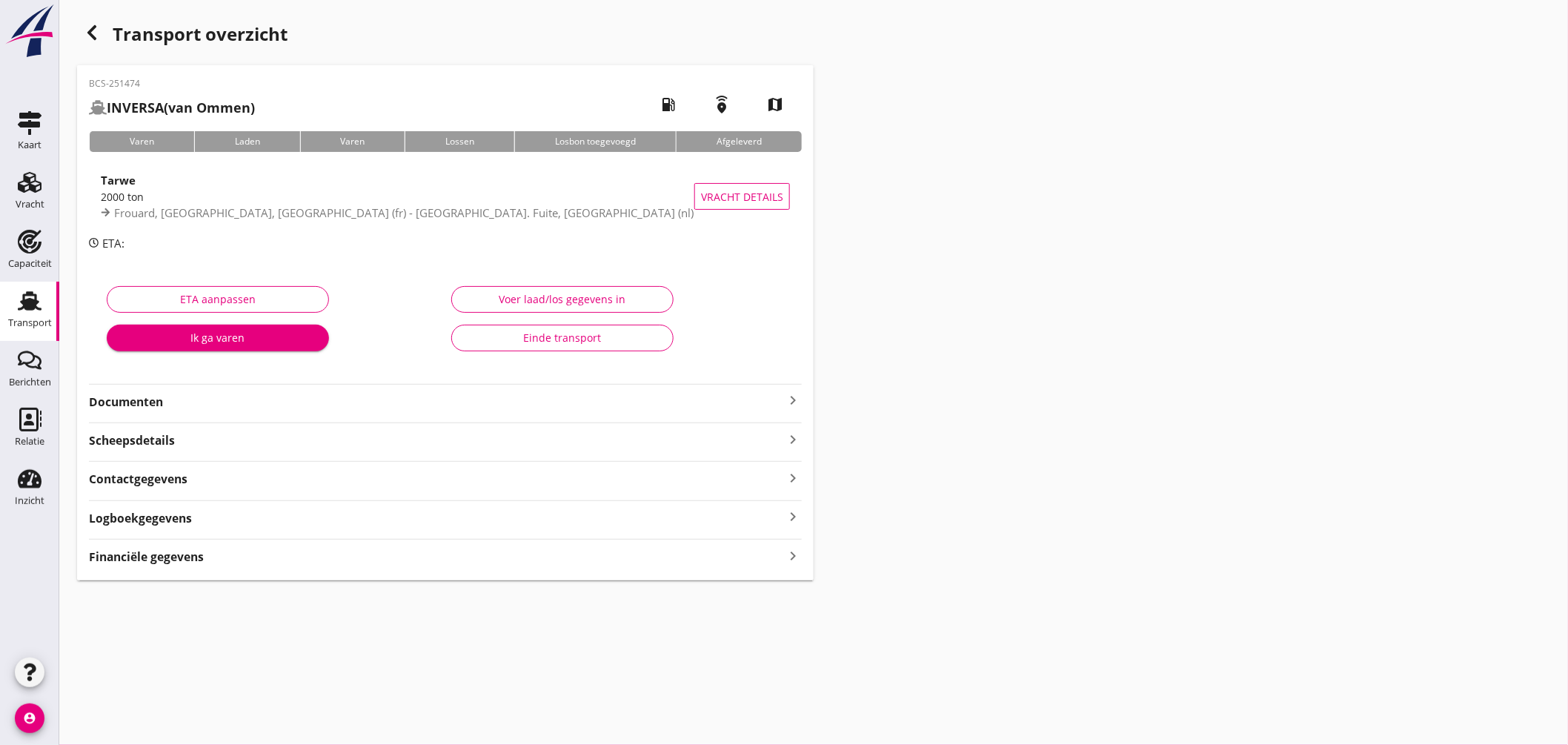
click at [793, 400] on icon "keyboard_arrow_right" at bounding box center [792, 400] width 18 height 18
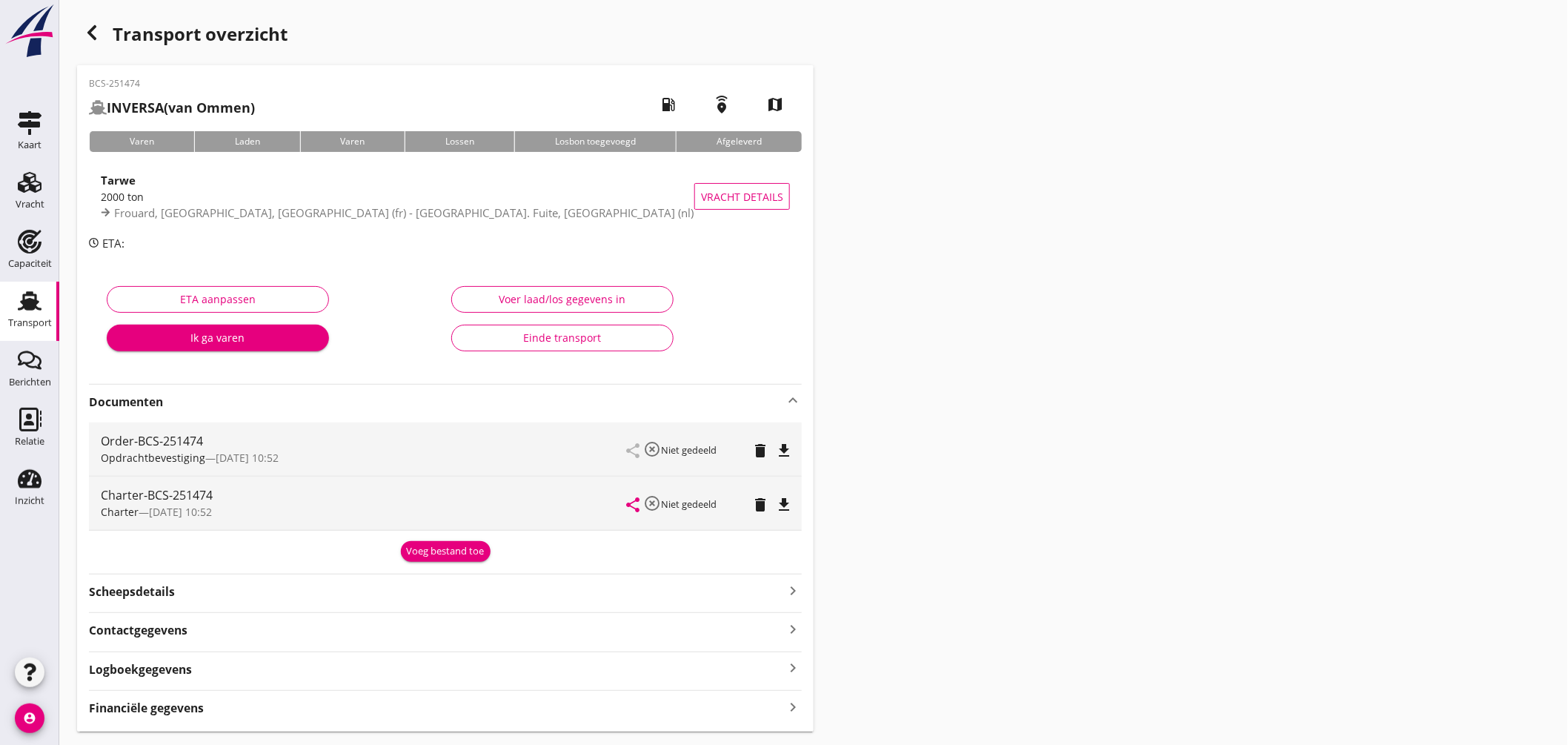
click at [789, 445] on icon "file_download" at bounding box center [784, 450] width 18 height 18
click at [780, 498] on icon "file_download" at bounding box center [784, 504] width 18 height 18
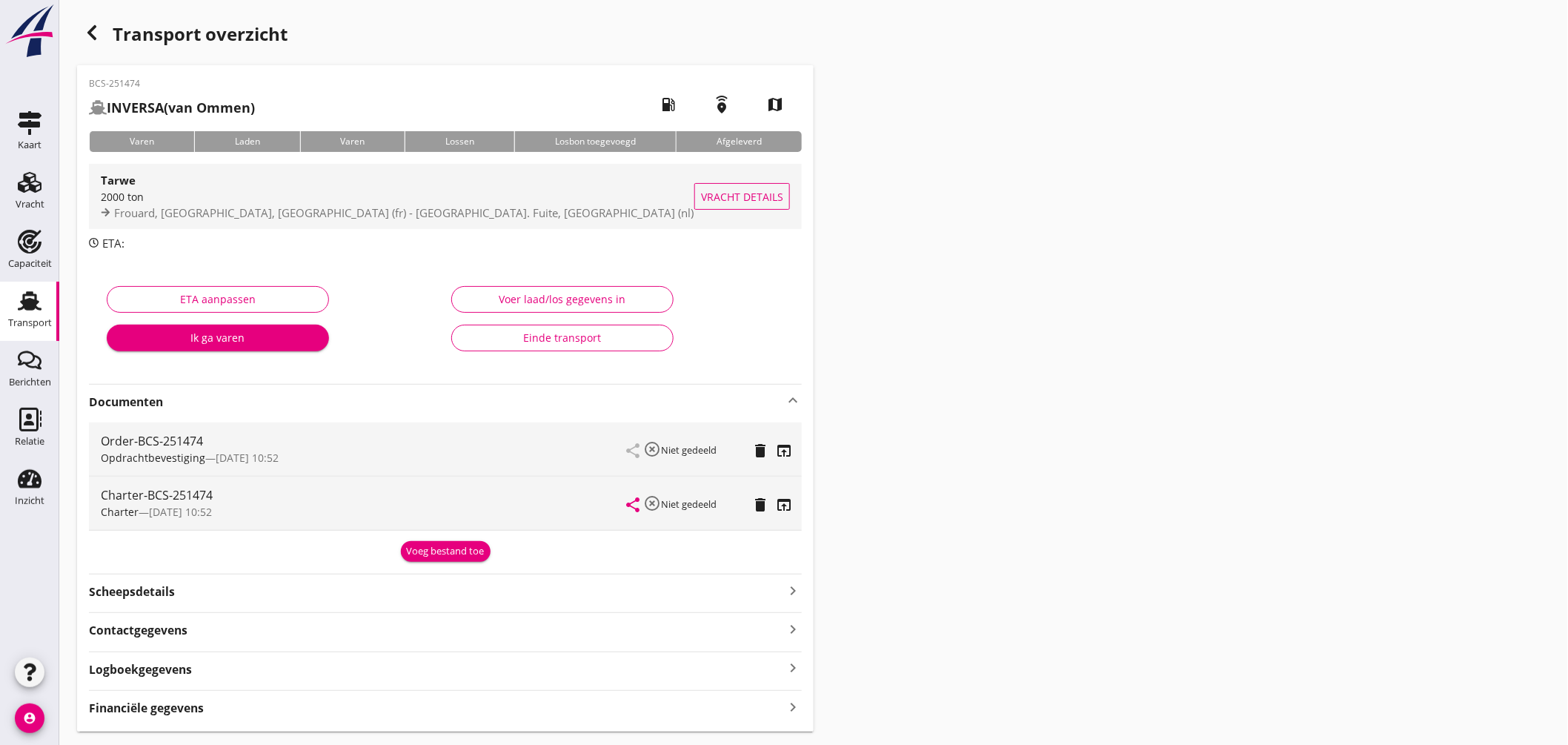
click at [383, 171] on div "Tarwe" at bounding box center [398, 180] width 594 height 18
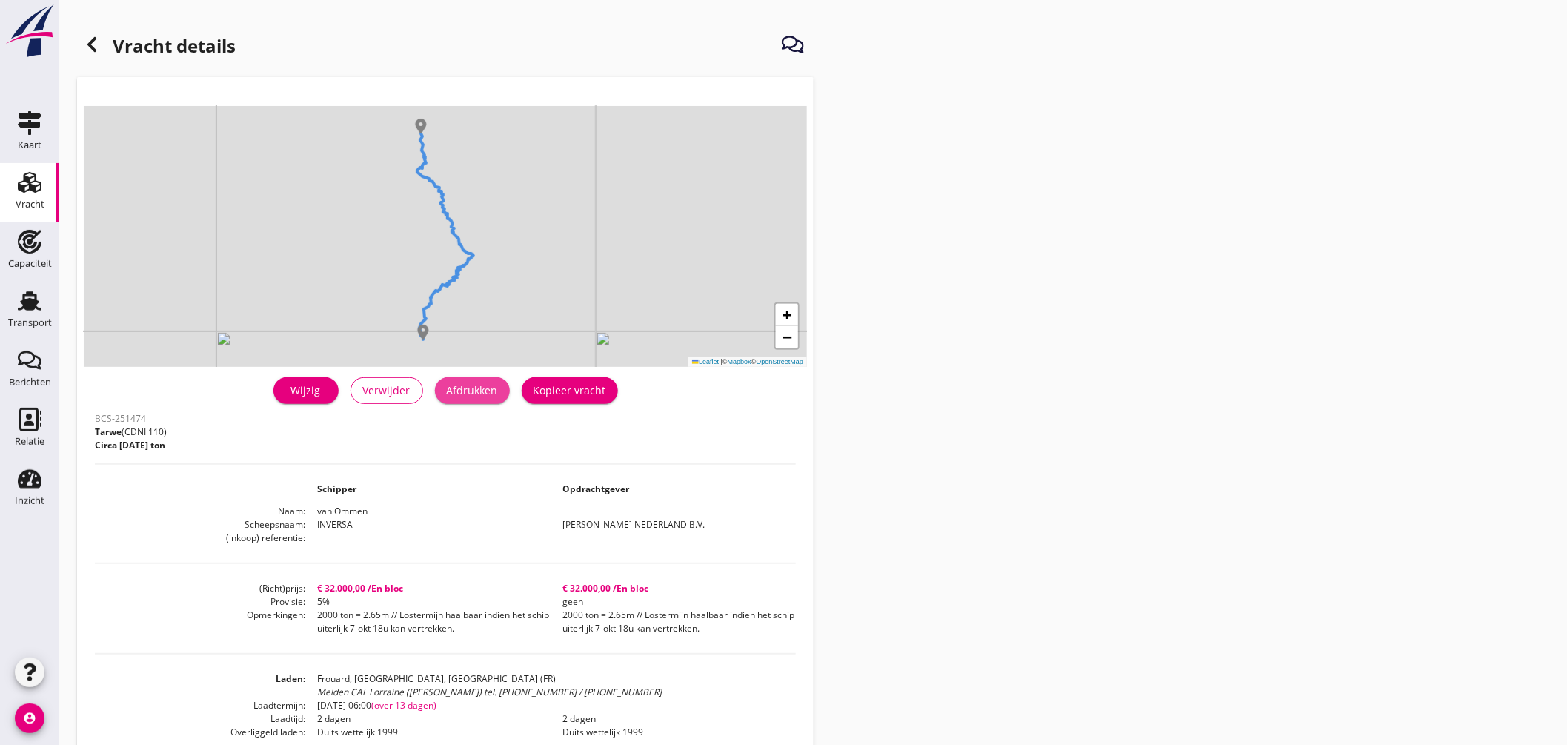
click at [475, 396] on div "Afdrukken" at bounding box center [472, 390] width 51 height 16
click at [13, 303] on div "Transport" at bounding box center [29, 301] width 36 height 23
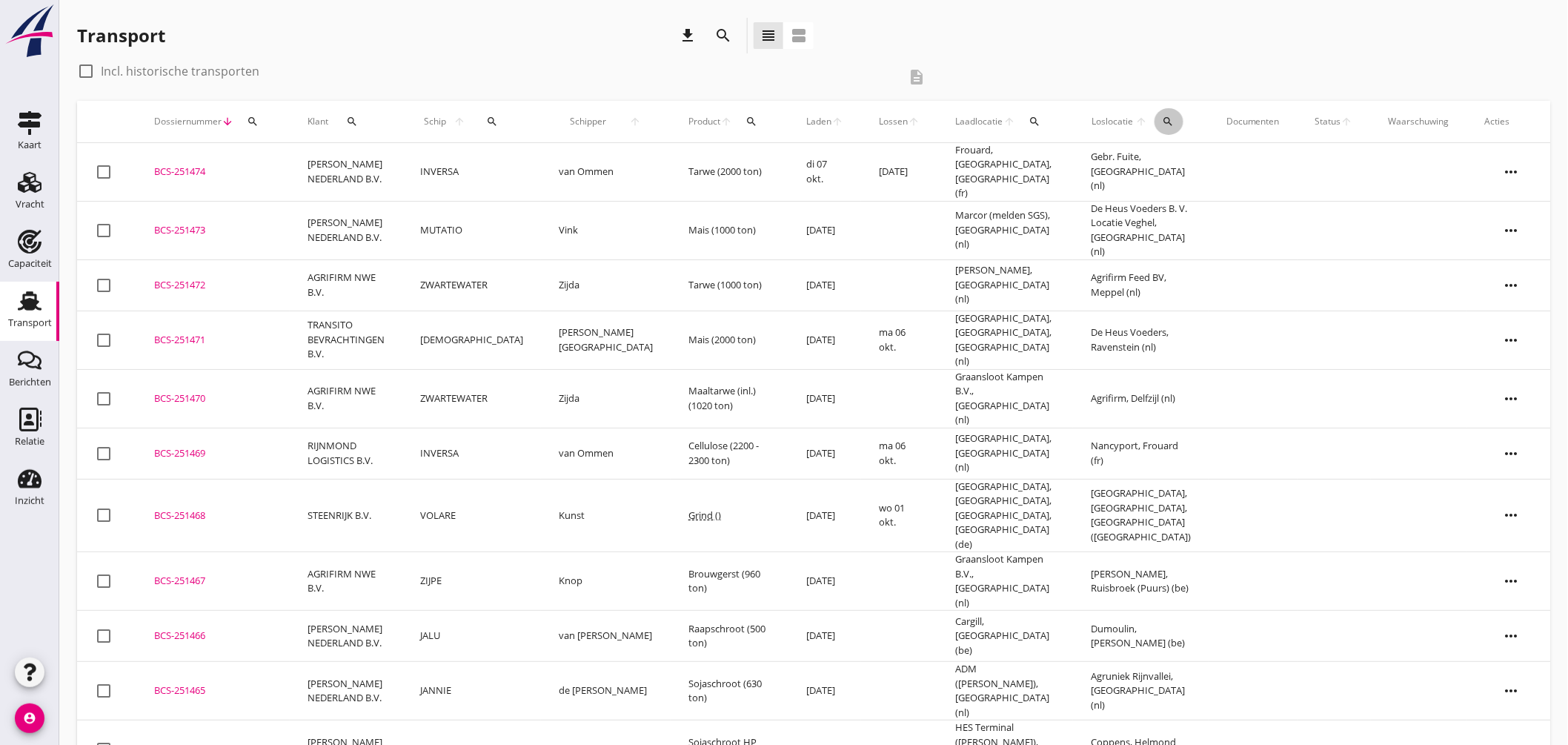
click at [1163, 115] on icon "search" at bounding box center [1168, 121] width 12 height 12
click at [1183, 156] on input "text" at bounding box center [1245, 165] width 154 height 23
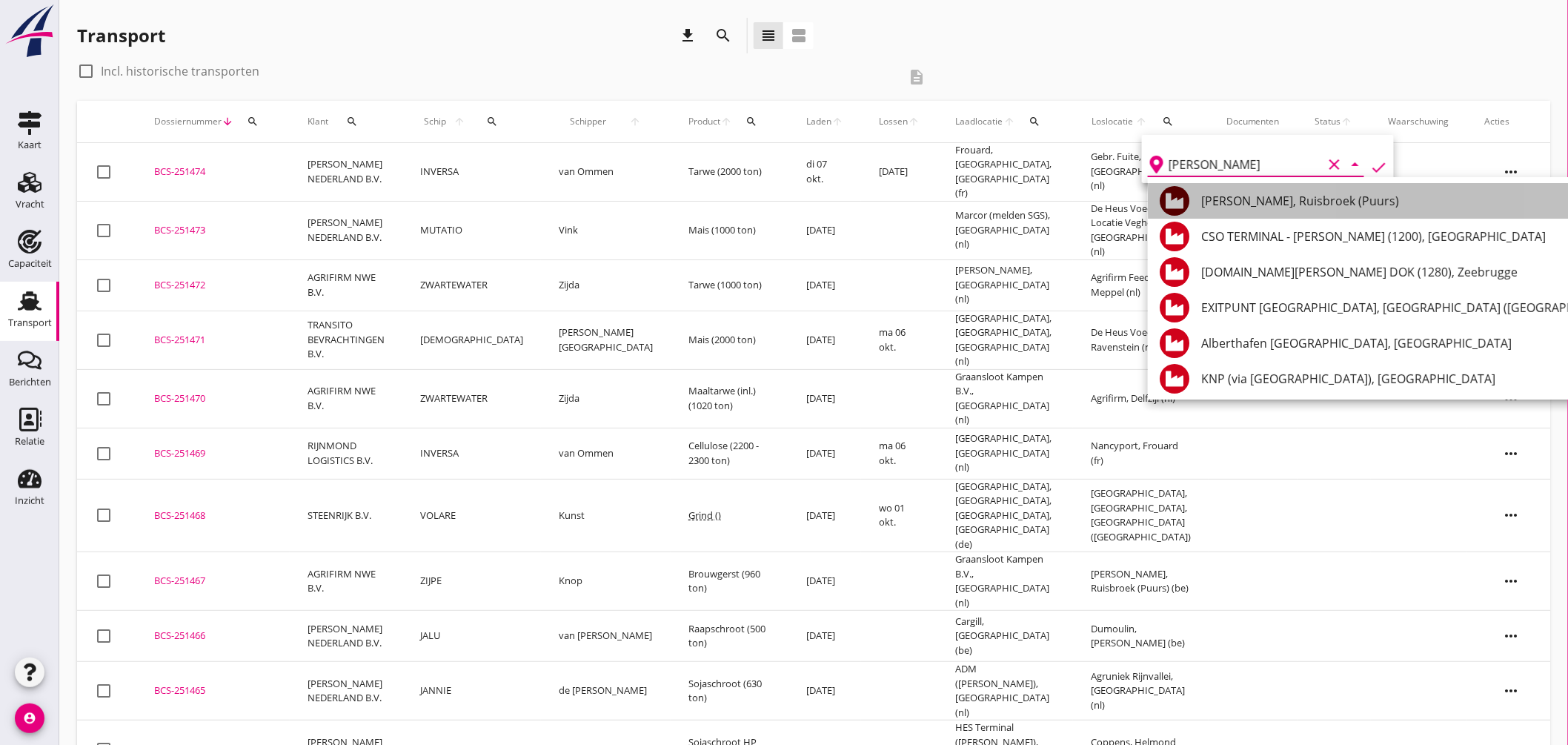
click at [1295, 198] on div "Mouterij Albert, Ruisbroek (Puurs)" at bounding box center [1527, 201] width 653 height 18
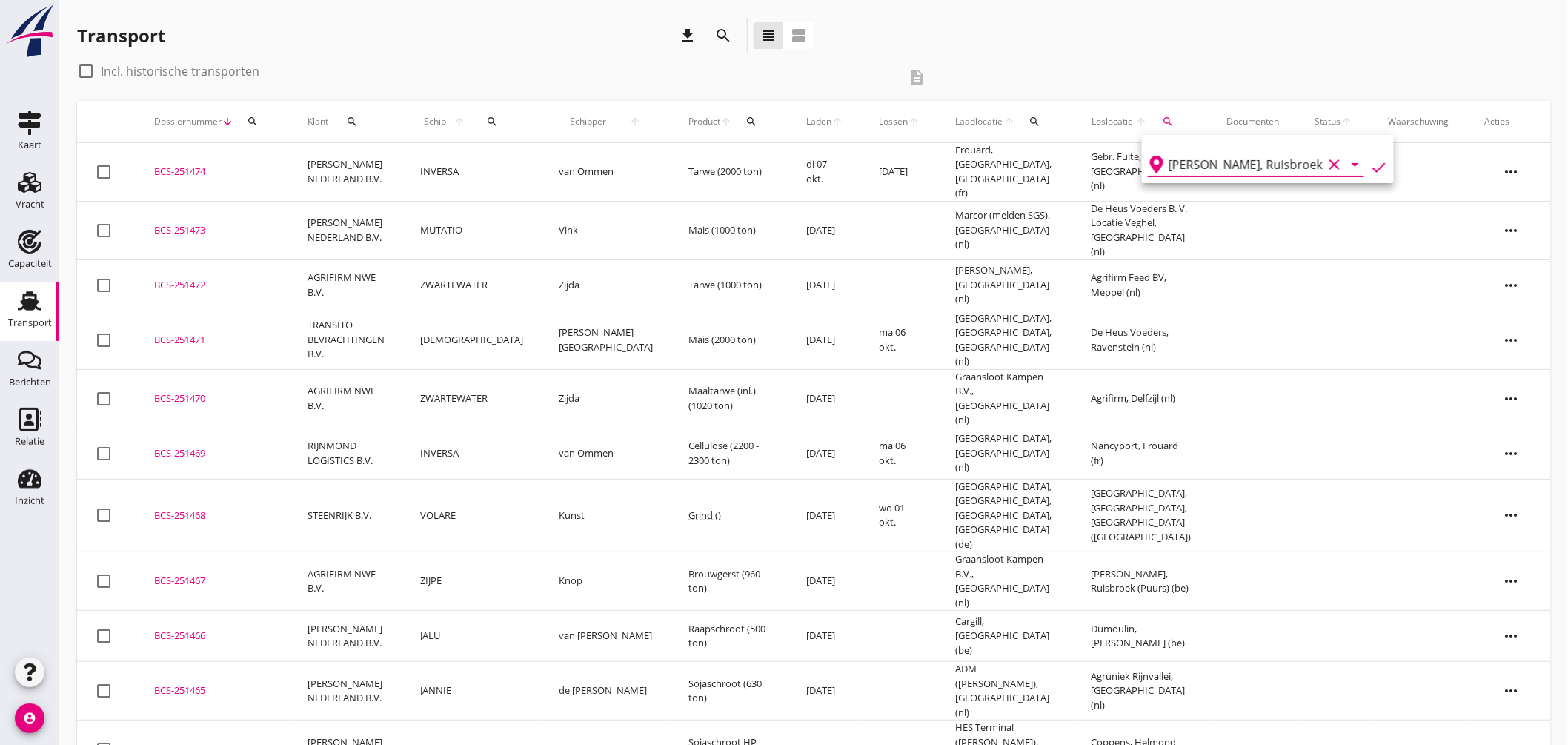
click at [1372, 161] on icon "check" at bounding box center [1378, 167] width 18 height 18
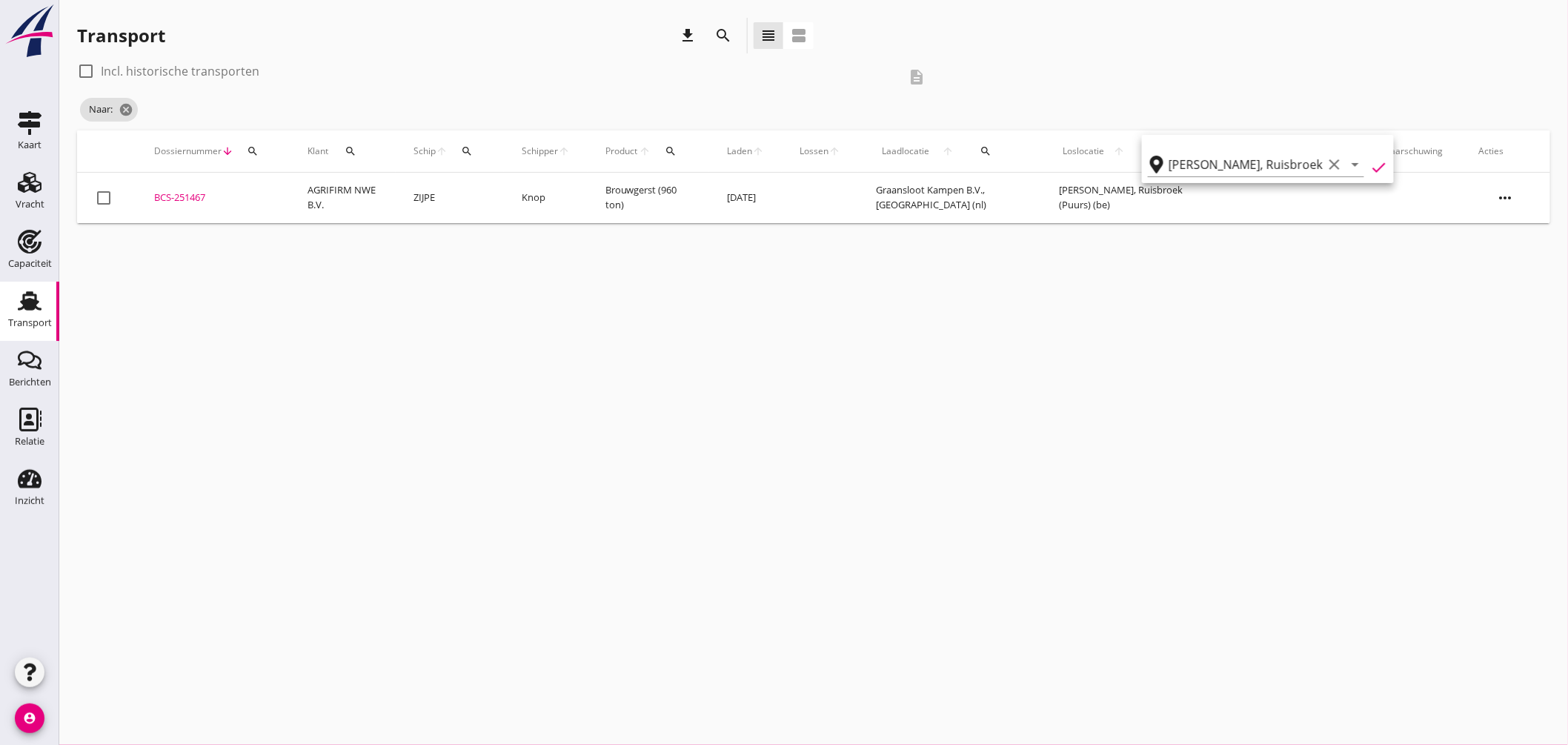
type input "Mouterij Albert"
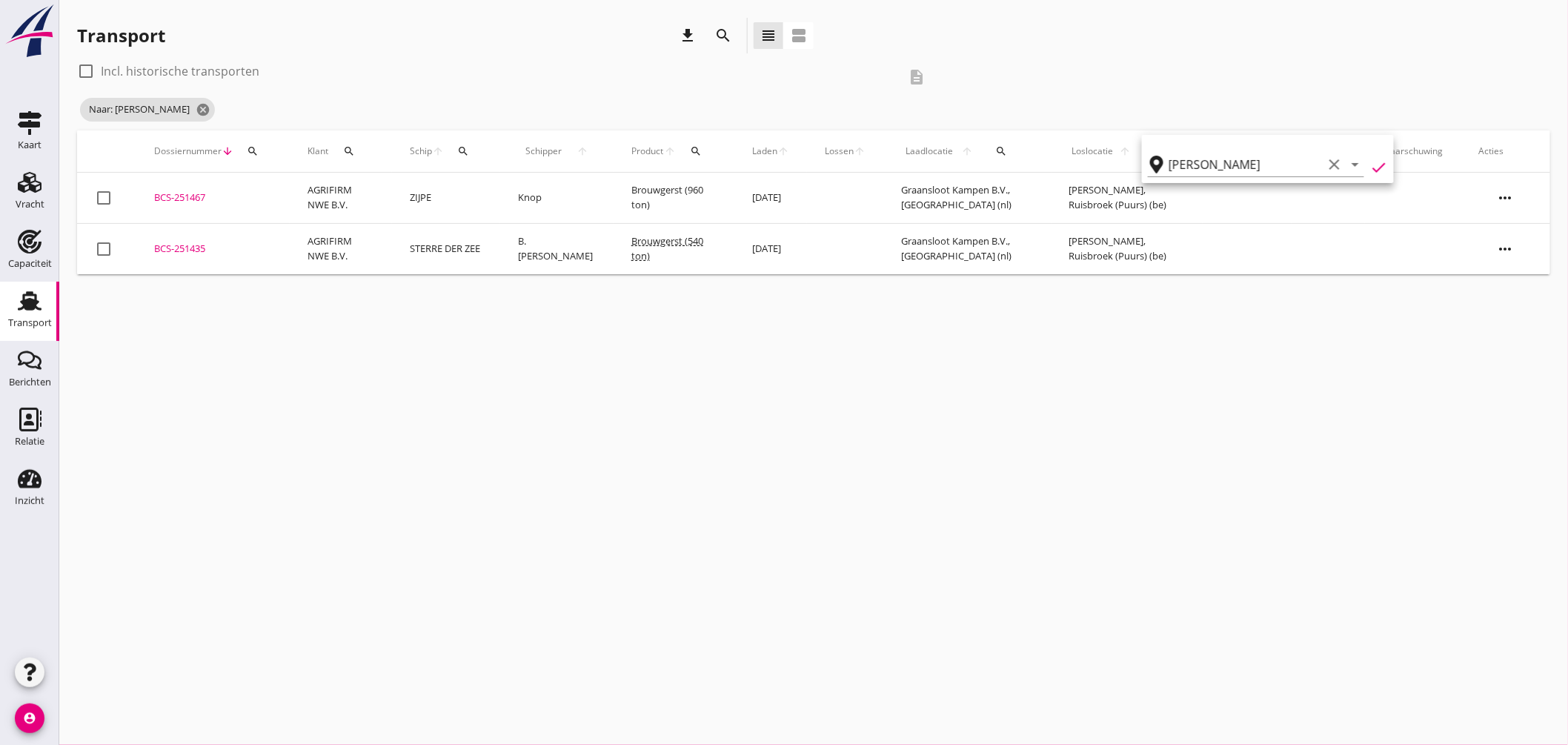
click at [1177, 94] on div "check_box_outline_blank Incl. historische transporten description Naar: Mouteri…" at bounding box center [814, 94] width 1474 height 71
click at [1155, 153] on icon "search" at bounding box center [1157, 151] width 12 height 12
click at [1317, 192] on icon "clear" at bounding box center [1325, 194] width 18 height 18
click at [1240, 195] on input "text" at bounding box center [1237, 194] width 154 height 23
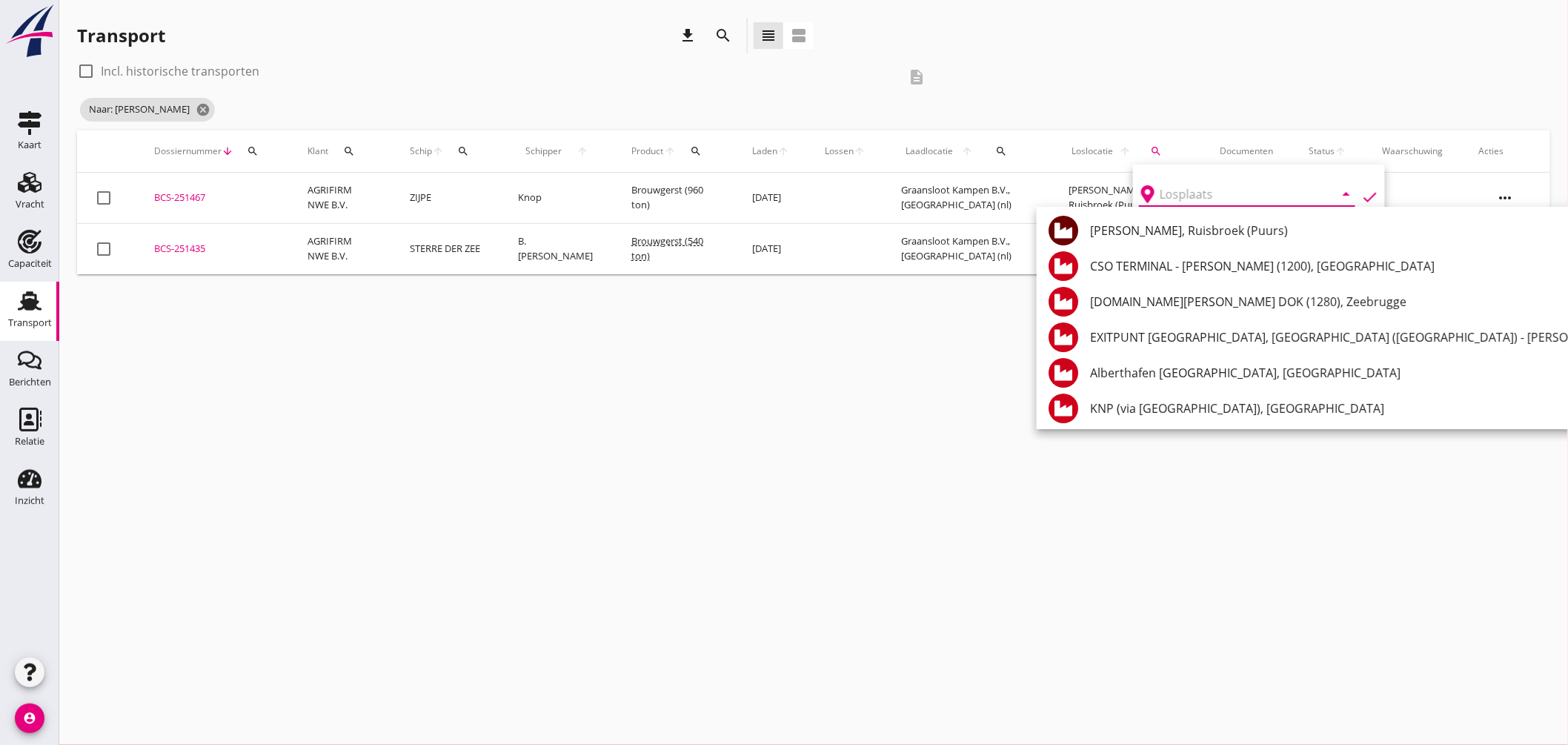
type input "v"
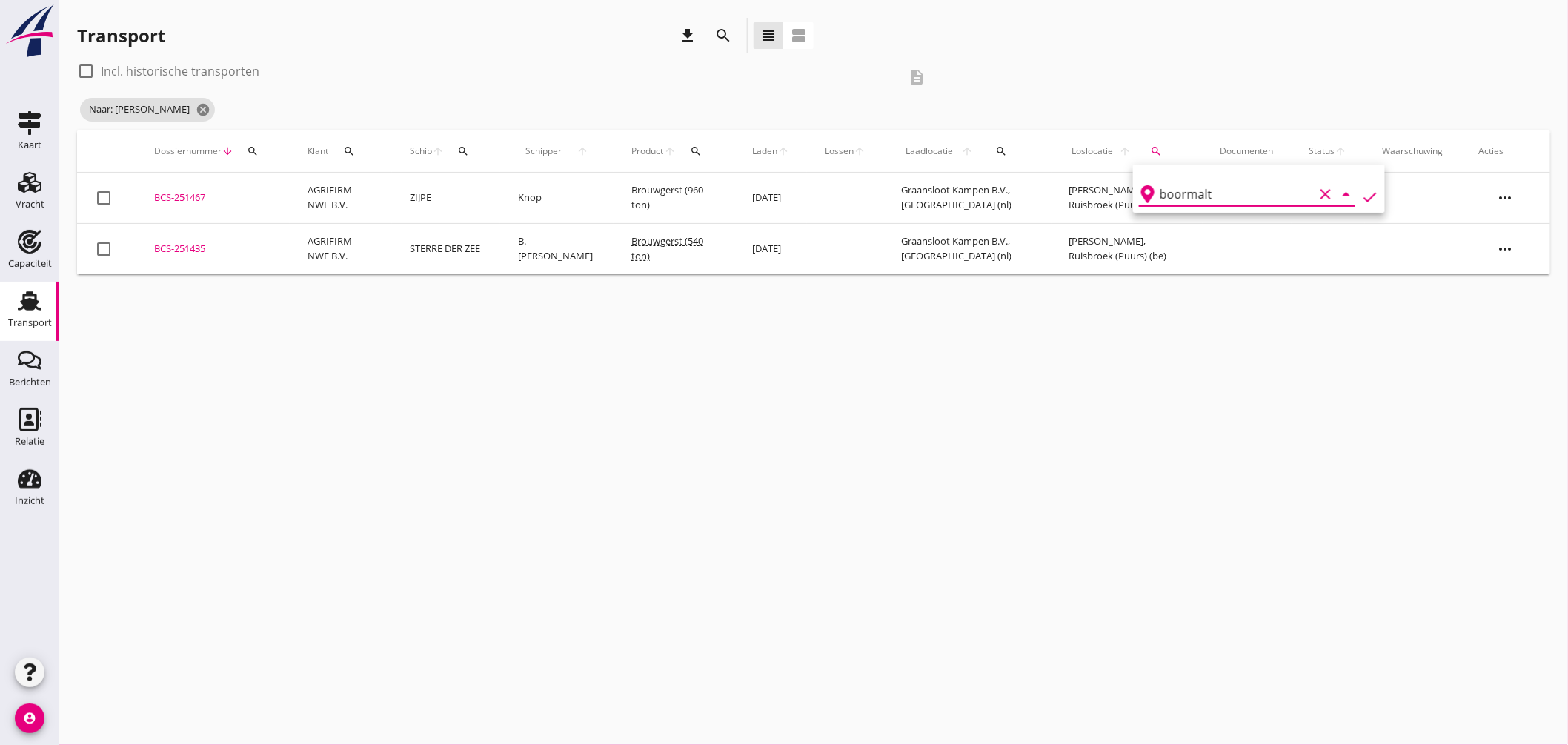
click at [1361, 196] on icon "check" at bounding box center [1370, 196] width 18 height 18
drag, startPoint x: 1253, startPoint y: 179, endPoint x: 1236, endPoint y: 195, distance: 23.3
click at [1251, 181] on div "boormalt clear arrow_drop_down" at bounding box center [1247, 189] width 217 height 33
click at [1235, 194] on input "boormalt" at bounding box center [1237, 194] width 154 height 23
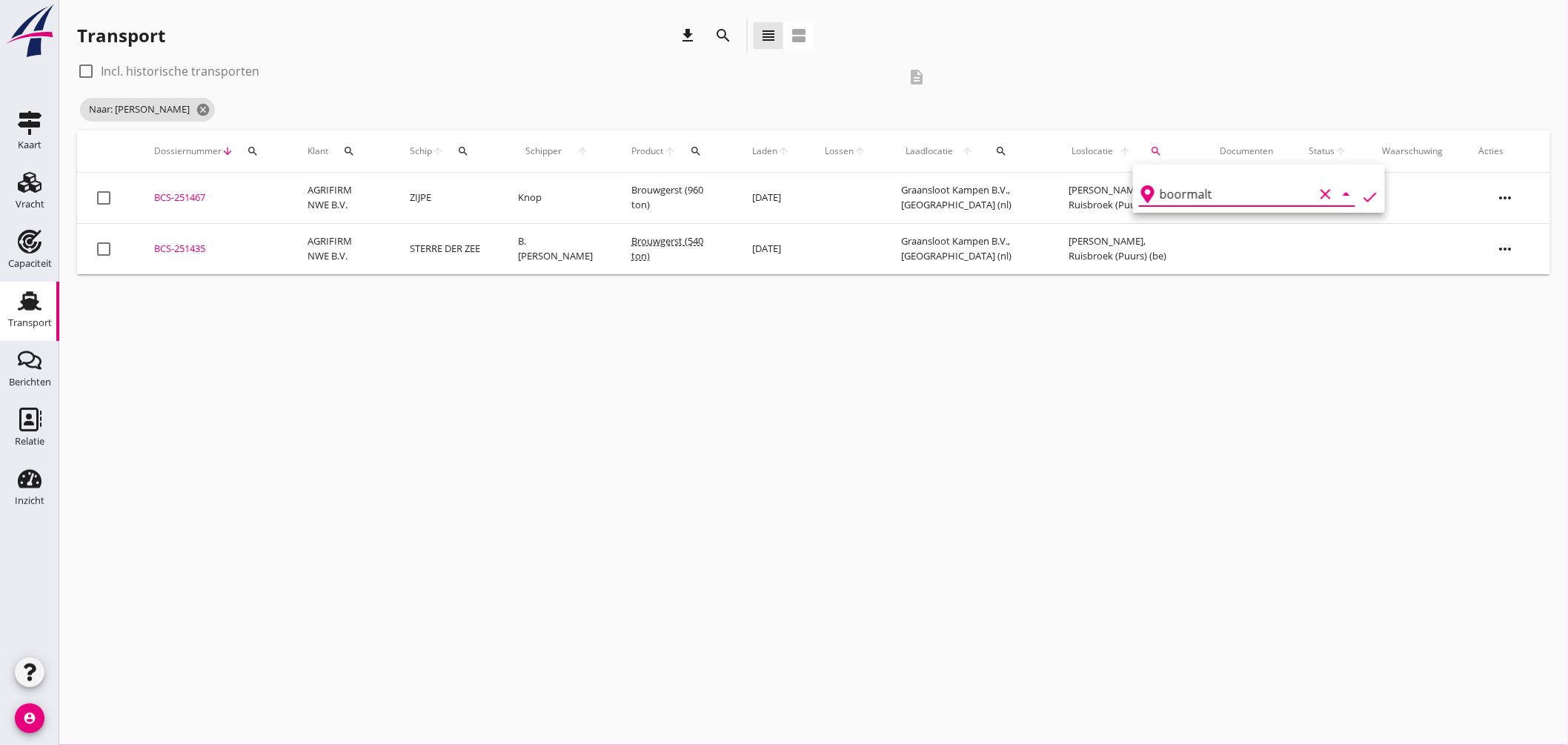
type input "boormalt"
click at [1323, 196] on icon "clear" at bounding box center [1325, 194] width 18 height 18
click at [200, 102] on icon "cancel" at bounding box center [203, 110] width 15 height 15
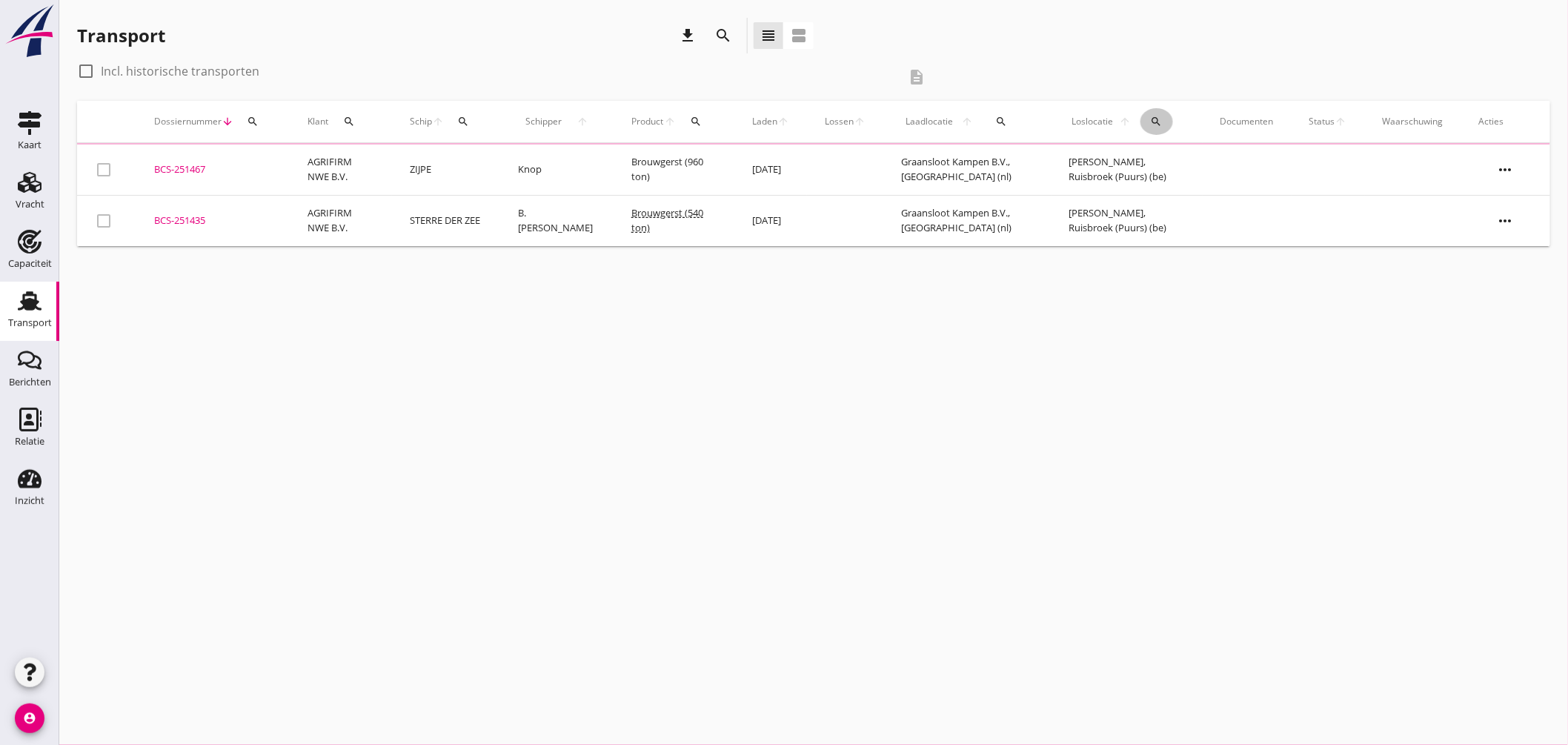
click at [1152, 116] on icon "search" at bounding box center [1157, 121] width 12 height 12
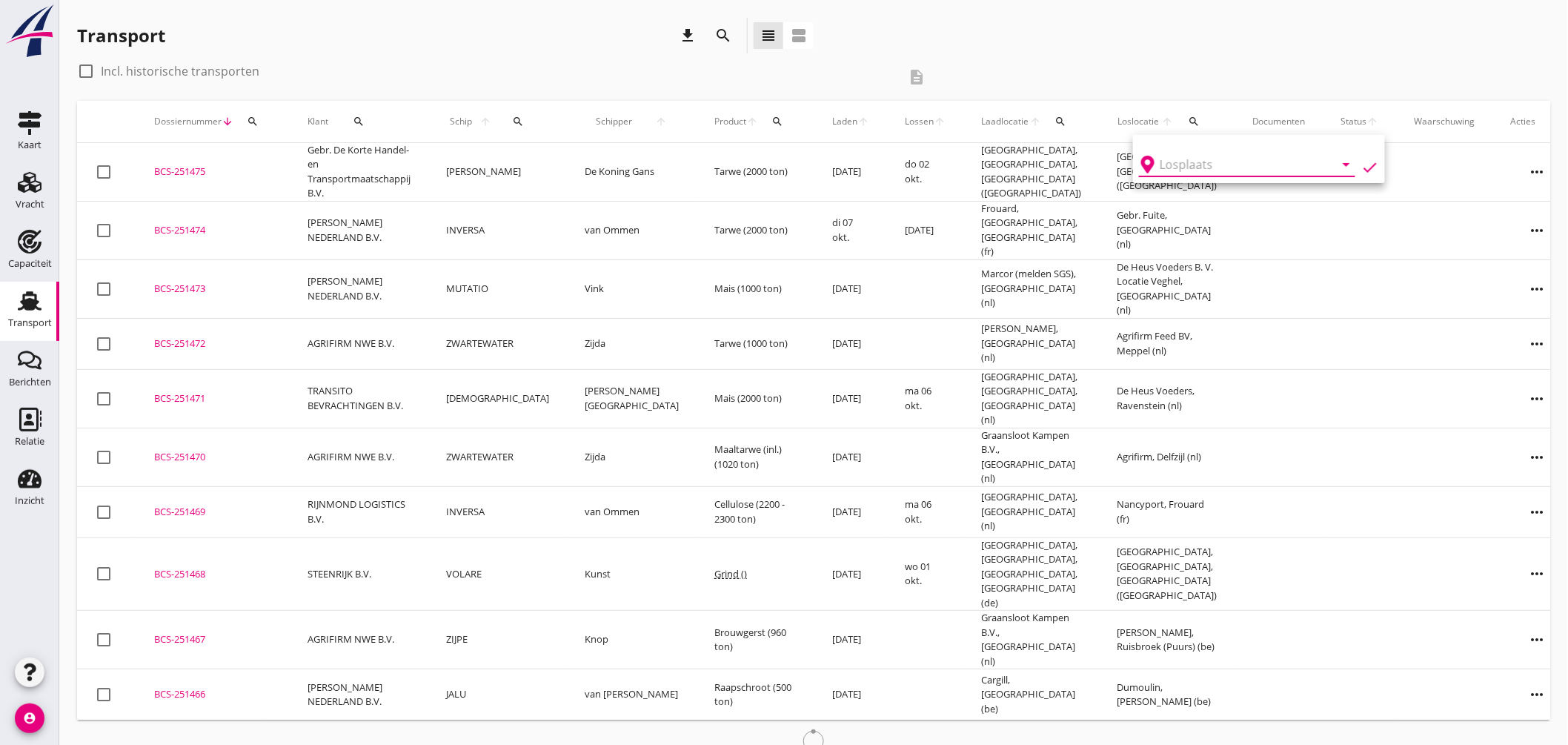
click at [1193, 160] on input "text" at bounding box center [1237, 165] width 154 height 23
type input "b"
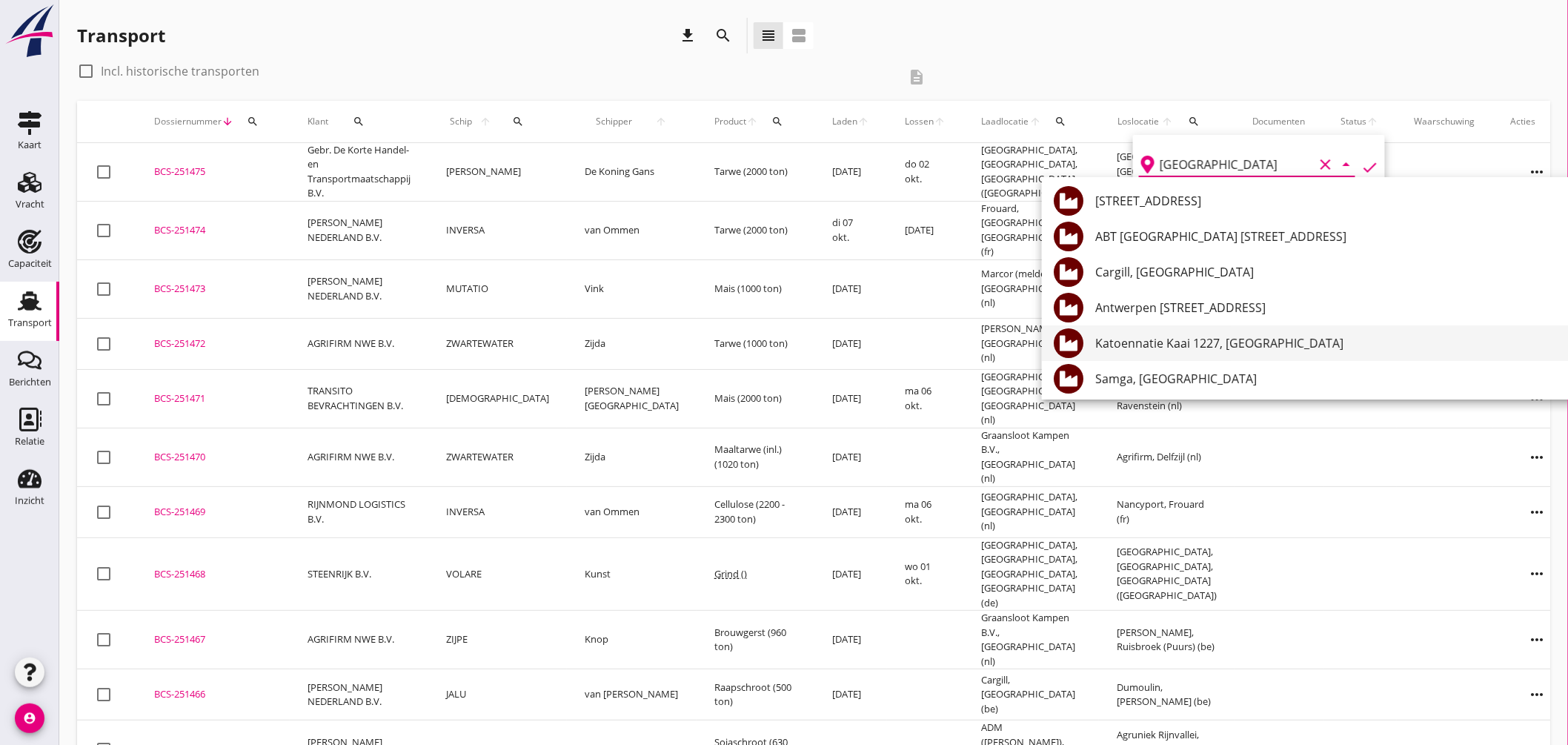
scroll to position [82, 0]
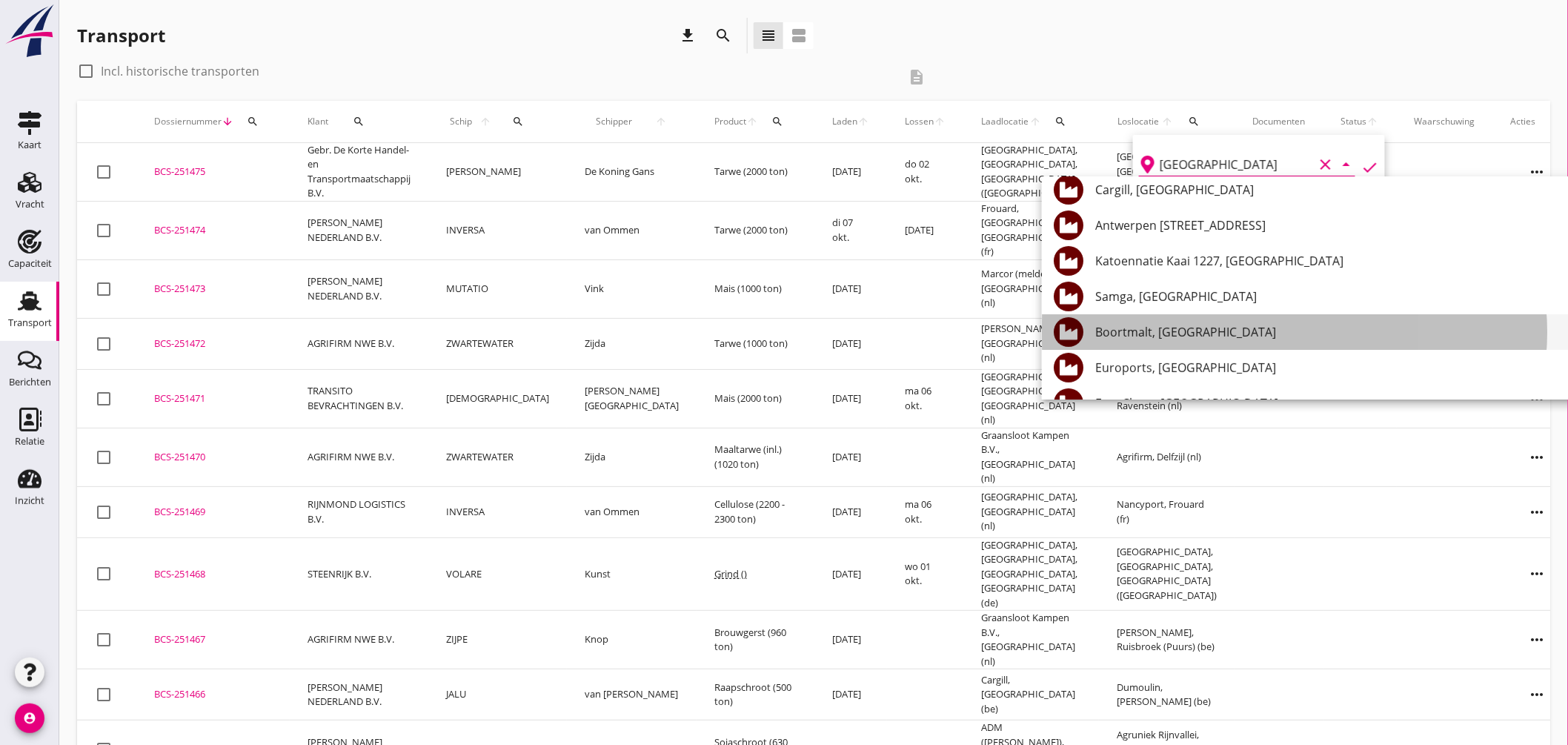
click at [1184, 329] on div "Boortmalt, Antwerpen" at bounding box center [1379, 331] width 568 height 18
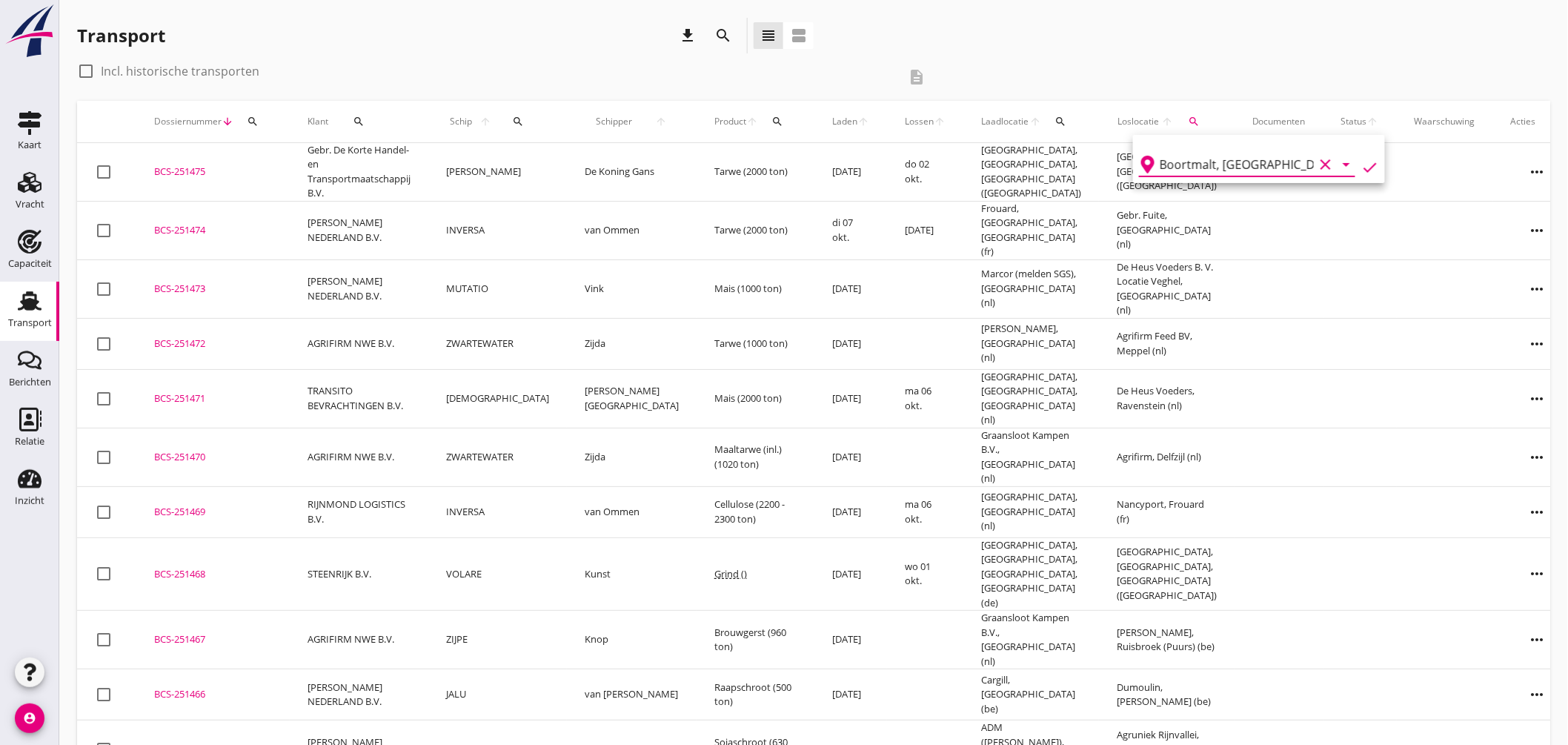
click at [1361, 161] on icon "check" at bounding box center [1370, 167] width 18 height 18
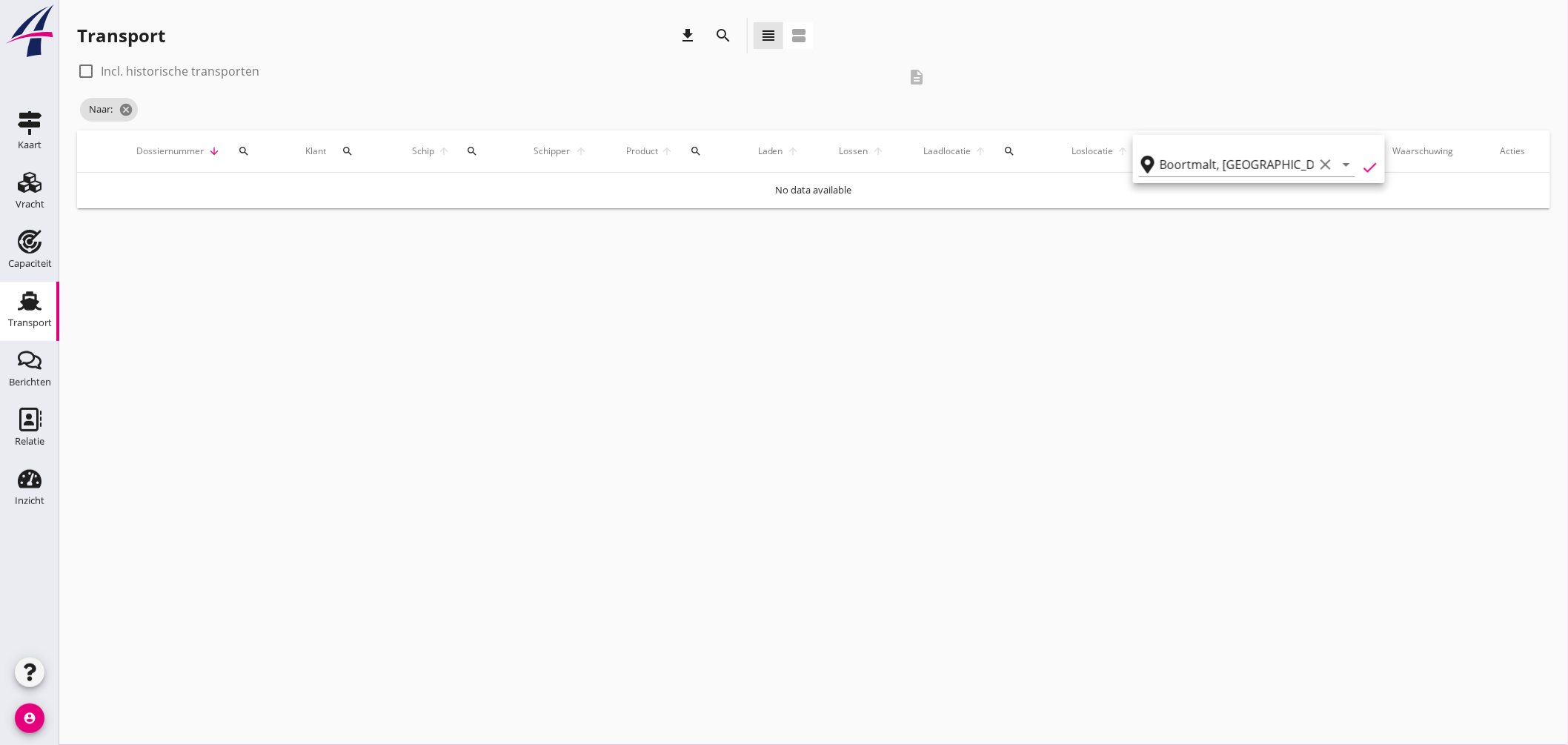
type input "Boortmalt"
click at [1361, 161] on icon "check" at bounding box center [1370, 167] width 18 height 18
click at [487, 329] on div "cancel You are impersonating another user. Transport download search view_headl…" at bounding box center [814, 372] width 1509 height 745
click at [148, 71] on label "Incl. historische transporten" at bounding box center [181, 71] width 159 height 15
checkbox input "true"
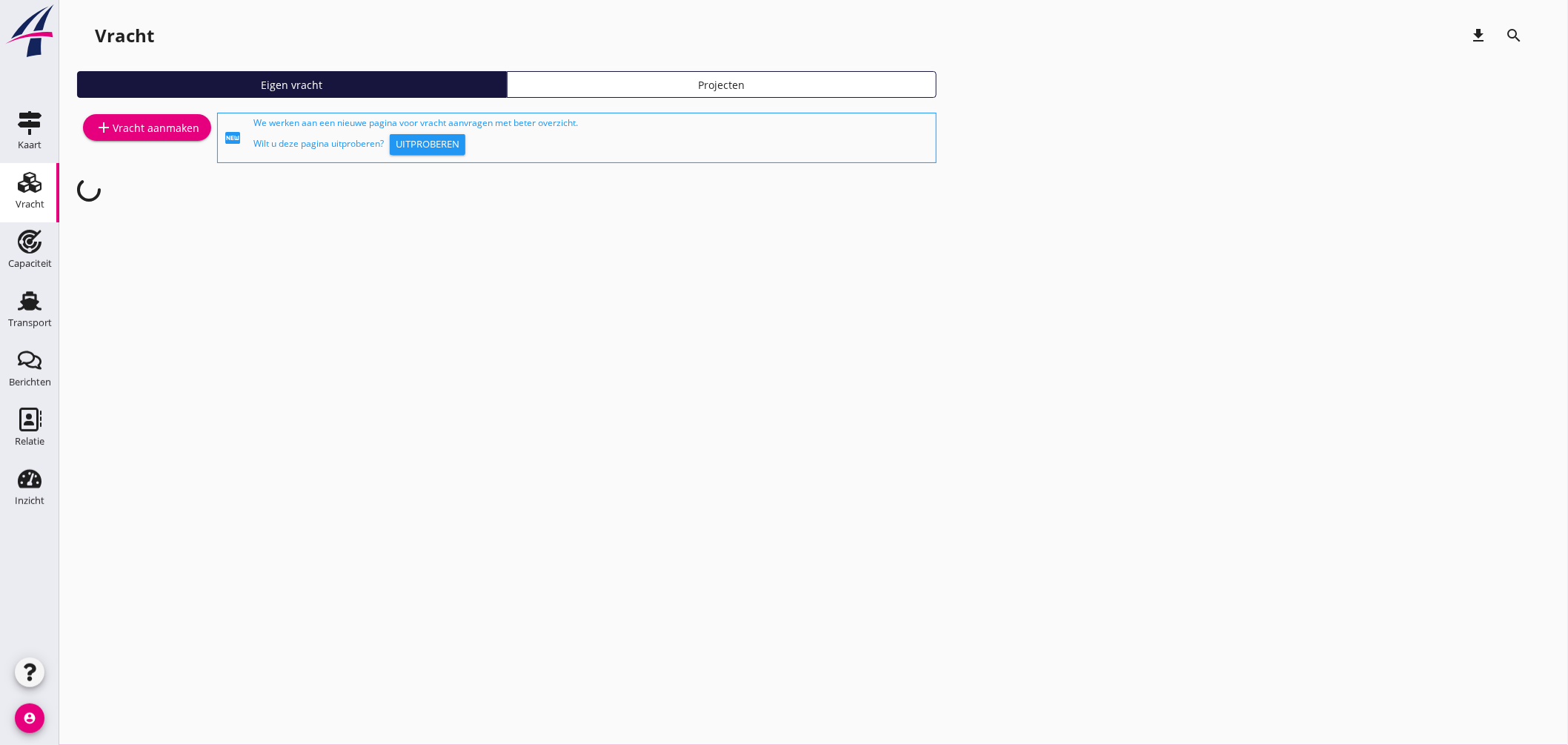
click at [13, 128] on div "Kaart" at bounding box center [29, 123] width 36 height 23
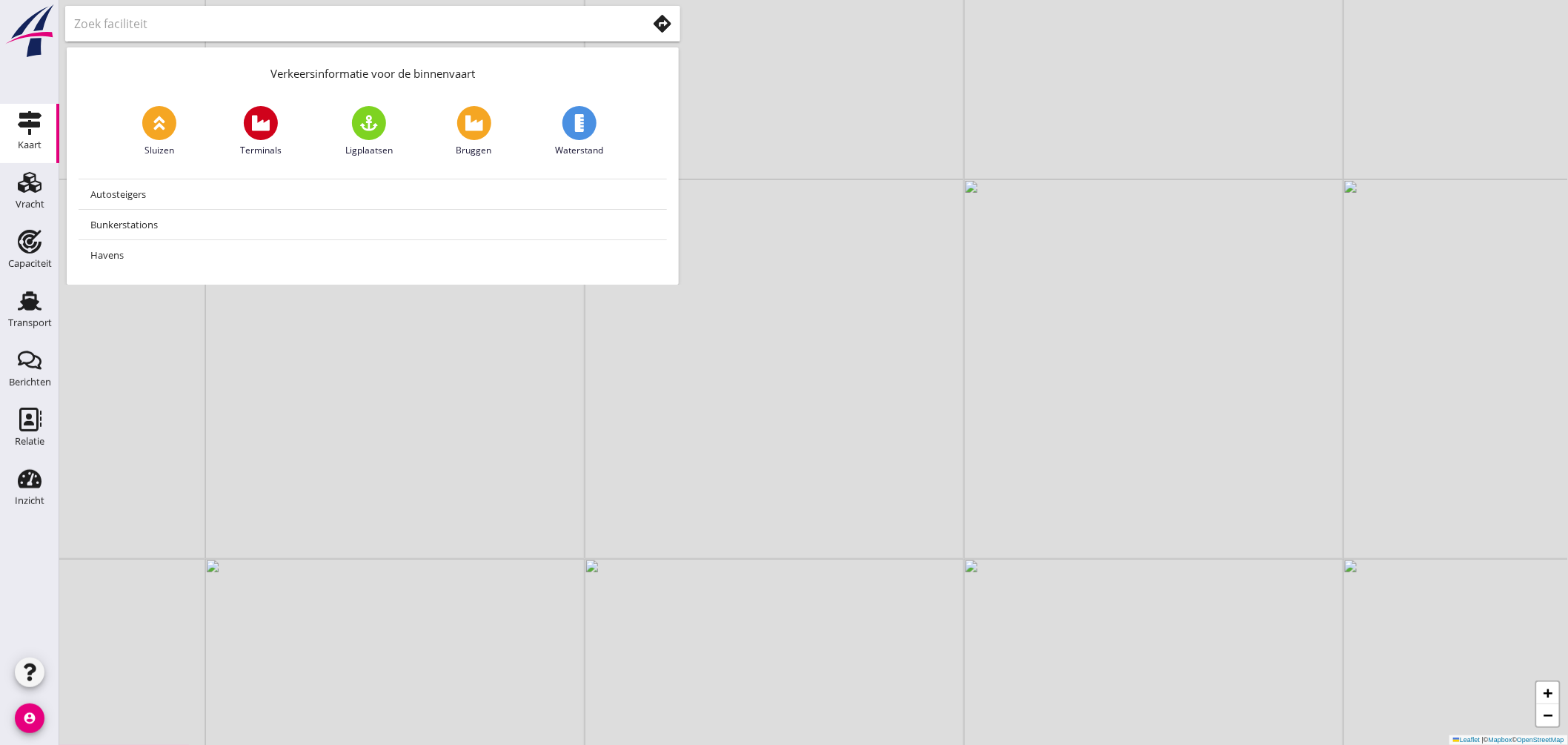
click at [665, 27] on use at bounding box center [662, 23] width 18 height 18
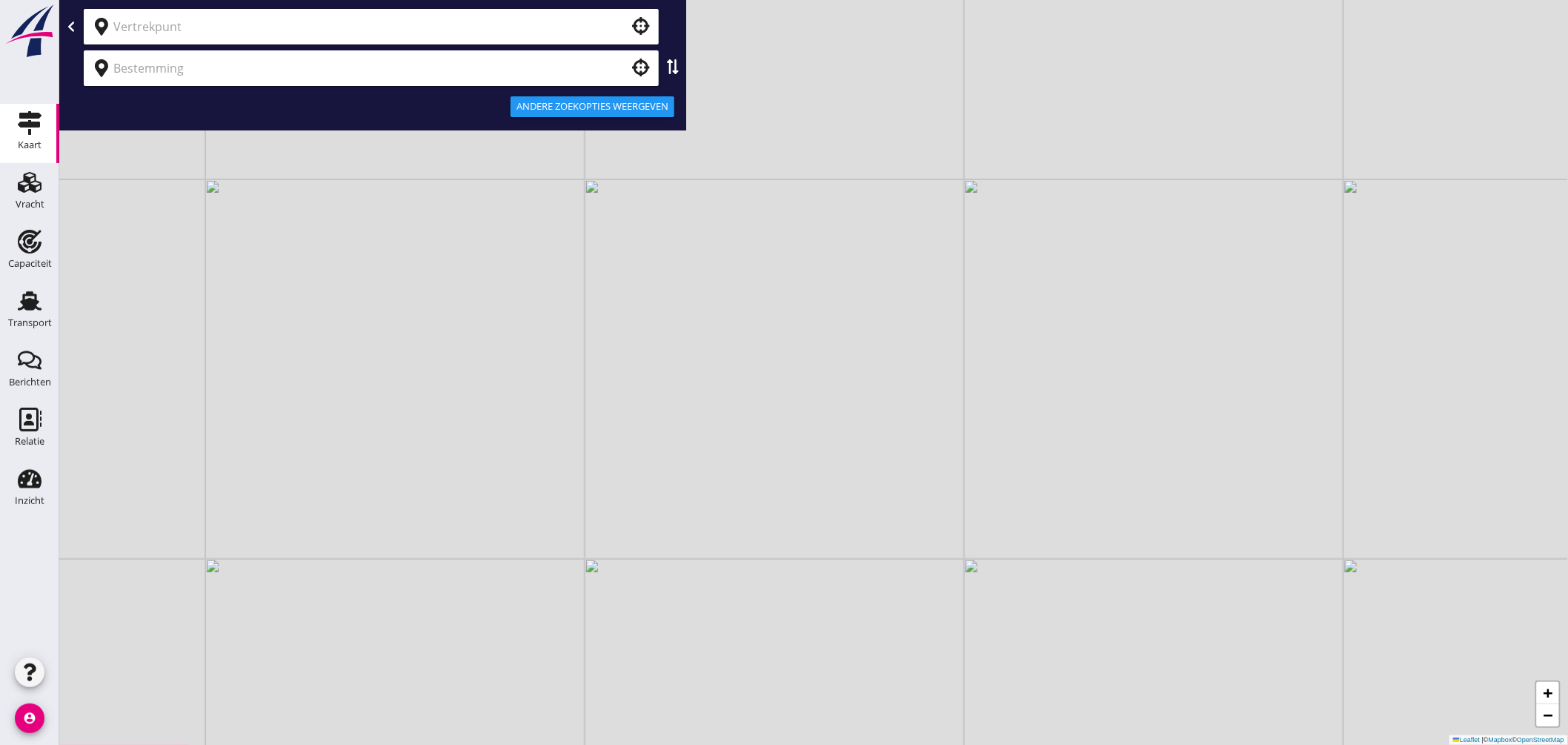
click at [277, 21] on input "text" at bounding box center [361, 27] width 495 height 23
click at [228, 33] on input "[GEOGRAPHIC_DATA]" at bounding box center [370, 27] width 513 height 23
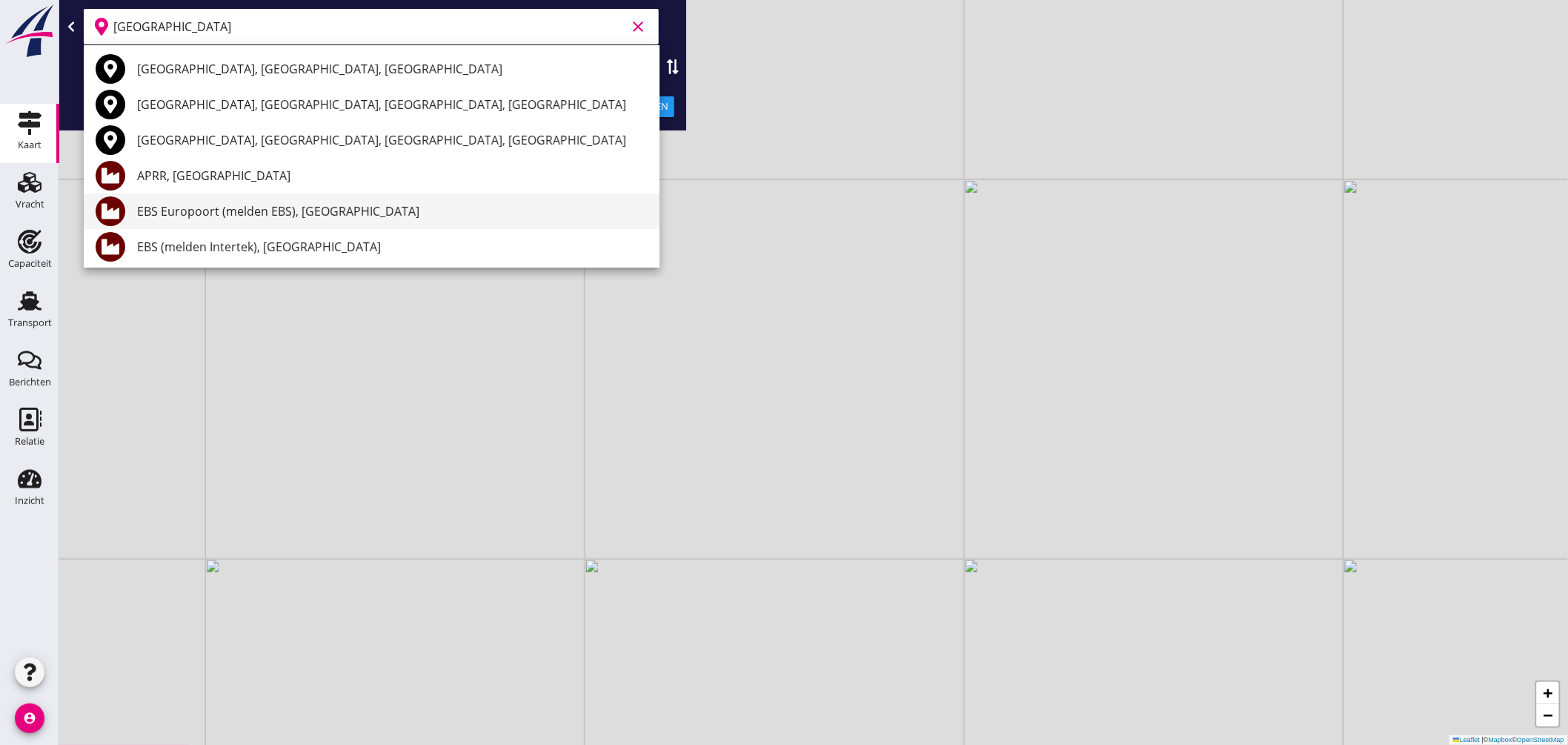
click at [283, 217] on div "EBS Europoort (melden EBS), [GEOGRAPHIC_DATA]" at bounding box center [392, 211] width 511 height 18
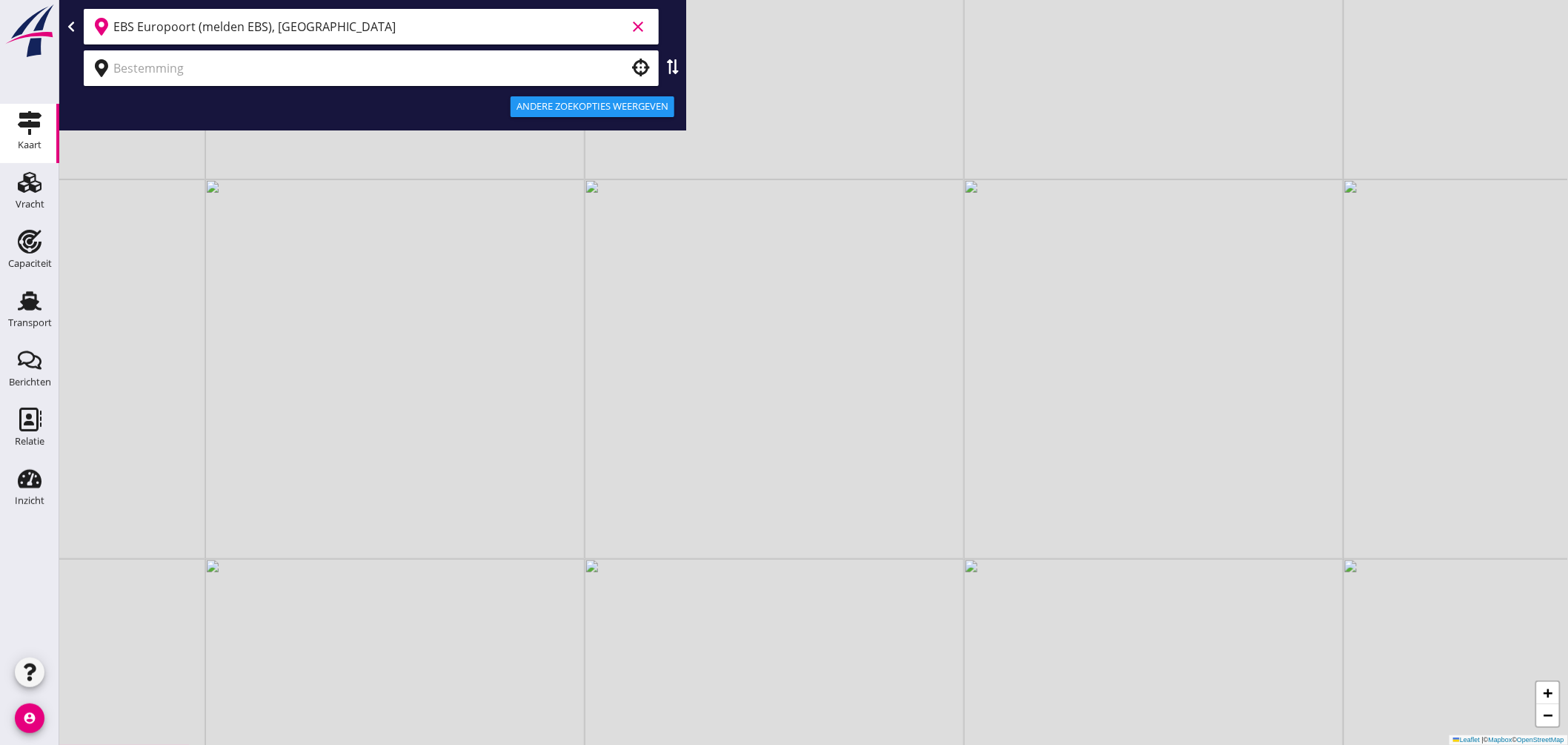
type input "EBS Europoort (melden EBS), [GEOGRAPHIC_DATA]"
click at [231, 84] on div at bounding box center [371, 68] width 575 height 36
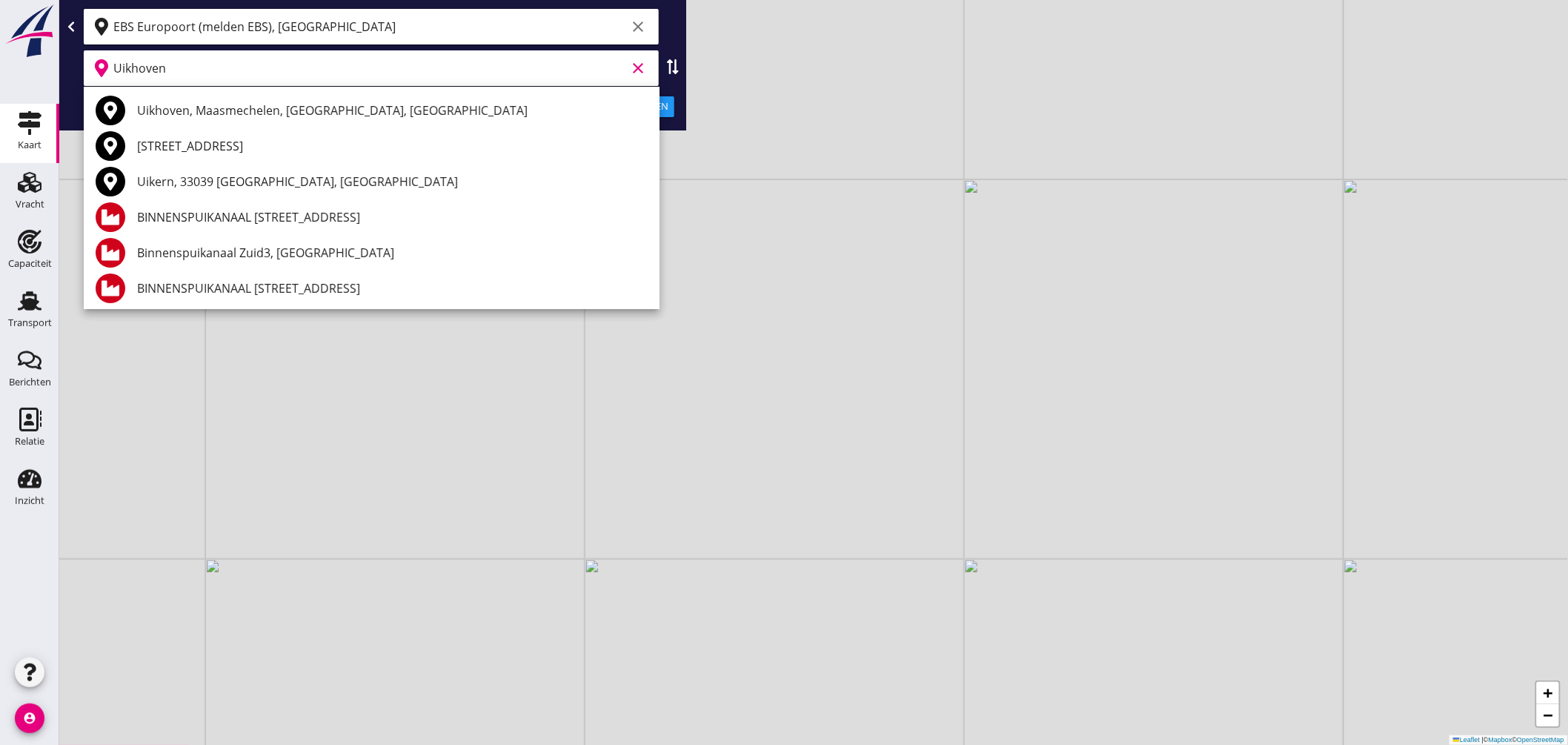
click at [312, 114] on div "Uikhoven, Maasmechelen, [GEOGRAPHIC_DATA], [GEOGRAPHIC_DATA]" at bounding box center [392, 110] width 511 height 18
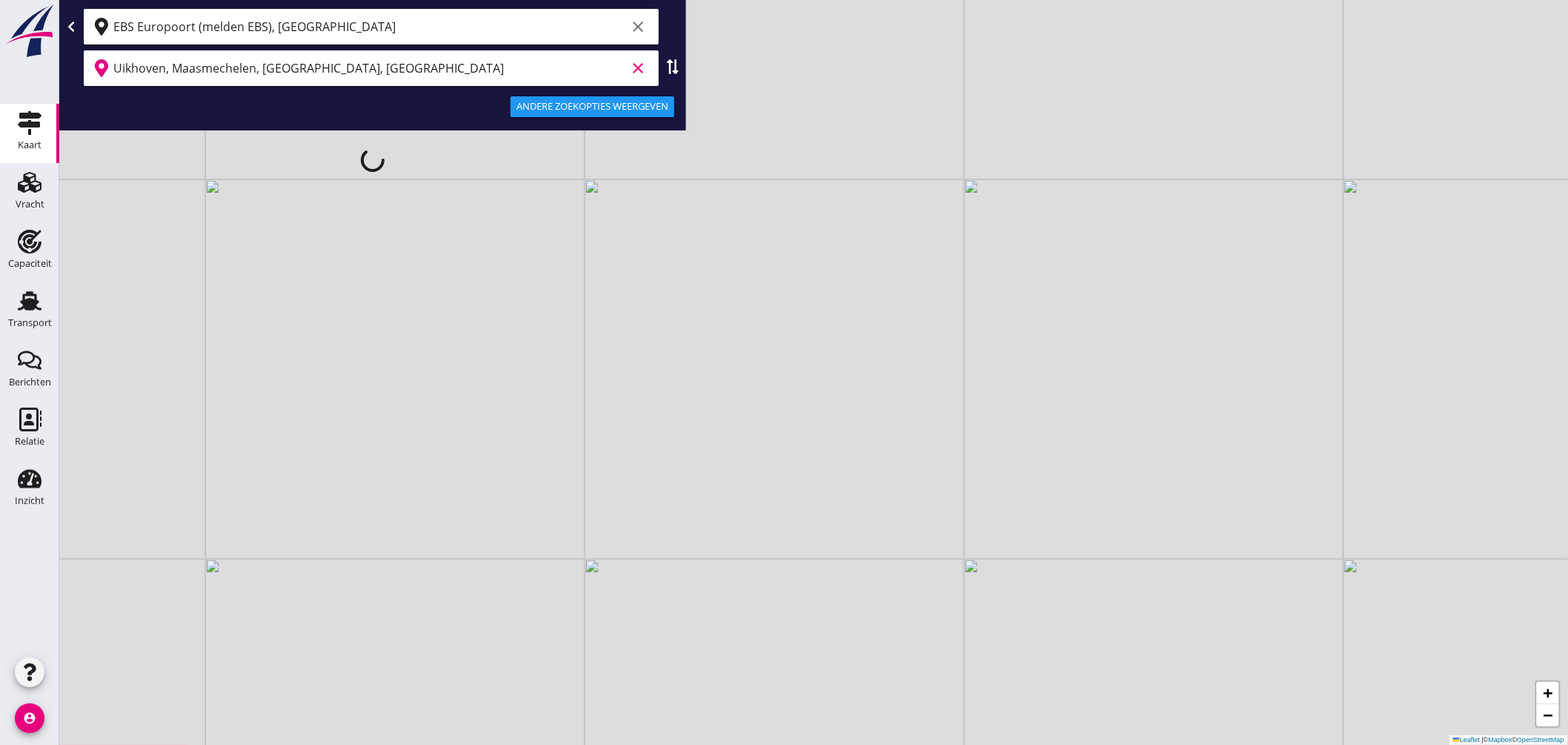
type input "Uikhoven, Maasmechelen, [GEOGRAPHIC_DATA], [GEOGRAPHIC_DATA]"
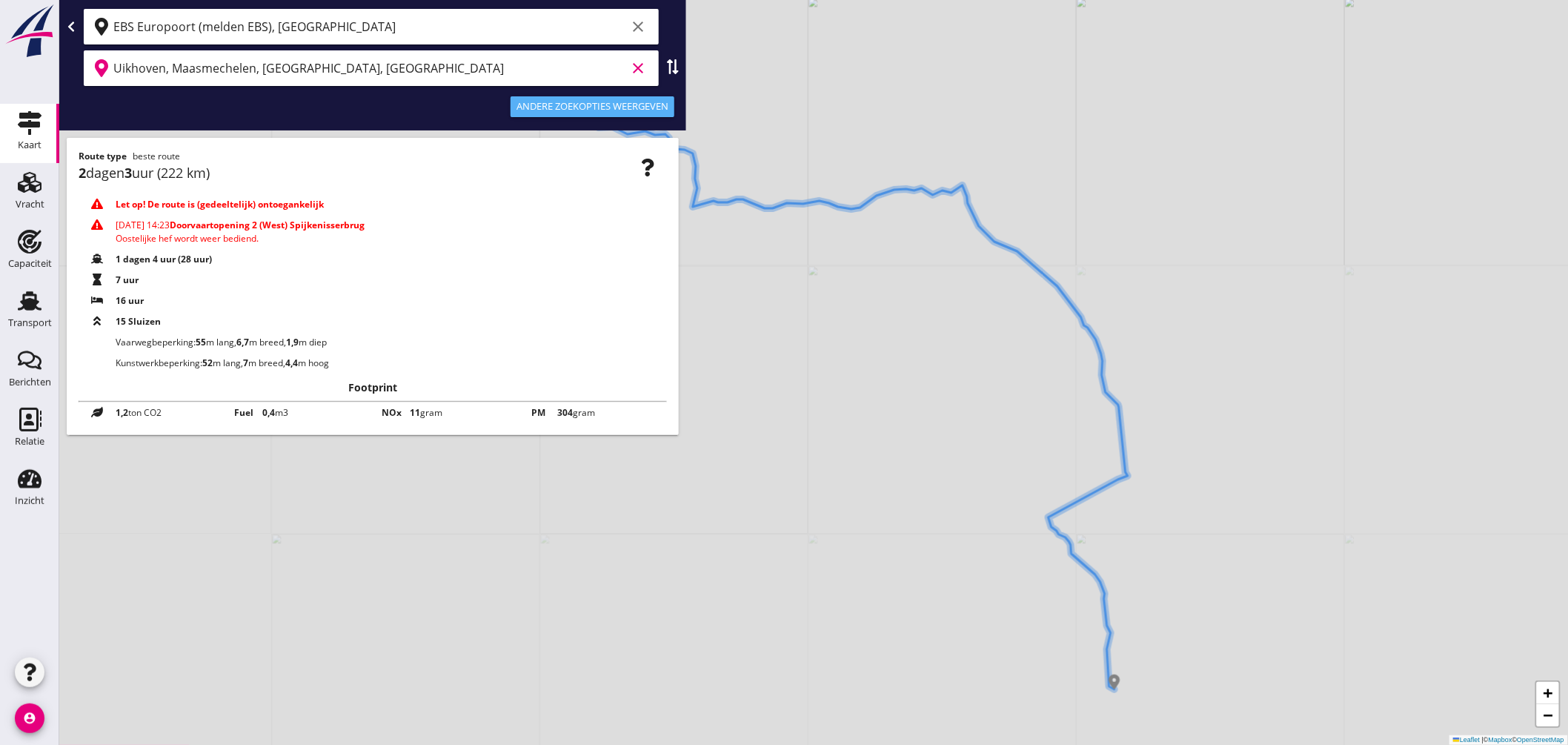
click at [595, 105] on div "Andere zoekopties weergeven" at bounding box center [593, 107] width 152 height 15
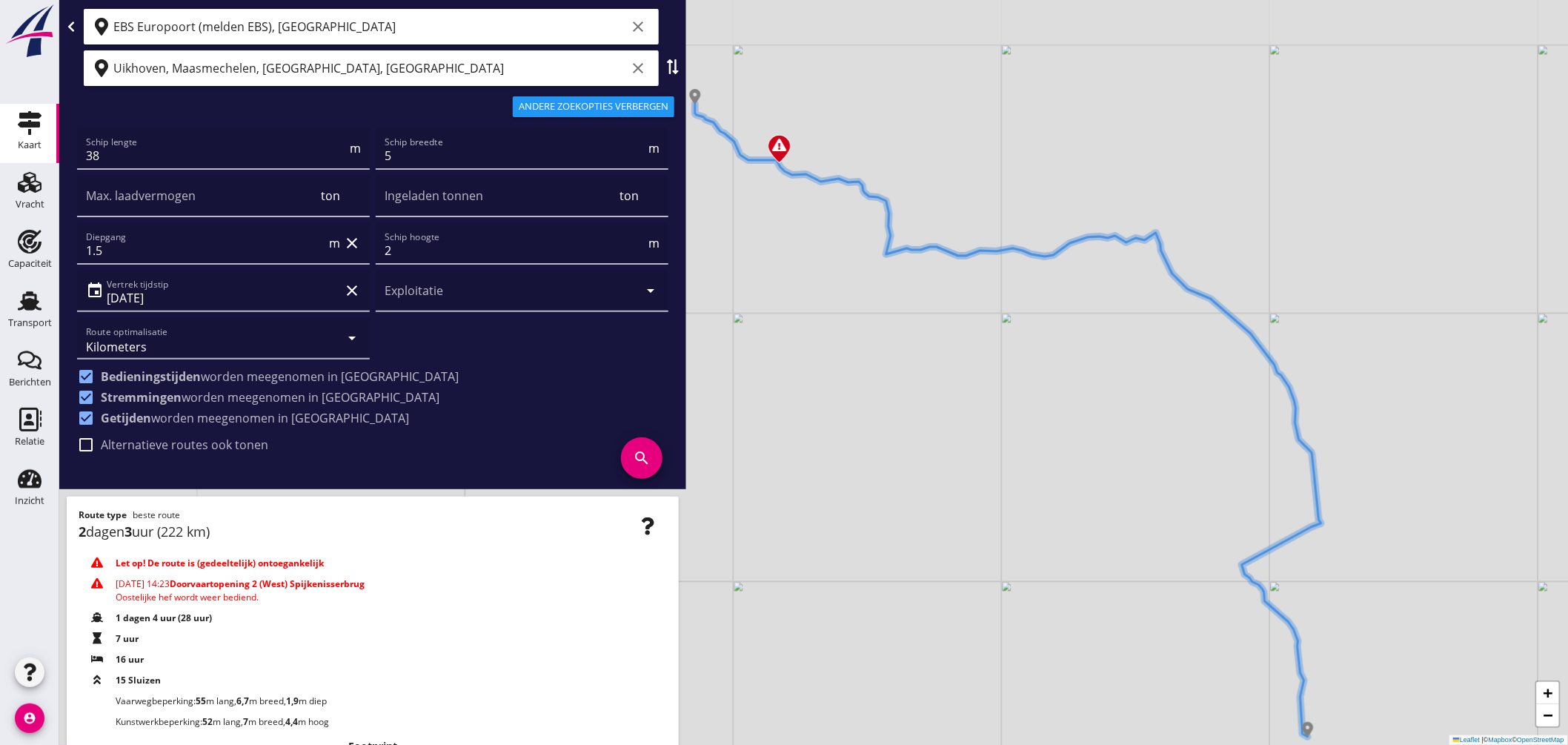
drag, startPoint x: 976, startPoint y: 551, endPoint x: 1140, endPoint y: 572, distance: 165.3
click at [1145, 585] on div "+ − Leaflet | © Mapbox © OpenStreetMap" at bounding box center [814, 372] width 1509 height 745
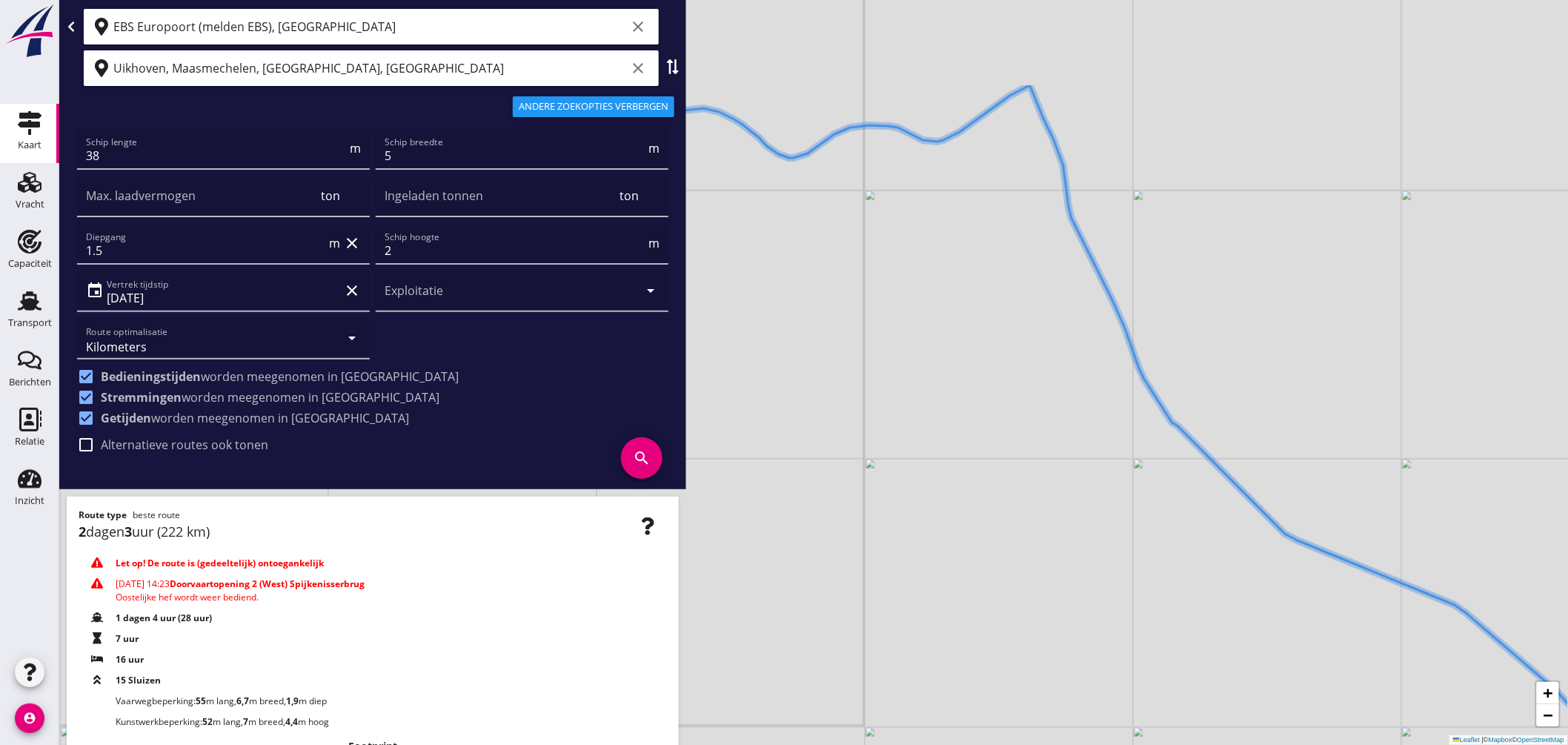
drag, startPoint x: 1158, startPoint y: 309, endPoint x: 1220, endPoint y: 490, distance: 191.3
click at [1220, 489] on div "+ − Leaflet | © Mapbox © OpenStreetMap" at bounding box center [814, 372] width 1509 height 745
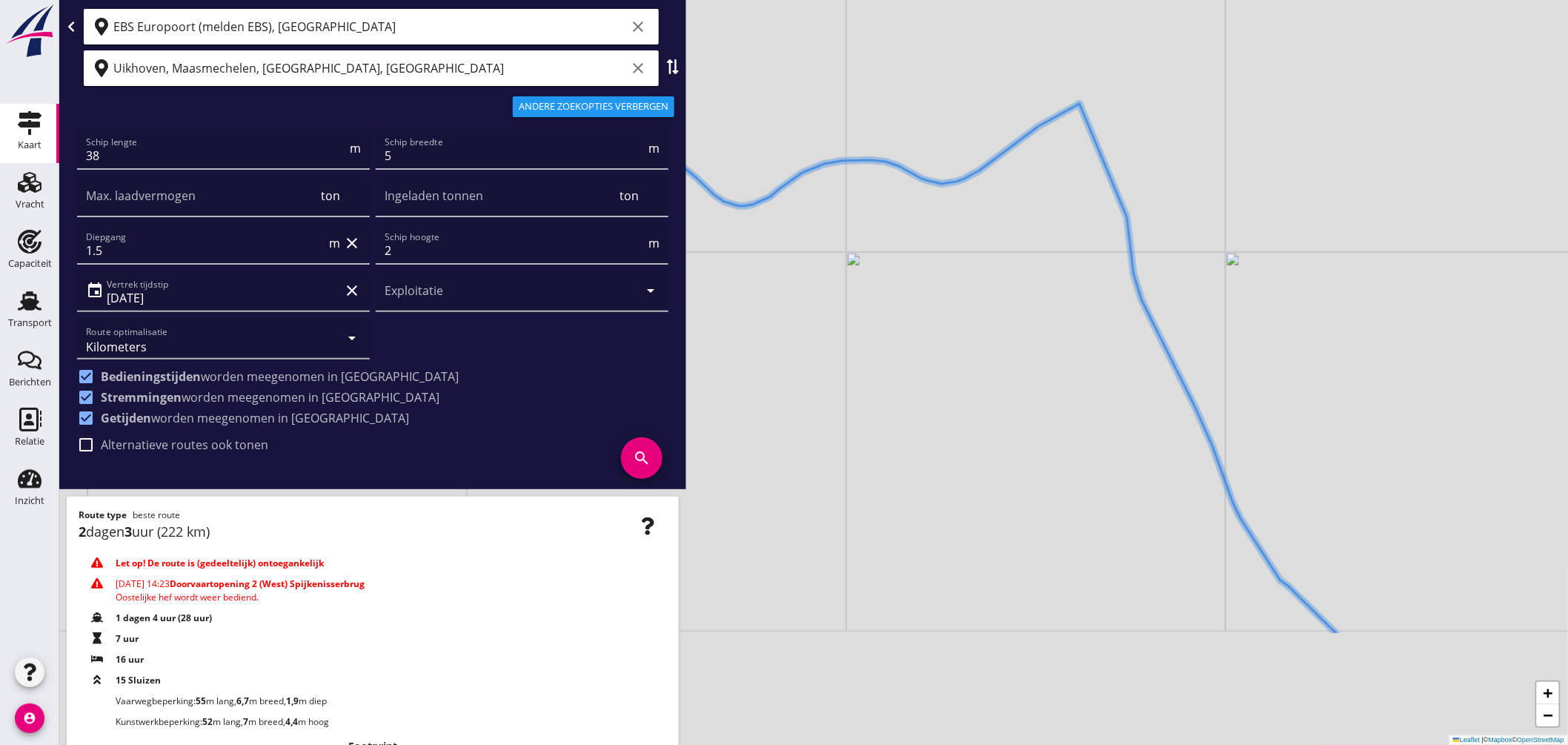
drag, startPoint x: 1311, startPoint y: 625, endPoint x: 1230, endPoint y: 342, distance: 294.4
click at [1230, 343] on div "+ − Leaflet | © Mapbox © OpenStreetMap" at bounding box center [814, 372] width 1509 height 745
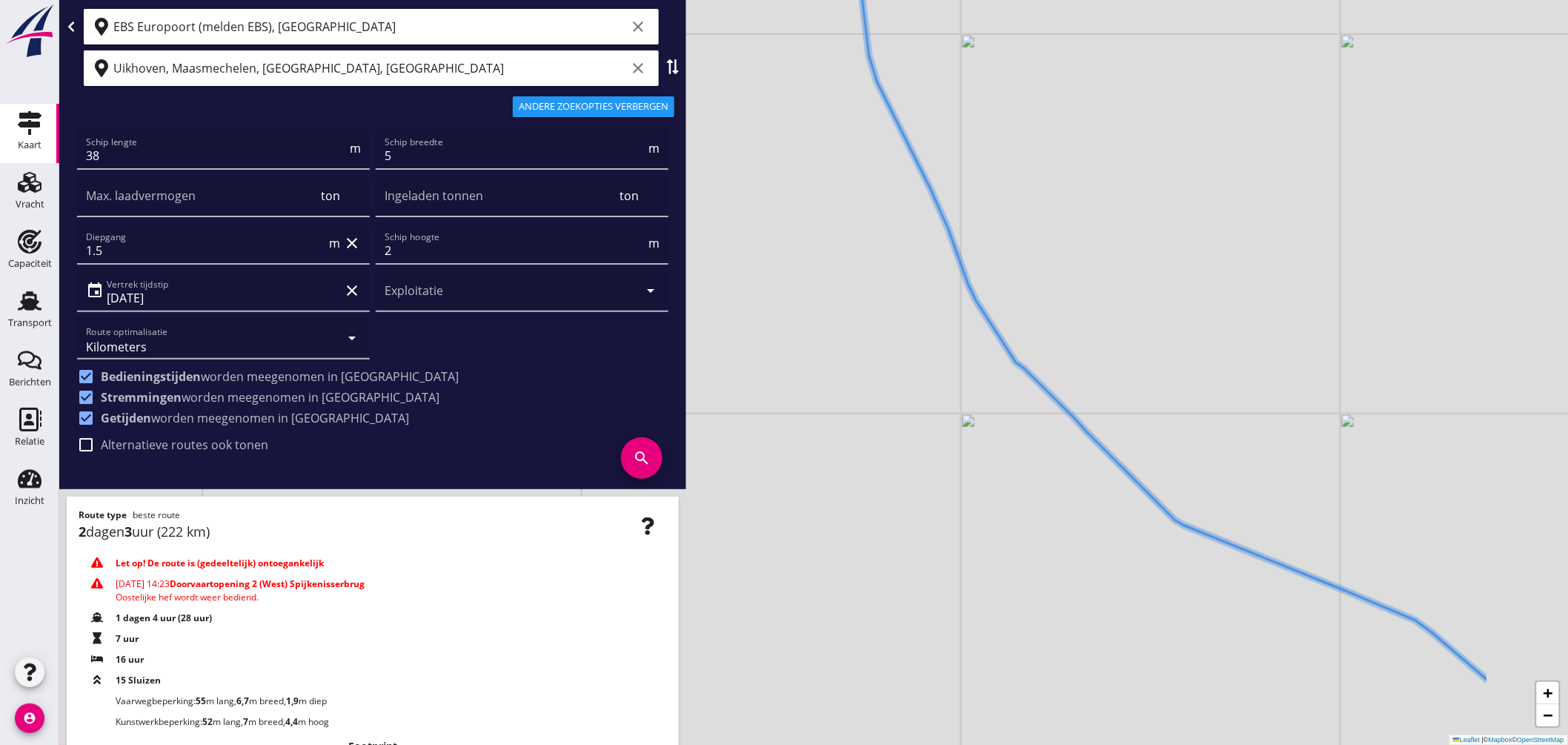
drag, startPoint x: 1254, startPoint y: 568, endPoint x: 968, endPoint y: 408, distance: 327.7
click at [948, 411] on div "+ − Leaflet | © Mapbox © OpenStreetMap" at bounding box center [814, 372] width 1509 height 745
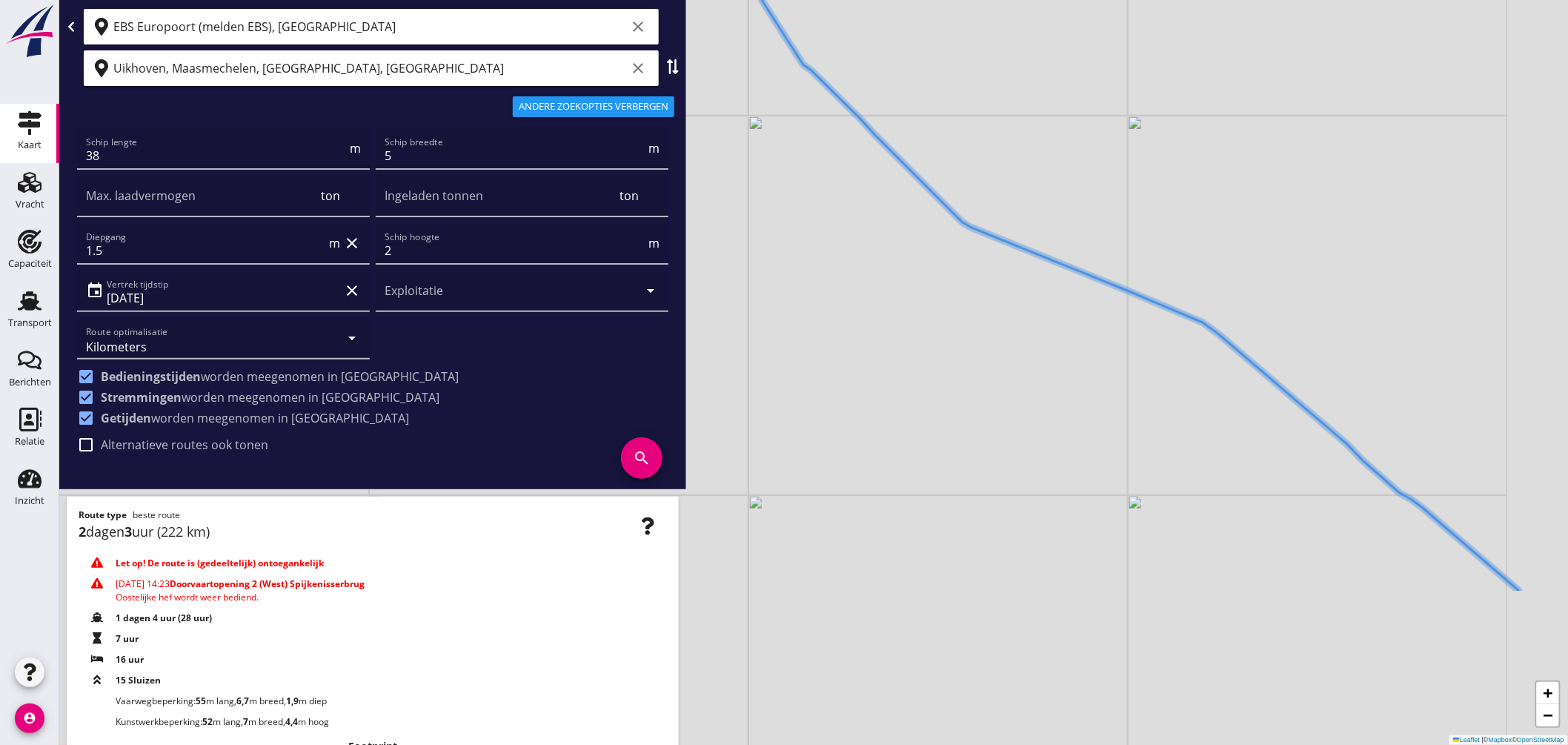
drag, startPoint x: 1038, startPoint y: 665, endPoint x: 933, endPoint y: 385, distance: 299.0
click at [933, 385] on div "+ − Leaflet | © Mapbox © OpenStreetMap" at bounding box center [814, 372] width 1509 height 745
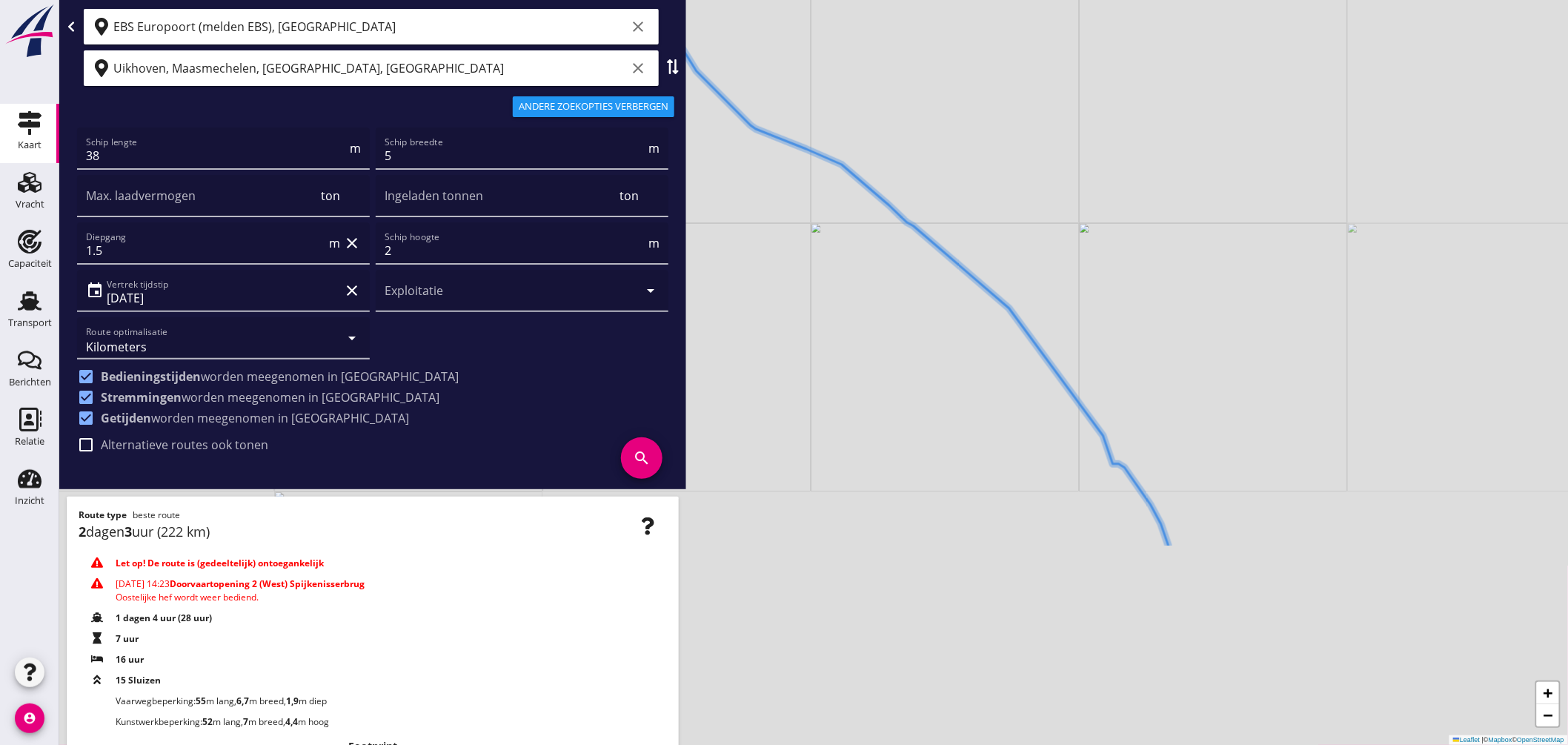
drag, startPoint x: 1195, startPoint y: 624, endPoint x: 936, endPoint y: 360, distance: 369.8
click at [936, 360] on div "+ − Leaflet | © Mapbox © OpenStreetMap" at bounding box center [814, 372] width 1509 height 745
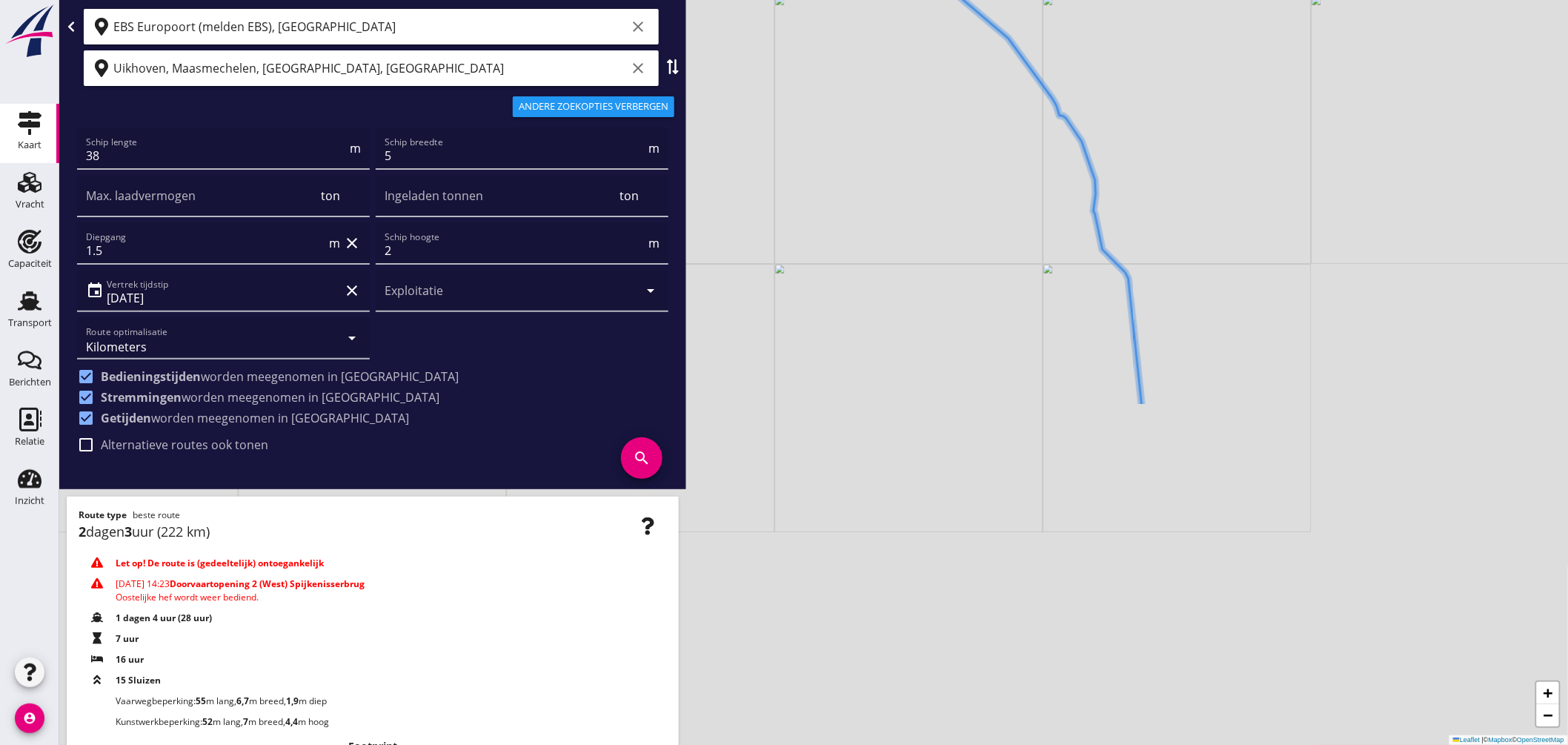
drag, startPoint x: 953, startPoint y: 630, endPoint x: 1058, endPoint y: 171, distance: 470.9
click at [1055, 167] on div "+ − Leaflet | © Mapbox © OpenStreetMap" at bounding box center [814, 372] width 1509 height 745
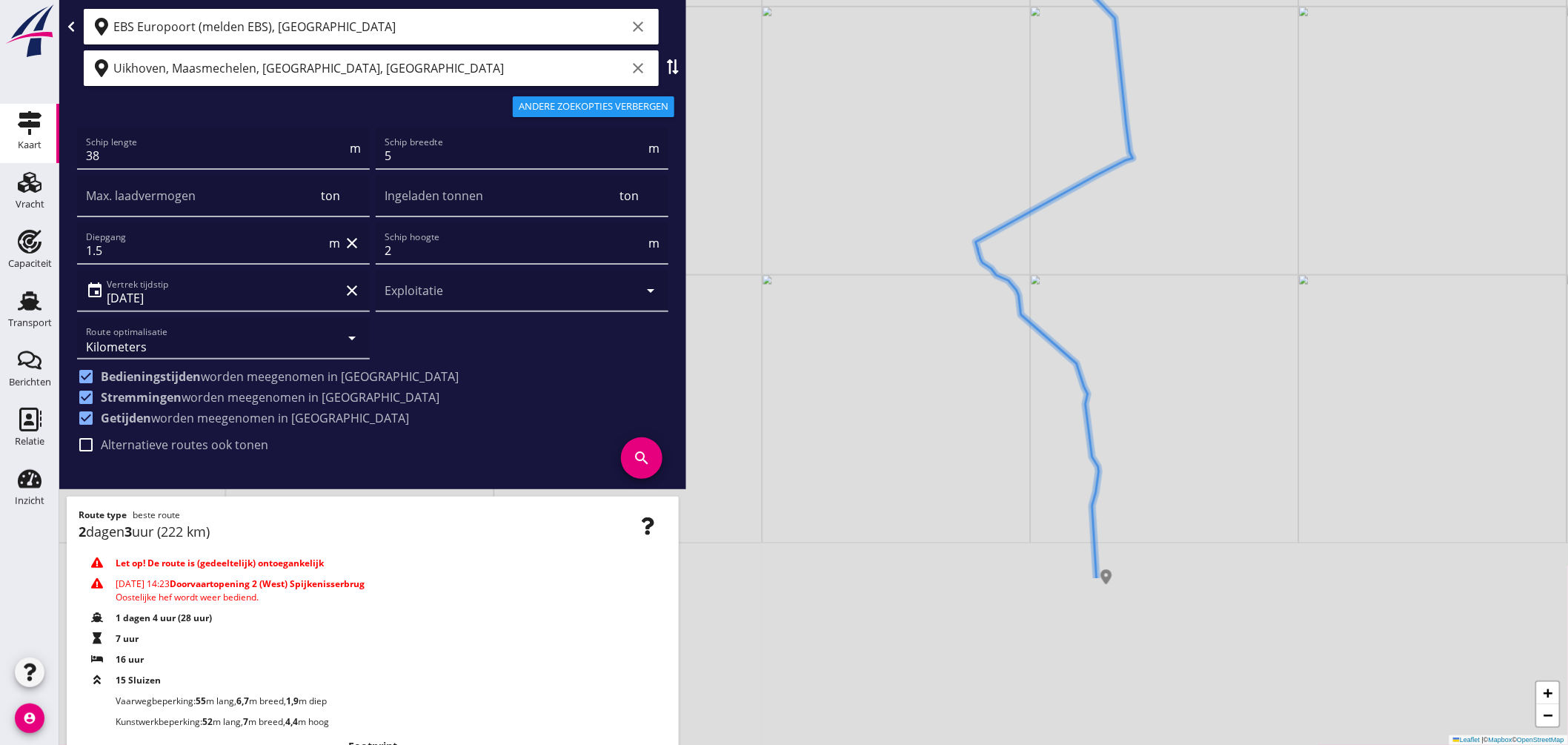
drag, startPoint x: 1100, startPoint y: 582, endPoint x: 1127, endPoint y: 327, distance: 256.4
click at [1127, 330] on div "+ − Leaflet | © Mapbox © OpenStreetMap" at bounding box center [814, 372] width 1509 height 745
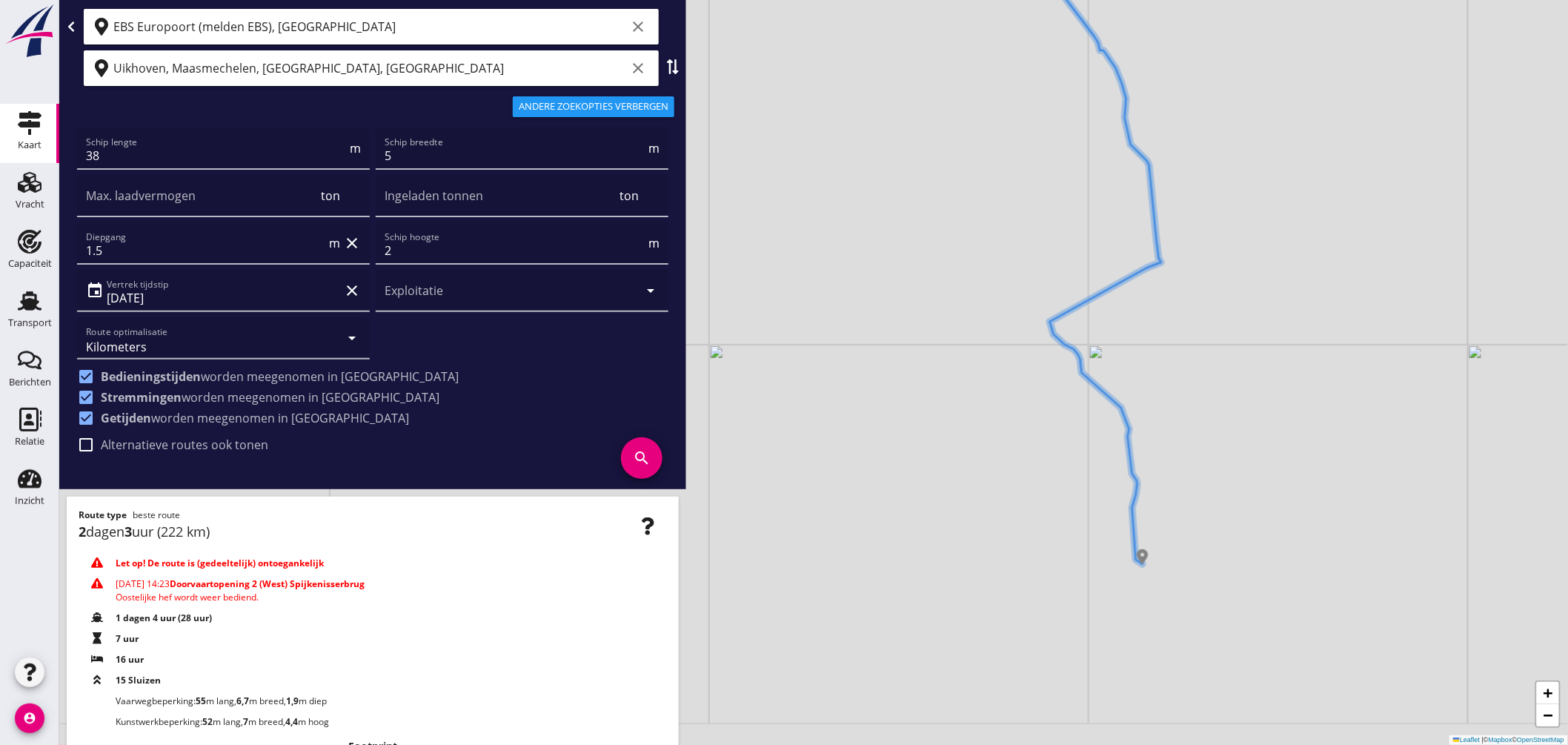
drag, startPoint x: 1198, startPoint y: 653, endPoint x: 1199, endPoint y: 589, distance: 64.0
click at [1199, 589] on div "+ − Leaflet | © Mapbox © OpenStreetMap" at bounding box center [814, 372] width 1509 height 745
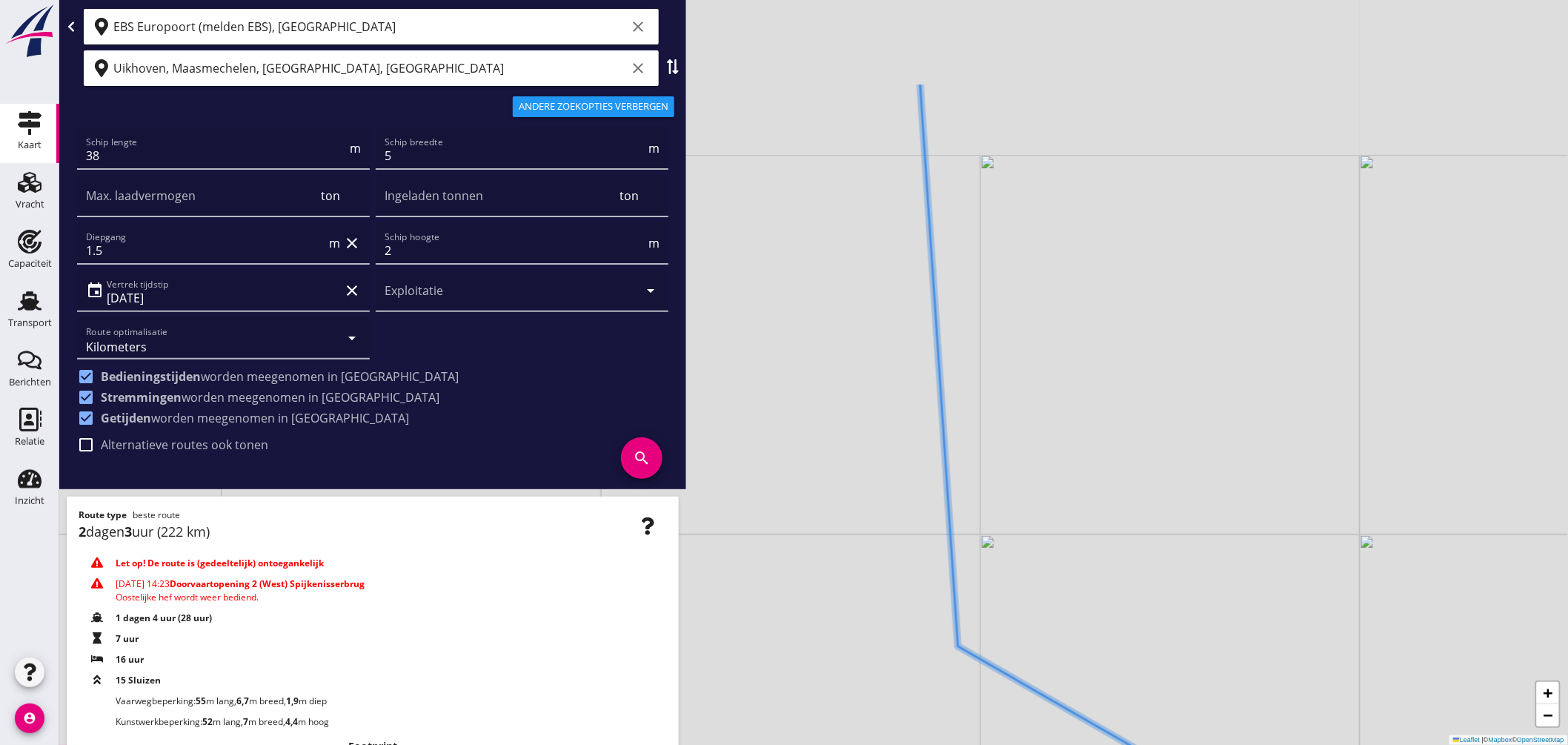
drag, startPoint x: 927, startPoint y: 350, endPoint x: 983, endPoint y: 487, distance: 148.0
click at [983, 487] on div "+ − Leaflet | © Mapbox © OpenStreetMap" at bounding box center [814, 372] width 1509 height 745
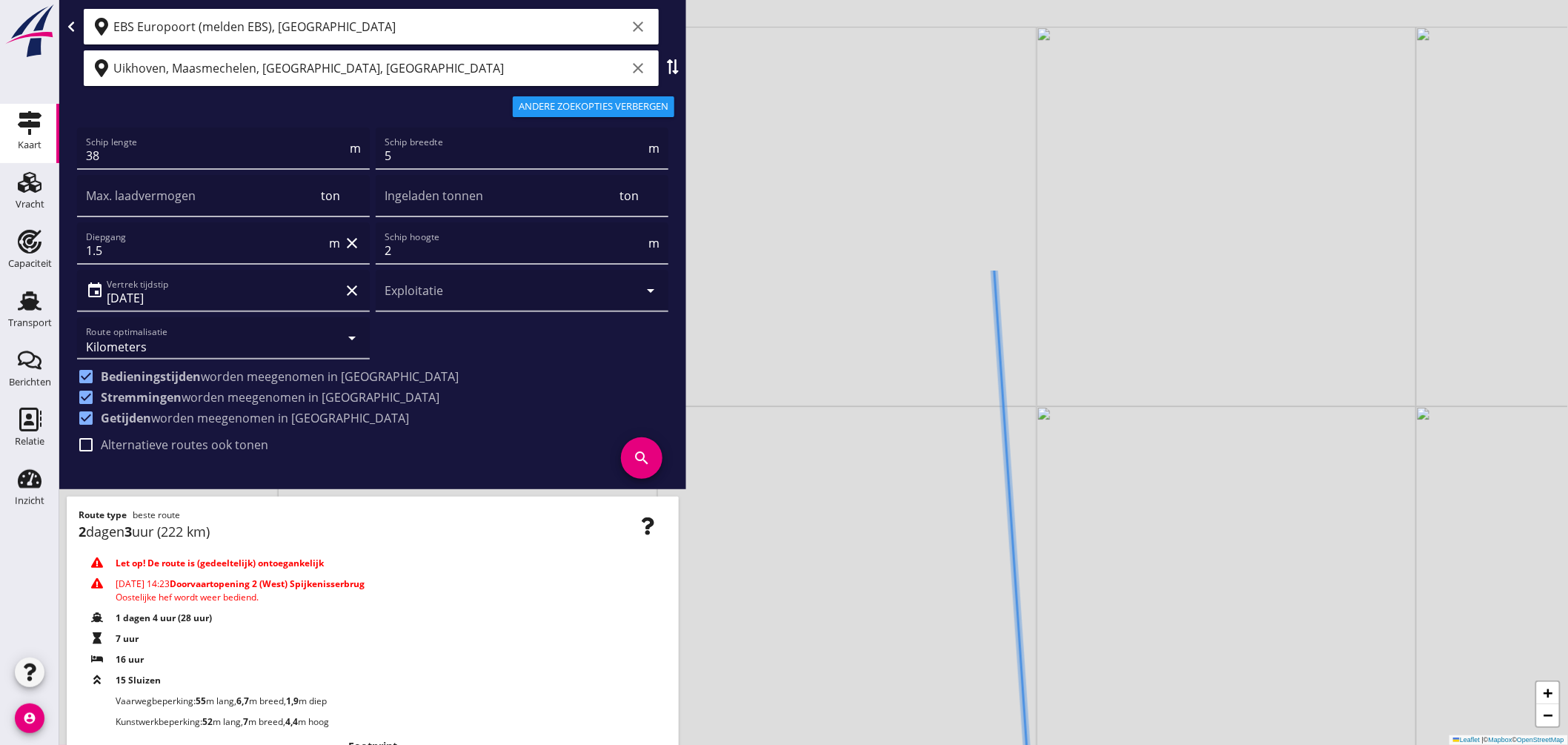
drag, startPoint x: 1019, startPoint y: 296, endPoint x: 1090, endPoint y: 687, distance: 397.4
click at [1088, 722] on div "+ − Leaflet | © Mapbox © OpenStreetMap" at bounding box center [814, 372] width 1509 height 745
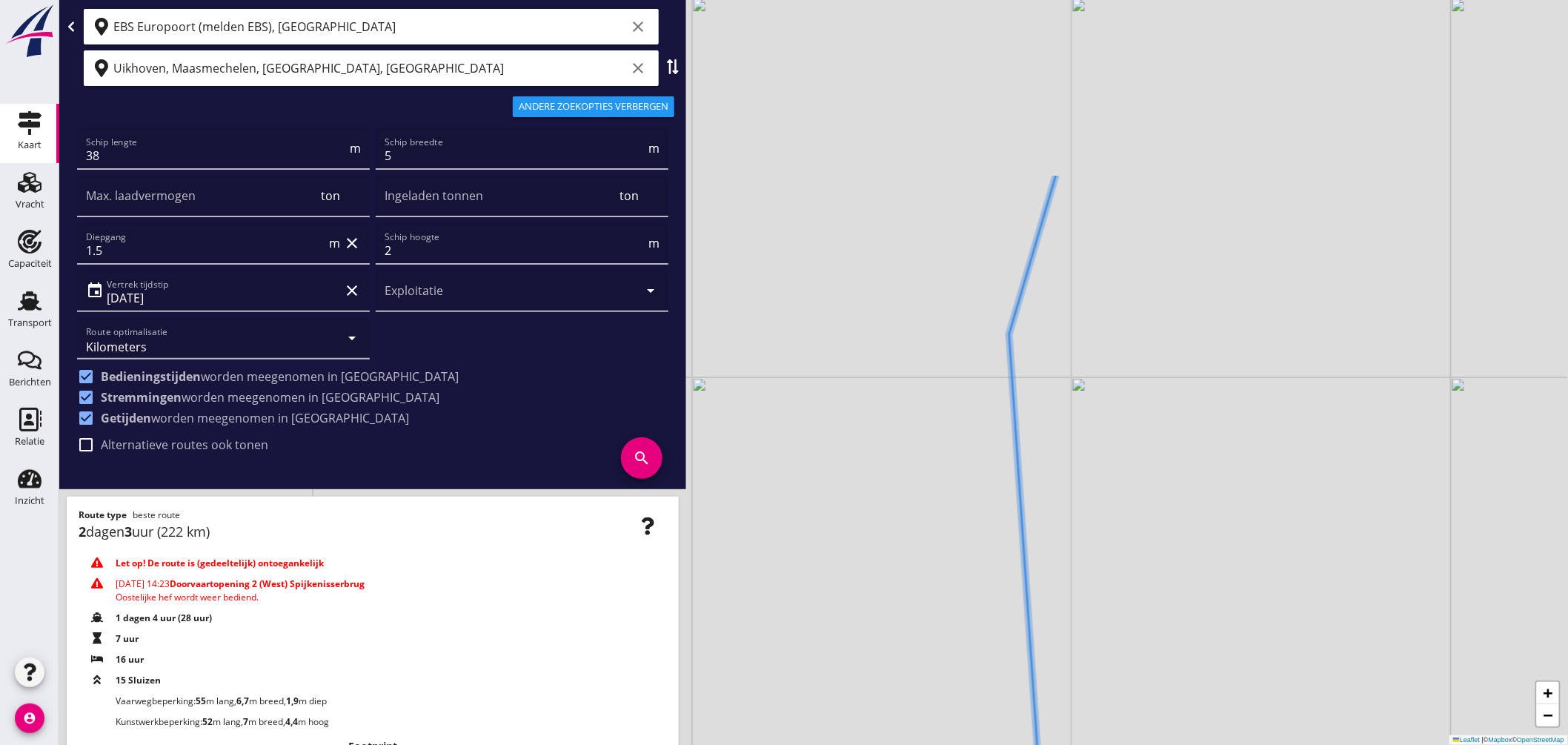
drag, startPoint x: 1048, startPoint y: 459, endPoint x: 1069, endPoint y: 742, distance: 283.8
click at [1070, 744] on html "Kilometers Tijd Kosten per ton A1 (dagvaart 14u) A2 (semi-continuvaart 18u) A2+…" at bounding box center [784, 372] width 1568 height 745
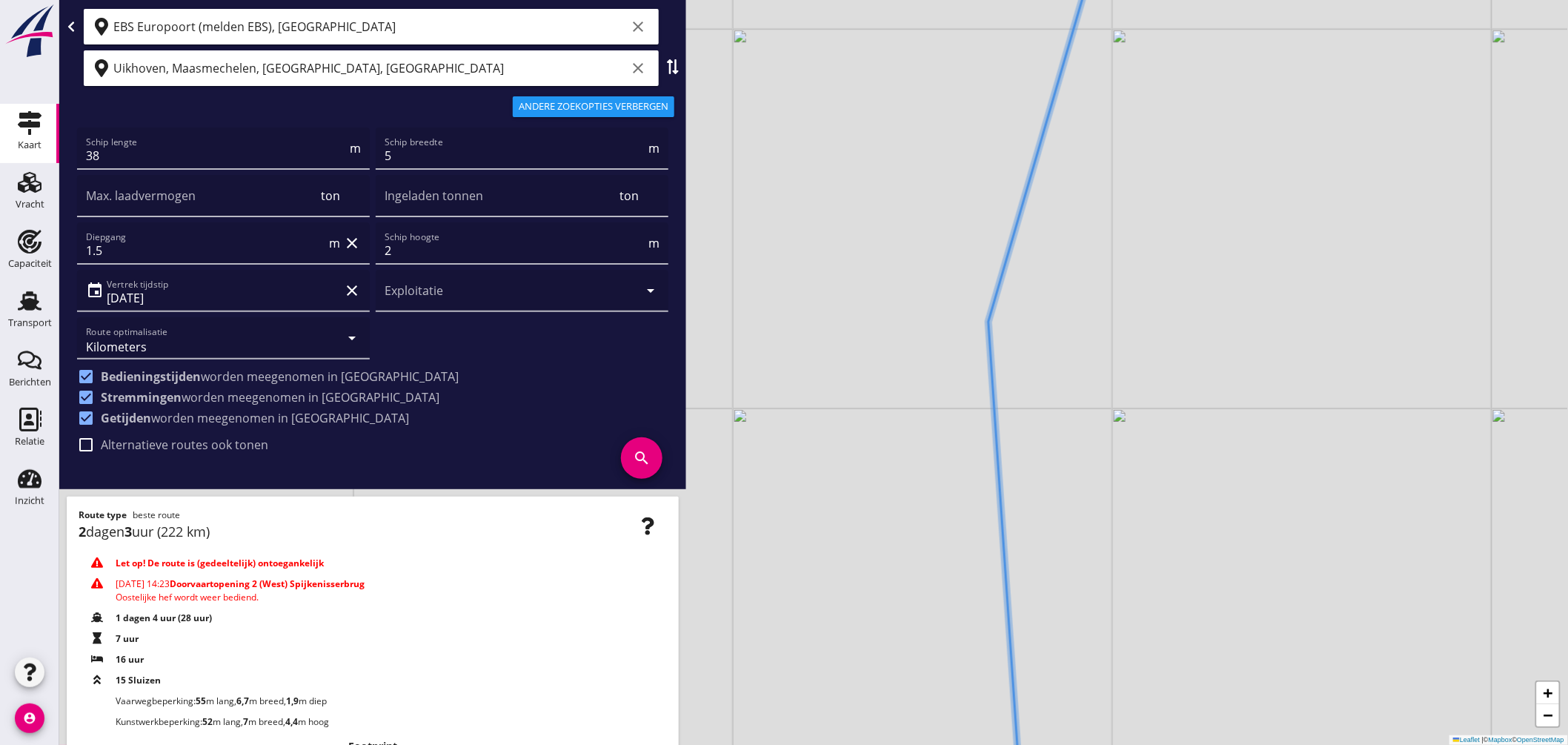
scroll to position [55, 0]
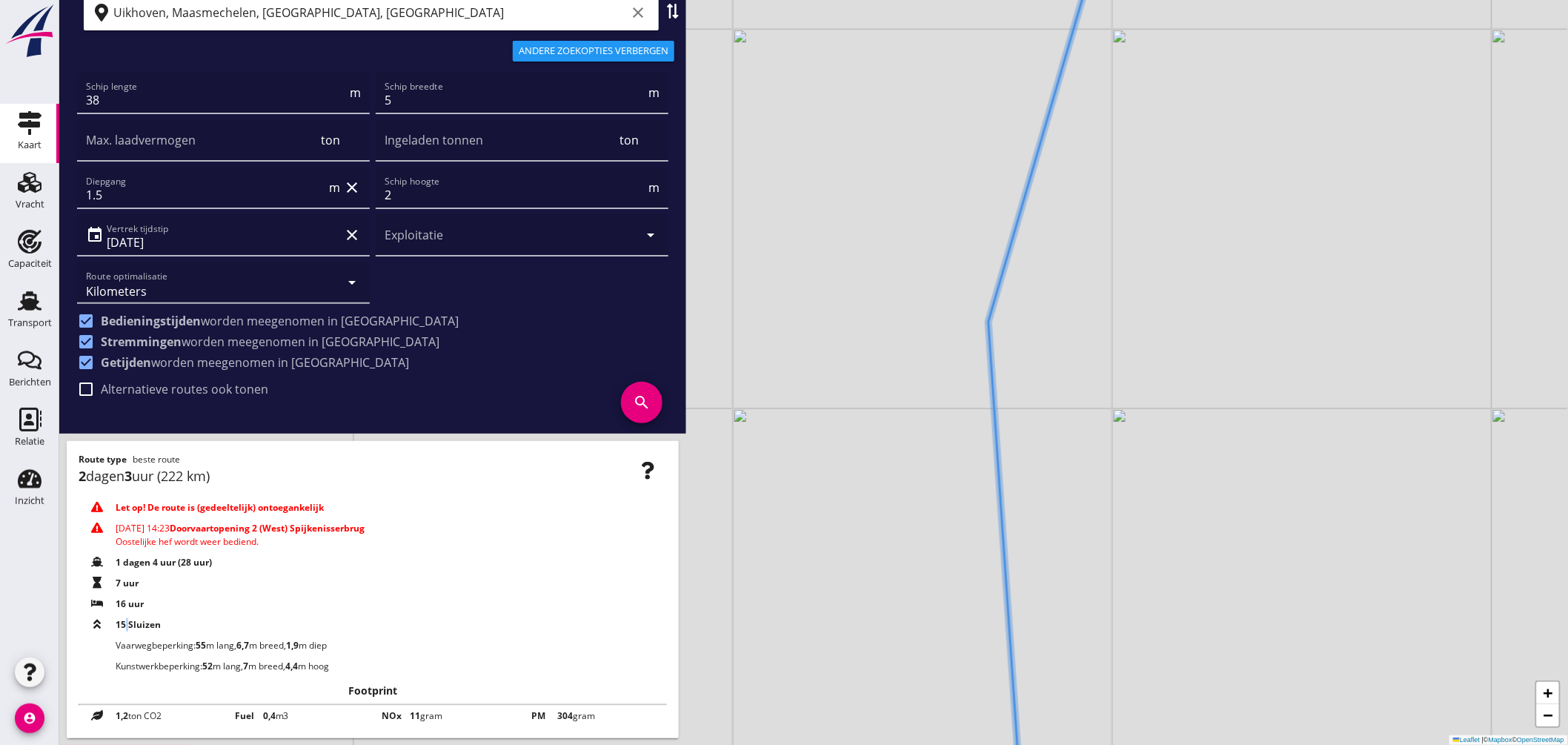
click at [123, 620] on span "15 Sluizen" at bounding box center [138, 625] width 45 height 13
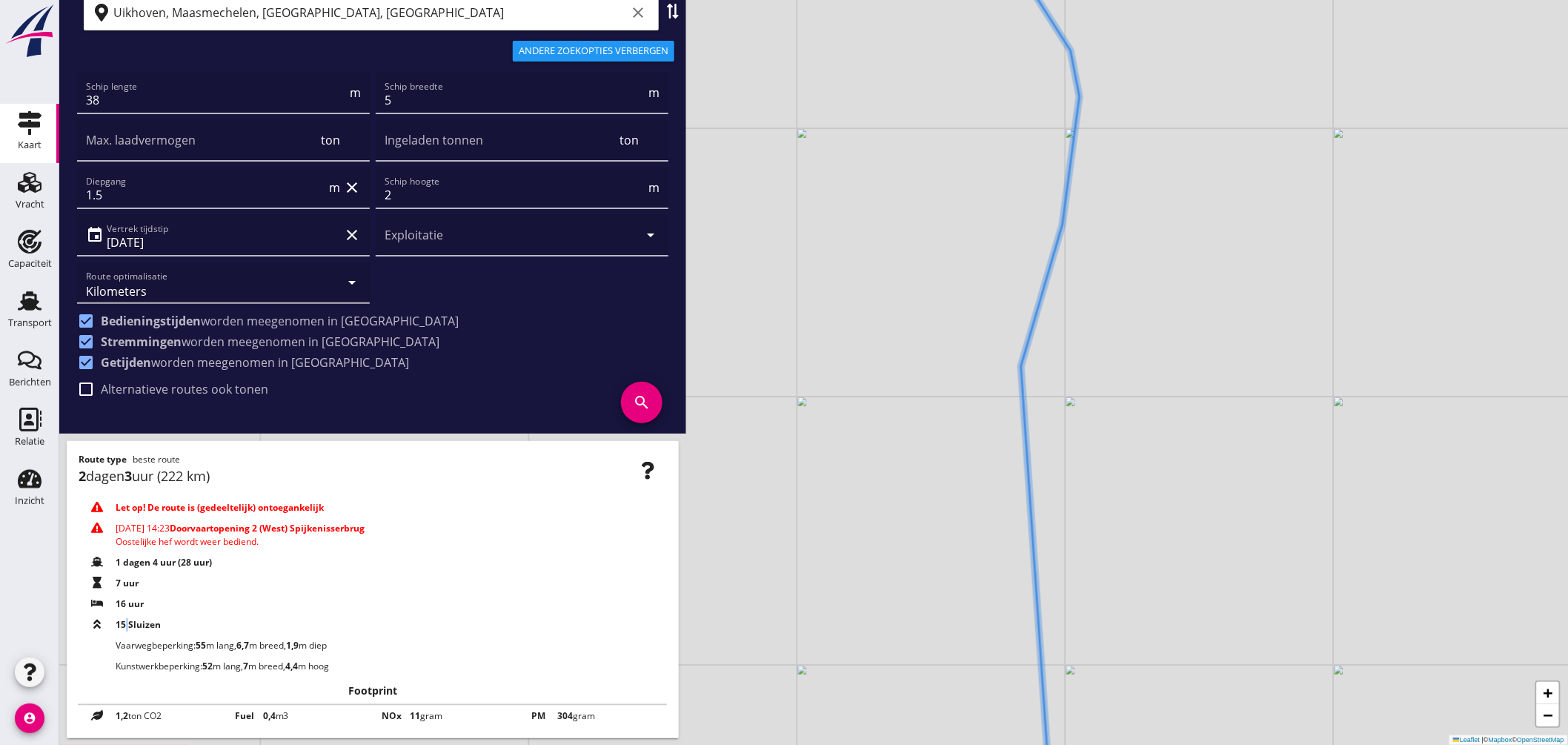
click at [219, 388] on label "Alternatieve routes ook tonen" at bounding box center [185, 389] width 167 height 15
checkbox input "true"
click at [638, 400] on icon "search" at bounding box center [642, 402] width 42 height 42
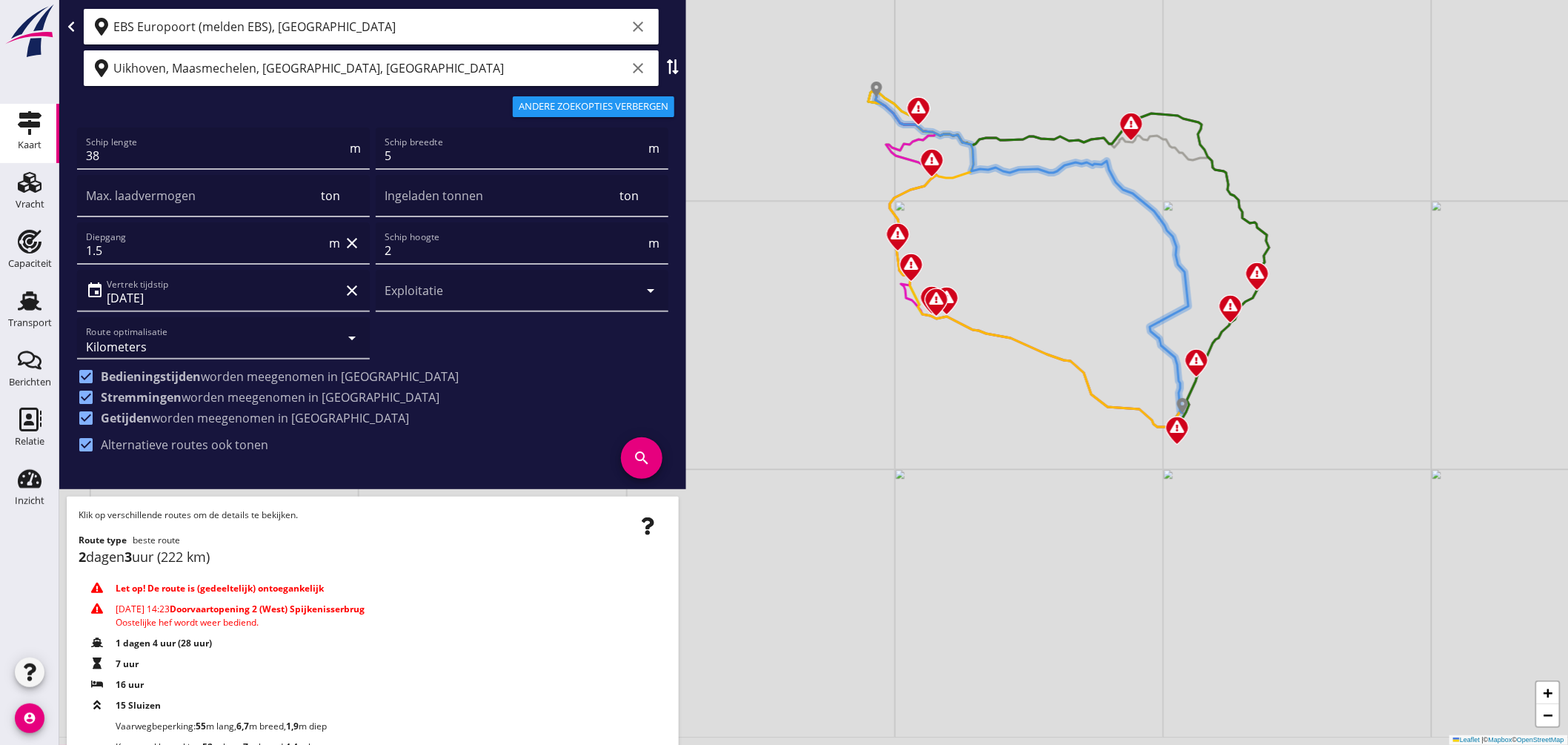
drag, startPoint x: 1314, startPoint y: 521, endPoint x: 1330, endPoint y: 363, distance: 158.8
click at [1330, 363] on div "+ − Leaflet | © Mapbox © OpenStreetMap" at bounding box center [814, 372] width 1509 height 745
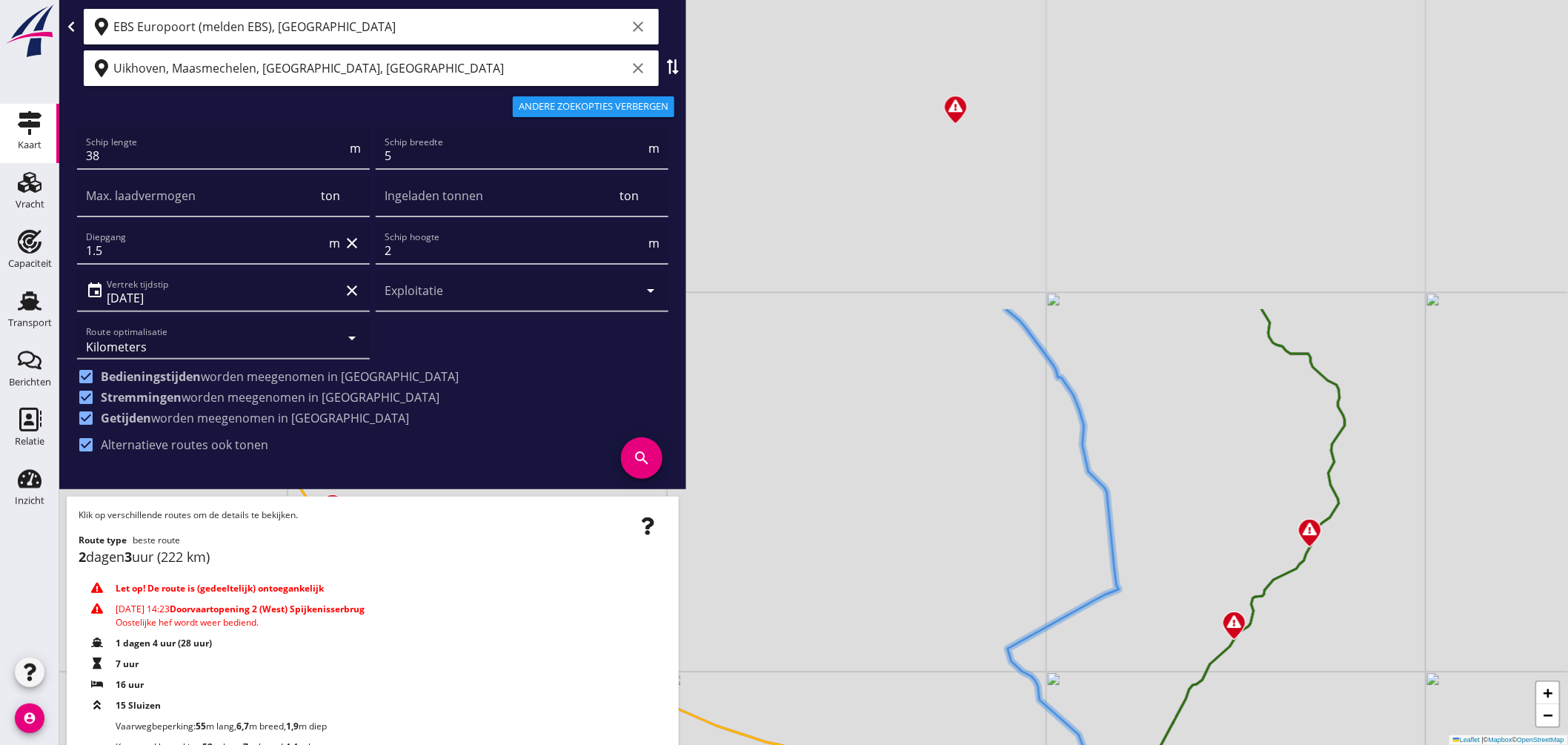
drag, startPoint x: 1254, startPoint y: 465, endPoint x: 1287, endPoint y: 745, distance: 281.9
click at [1287, 744] on html "Geef feedback over deze route Kilometers Tijd Kosten per ton A1 (dagvaart 14u) …" at bounding box center [784, 372] width 1568 height 745
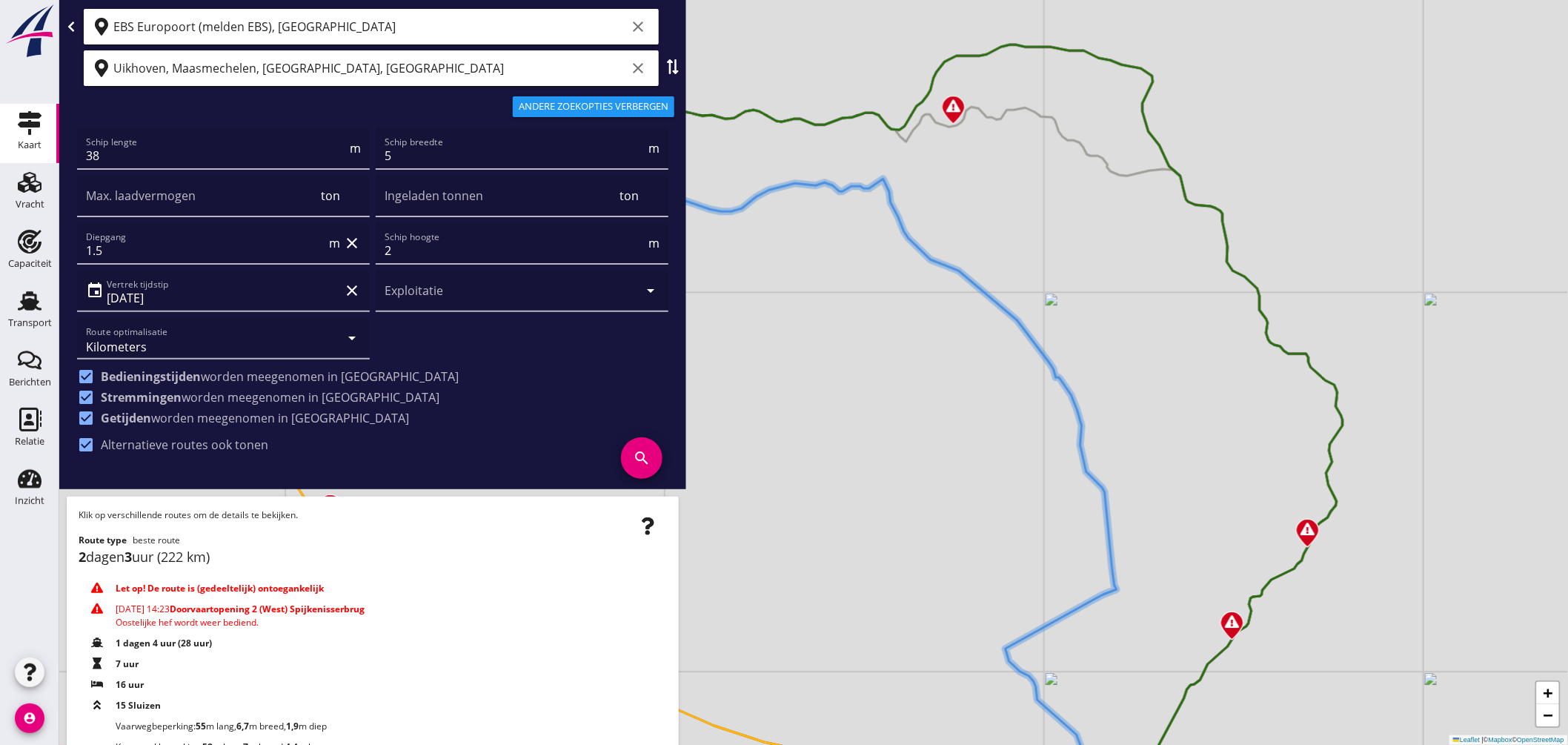
click at [953, 100] on img at bounding box center [953, 110] width 26 height 31
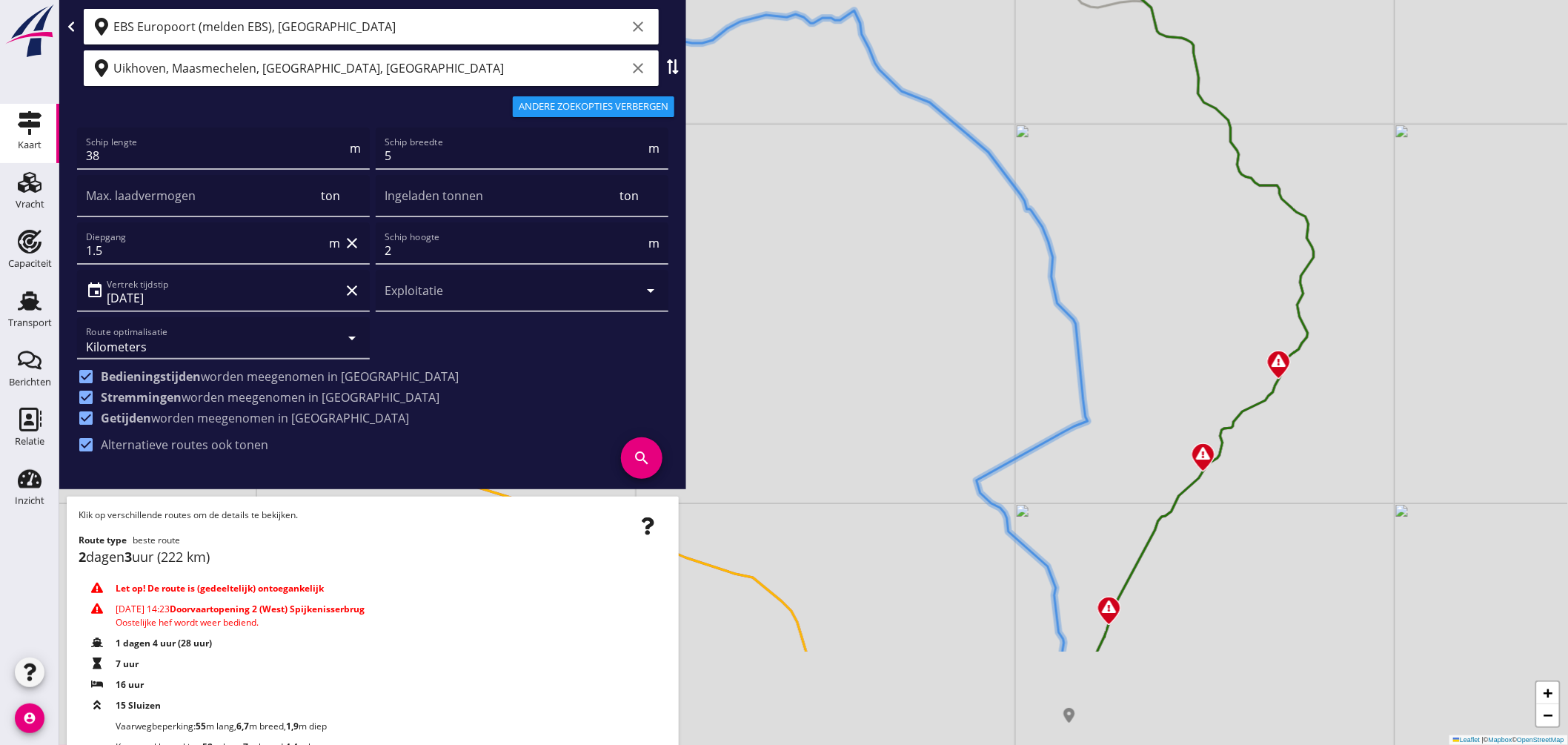
drag, startPoint x: 1113, startPoint y: 343, endPoint x: 1048, endPoint y: 113, distance: 239.0
click at [1049, 115] on div "Noordkolk Prinses [PERSON_NAME] × + − Leaflet | © Mapbox © OpenStreetMap" at bounding box center [814, 372] width 1509 height 745
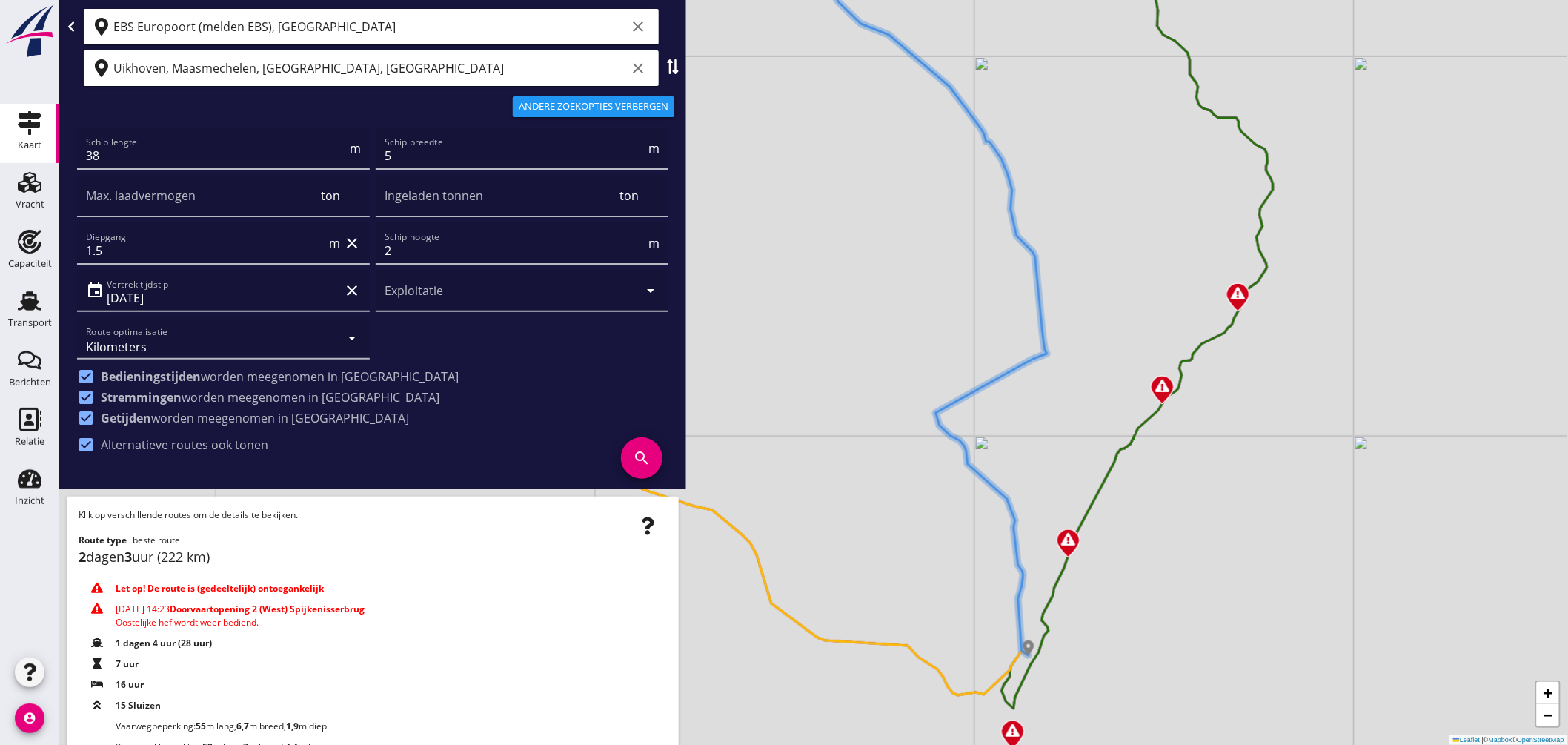
click at [1239, 294] on img at bounding box center [1238, 297] width 26 height 31
click at [1160, 388] on img at bounding box center [1162, 389] width 26 height 31
click at [1070, 543] on img at bounding box center [1068, 543] width 26 height 31
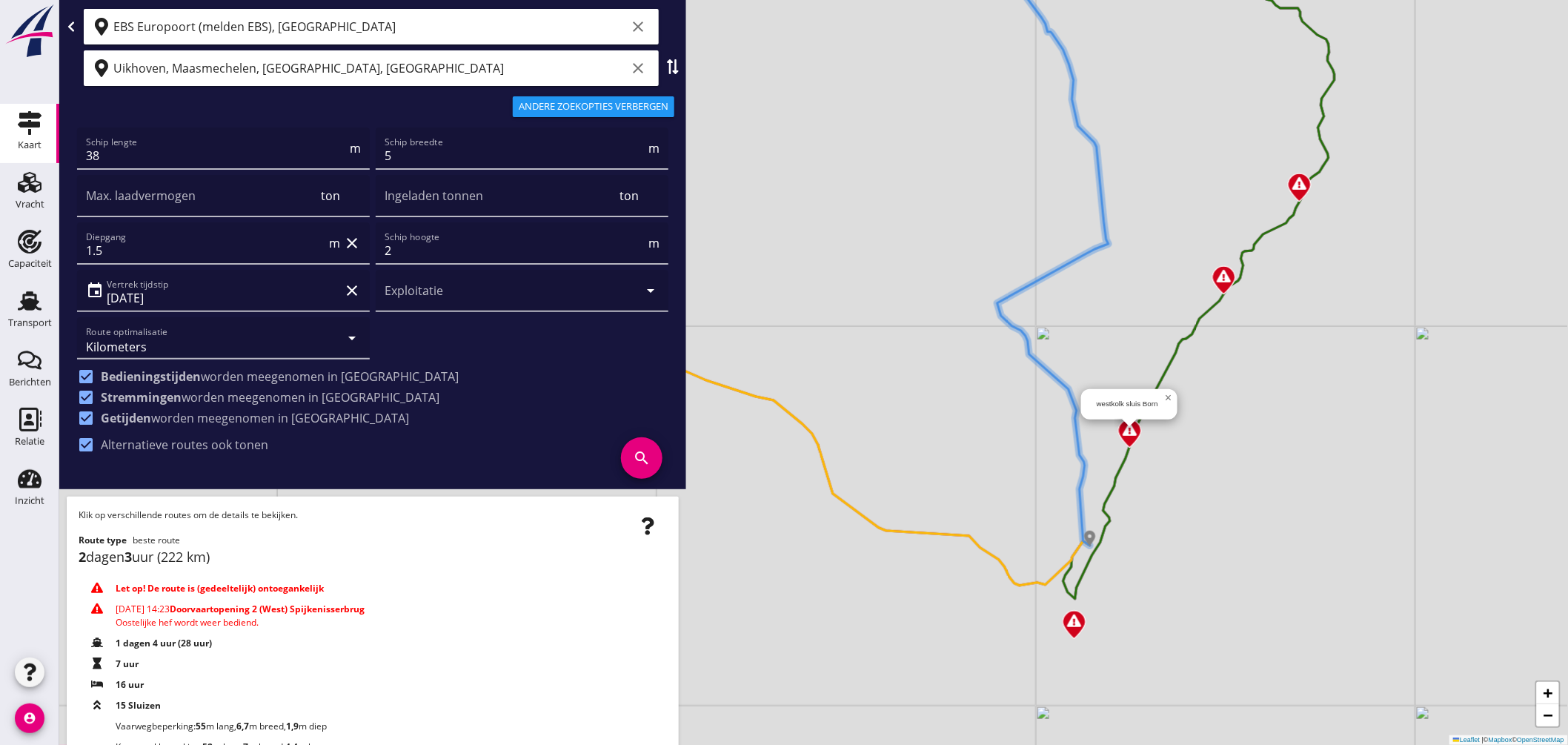
drag, startPoint x: 1115, startPoint y: 579, endPoint x: 1171, endPoint y: 419, distance: 169.5
click at [1172, 426] on div "westkolk sluis Born × + − Leaflet | © Mapbox © OpenStreetMap" at bounding box center [814, 372] width 1509 height 745
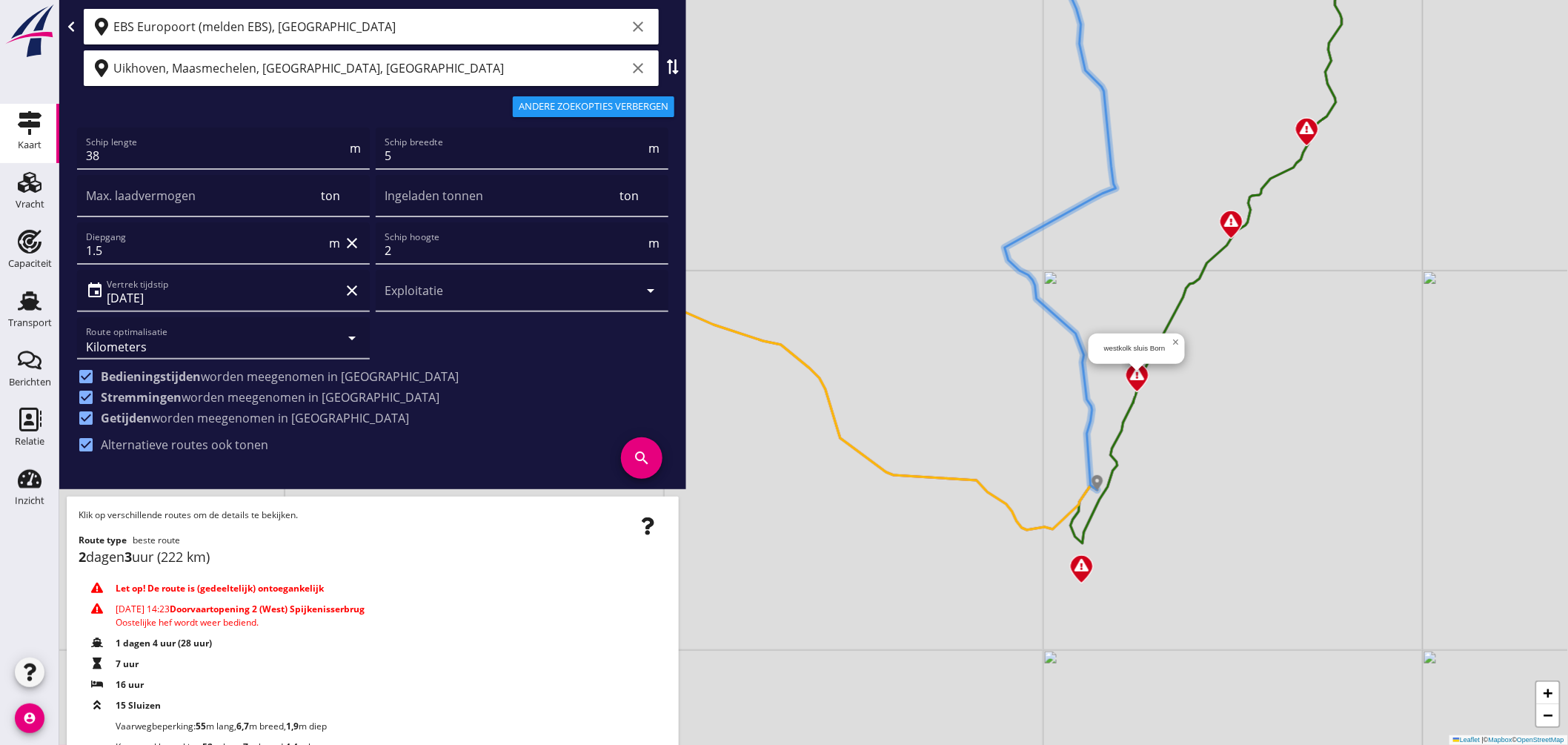
click at [1080, 572] on img at bounding box center [1081, 569] width 26 height 31
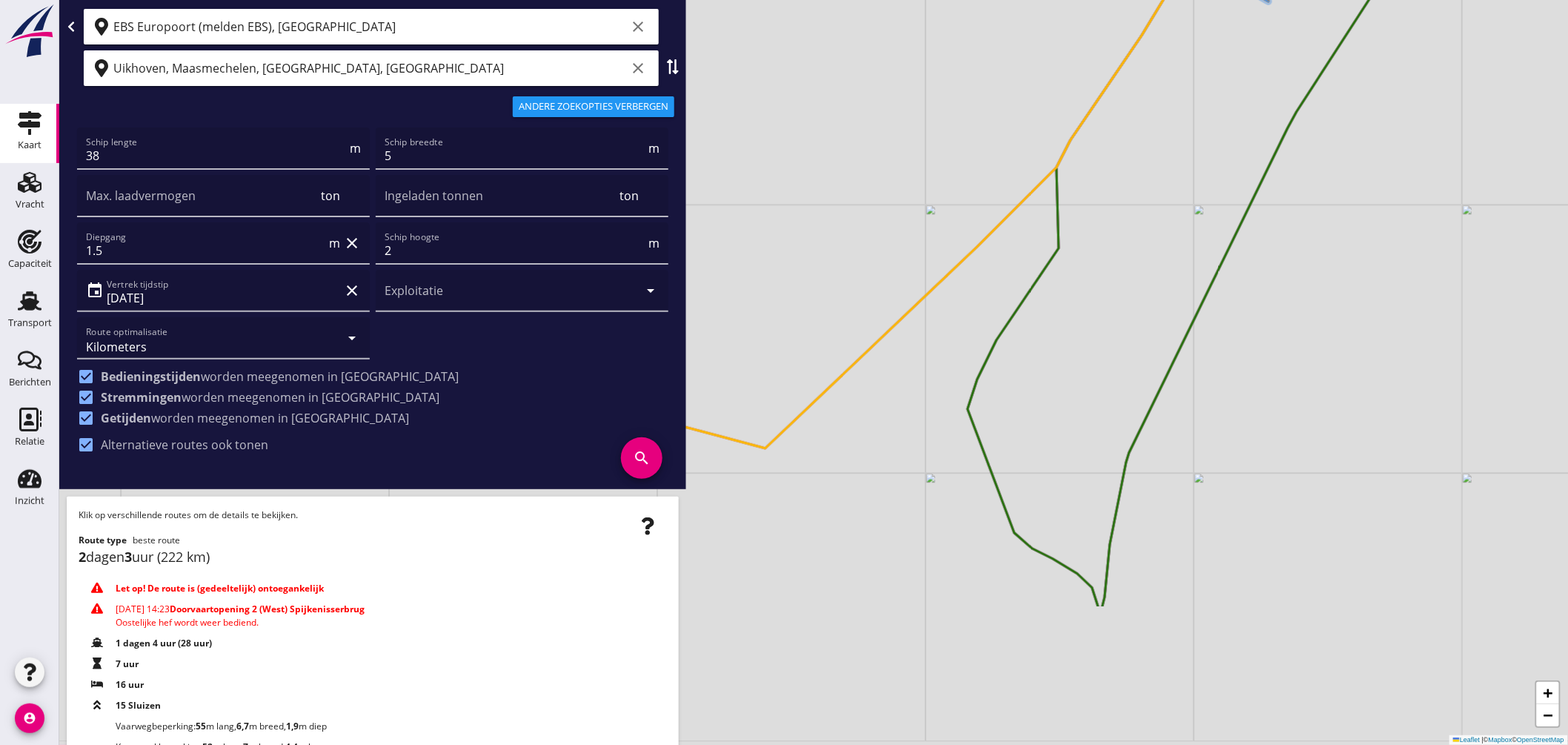
drag, startPoint x: 1136, startPoint y: 523, endPoint x: 1112, endPoint y: 346, distance: 178.6
click at [1112, 346] on div "kmr 7-9 × + − Leaflet | © Mapbox © OpenStreetMap" at bounding box center [814, 372] width 1509 height 745
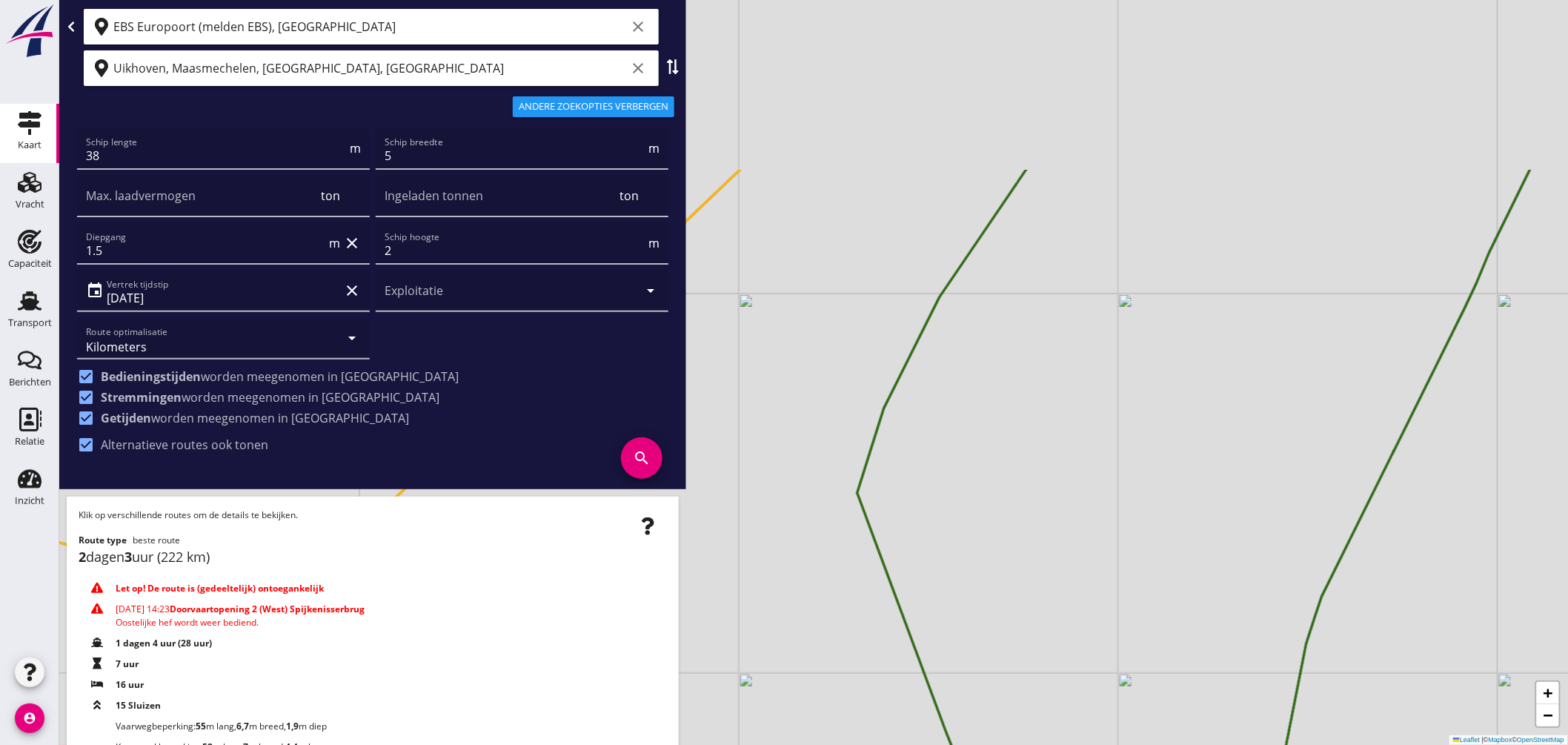
drag, startPoint x: 1078, startPoint y: 315, endPoint x: 1056, endPoint y: 719, distance: 404.6
click at [1055, 717] on div "kmr 7-9 × + − Leaflet | © Mapbox © OpenStreetMap" at bounding box center [814, 372] width 1509 height 745
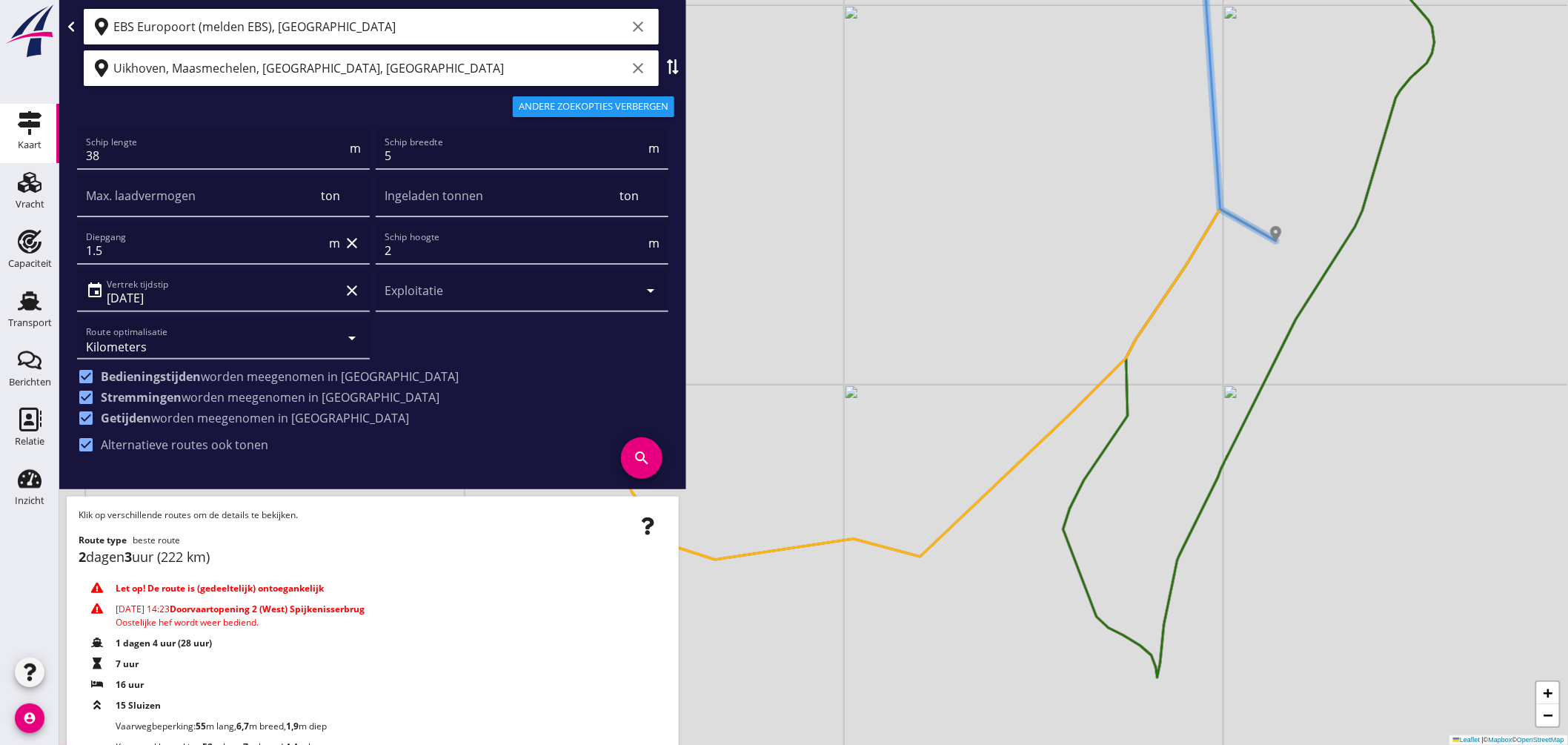
click at [1153, 317] on div "kmr 7-9 × + − Leaflet | © Mapbox © OpenStreetMap" at bounding box center [814, 372] width 1509 height 745
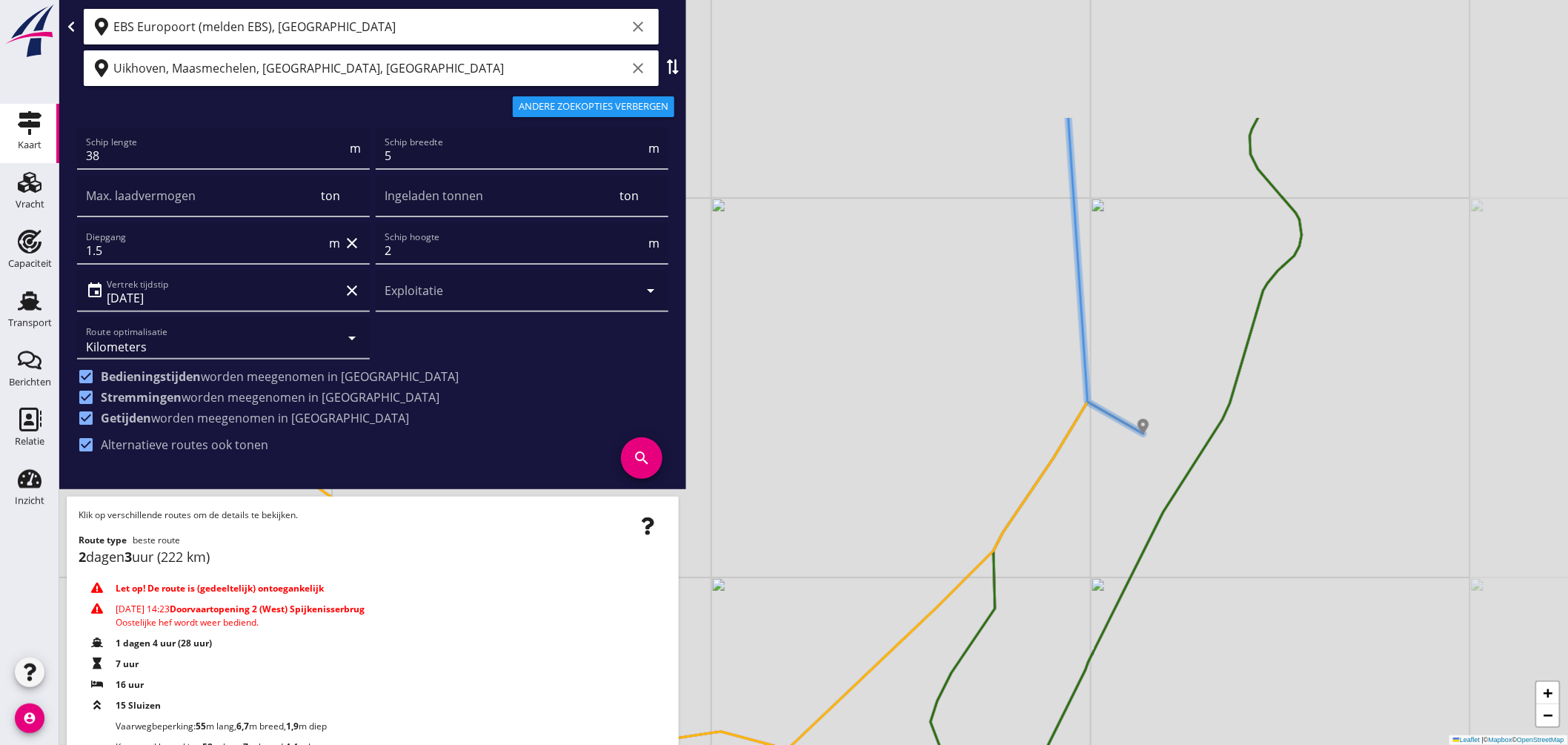
drag, startPoint x: 1226, startPoint y: 309, endPoint x: 1117, endPoint y: 460, distance: 186.2
click at [1117, 460] on div "+ − Leaflet | © Mapbox © OpenStreetMap" at bounding box center [814, 372] width 1509 height 745
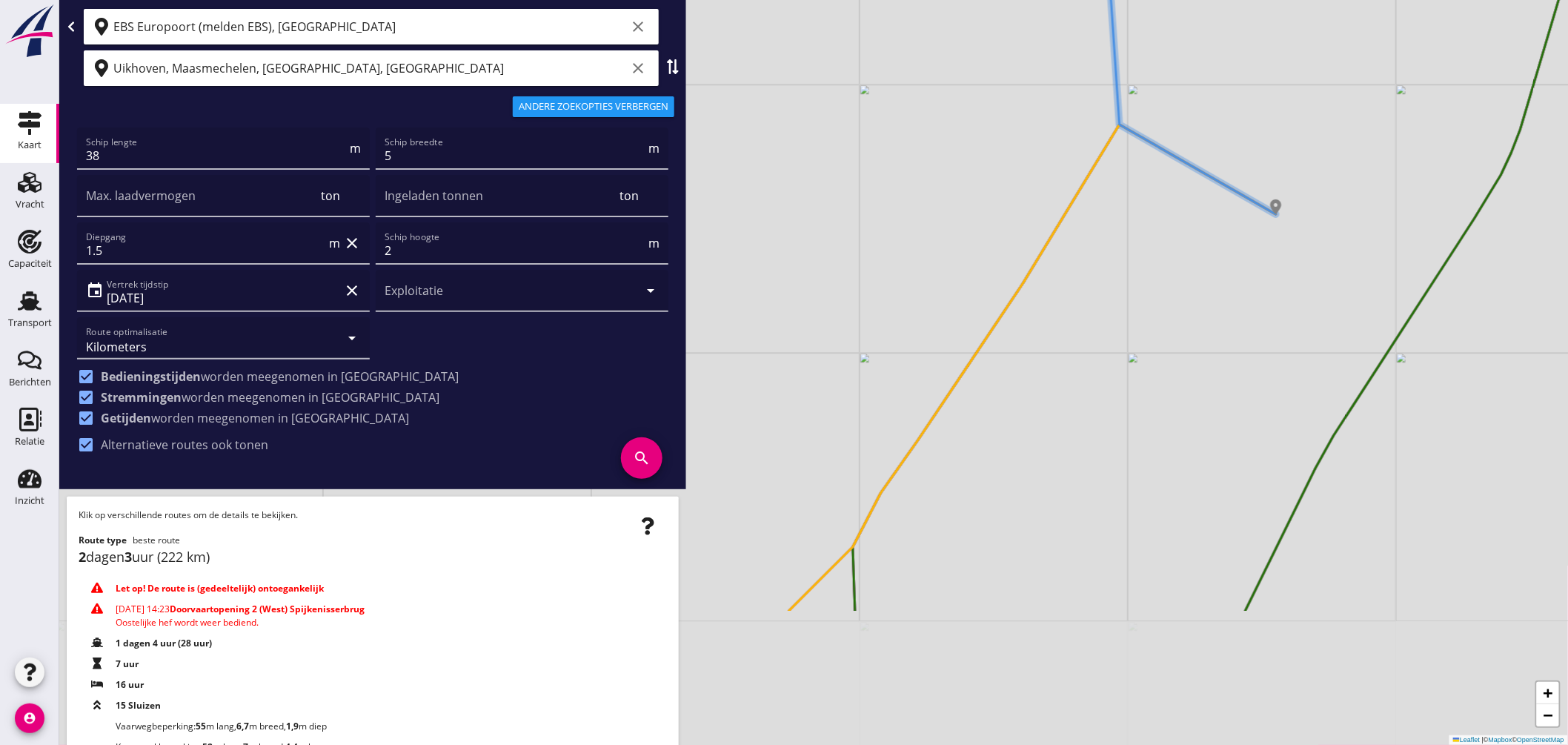
drag, startPoint x: 1024, startPoint y: 546, endPoint x: 1173, endPoint y: 260, distance: 322.5
click at [1172, 262] on div "+ − Leaflet | © Mapbox © OpenStreetMap" at bounding box center [814, 372] width 1509 height 745
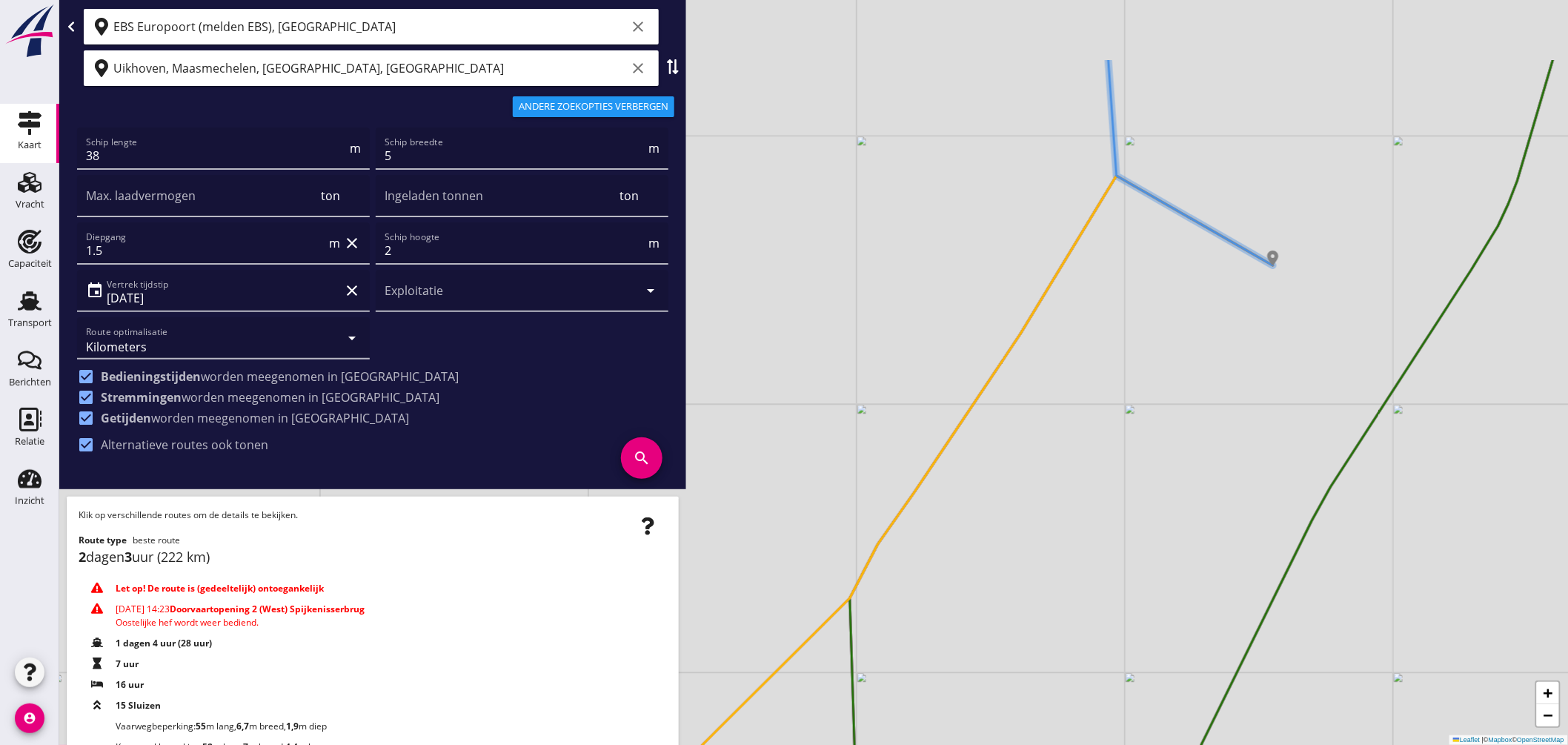
drag, startPoint x: 1162, startPoint y: 397, endPoint x: 1121, endPoint y: 528, distance: 137.3
click at [1121, 530] on div "+ − Leaflet | © Mapbox © OpenStreetMap" at bounding box center [814, 372] width 1509 height 745
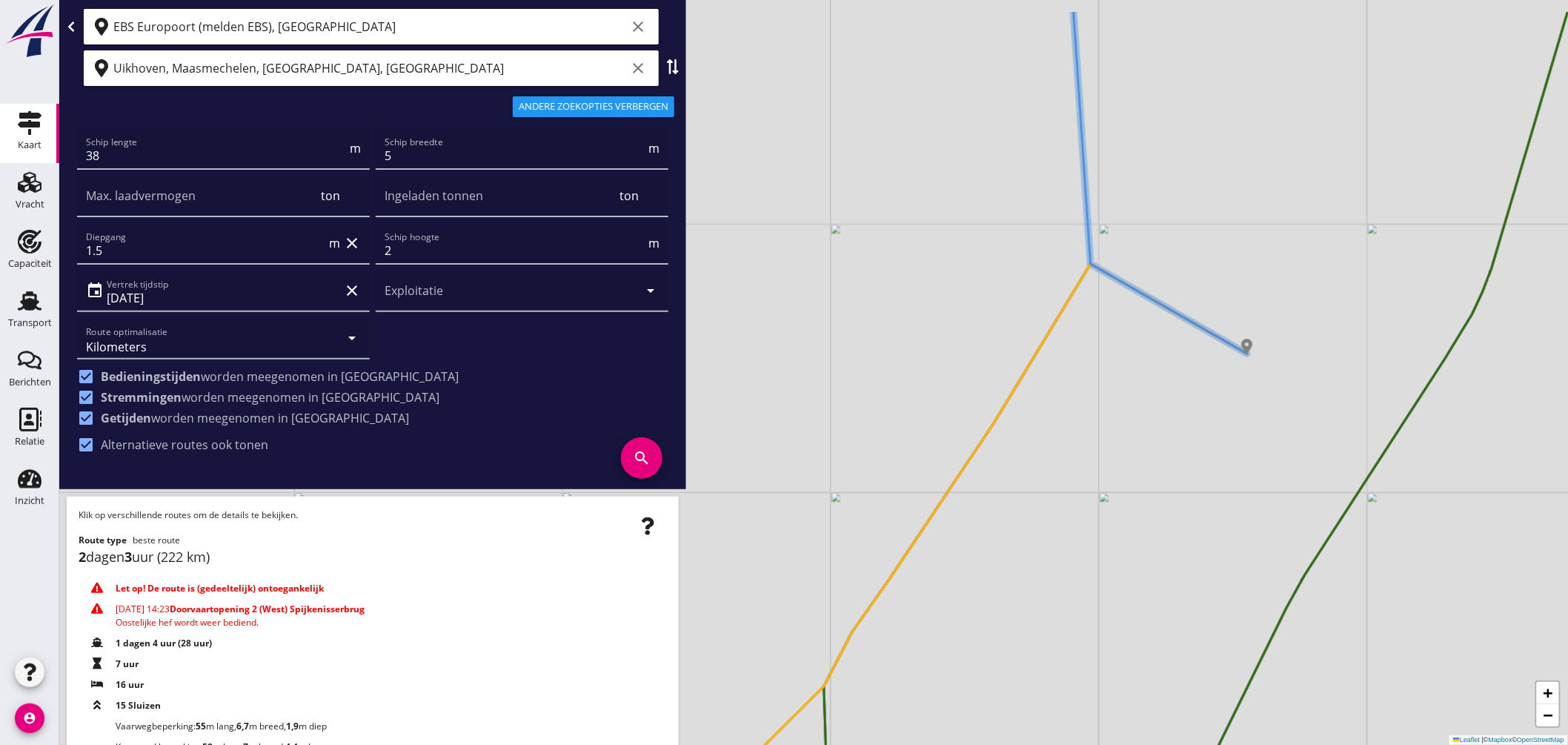
drag, startPoint x: 1169, startPoint y: 383, endPoint x: 1119, endPoint y: 532, distance: 157.2
click at [1120, 532] on div "+ − Leaflet | © Mapbox © OpenStreetMap" at bounding box center [814, 372] width 1509 height 745
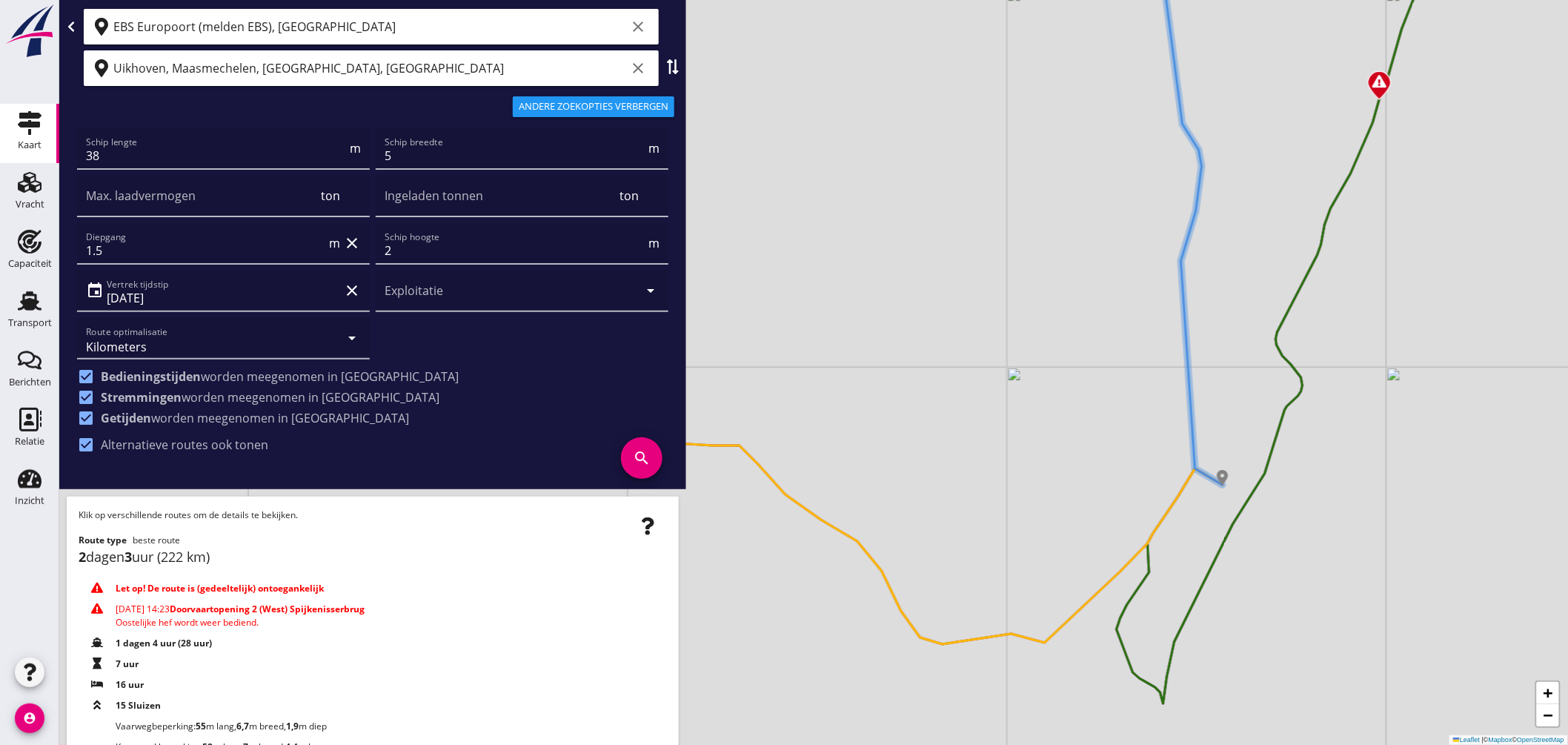
drag, startPoint x: 1261, startPoint y: 439, endPoint x: 1261, endPoint y: 447, distance: 8.0
click at [1259, 445] on div "+ − Leaflet | © Mapbox © OpenStreetMap" at bounding box center [814, 372] width 1509 height 745
click at [1262, 449] on div "+ − Leaflet | © Mapbox © OpenStreetMap" at bounding box center [814, 372] width 1509 height 745
click at [1259, 446] on div "+ − Leaflet | © Mapbox © OpenStreetMap" at bounding box center [814, 372] width 1509 height 745
click at [929, 371] on div "+ − Leaflet | © Mapbox © OpenStreetMap" at bounding box center [814, 372] width 1509 height 745
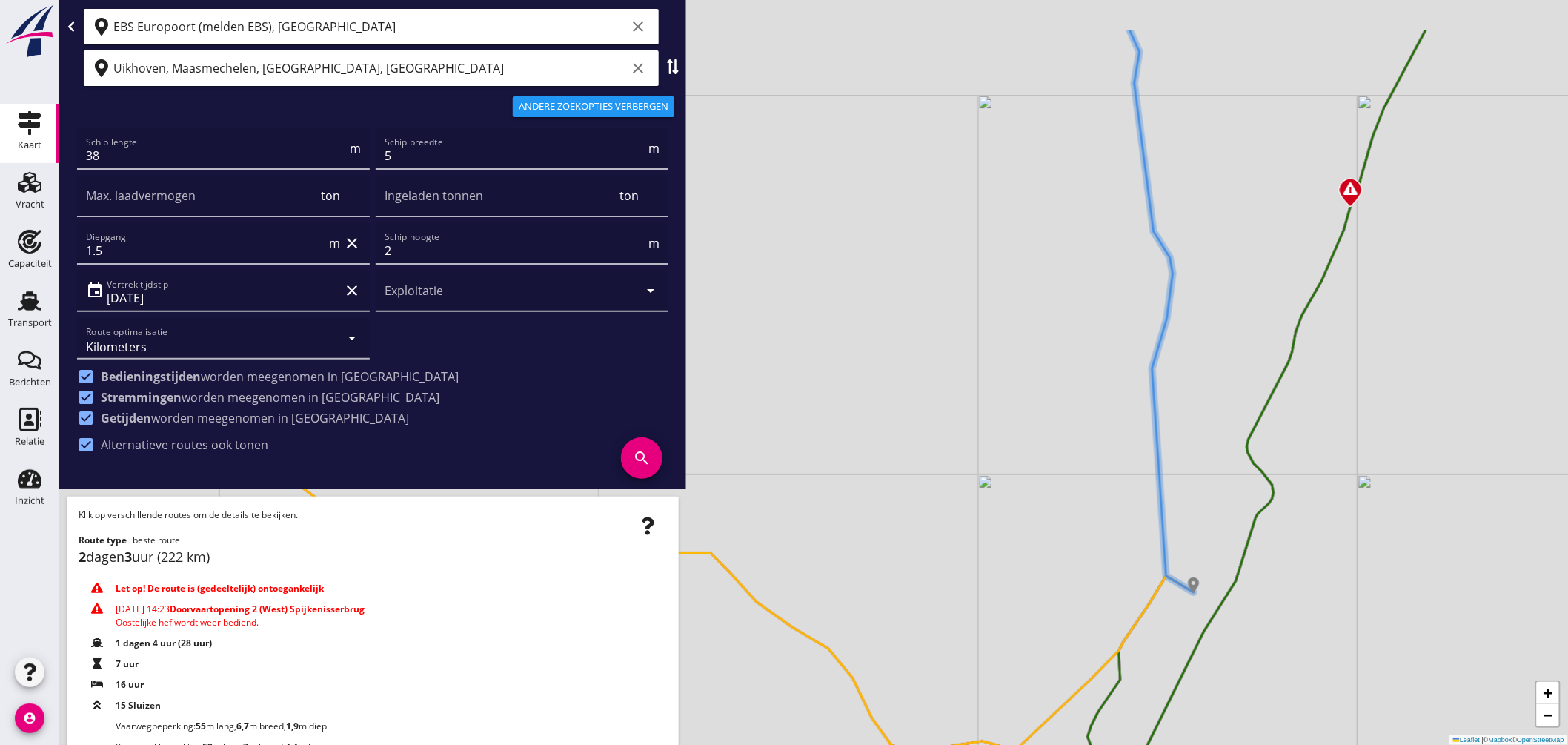
drag, startPoint x: 1316, startPoint y: 549, endPoint x: 1293, endPoint y: 672, distance: 125.1
click at [1293, 672] on div "+ − Leaflet | © Mapbox © OpenStreetMap" at bounding box center [814, 372] width 1509 height 745
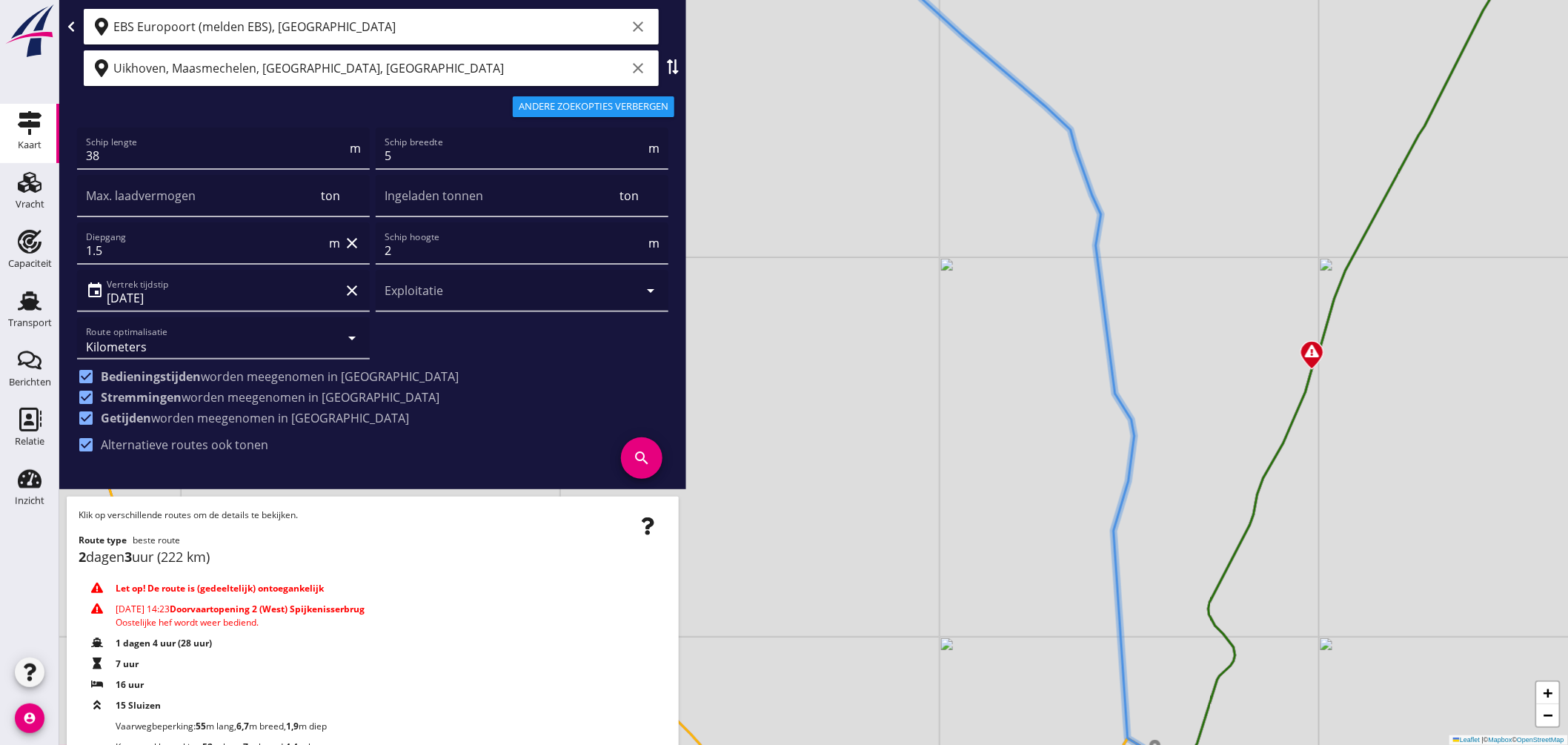
drag, startPoint x: 1368, startPoint y: 387, endPoint x: 1352, endPoint y: 426, distance: 42.2
click at [1352, 426] on div "+ − Leaflet | © Mapbox © OpenStreetMap" at bounding box center [814, 372] width 1509 height 745
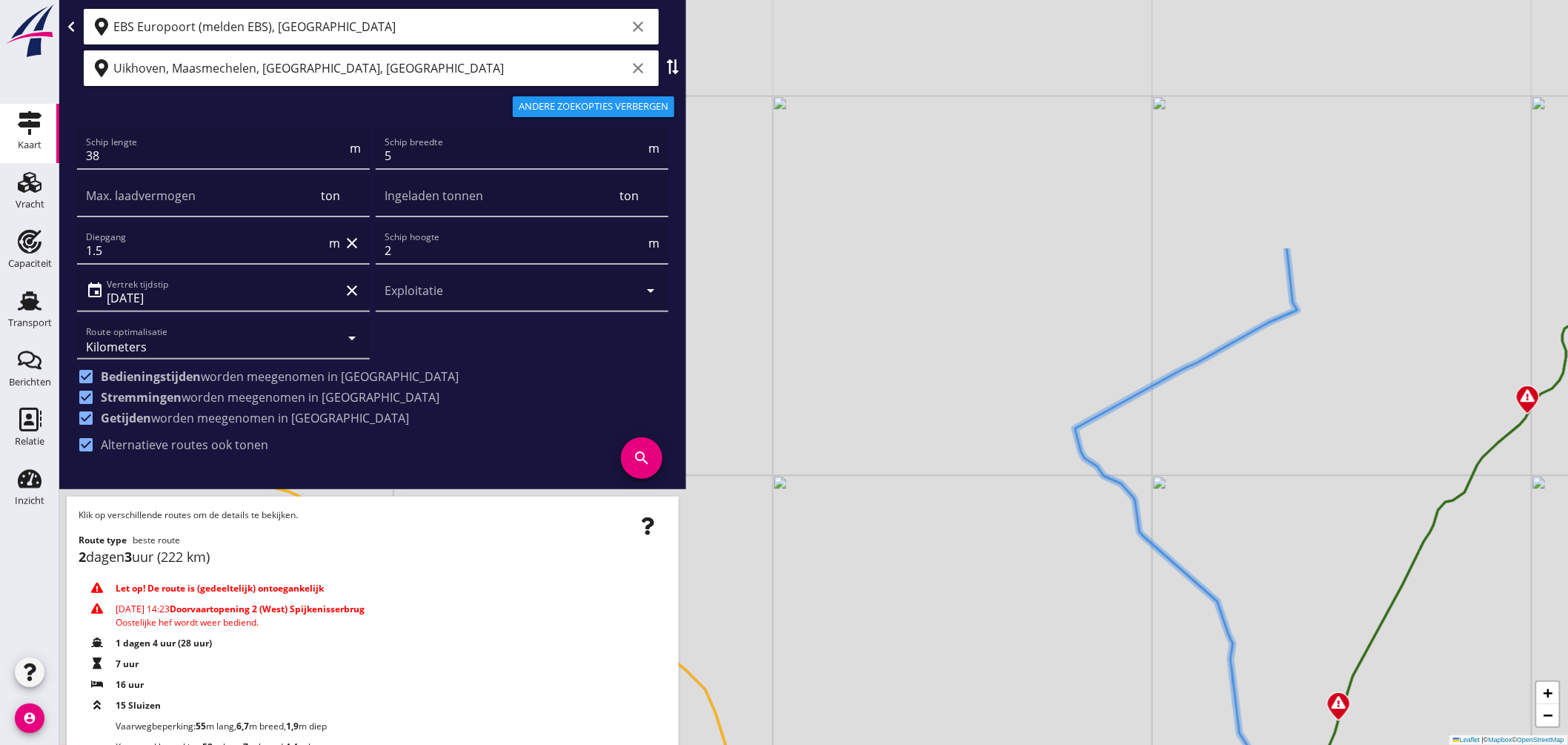
drag, startPoint x: 1208, startPoint y: 308, endPoint x: 1215, endPoint y: 606, distance: 298.1
click at [1215, 606] on div "+ − Leaflet | © Mapbox © OpenStreetMap" at bounding box center [814, 372] width 1509 height 745
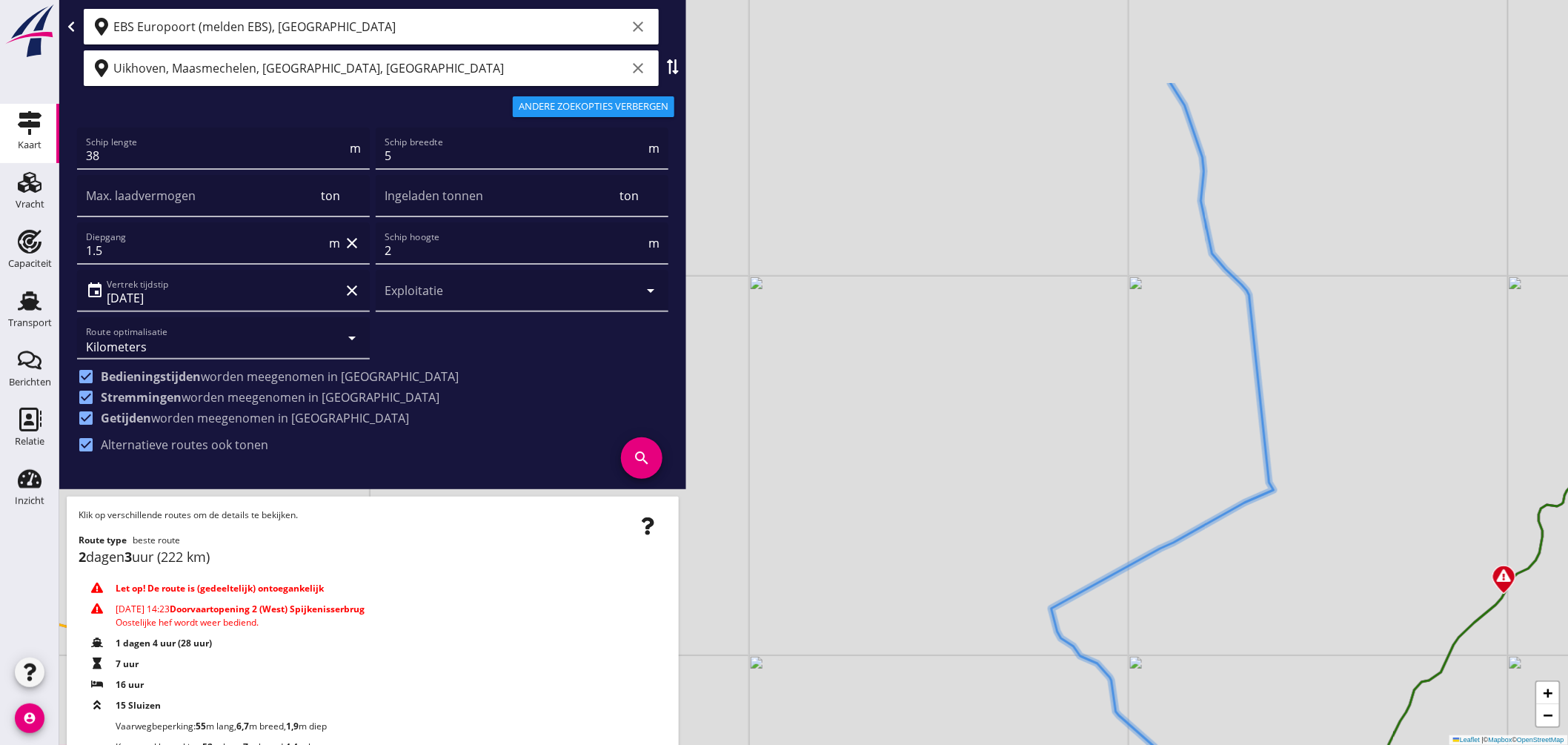
drag, startPoint x: 1253, startPoint y: 485, endPoint x: 1202, endPoint y: 621, distance: 145.2
click at [1201, 697] on div "+ − Leaflet | © Mapbox © OpenStreetMap" at bounding box center [814, 372] width 1509 height 745
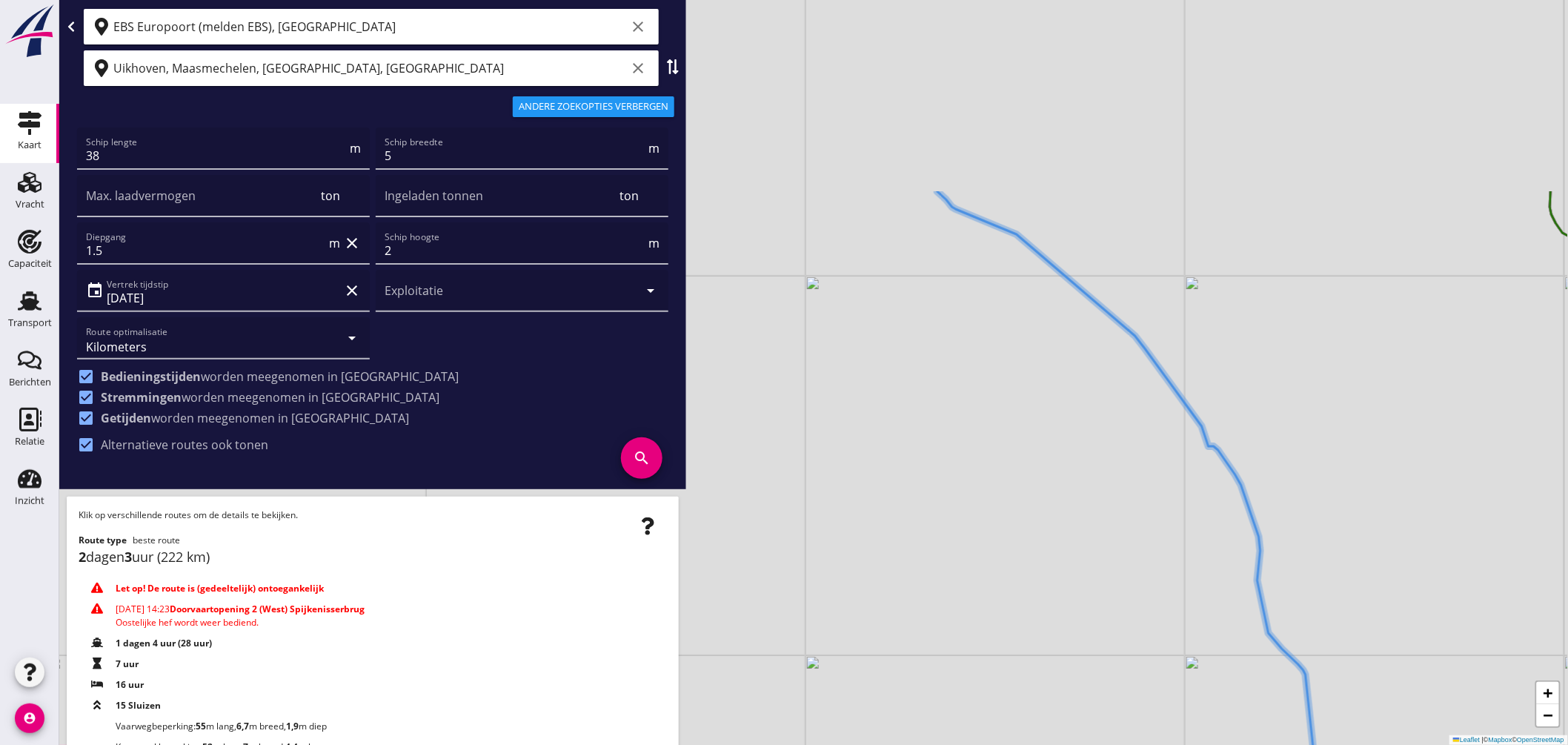
drag, startPoint x: 1172, startPoint y: 312, endPoint x: 1300, endPoint y: 694, distance: 402.9
click at [1300, 694] on icon at bounding box center [1134, 639] width 393 height 895
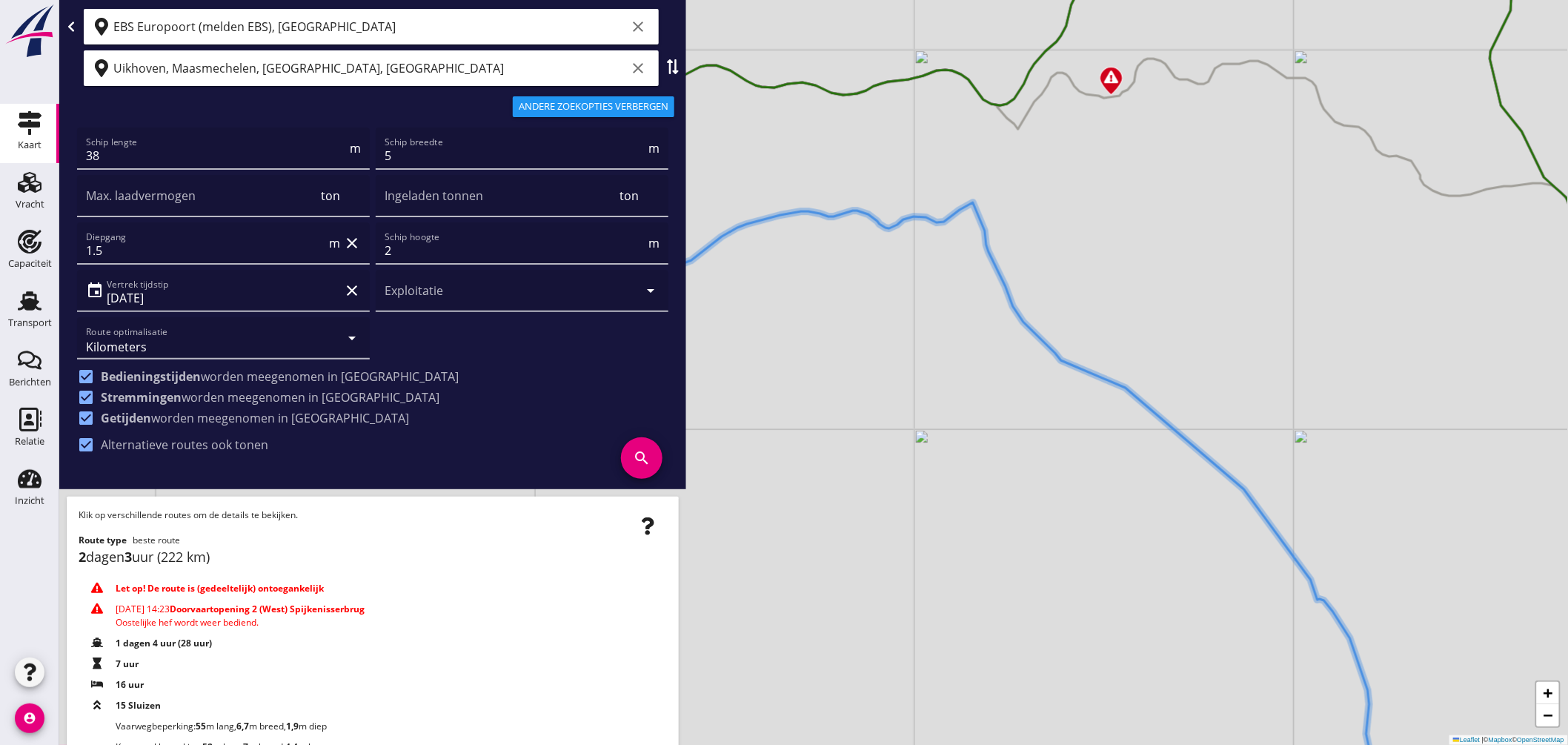
drag, startPoint x: 1047, startPoint y: 245, endPoint x: 1065, endPoint y: 249, distance: 18.4
click at [1090, 268] on div "+ − Leaflet | © Mapbox © OpenStreetMap" at bounding box center [814, 372] width 1509 height 745
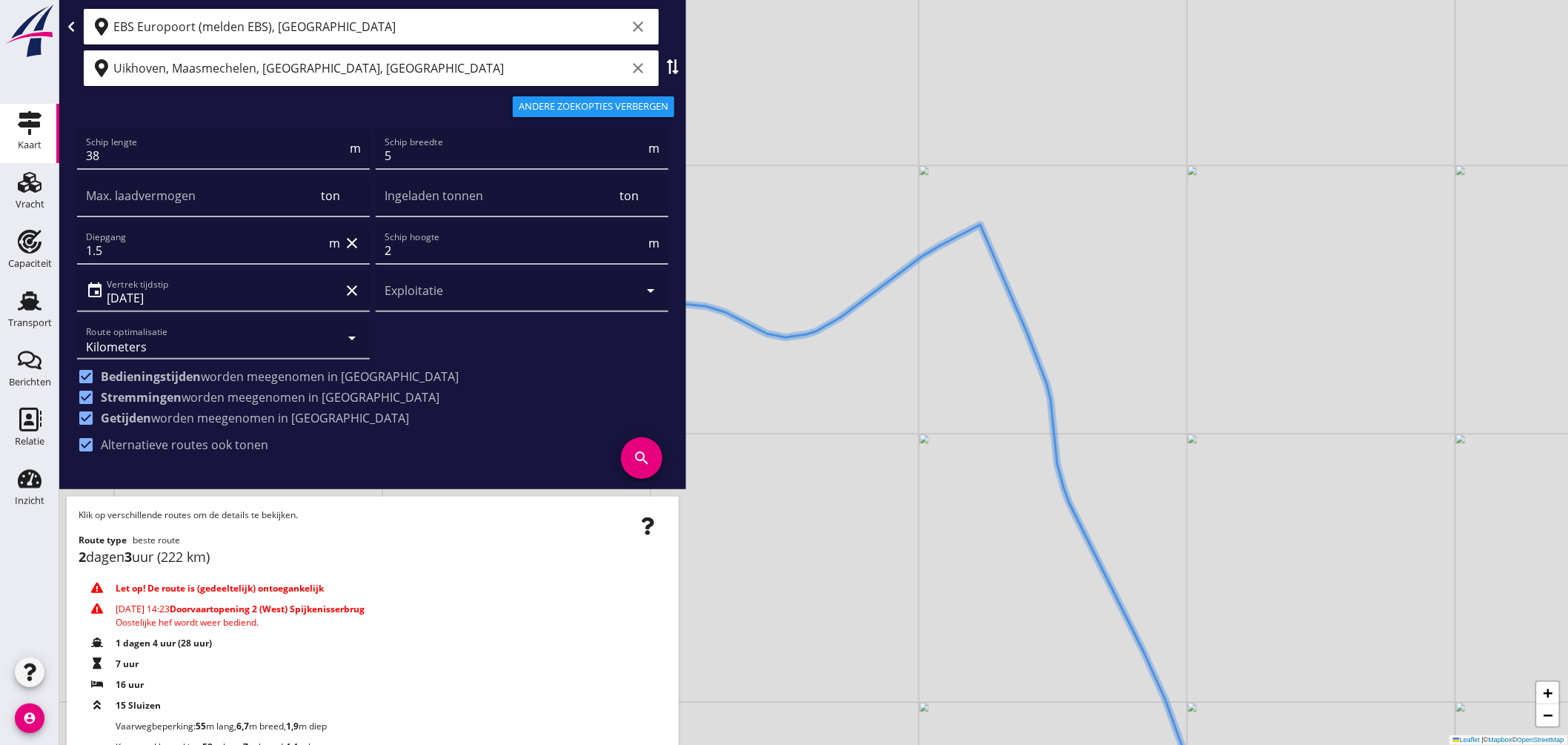
click at [962, 232] on icon at bounding box center [561, 522] width 1307 height 595
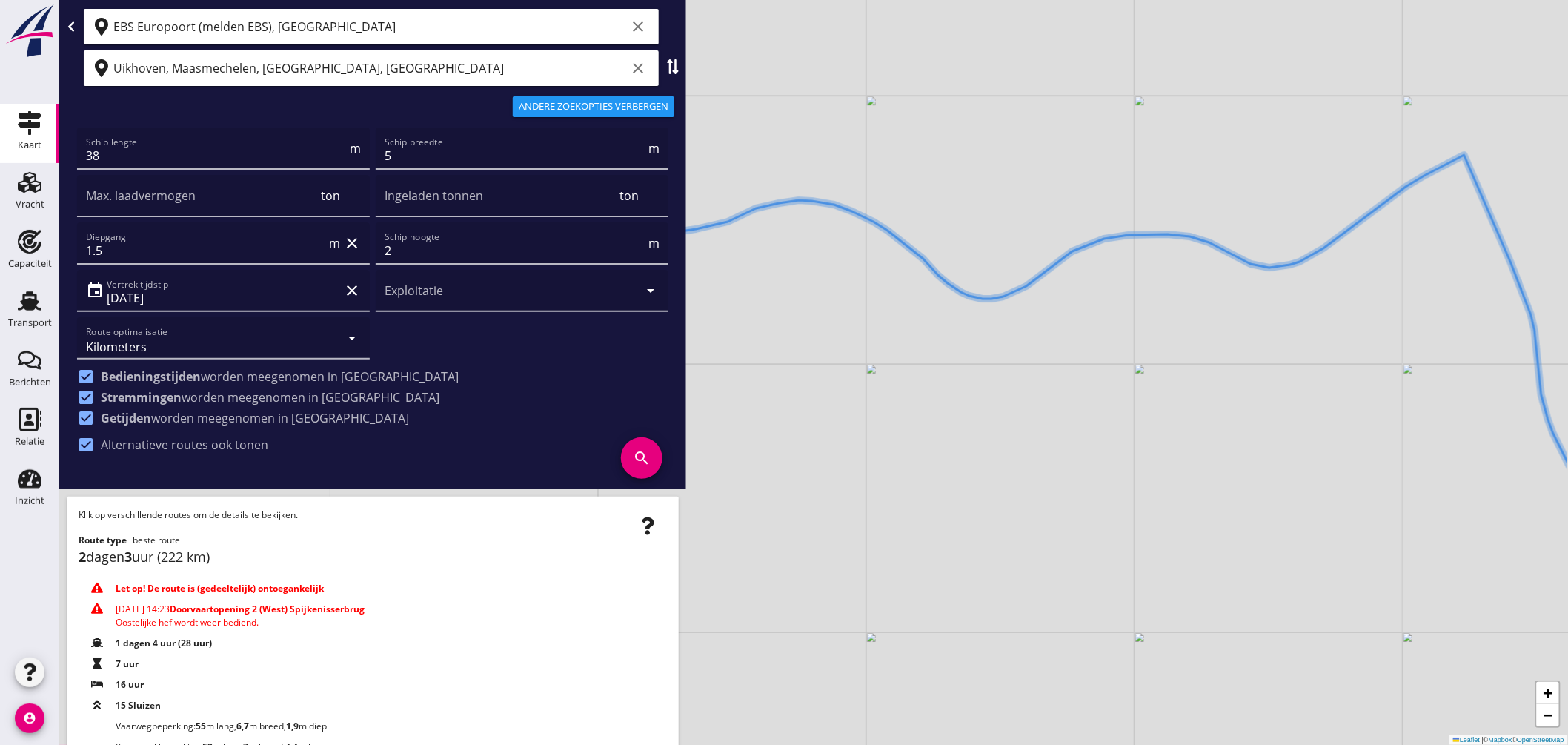
drag, startPoint x: 973, startPoint y: 324, endPoint x: 1358, endPoint y: 263, distance: 389.8
click at [1449, 253] on div "+ − Leaflet | © Mapbox © OpenStreetMap" at bounding box center [814, 372] width 1509 height 745
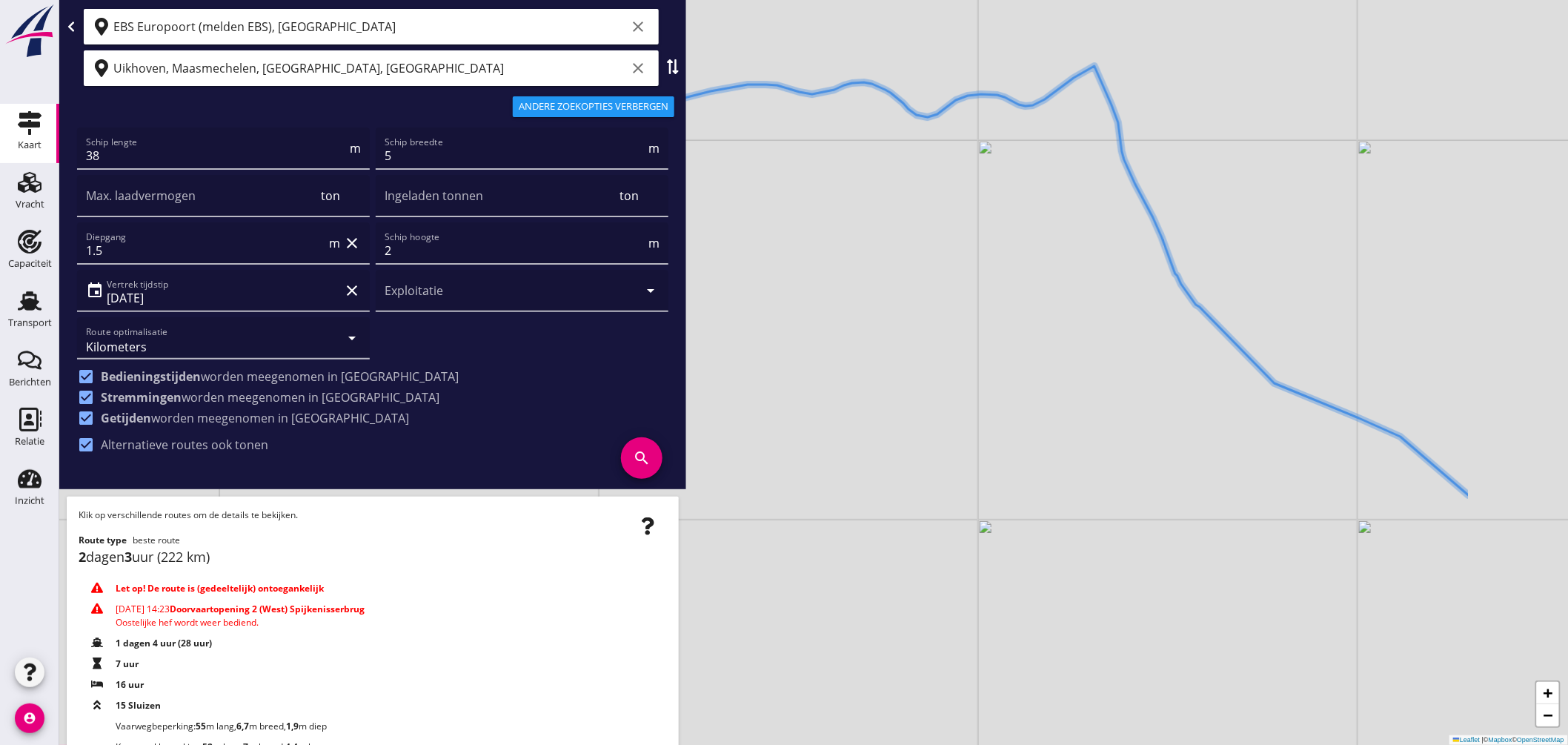
drag, startPoint x: 1344, startPoint y: 454, endPoint x: 1019, endPoint y: 242, distance: 388.0
click at [1019, 242] on div "+ − Leaflet | © Mapbox © OpenStreetMap" at bounding box center [814, 372] width 1509 height 745
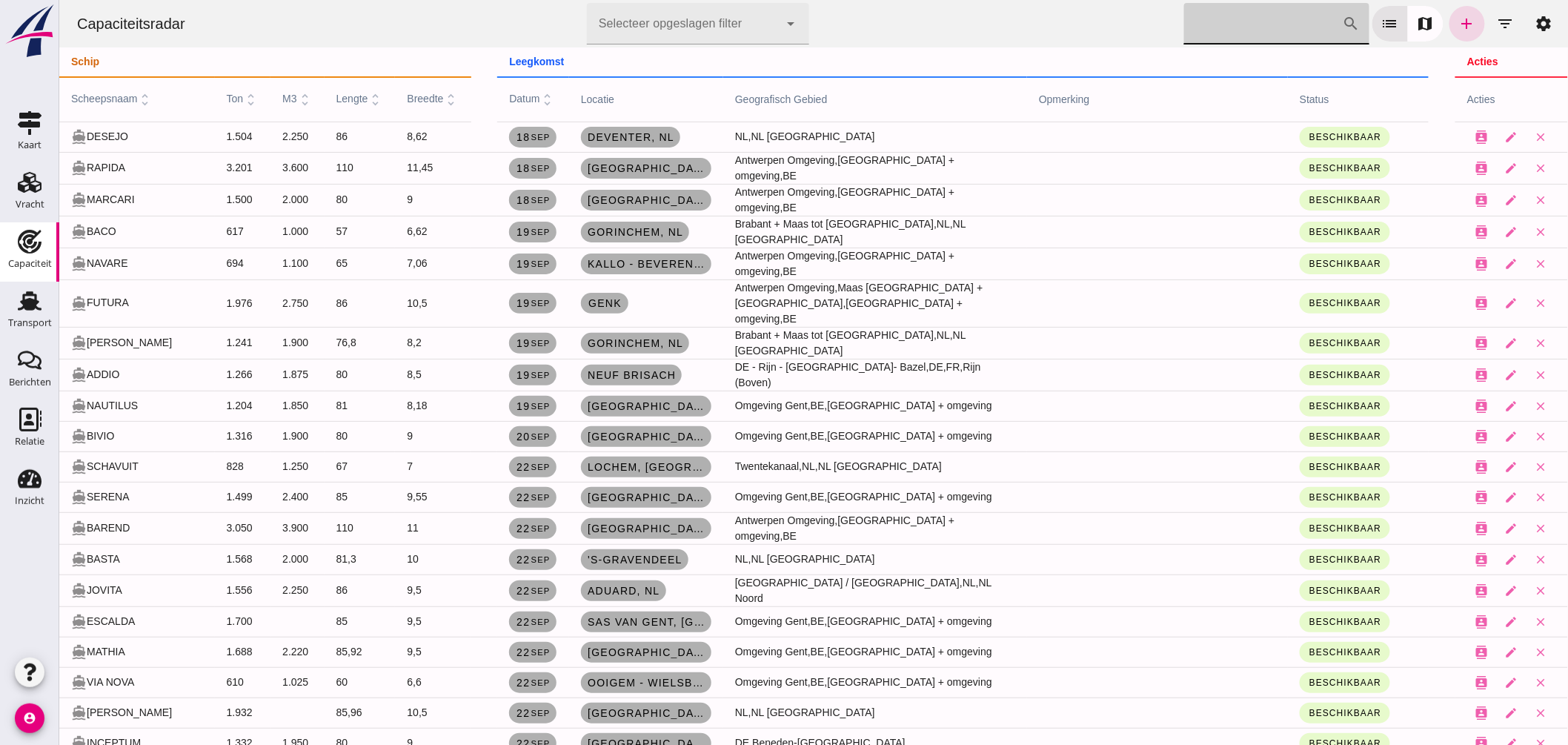
click at [1211, 31] on input "Zoek op scheepsnaam" at bounding box center [1263, 24] width 159 height 42
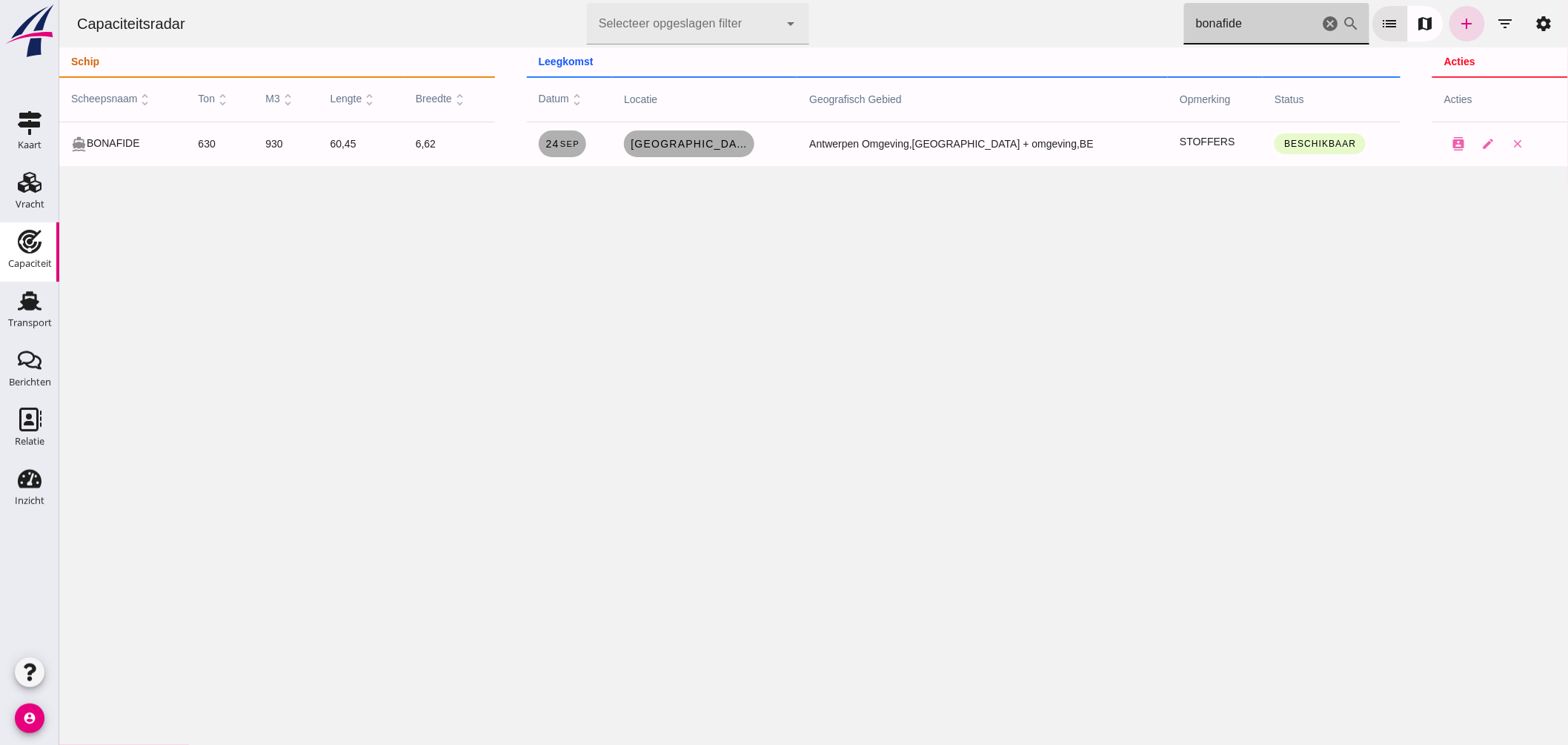
type input "bonafide"
click at [1321, 24] on icon "cancel" at bounding box center [1330, 23] width 18 height 18
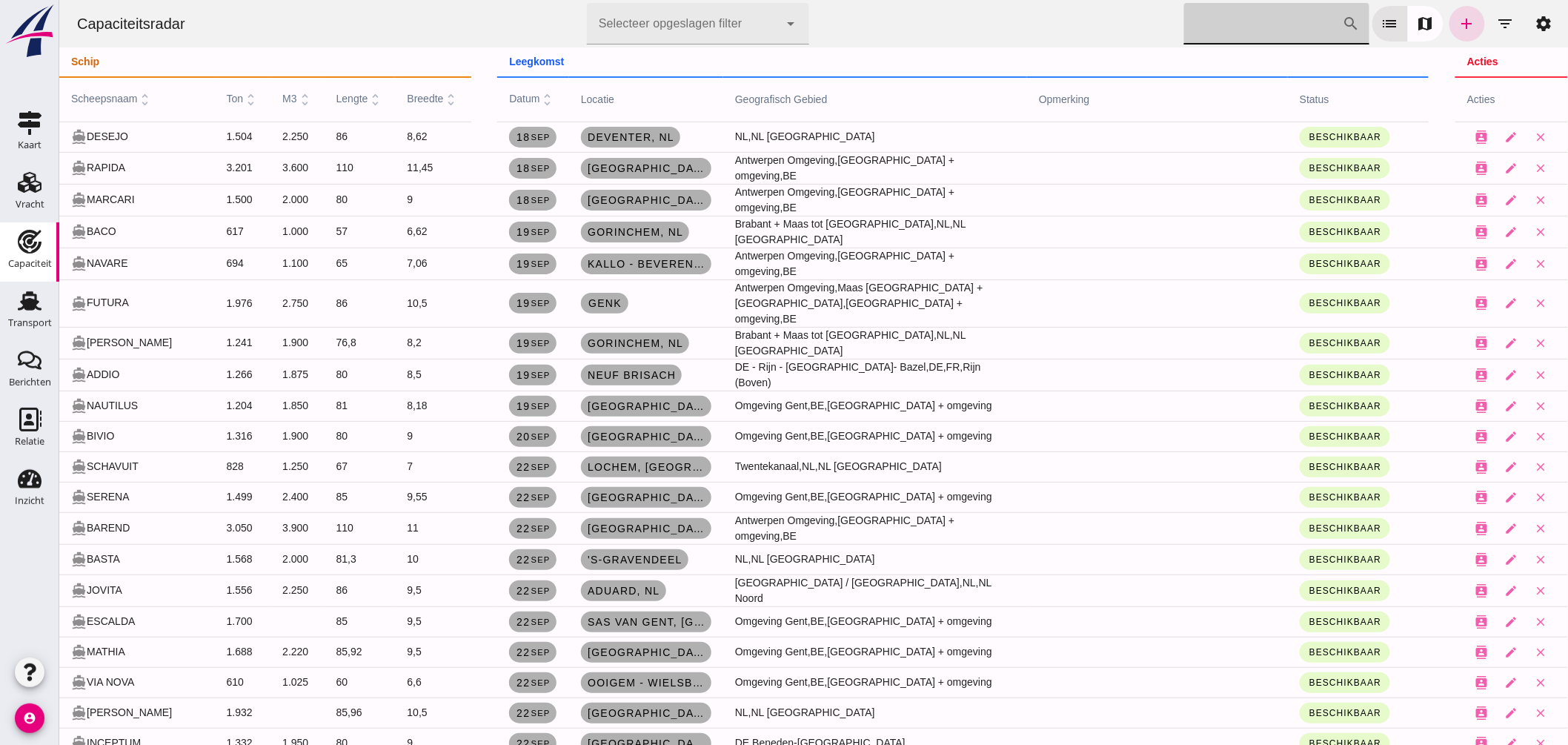
click at [1271, 9] on input "Zoek op scheepsnaam" at bounding box center [1263, 24] width 159 height 42
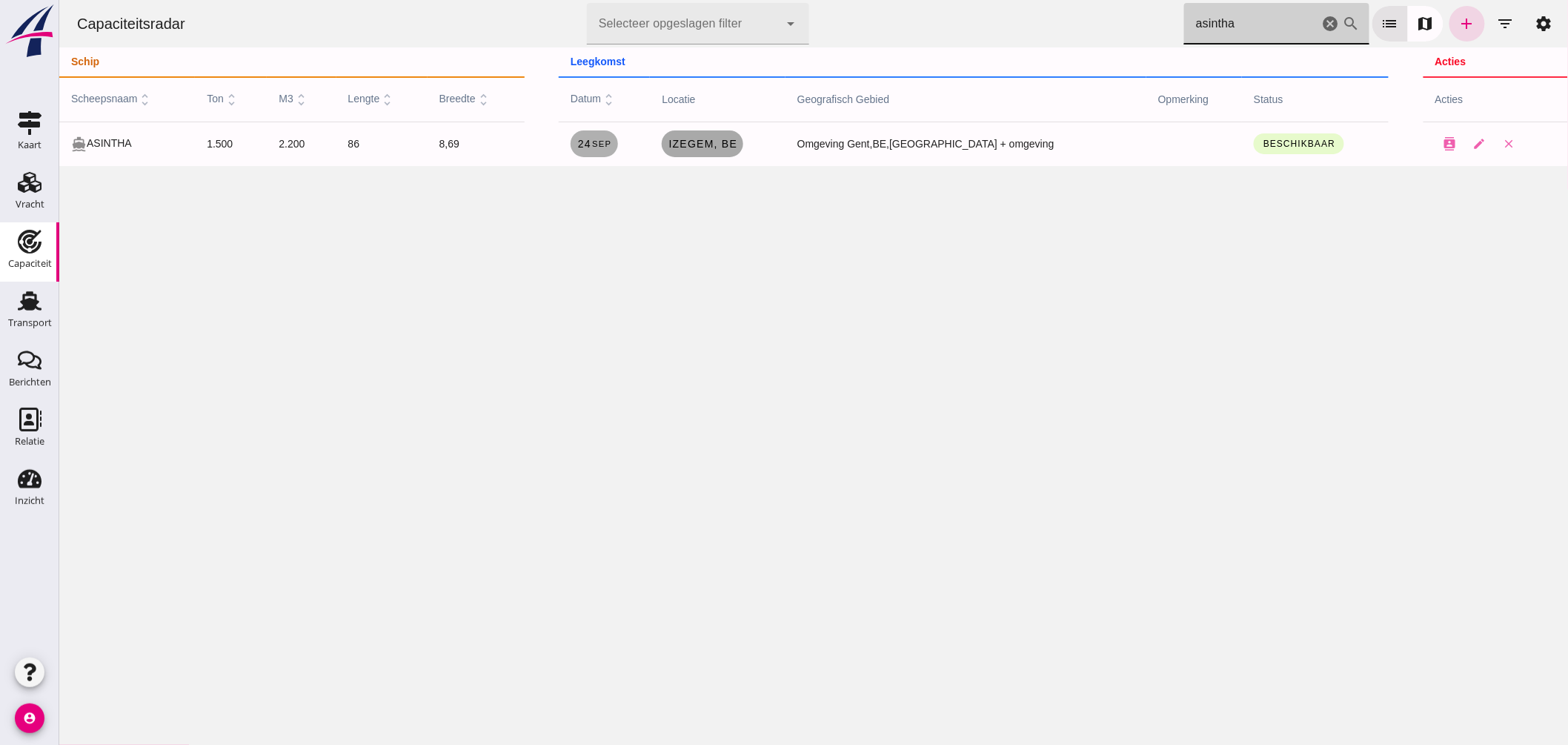
type input "asintha"
click at [737, 146] on span "Izegem, be" at bounding box center [701, 144] width 69 height 12
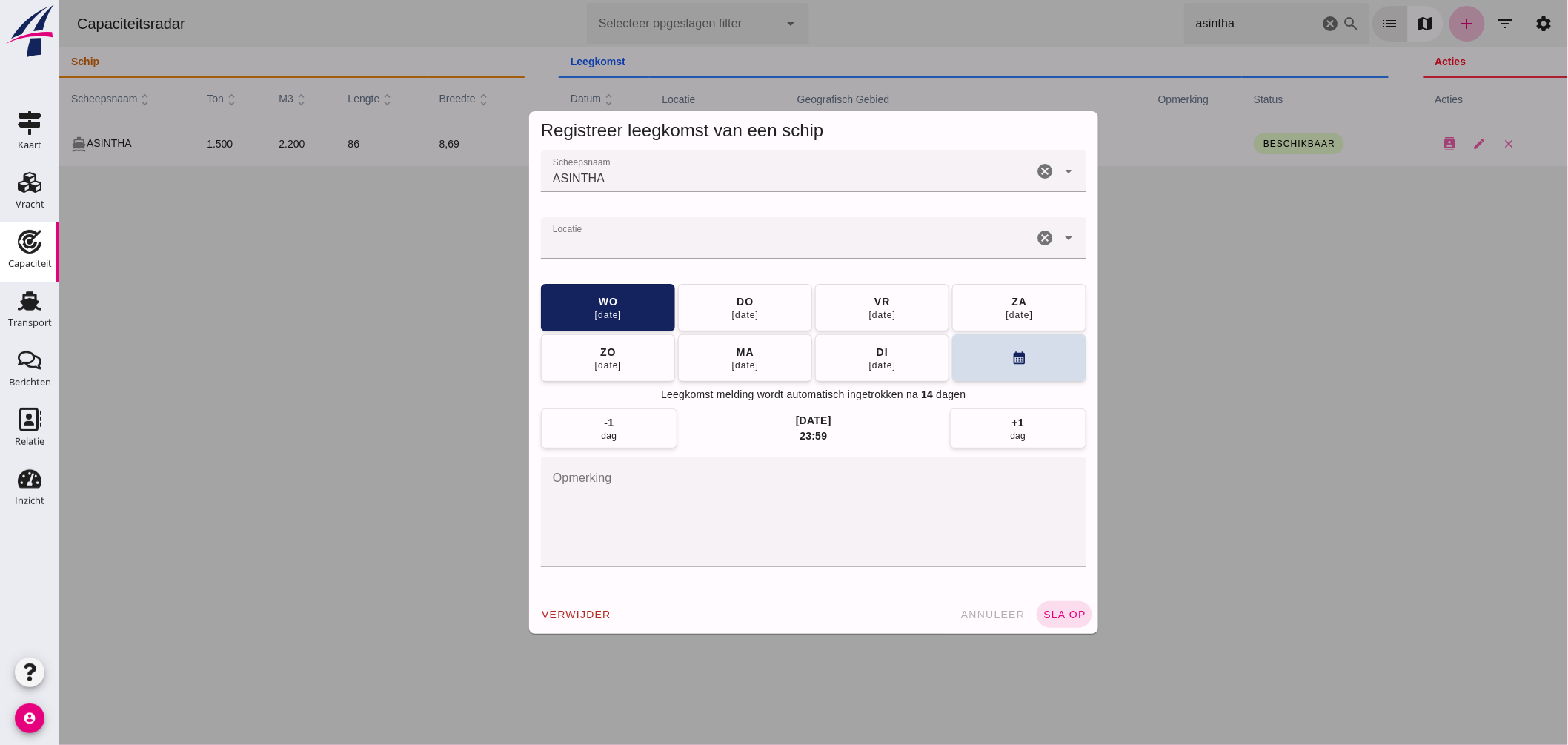
click at [675, 242] on input "Locatie" at bounding box center [786, 245] width 492 height 18
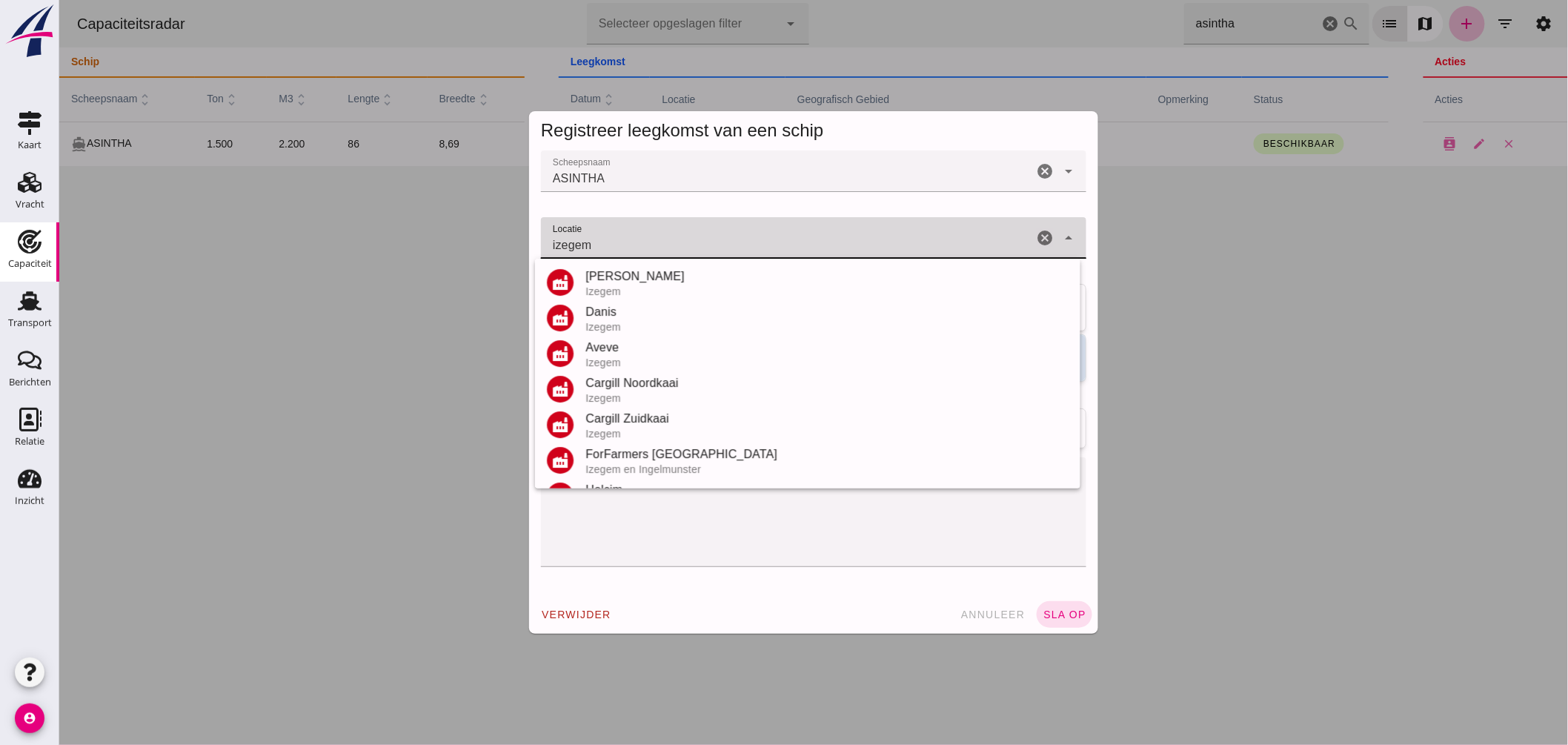
scroll to position [173, 0]
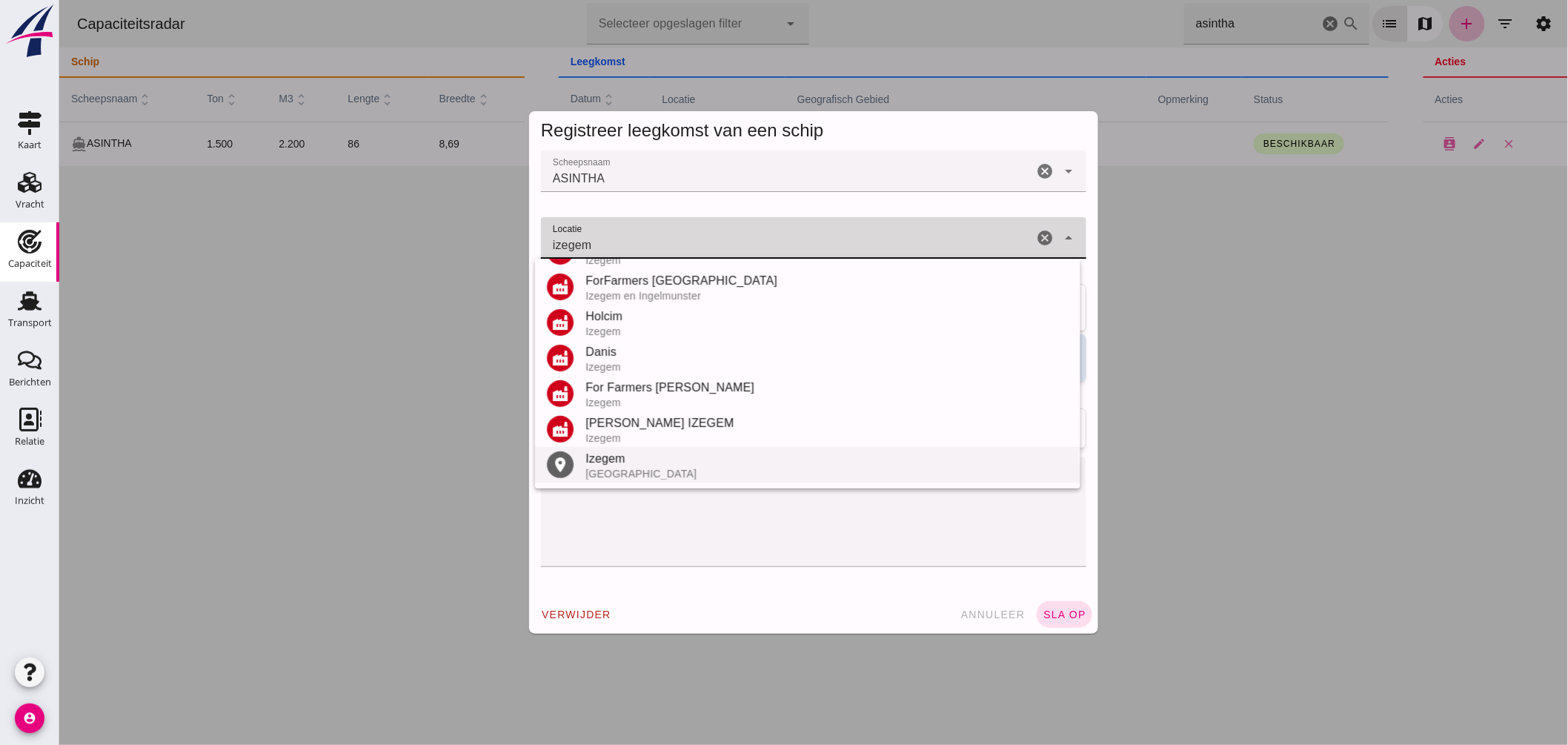
click at [661, 477] on div "België" at bounding box center [826, 473] width 483 height 12
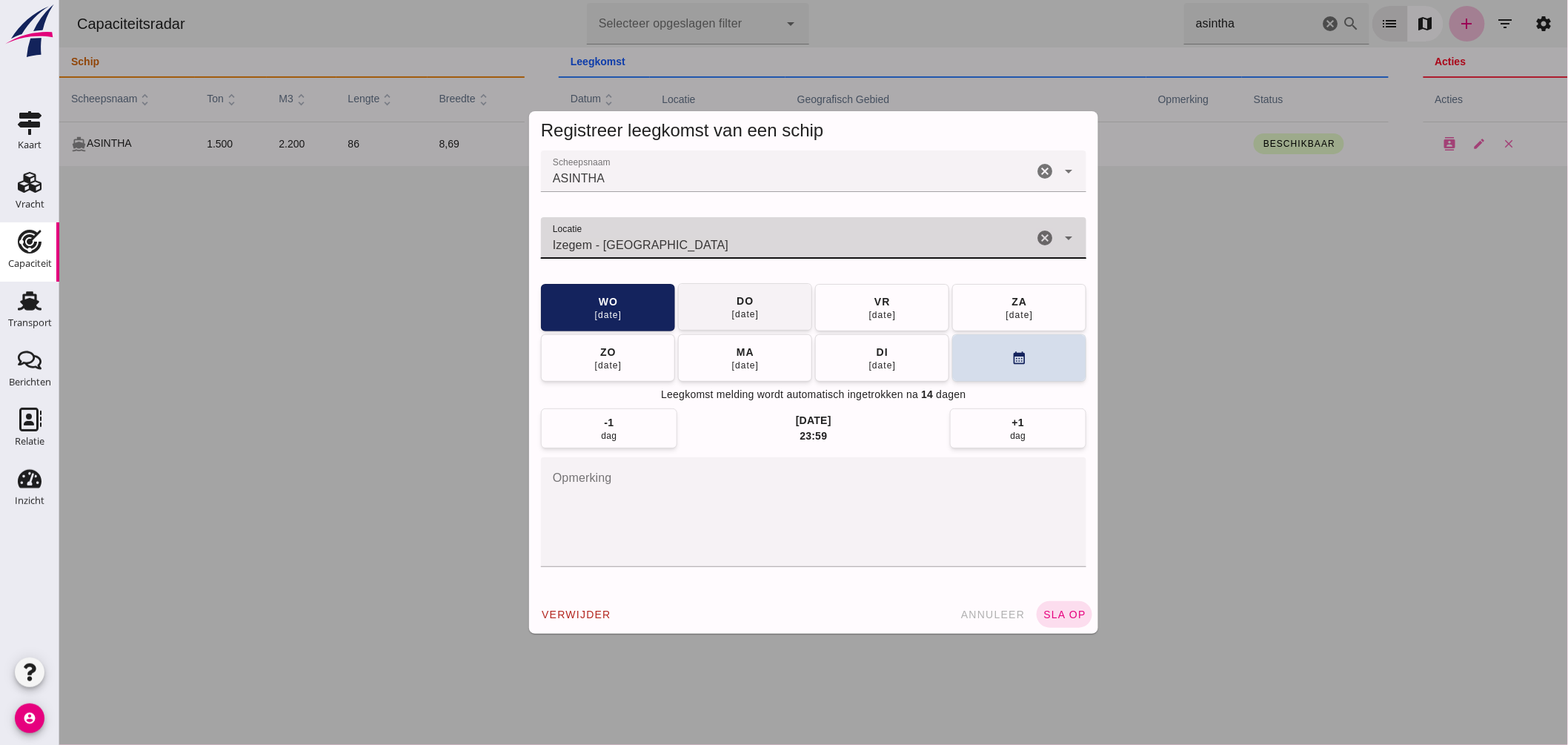
type input "Izegem - West-Vlaanderen"
click at [748, 304] on span "do 25 sep" at bounding box center [745, 307] width 28 height 27
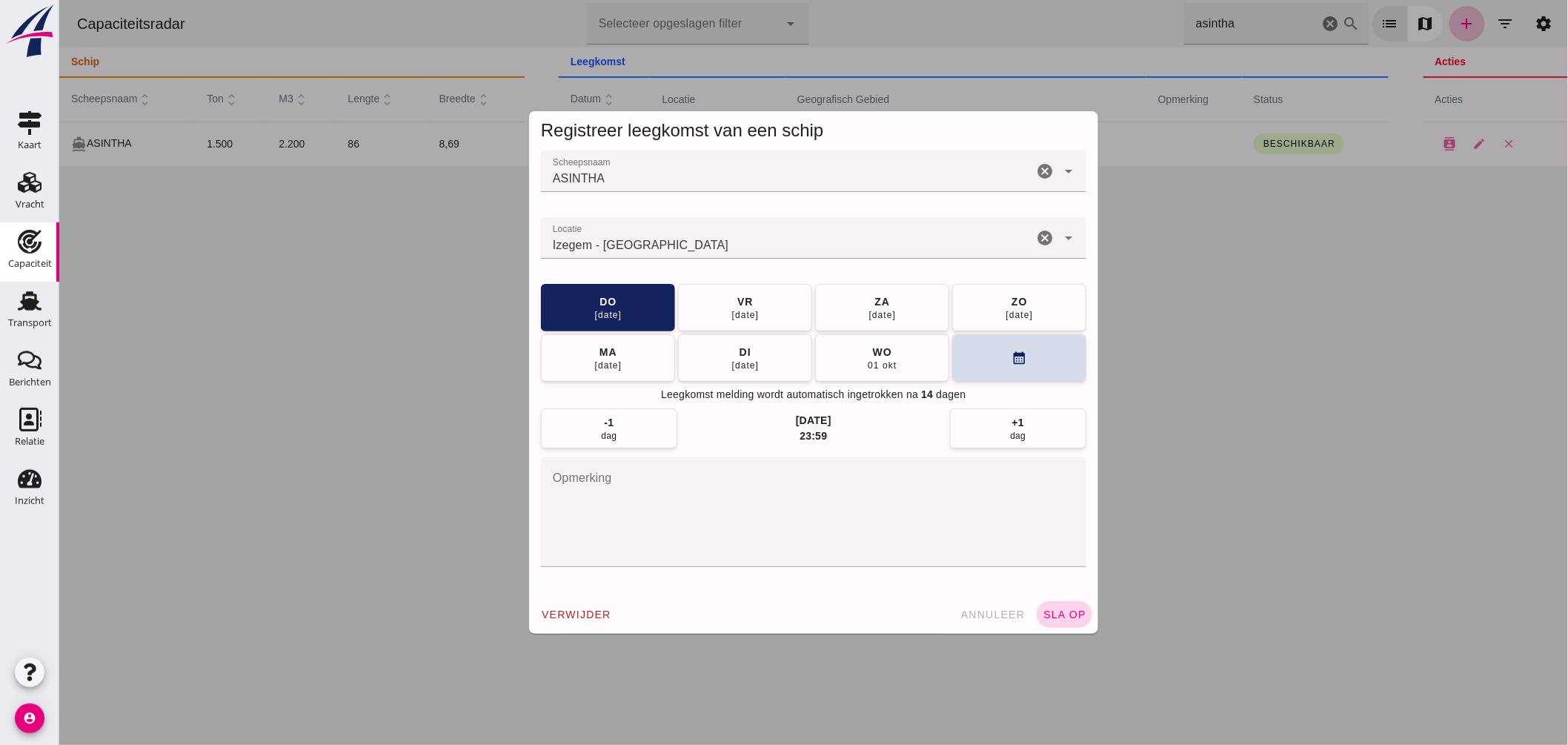
click at [1057, 619] on span "sla op" at bounding box center [1064, 614] width 43 height 12
